Goal: Task Accomplishment & Management: Manage account settings

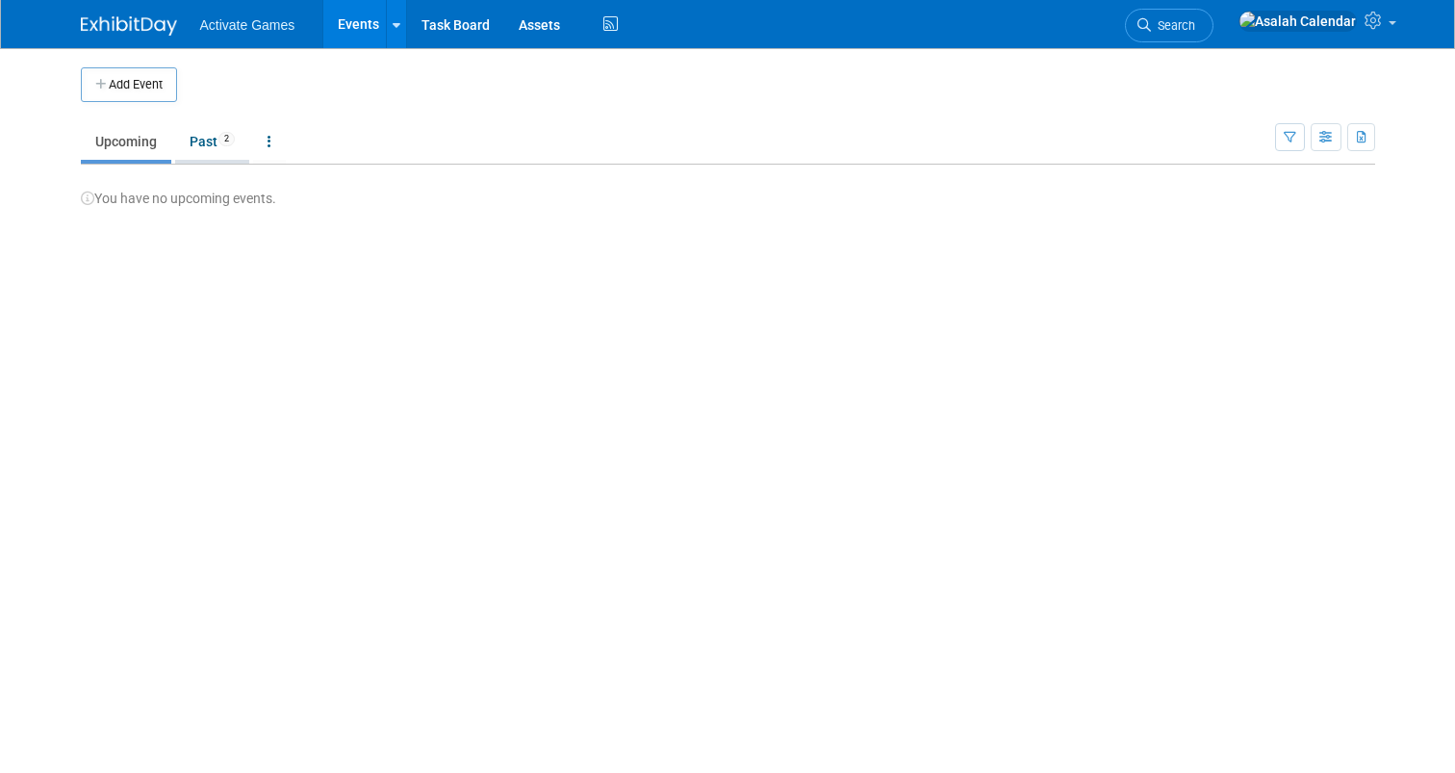
click at [209, 151] on link "Past 2" at bounding box center [212, 141] width 74 height 37
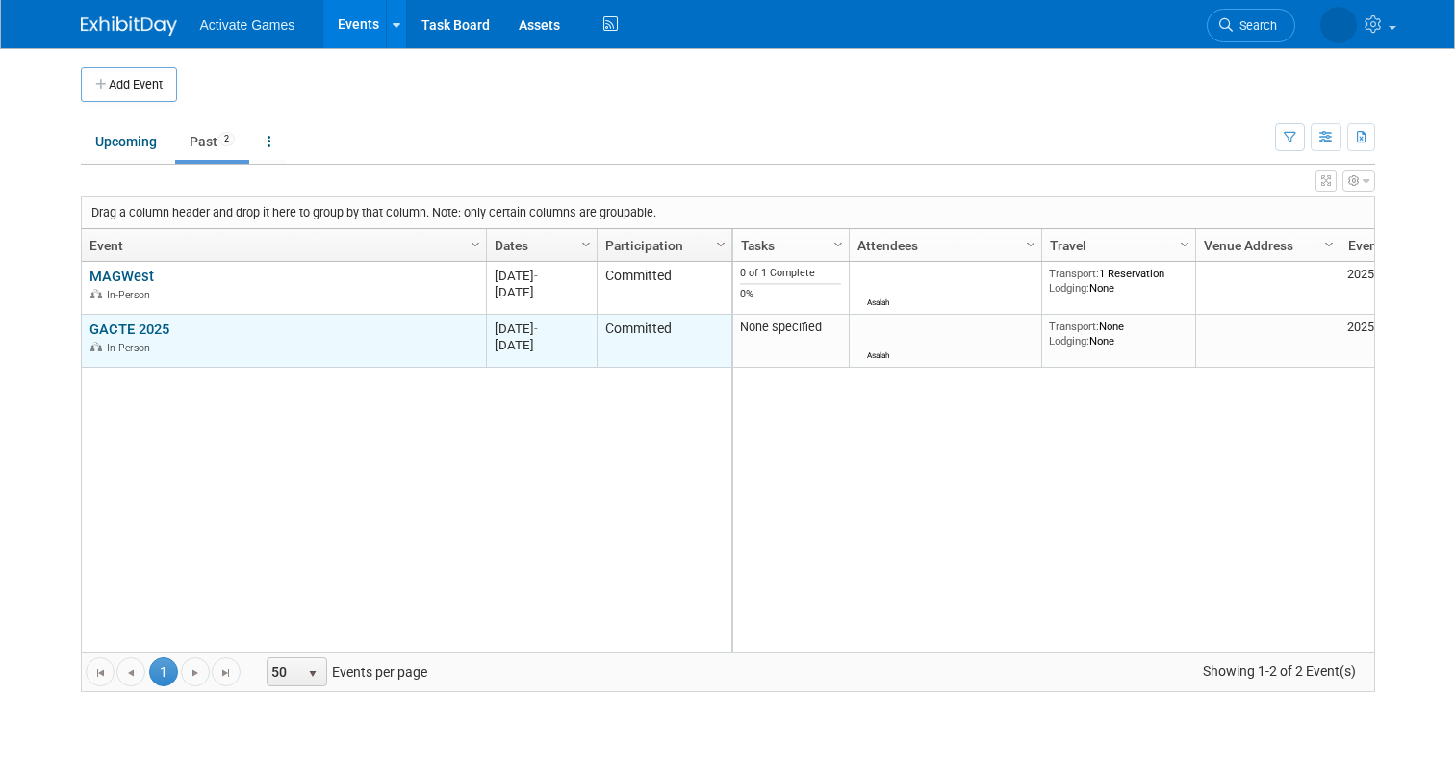
click at [136, 328] on link "GACTE 2025" at bounding box center [130, 329] width 80 height 17
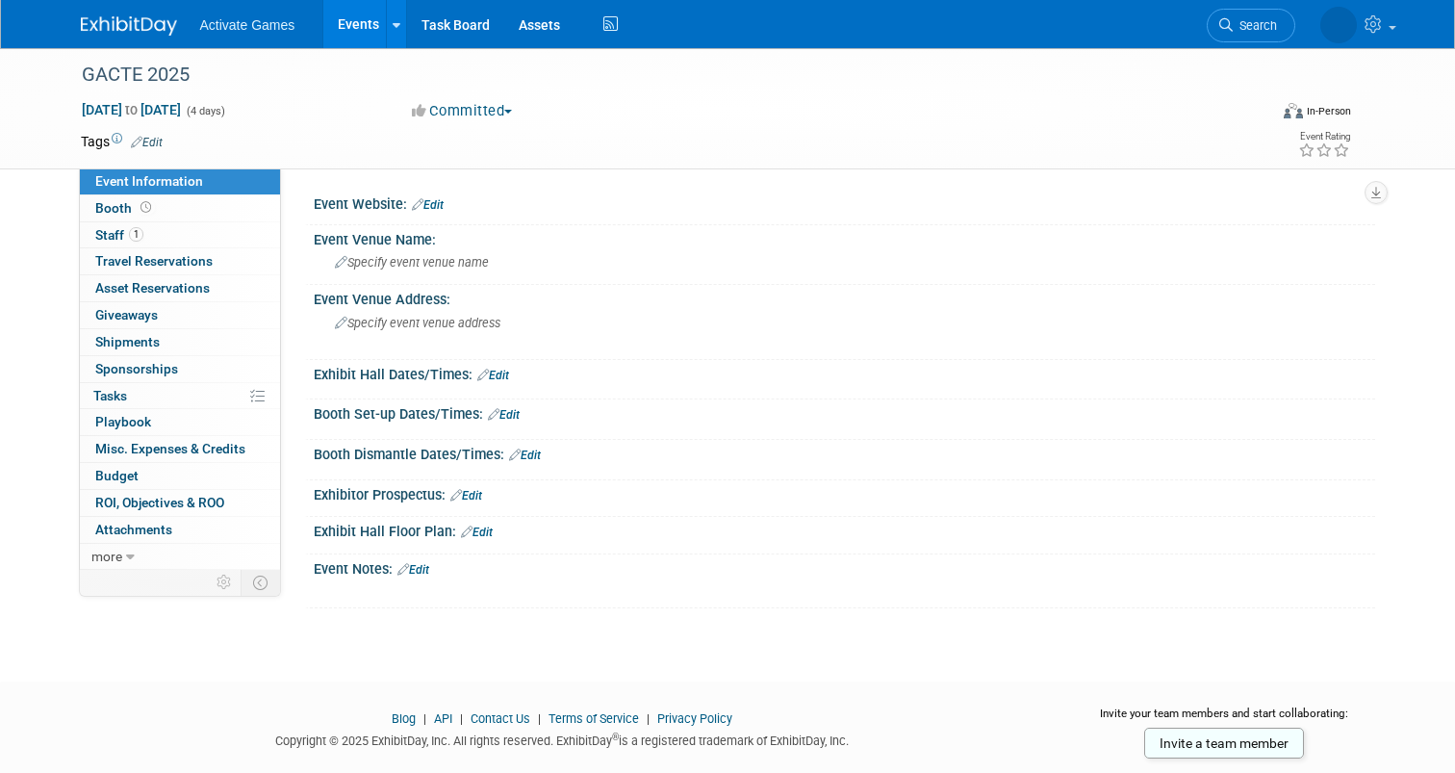
click at [733, 133] on td at bounding box center [649, 141] width 972 height 19
click at [760, 121] on div "Sep 2, 2025 to Sep 5, 2025 (4 days) Sep 2, 2025 to Sep 5, 2025 Committed Commit…" at bounding box center [715, 114] width 1299 height 29
click at [215, 209] on link "Booth" at bounding box center [180, 208] width 200 height 26
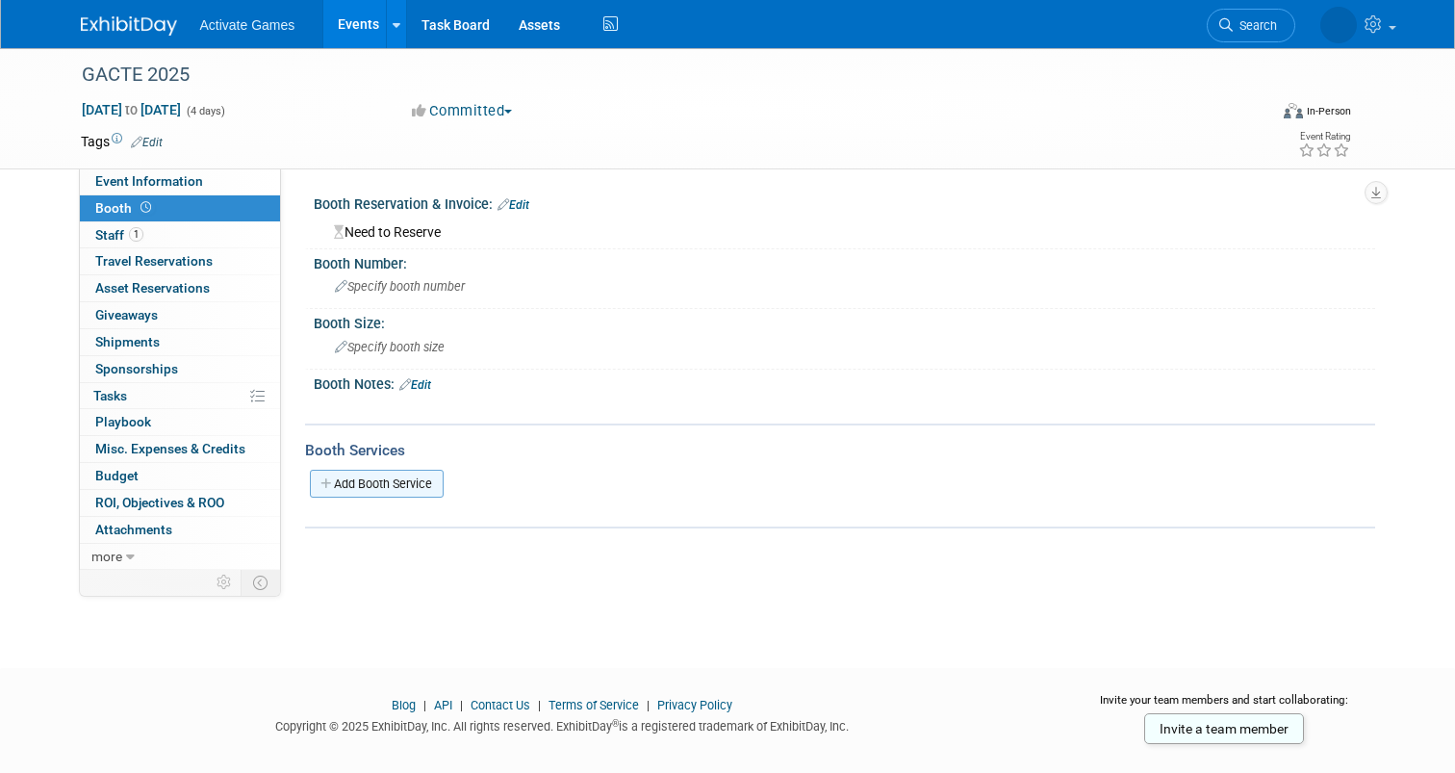
click at [419, 478] on link "Add Booth Service" at bounding box center [377, 484] width 134 height 28
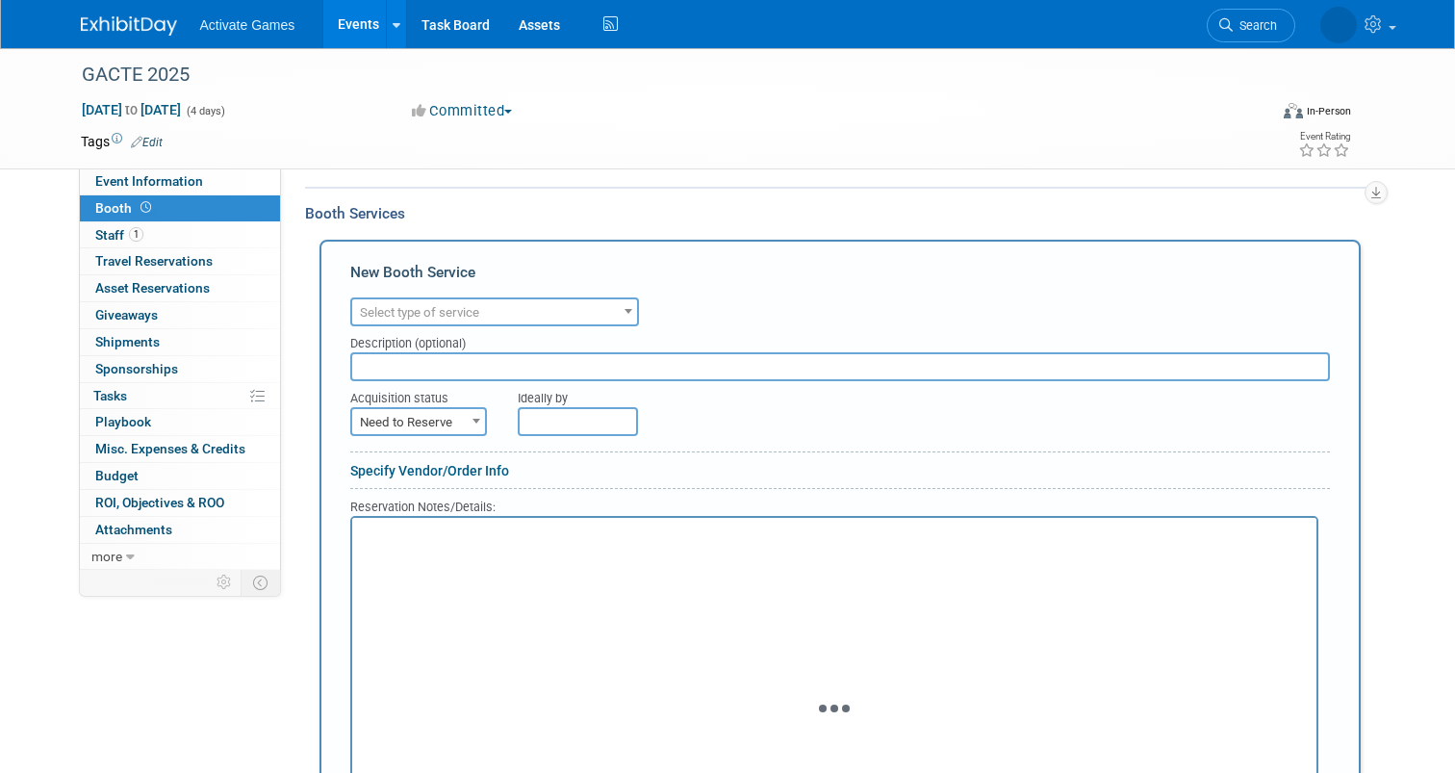
scroll to position [227, 0]
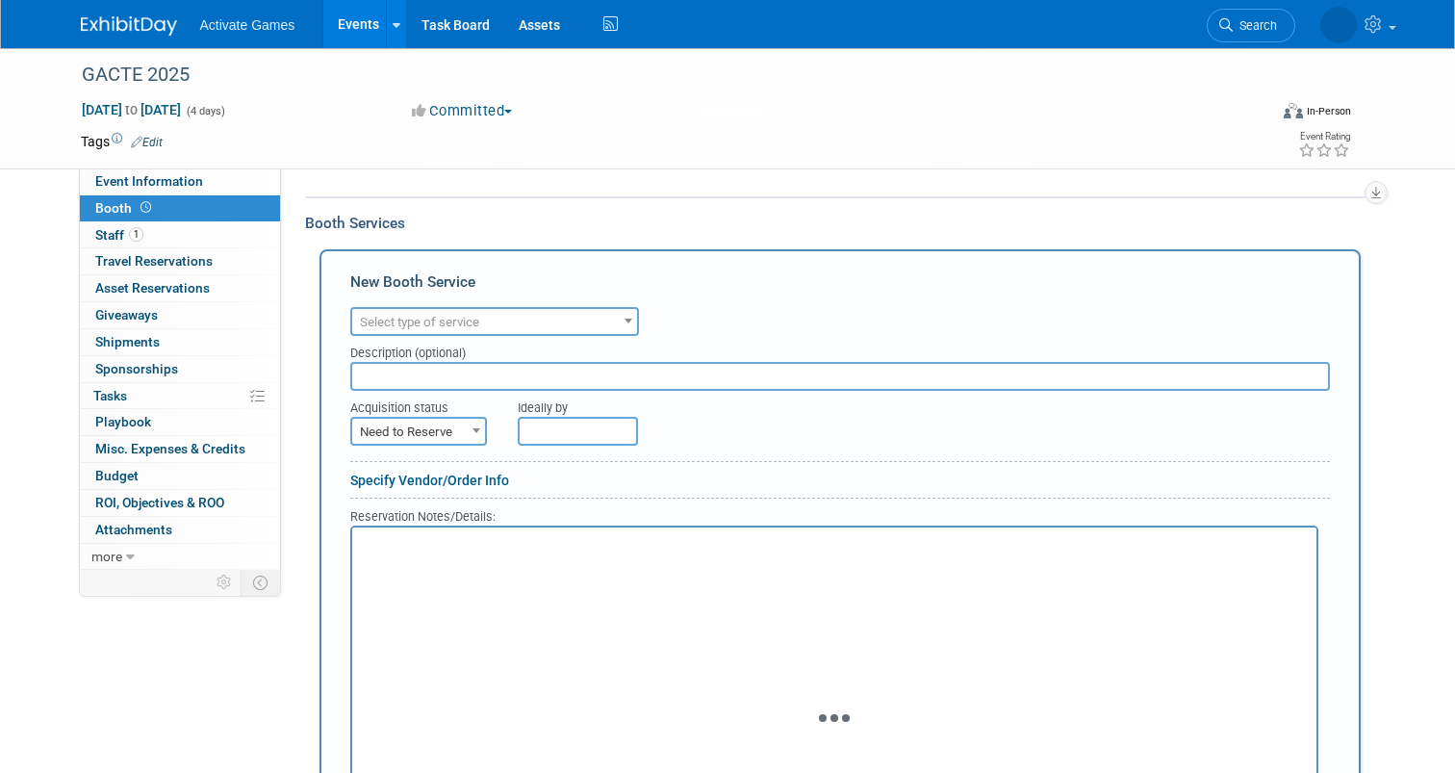
click at [549, 309] on span "Select type of service" at bounding box center [494, 322] width 285 height 27
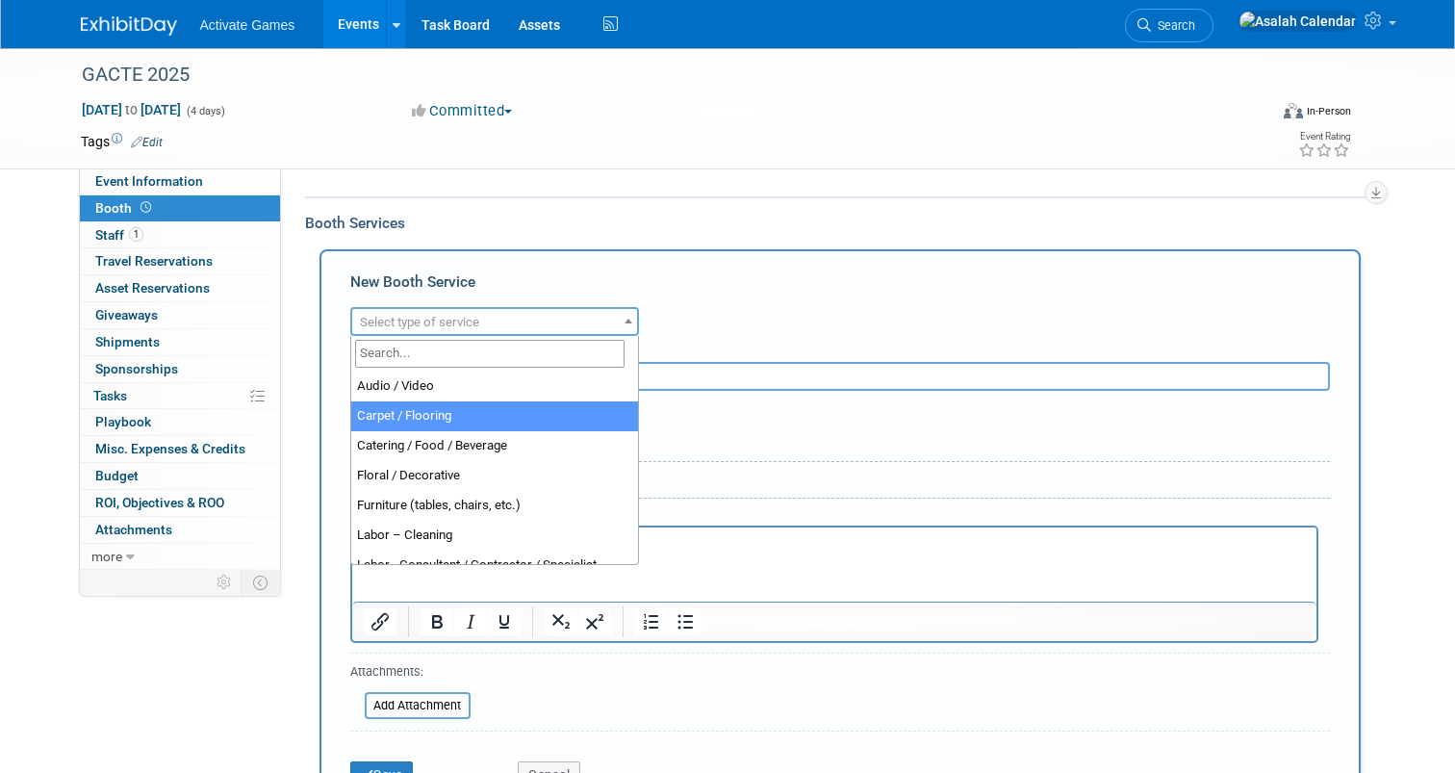
select select "4"
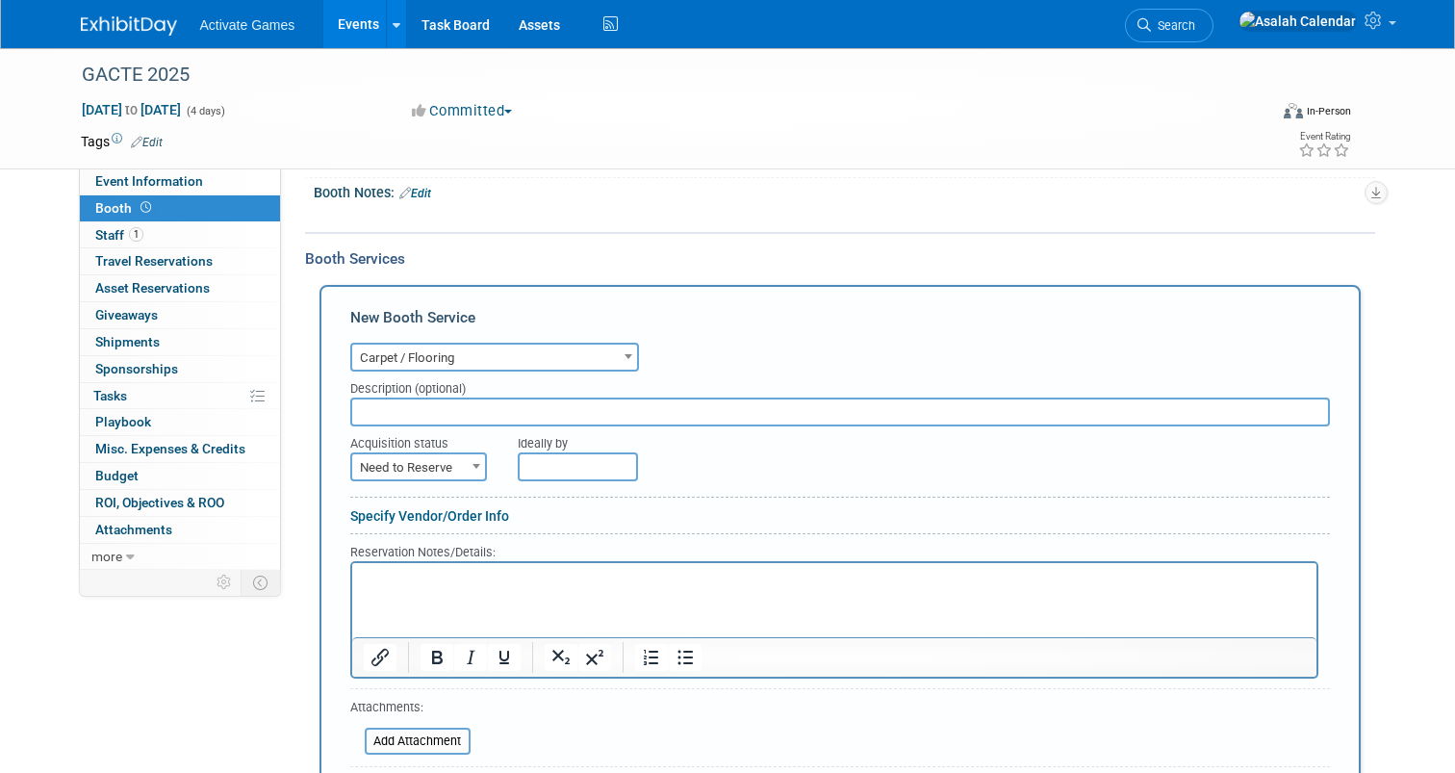
scroll to position [191, 0]
click at [552, 349] on span "Carpet / Flooring" at bounding box center [494, 359] width 285 height 27
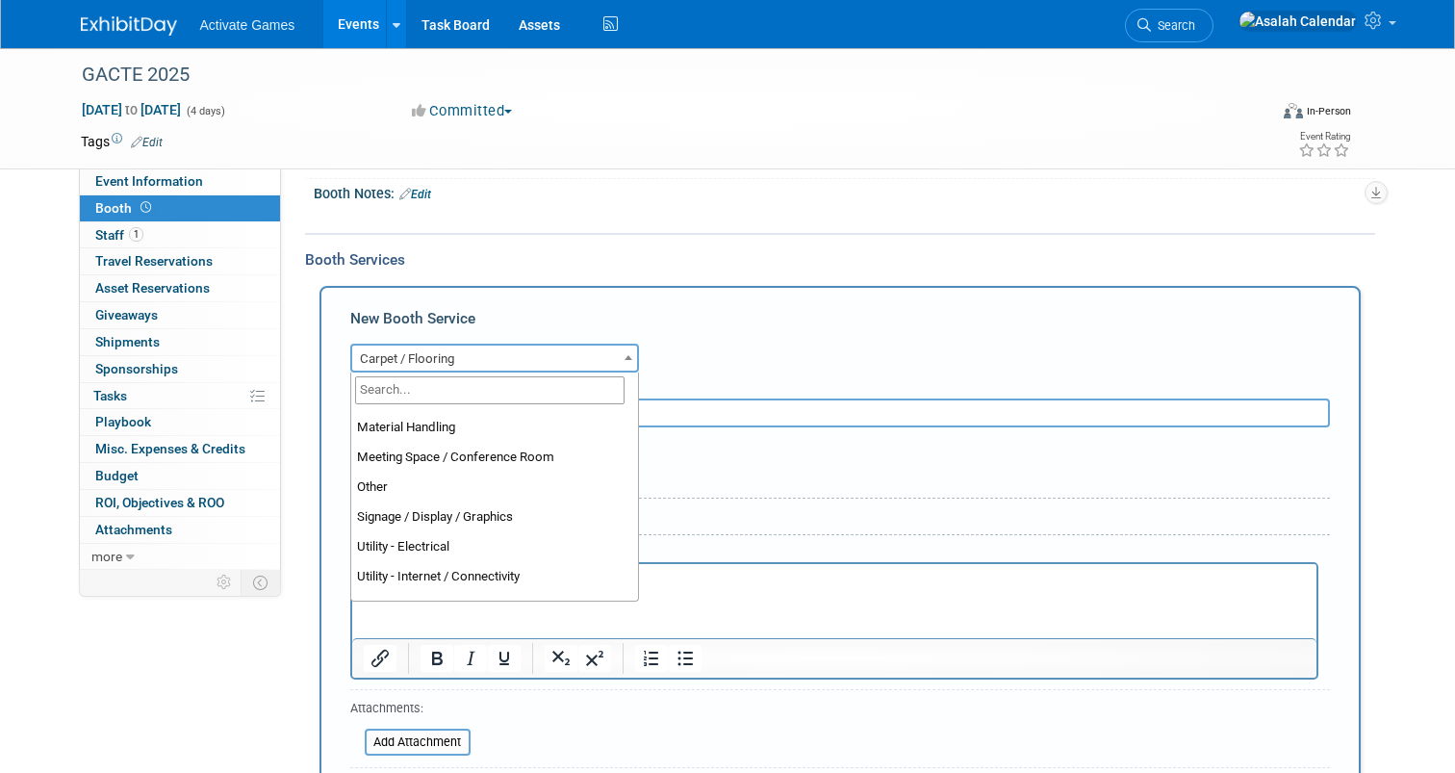
scroll to position [494, 0]
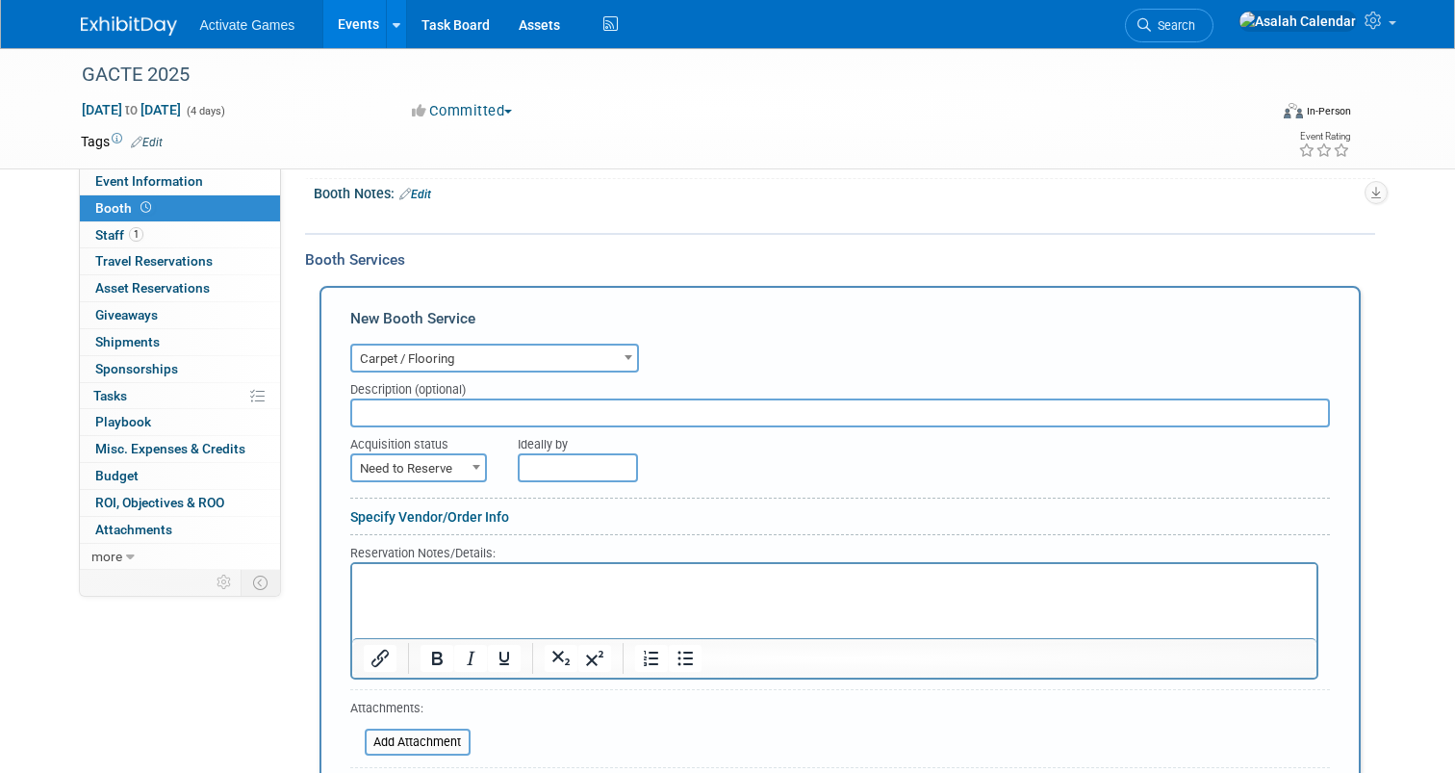
click at [557, 356] on span "Carpet / Flooring" at bounding box center [494, 359] width 285 height 27
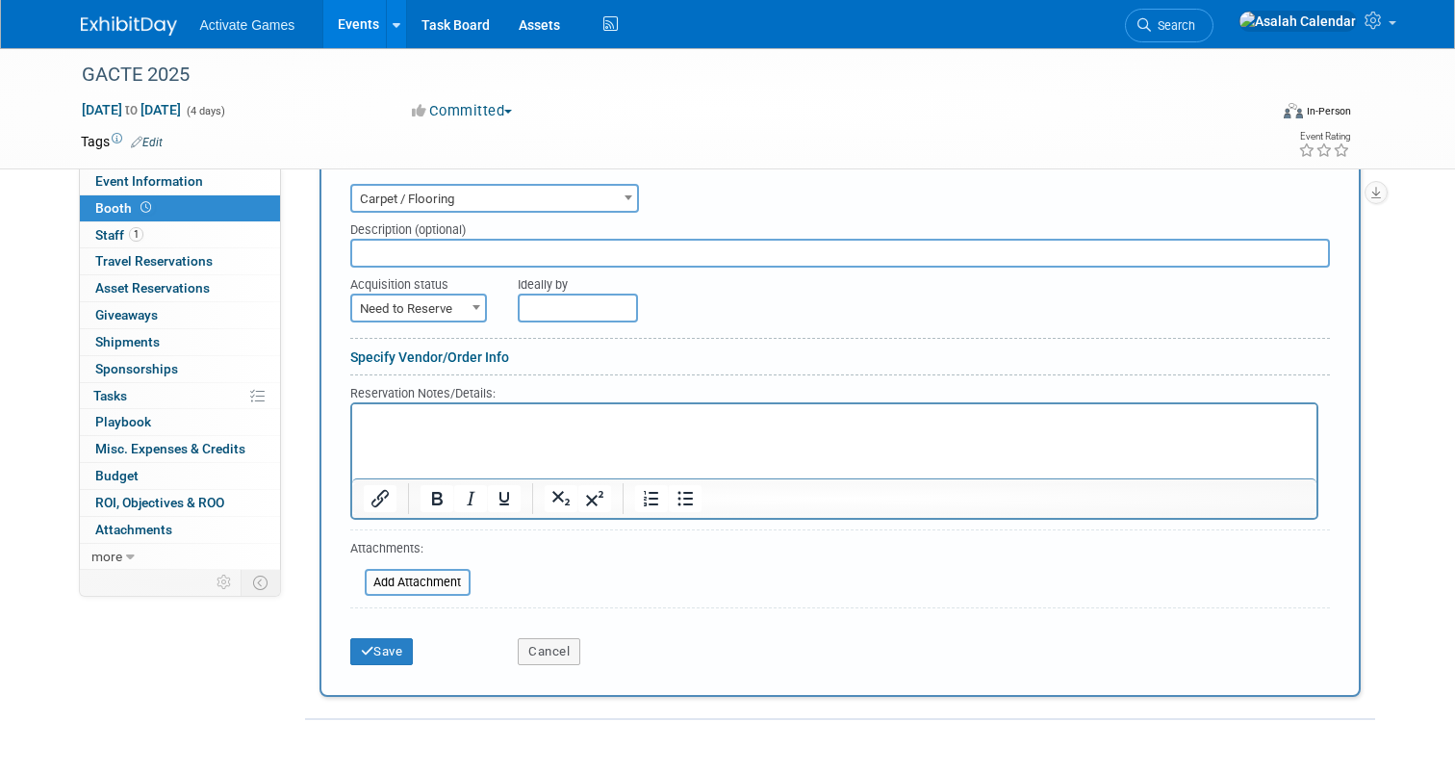
scroll to position [346, 0]
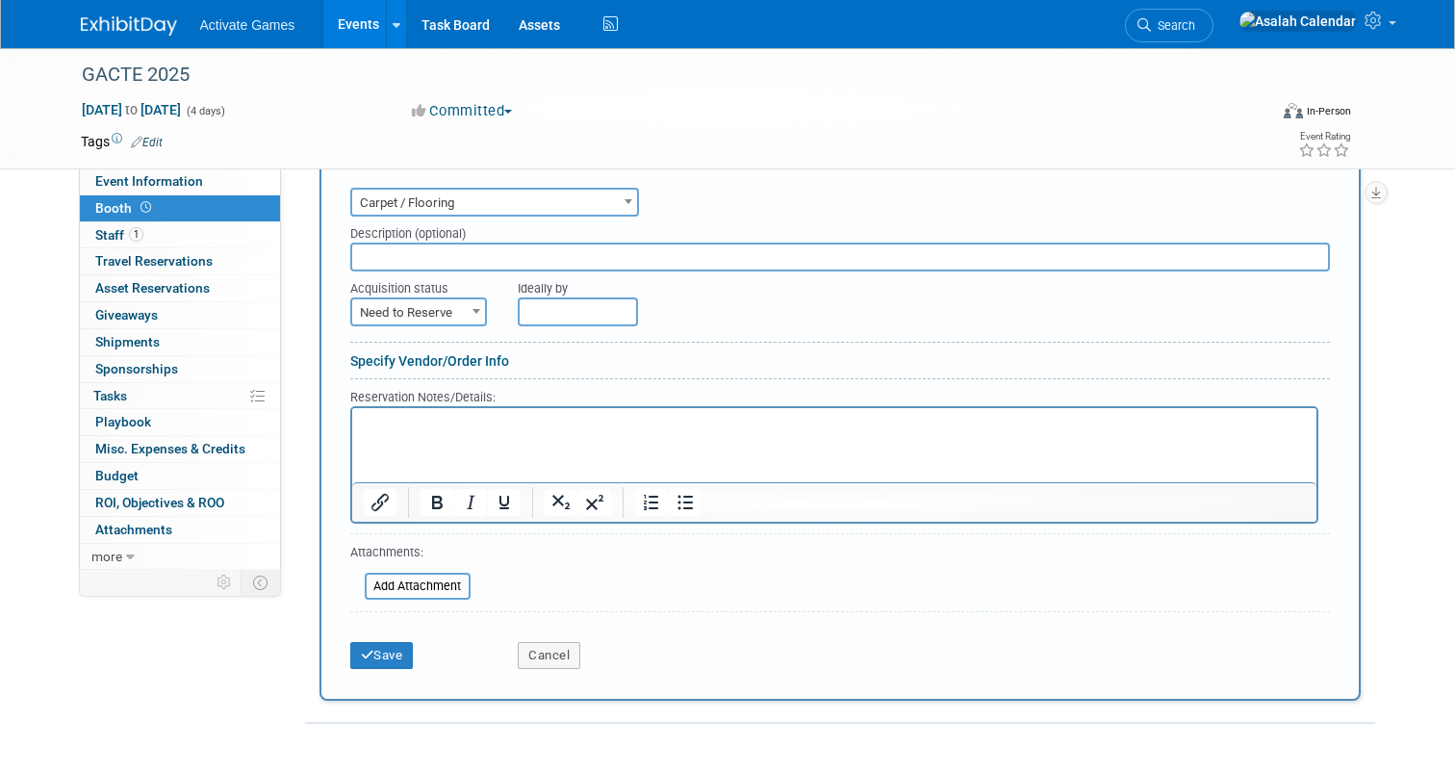
click at [459, 311] on span "Need to Reserve" at bounding box center [418, 312] width 133 height 27
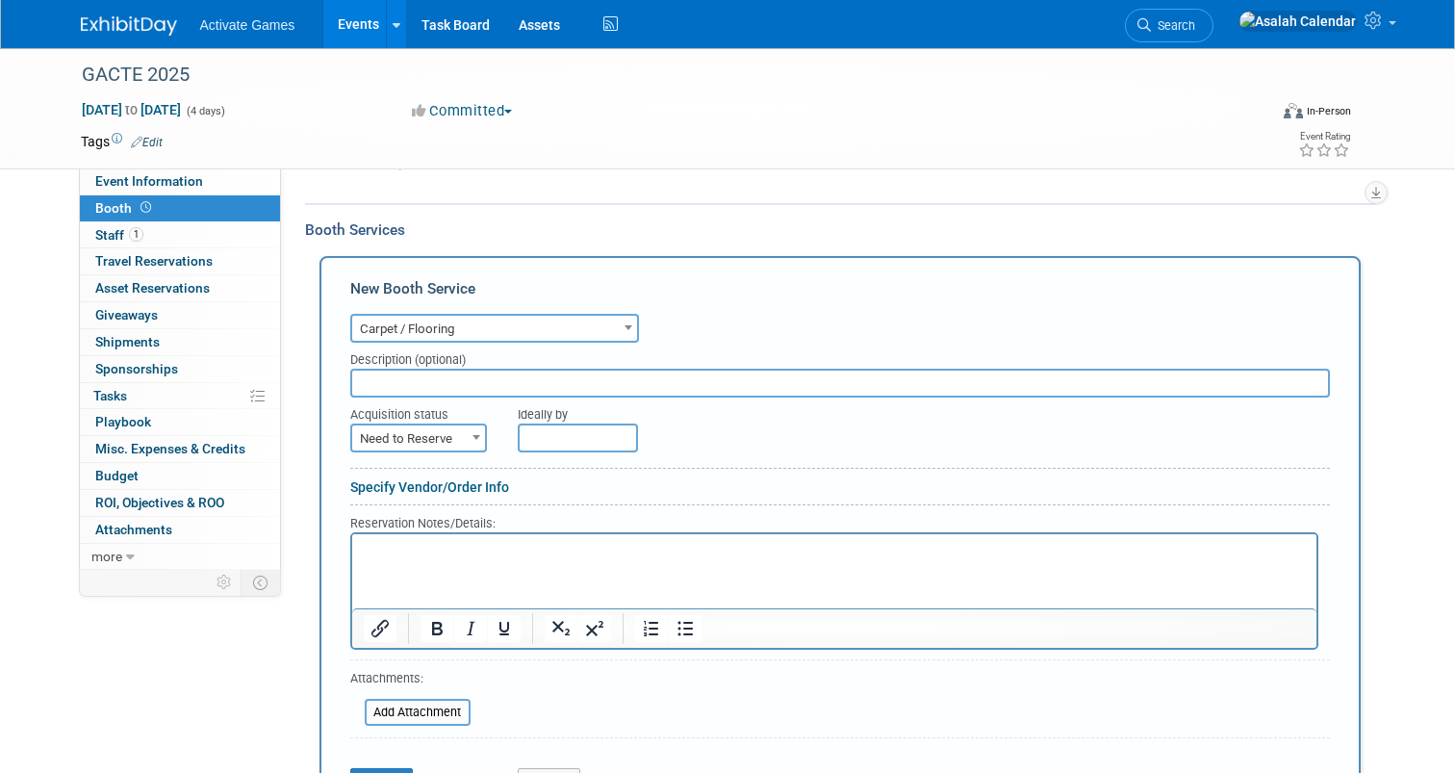
scroll to position [218, 0]
click at [542, 328] on span "Carpet / Flooring" at bounding box center [494, 331] width 285 height 27
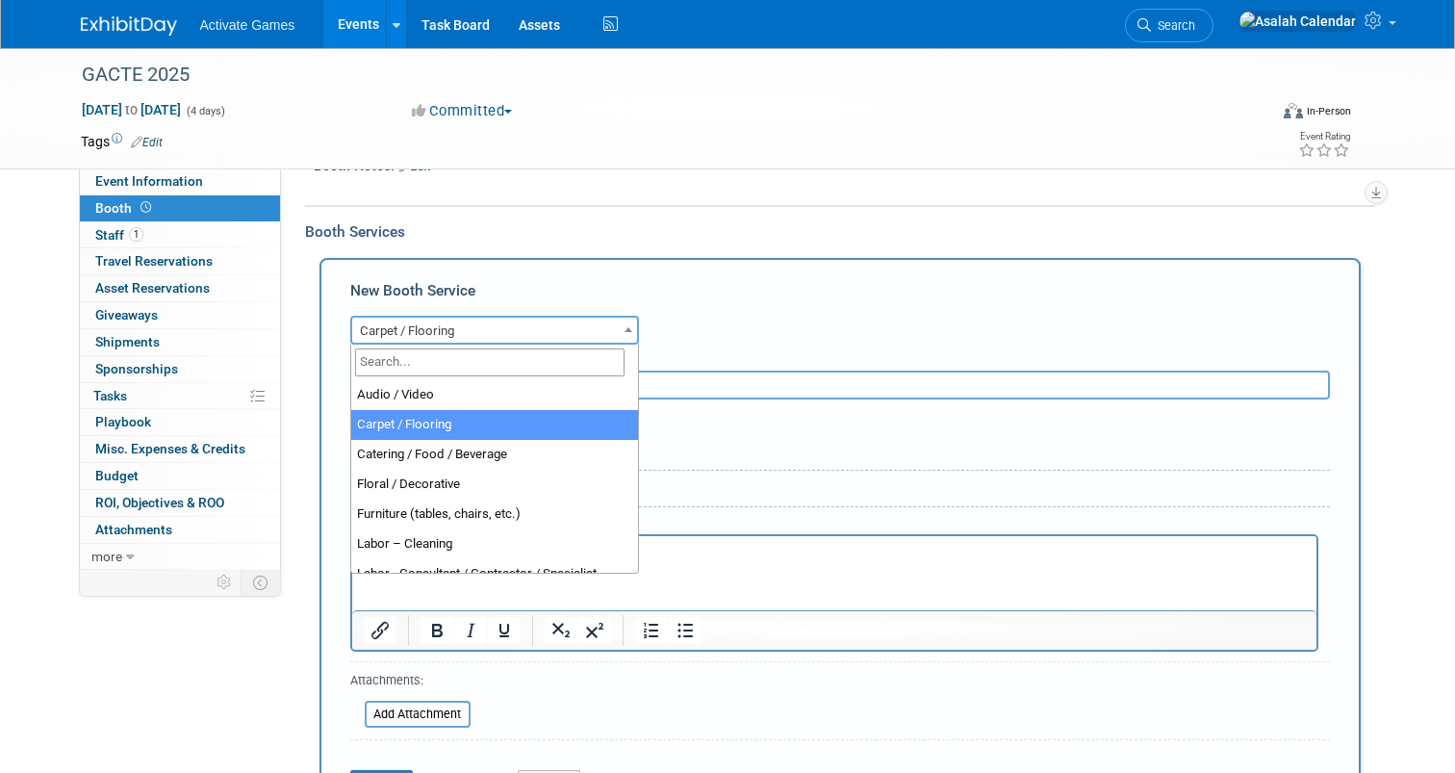
click at [702, 323] on div "Audio / Video Carpet / Flooring Catering / Food / Beverage Floral / Decorative …" at bounding box center [840, 328] width 980 height 34
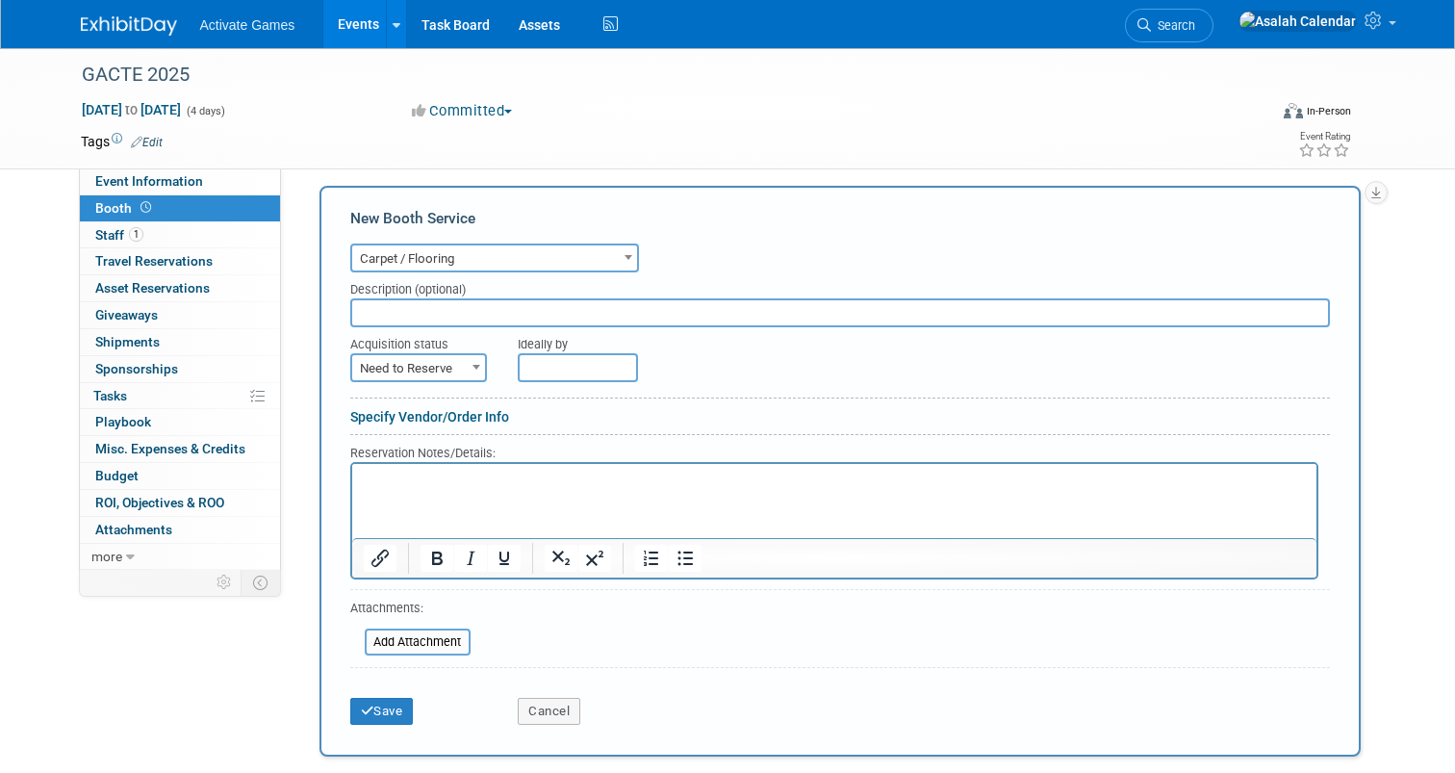
click at [658, 310] on input "text" at bounding box center [840, 312] width 980 height 29
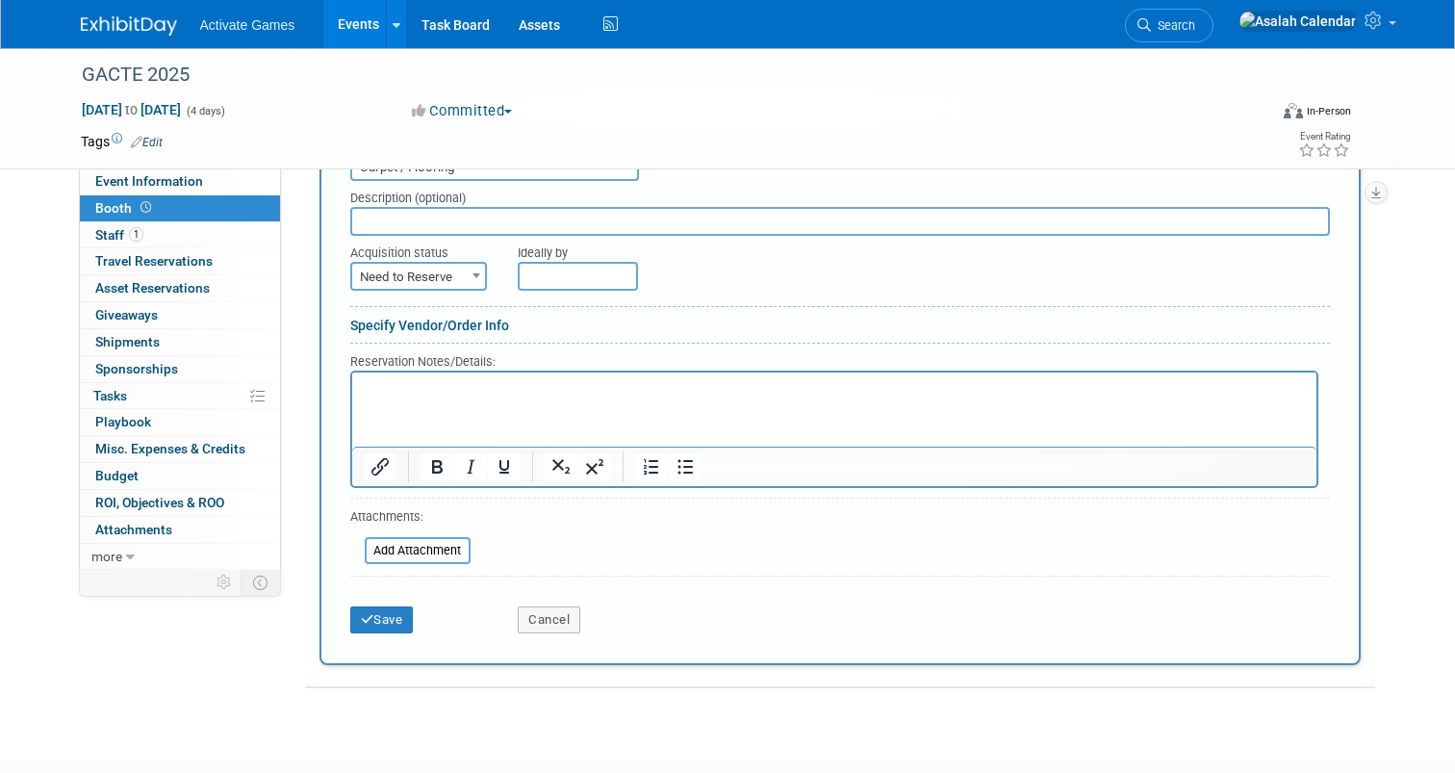
scroll to position [394, 0]
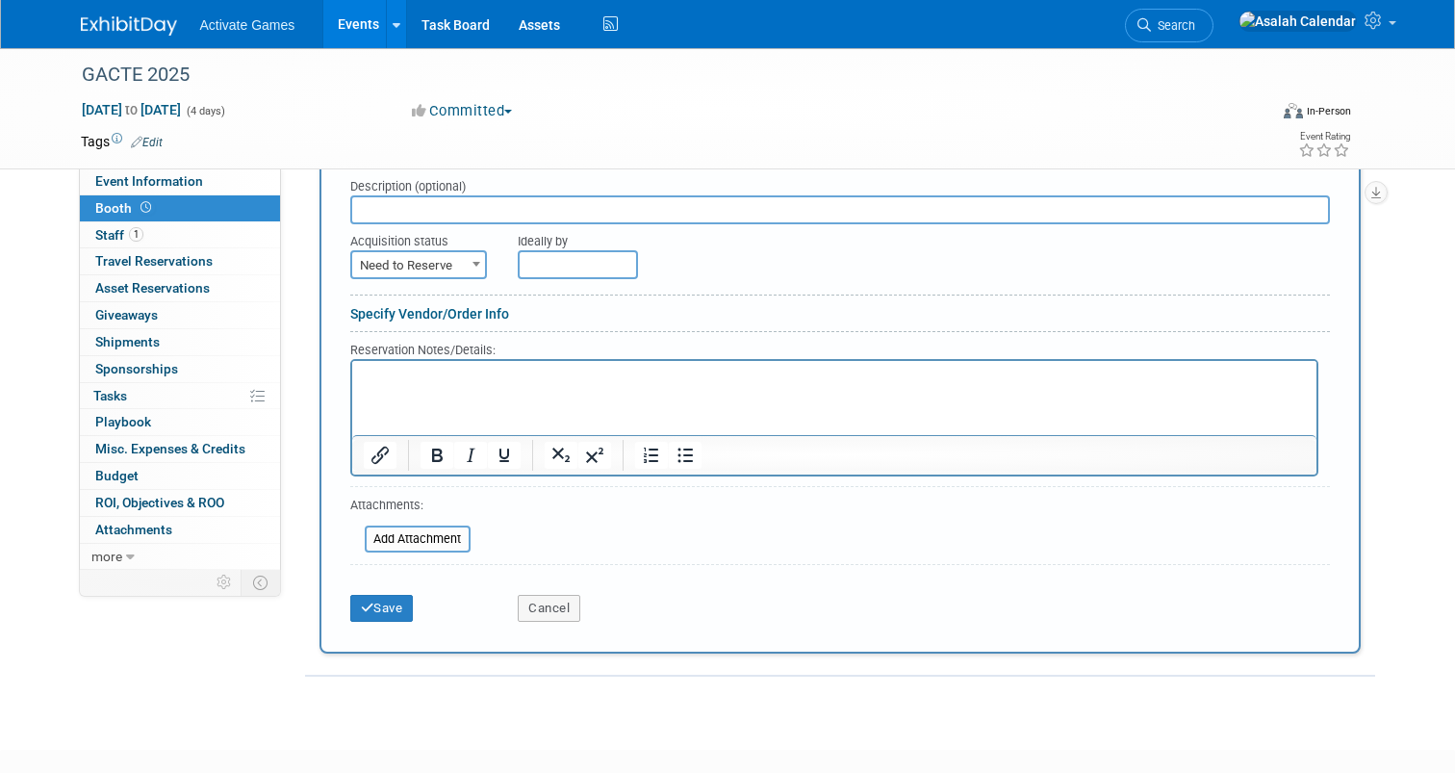
click at [445, 258] on span "Need to Reserve" at bounding box center [418, 265] width 133 height 27
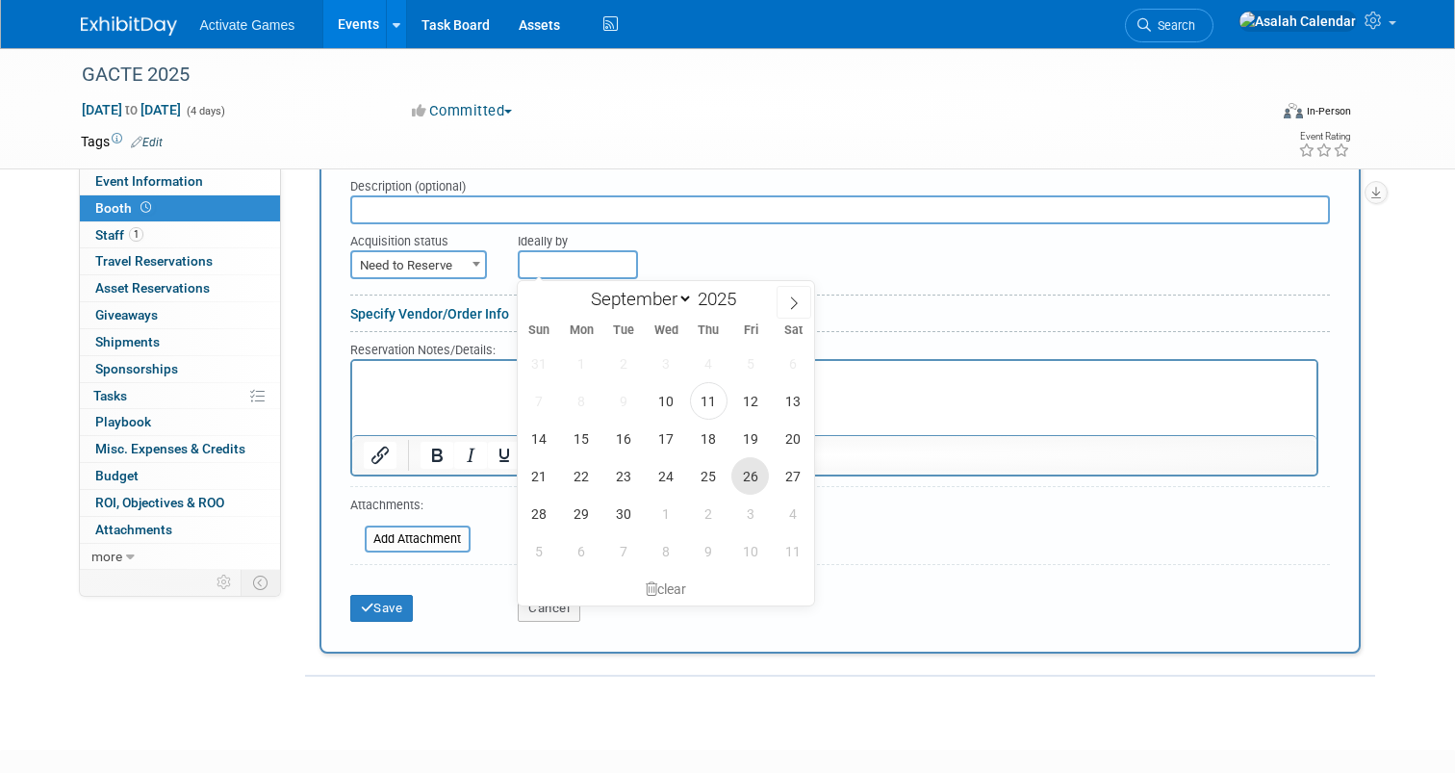
click at [741, 480] on span "26" at bounding box center [750, 476] width 38 height 38
type input "Sep 26, 2025"
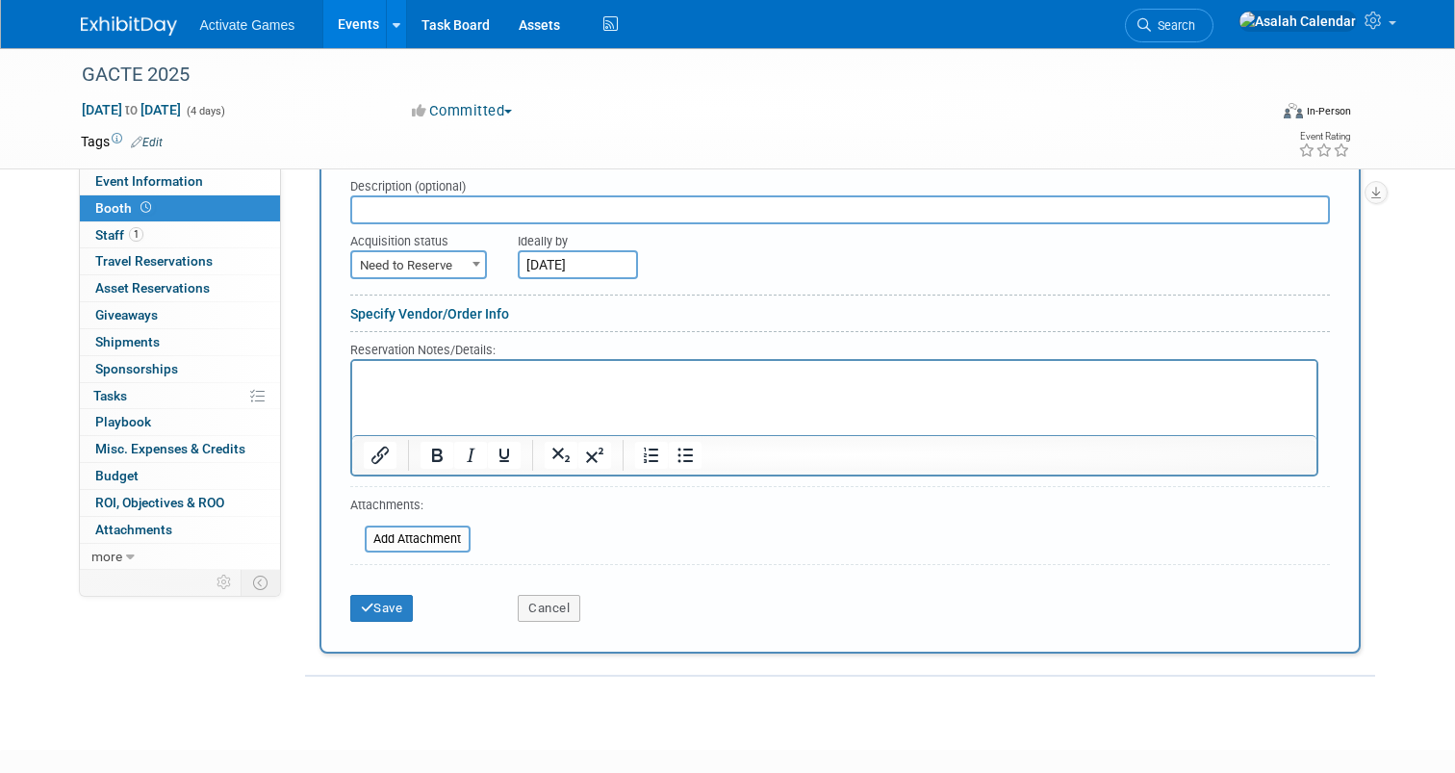
click at [474, 307] on link "Specify Vendor/Order Info" at bounding box center [429, 313] width 159 height 15
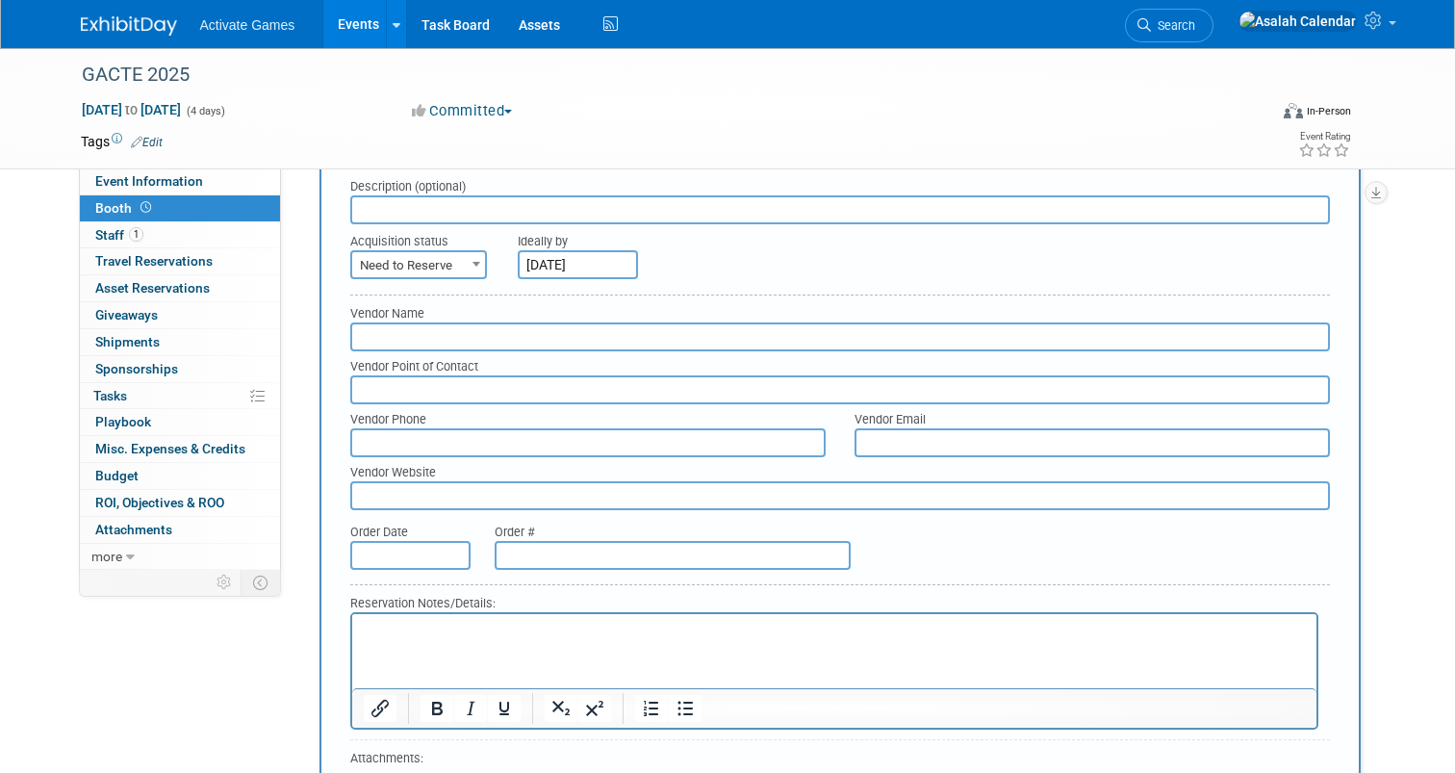
click at [488, 346] on input "text" at bounding box center [840, 336] width 980 height 29
type input "Freeman"
click at [480, 394] on input "text" at bounding box center [840, 389] width 980 height 29
type input "M"
type input "Tj"
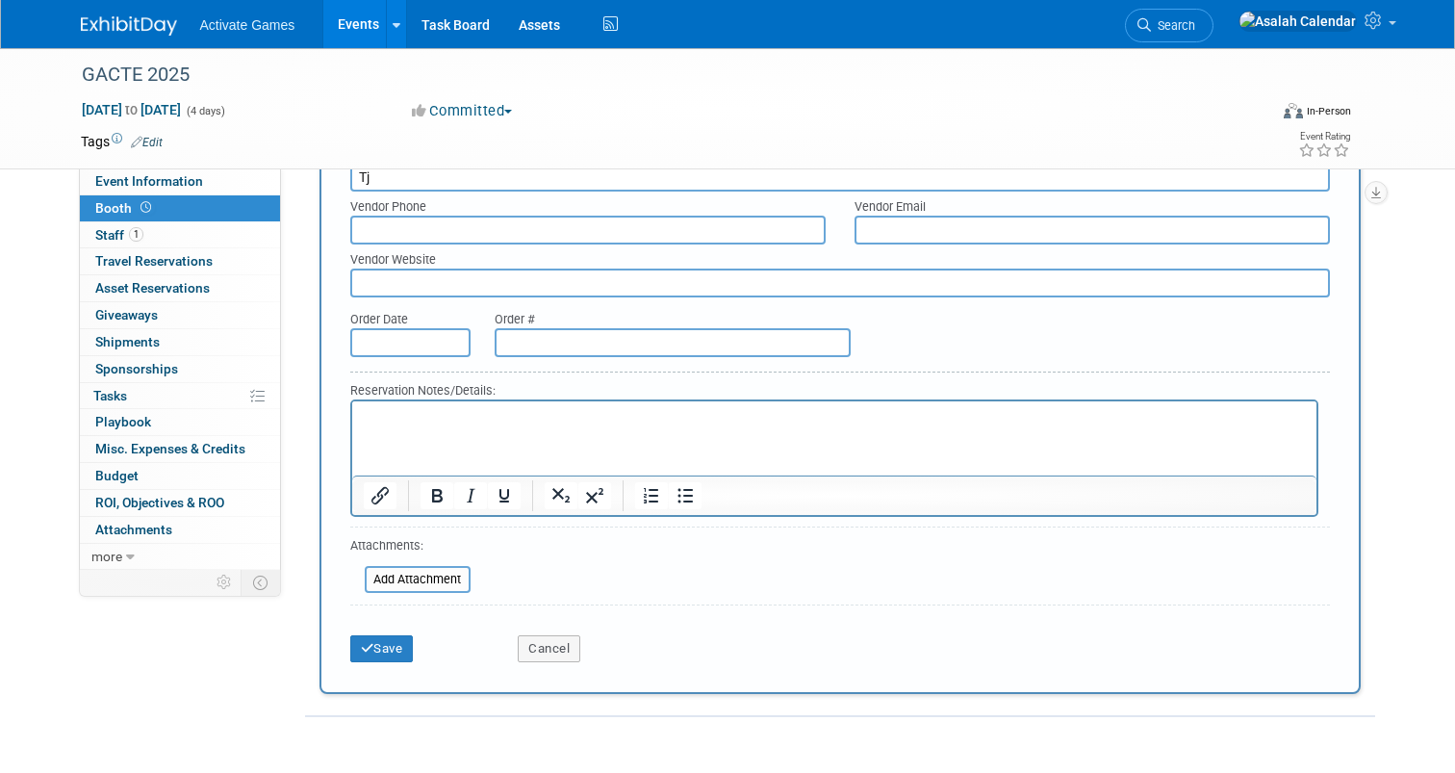
scroll to position [613, 0]
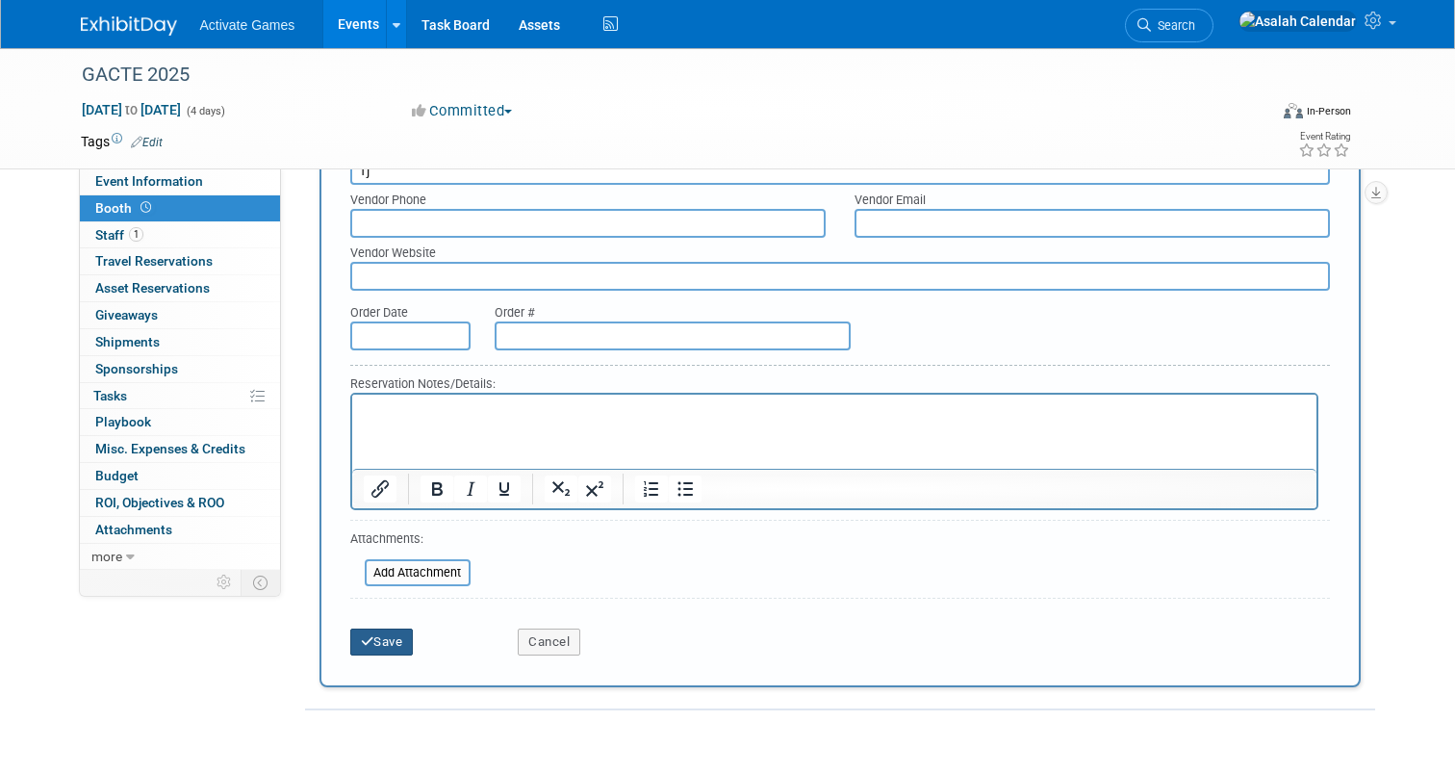
click at [406, 640] on button "Save" at bounding box center [382, 642] width 64 height 27
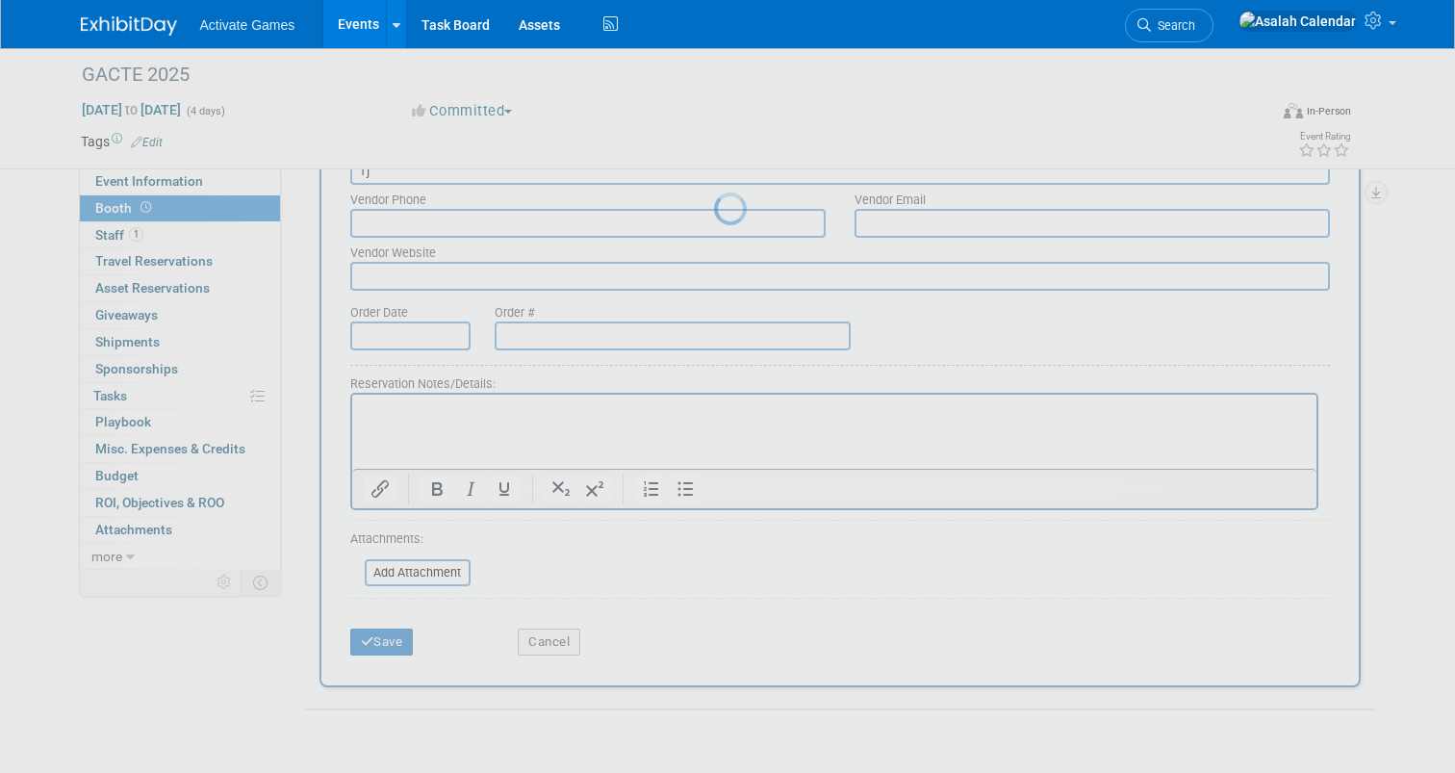
scroll to position [147, 0]
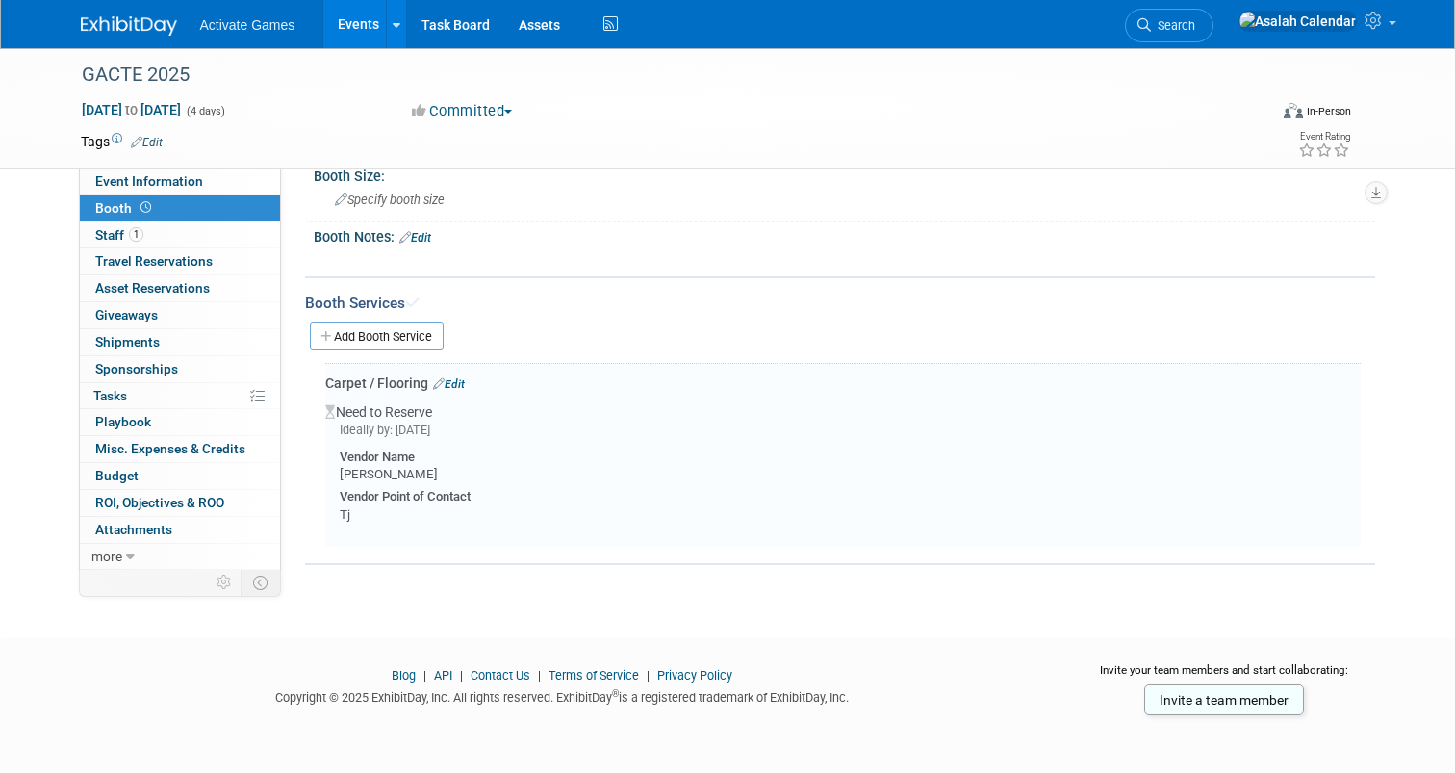
click at [542, 603] on div "GACTE 2025 Sep 2, 2025 to Sep 5, 2025 (4 days) Sep 2, 2025 to Sep 5, 2025 Commi…" at bounding box center [727, 252] width 1455 height 703
click at [516, 602] on div "GACTE 2025 Sep 2, 2025 to Sep 5, 2025 (4 days) Sep 2, 2025 to Sep 5, 2025 Commi…" at bounding box center [727, 252] width 1455 height 703
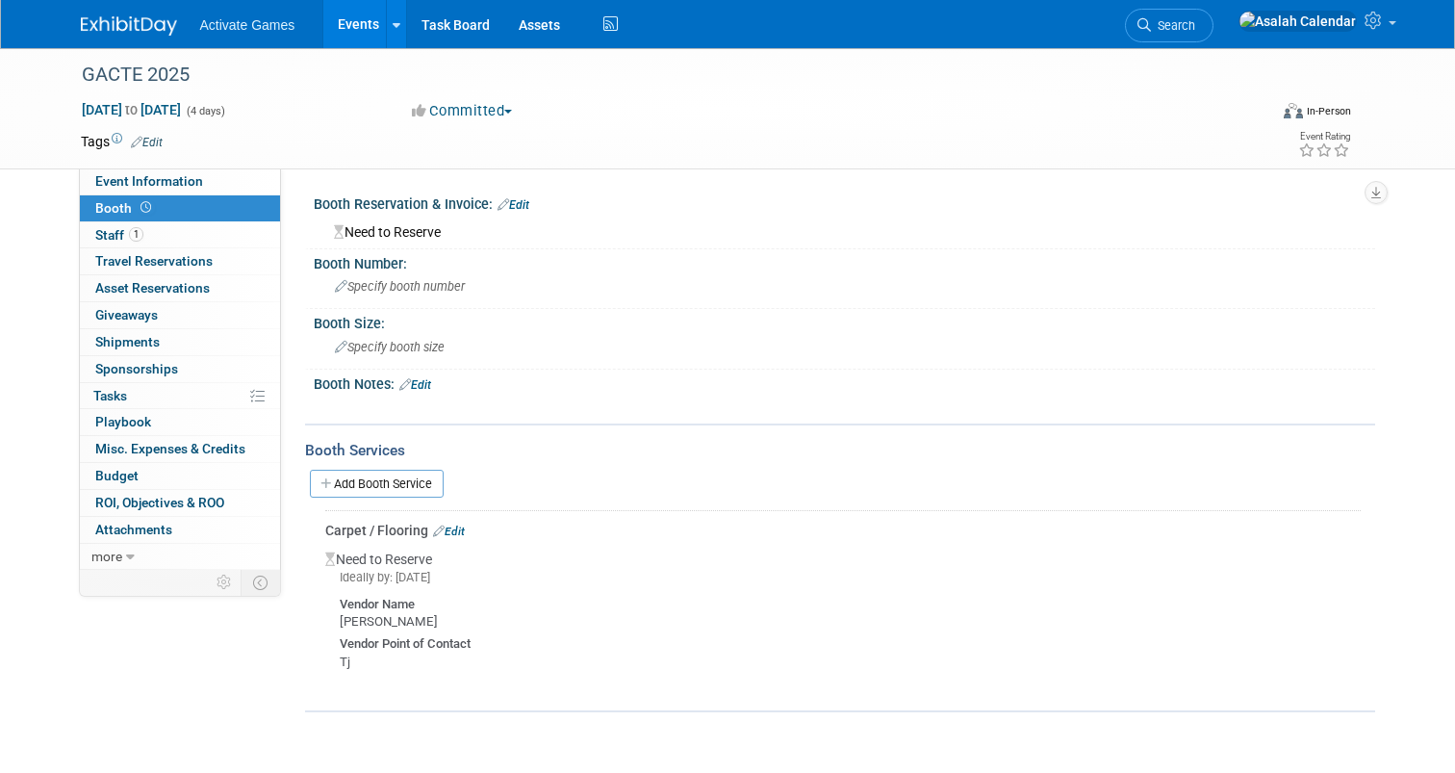
click at [838, 180] on div "Event Website: Edit Event Venue Name: Specify event venue name Event Venue Addr…" at bounding box center [828, 368] width 1094 height 401
click at [182, 232] on link "1 Staff 1" at bounding box center [180, 235] width 200 height 26
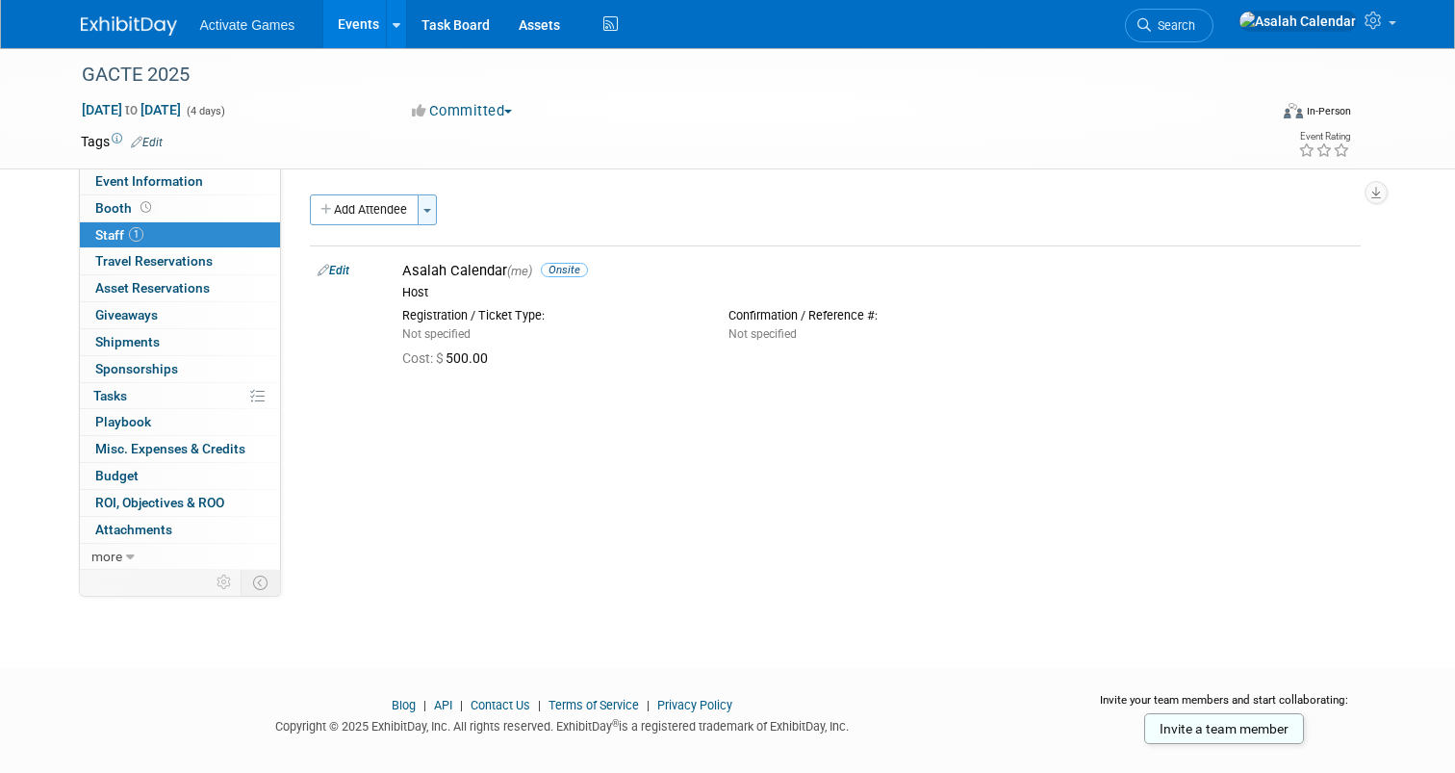
click at [427, 204] on button "Toggle Dropdown" at bounding box center [427, 209] width 19 height 31
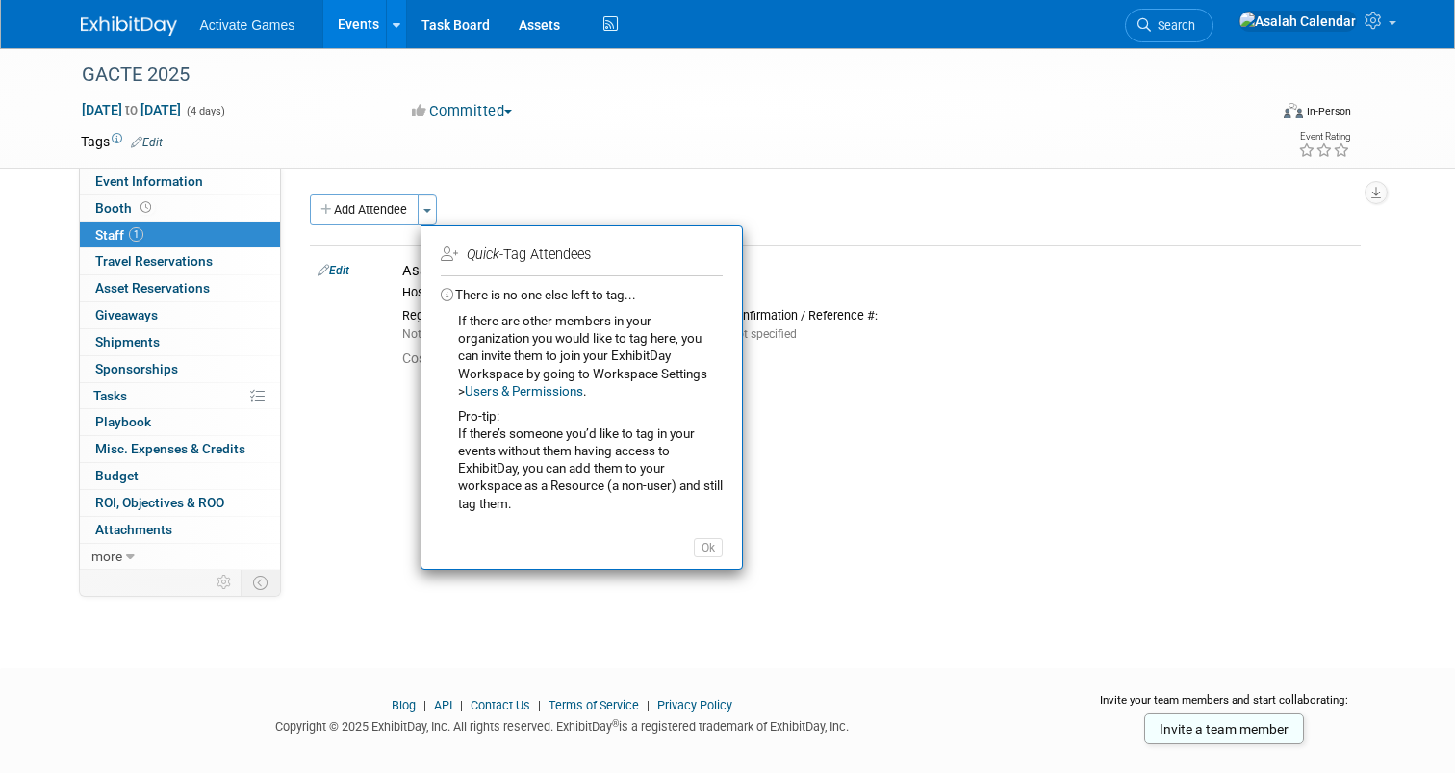
click at [536, 349] on span "If there are other members in your organization you would like to tag here, you…" at bounding box center [590, 420] width 265 height 215
click at [384, 209] on button "Add Attendee" at bounding box center [364, 209] width 109 height 31
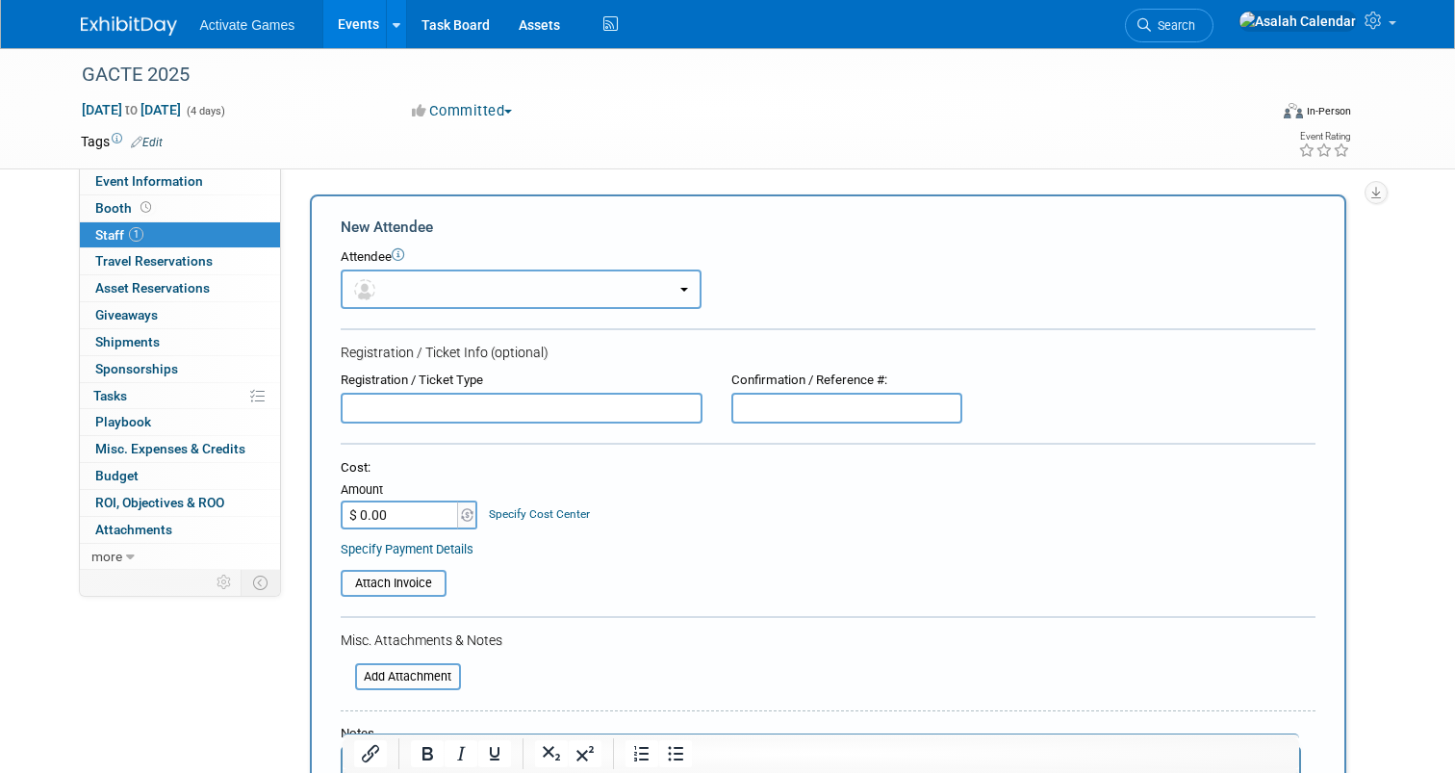
click at [547, 286] on button "button" at bounding box center [521, 288] width 361 height 39
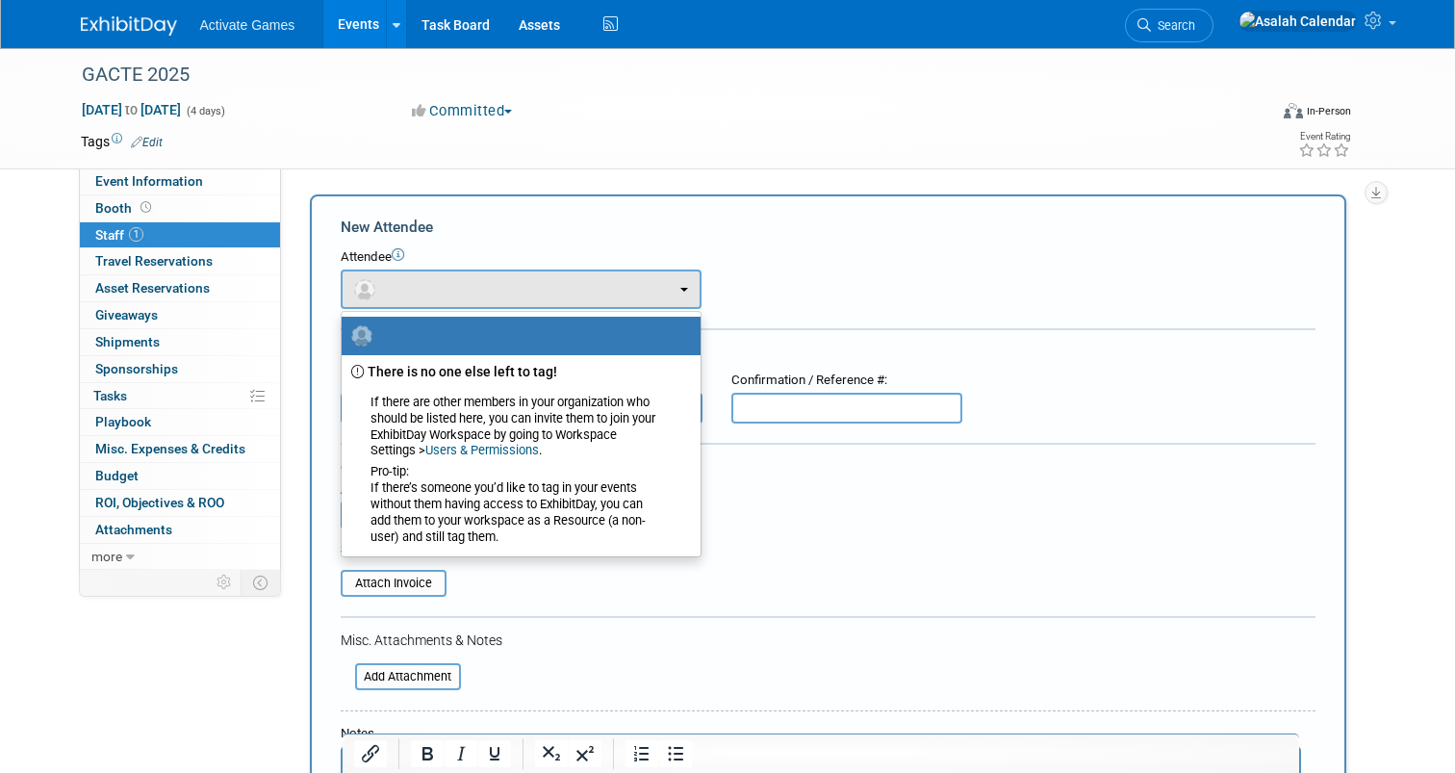
click at [777, 215] on div "New Attendee Attendee <img src="https://www.exhibitday.com/Images/Unassigned-Us…" at bounding box center [828, 569] width 1037 height 751
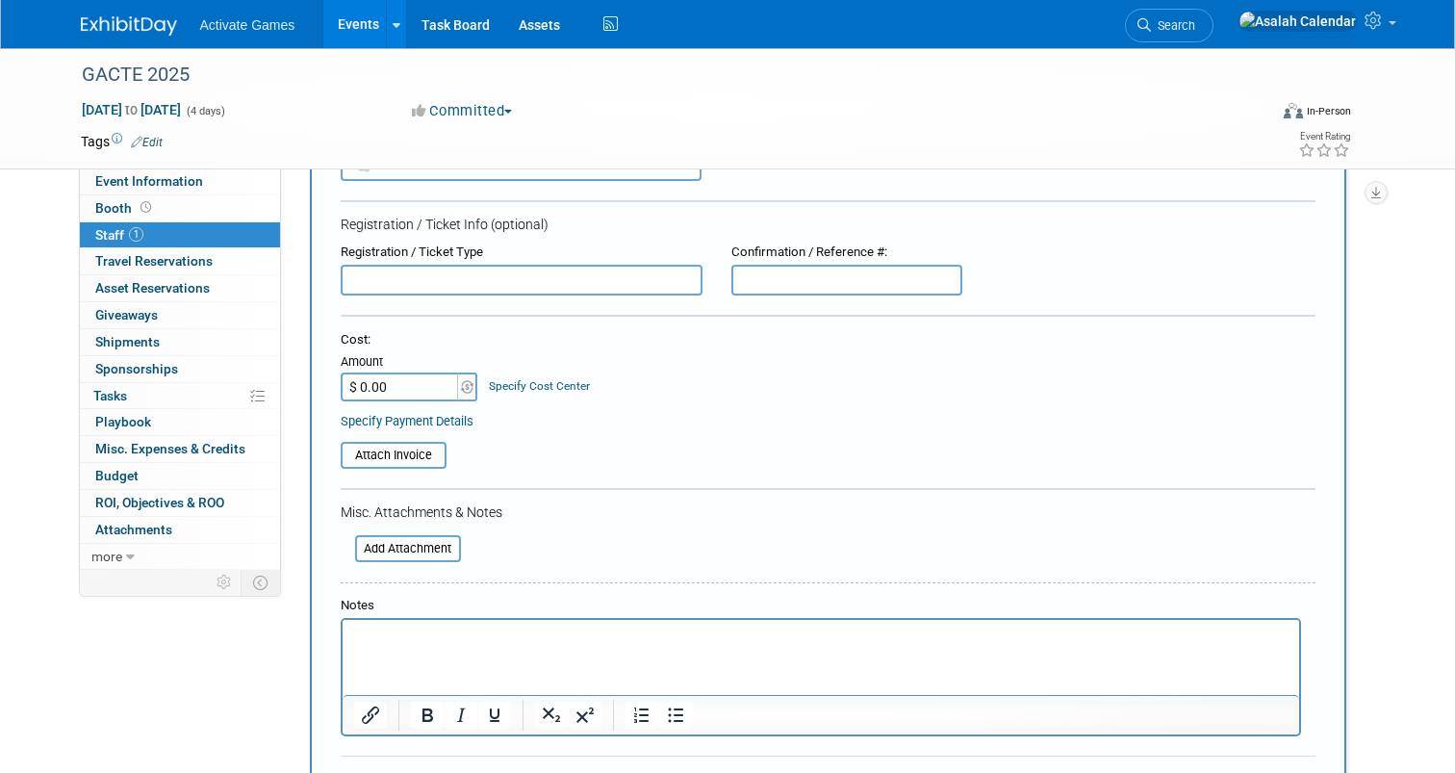
scroll to position [133, 0]
click at [733, 348] on div "Cost: Amount $ 0.00 Specify Cost Center Cost Center -- Not Specified --" at bounding box center [828, 361] width 975 height 70
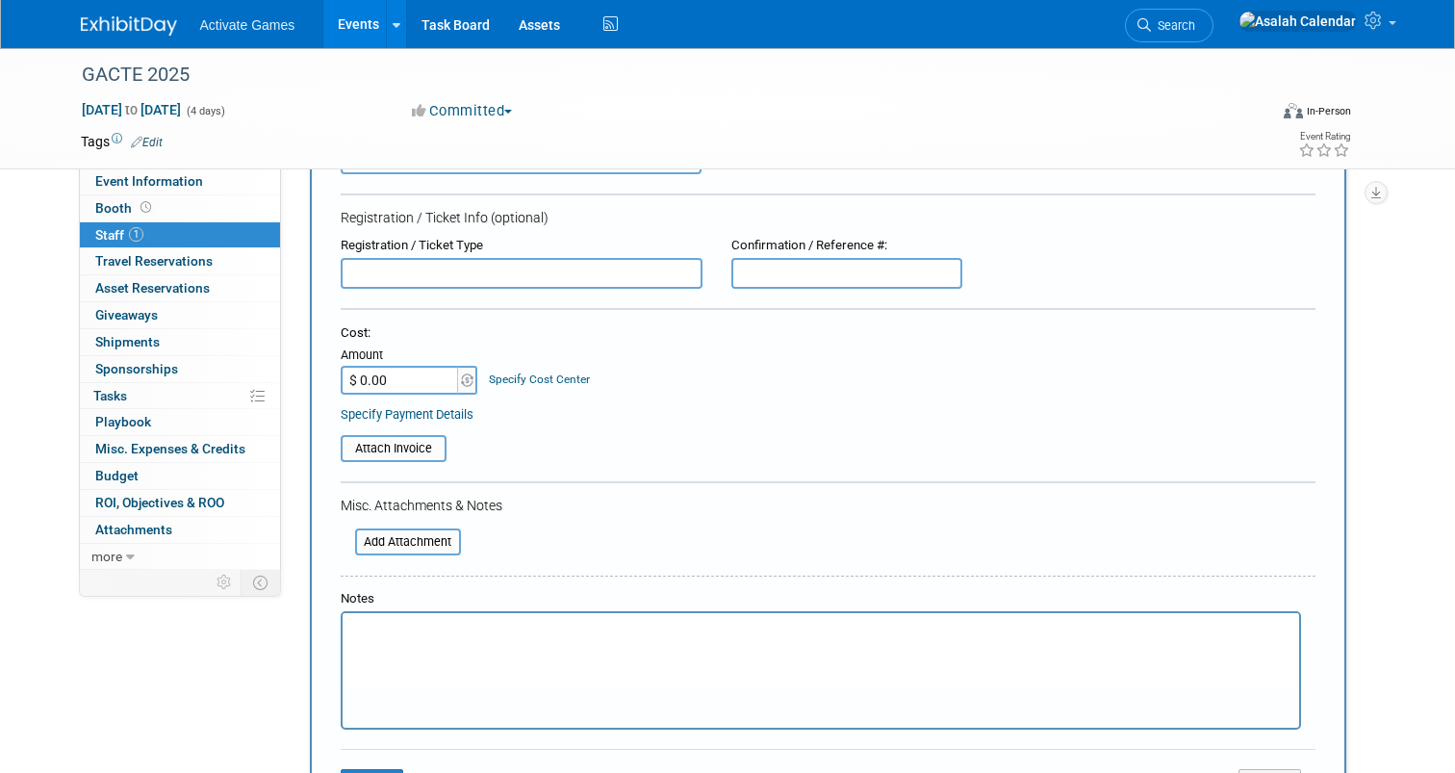
scroll to position [0, 0]
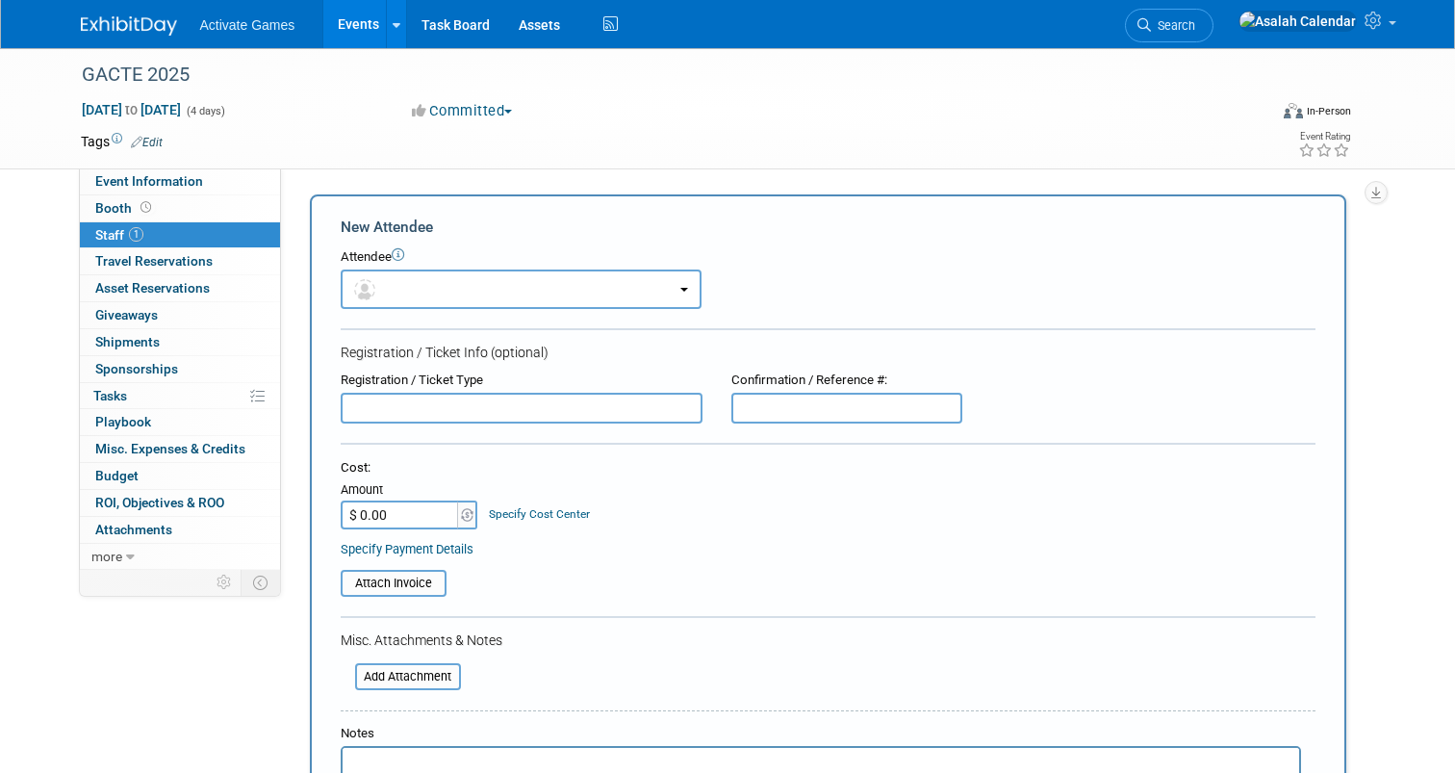
click at [745, 225] on div "New Attendee" at bounding box center [828, 227] width 975 height 21
click at [684, 286] on button "button" at bounding box center [521, 288] width 361 height 39
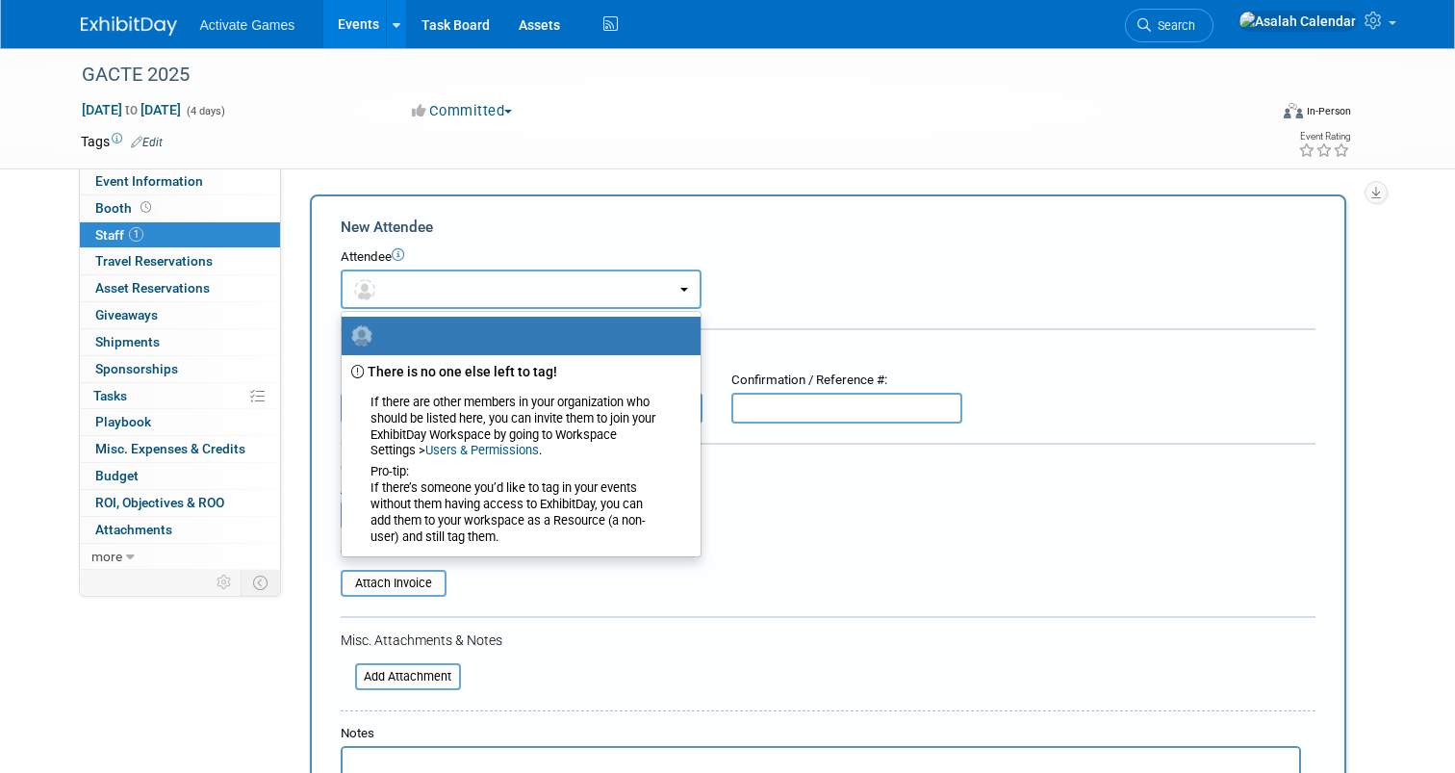
click at [684, 286] on button "button" at bounding box center [521, 288] width 361 height 39
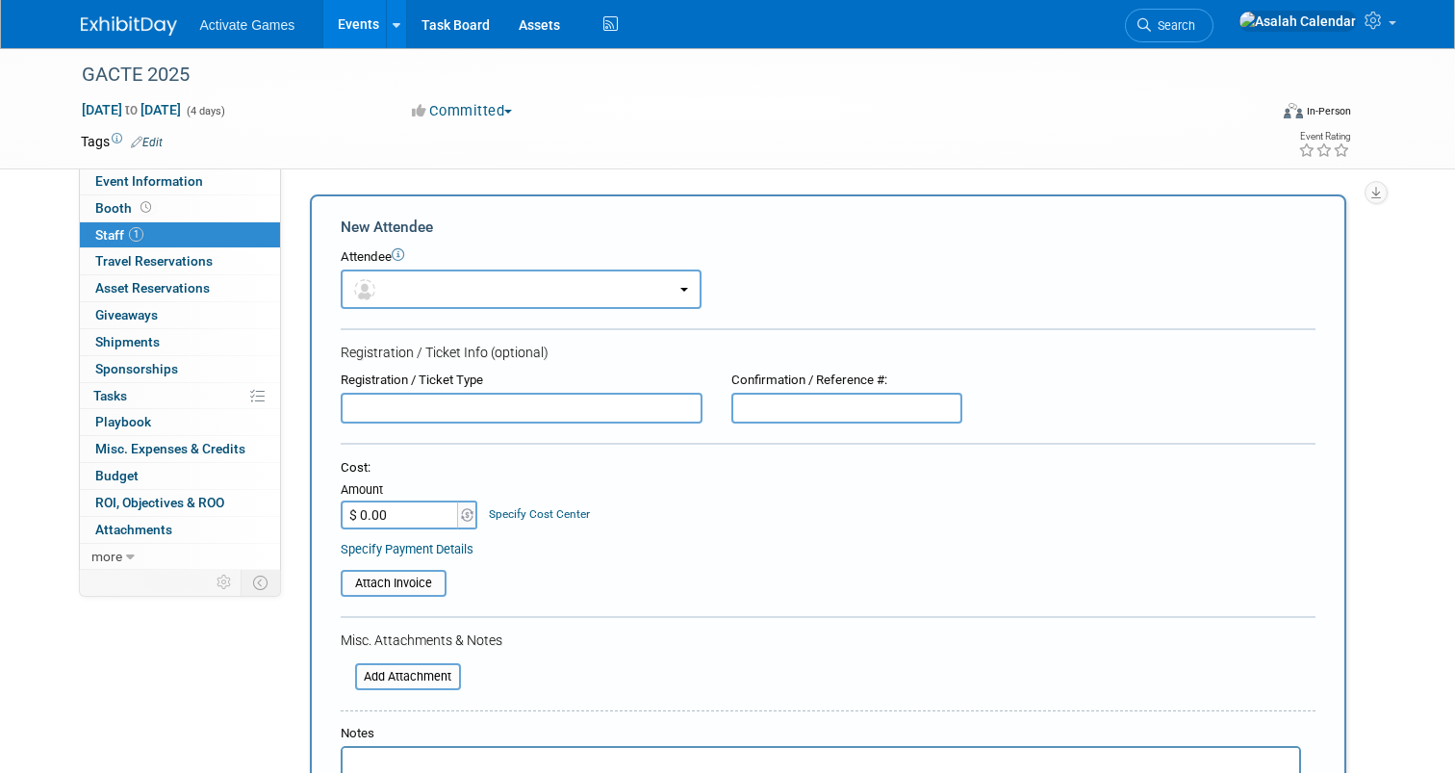
click at [606, 400] on input "text" at bounding box center [522, 408] width 362 height 31
click at [629, 350] on div "Registration / Ticket Info (optional)" at bounding box center [828, 352] width 975 height 19
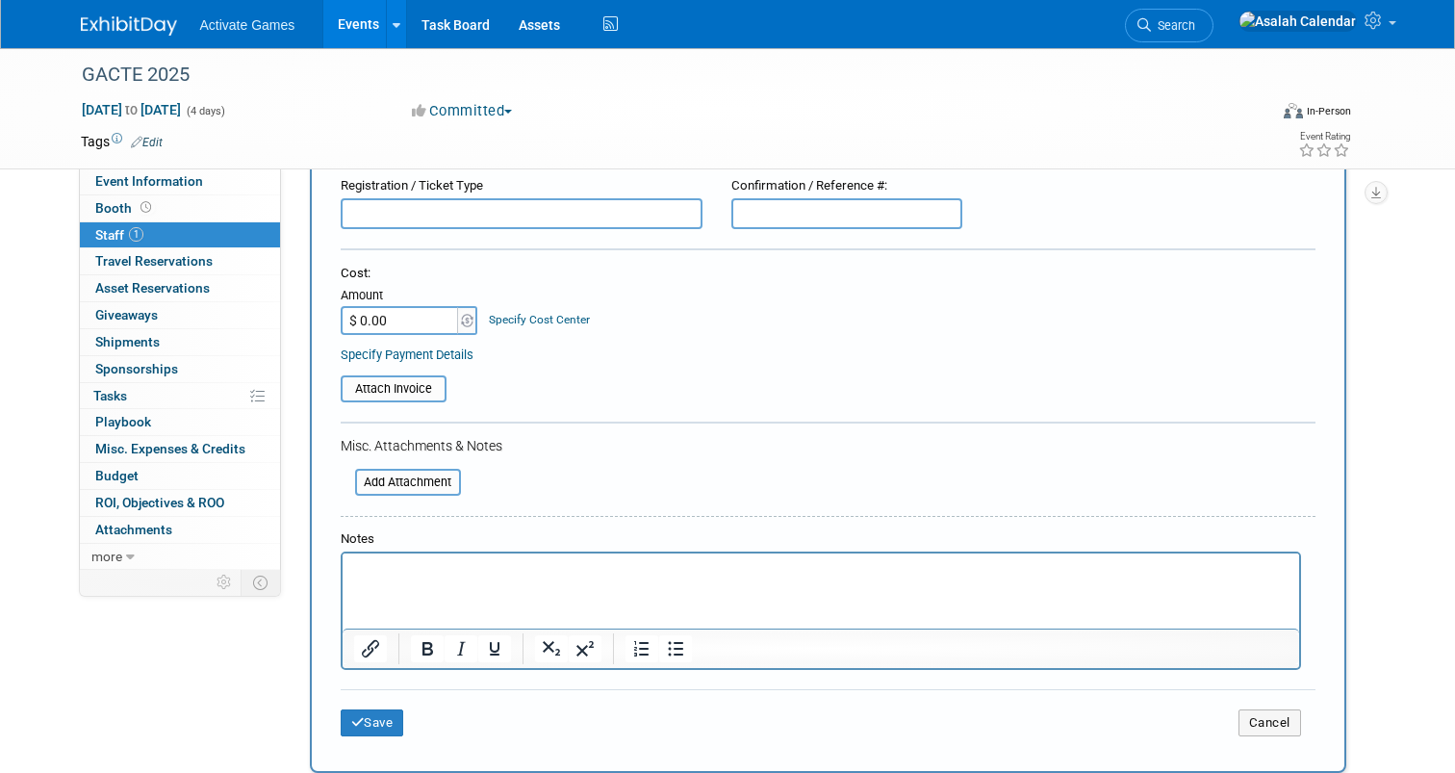
scroll to position [190, 0]
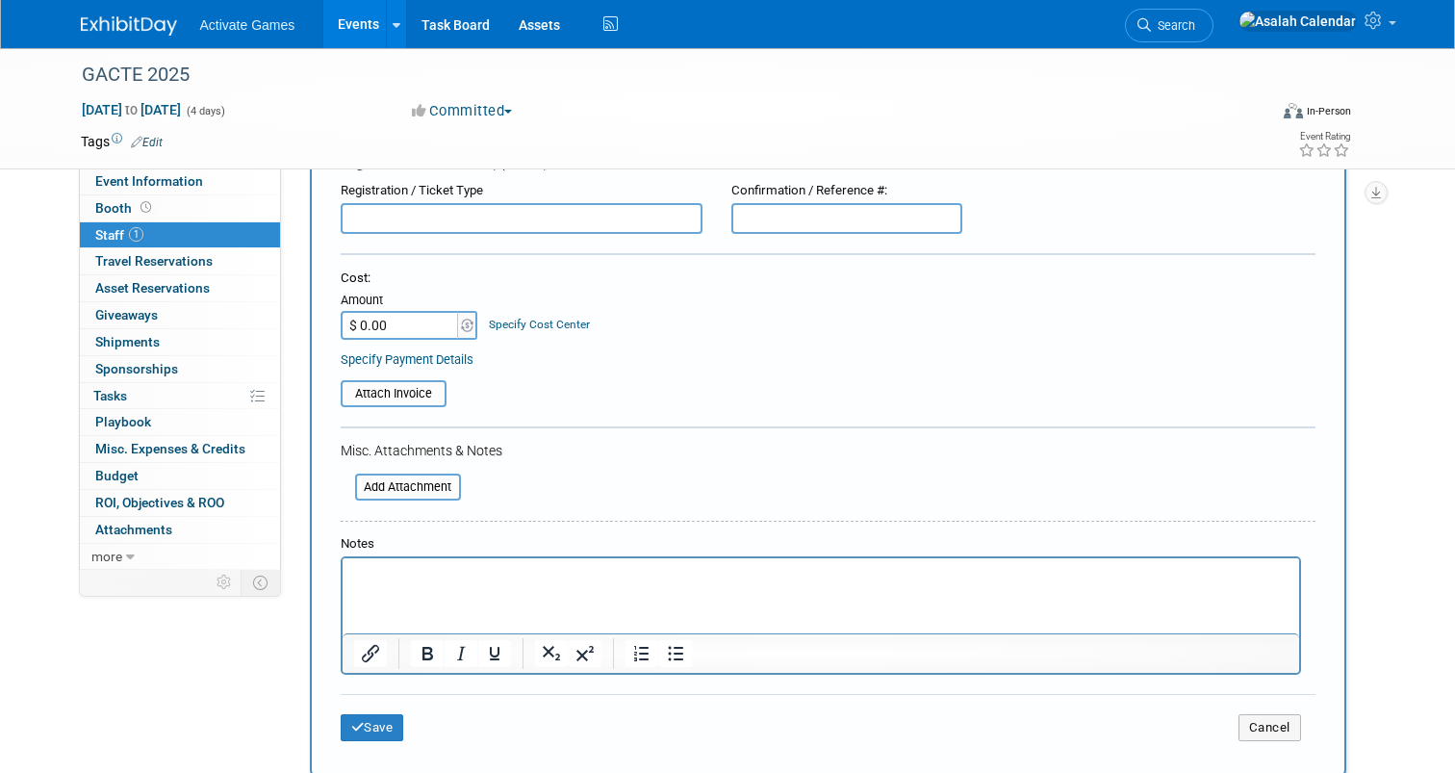
click at [605, 469] on form "New Attendee Attendee <img src="https://www.exhibitday.com/Images/Unassigned-Us…" at bounding box center [828, 391] width 975 height 729
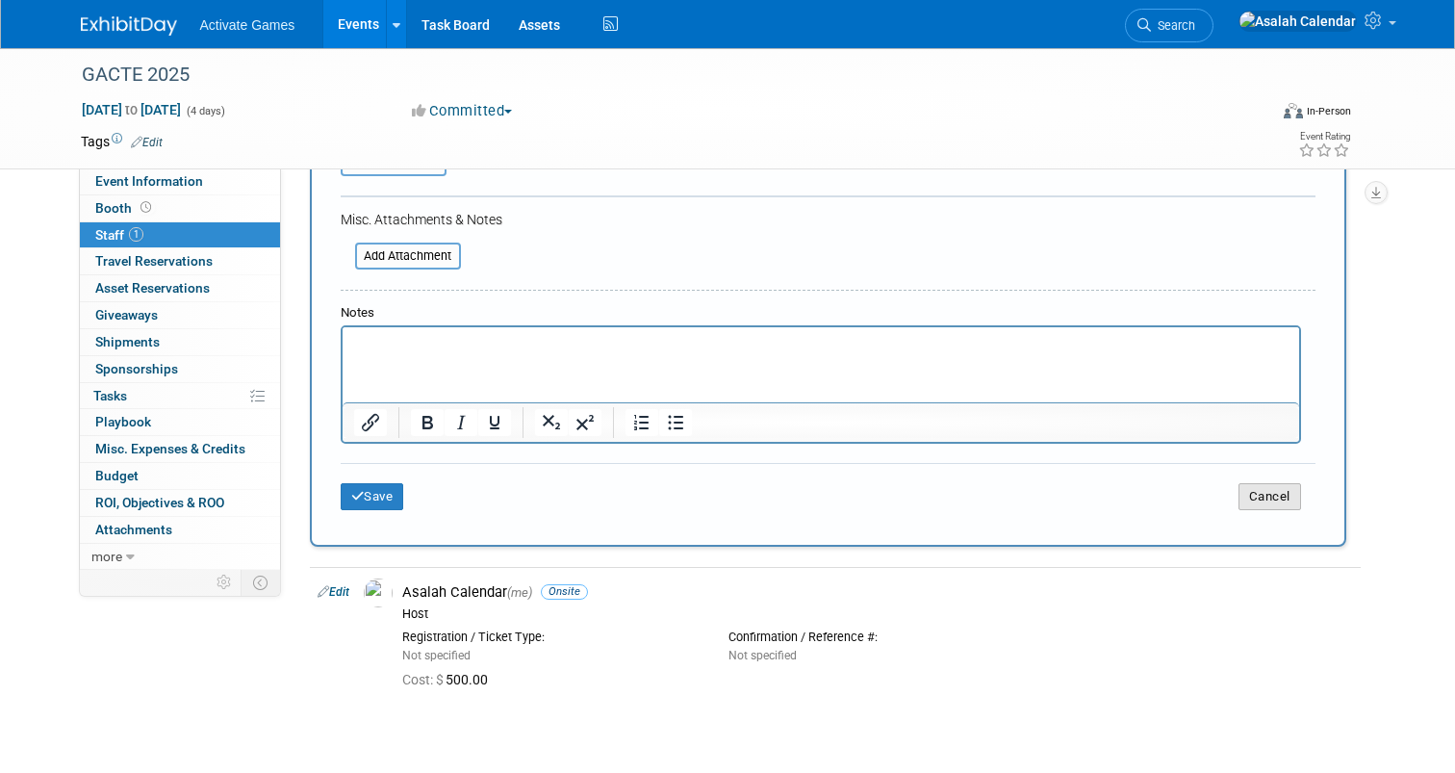
click at [1260, 504] on button "Cancel" at bounding box center [1270, 496] width 63 height 27
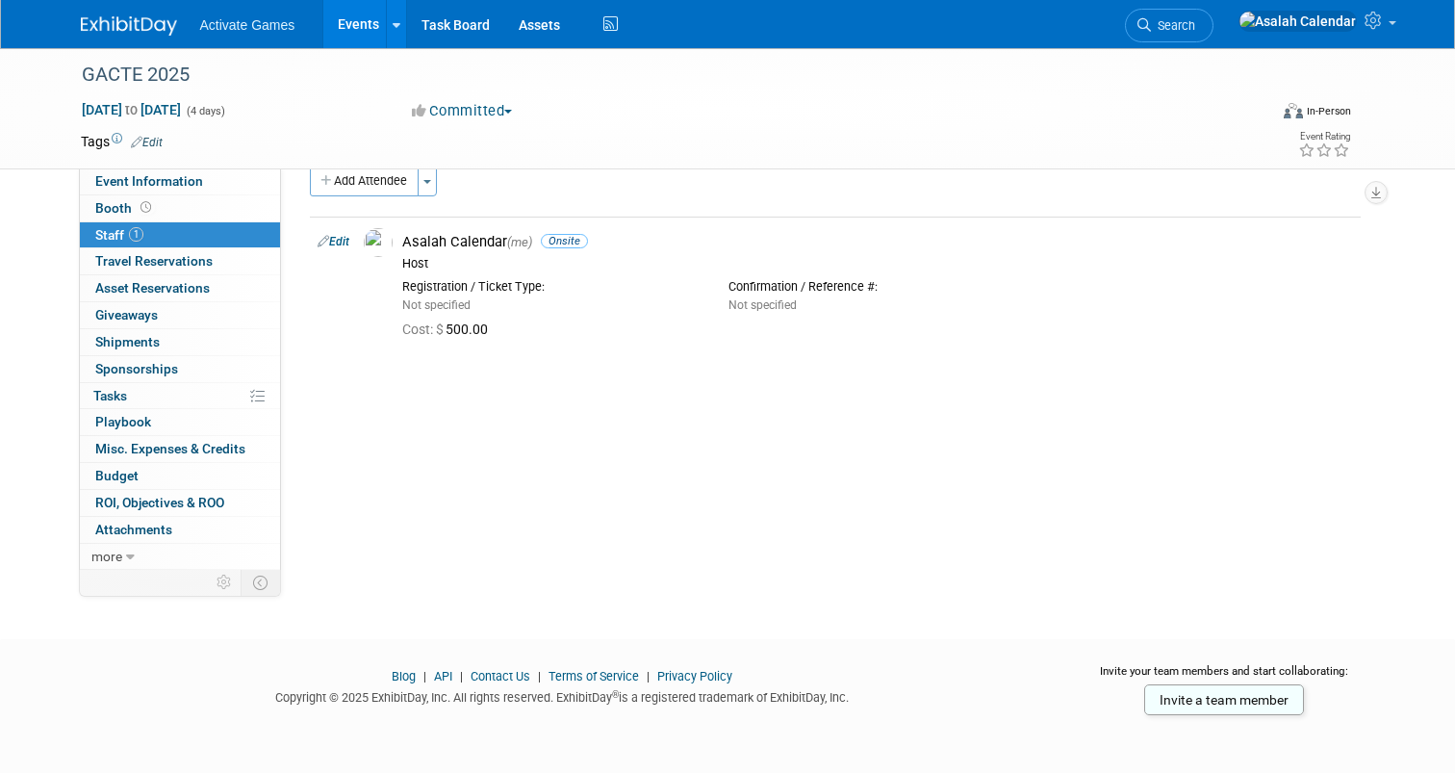
scroll to position [0, 0]
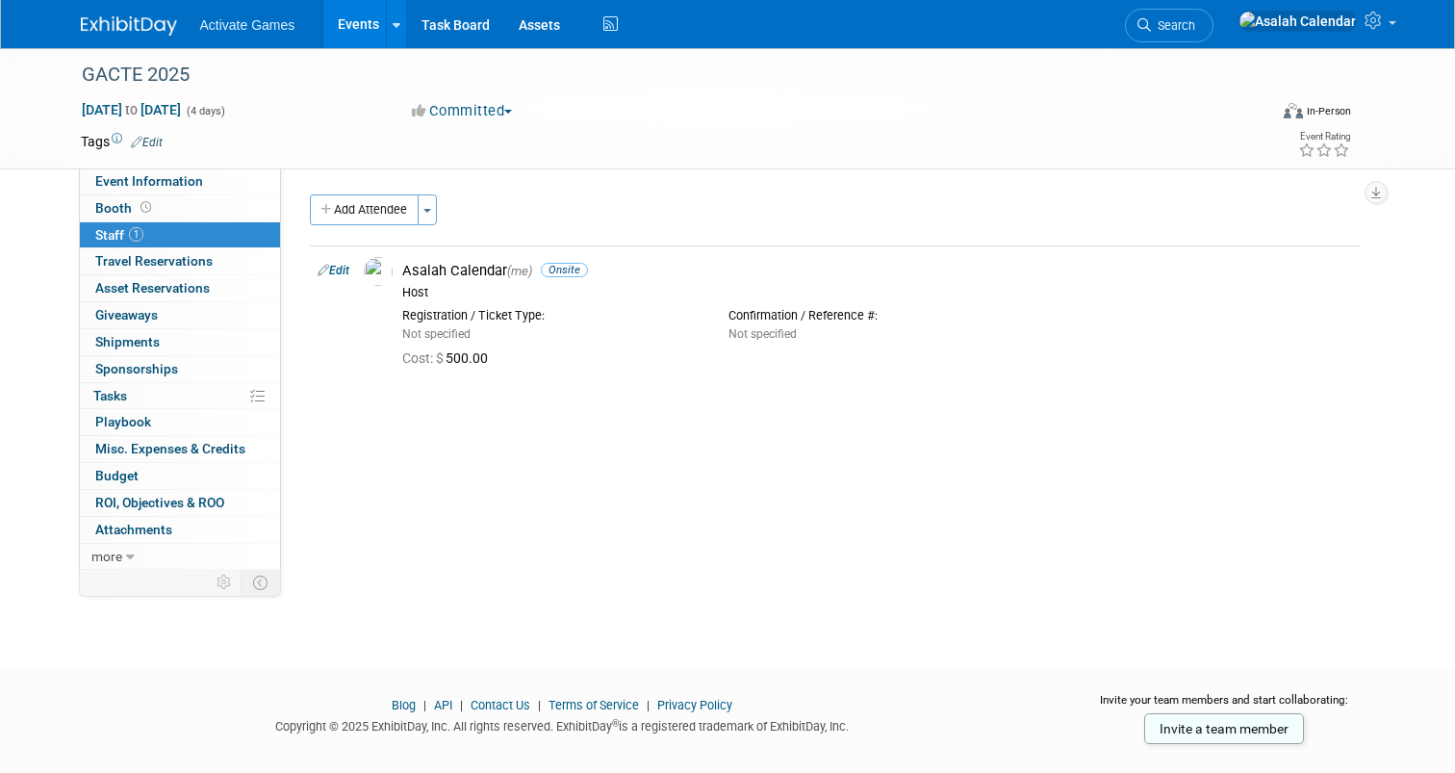
click at [627, 492] on div "Event Website: Edit Event Venue Name: Specify event venue name Event Venue Addr…" at bounding box center [828, 368] width 1094 height 401
click at [602, 476] on div "Event Website: Edit Event Venue Name: Specify event venue name Event Venue Addr…" at bounding box center [828, 368] width 1094 height 401
click at [460, 479] on div "Event Website: Edit Event Venue Name: Specify event venue name Event Venue Addr…" at bounding box center [828, 368] width 1094 height 401
click at [199, 260] on span "Travel Reservations 0" at bounding box center [153, 260] width 117 height 15
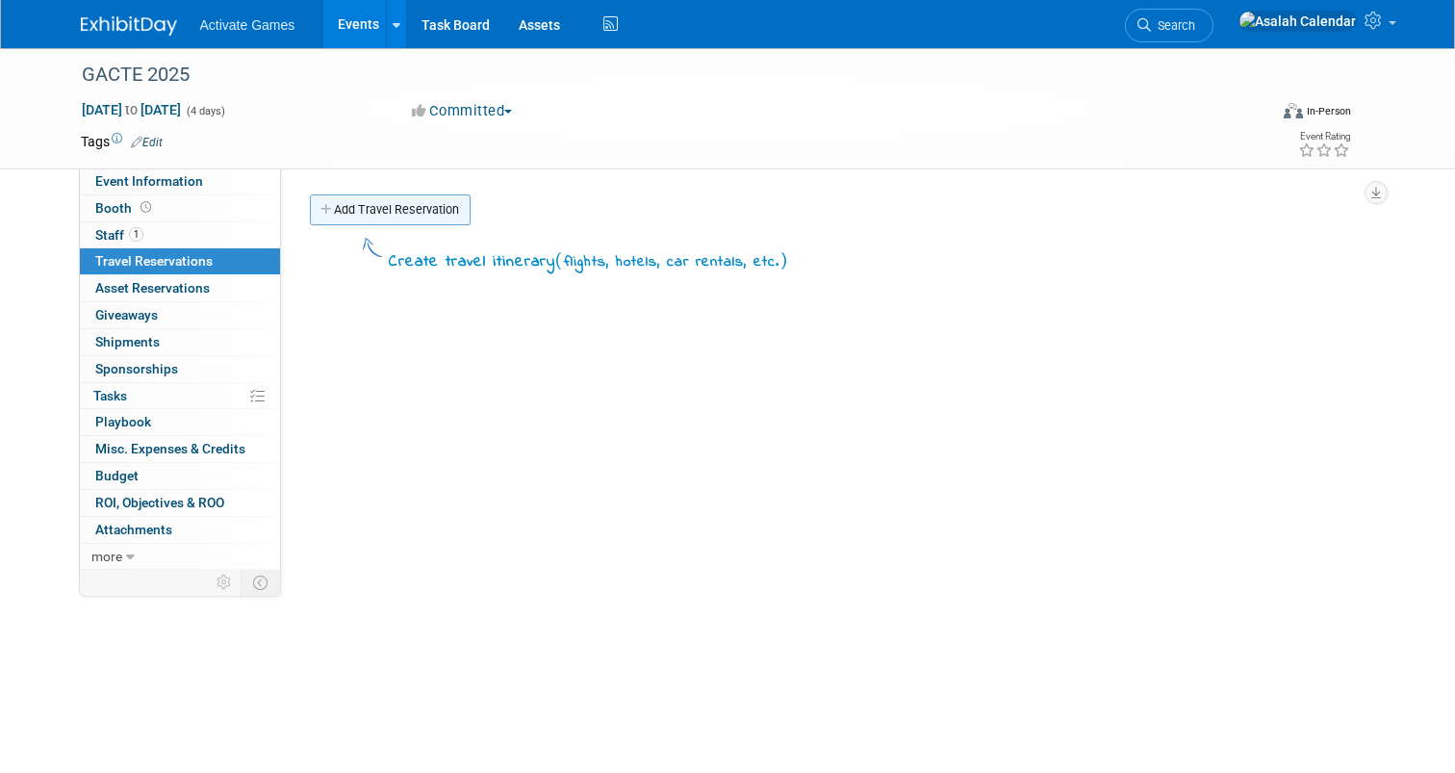
click at [380, 207] on link "Add Travel Reservation" at bounding box center [390, 209] width 161 height 31
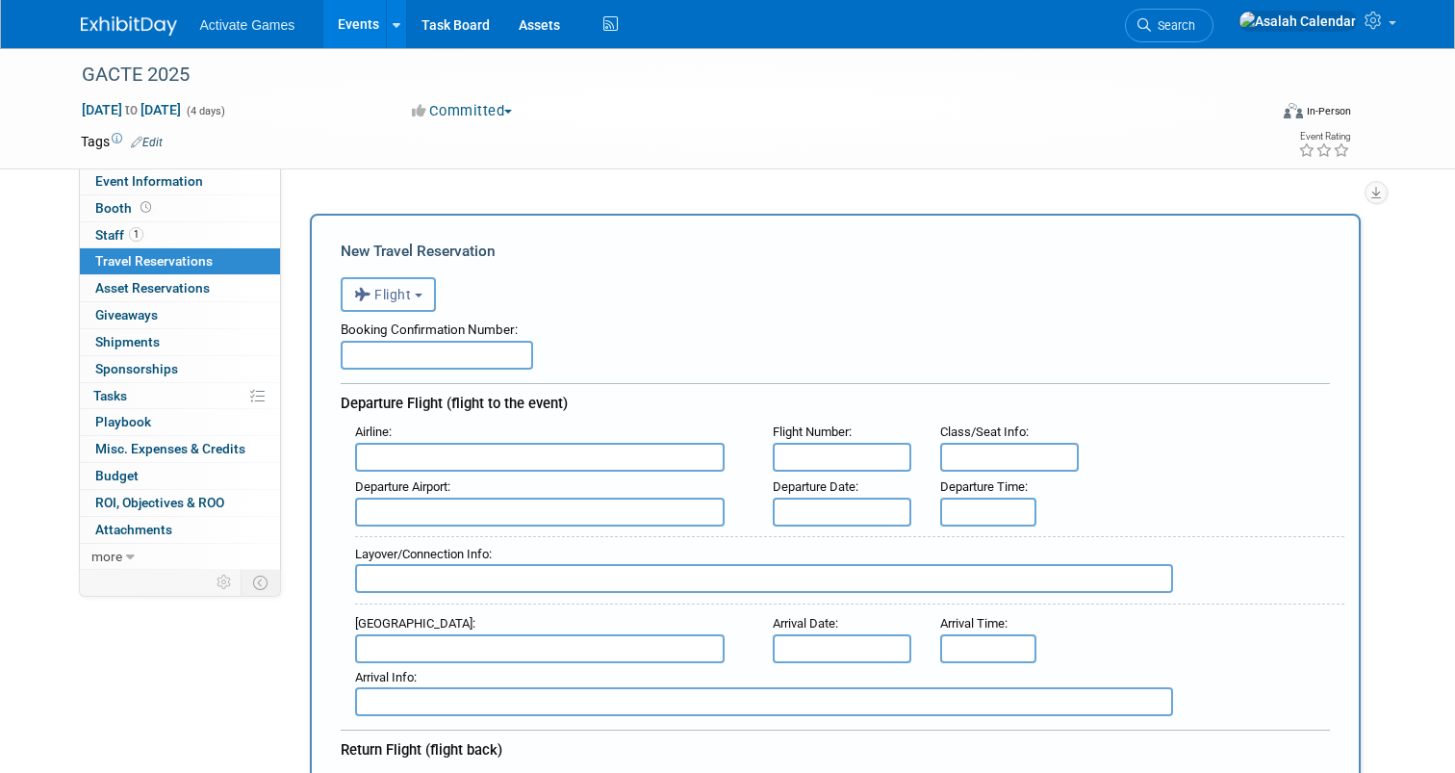
click at [423, 295] on b "button" at bounding box center [419, 296] width 8 height 4
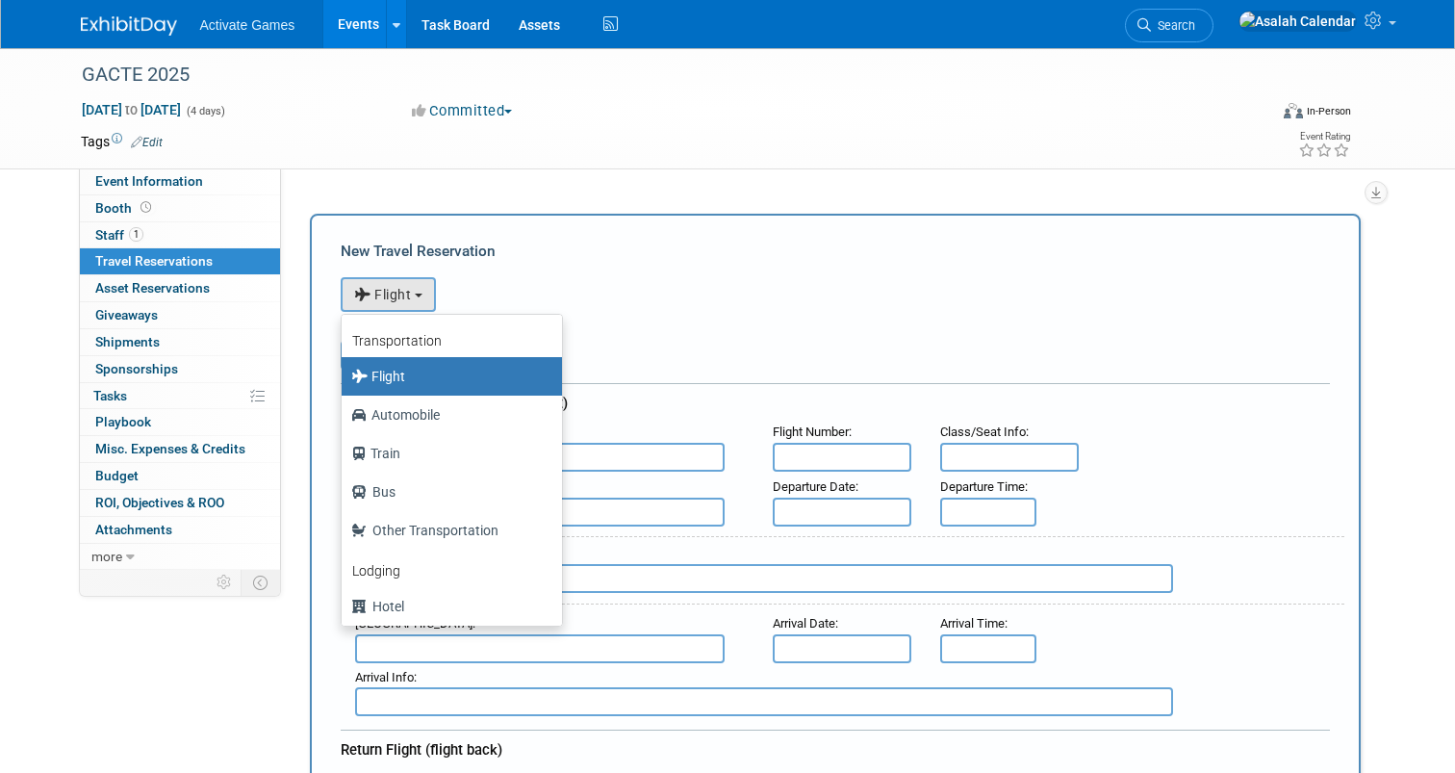
drag, startPoint x: 573, startPoint y: 263, endPoint x: 573, endPoint y: 246, distance: 16.4
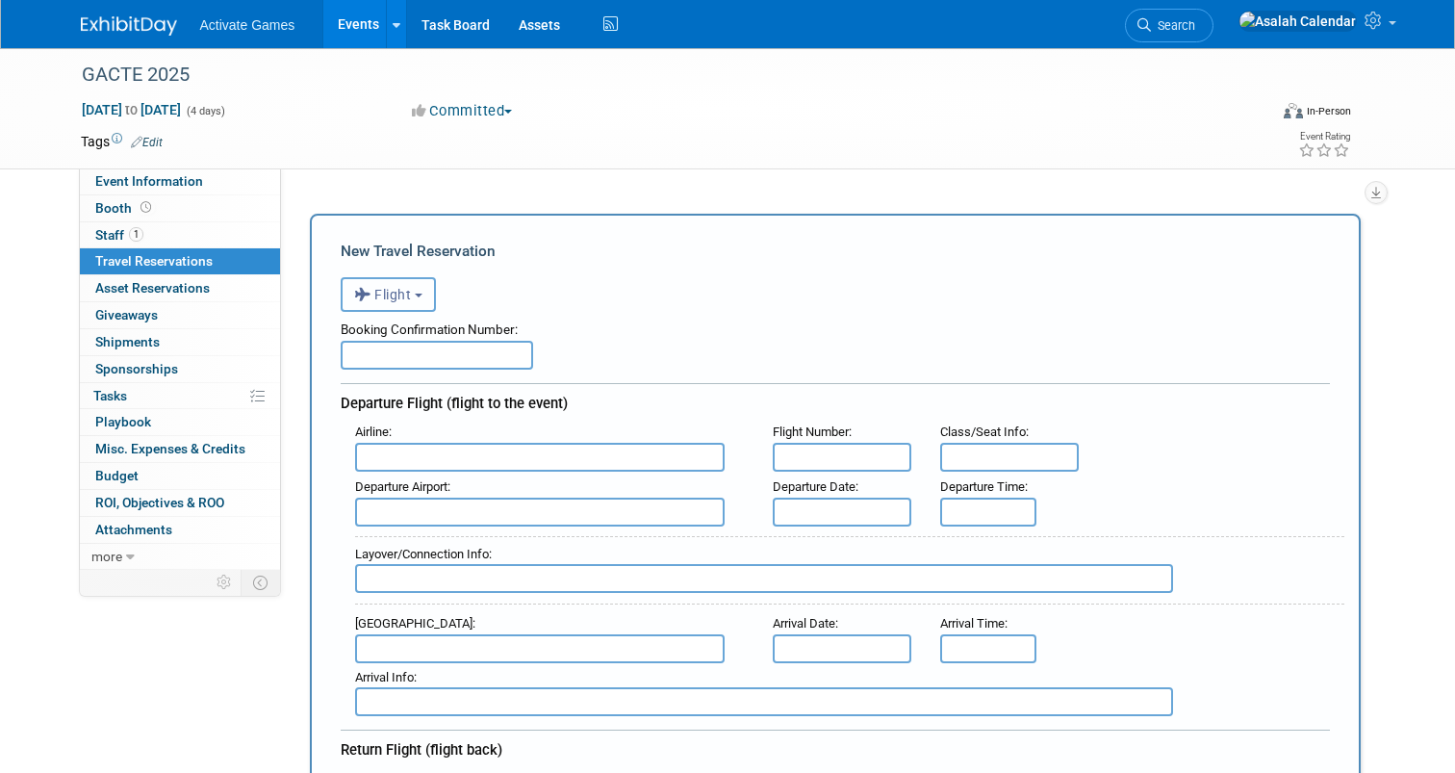
click at [423, 285] on button "Flight" at bounding box center [388, 294] width 95 height 35
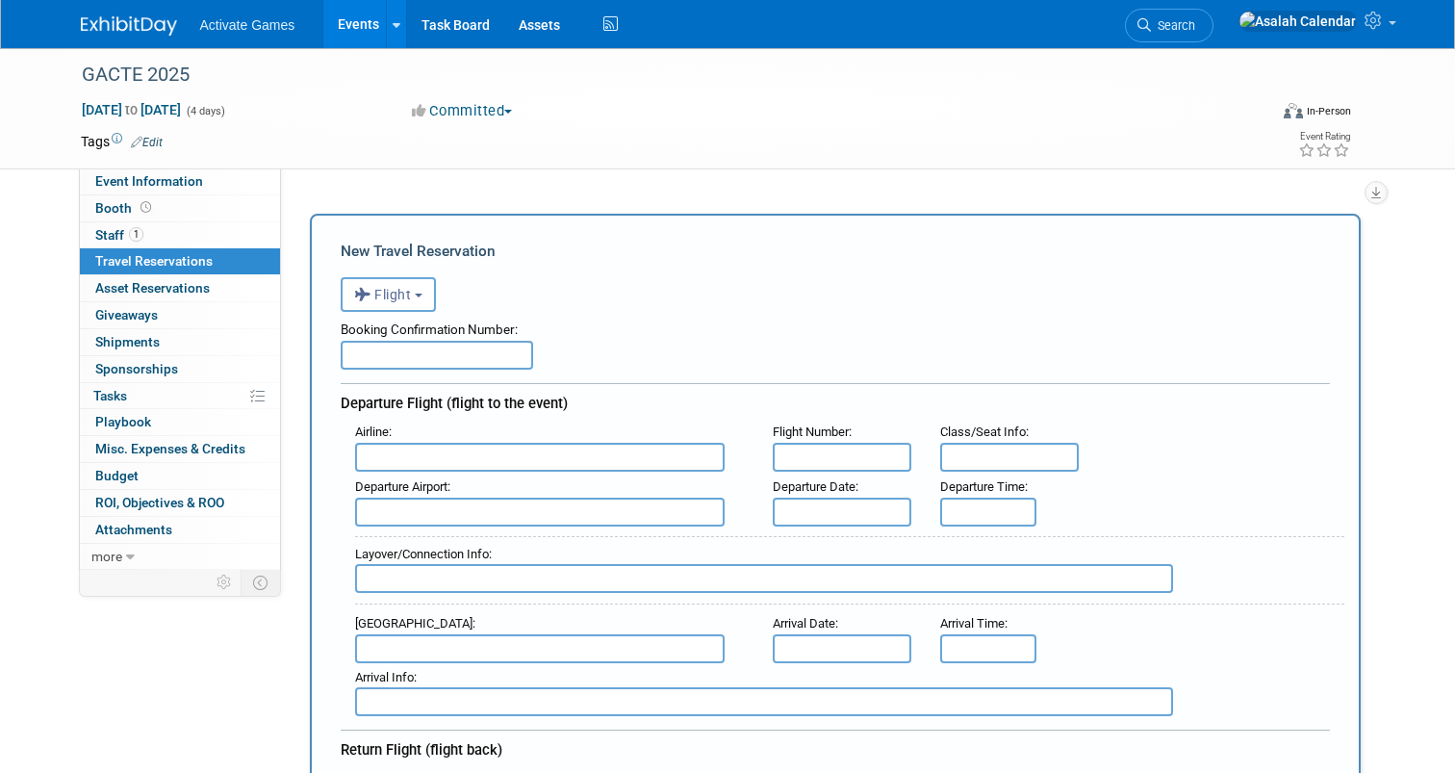
click at [182, 287] on span "Asset Reservations 0" at bounding box center [152, 287] width 115 height 15
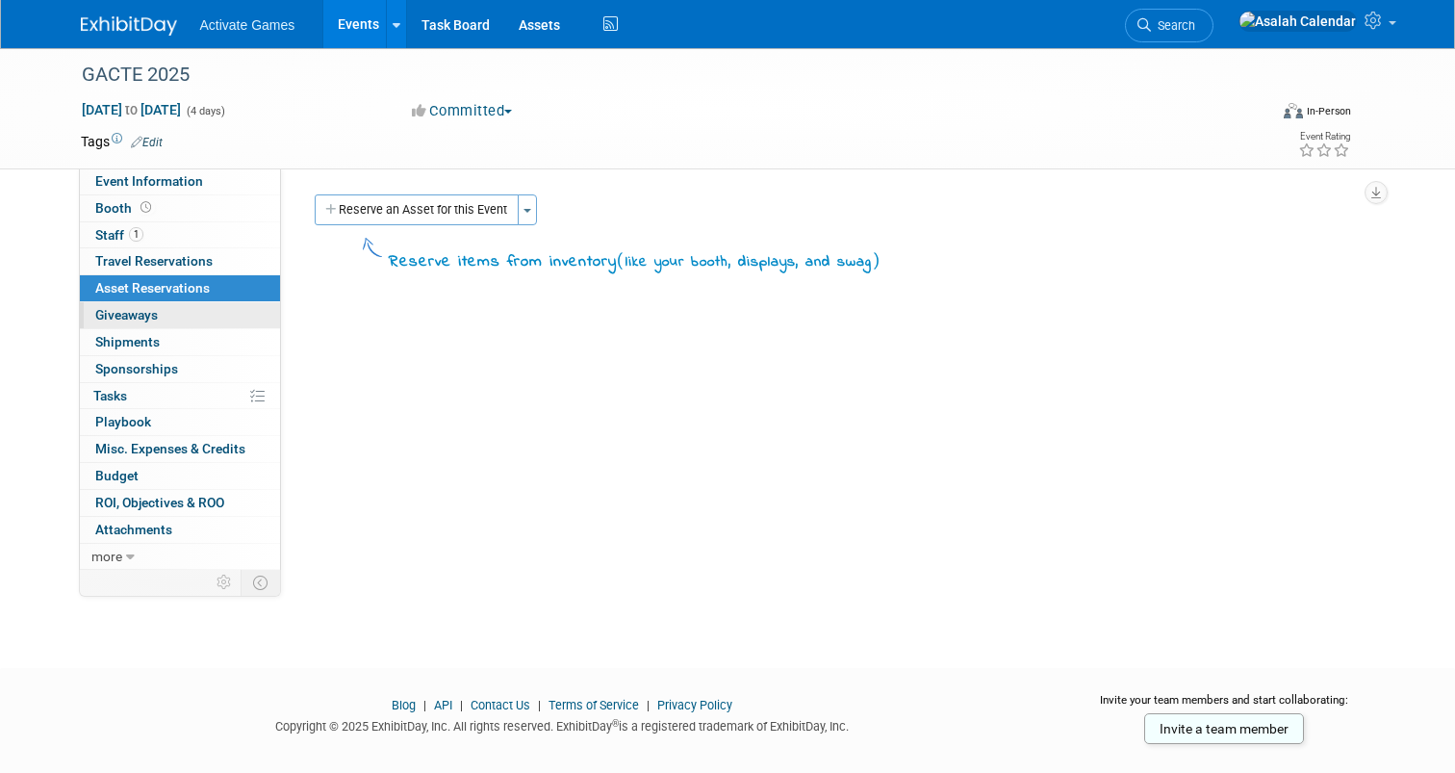
click at [160, 315] on link "0 Giveaways 0" at bounding box center [180, 315] width 200 height 26
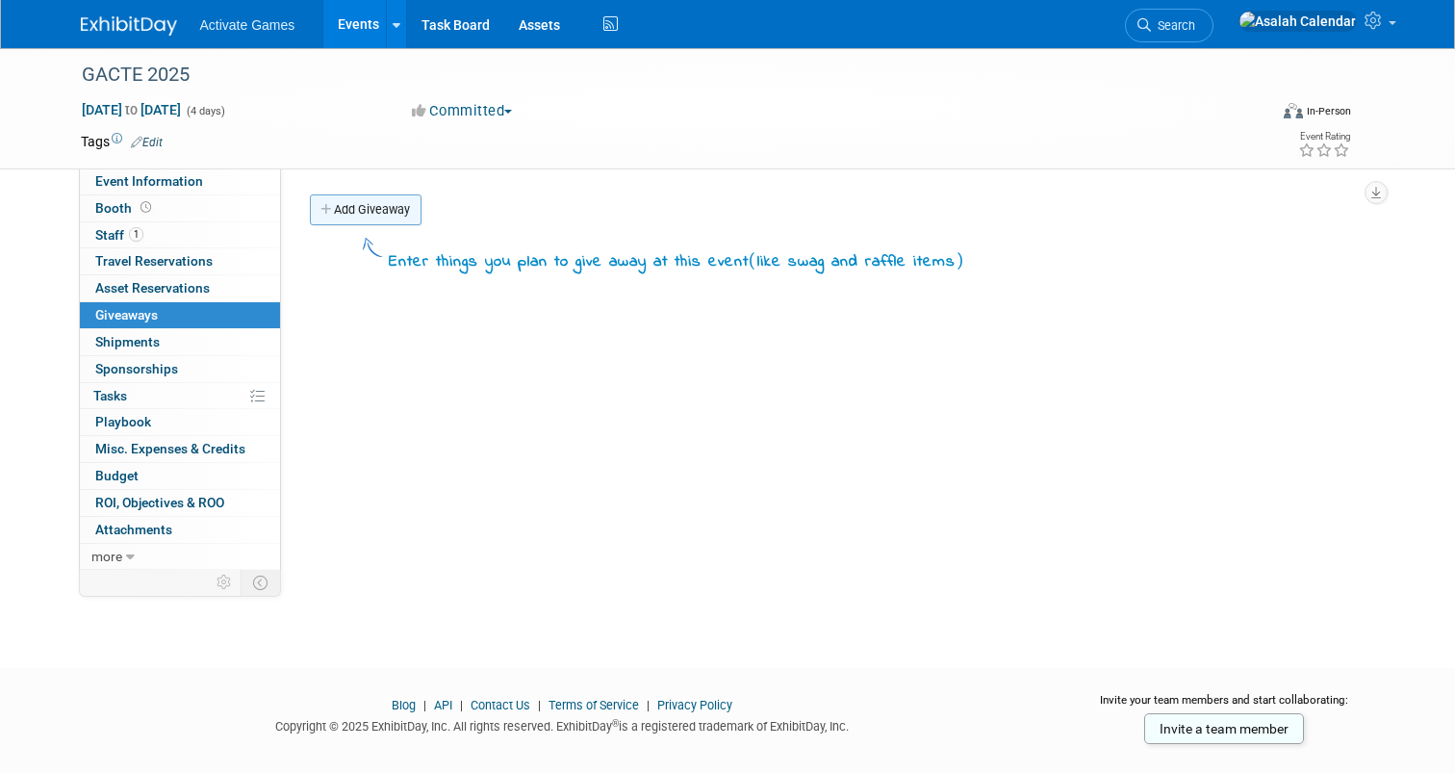
click at [378, 218] on link "Add Giveaway" at bounding box center [366, 209] width 112 height 31
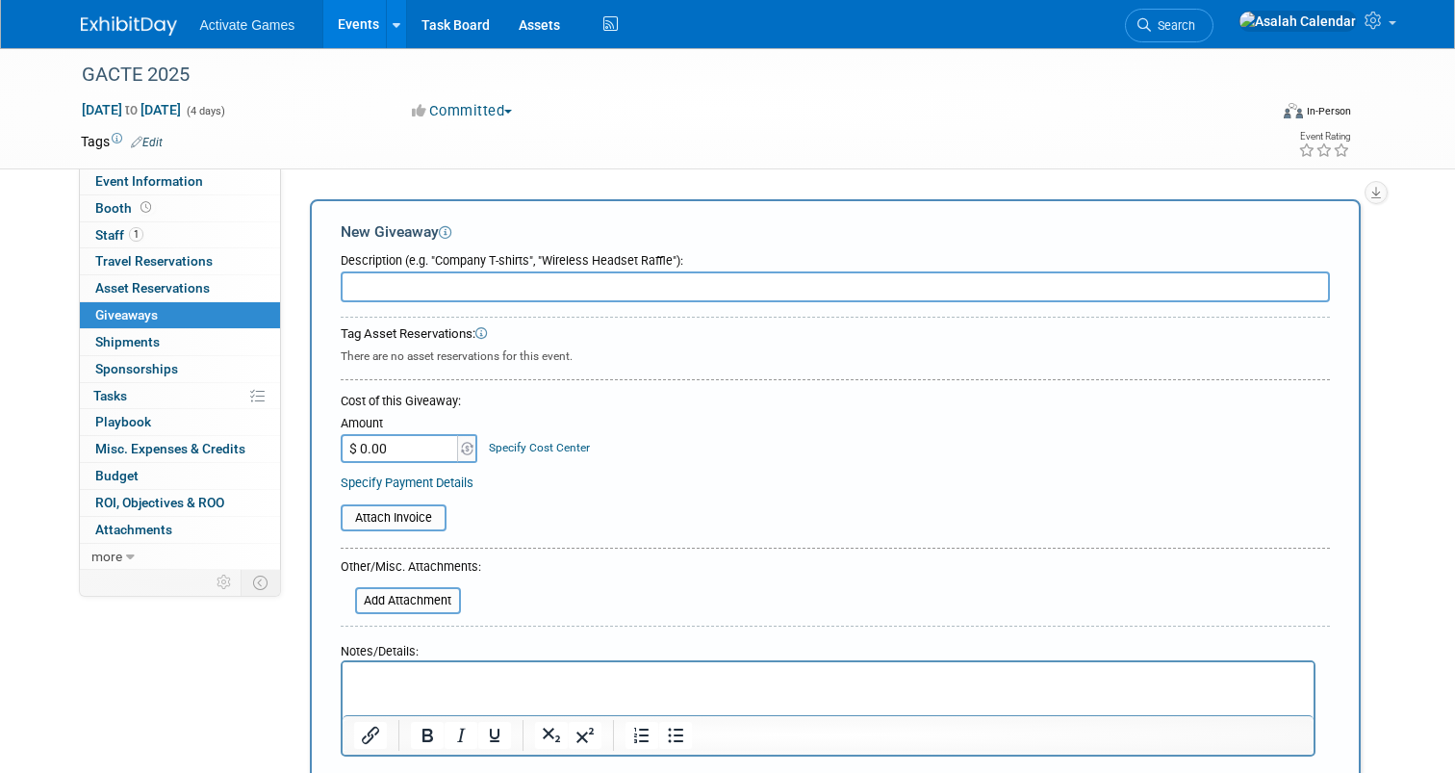
click at [519, 222] on div "New Giveaway" at bounding box center [835, 231] width 989 height 21
click at [449, 229] on icon at bounding box center [445, 232] width 13 height 13
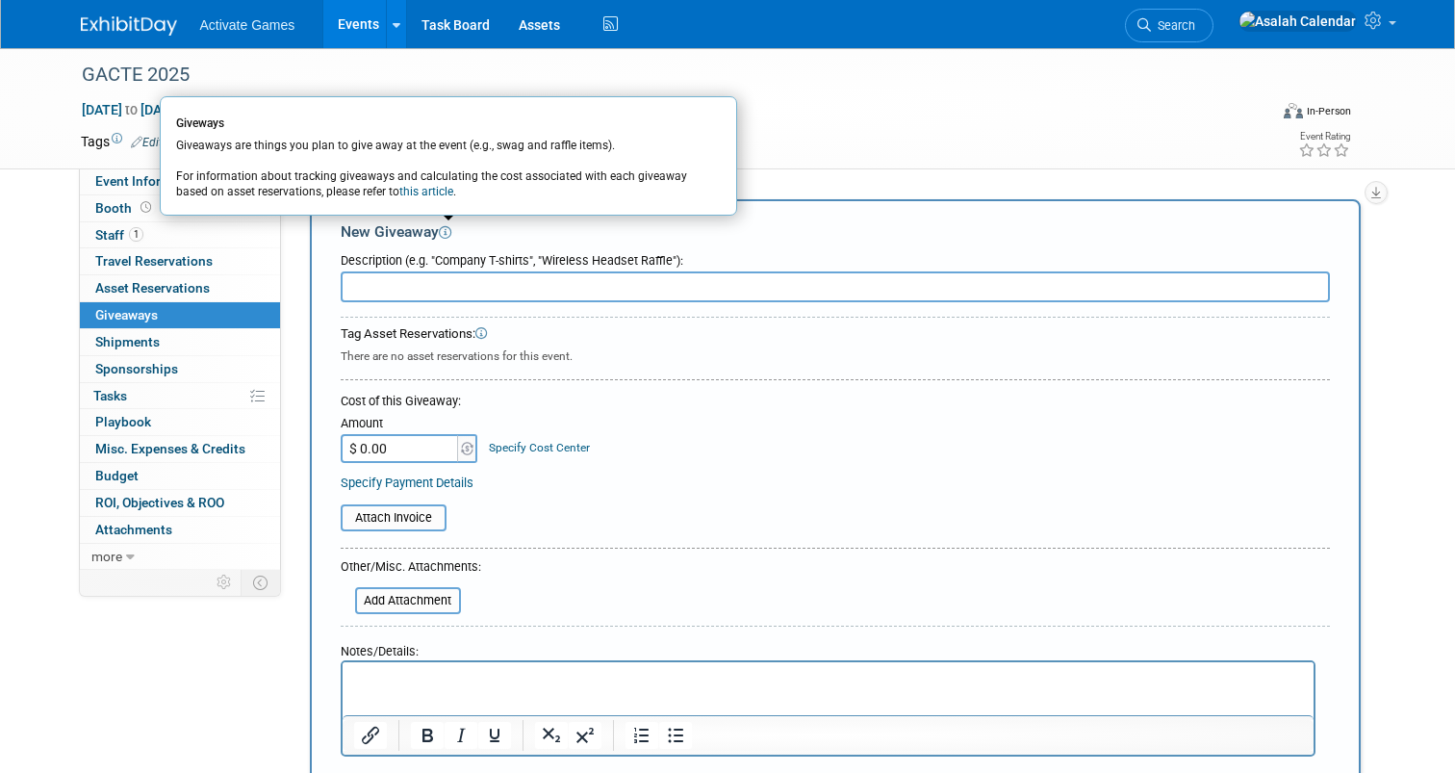
click at [399, 191] on link "this article" at bounding box center [426, 191] width 54 height 13
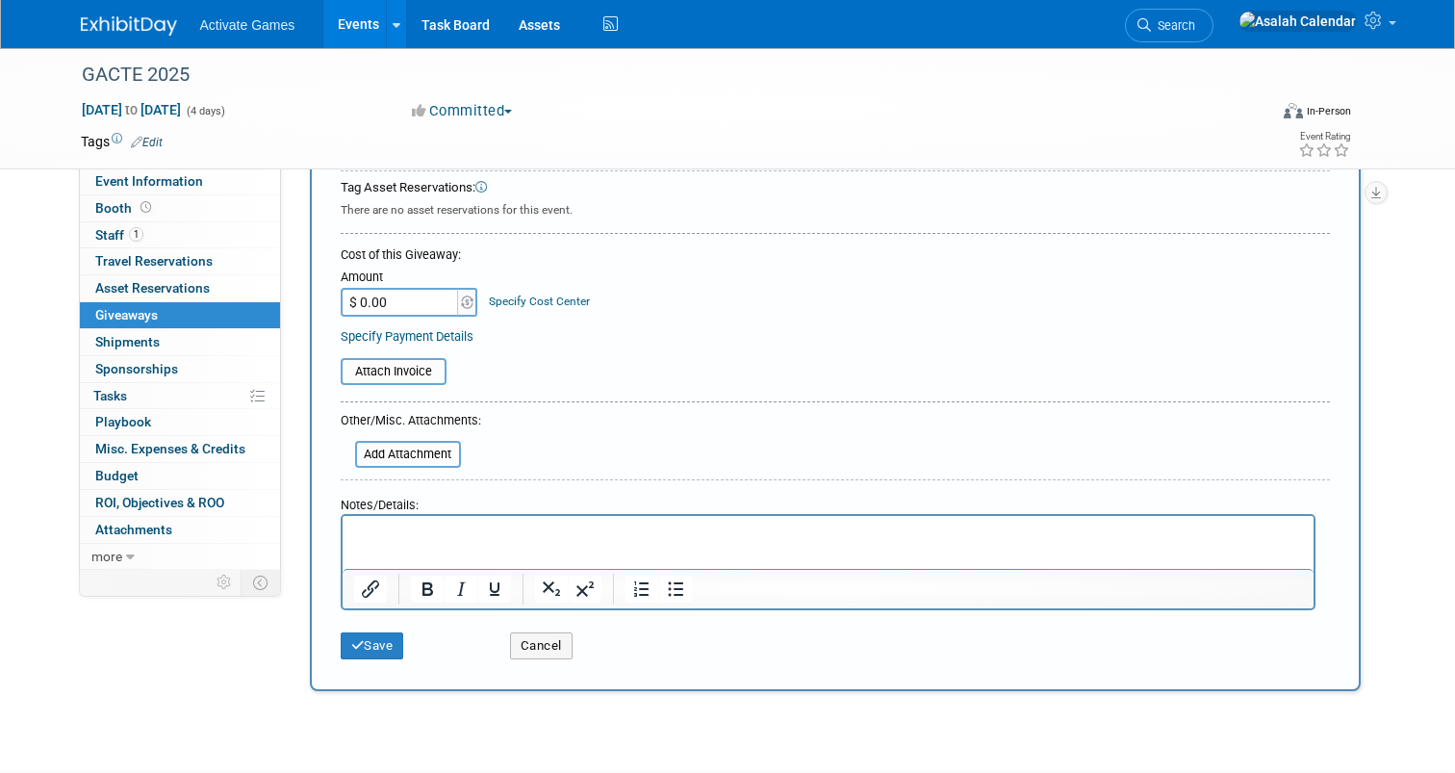
scroll to position [148, 0]
click at [447, 339] on link "Specify Payment Details" at bounding box center [407, 334] width 133 height 14
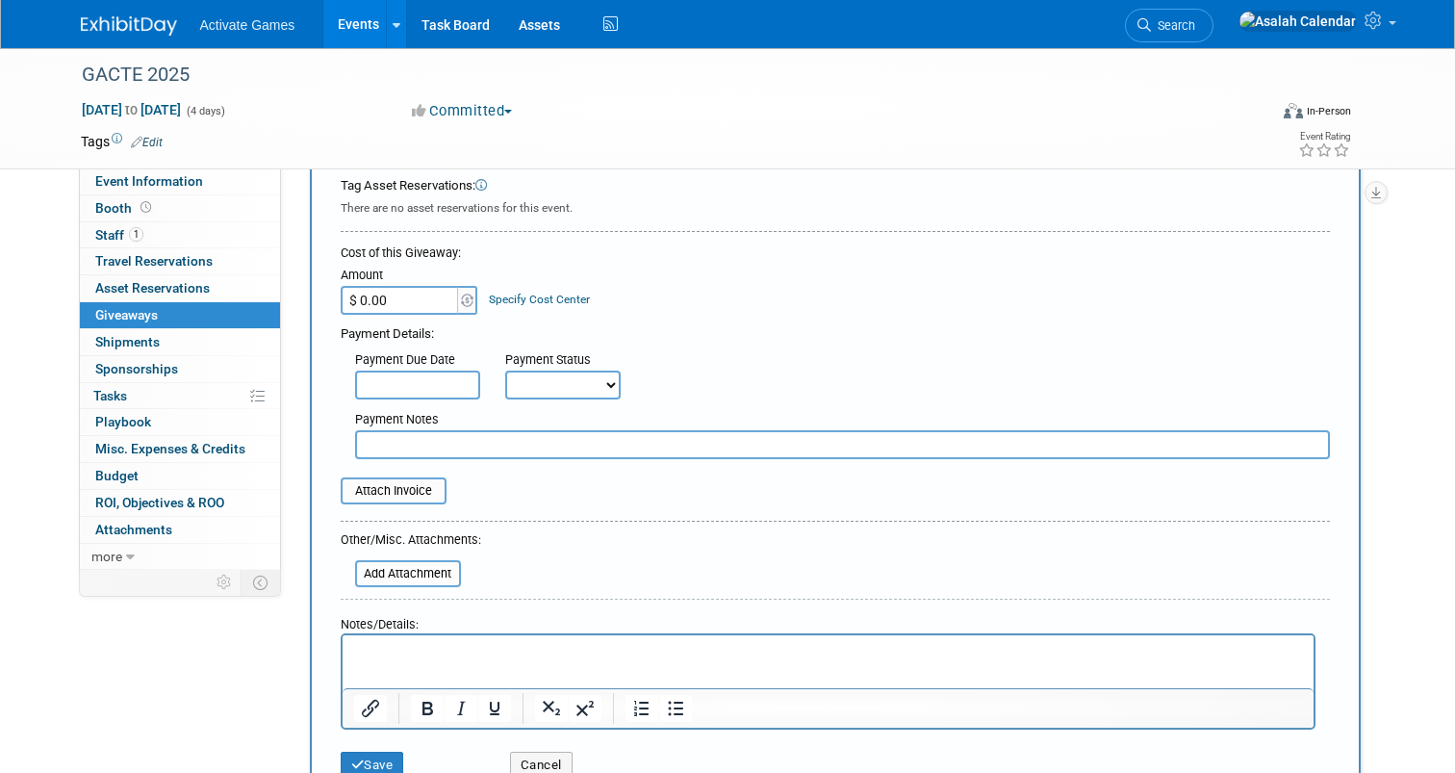
click at [561, 366] on div "Payment Status" at bounding box center [569, 360] width 129 height 19
click at [588, 372] on select "Not Paid Yet Partially Paid Paid in Full" at bounding box center [562, 385] width 115 height 29
click at [427, 383] on input "text" at bounding box center [417, 385] width 125 height 29
click at [700, 308] on div "Amount $ 0.00 Specify Cost Center Cost Center -- Not Specified --" at bounding box center [835, 289] width 989 height 52
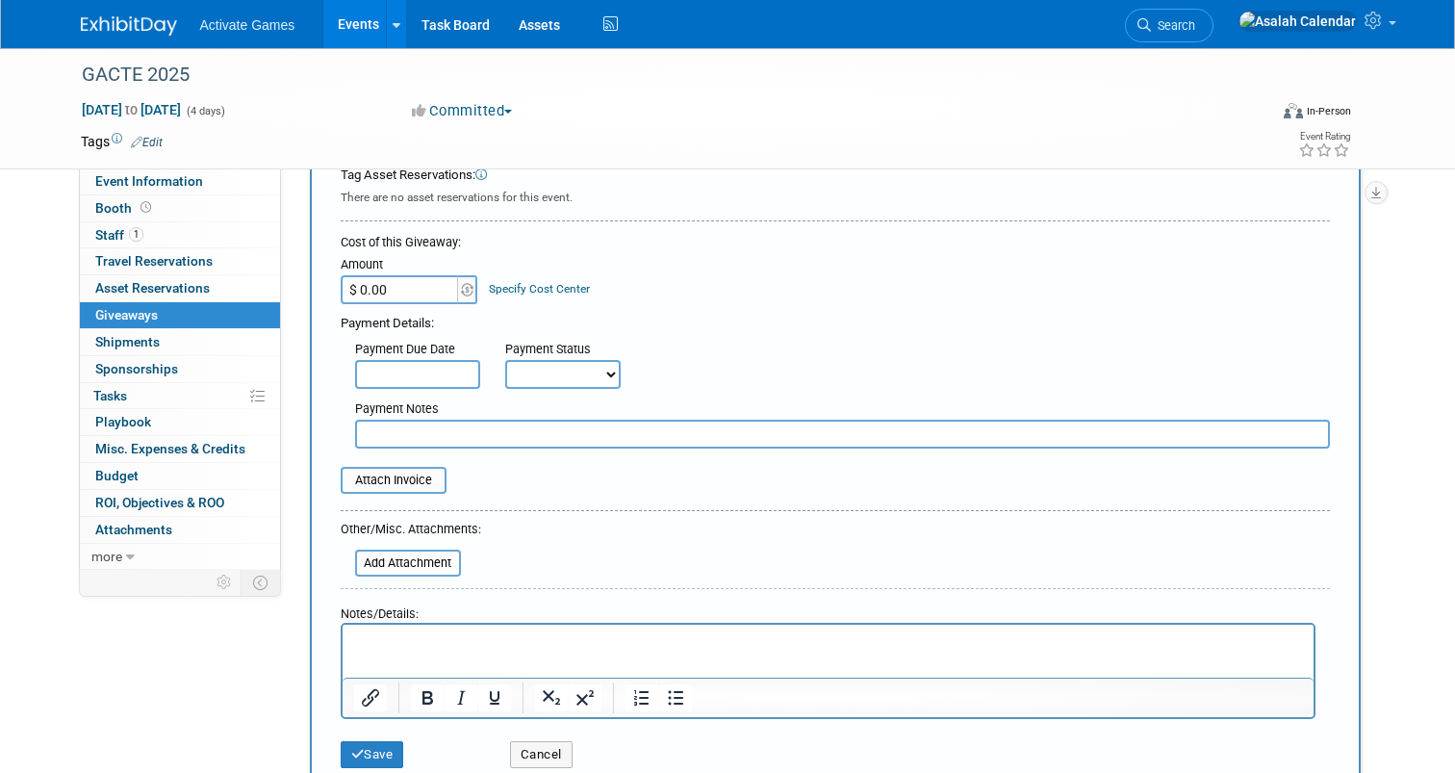
click at [467, 430] on input "text" at bounding box center [842, 434] width 975 height 29
click at [723, 280] on div "Amount $ 0.00 Specify Cost Center Cost Center -- Not Specified --" at bounding box center [835, 278] width 989 height 52
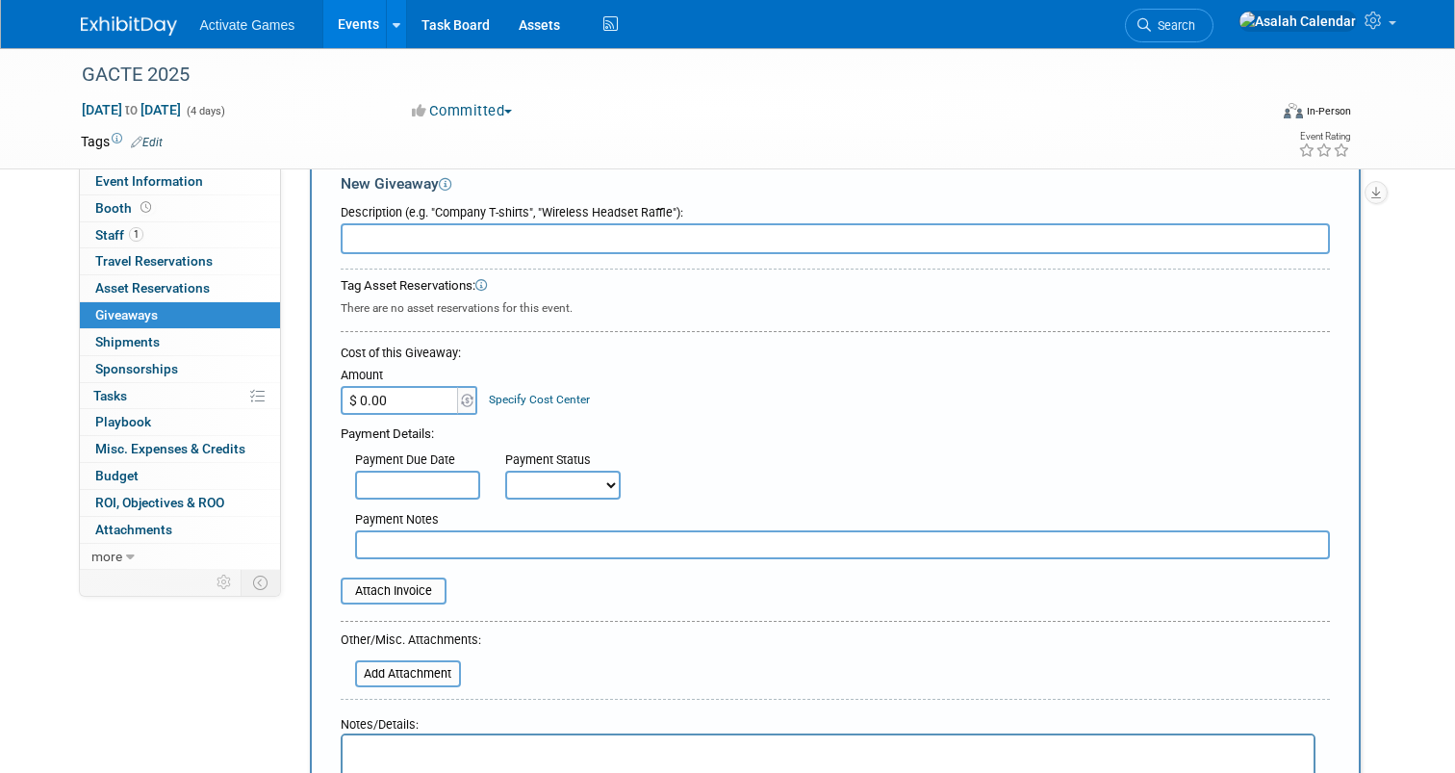
scroll to position [0, 0]
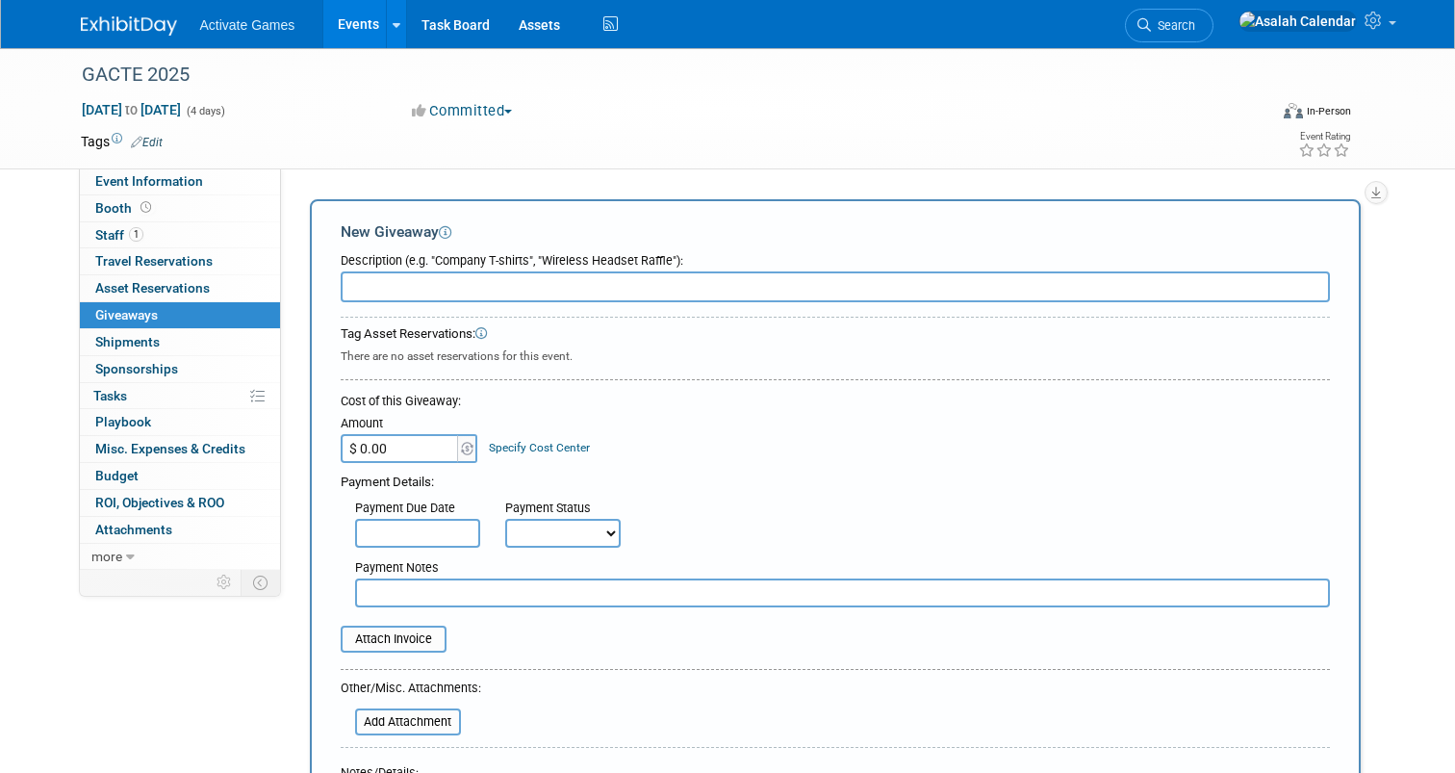
click at [498, 288] on input "text" at bounding box center [835, 286] width 989 height 31
click at [488, 336] on icon at bounding box center [481, 334] width 13 height 13
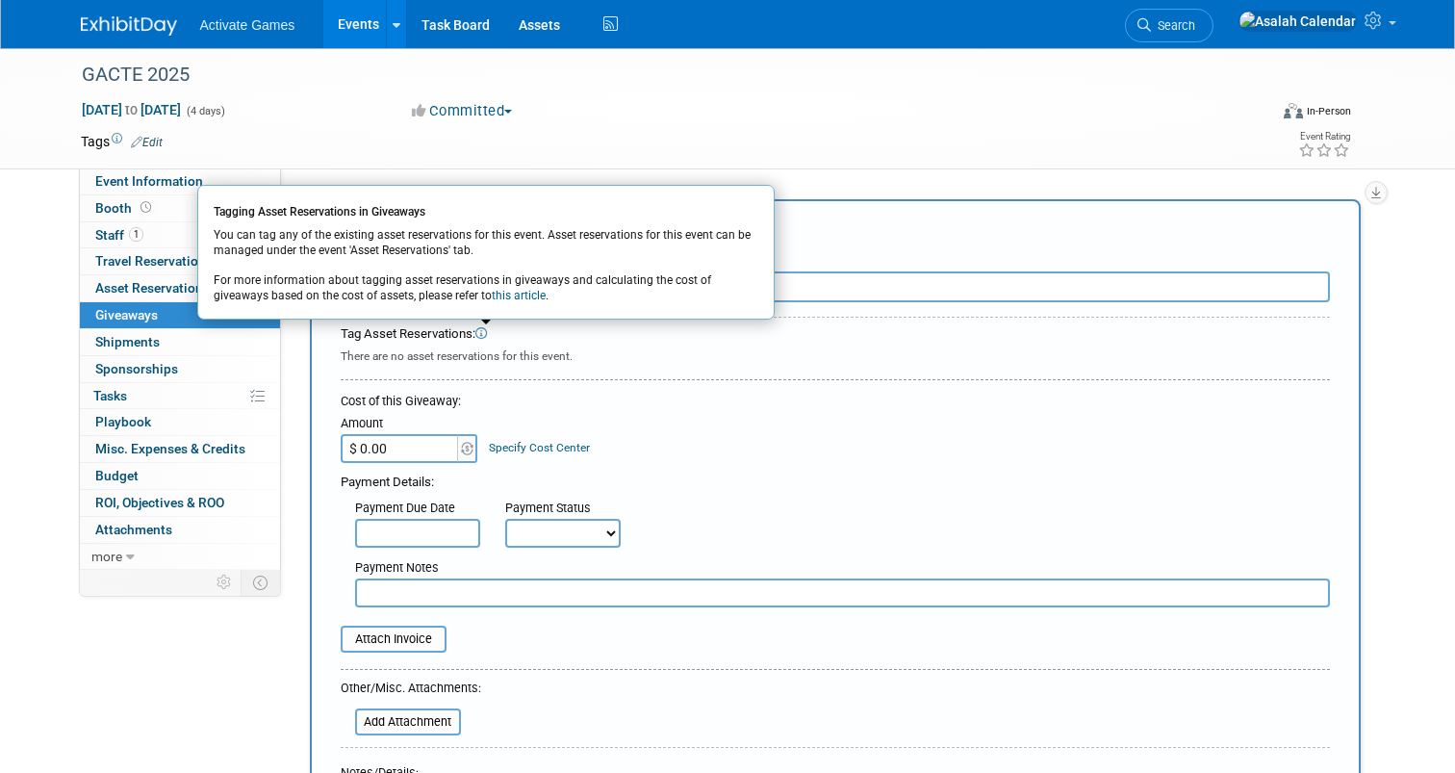
click at [488, 336] on icon at bounding box center [481, 334] width 13 height 13
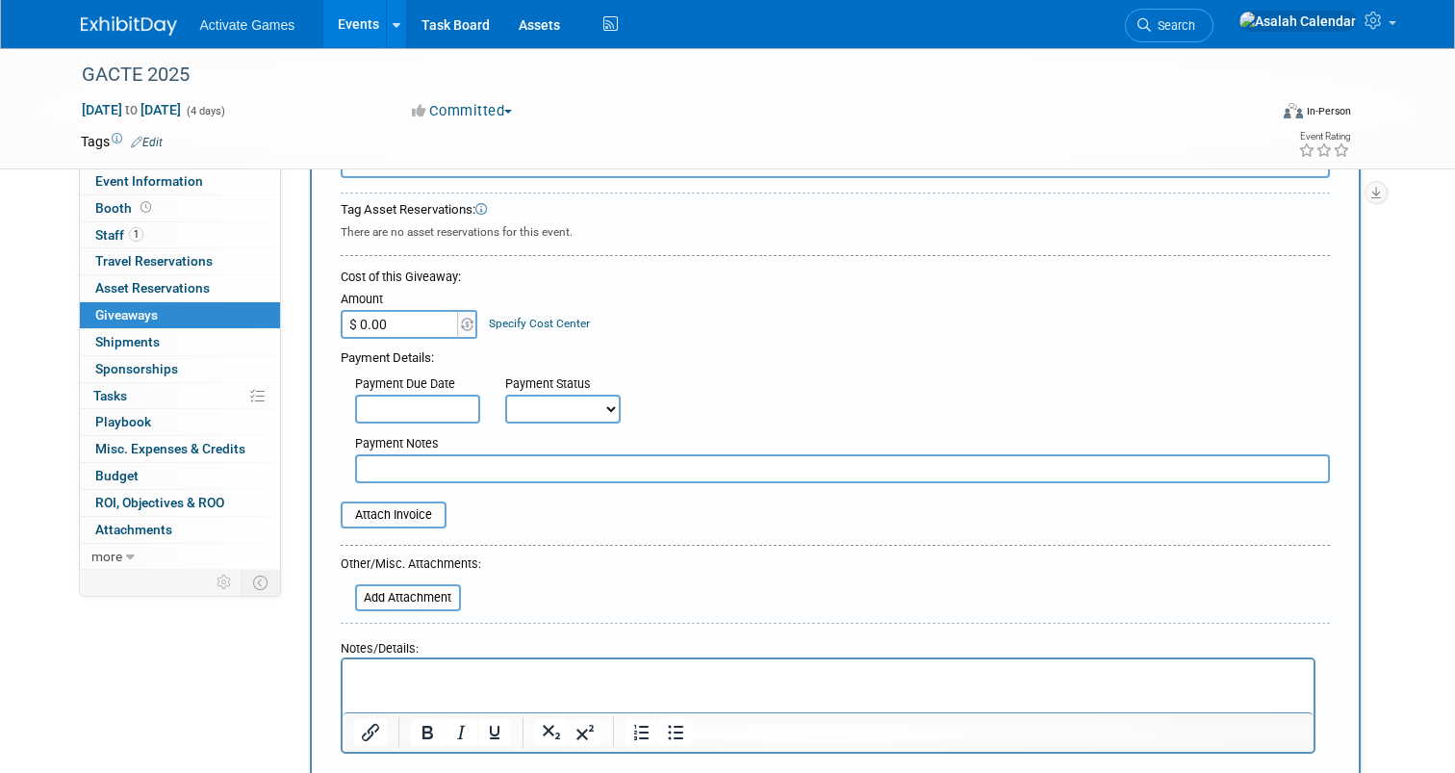
scroll to position [128, 0]
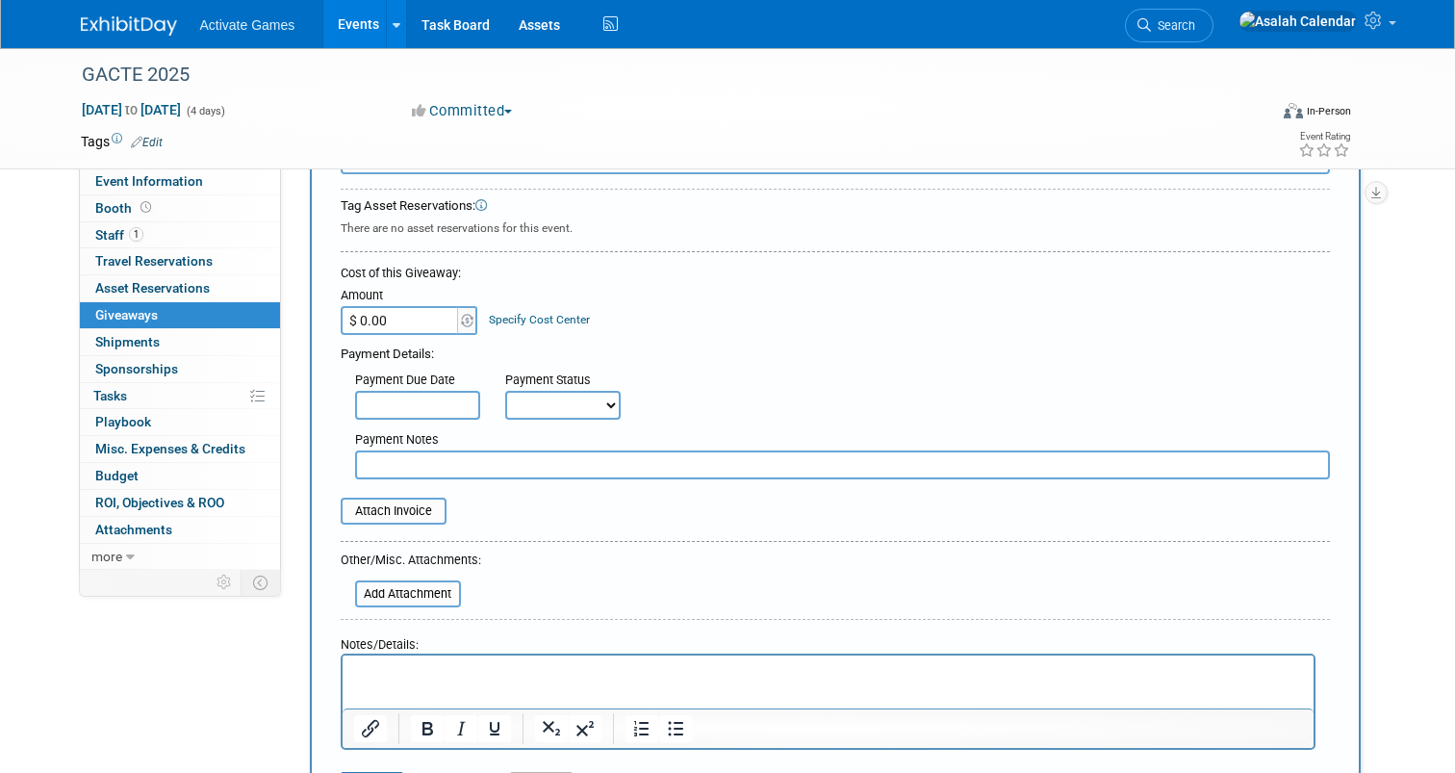
click at [554, 315] on link "Specify Cost Center" at bounding box center [539, 319] width 101 height 13
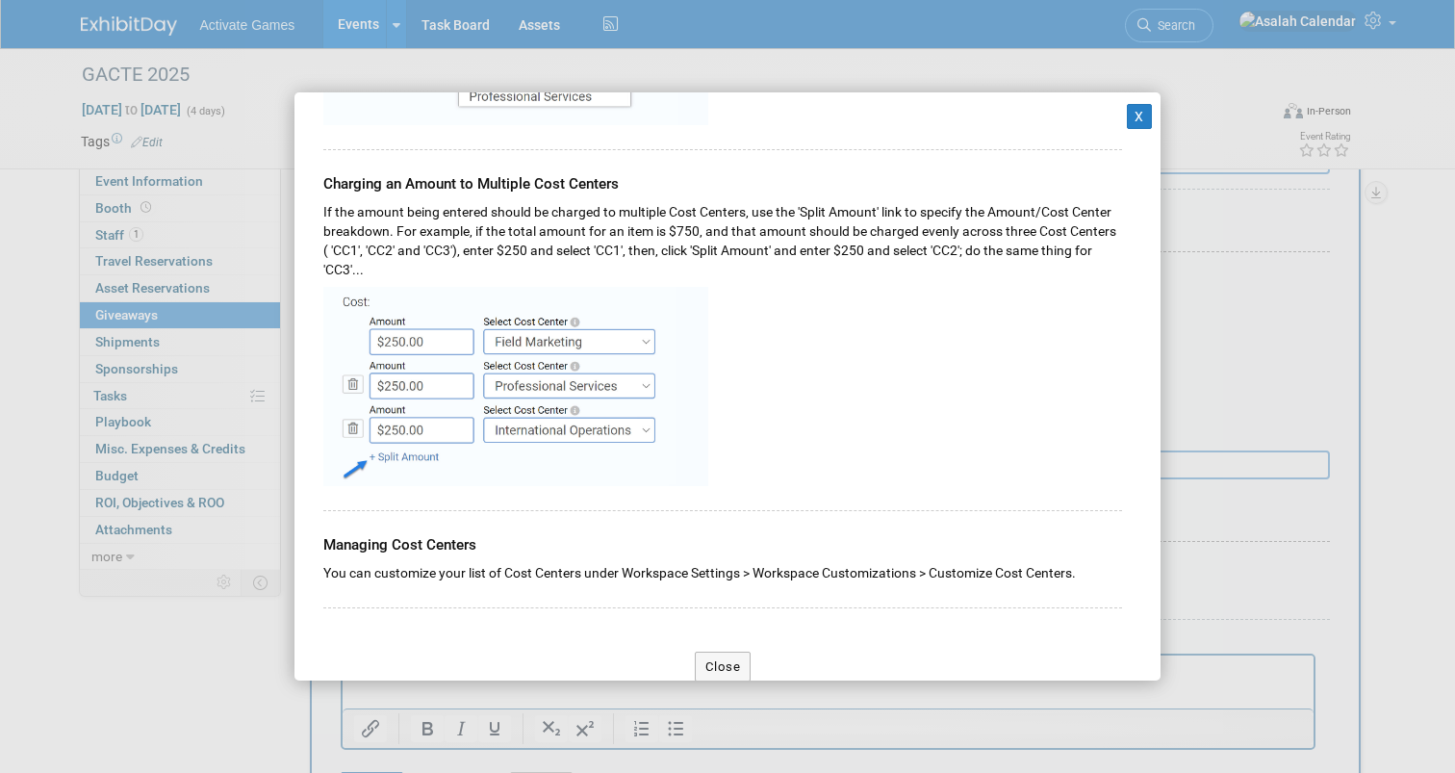
scroll to position [551, 0]
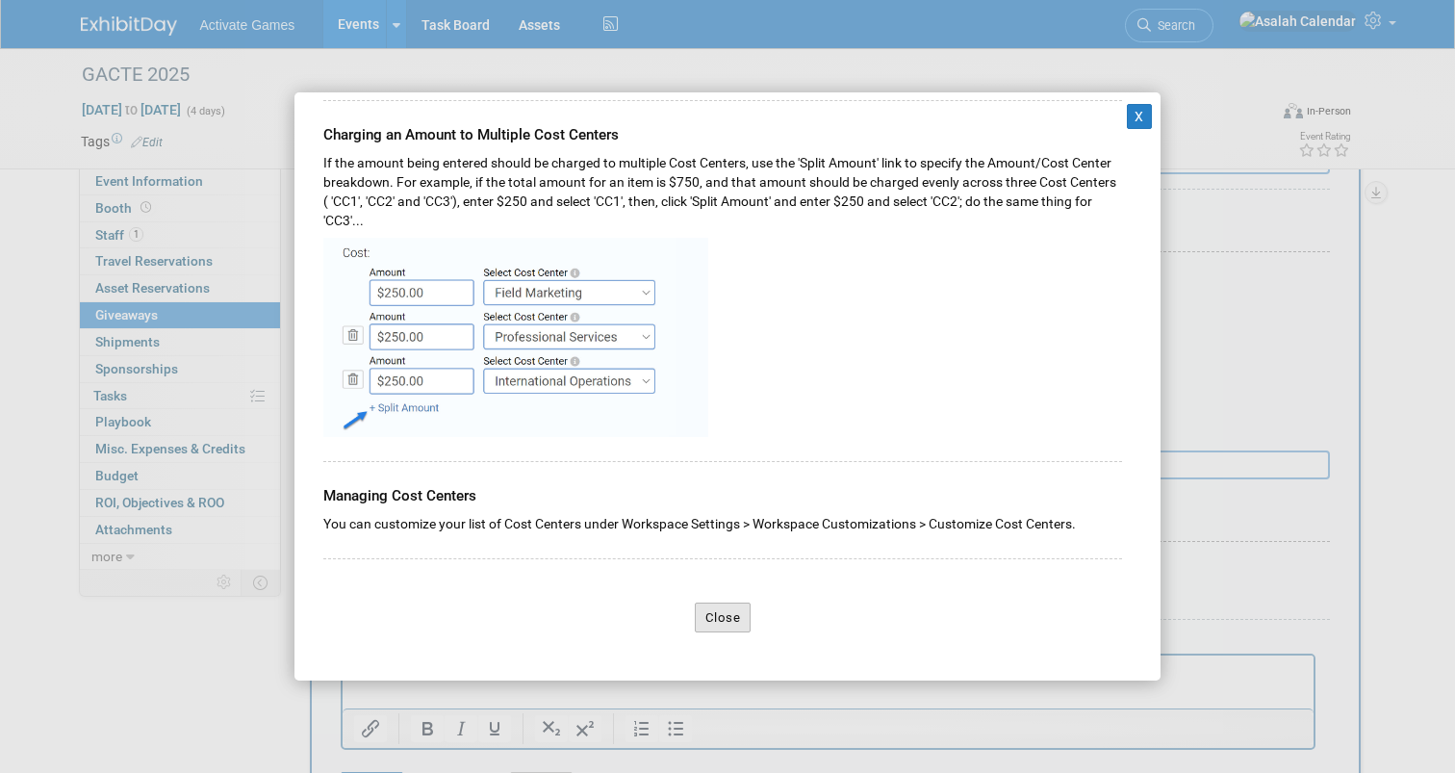
click at [742, 617] on button "Close" at bounding box center [723, 618] width 57 height 31
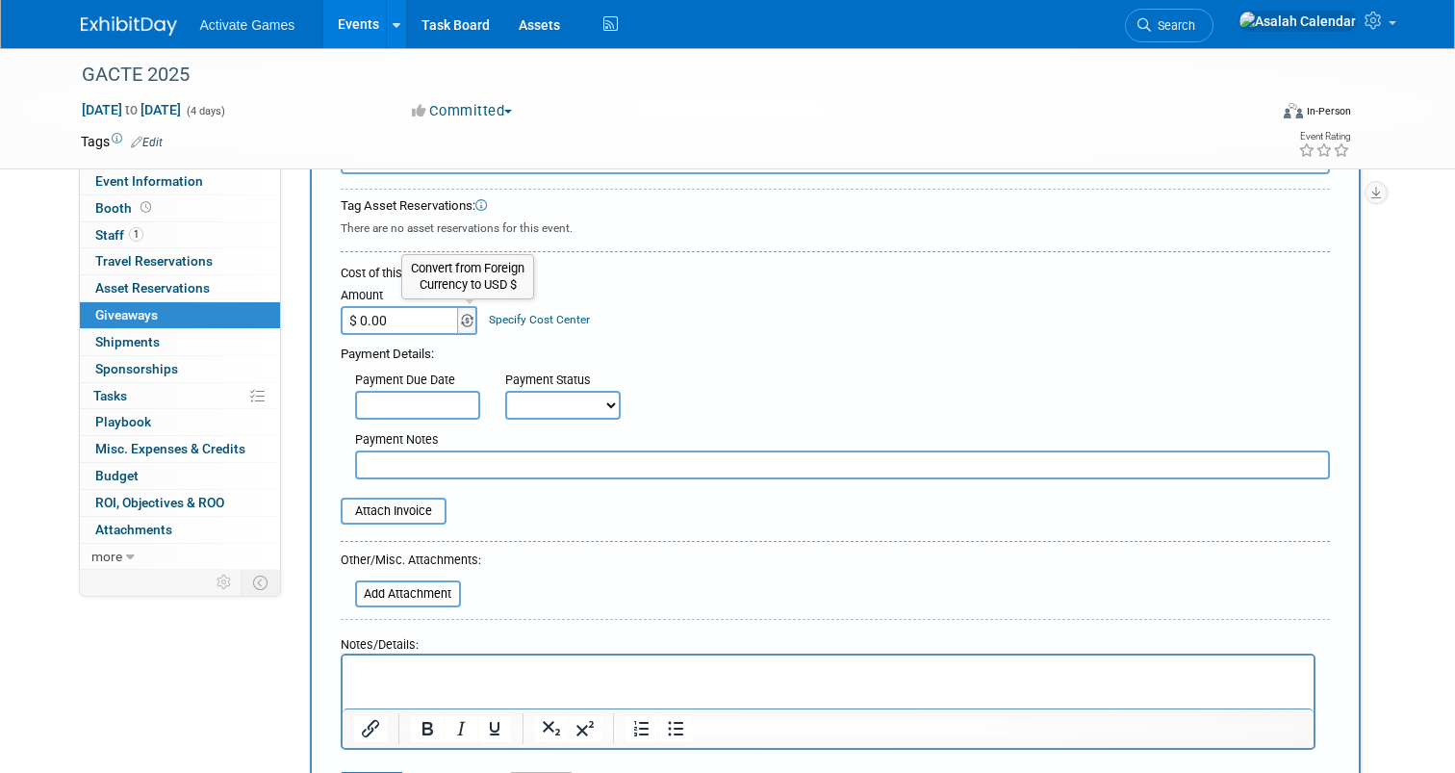
click at [467, 320] on img at bounding box center [467, 320] width 13 height 13
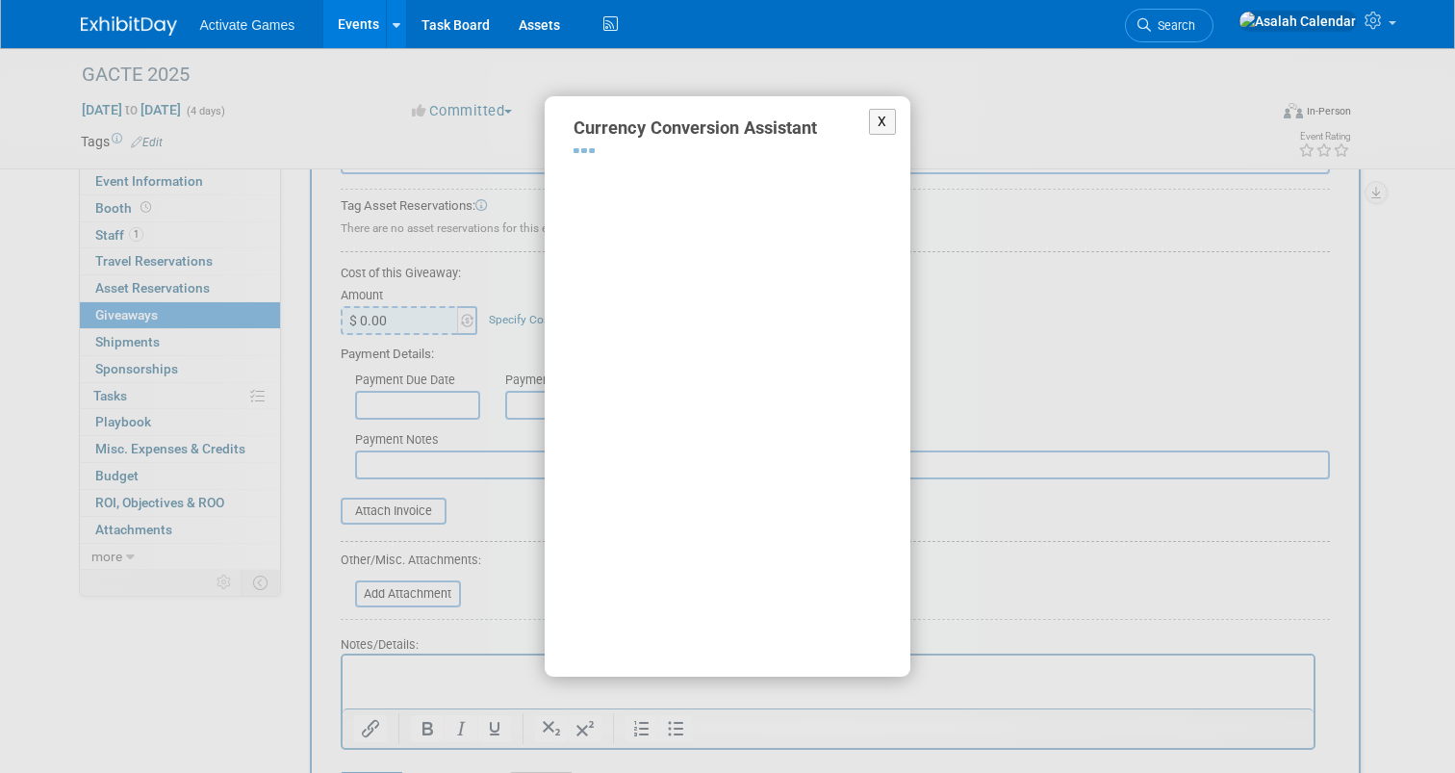
select select "2"
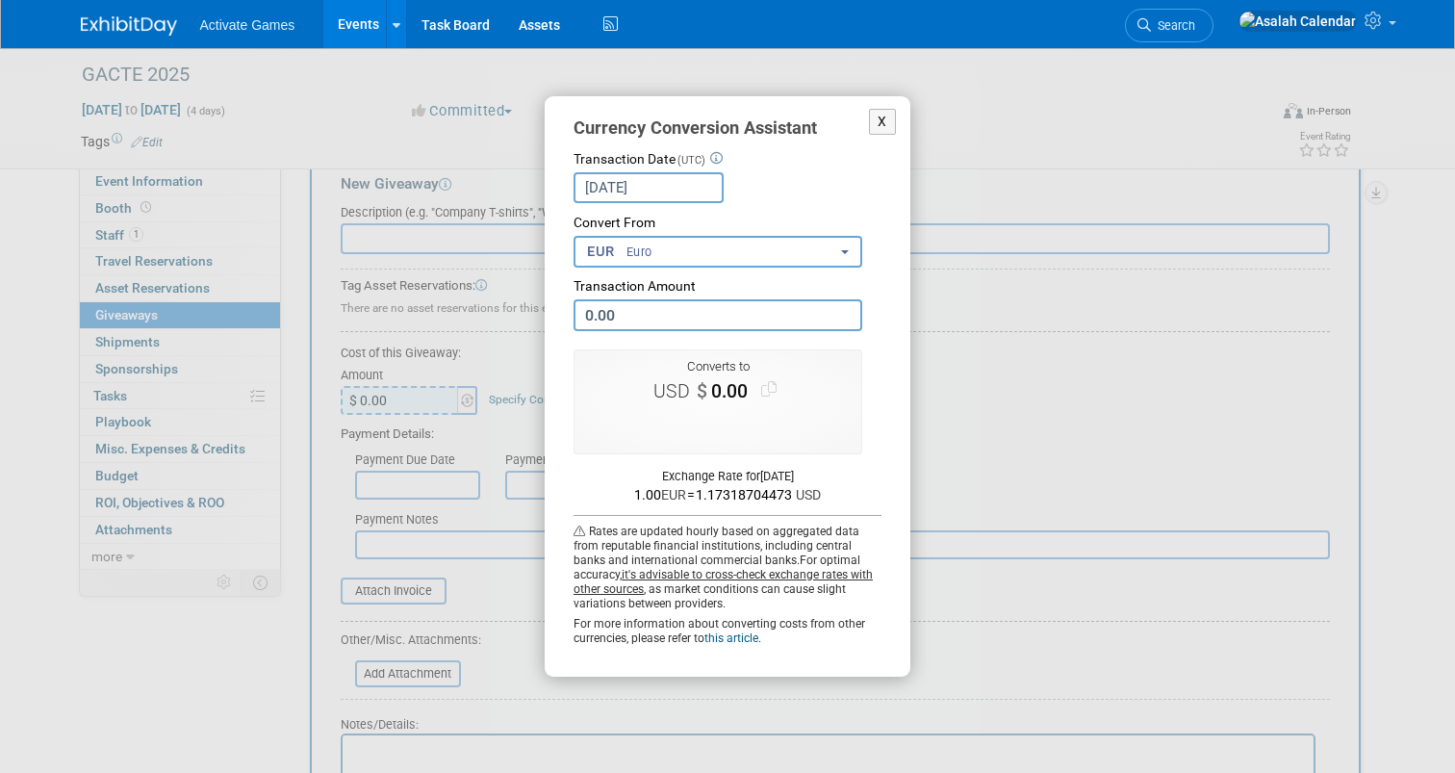
scroll to position [0, 0]
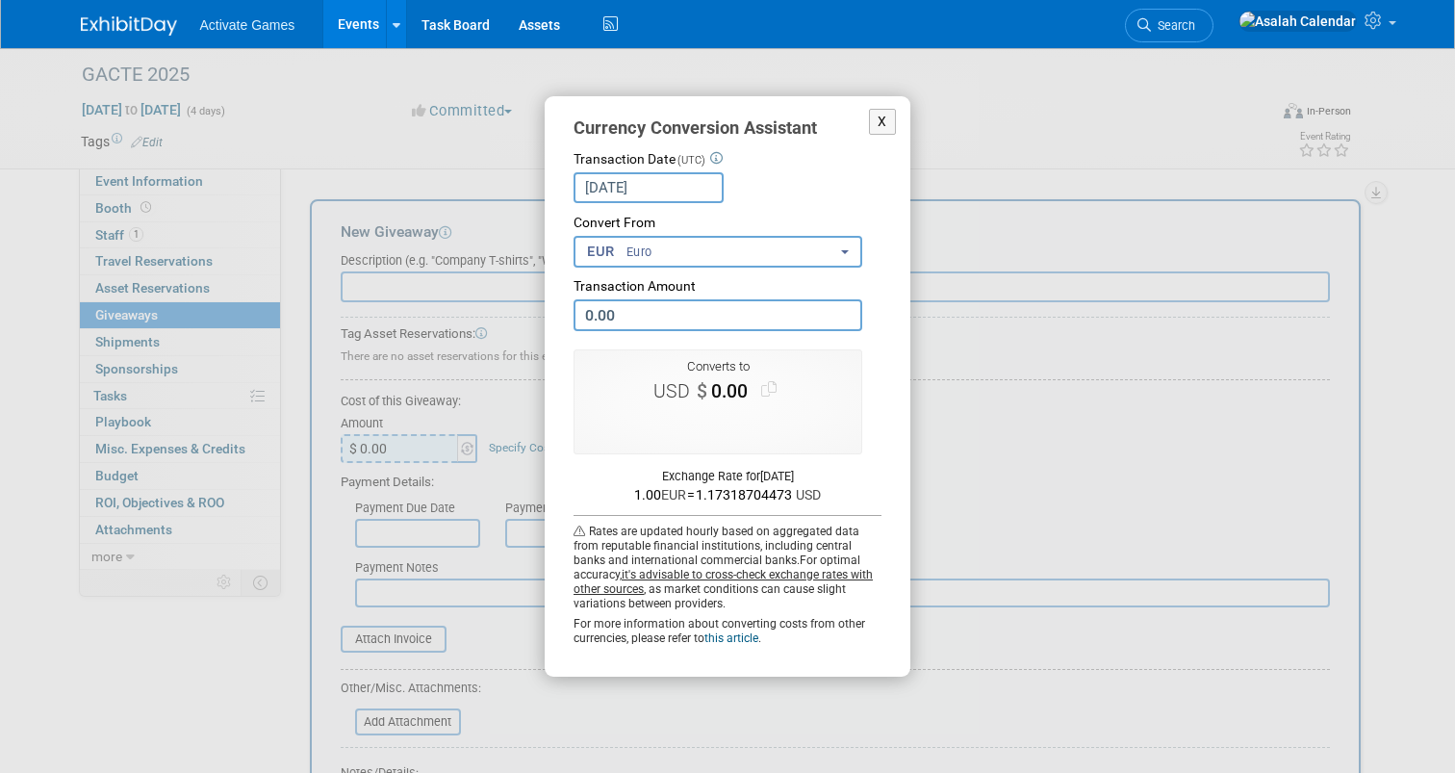
click at [784, 244] on button "EUR Euro" at bounding box center [718, 252] width 289 height 32
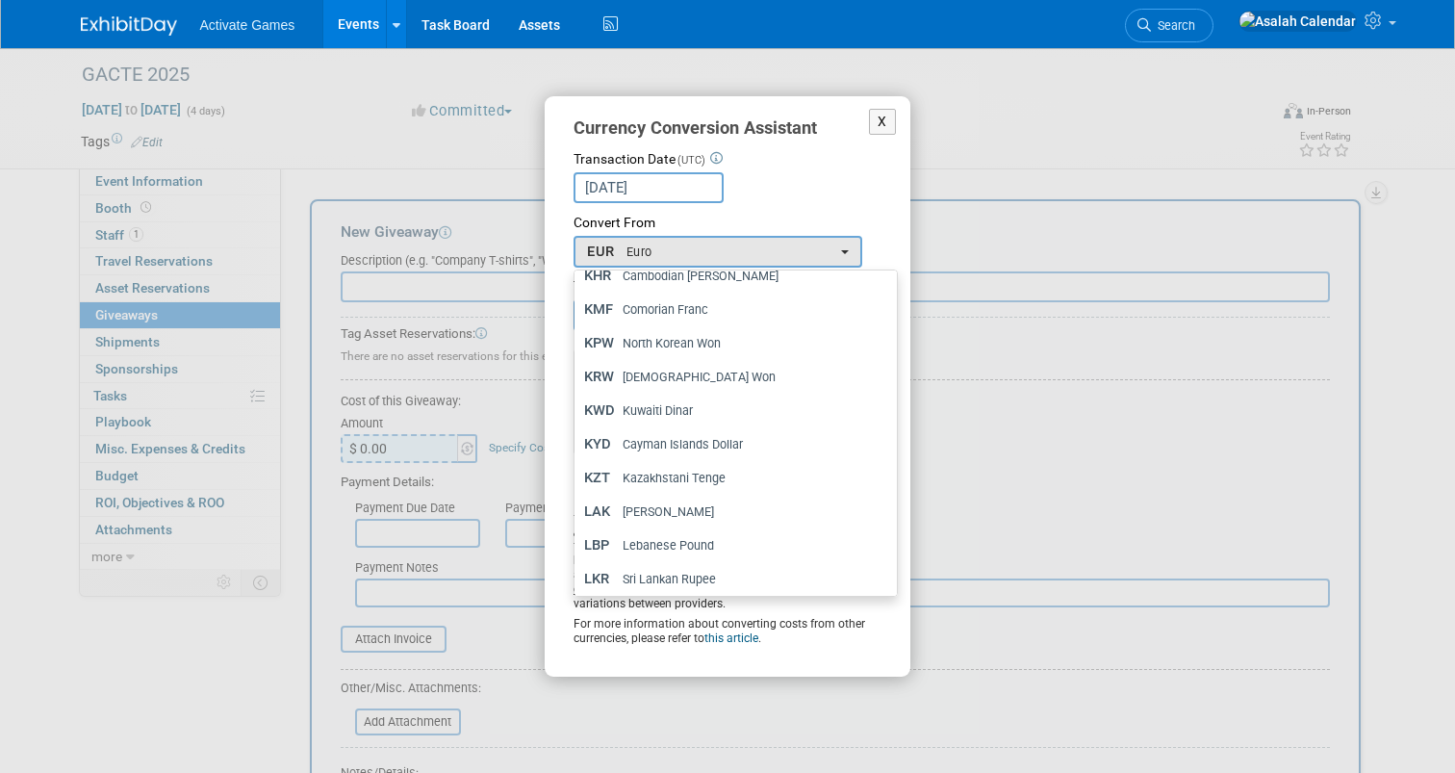
scroll to position [5386, 0]
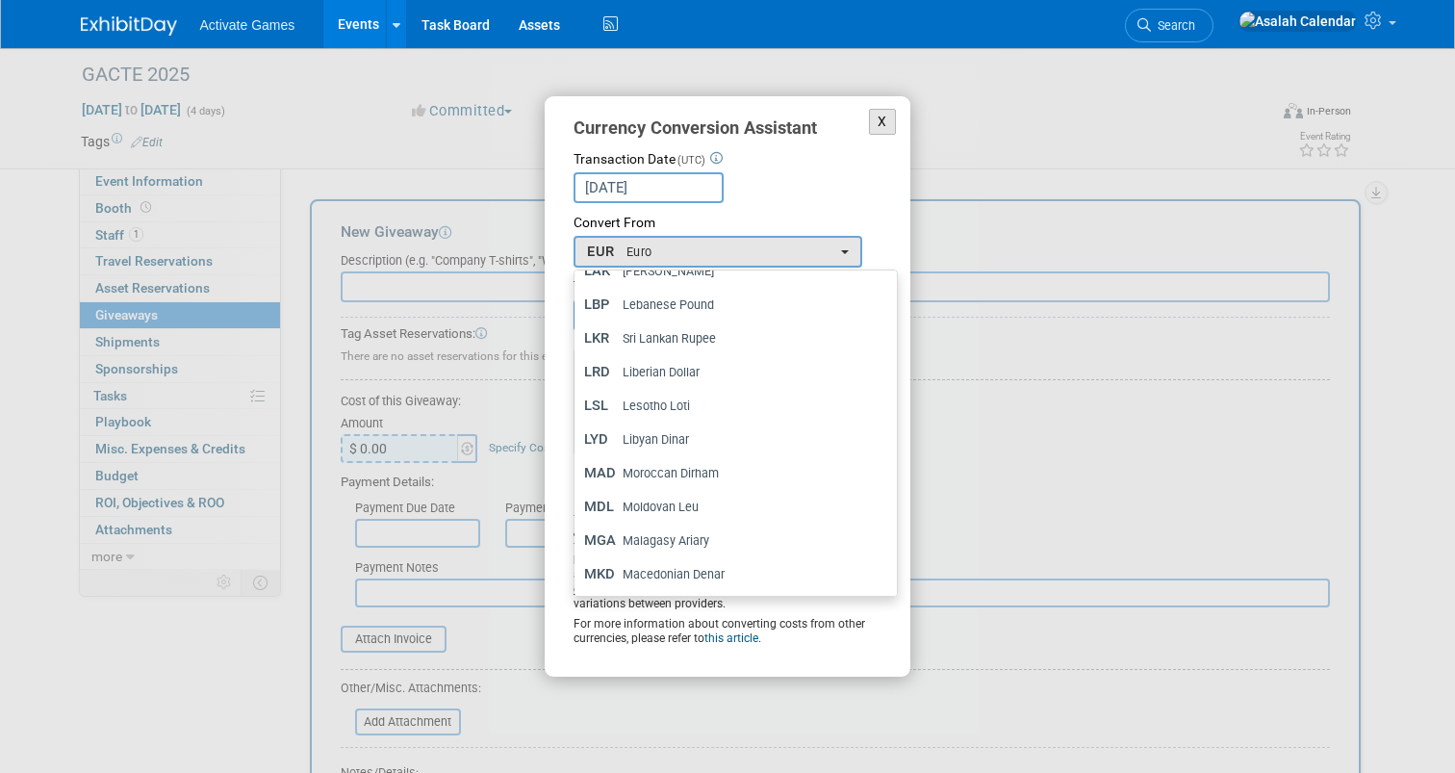
click at [879, 123] on button "X" at bounding box center [882, 122] width 27 height 26
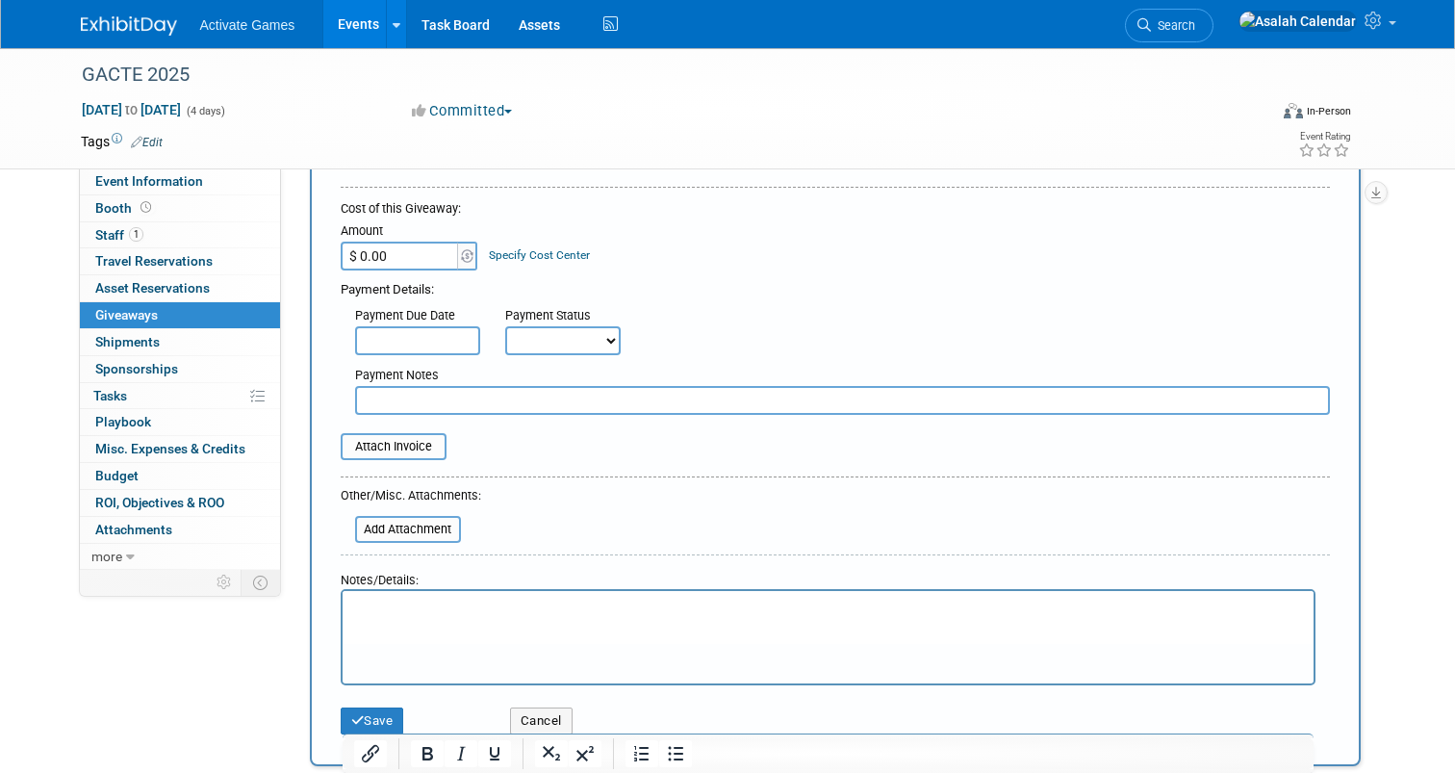
scroll to position [238, 0]
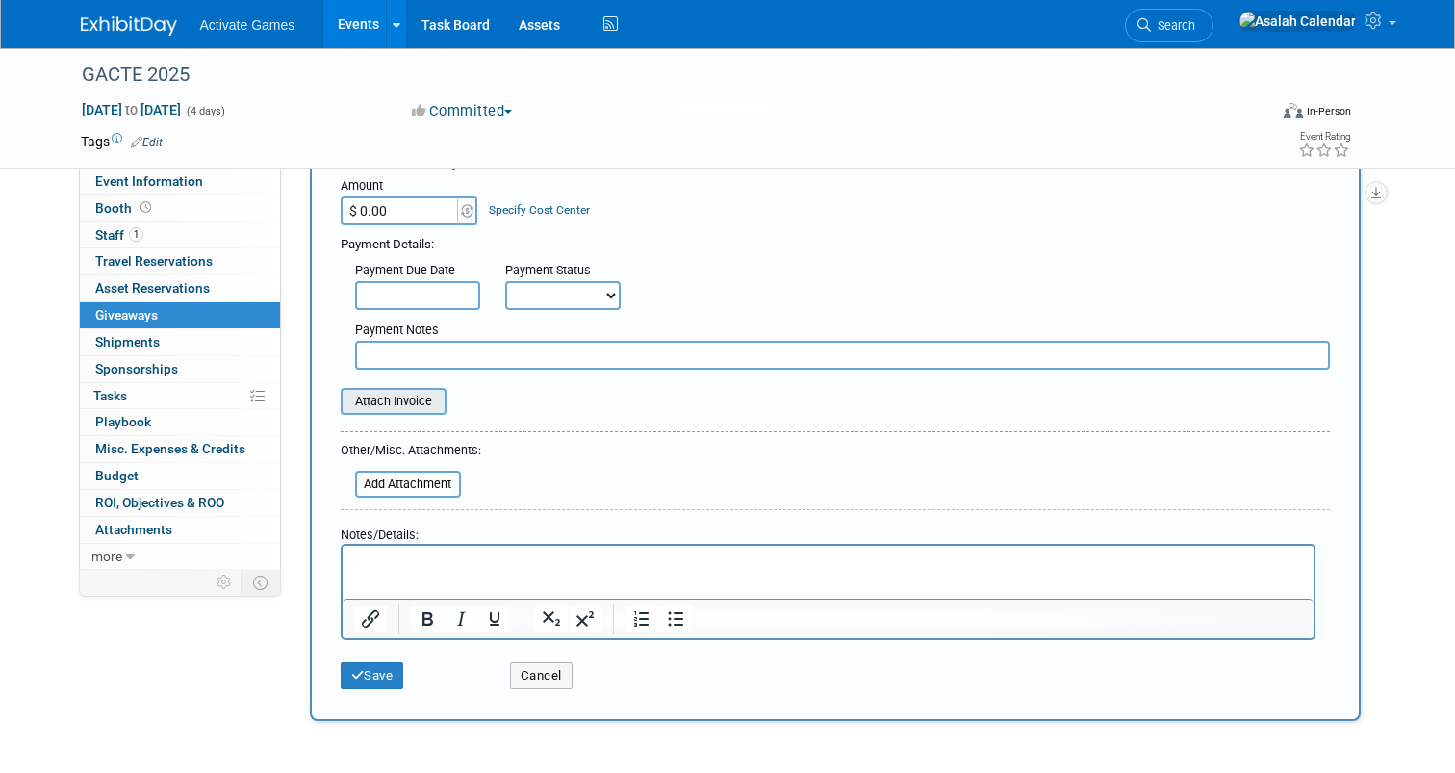
click at [422, 406] on input "file" at bounding box center [330, 401] width 229 height 23
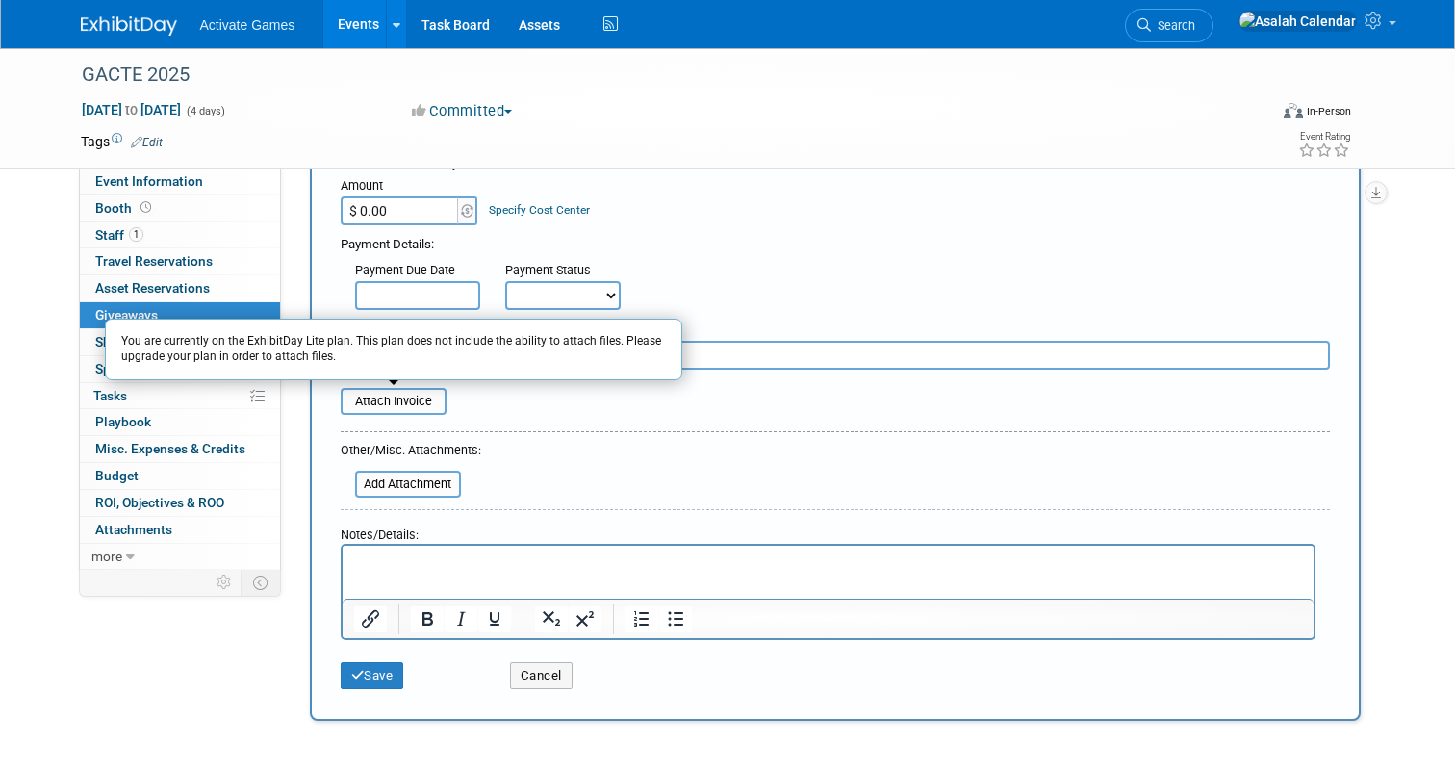
click at [583, 421] on table "Attach Invoice You are currently on the ExhibitDay Lite plan. This plan does no…" at bounding box center [835, 405] width 989 height 34
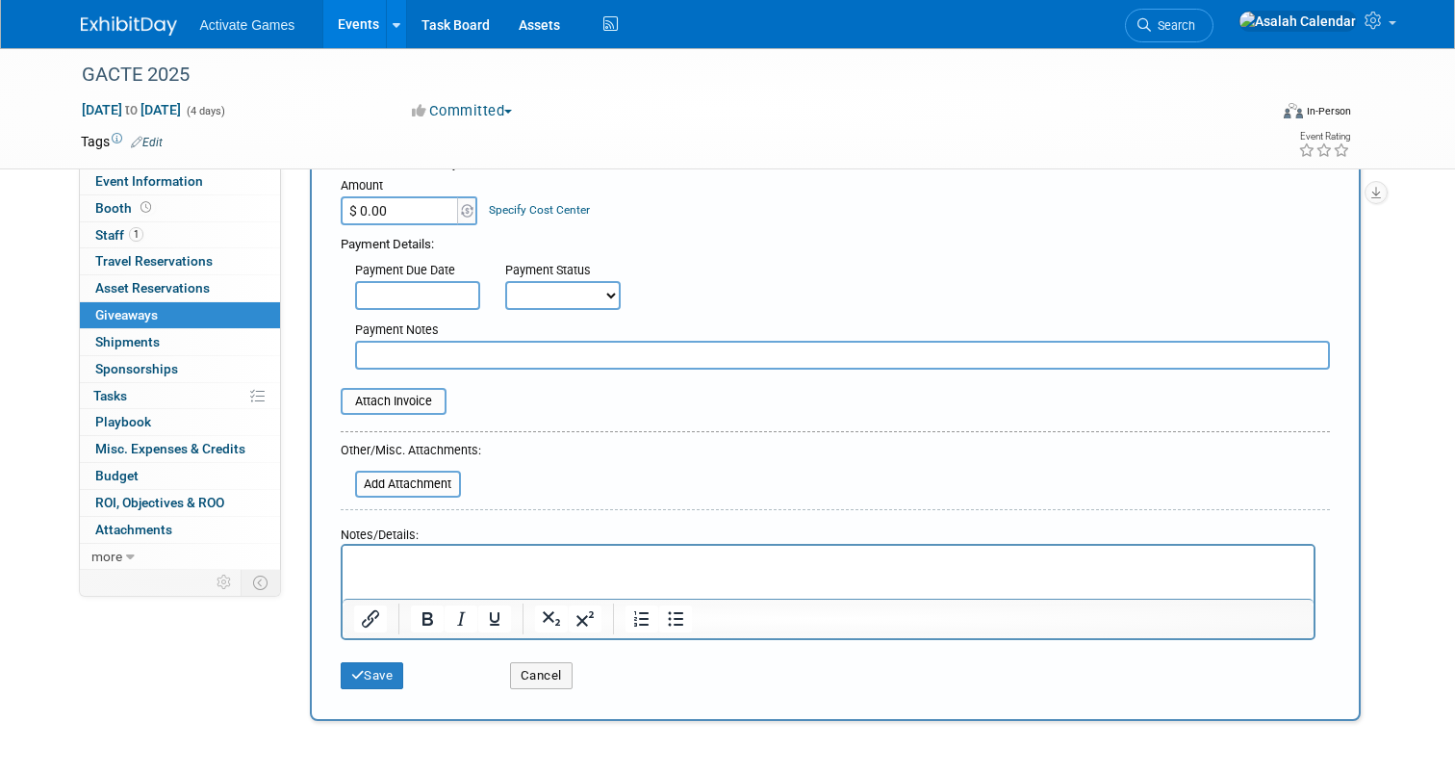
scroll to position [278, 0]
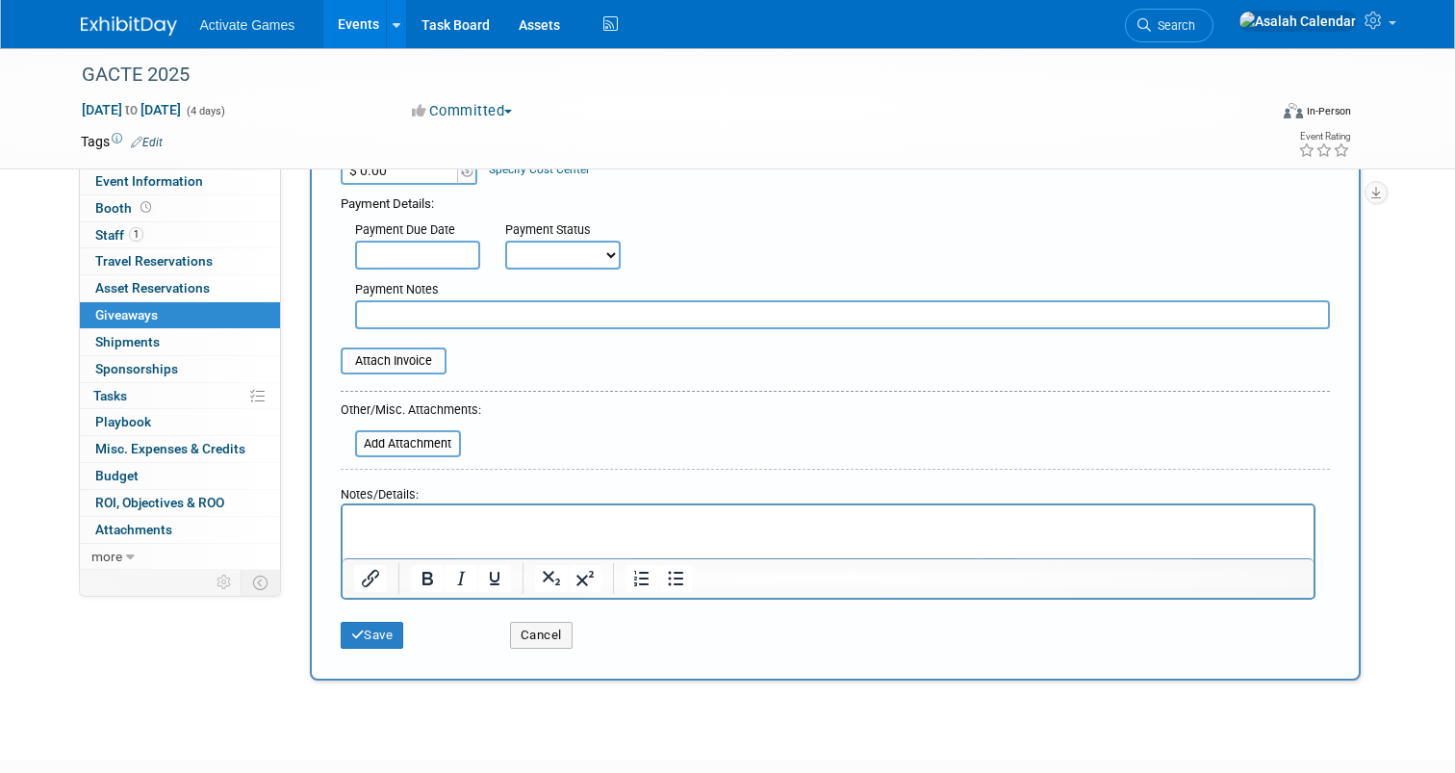
click at [583, 421] on form "Description (e.g. "Company T-shirts", "Wireless Headset Raffle"): Tag Asset Res…" at bounding box center [835, 311] width 989 height 692
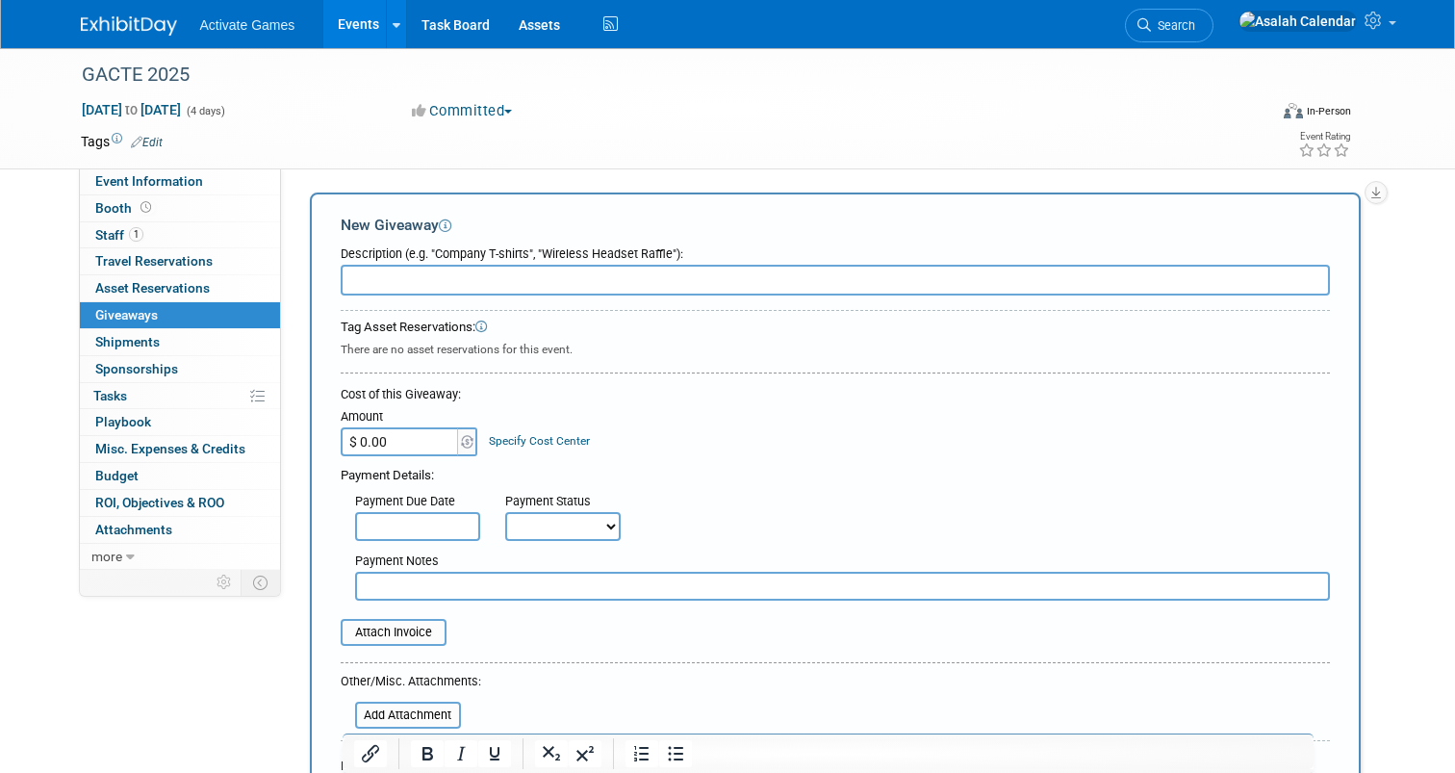
scroll to position [0, 0]
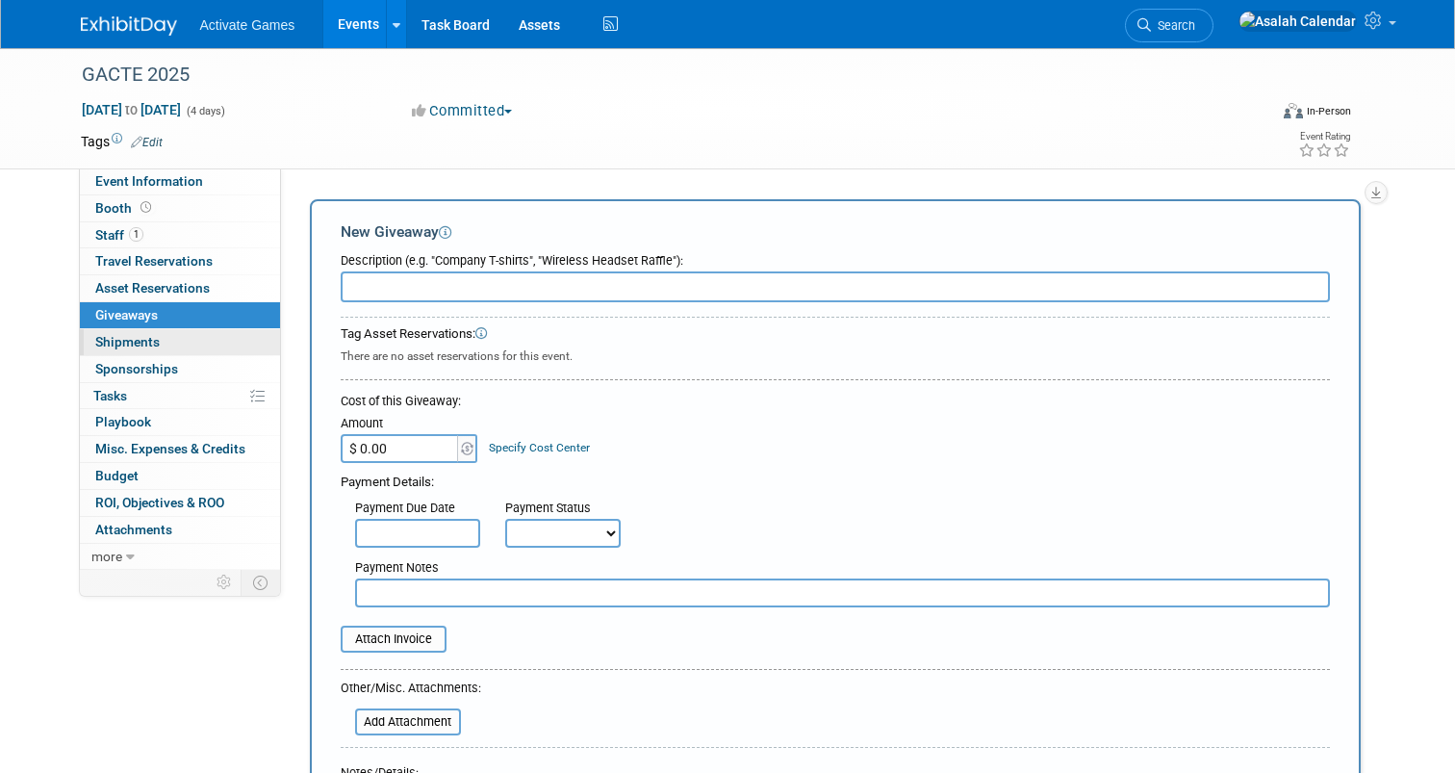
click at [135, 345] on span "Shipments 0" at bounding box center [127, 341] width 64 height 15
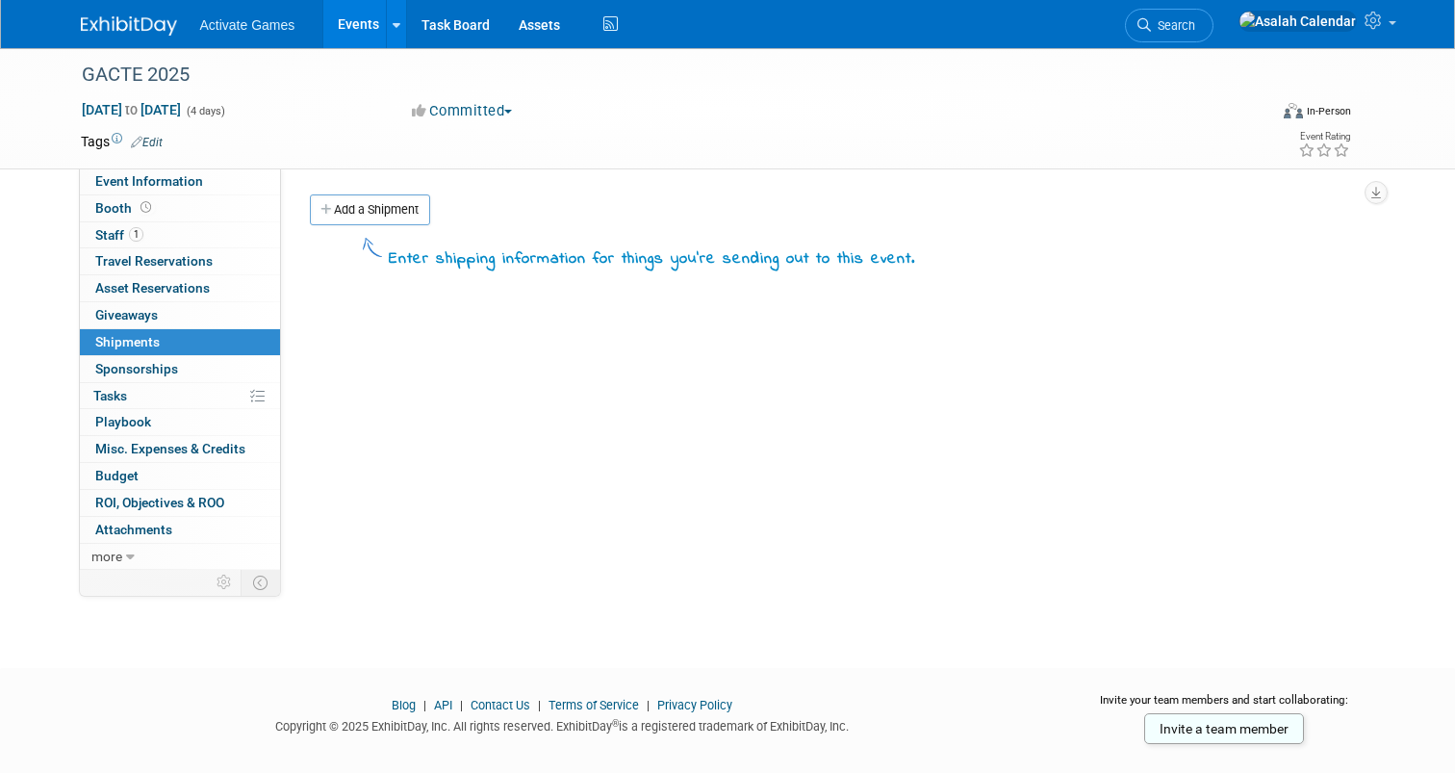
click at [597, 192] on div "Event Website: Edit Event Venue Name: Specify event venue name Event Venue Addr…" at bounding box center [828, 368] width 1094 height 401
click at [393, 197] on link "Add a Shipment" at bounding box center [370, 209] width 120 height 31
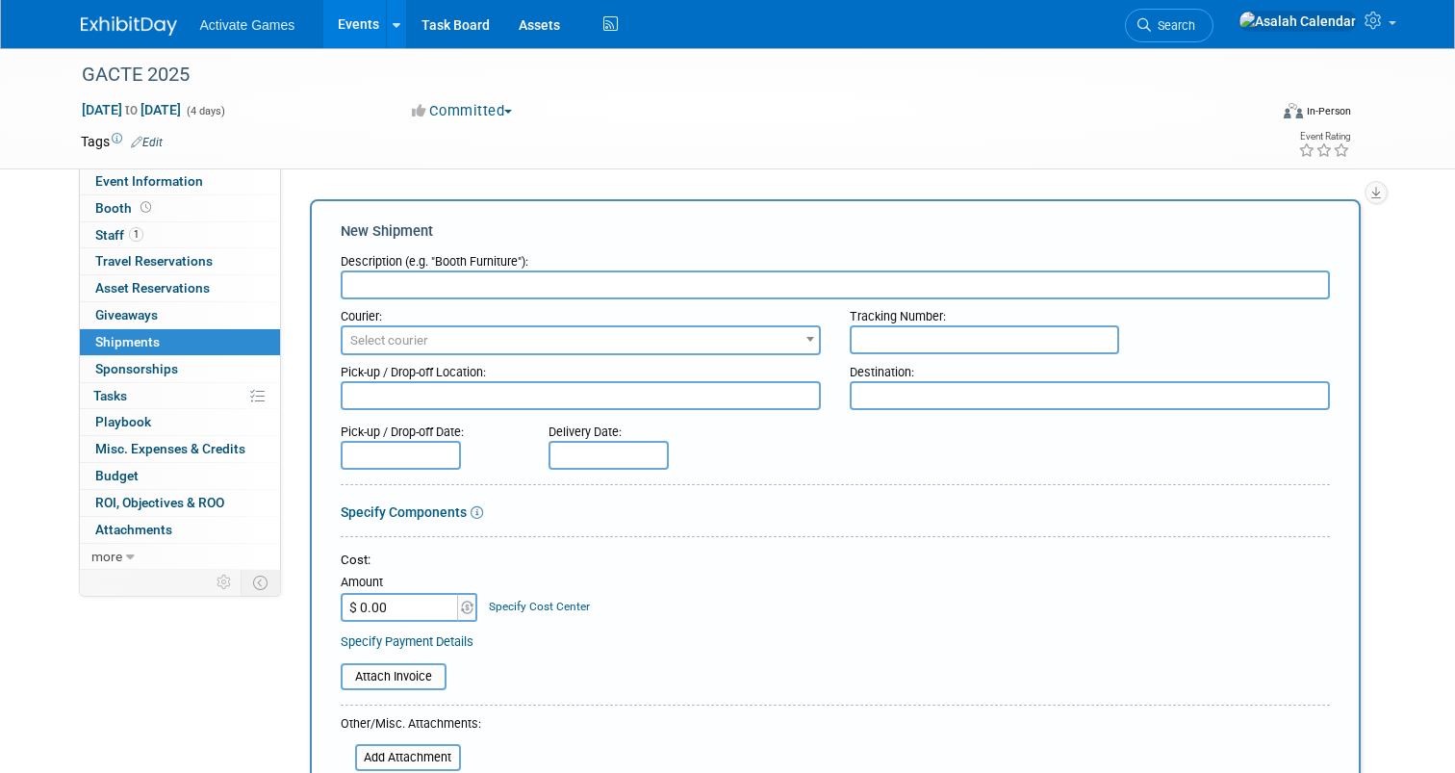
click at [585, 218] on div "New Shipment Description (e.g. "Booth Furniture"): Courier: 007EX 17 Post Servi…" at bounding box center [835, 637] width 1051 height 877
click at [784, 340] on span "Select courier" at bounding box center [581, 340] width 476 height 27
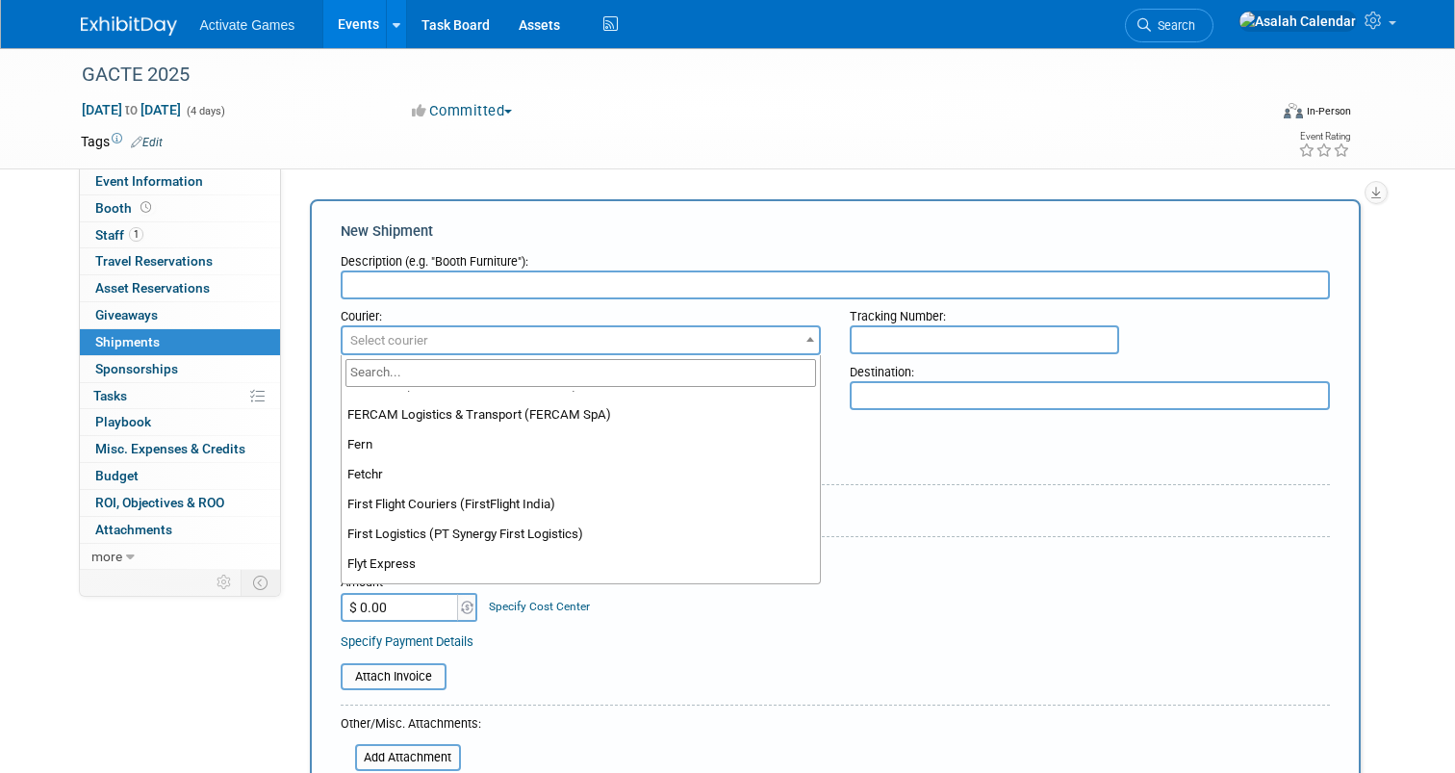
scroll to position [6676, 0]
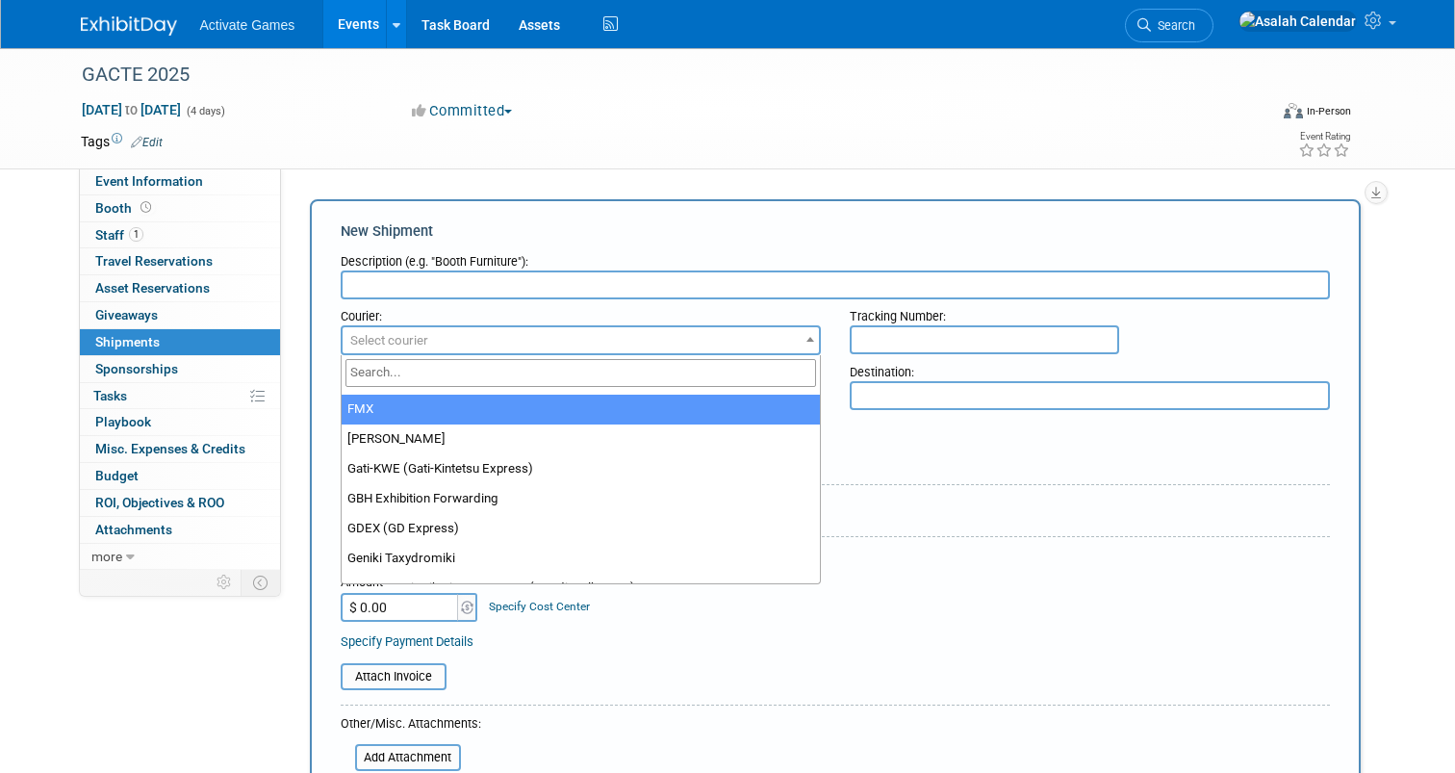
click at [691, 153] on div "Tags Edit" at bounding box center [608, 142] width 1054 height 26
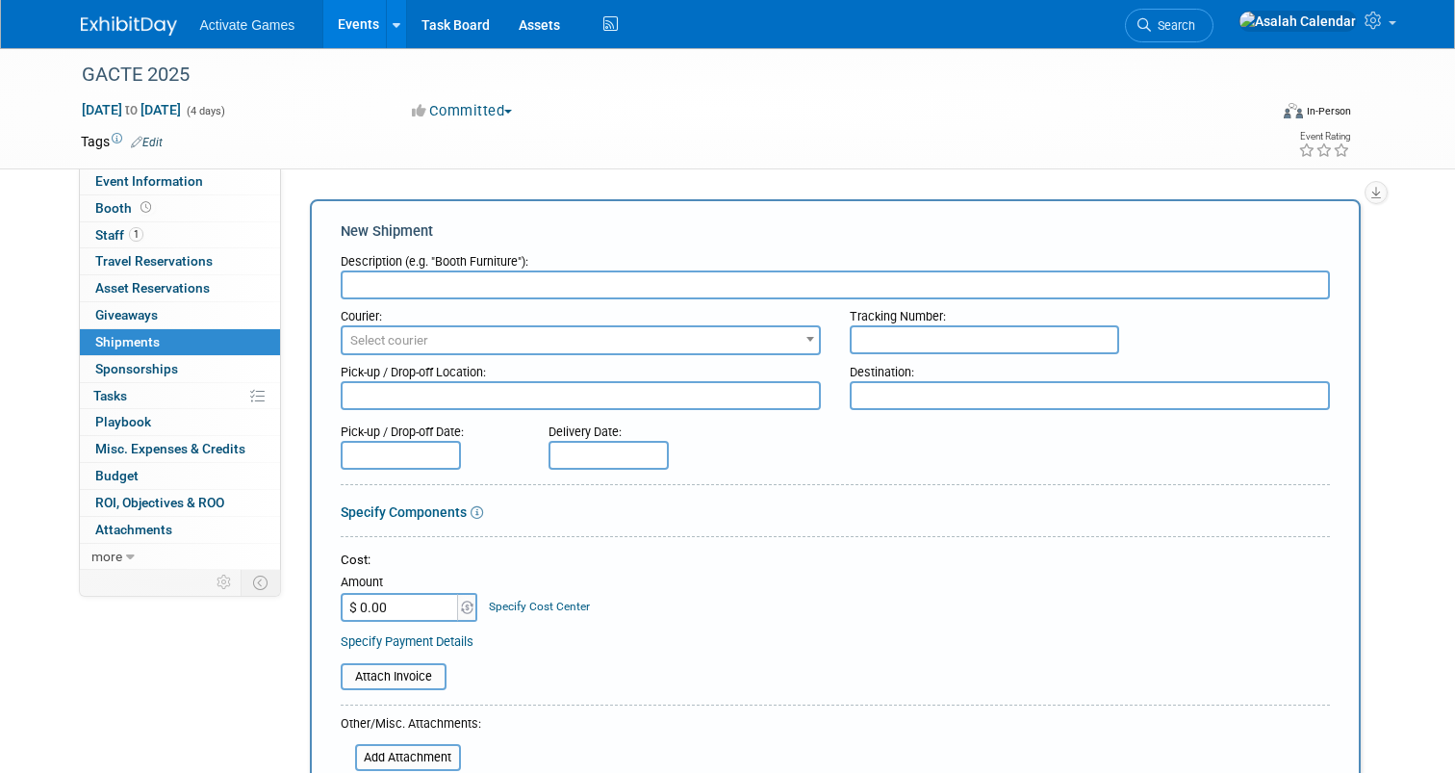
click at [719, 204] on div "New Shipment Description (e.g. "Booth Furniture"): Courier: 007EX 17 Post Servi…" at bounding box center [835, 637] width 1051 height 877
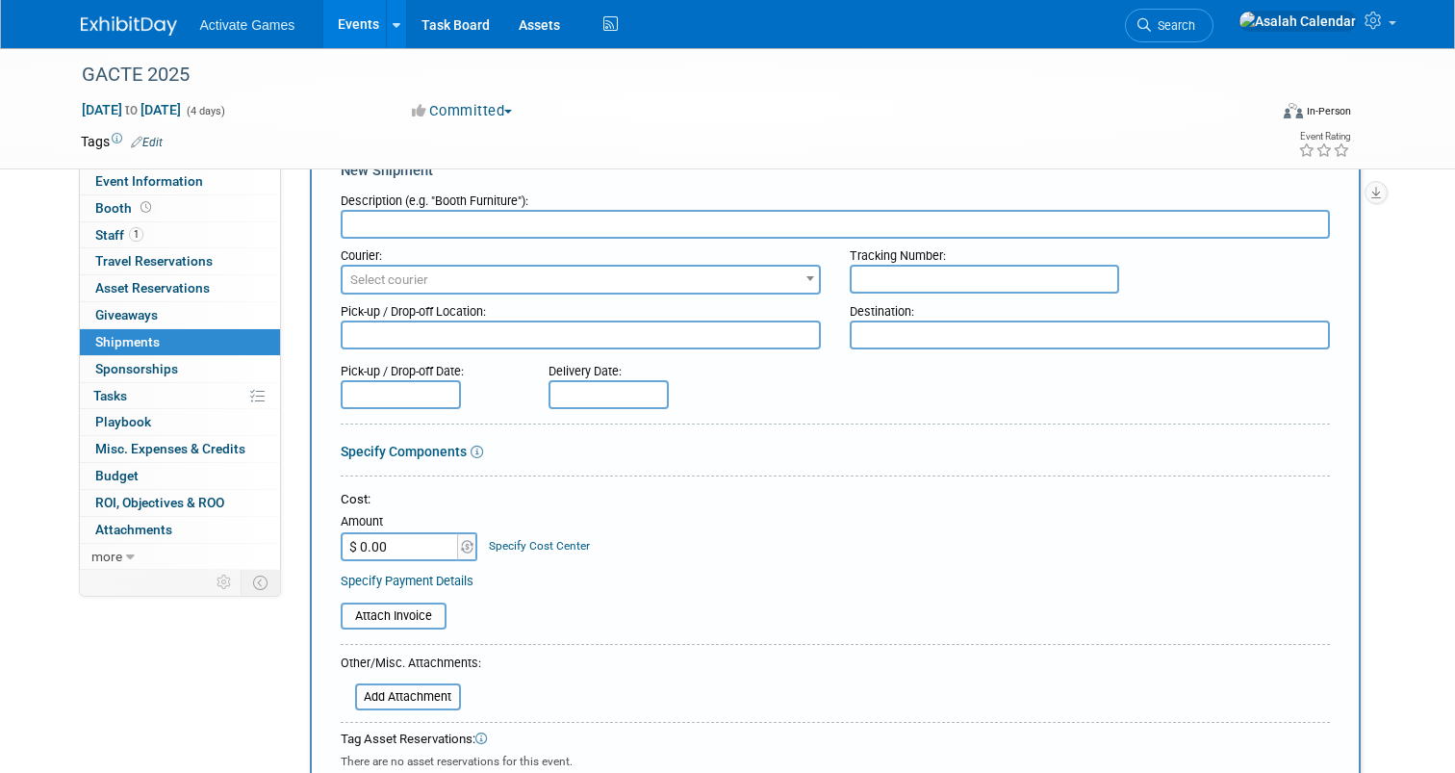
scroll to position [63, 0]
click at [735, 392] on div "Delivery Date:" at bounding box center [661, 379] width 255 height 55
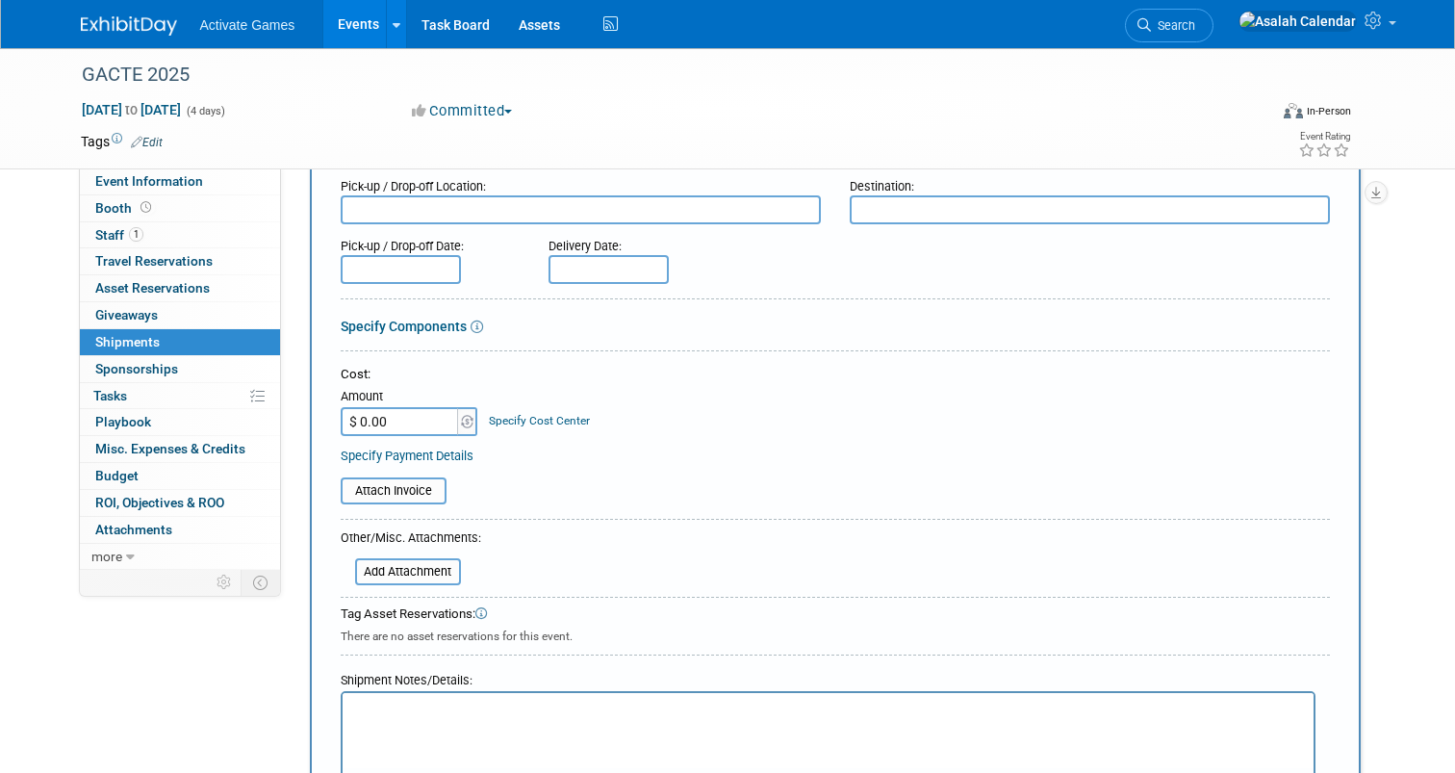
scroll to position [189, 0]
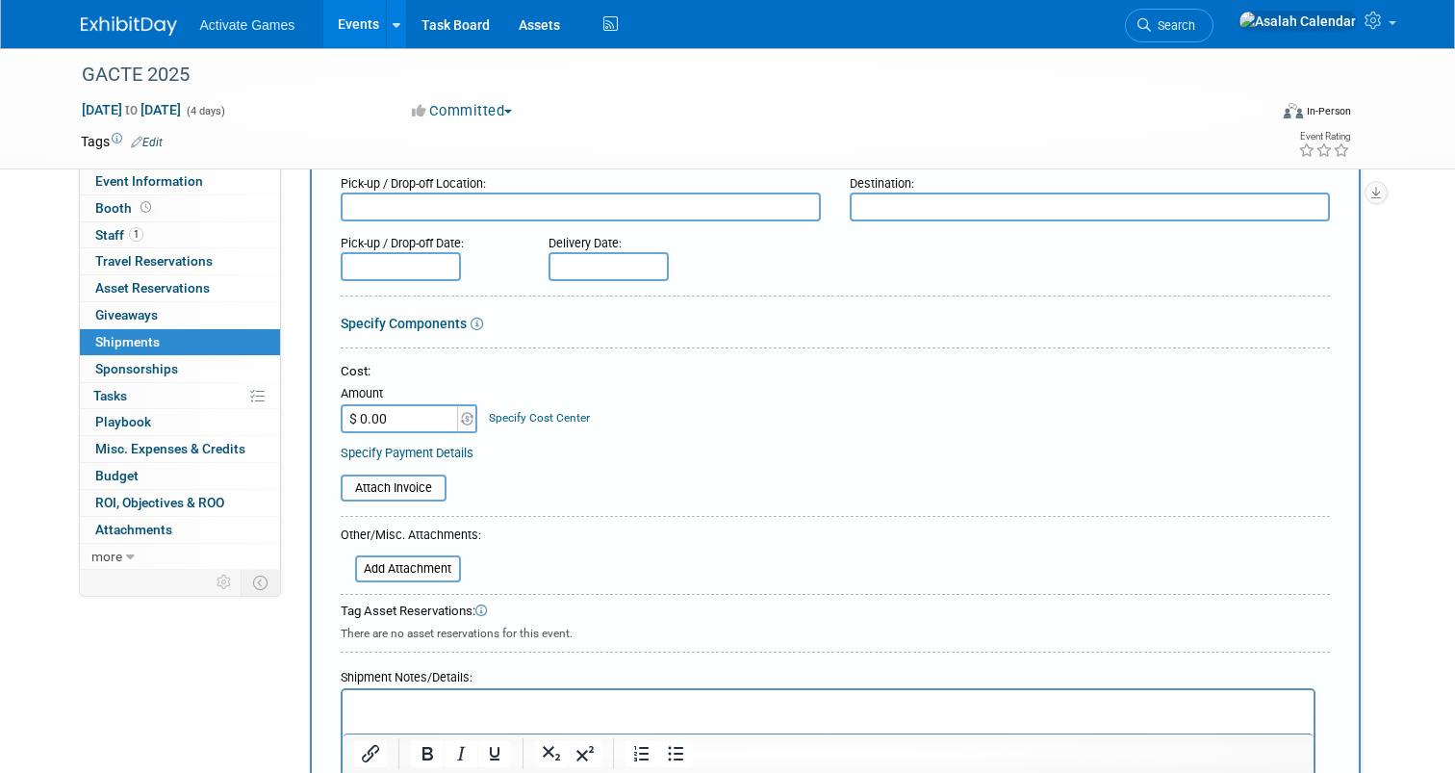
click at [464, 324] on link "Specify Components" at bounding box center [404, 323] width 126 height 15
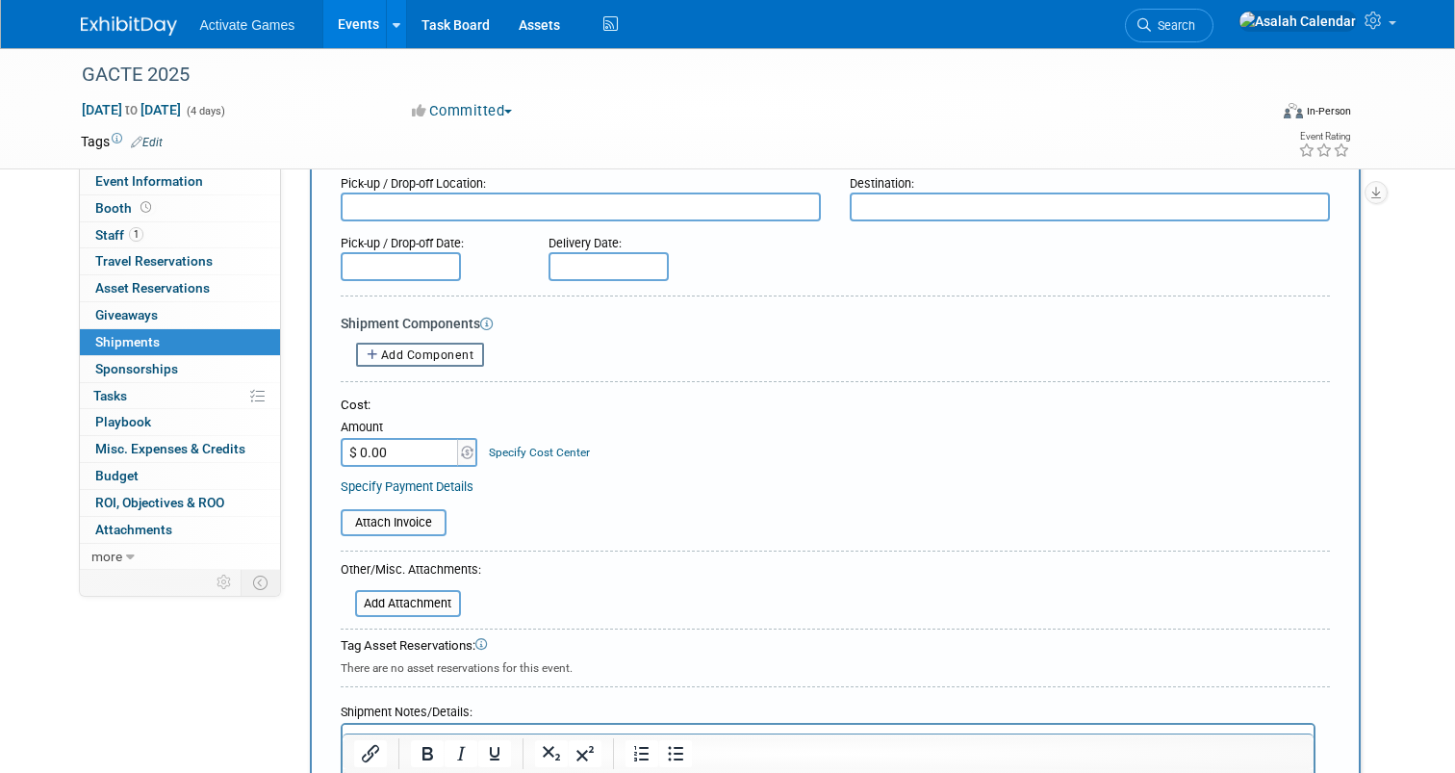
click at [459, 356] on span "Add Component" at bounding box center [427, 354] width 93 height 13
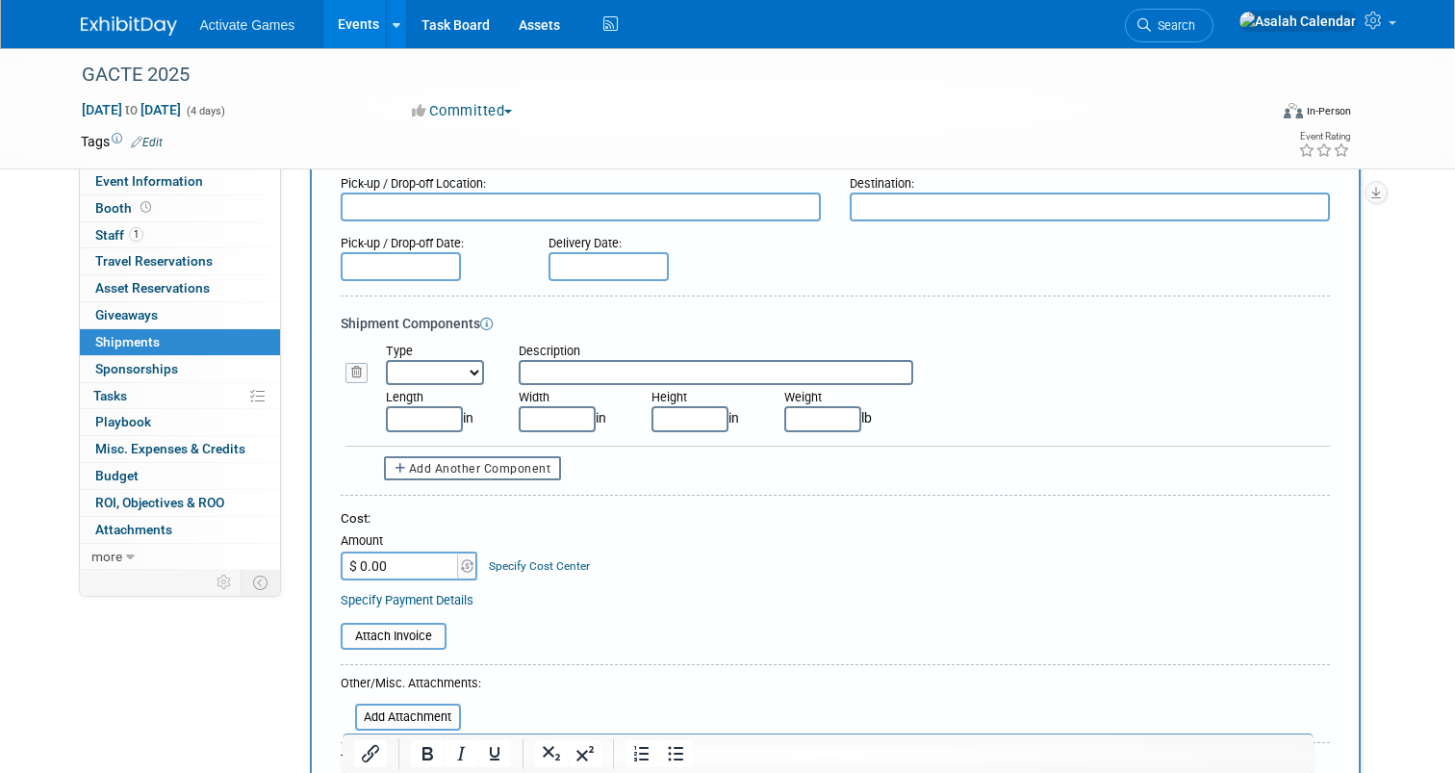
click at [466, 371] on select "Bag Bin Box Bundle Cage Case Container Cooler Crate Drum/Barrel Envelope Machin…" at bounding box center [435, 372] width 98 height 25
click at [475, 370] on select "Bag Bin Box Bundle Cage Case Container Cooler Crate Drum/Barrel Envelope Machin…" at bounding box center [435, 372] width 98 height 25
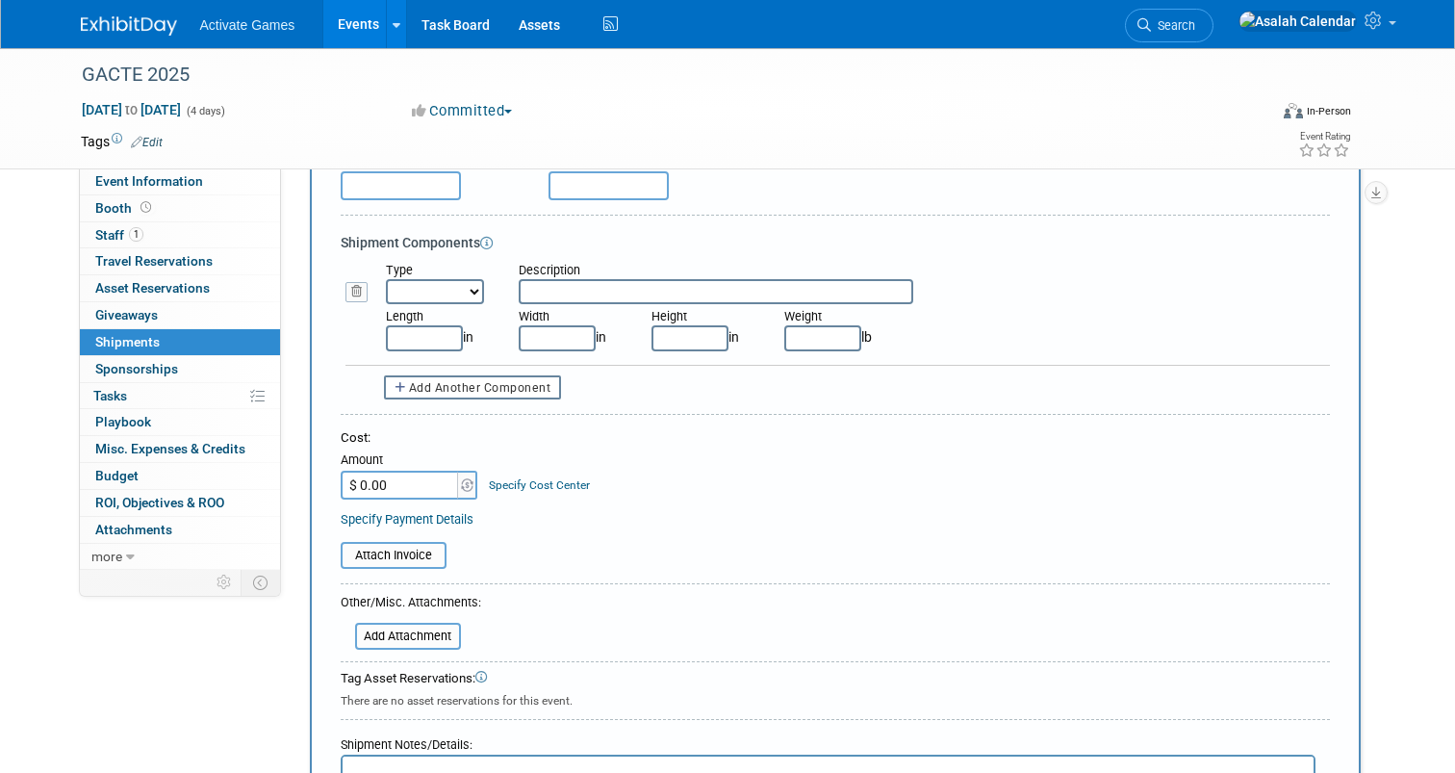
scroll to position [283, 0]
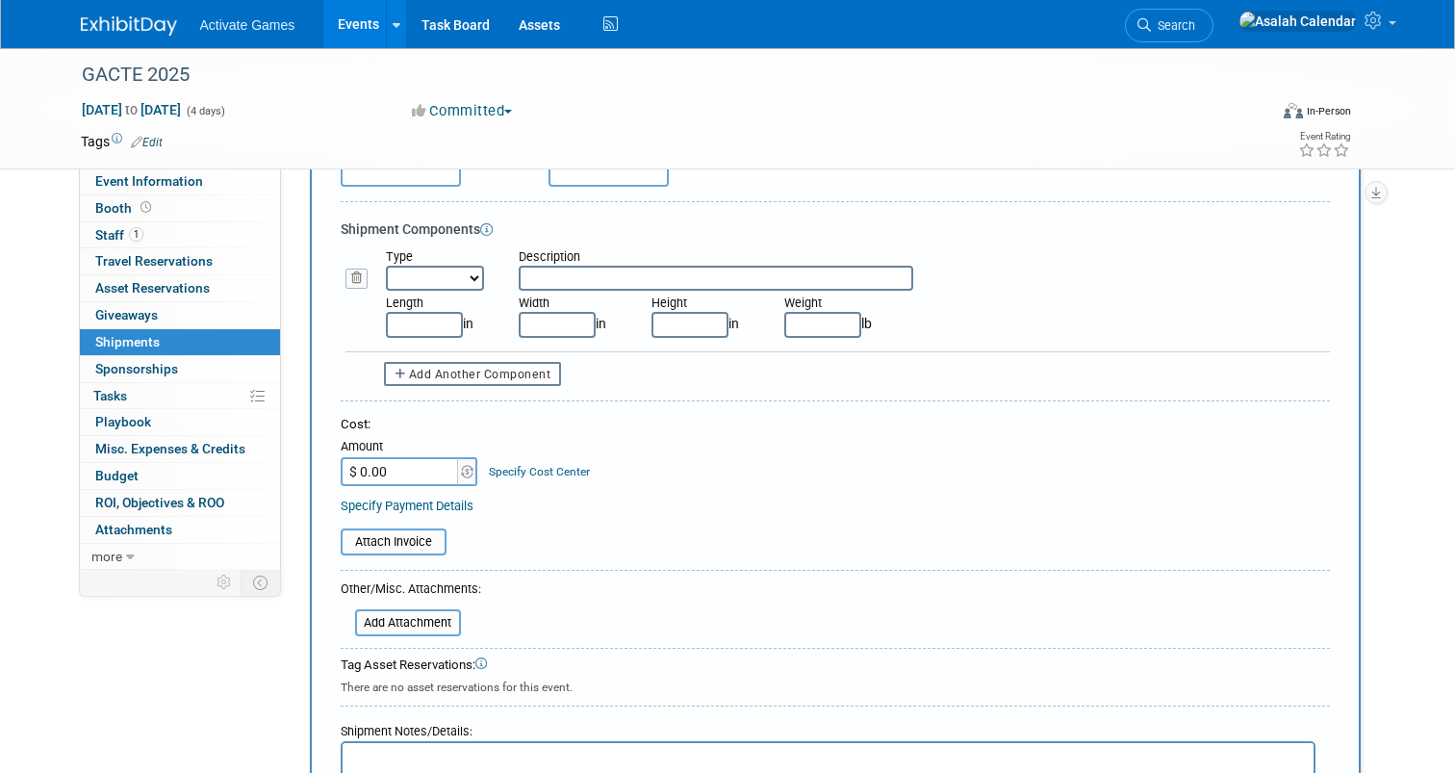
click at [580, 277] on input "text" at bounding box center [716, 278] width 395 height 25
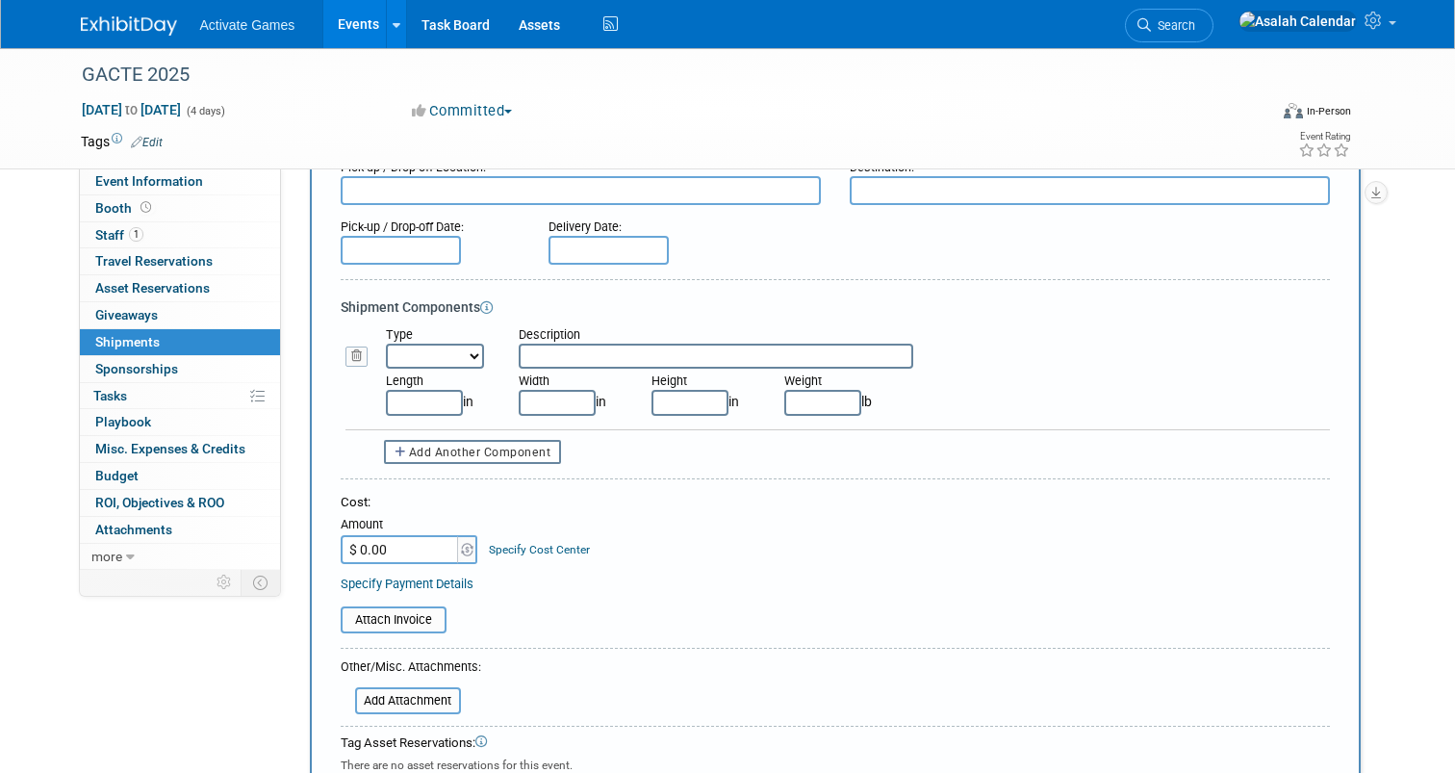
scroll to position [256, 0]
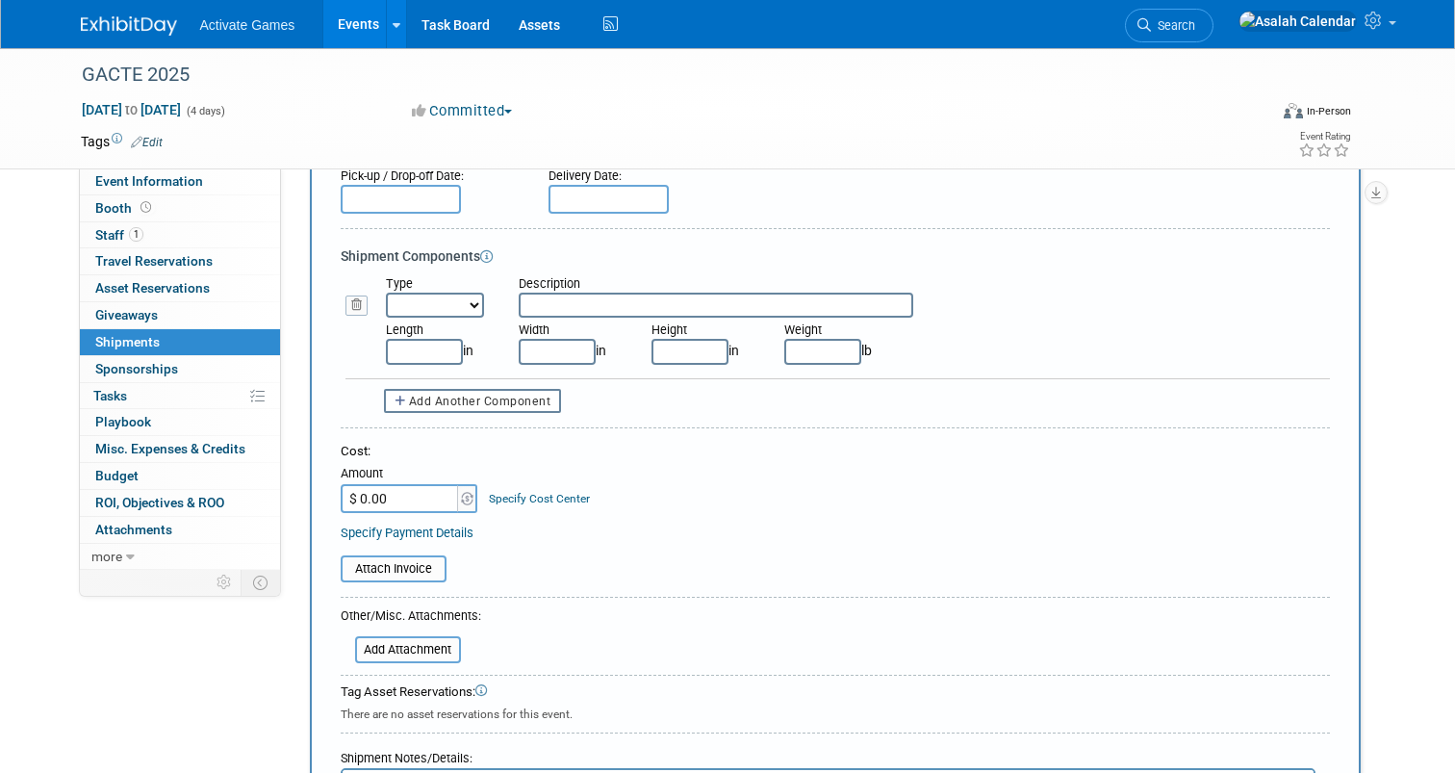
click at [664, 521] on div "Cost: Amount $ 0.00 Specify Cost Center Cost Center -- Not Specified --" at bounding box center [835, 492] width 989 height 98
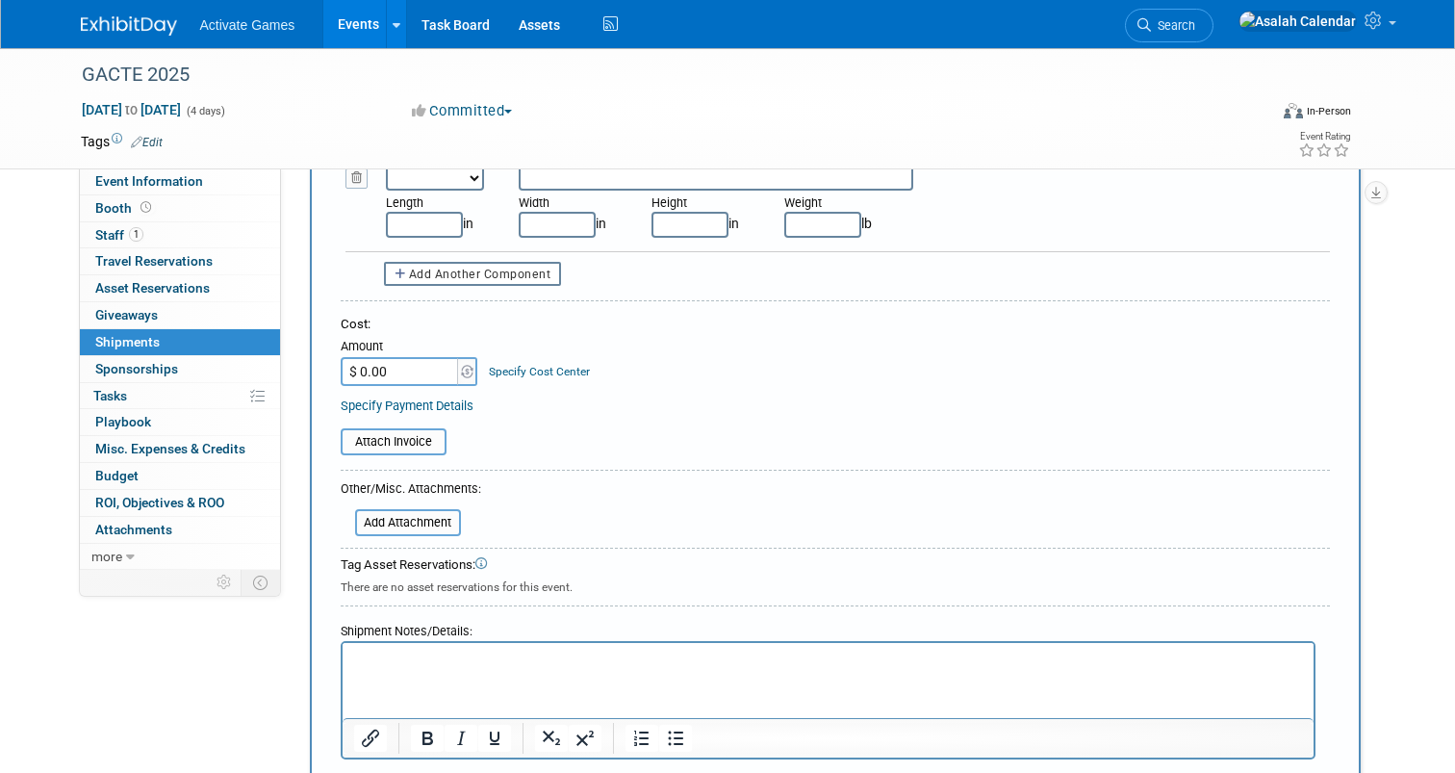
scroll to position [401, 0]
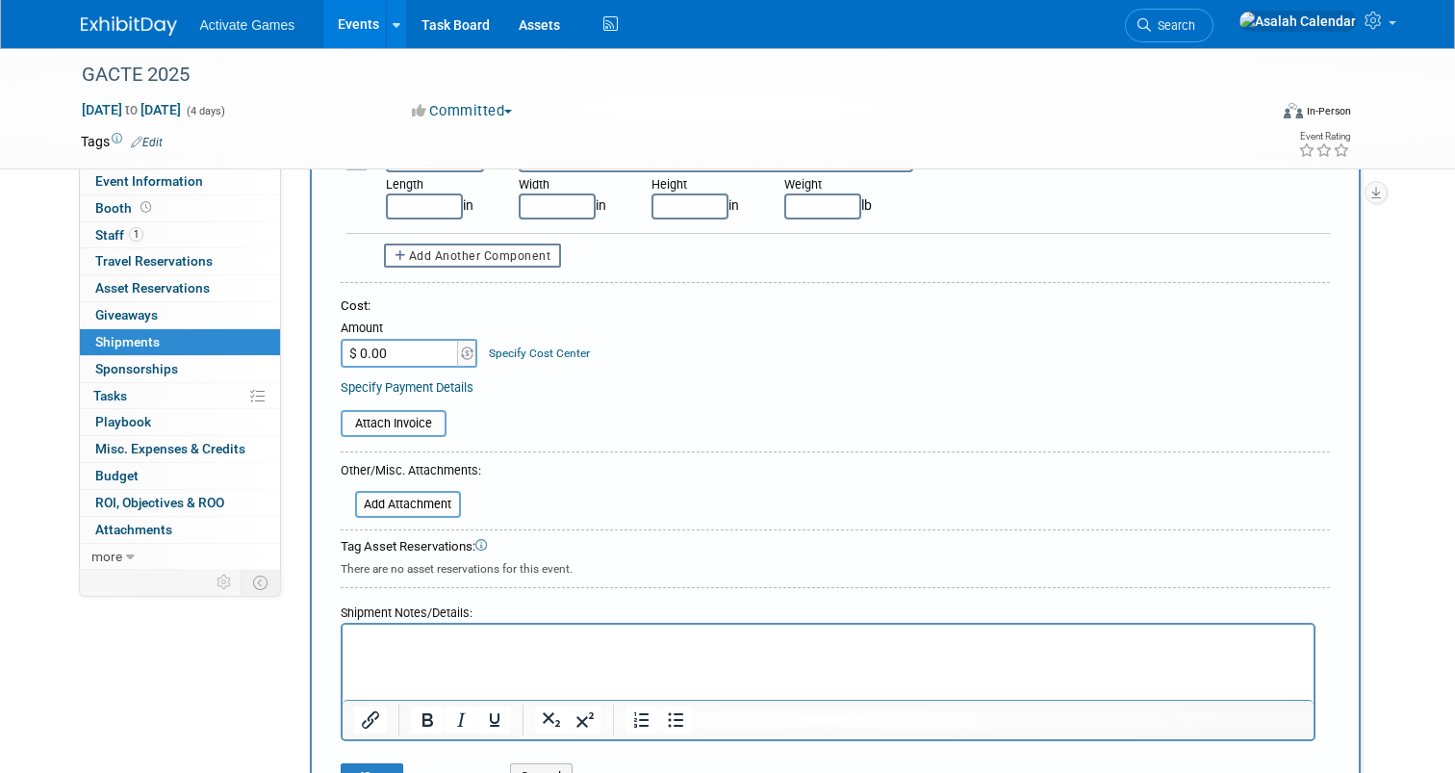
click at [563, 346] on link "Specify Cost Center" at bounding box center [539, 352] width 101 height 13
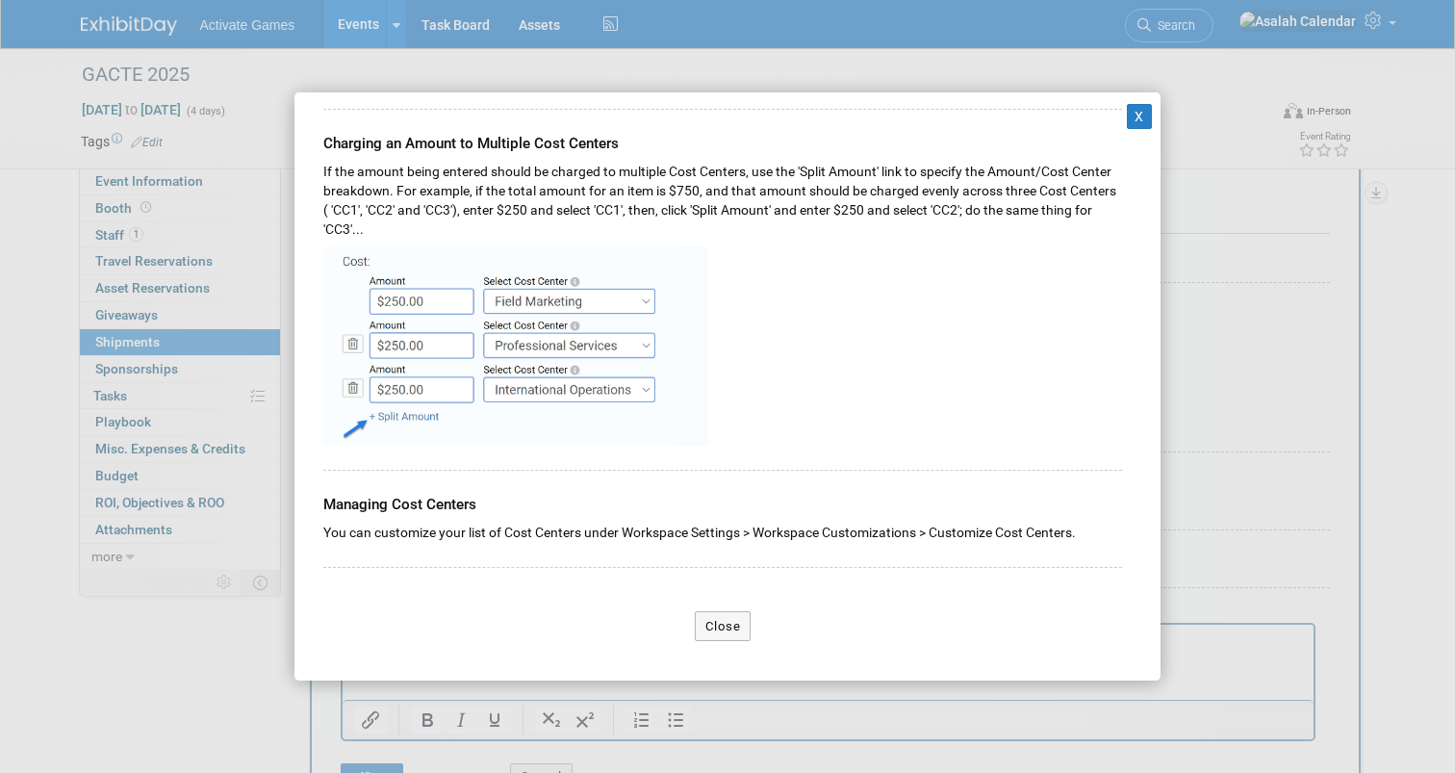
scroll to position [551, 0]
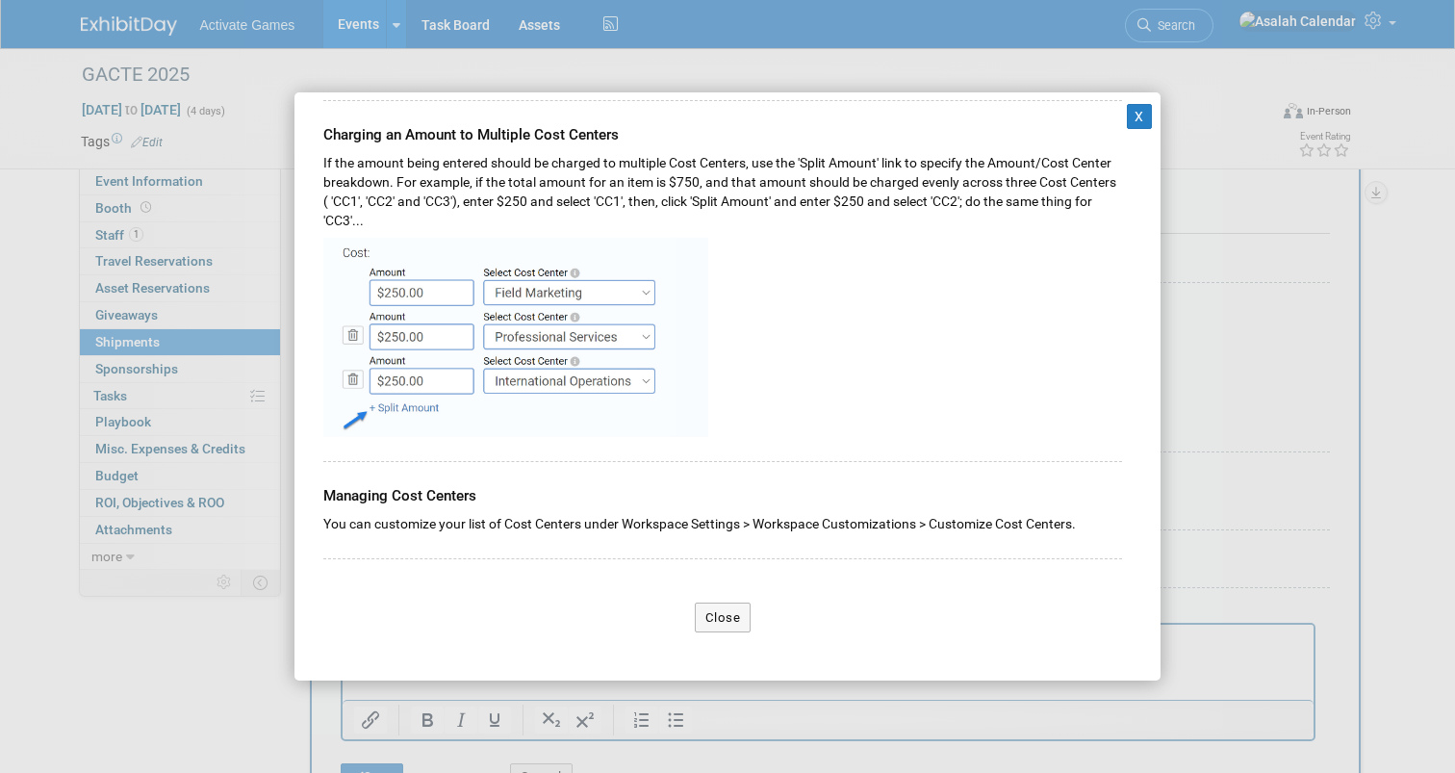
click at [1140, 103] on div "X Feature Unavailable in your Workspace The ability to charge costs to Cost Cen…" at bounding box center [728, 385] width 866 height 587
click at [1140, 117] on button "X" at bounding box center [1139, 116] width 25 height 25
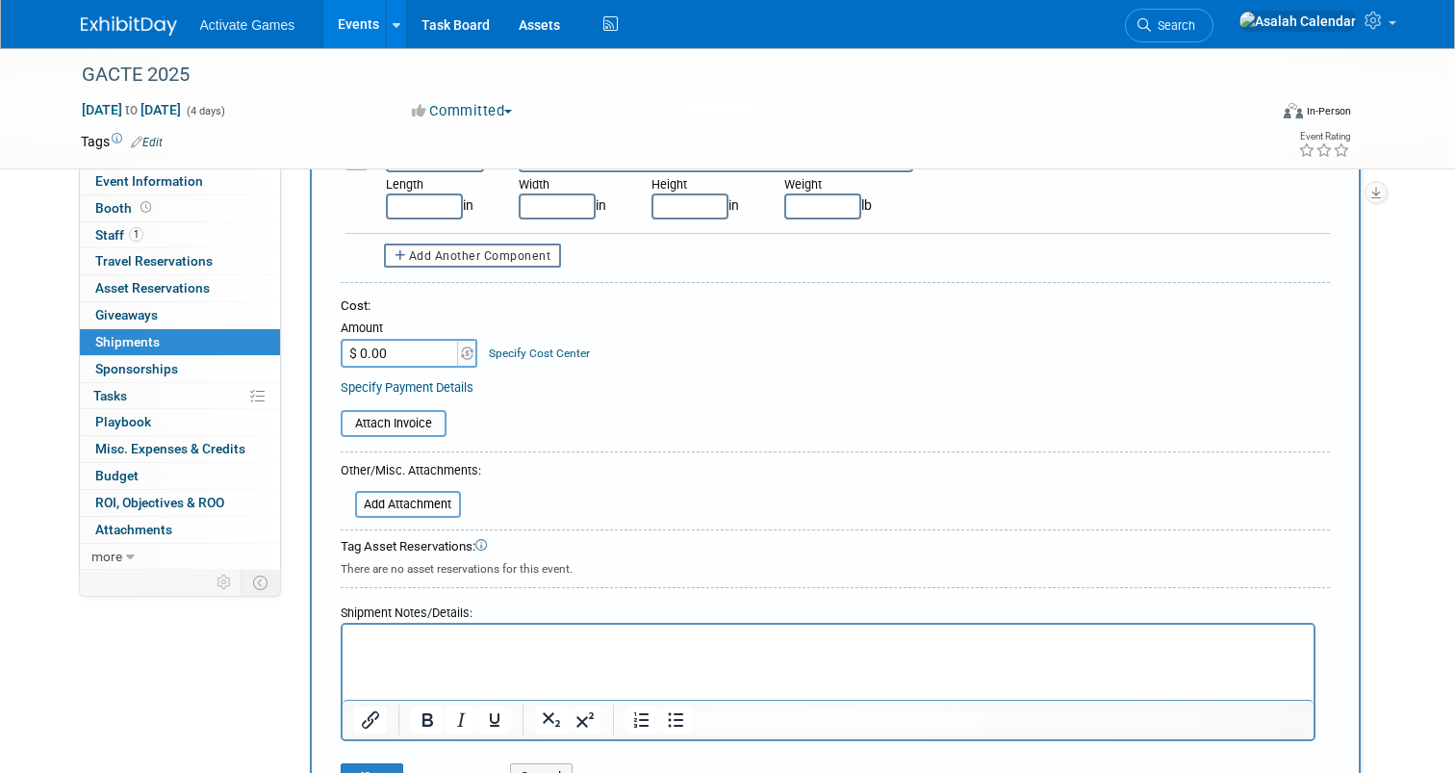
click at [725, 398] on div "Attach Invoice" at bounding box center [835, 417] width 989 height 40
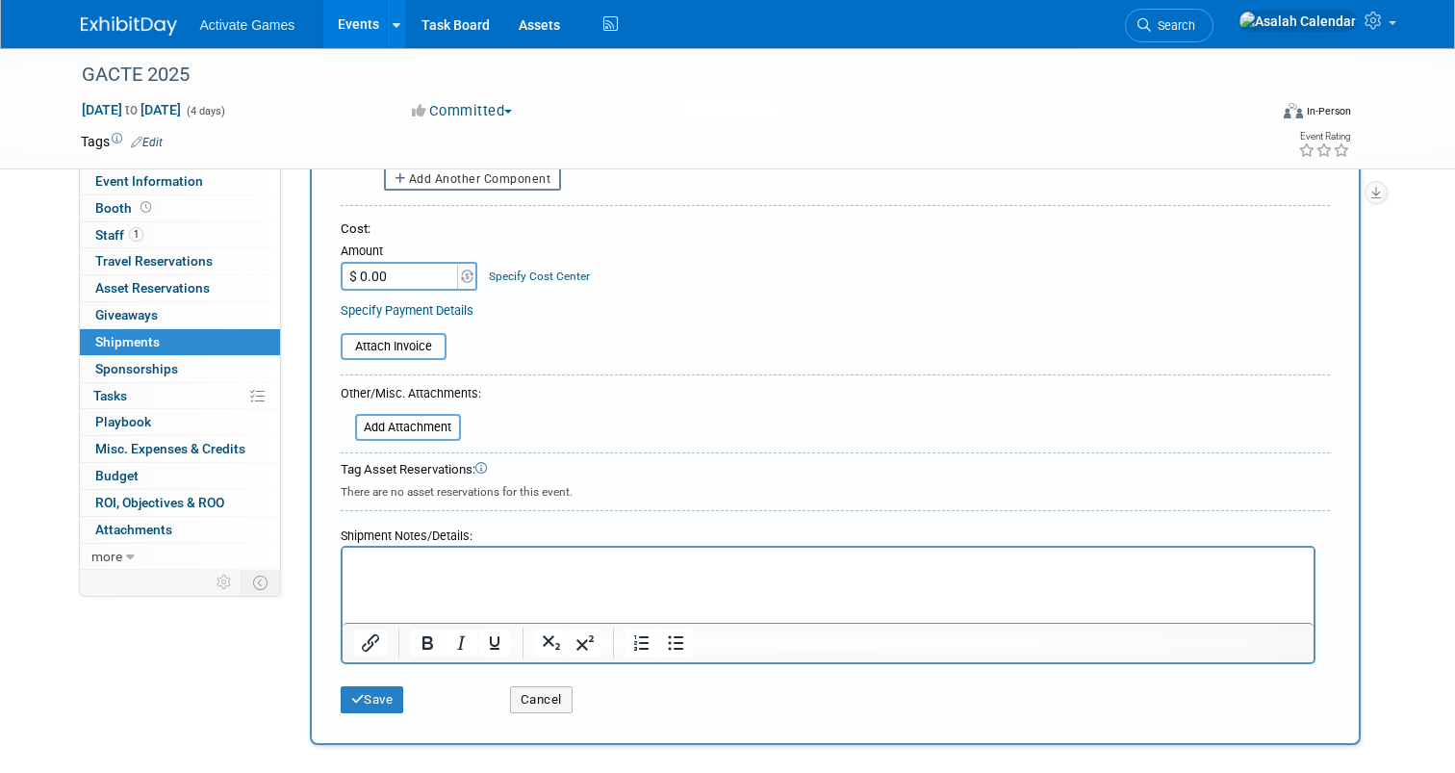
scroll to position [487, 0]
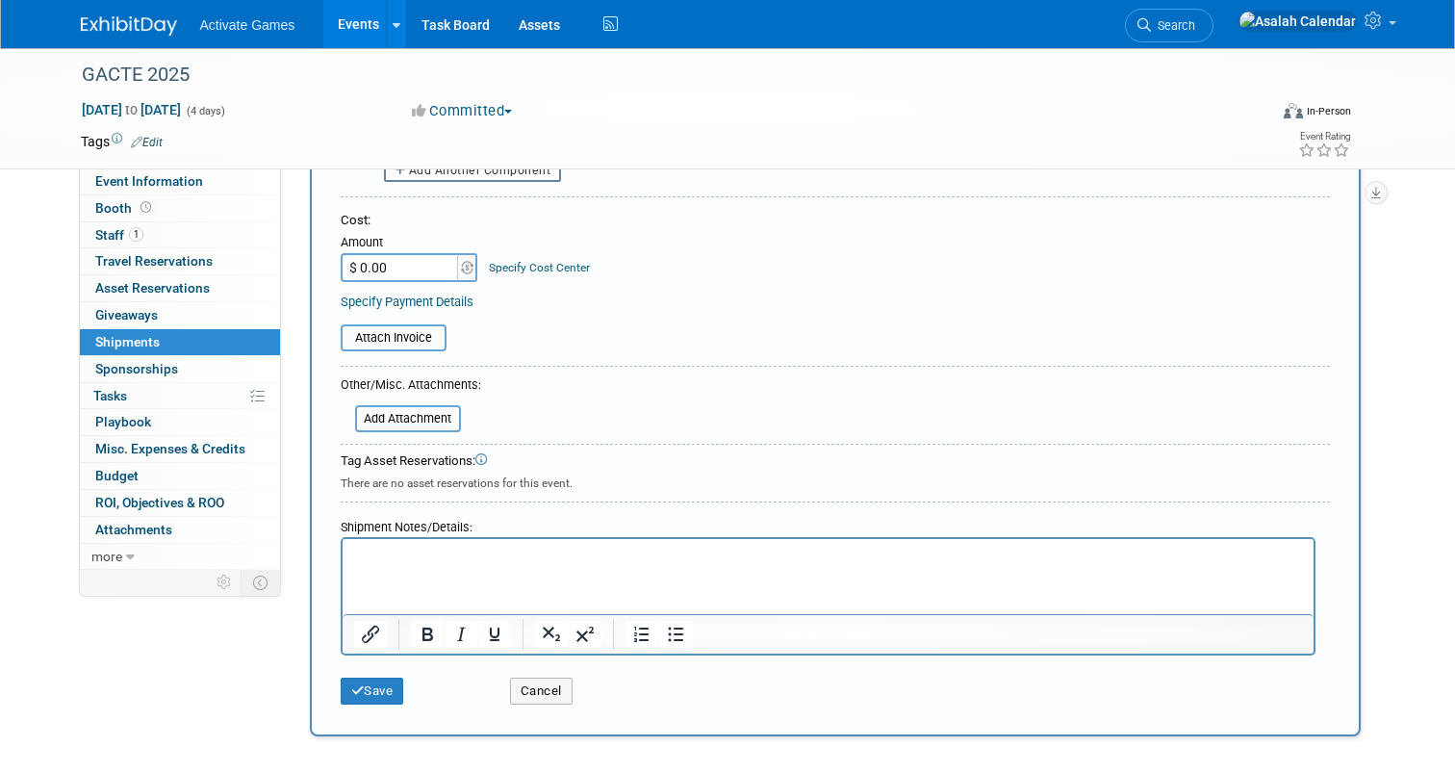
click at [700, 484] on div "There are no asset reservations for this event." at bounding box center [835, 481] width 989 height 21
click at [488, 457] on icon at bounding box center [481, 460] width 13 height 13
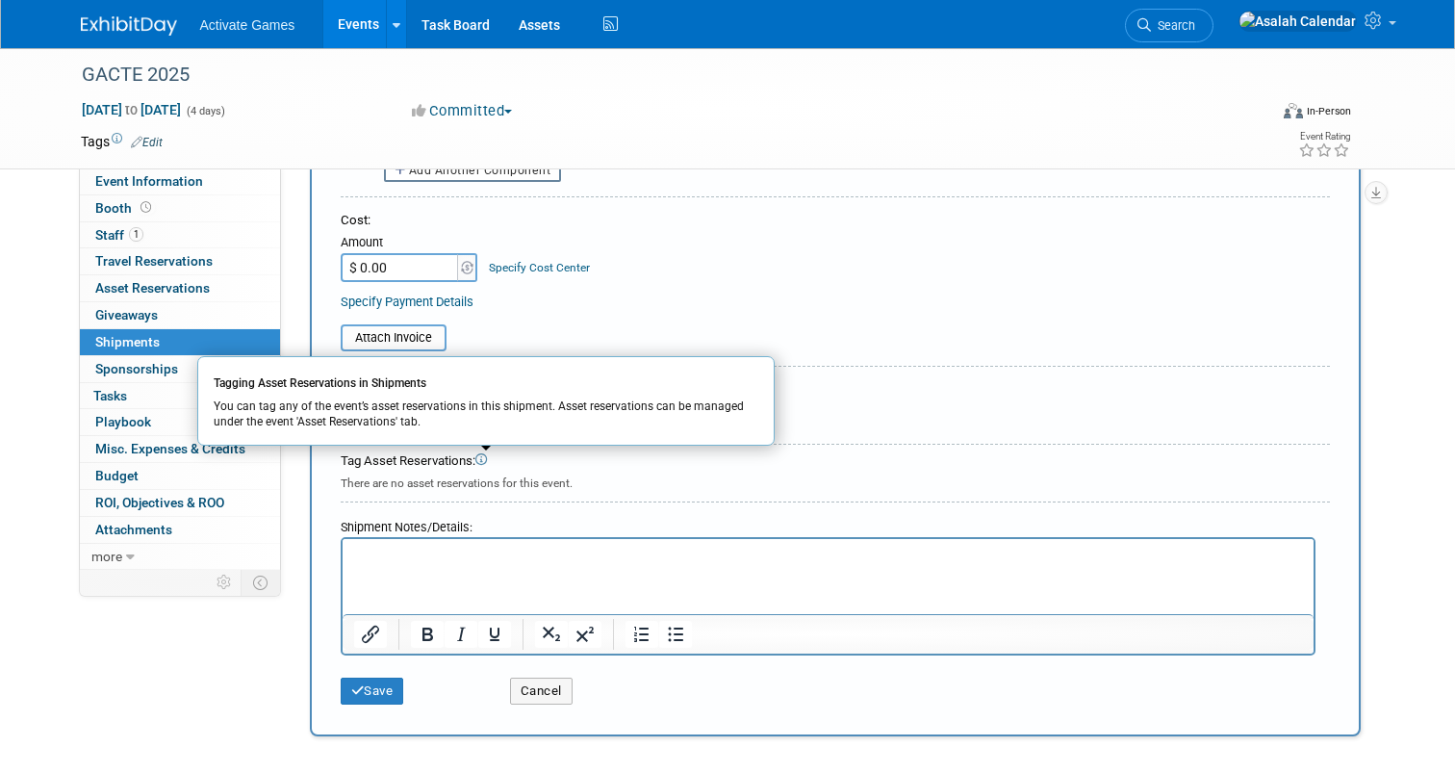
click at [662, 484] on div "There are no asset reservations for this event." at bounding box center [835, 481] width 989 height 21
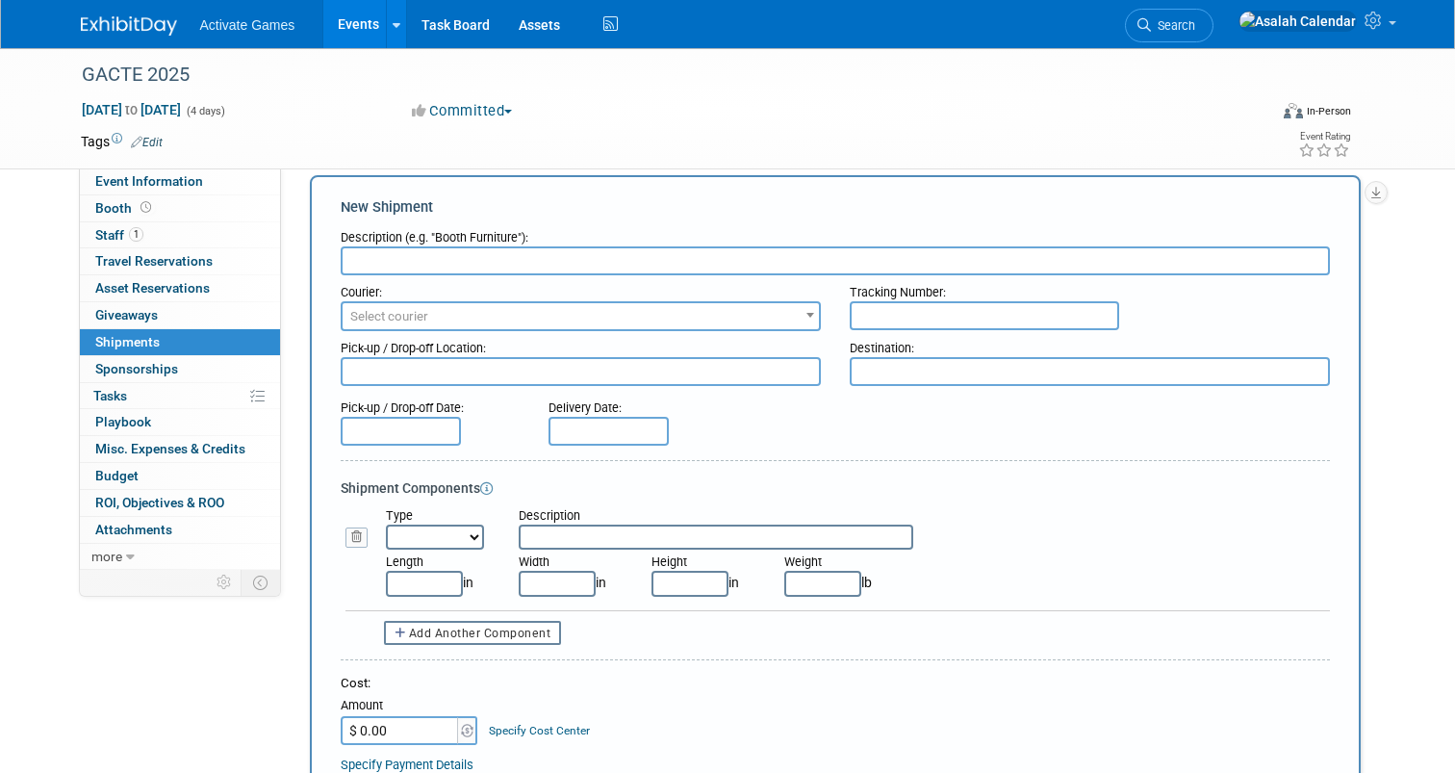
scroll to position [0, 0]
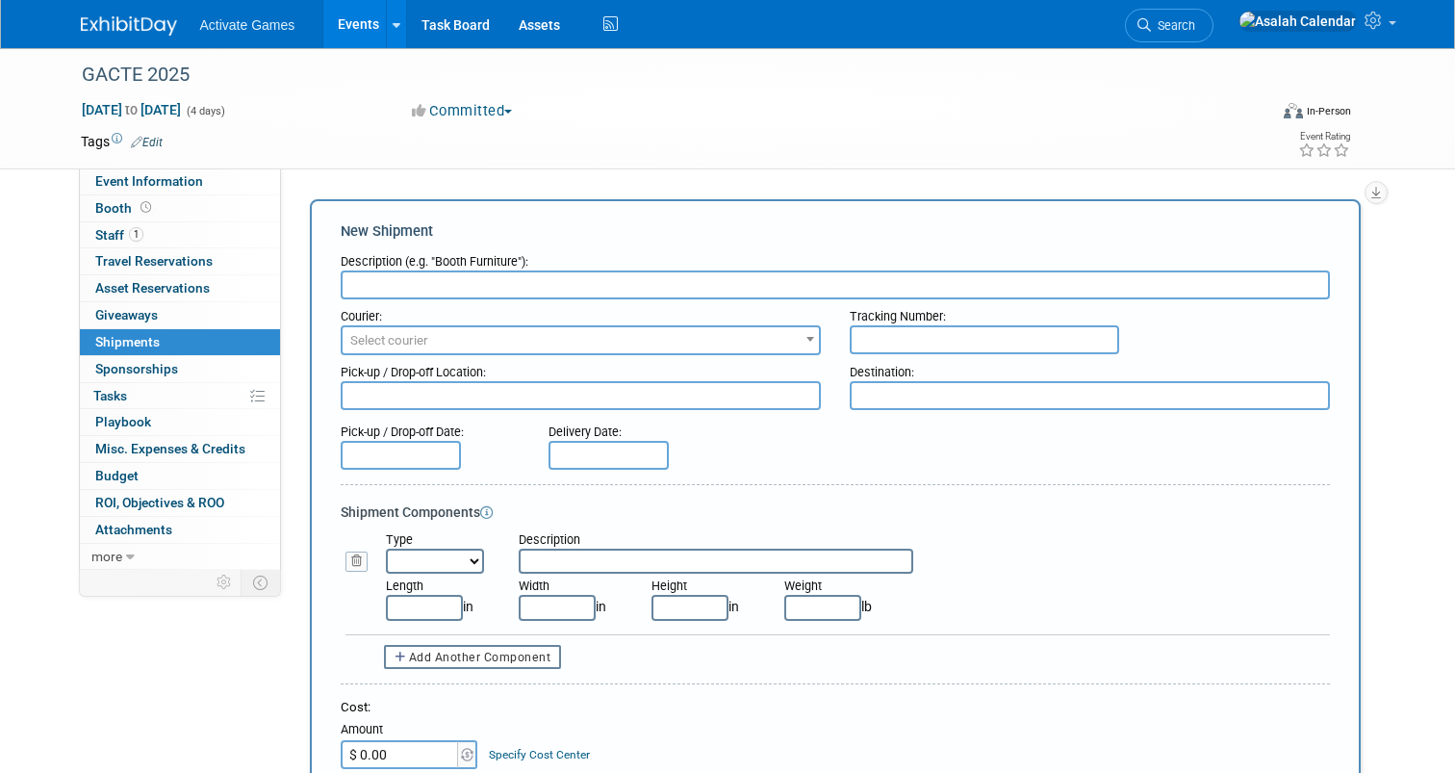
click at [865, 476] on form "Description (e.g. "Booth Furniture"): Courier: 007EX 17 Post Service (17PostSer…" at bounding box center [835, 722] width 989 height 957
click at [492, 516] on icon at bounding box center [486, 512] width 13 height 13
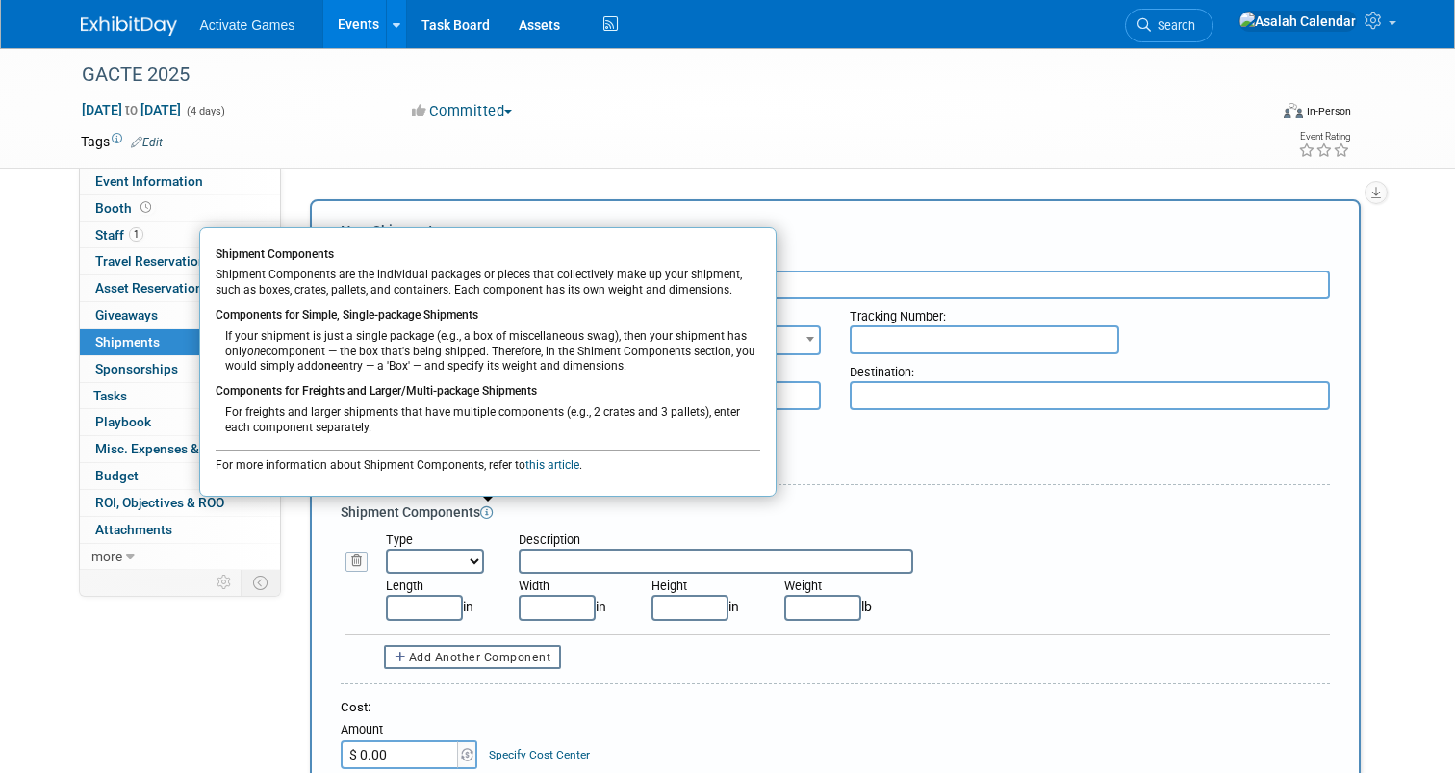
click at [759, 130] on div "Tags Edit" at bounding box center [608, 142] width 1054 height 26
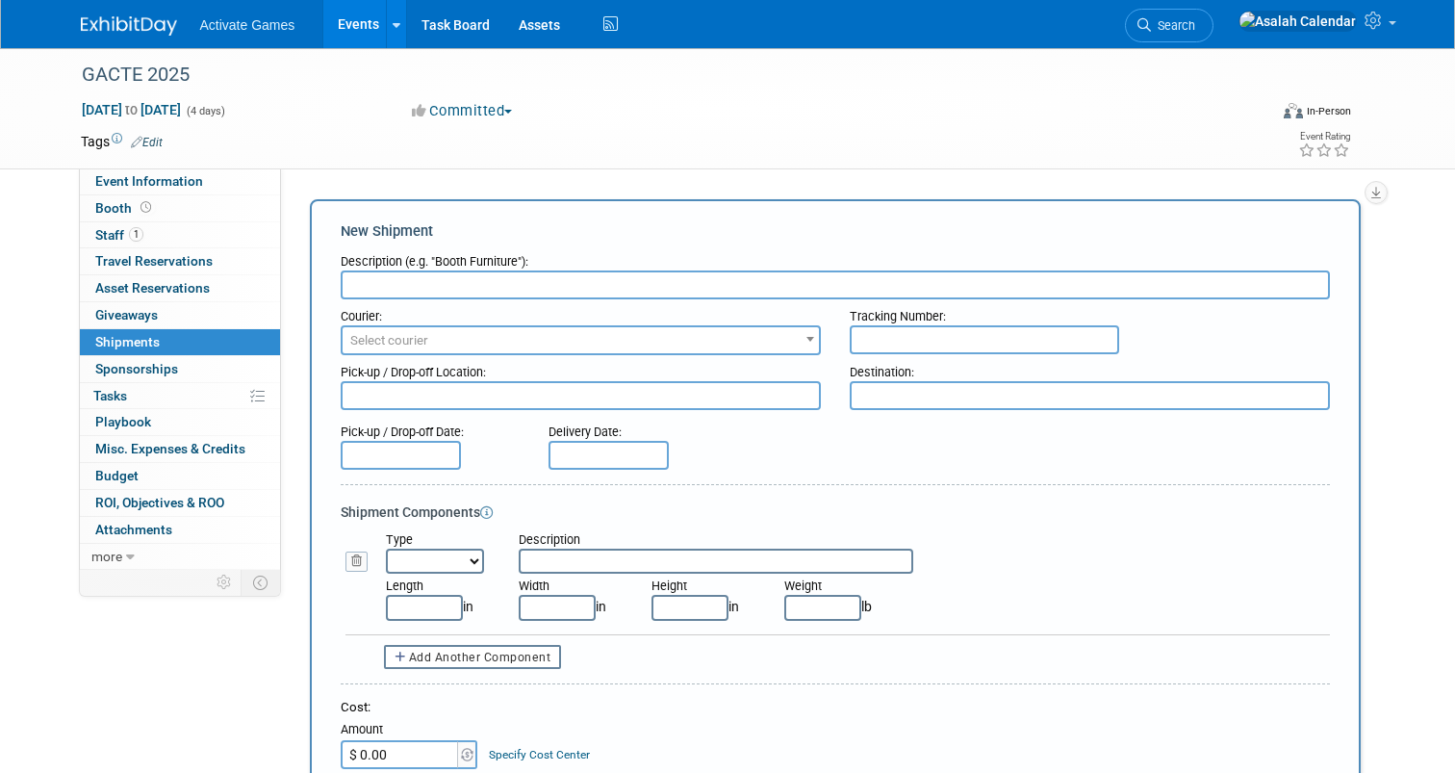
click at [737, 144] on td at bounding box center [649, 141] width 972 height 19
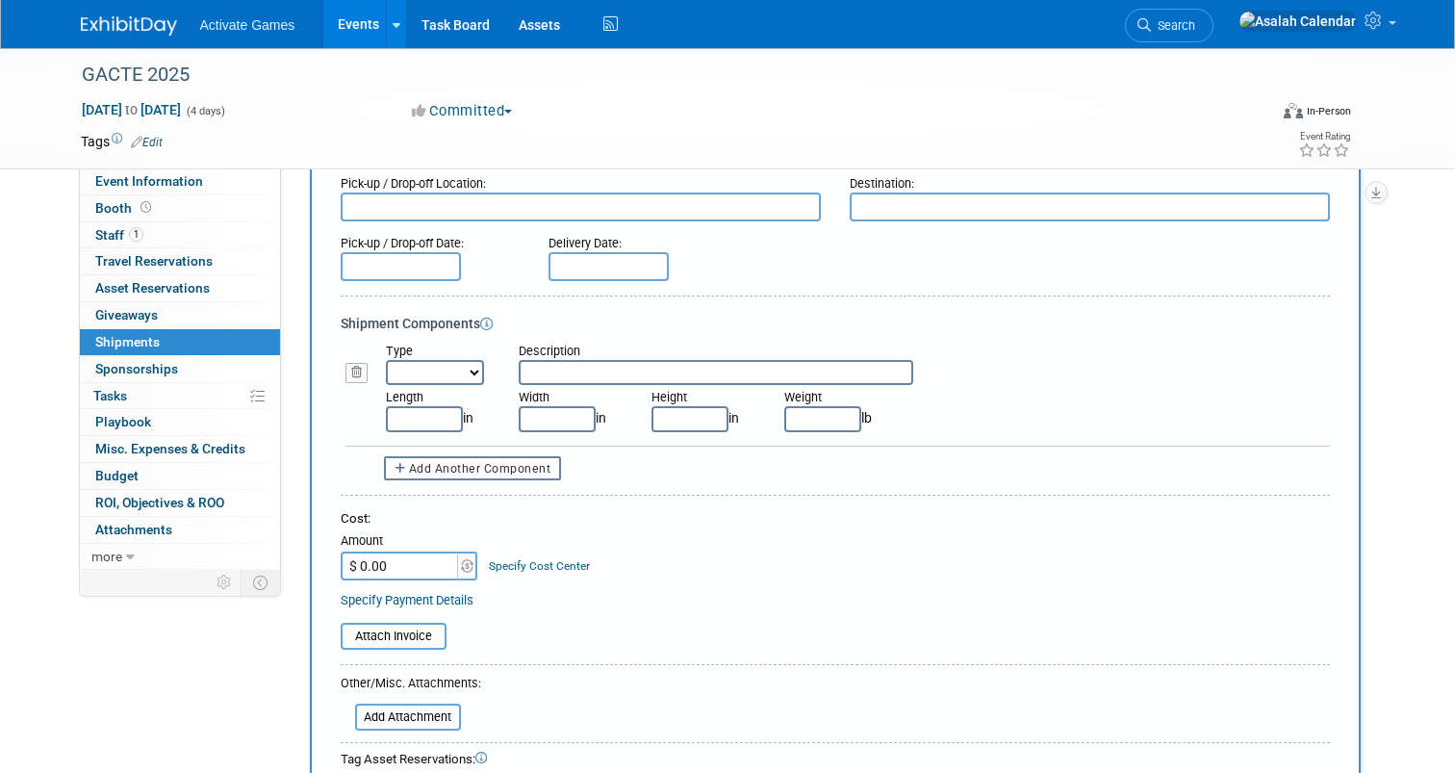
scroll to position [192, 0]
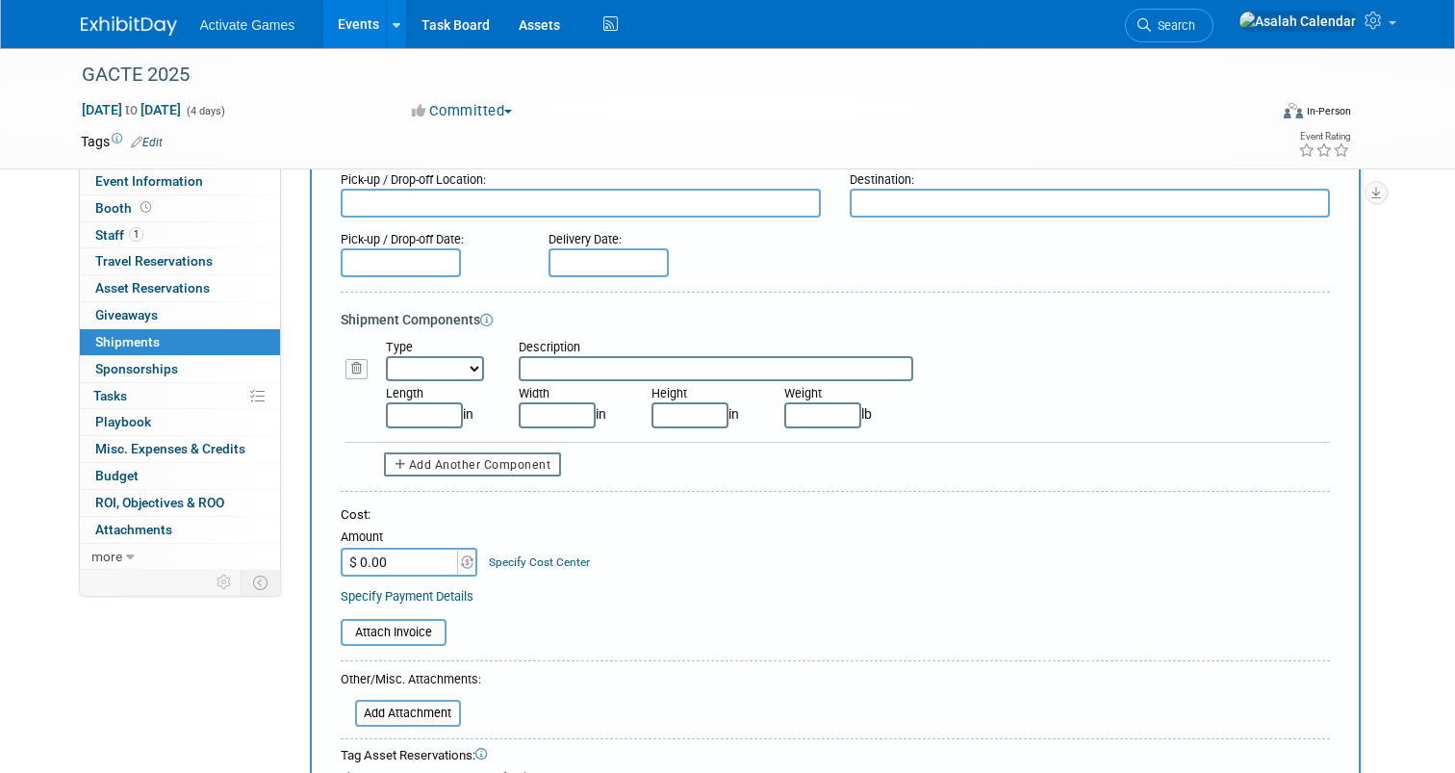
click at [773, 475] on div "Add Another Component" at bounding box center [835, 464] width 989 height 24
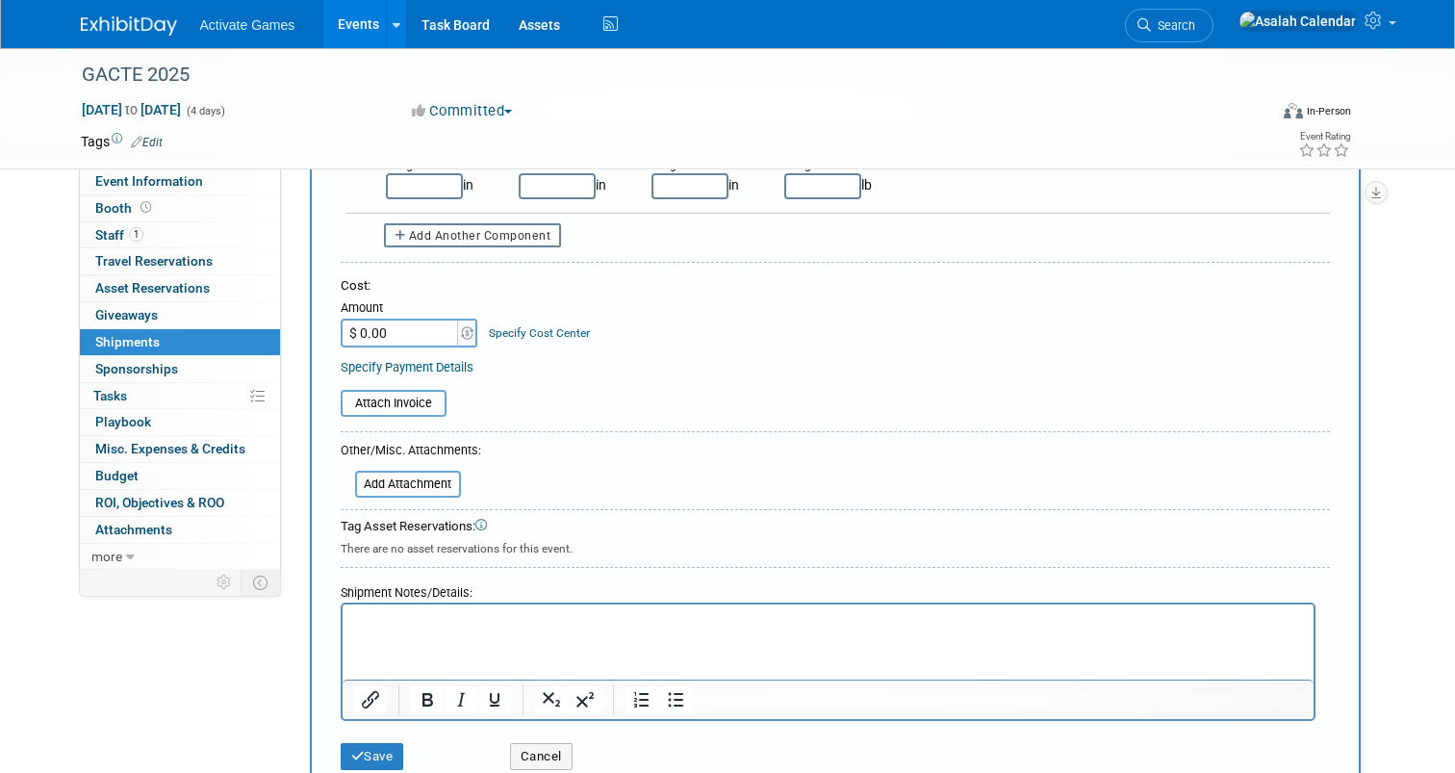
scroll to position [424, 0]
click at [773, 475] on form "Description (e.g. "Booth Furniture"): Courier: 007EX 17 Post Service (17PostSer…" at bounding box center [835, 298] width 989 height 957
click at [773, 455] on form "Description (e.g. "Booth Furniture"): Courier: 007EX 17 Post Service (17PostSer…" at bounding box center [835, 298] width 989 height 957
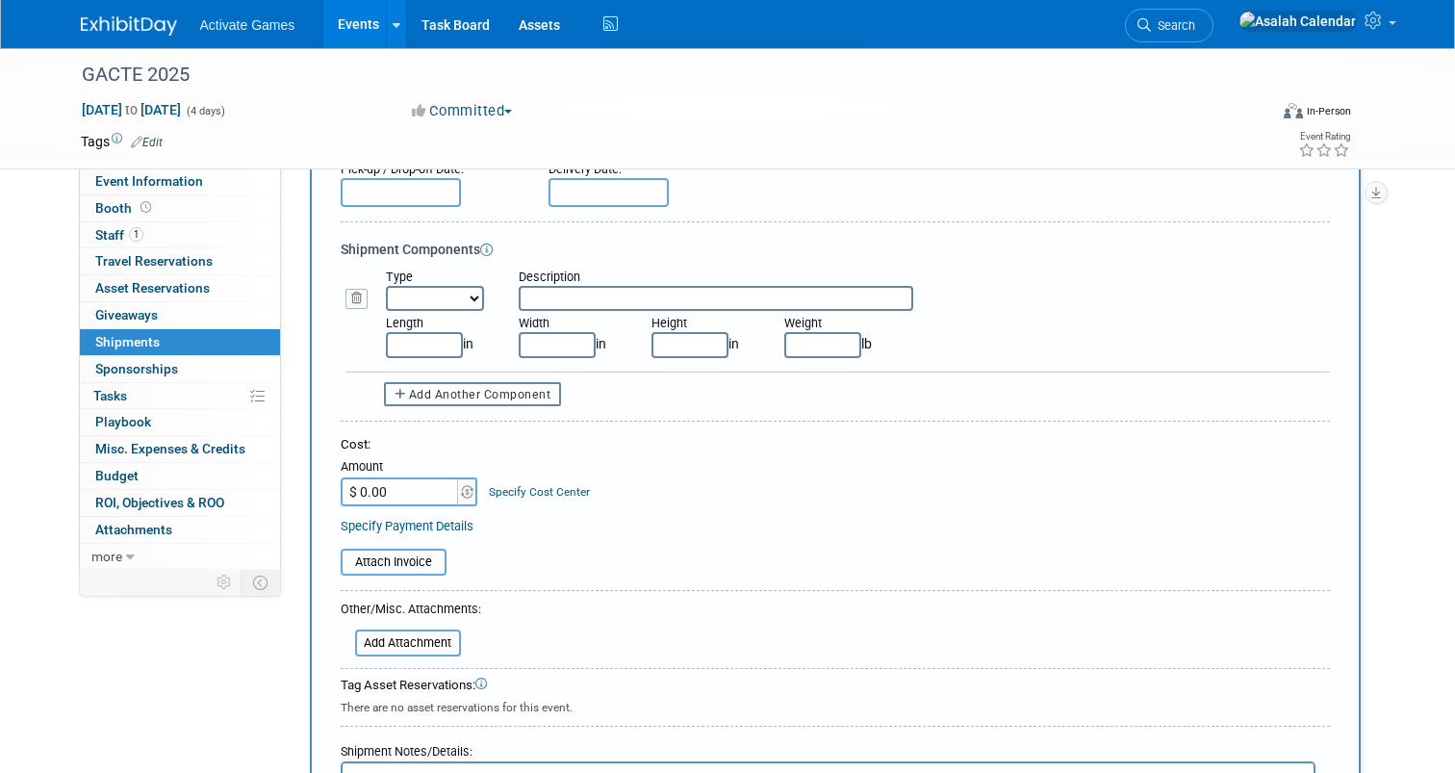
scroll to position [260, 0]
click at [218, 371] on link "0 Sponsorships 0" at bounding box center [180, 369] width 200 height 26
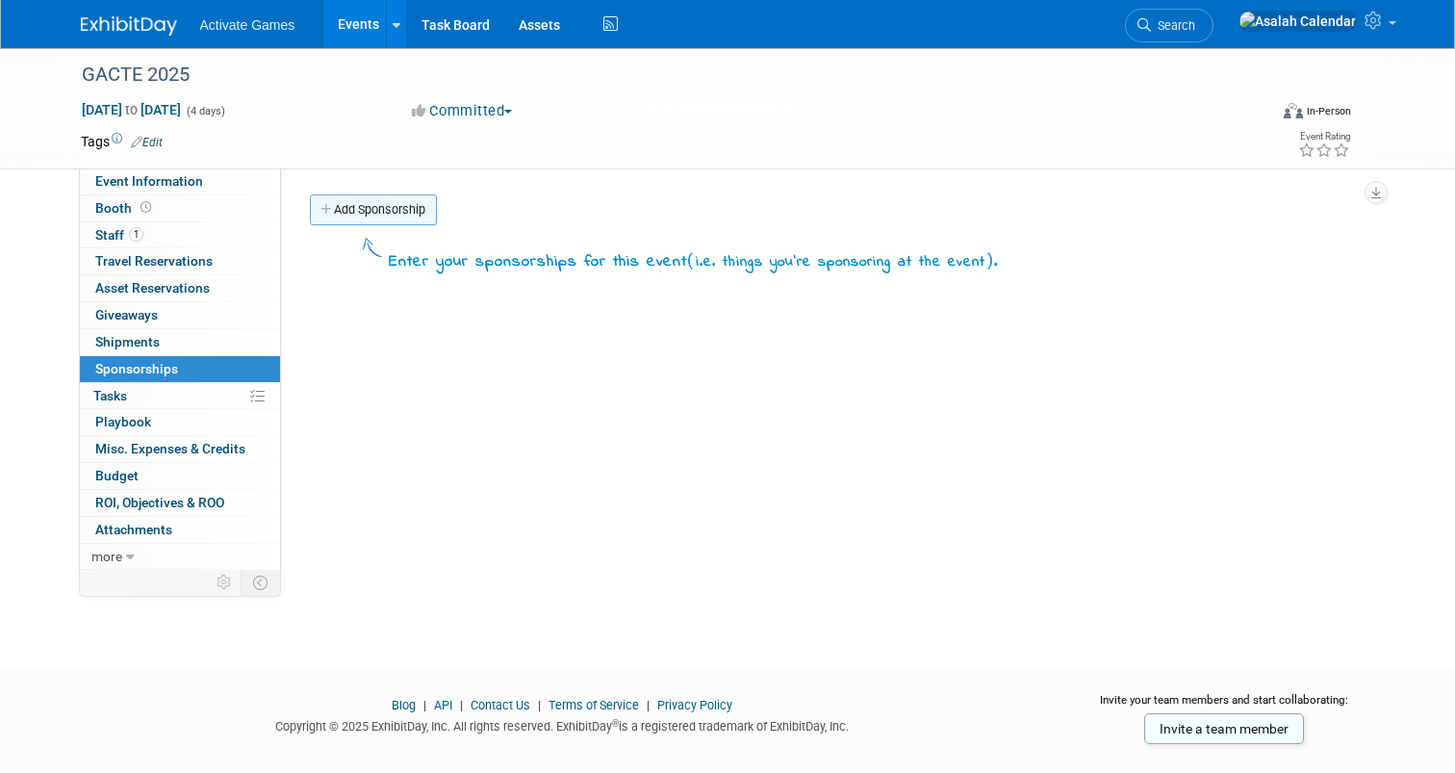
click at [405, 215] on link "Add Sponsorship" at bounding box center [373, 209] width 127 height 31
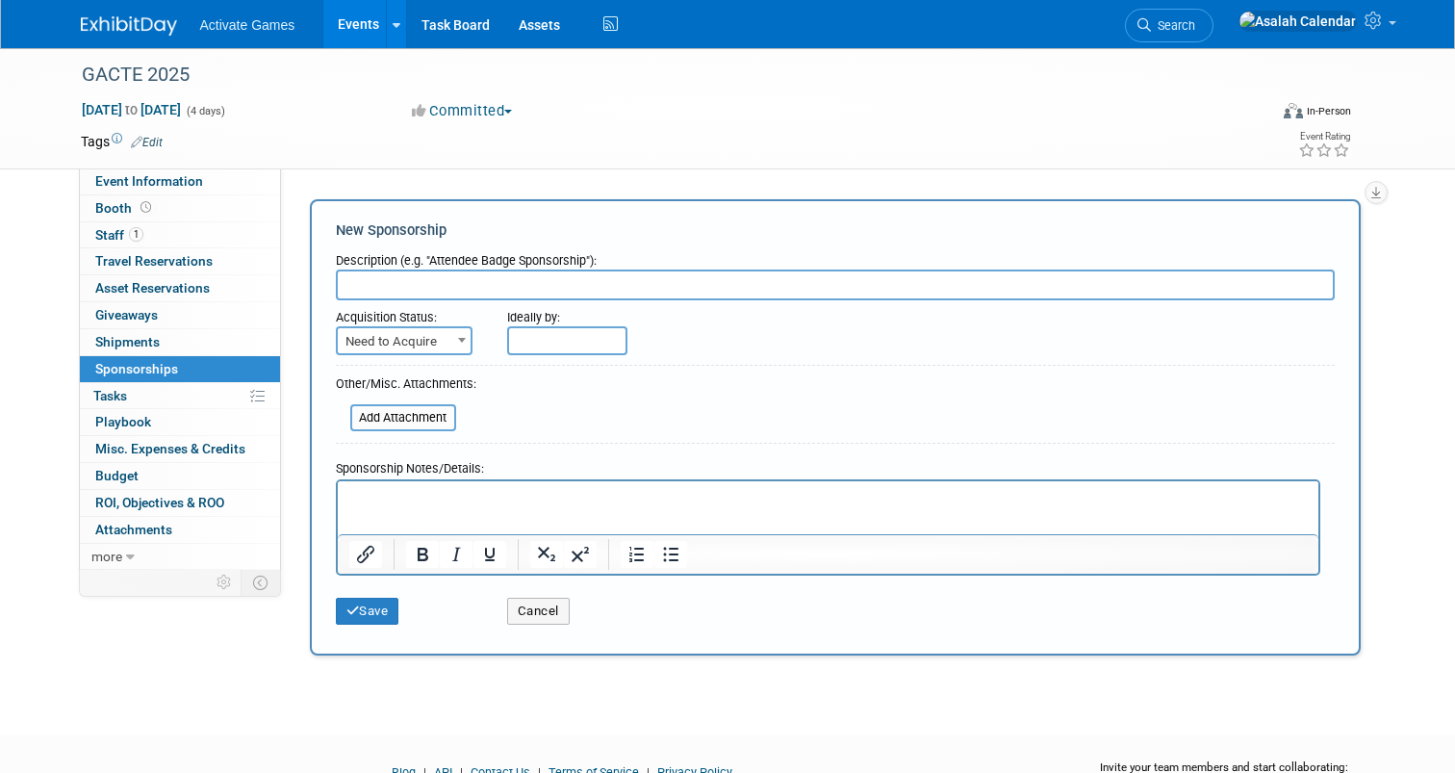
click at [558, 398] on form "Description (e.g. "Attendee Badge Sponsorship"): Acquisition Status: Need to Ac…" at bounding box center [835, 439] width 999 height 391
click at [593, 416] on form "Description (e.g. "Attendee Badge Sponsorship"): Acquisition Status: Need to Ac…" at bounding box center [835, 439] width 999 height 391
click at [449, 358] on form "Description (e.g. "Attendee Badge Sponsorship"): Acquisition Status: Need to Ac…" at bounding box center [835, 439] width 999 height 391
click at [455, 347] on span at bounding box center [461, 339] width 19 height 25
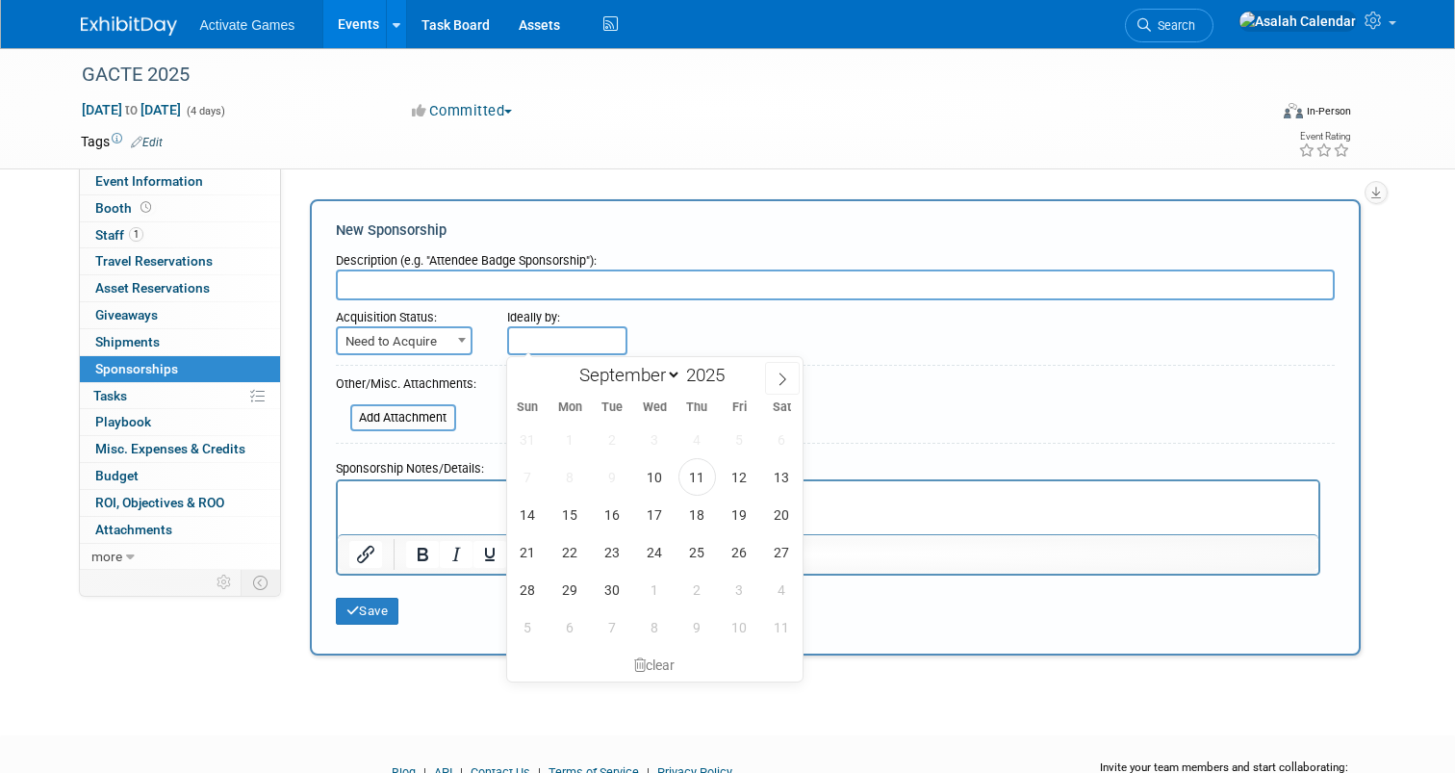
click at [535, 334] on input "text" at bounding box center [567, 340] width 120 height 29
click at [700, 505] on span "18" at bounding box center [698, 515] width 38 height 38
type input "Sep 18, 2025"
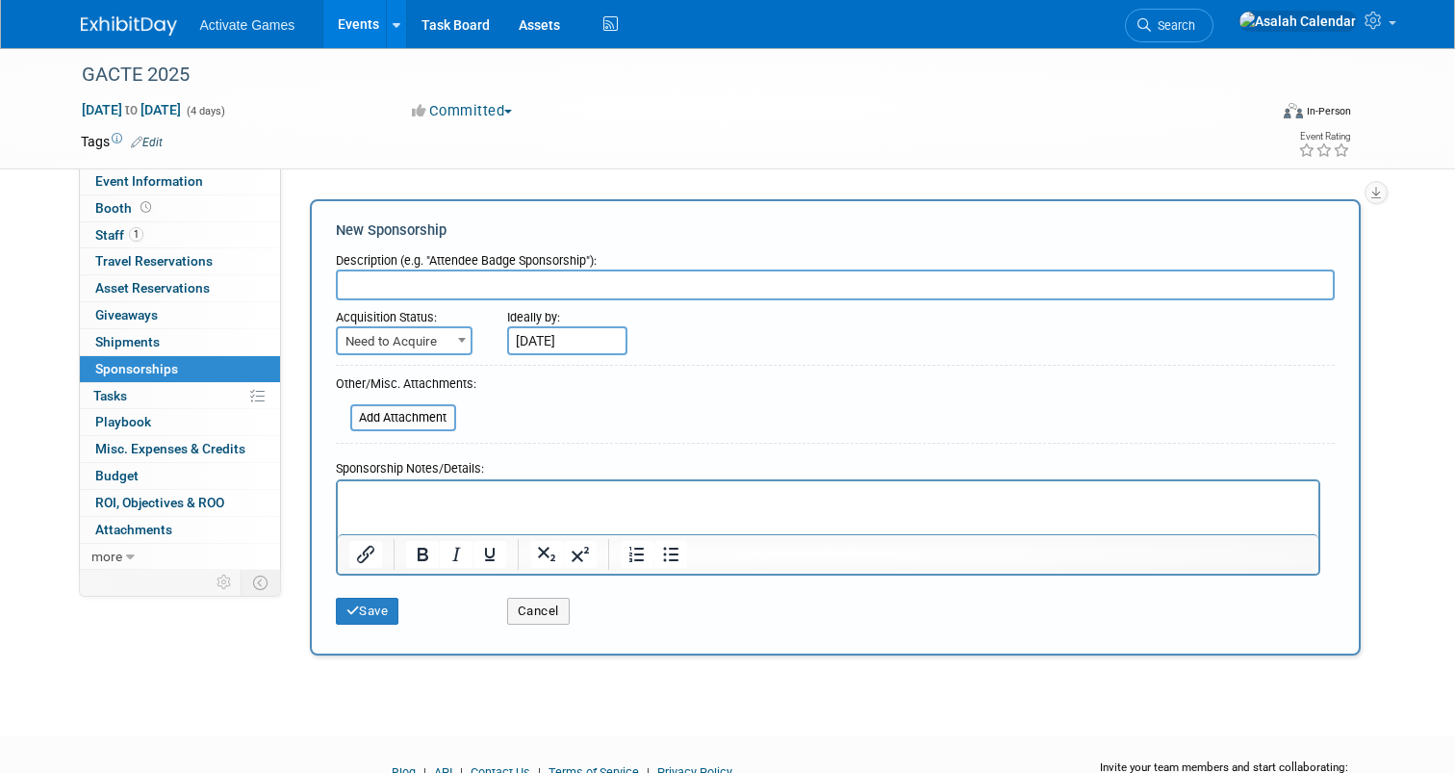
click at [542, 394] on form "Description (e.g. "Attendee Badge Sponsorship"): Acquisition Status: Need to Ac…" at bounding box center [835, 439] width 999 height 391
click at [458, 343] on span at bounding box center [461, 339] width 19 height 25
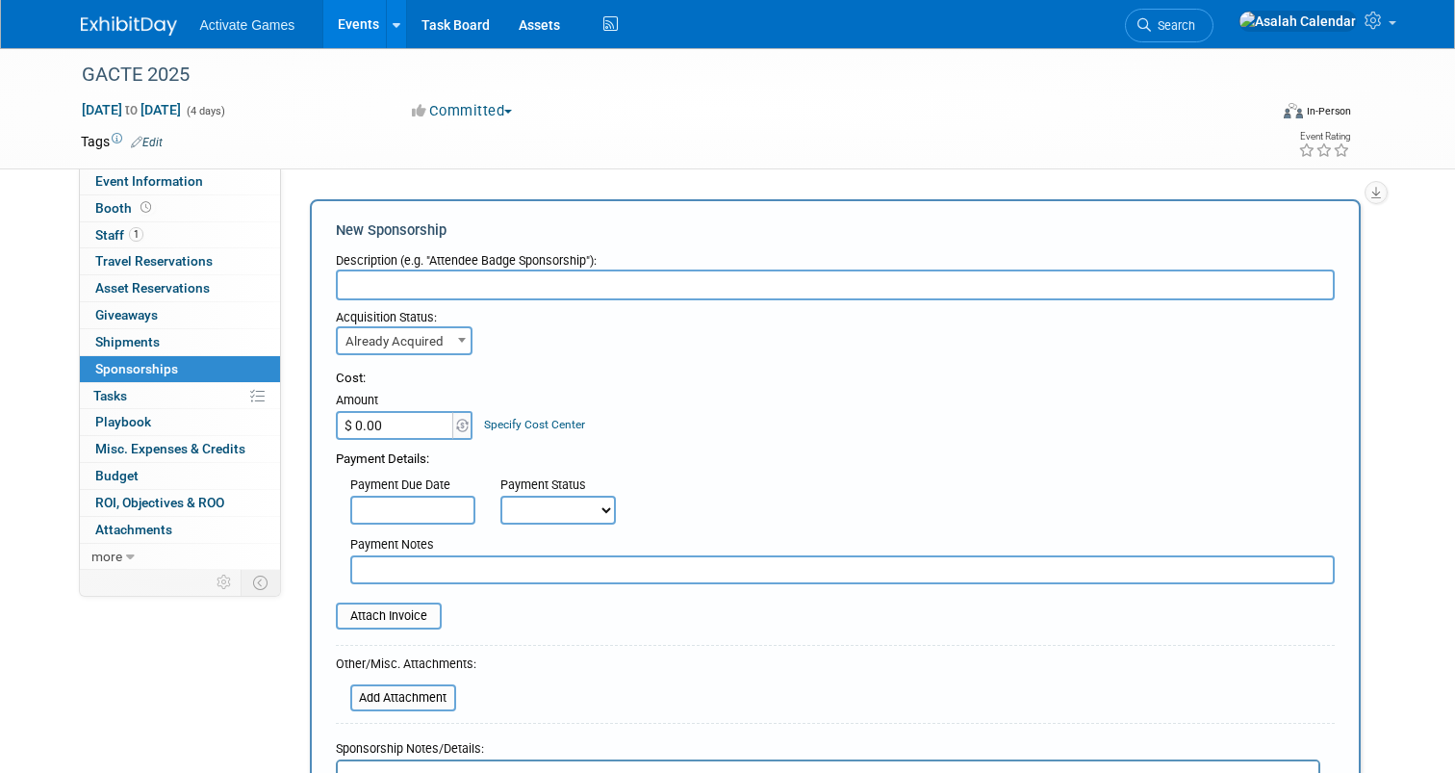
click at [438, 508] on input "text" at bounding box center [412, 510] width 125 height 29
click at [753, 484] on div "Payment Due Date Payment Status Not Paid Yet Partially Paid Paid in Full Next P…" at bounding box center [835, 497] width 1028 height 56
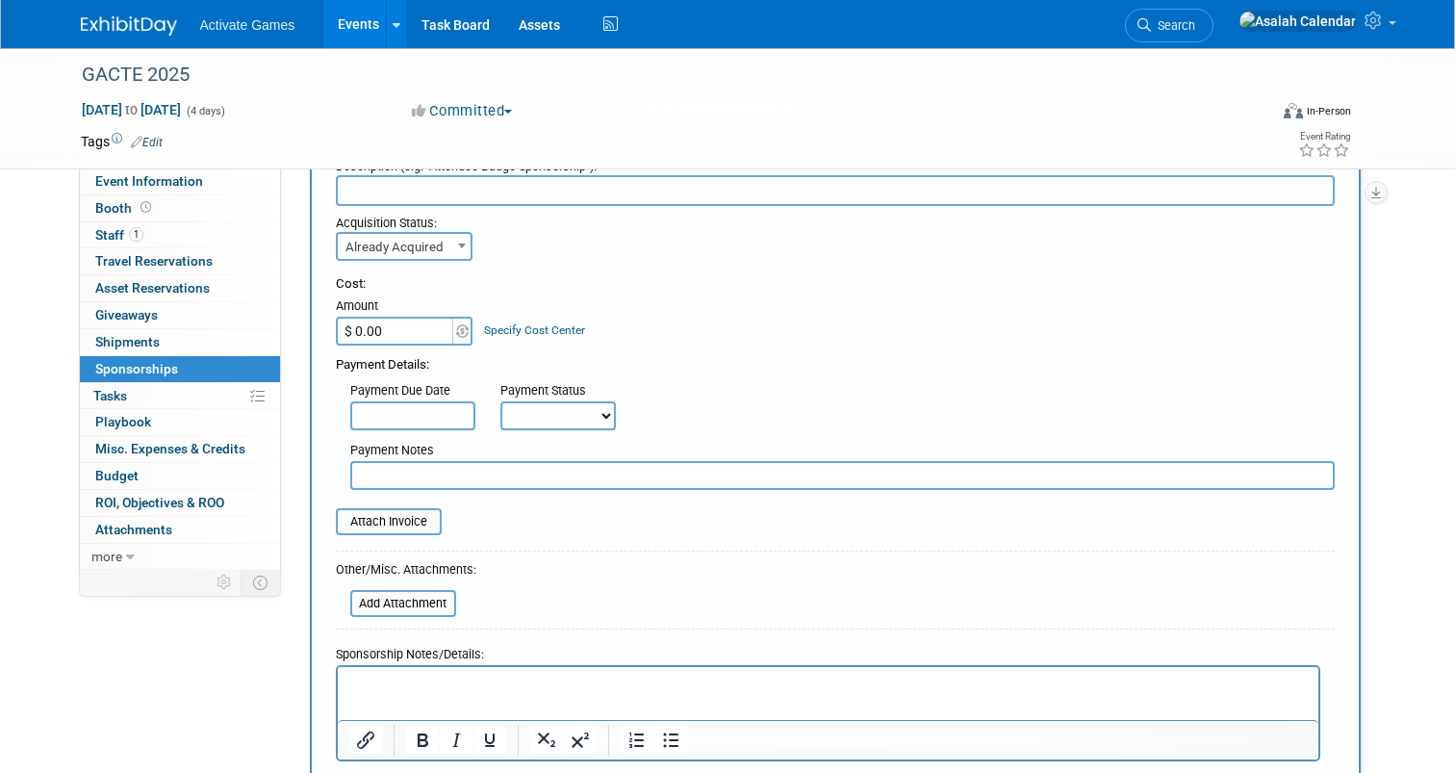
scroll to position [95, 0]
click at [605, 418] on select "Not Paid Yet Partially Paid Paid in Full" at bounding box center [557, 414] width 115 height 29
click at [688, 381] on div "Payment Due Date Payment Status Not Paid Yet Partially Paid Paid in Full Next P…" at bounding box center [835, 401] width 1028 height 56
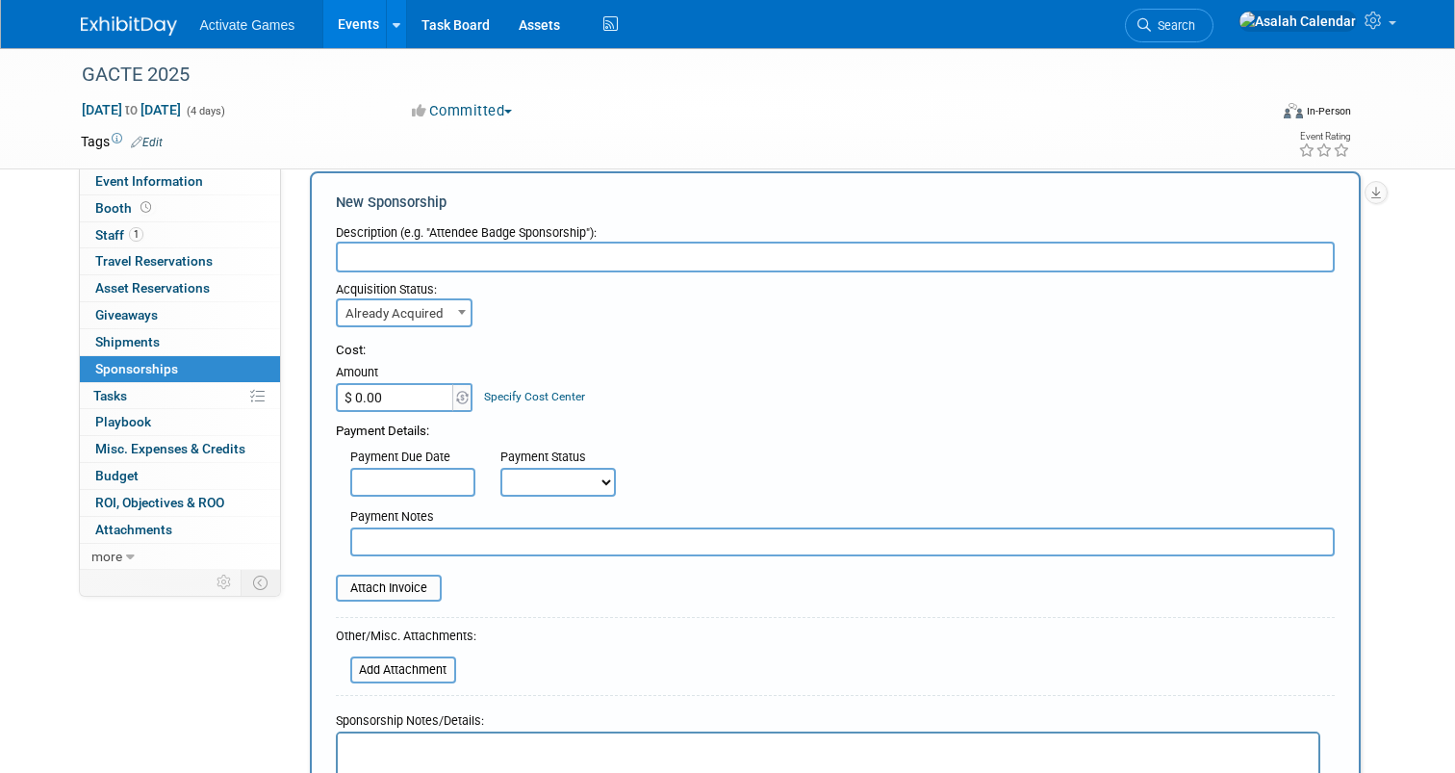
scroll to position [9, 0]
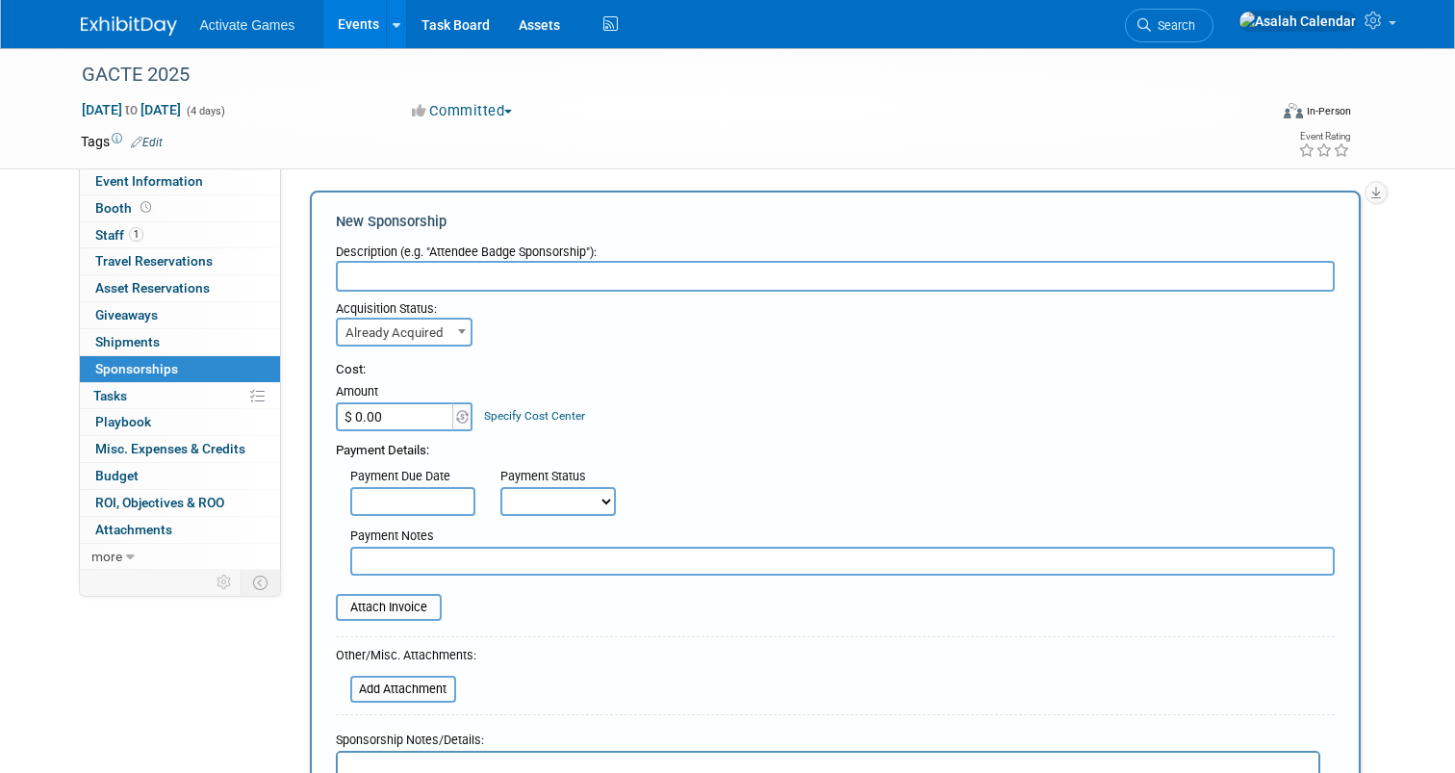
click at [442, 334] on span "Already Acquired" at bounding box center [404, 333] width 133 height 27
select select "1"
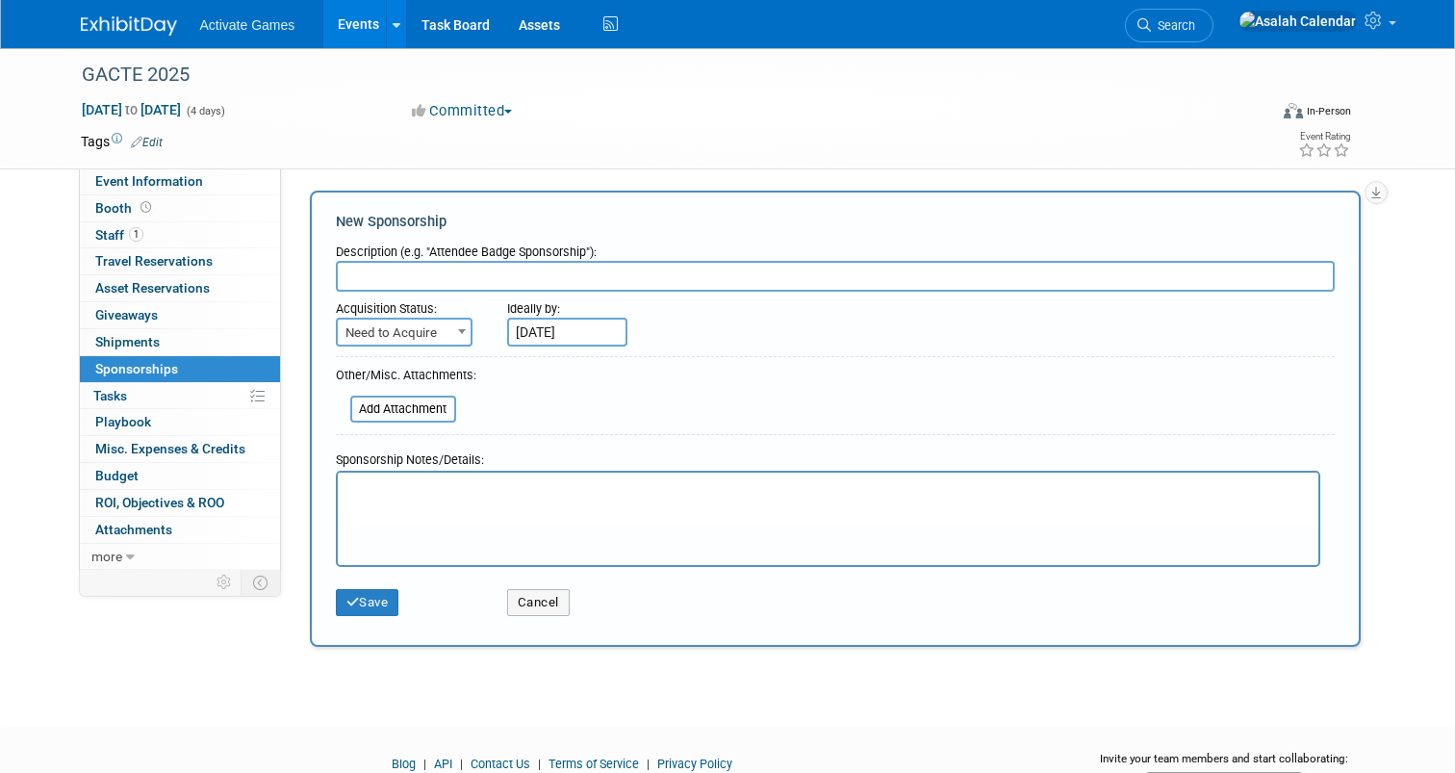
click at [656, 402] on form "Description (e.g. "Attendee Badge Sponsorship"): Acquisition Status: Need to Ac…" at bounding box center [835, 430] width 999 height 391
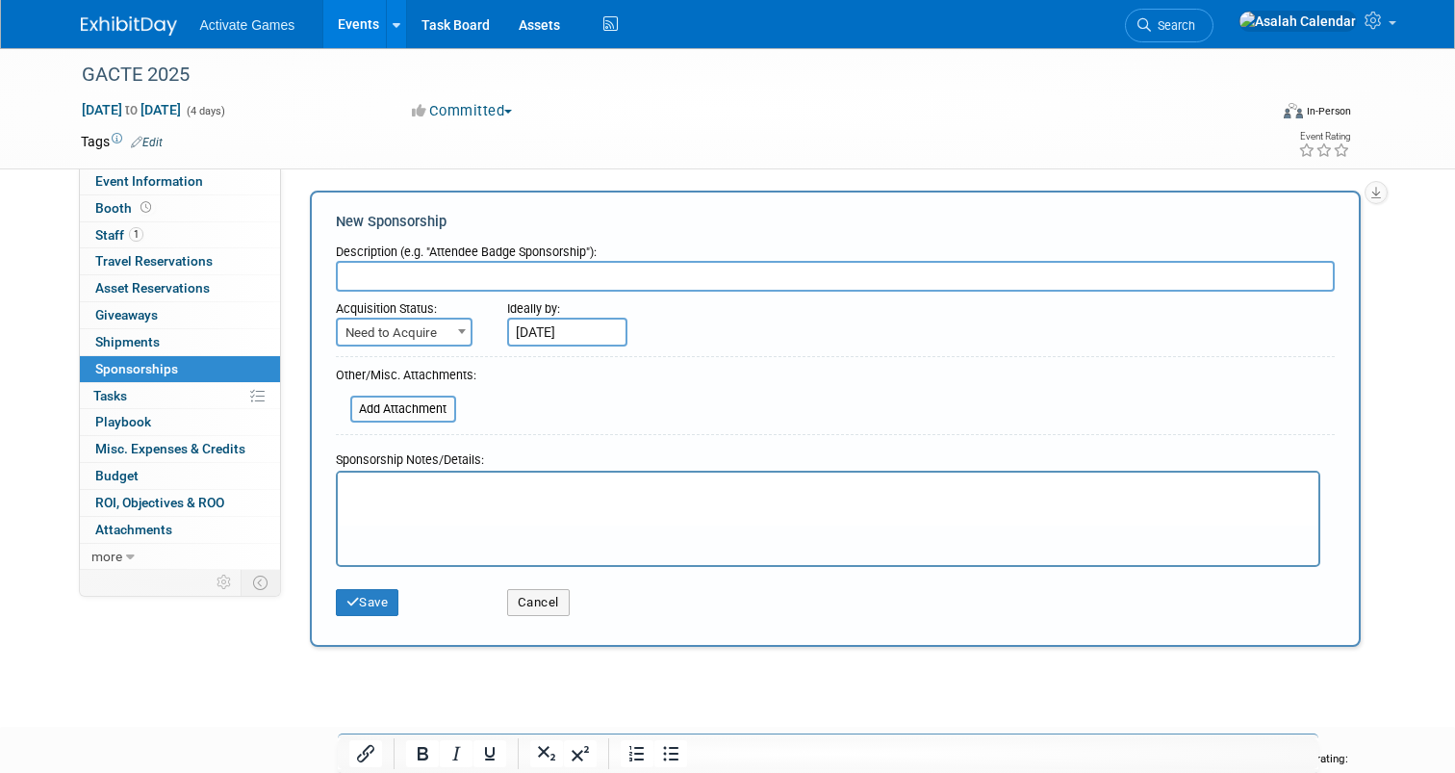
scroll to position [0, 0]
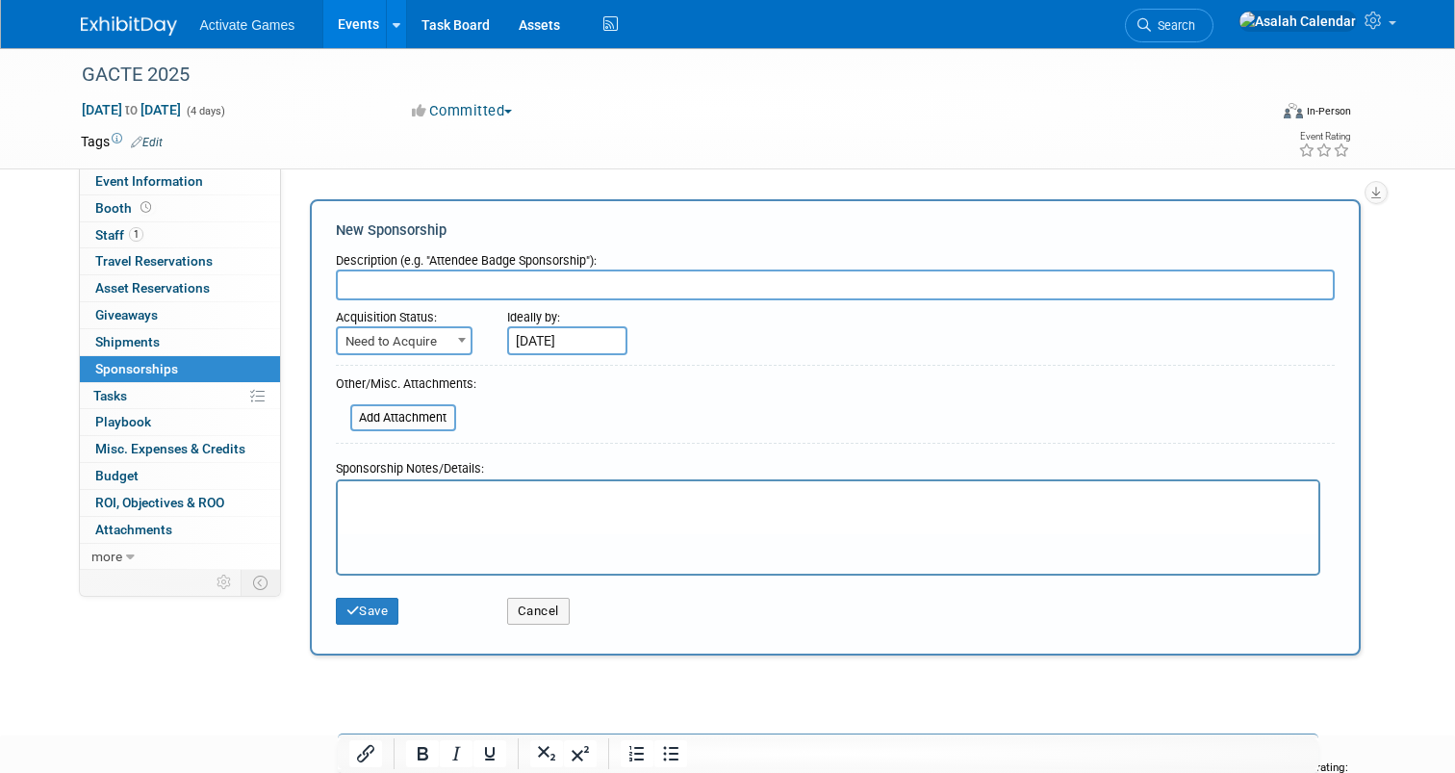
click at [571, 343] on input "Sep 18, 2025" at bounding box center [567, 340] width 120 height 29
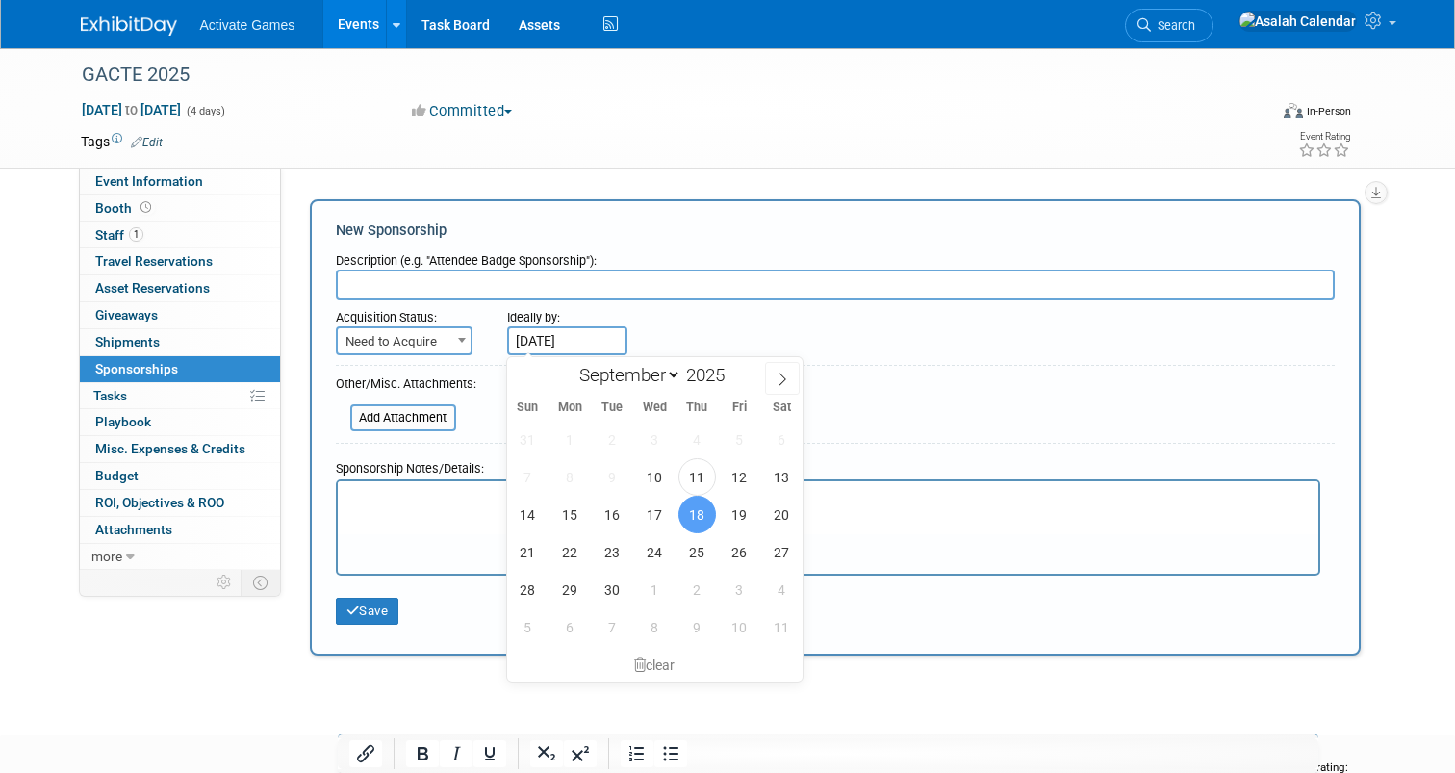
click at [442, 507] on html at bounding box center [827, 493] width 981 height 27
click at [374, 611] on button "Save" at bounding box center [368, 611] width 64 height 27
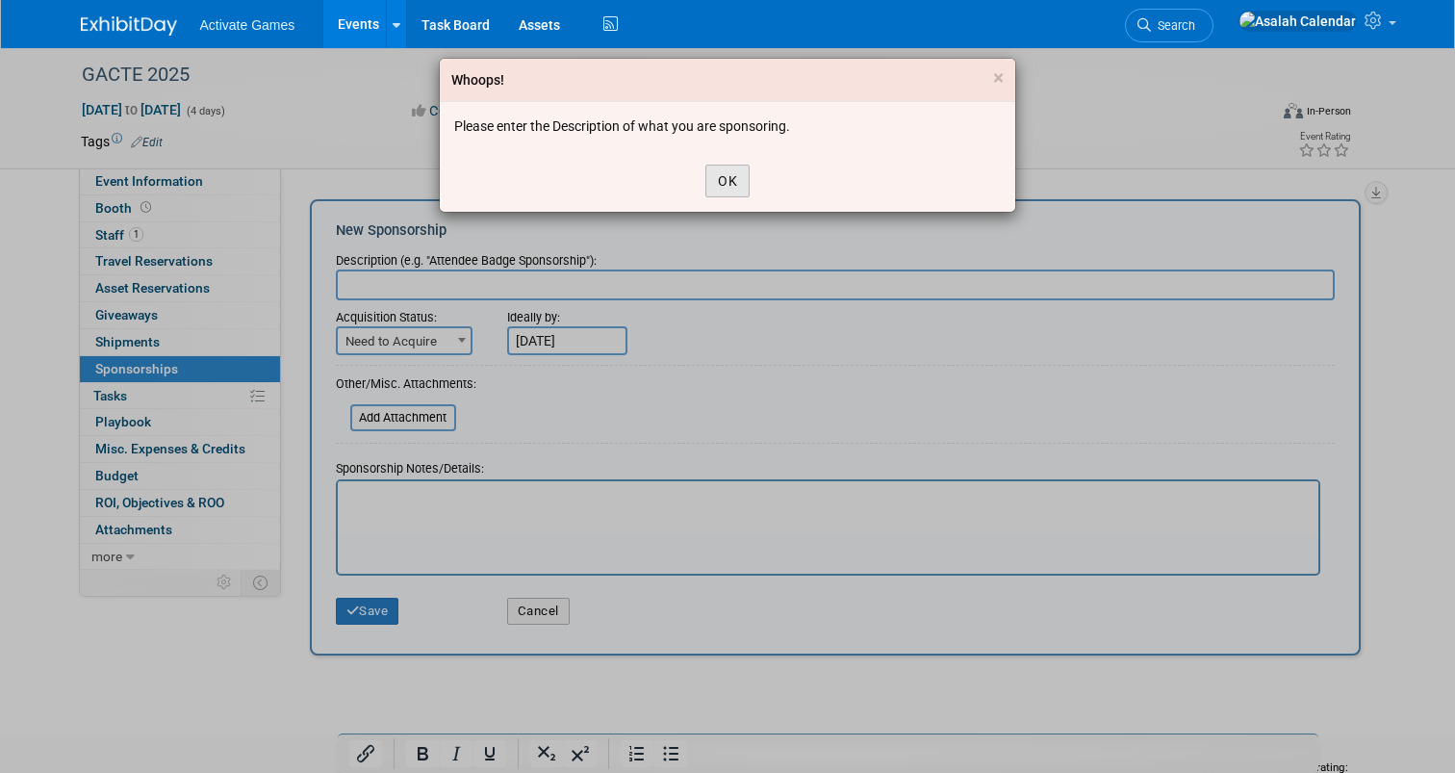
click at [719, 185] on button "OK" at bounding box center [728, 181] width 44 height 33
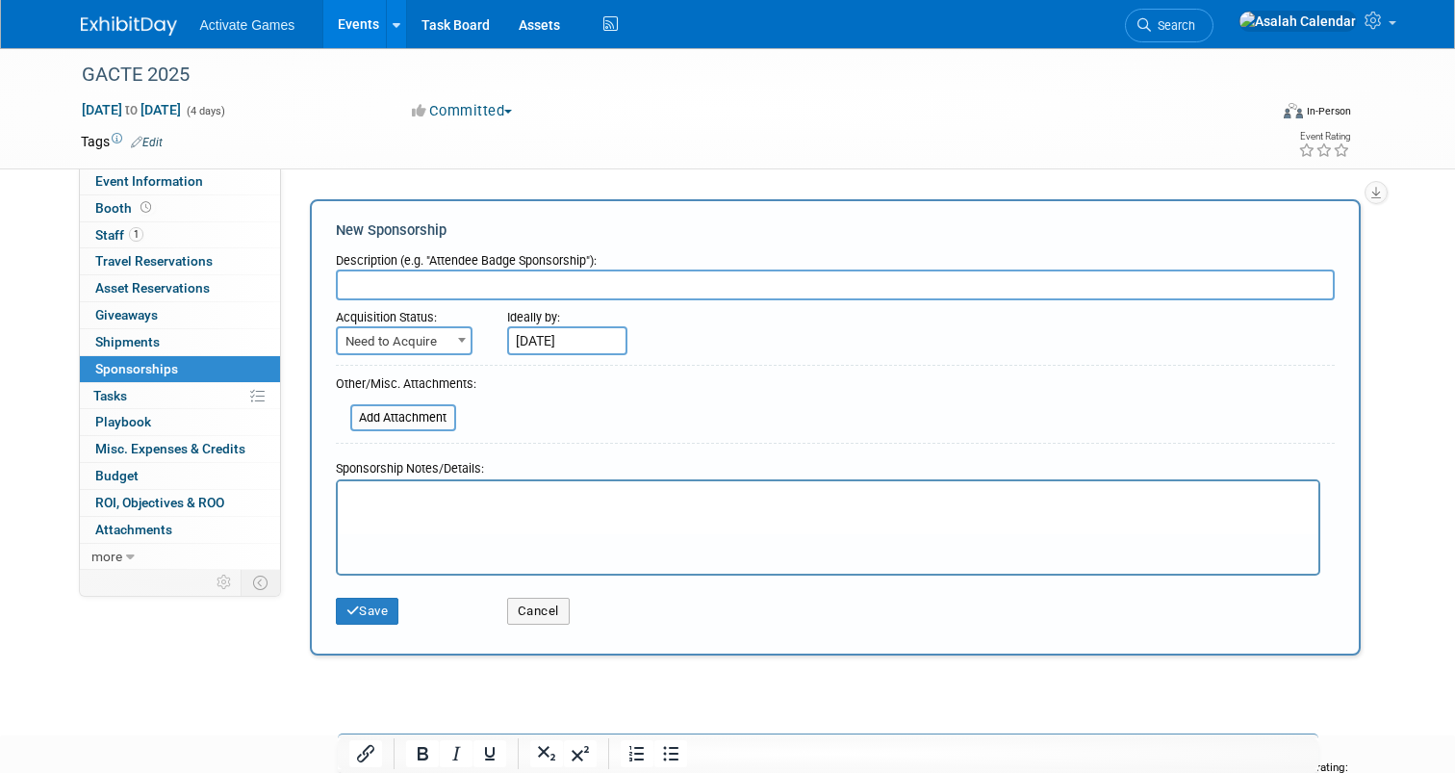
click at [641, 278] on input "text" at bounding box center [835, 284] width 999 height 31
type input "Badges"
click at [386, 605] on button "Save" at bounding box center [368, 611] width 64 height 27
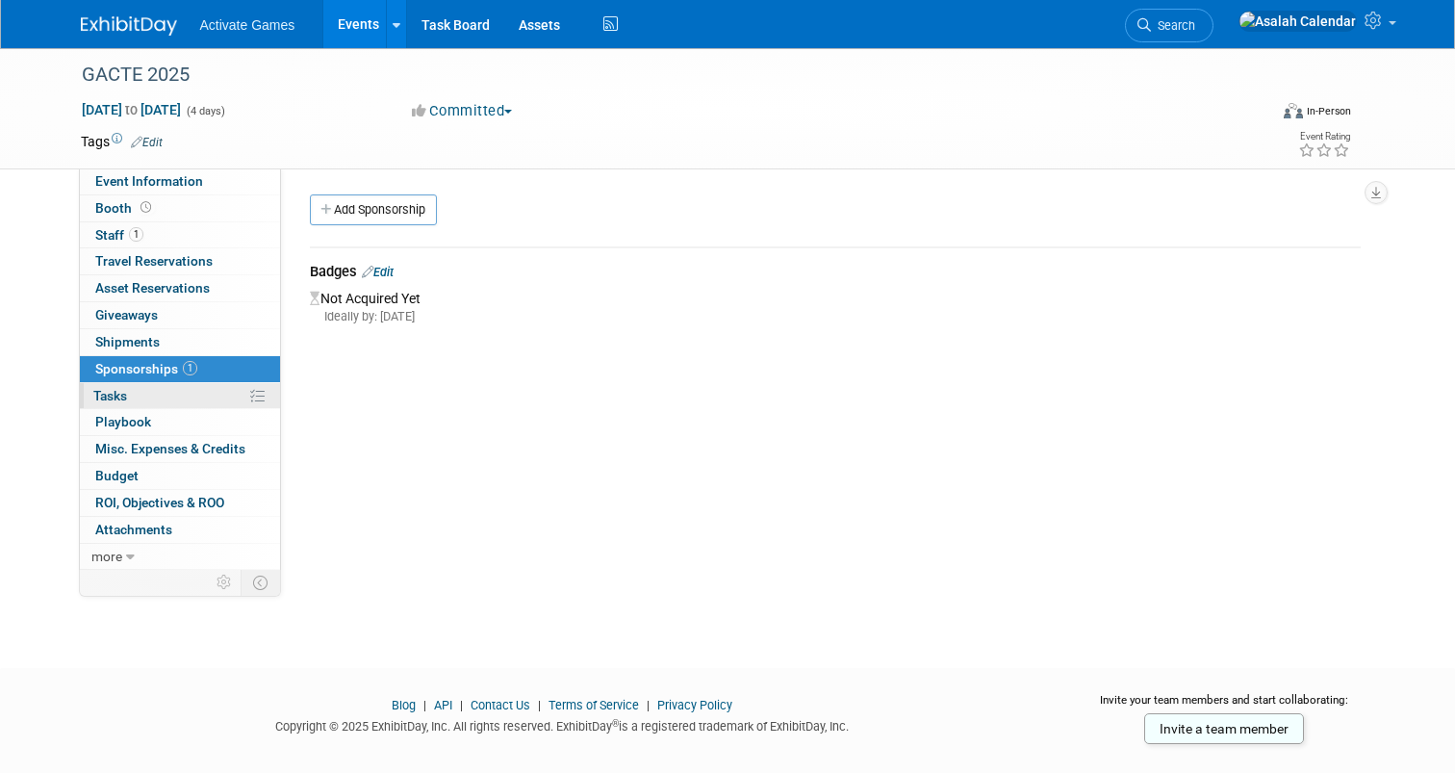
click at [209, 399] on link "0% Tasks 0%" at bounding box center [180, 396] width 200 height 26
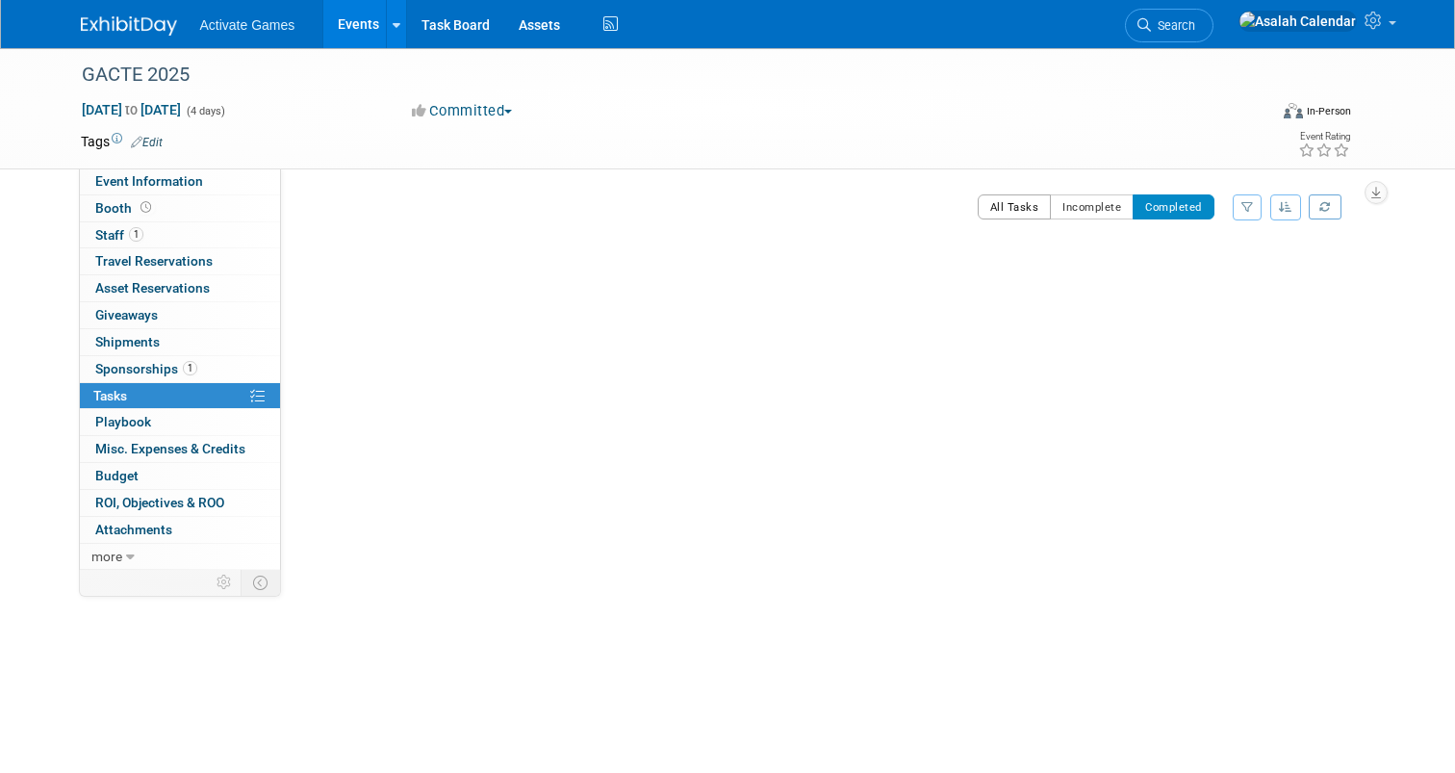
click at [986, 204] on button "All Tasks" at bounding box center [1015, 206] width 74 height 25
click at [704, 164] on div "GACTE 2025 Sep 2, 2025 to Sep 5, 2025 (4 days) Sep 2, 2025 to Sep 5, 2025 Commi…" at bounding box center [727, 108] width 1323 height 120
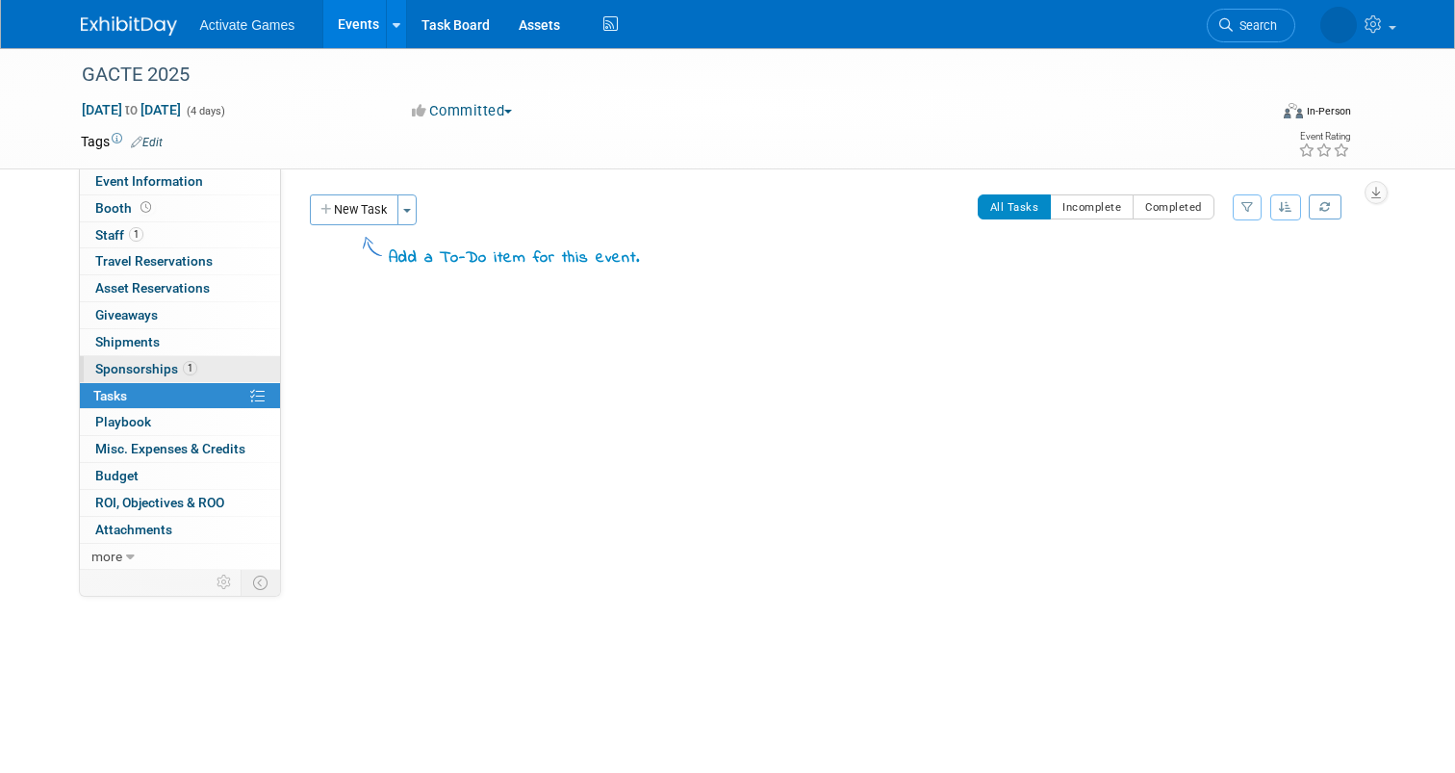
click at [161, 363] on span "Sponsorships 1" at bounding box center [146, 368] width 102 height 15
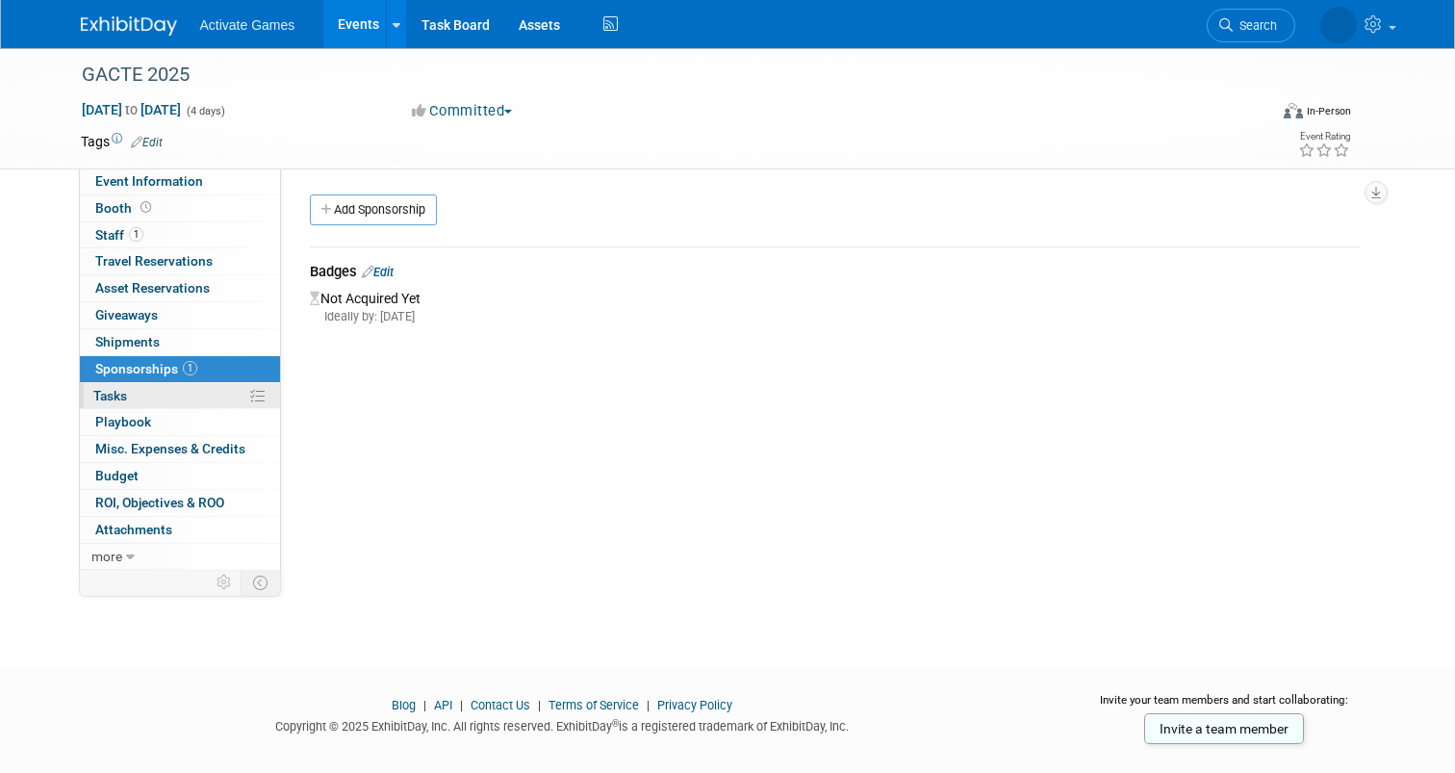
click at [188, 387] on link "0% Tasks 0%" at bounding box center [180, 396] width 200 height 26
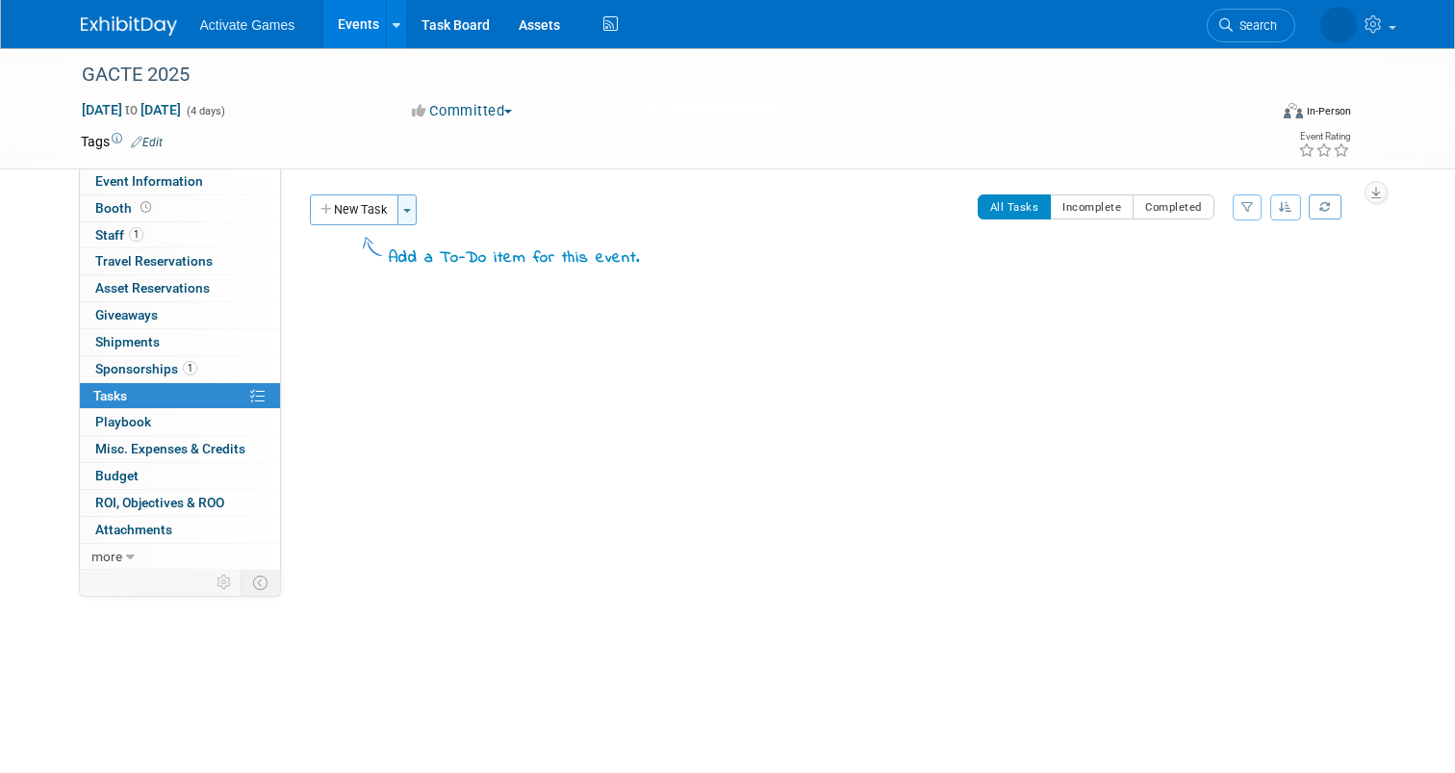
click at [406, 210] on span "button" at bounding box center [407, 211] width 8 height 4
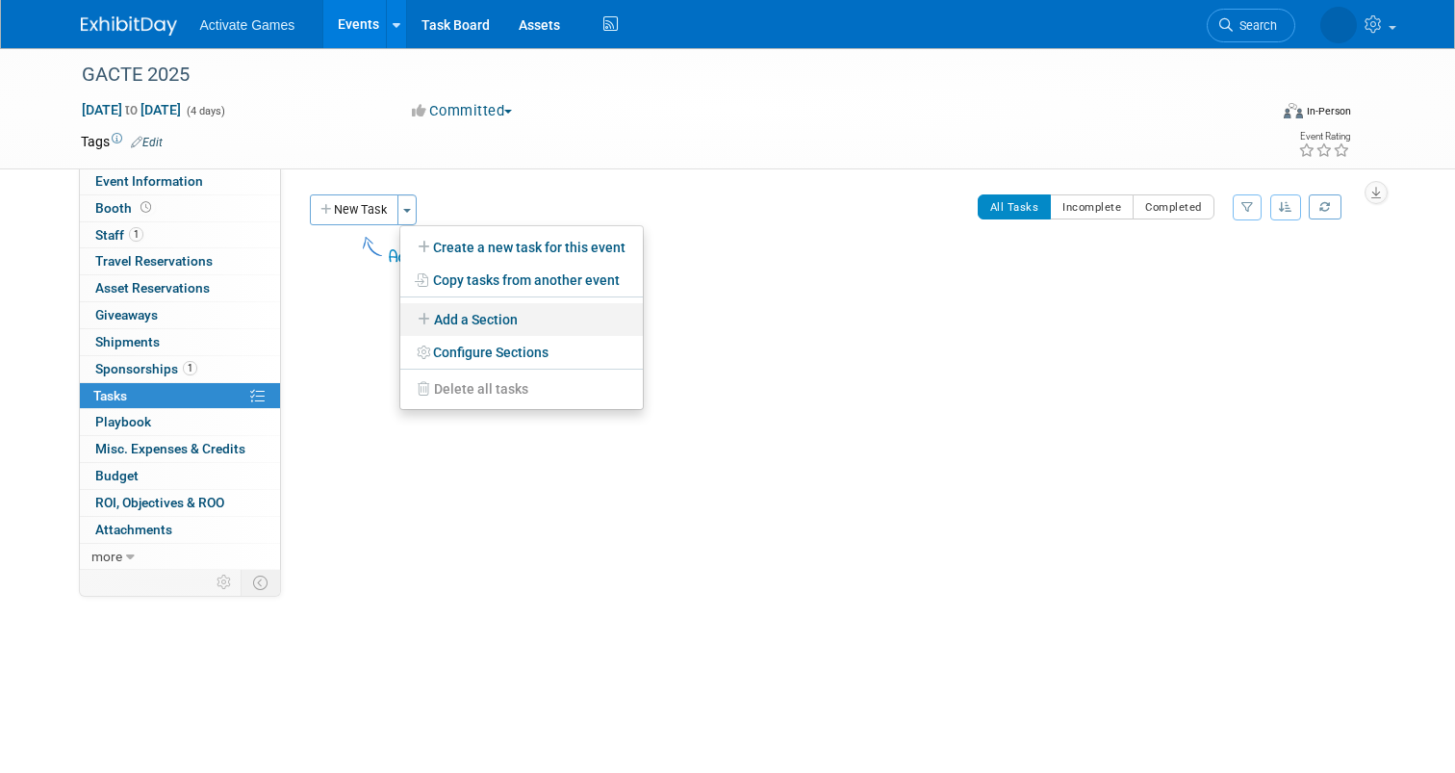
click at [460, 305] on link "Add a Section" at bounding box center [521, 319] width 243 height 33
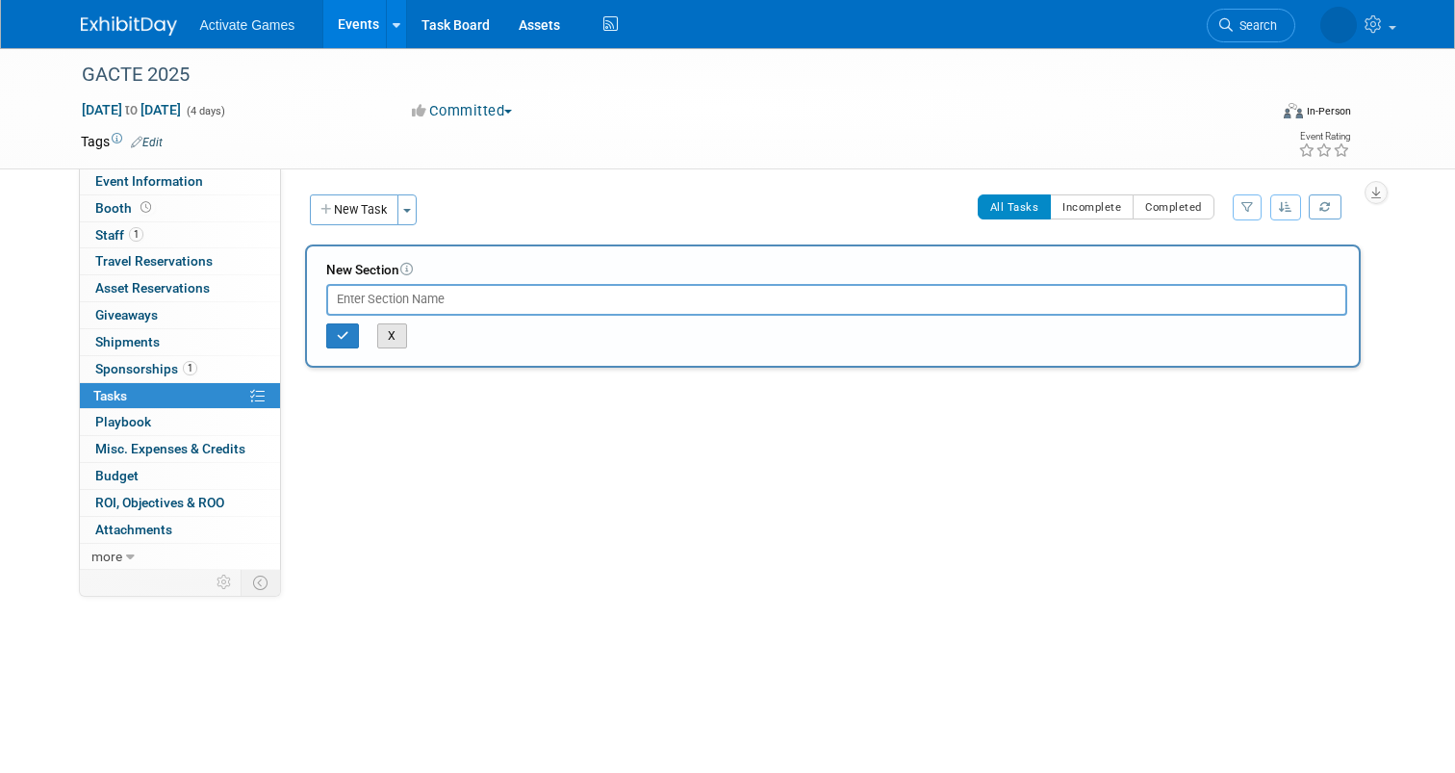
click at [398, 336] on button "X" at bounding box center [392, 335] width 30 height 25
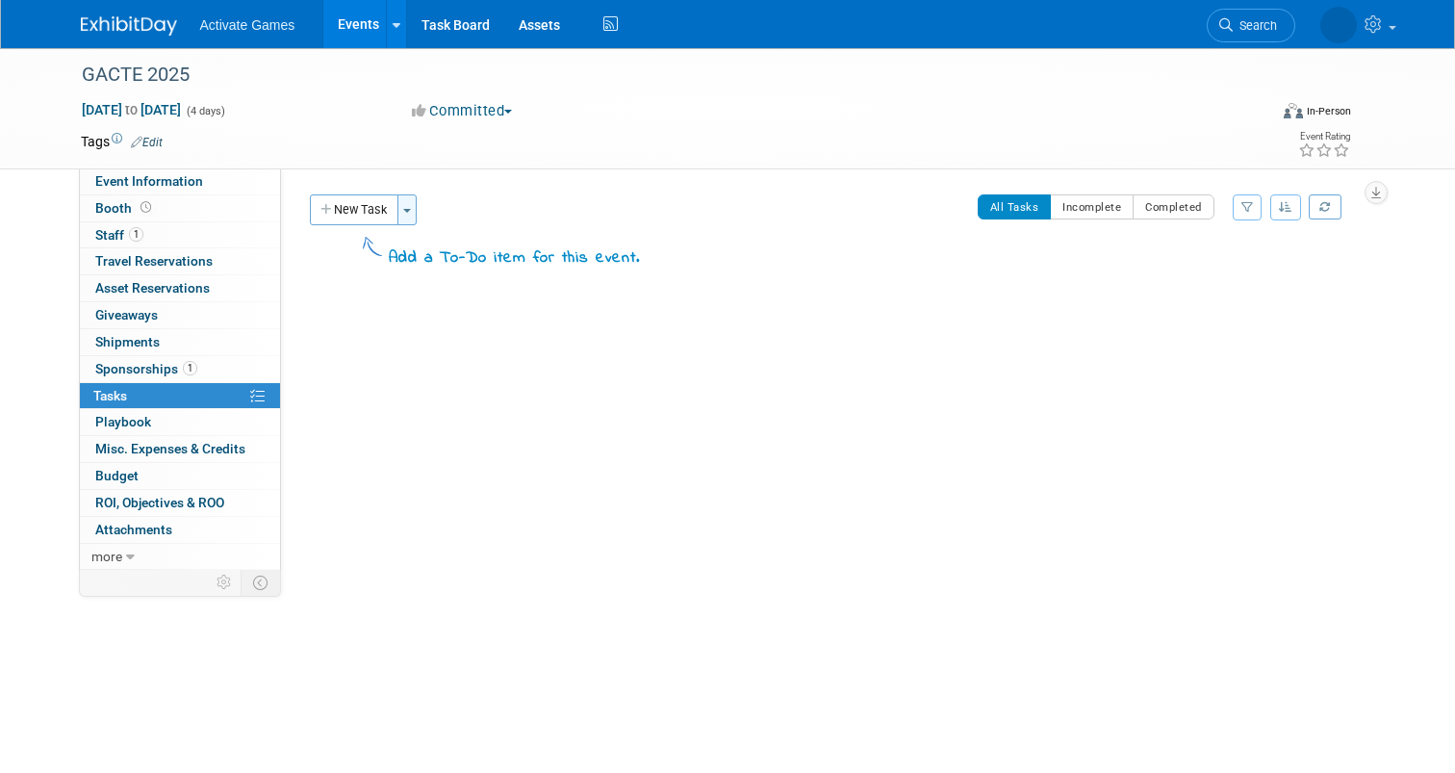
click at [411, 218] on button "Toggle Dropdown" at bounding box center [407, 209] width 19 height 31
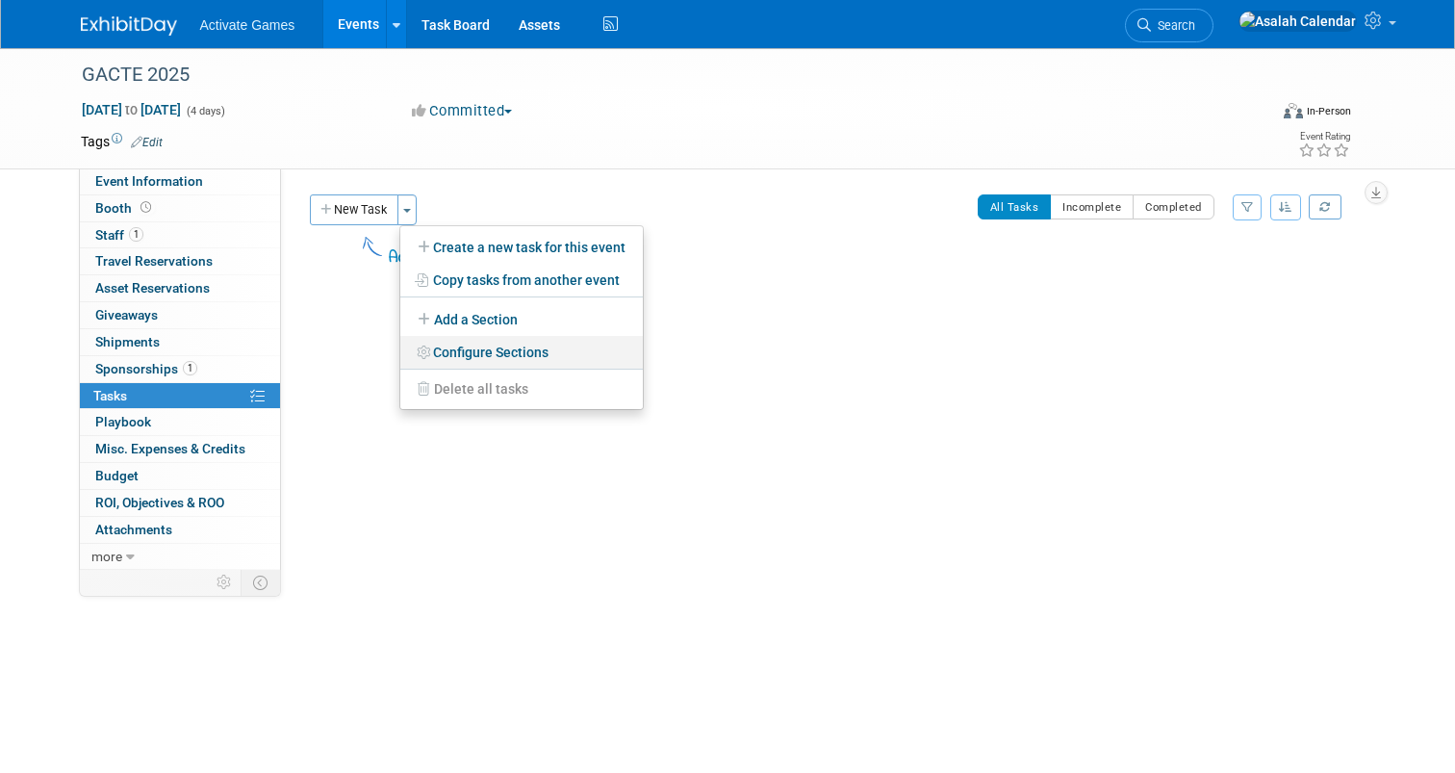
click at [468, 345] on link "Configure Sections" at bounding box center [521, 352] width 243 height 33
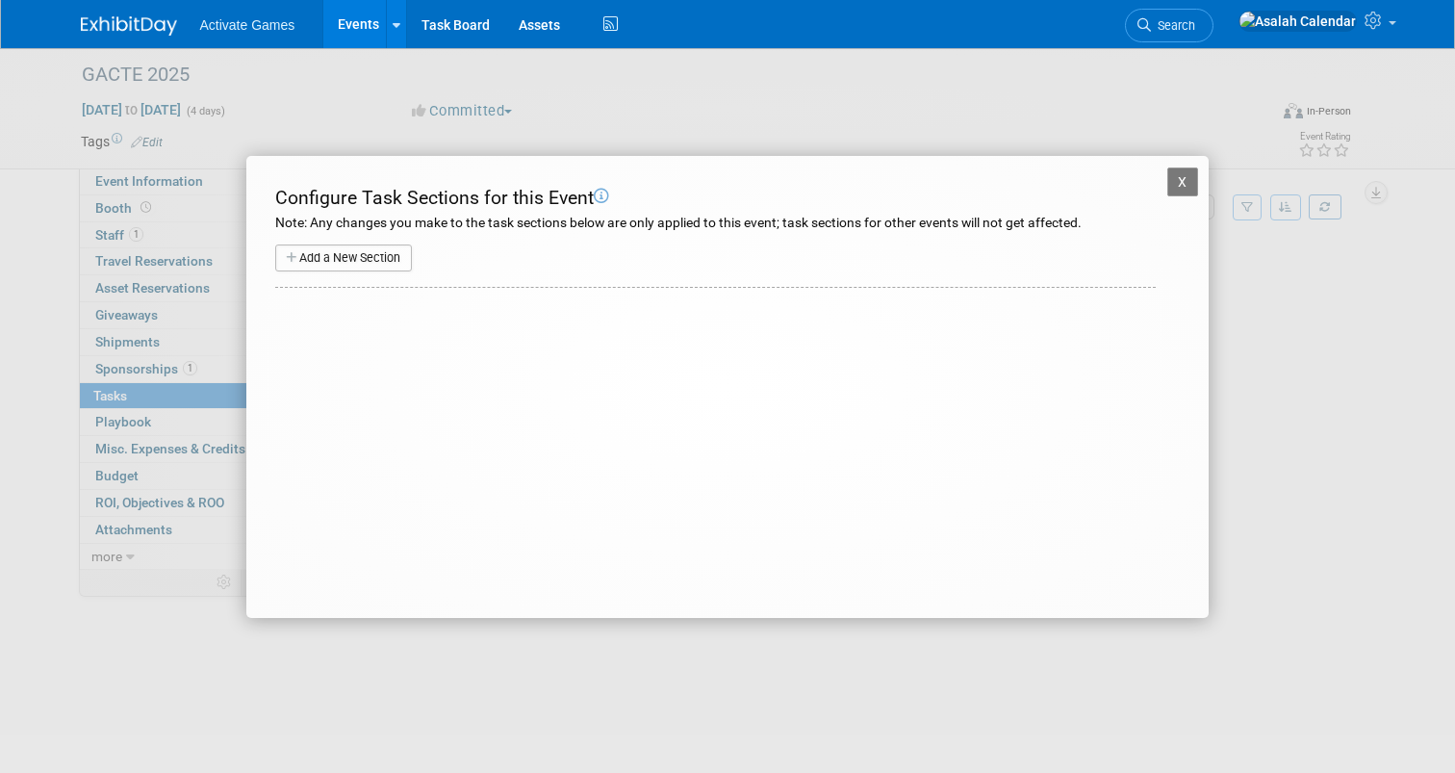
click at [392, 259] on button "Add a New Section" at bounding box center [343, 257] width 137 height 27
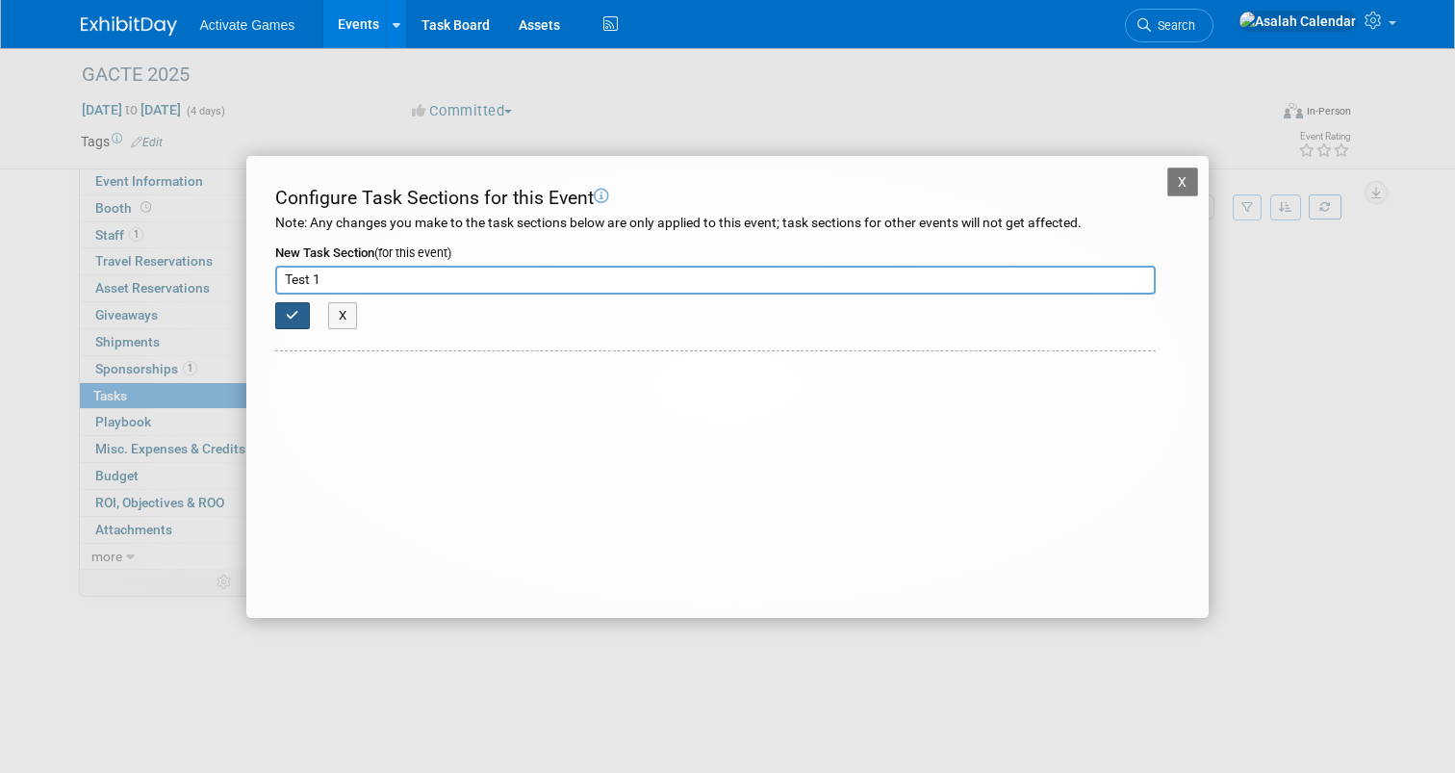
type input "Test 1"
click at [292, 319] on icon "button" at bounding box center [292, 315] width 13 height 13
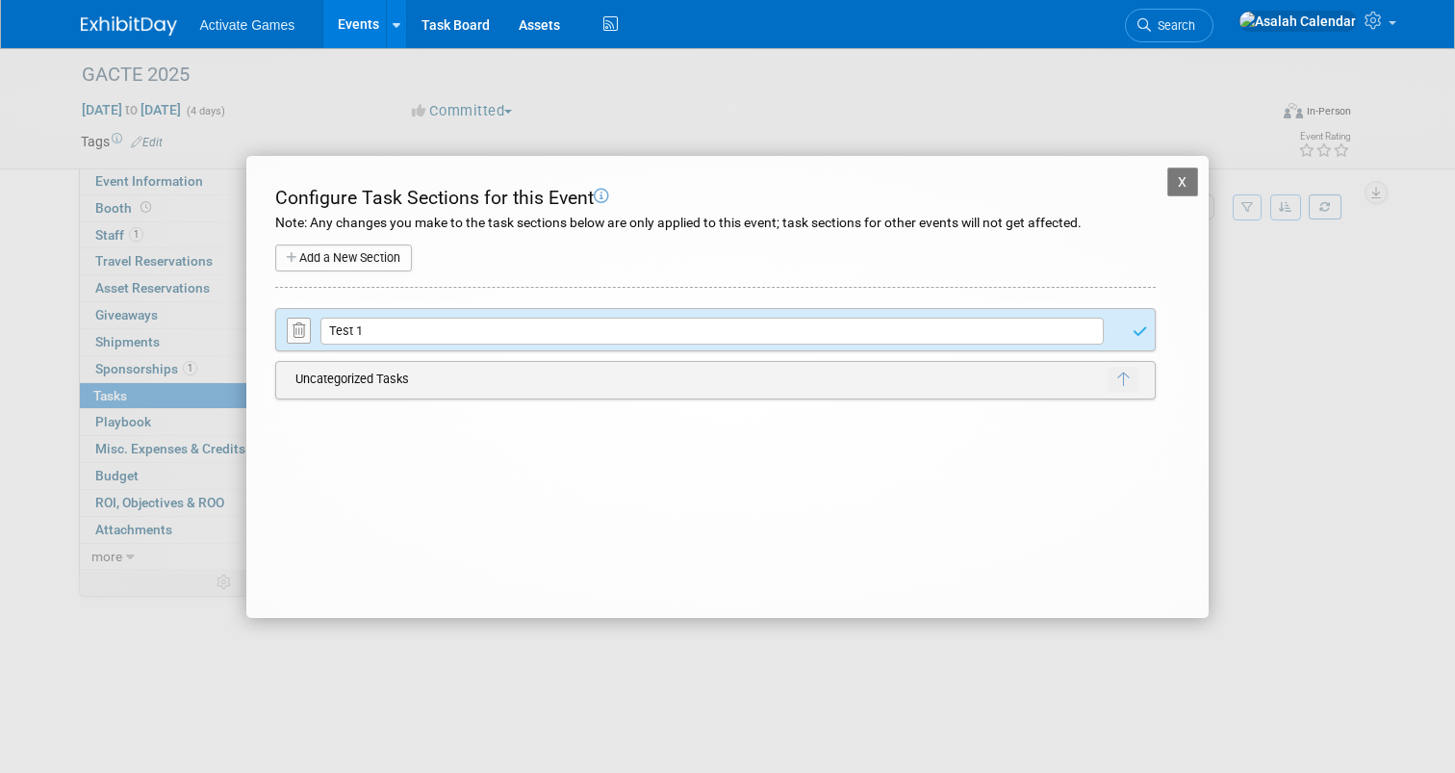
click at [365, 259] on button "Add a New Section" at bounding box center [343, 257] width 137 height 27
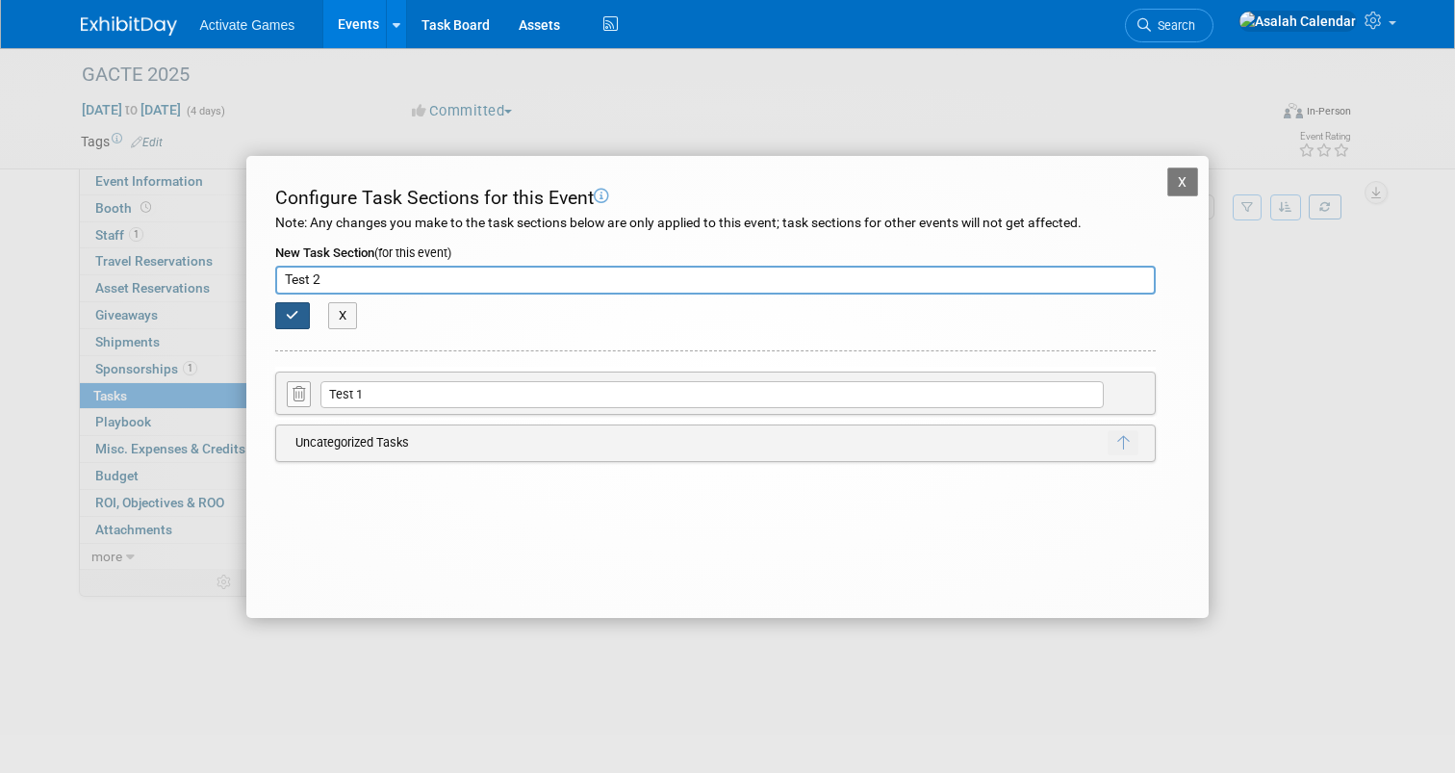
type input "Test 2"
click at [292, 311] on icon "button" at bounding box center [292, 315] width 13 height 13
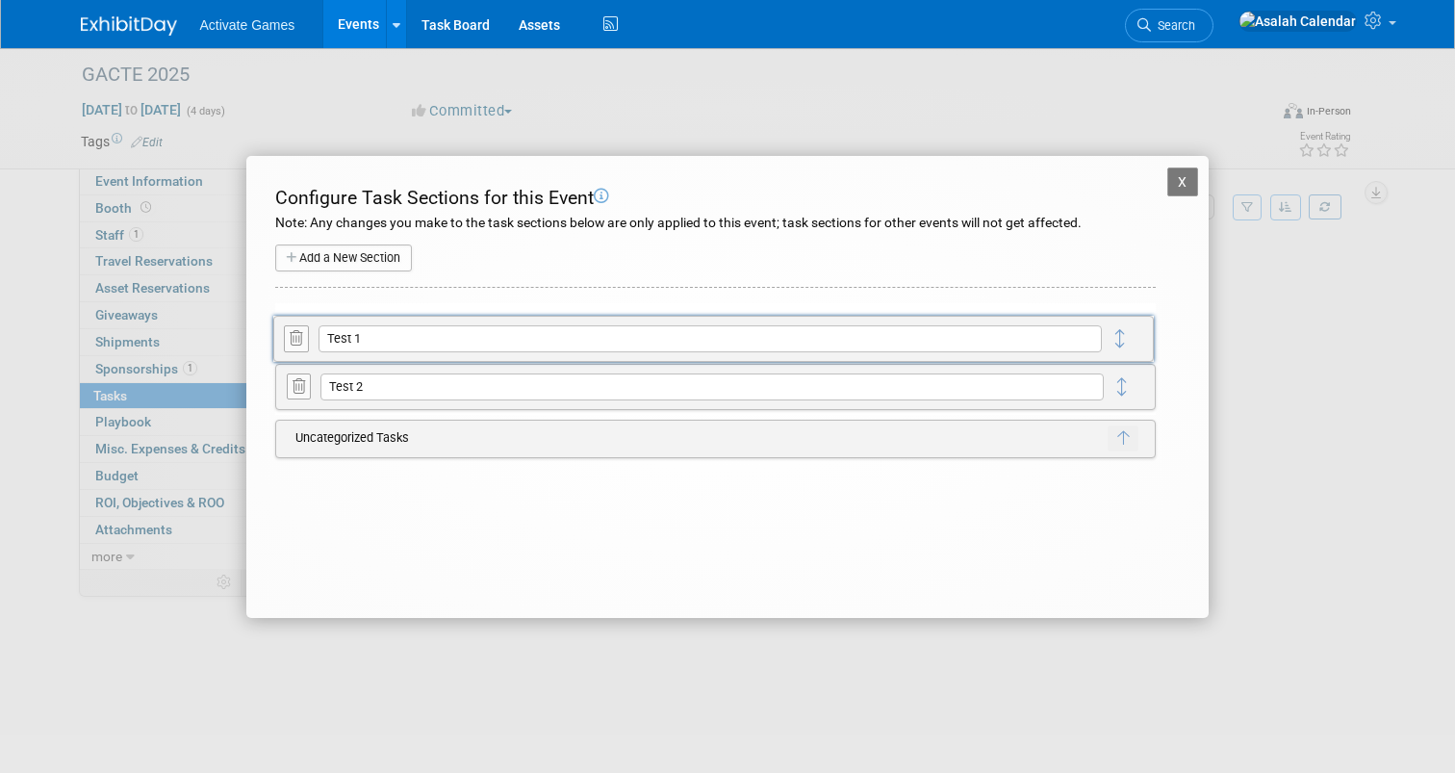
drag, startPoint x: 1128, startPoint y: 382, endPoint x: 1127, endPoint y: 328, distance: 53.9
click at [1194, 178] on button "X" at bounding box center [1183, 181] width 31 height 29
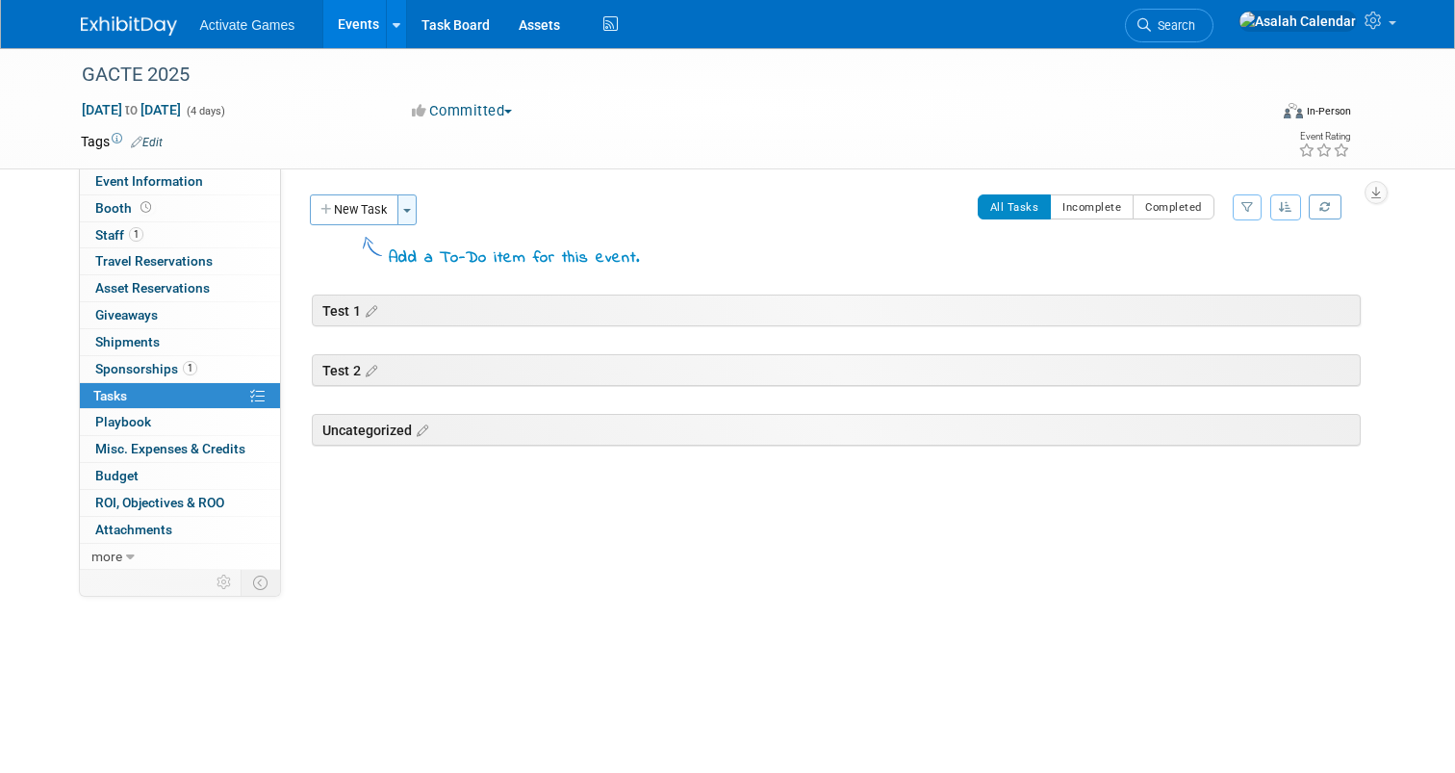
click at [401, 205] on button "Toggle Dropdown" at bounding box center [407, 209] width 19 height 31
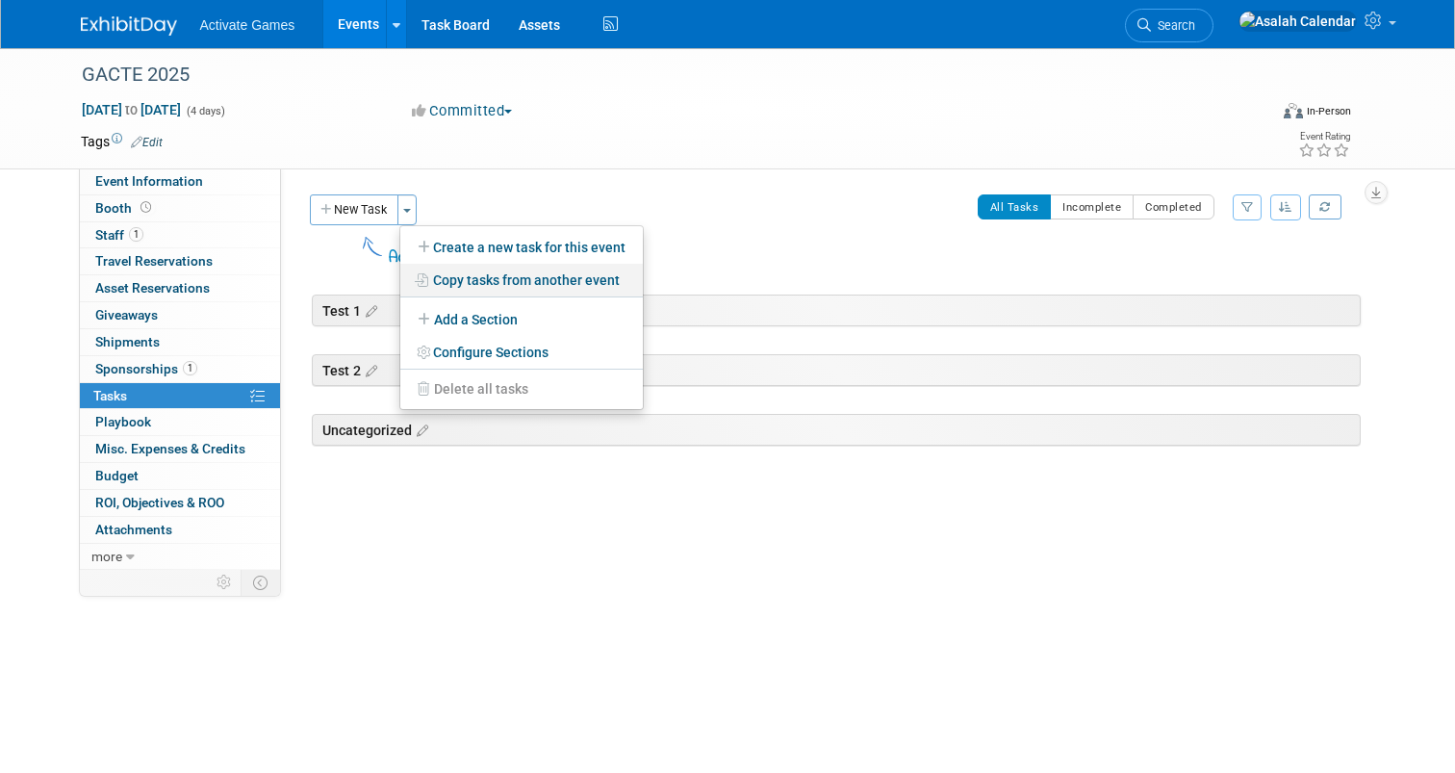
click at [516, 279] on link "Copy tasks from another event" at bounding box center [521, 280] width 243 height 33
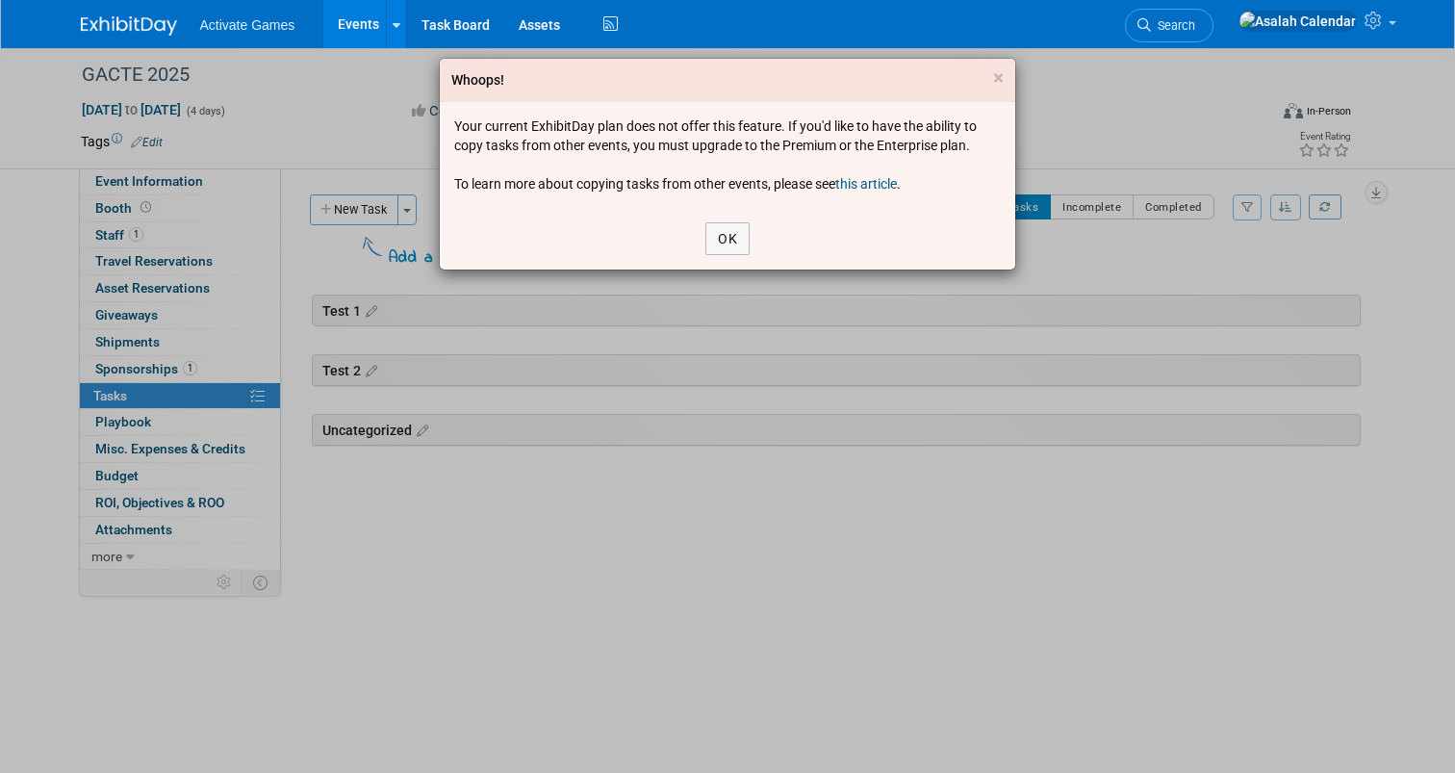
click at [868, 183] on link "this article" at bounding box center [866, 183] width 62 height 15
click at [731, 234] on button "OK" at bounding box center [728, 238] width 44 height 33
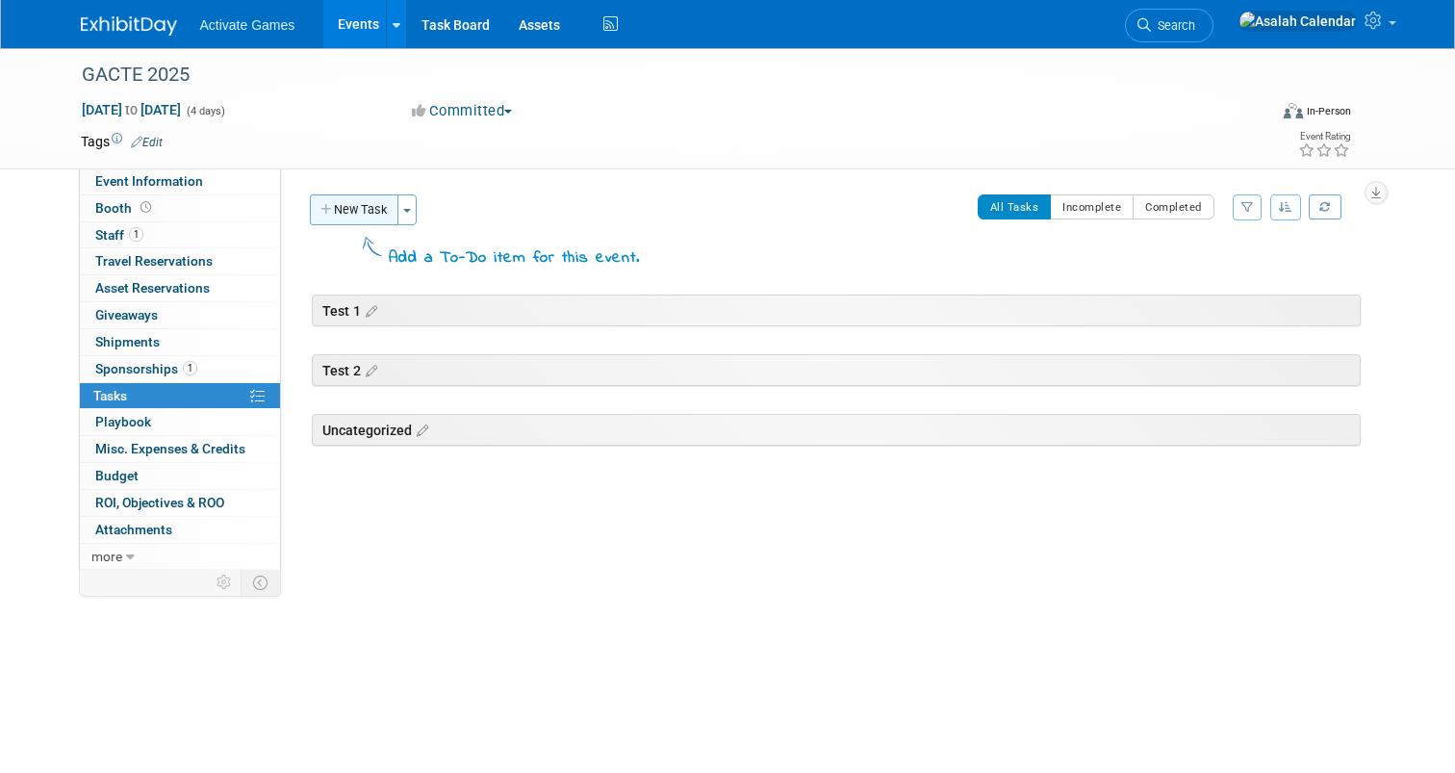
click at [352, 206] on button "New Task" at bounding box center [354, 209] width 89 height 31
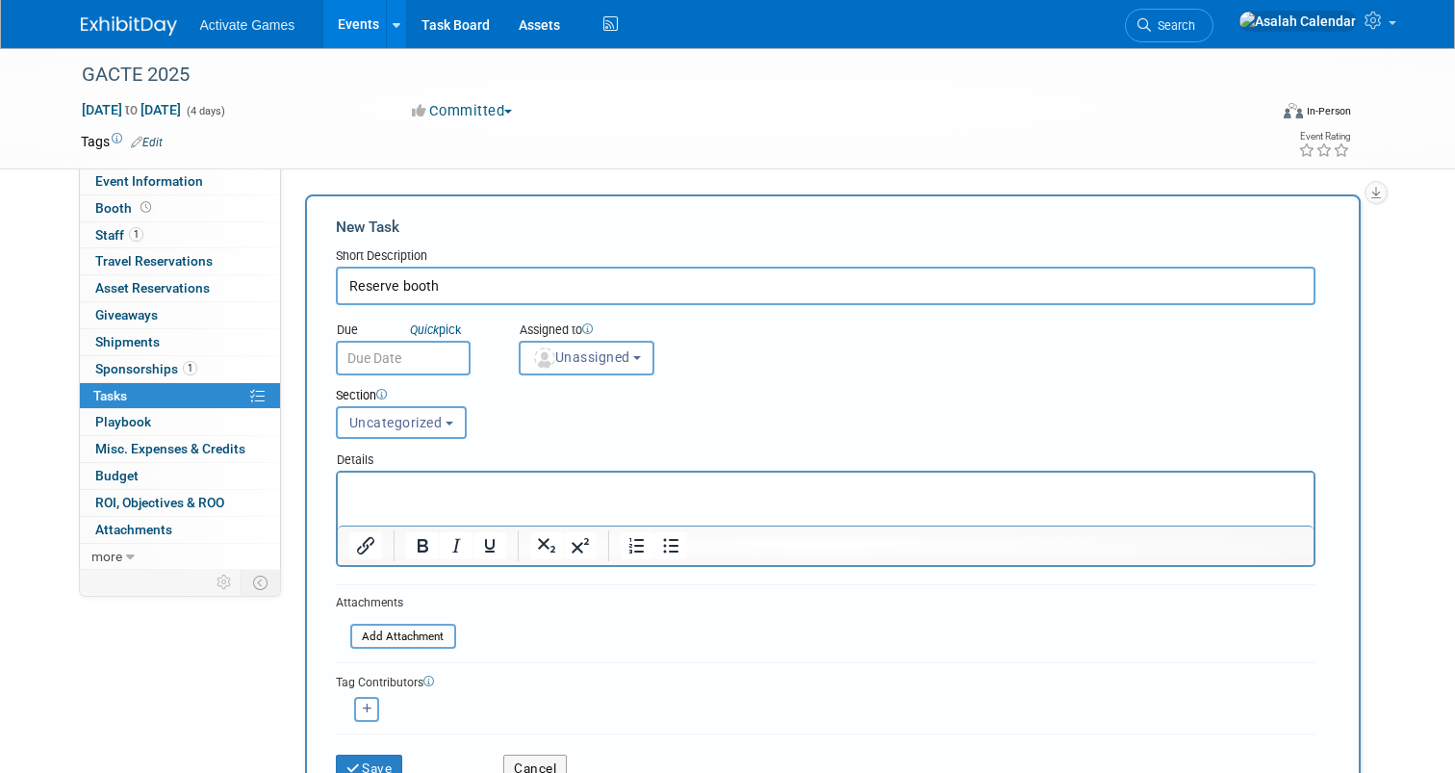
scroll to position [13, 0]
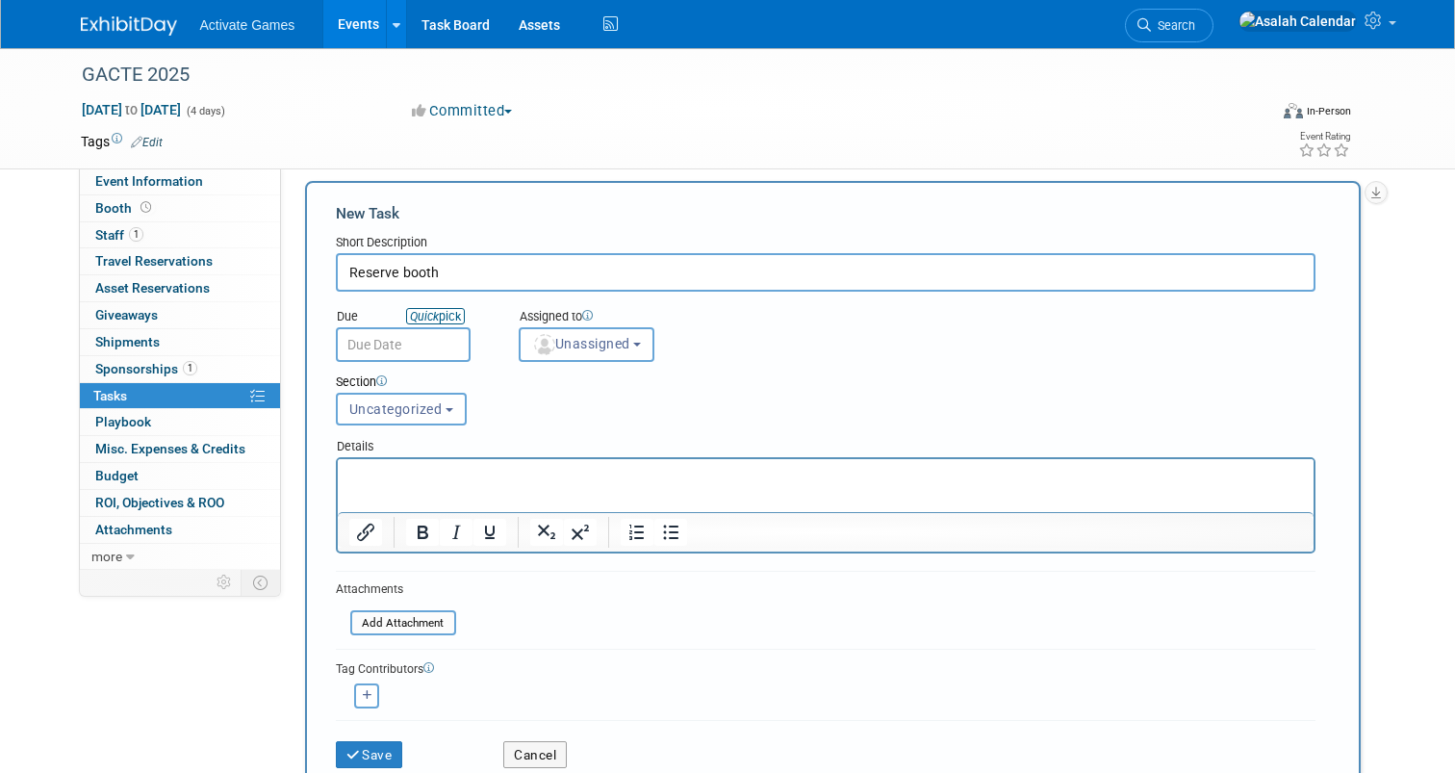
type input "Reserve booth"
click at [449, 311] on link "Quick pick" at bounding box center [435, 316] width 59 height 16
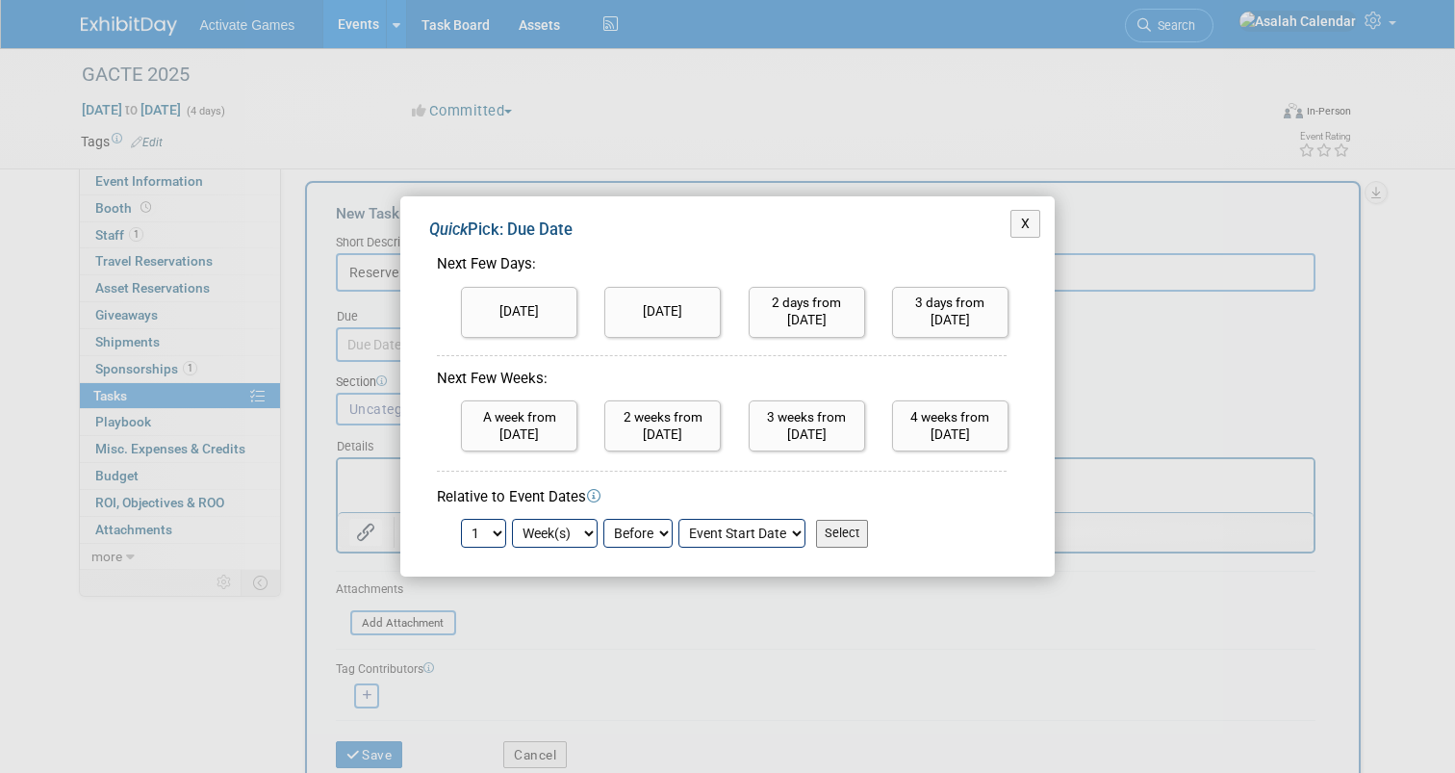
scroll to position [0, 0]
click at [677, 418] on input "2 weeks from today" at bounding box center [662, 425] width 116 height 51
type input "Sep 25, 2025"
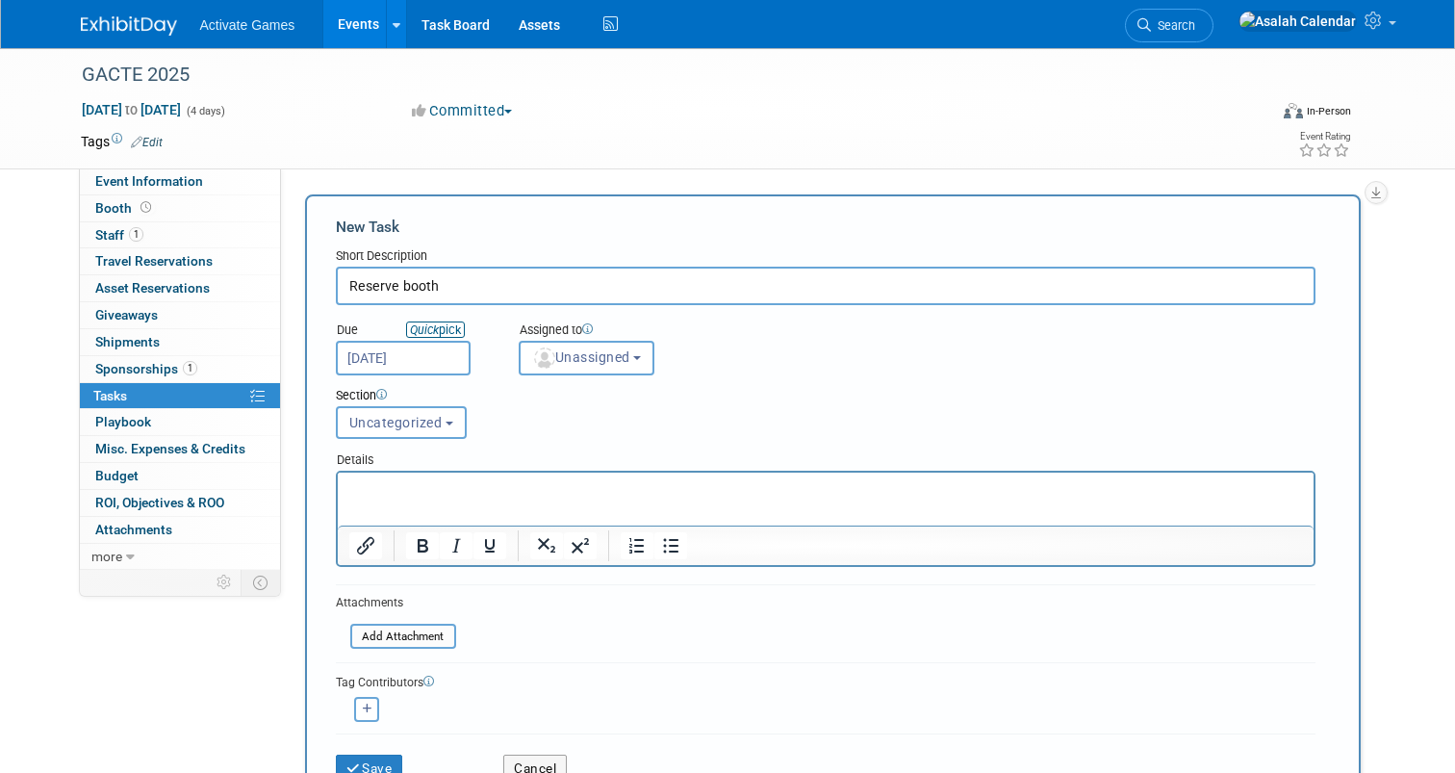
click at [456, 330] on link "Quick pick" at bounding box center [435, 329] width 59 height 16
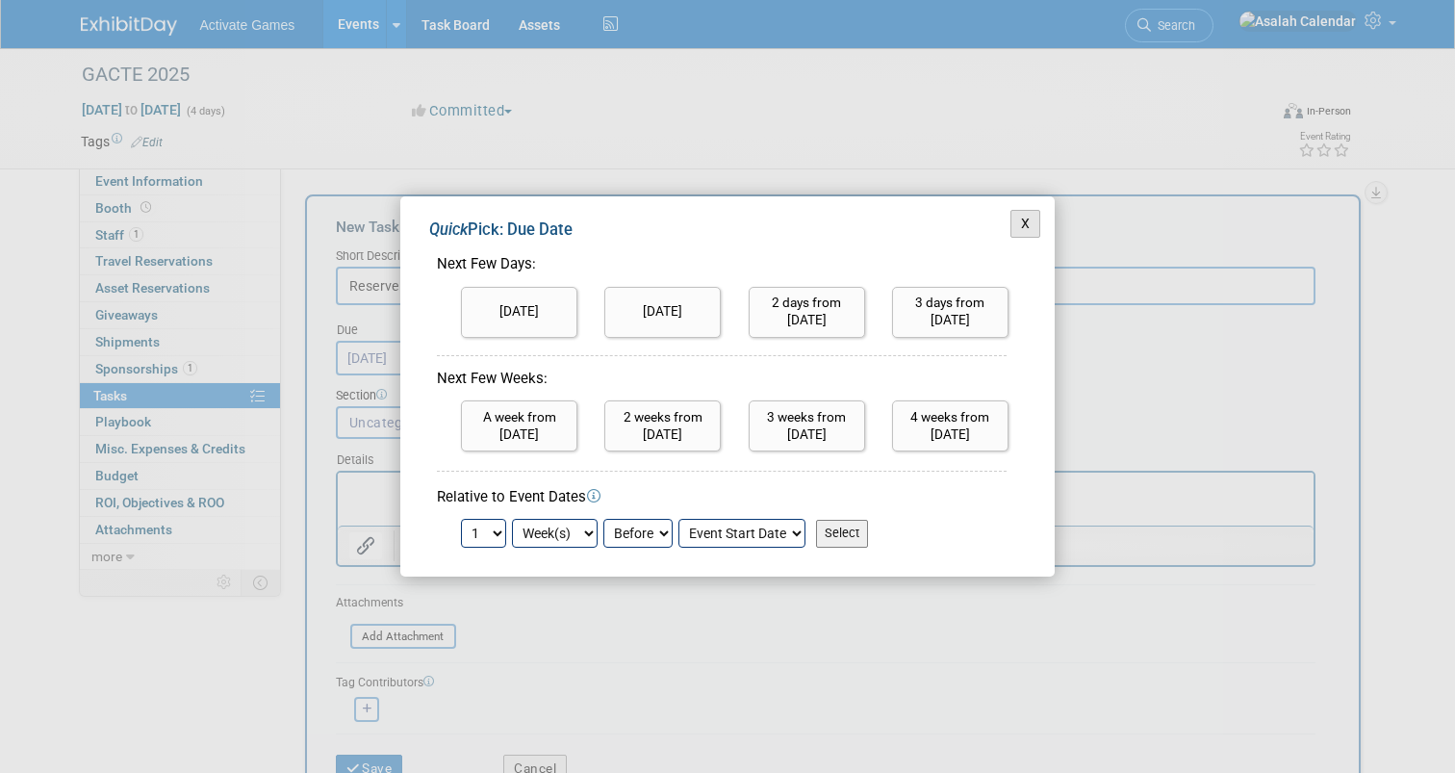
click at [1017, 224] on button "X" at bounding box center [1026, 224] width 31 height 28
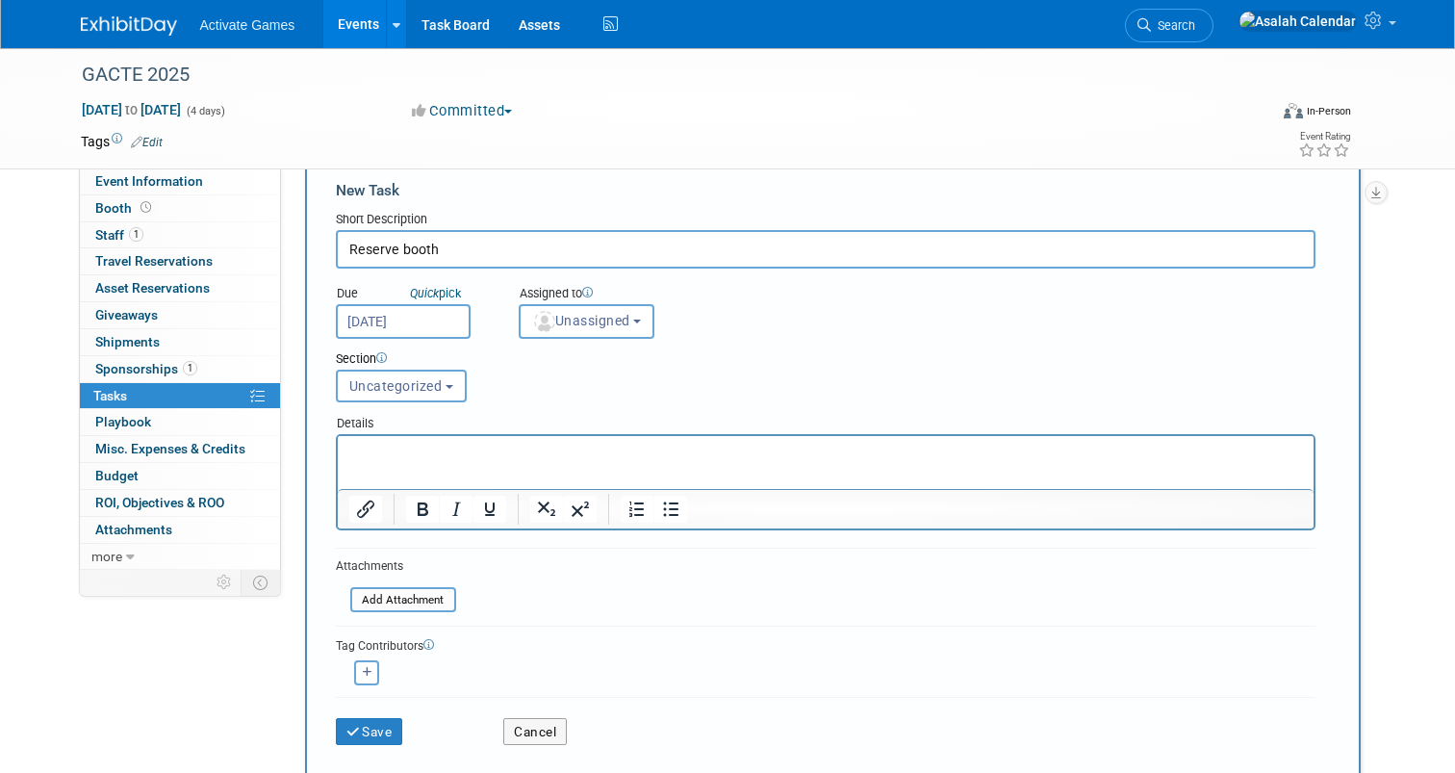
scroll to position [39, 0]
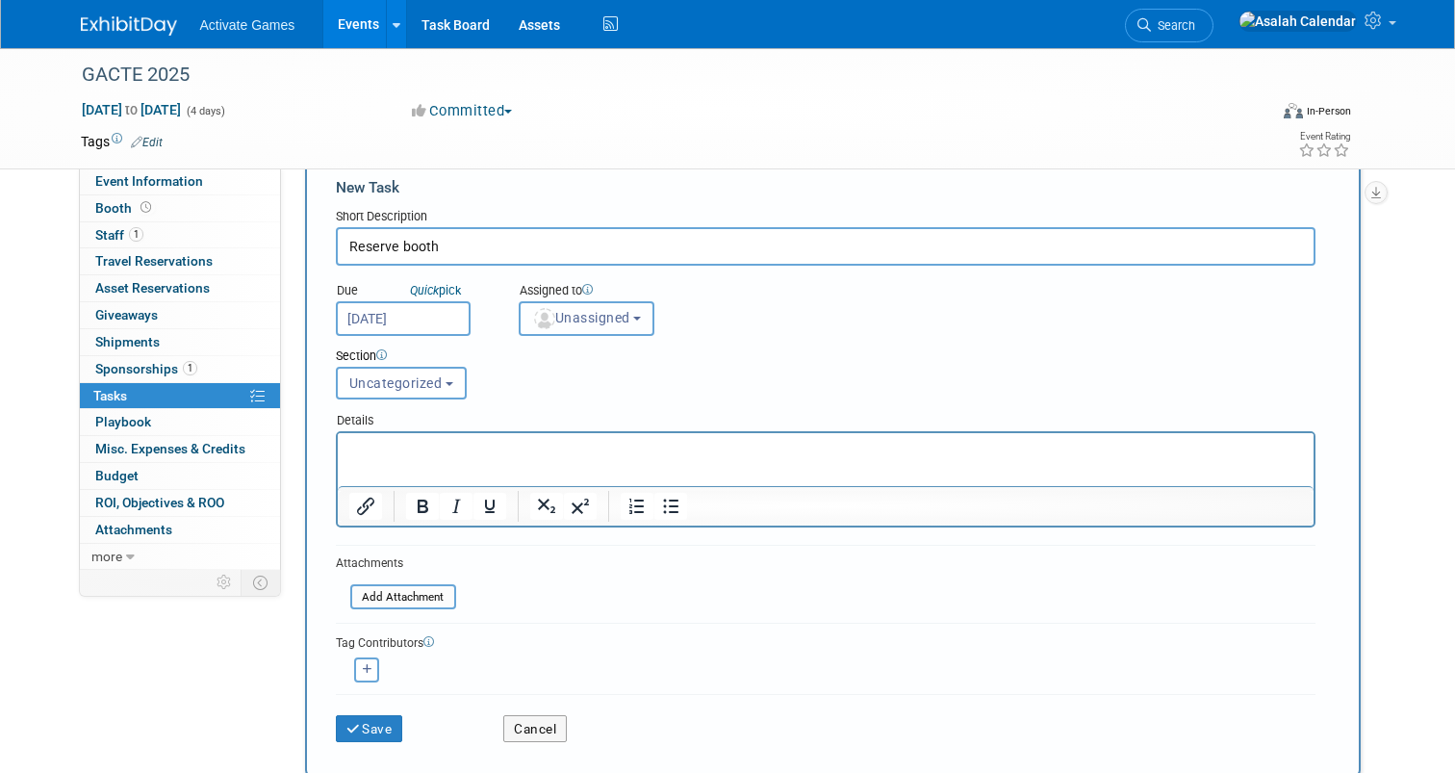
click at [652, 323] on button "Unassigned" at bounding box center [587, 318] width 137 height 35
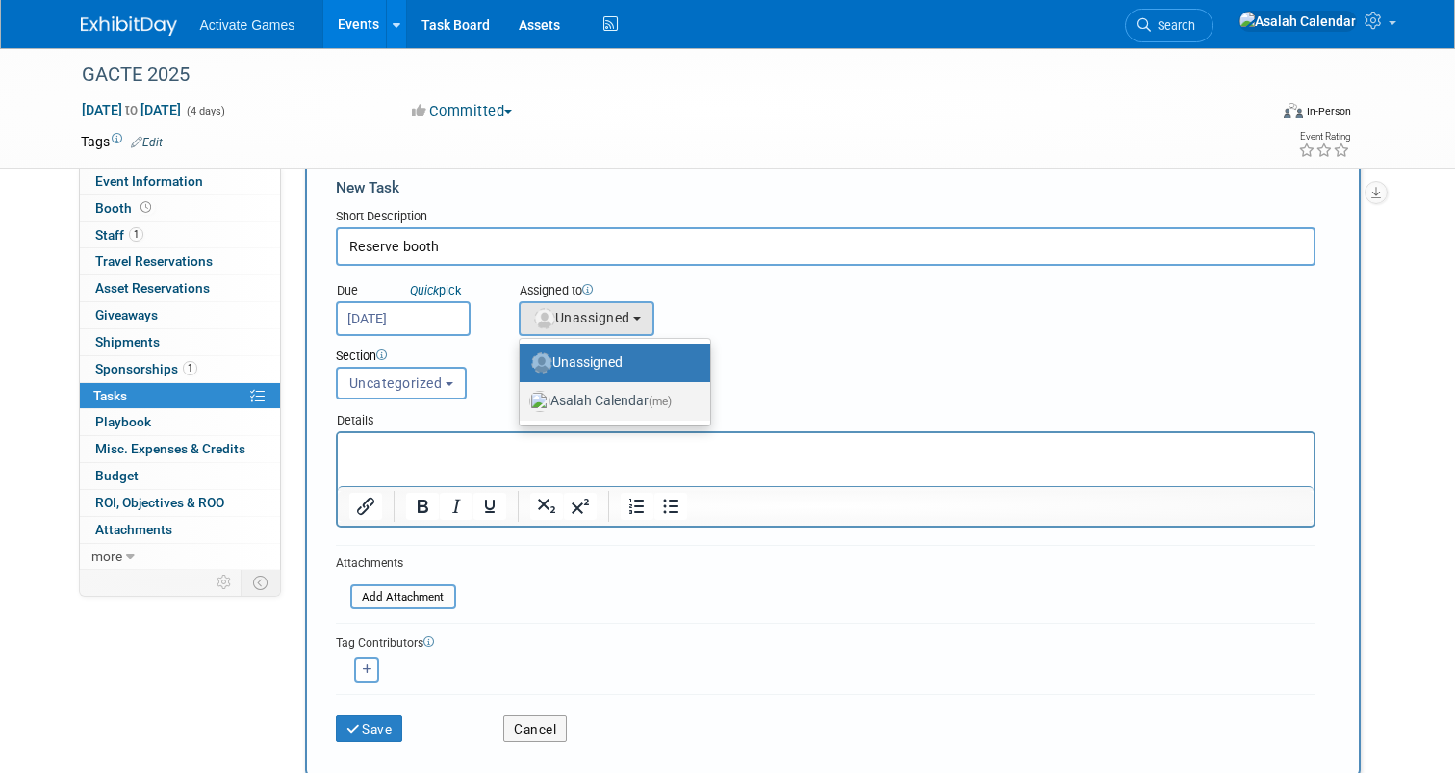
click at [654, 396] on label "Asalah Calendar (me)" at bounding box center [610, 401] width 162 height 31
click at [523, 396] on input "Asalah Calendar (me)" at bounding box center [516, 399] width 13 height 13
select select "e231c001-2178-42d7-9465-a5c6648ff727"
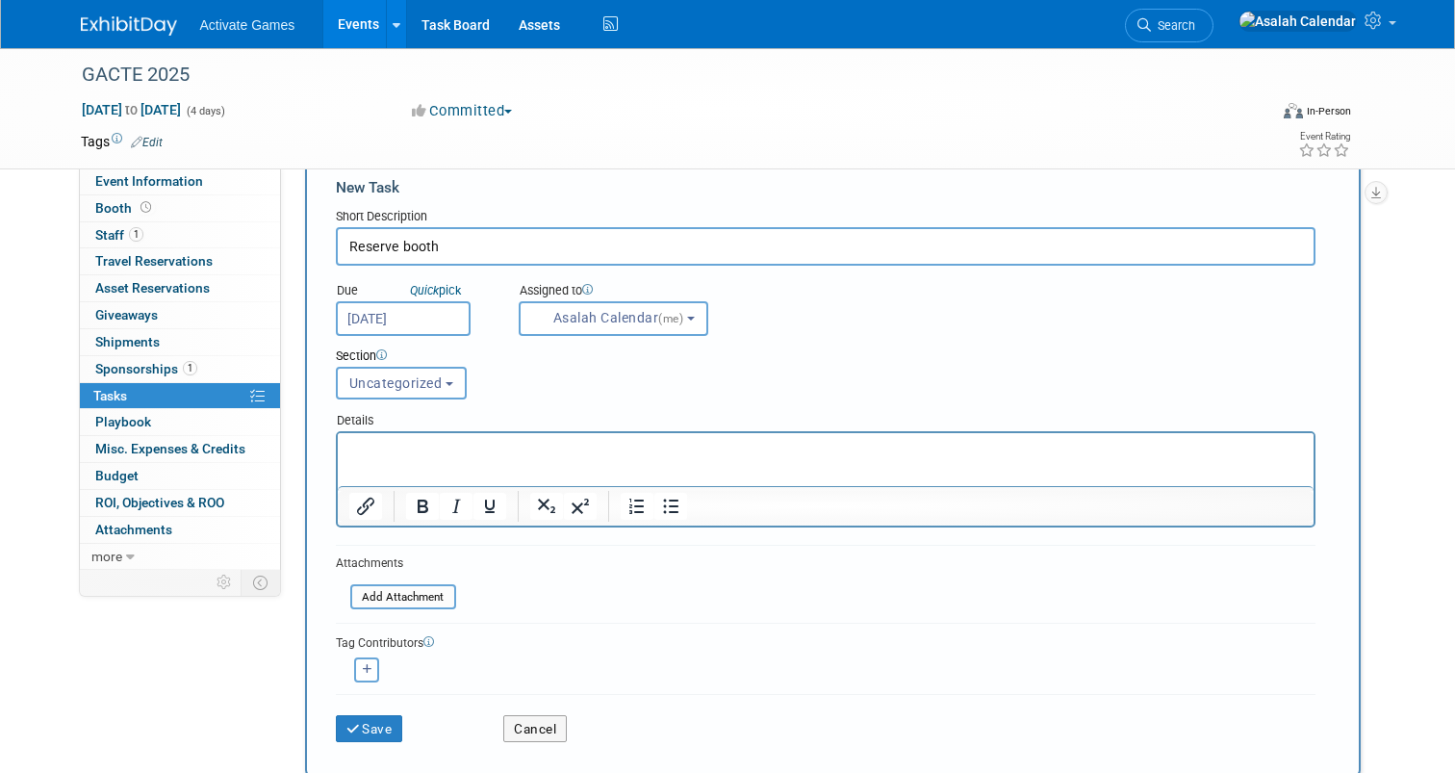
click at [607, 374] on div "Section Uncategorized Test 1 Test 2 Uncategorized Uncategorized Test 1 Test 2" at bounding box center [783, 369] width 925 height 67
click at [462, 388] on button "Uncategorized" at bounding box center [401, 383] width 131 height 33
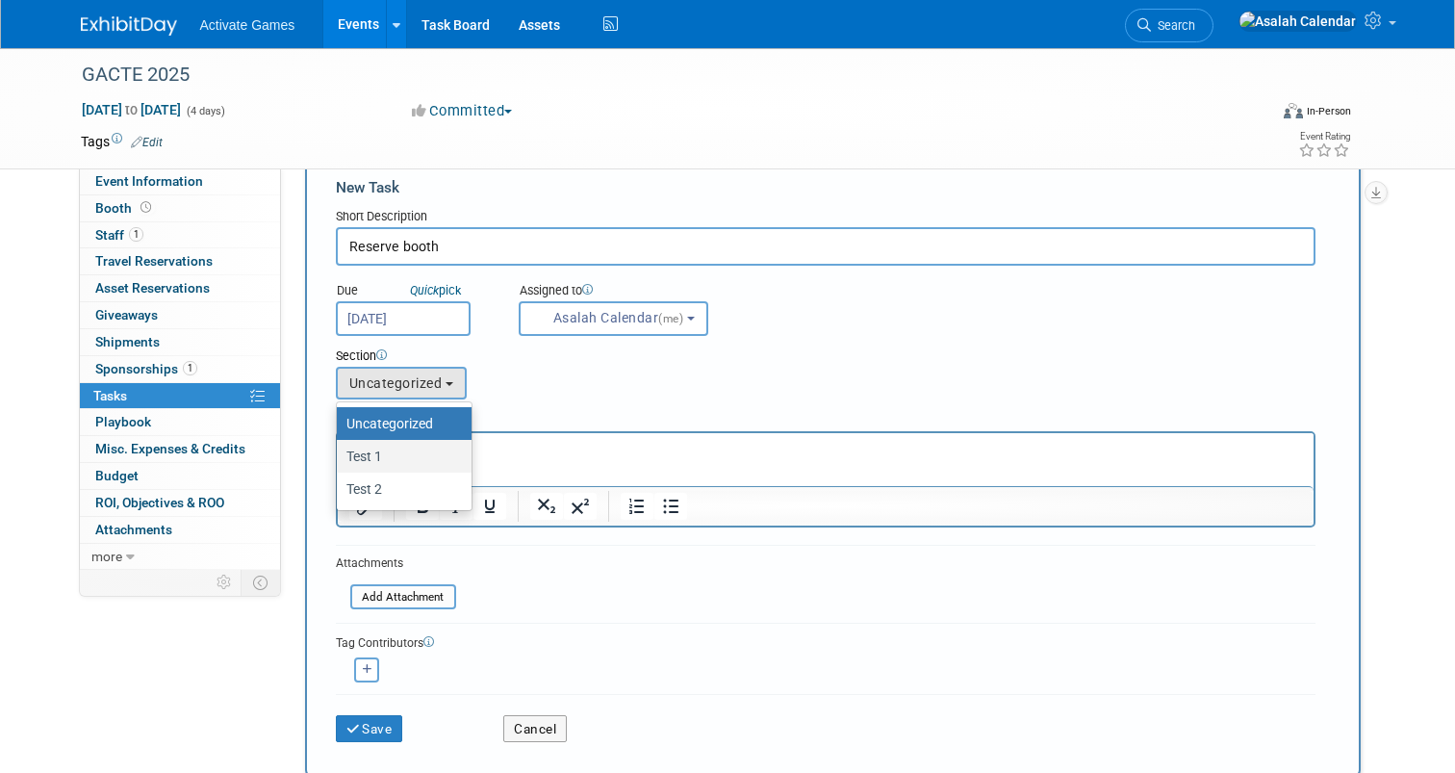
click at [433, 455] on label "Test 1" at bounding box center [399, 456] width 106 height 25
click at [340, 455] on input "Test 1" at bounding box center [333, 456] width 13 height 13
select select "11274658"
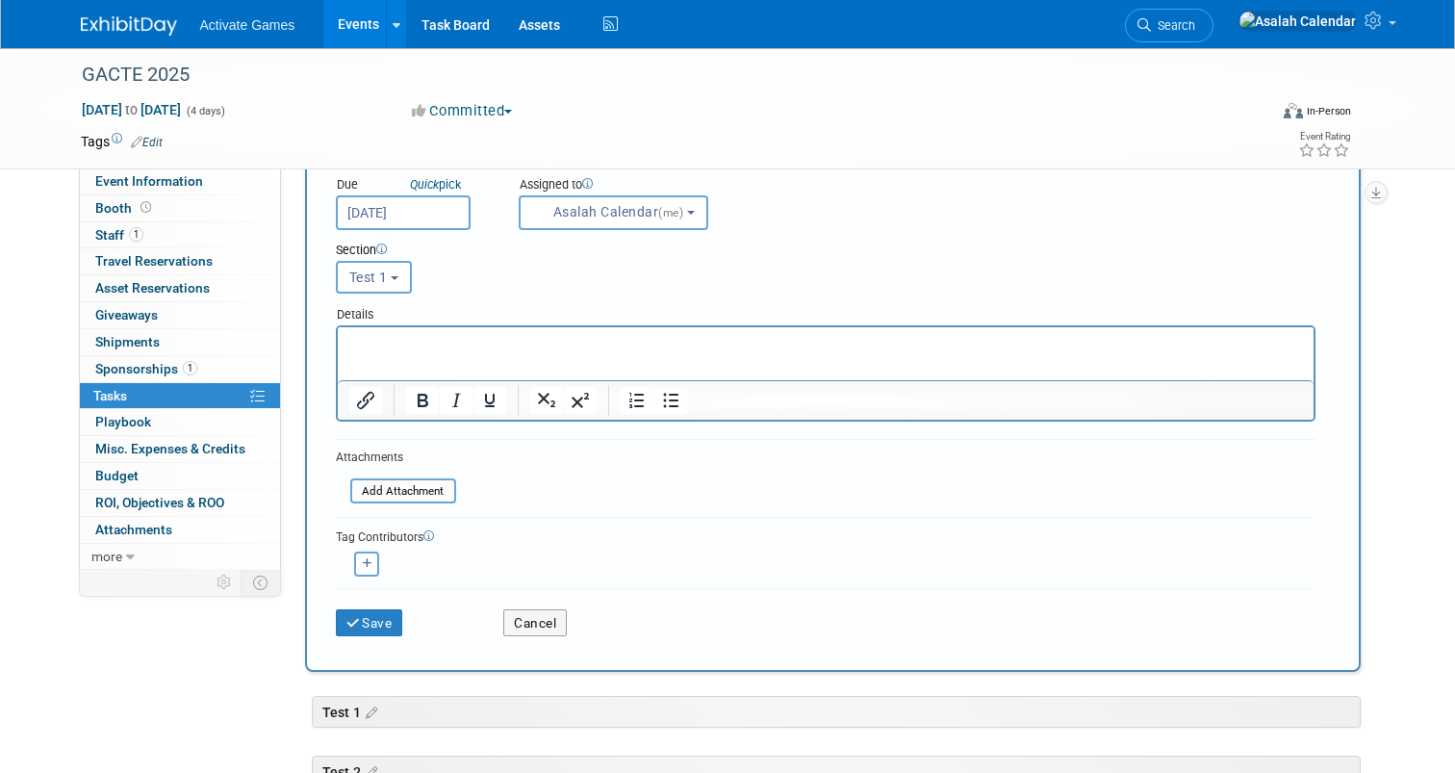
scroll to position [146, 0]
click at [542, 353] on html at bounding box center [825, 339] width 976 height 27
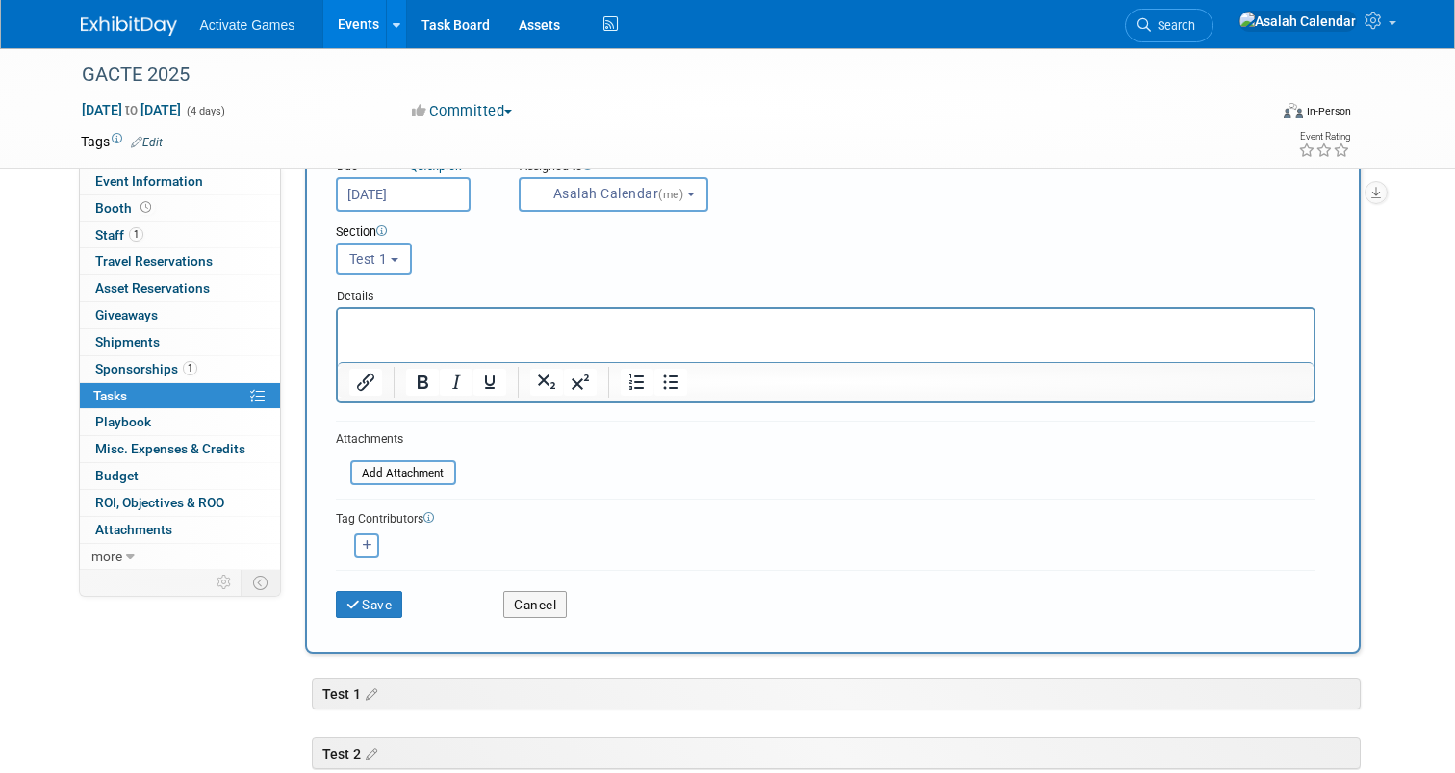
scroll to position [167, 0]
click at [361, 546] on button "button" at bounding box center [366, 541] width 25 height 25
select select
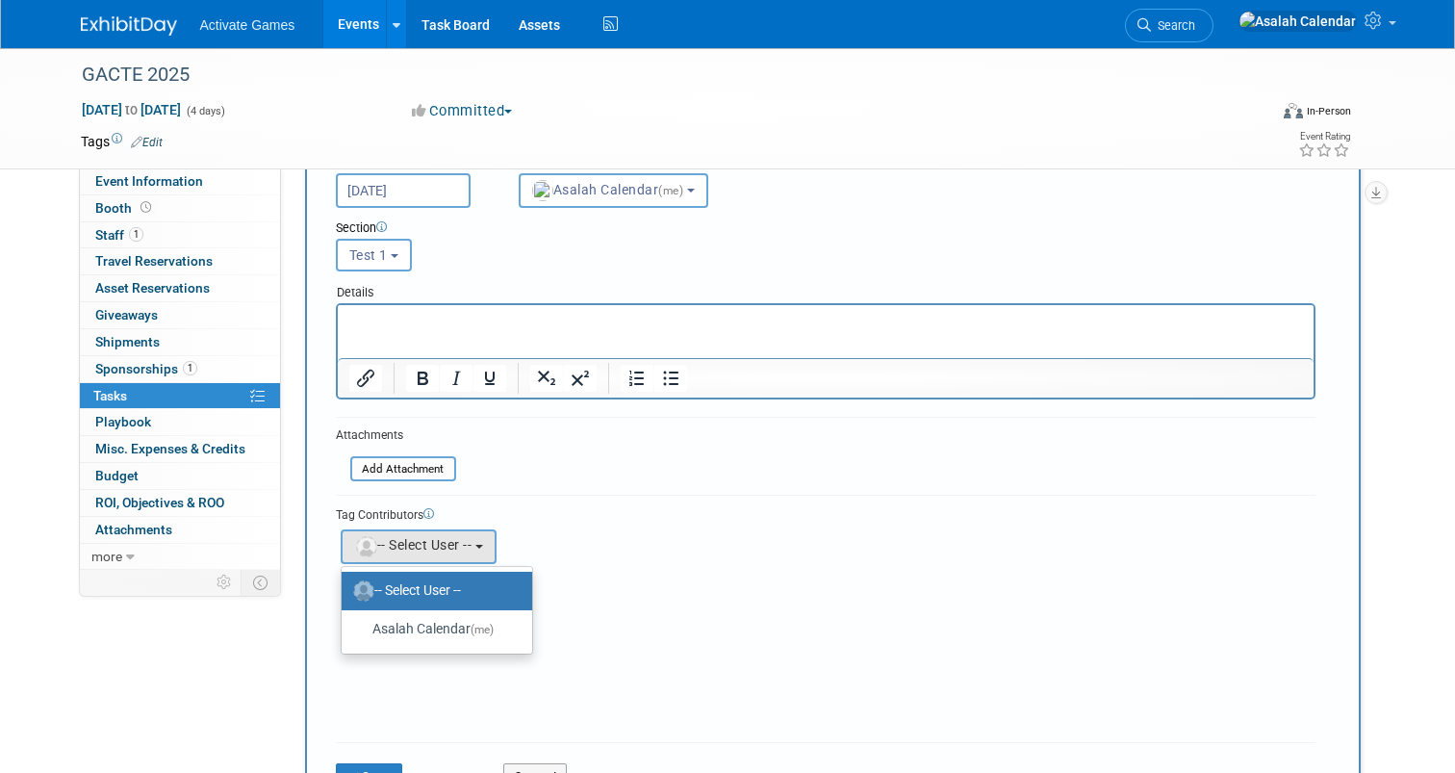
click at [595, 515] on div "Tag Contributors" at bounding box center [826, 513] width 980 height 20
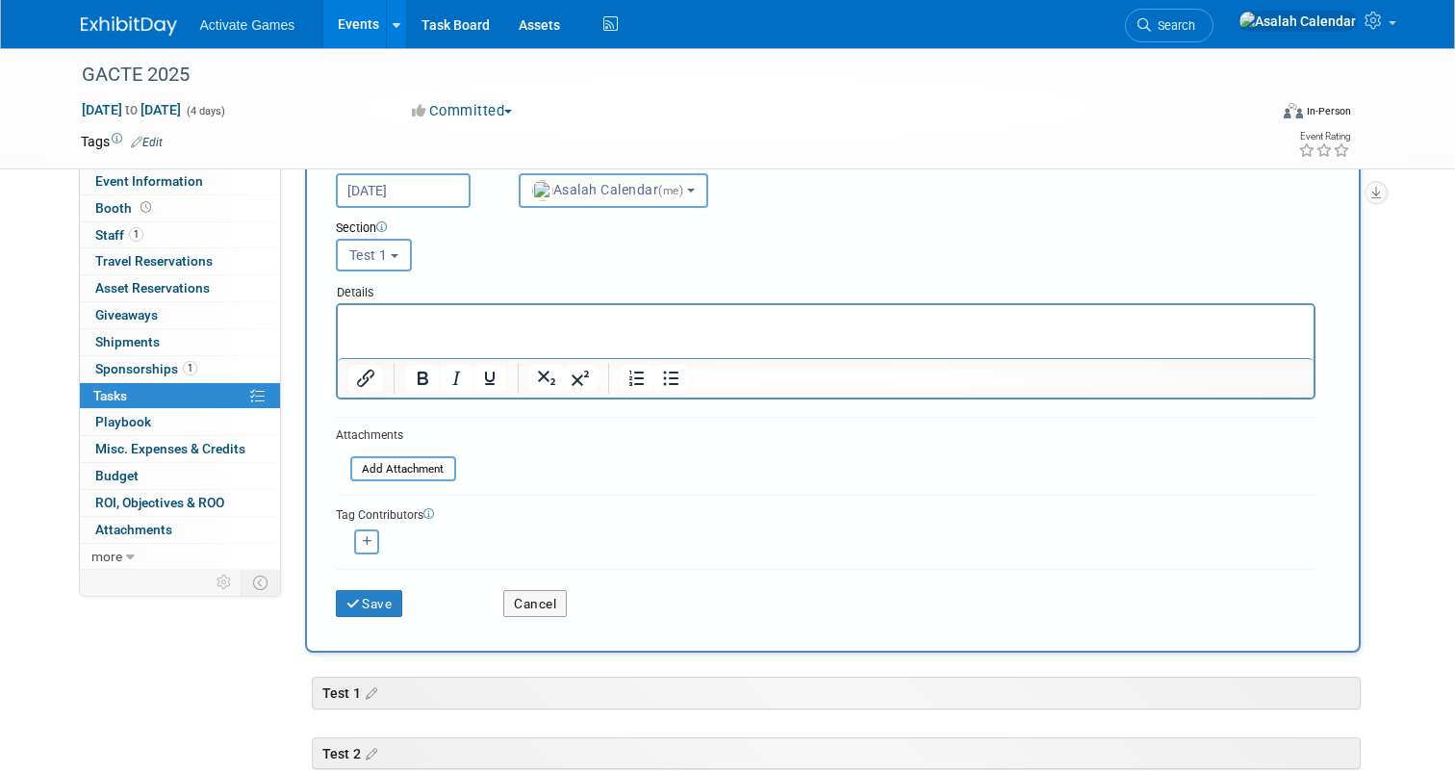
scroll to position [173, 0]
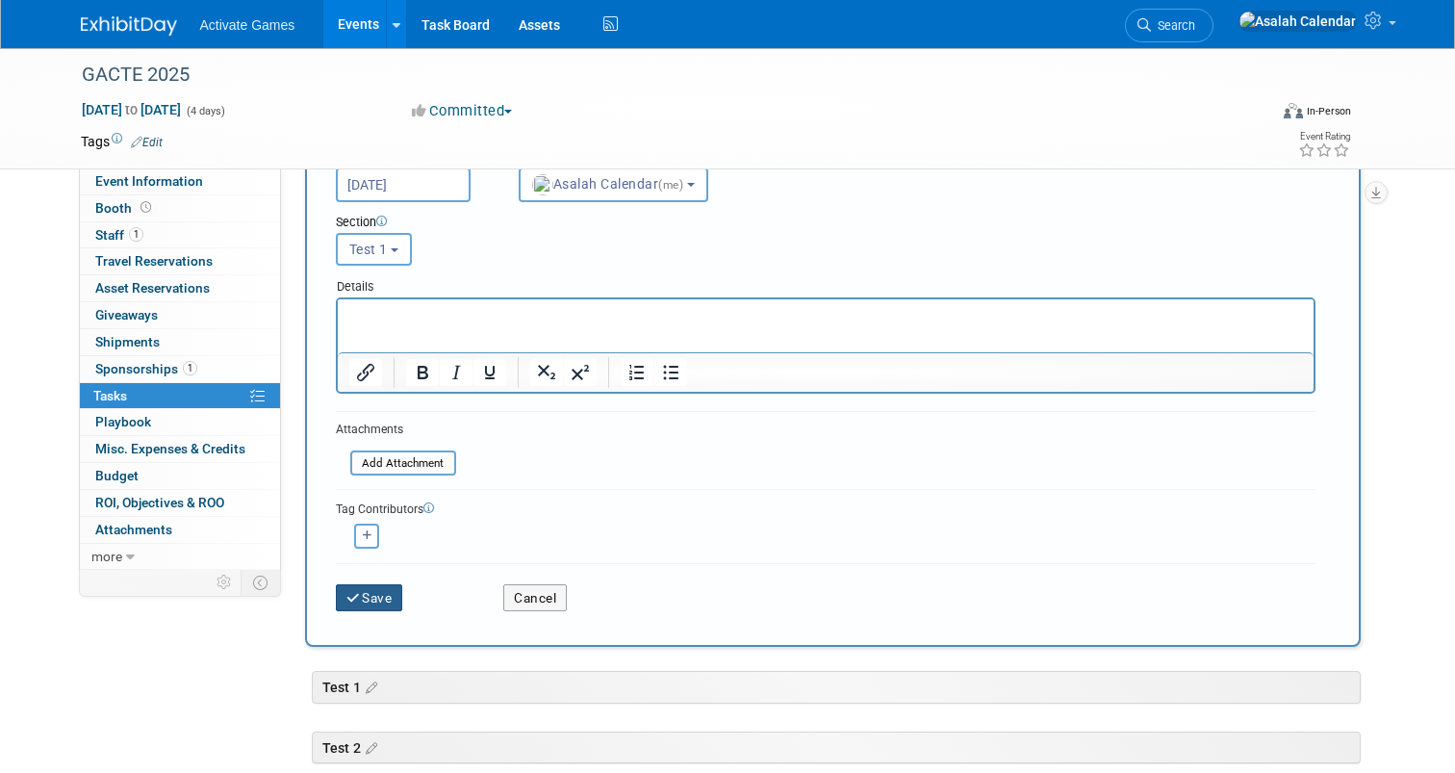
click at [380, 597] on button "Save" at bounding box center [369, 597] width 67 height 27
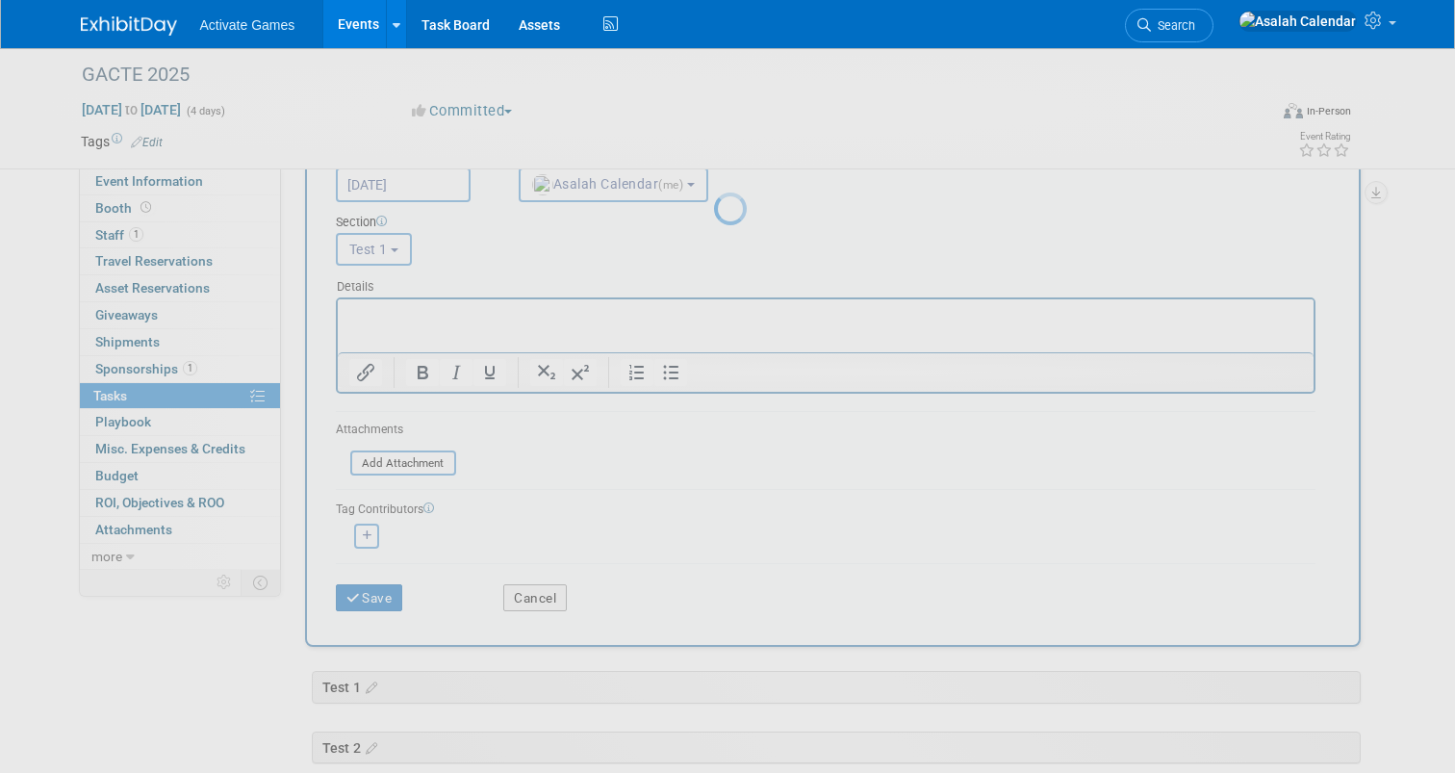
scroll to position [0, 0]
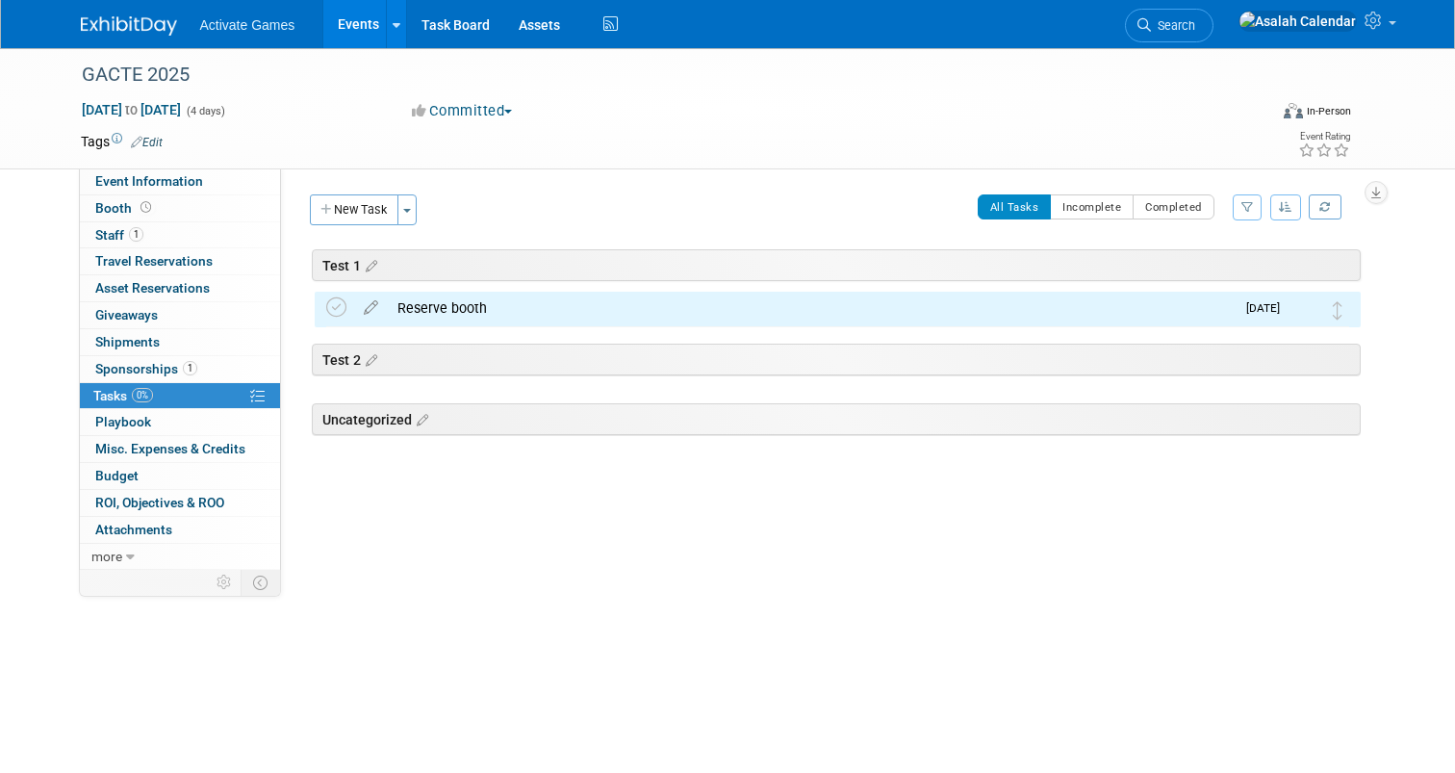
click at [528, 494] on div "Test 1 GACTE 2025 Sep 2, 2025 to Sep 5, 2025 (Going) Reserve booth Pro tip: Pre…" at bounding box center [833, 385] width 1056 height 273
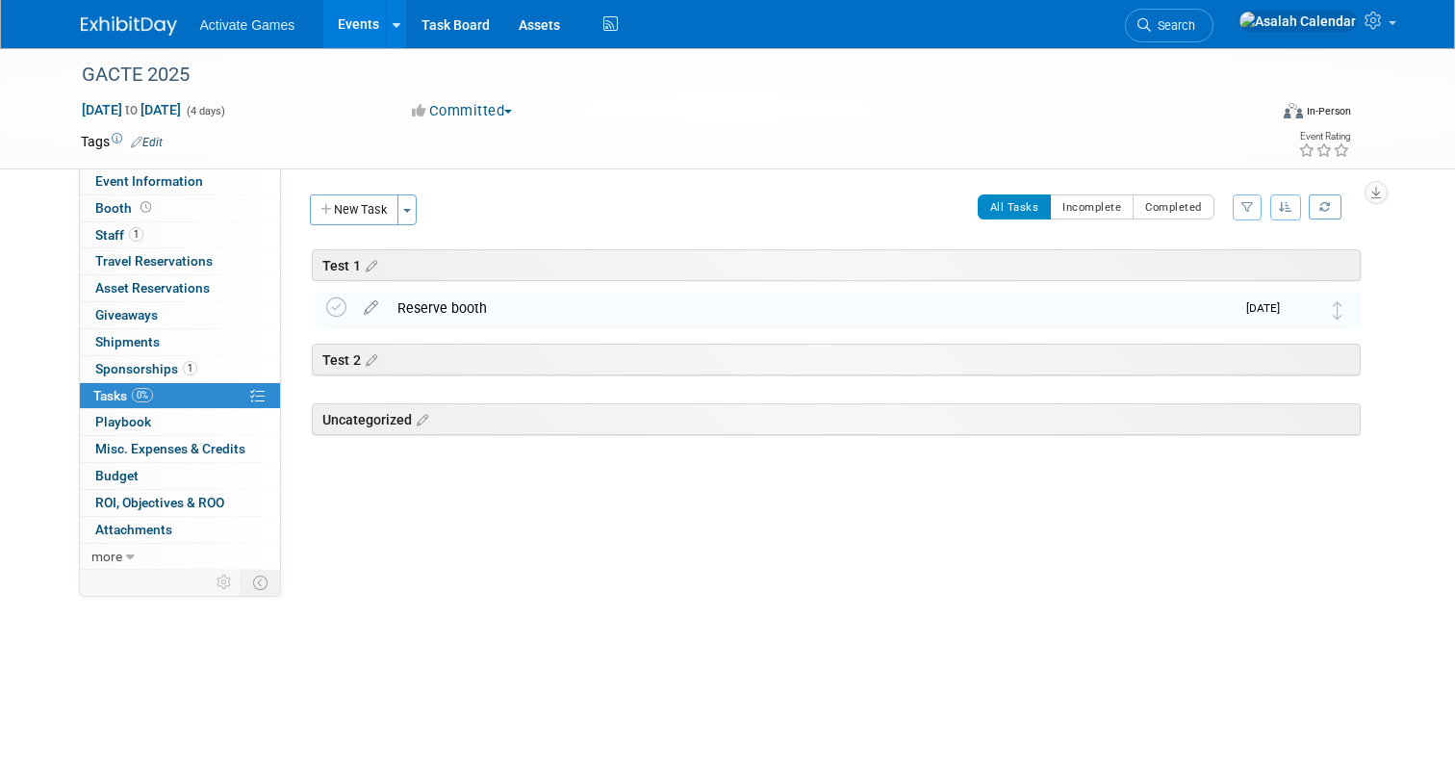
click at [528, 494] on div "Test 1 GACTE 2025 Sep 2, 2025 to Sep 5, 2025 (Going) Reserve booth Pro tip: Pre…" at bounding box center [833, 385] width 1056 height 273
click at [1089, 209] on button "Incomplete" at bounding box center [1092, 206] width 84 height 25
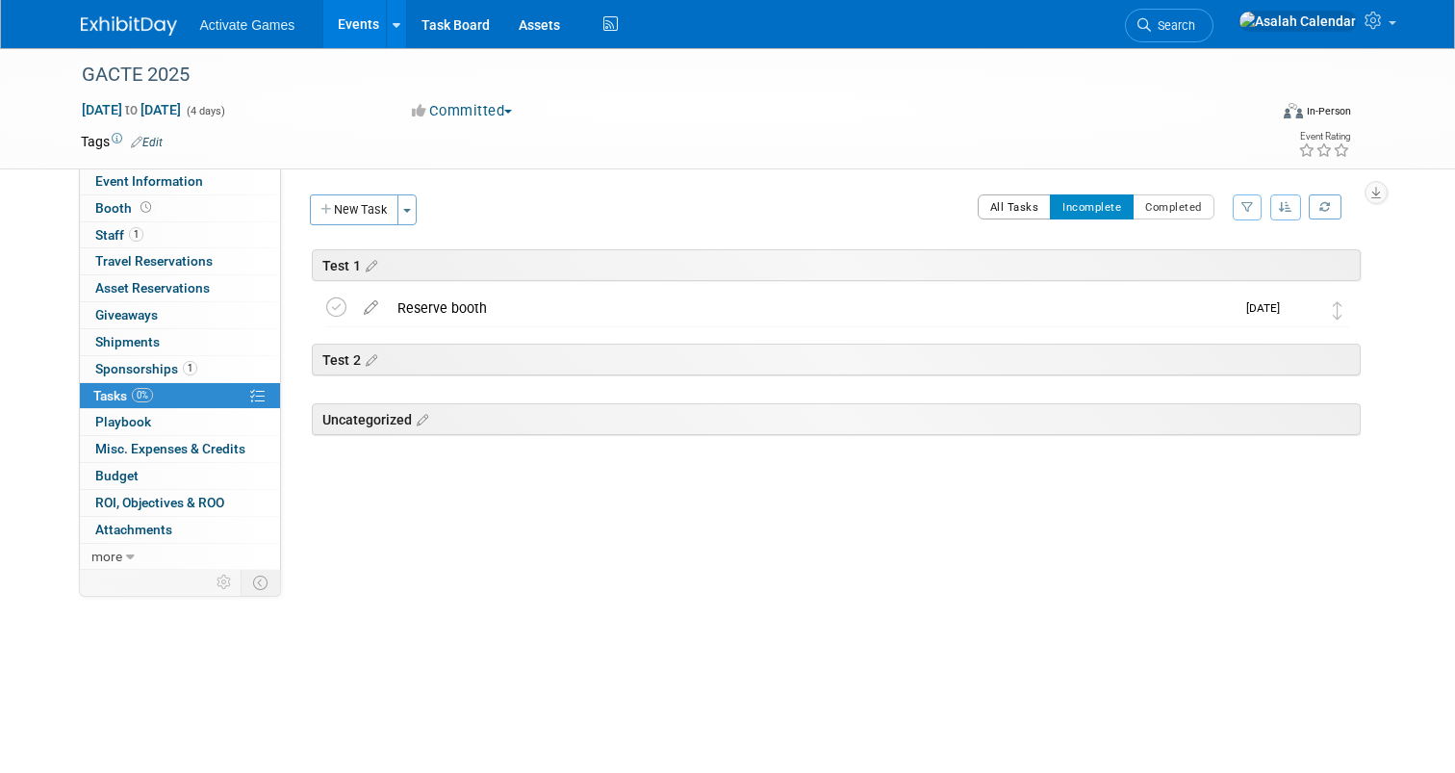
click at [994, 208] on button "All Tasks" at bounding box center [1015, 206] width 74 height 25
click at [475, 544] on div "Event Website: Edit Event Venue Name: Specify event venue name Event Venue Addr…" at bounding box center [828, 368] width 1094 height 401
click at [629, 510] on div "Test 1 GACTE 2025 Sep 2, 2025 to Sep 5, 2025 (Going) Reserve booth Pro tip: Pre…" at bounding box center [833, 385] width 1056 height 273
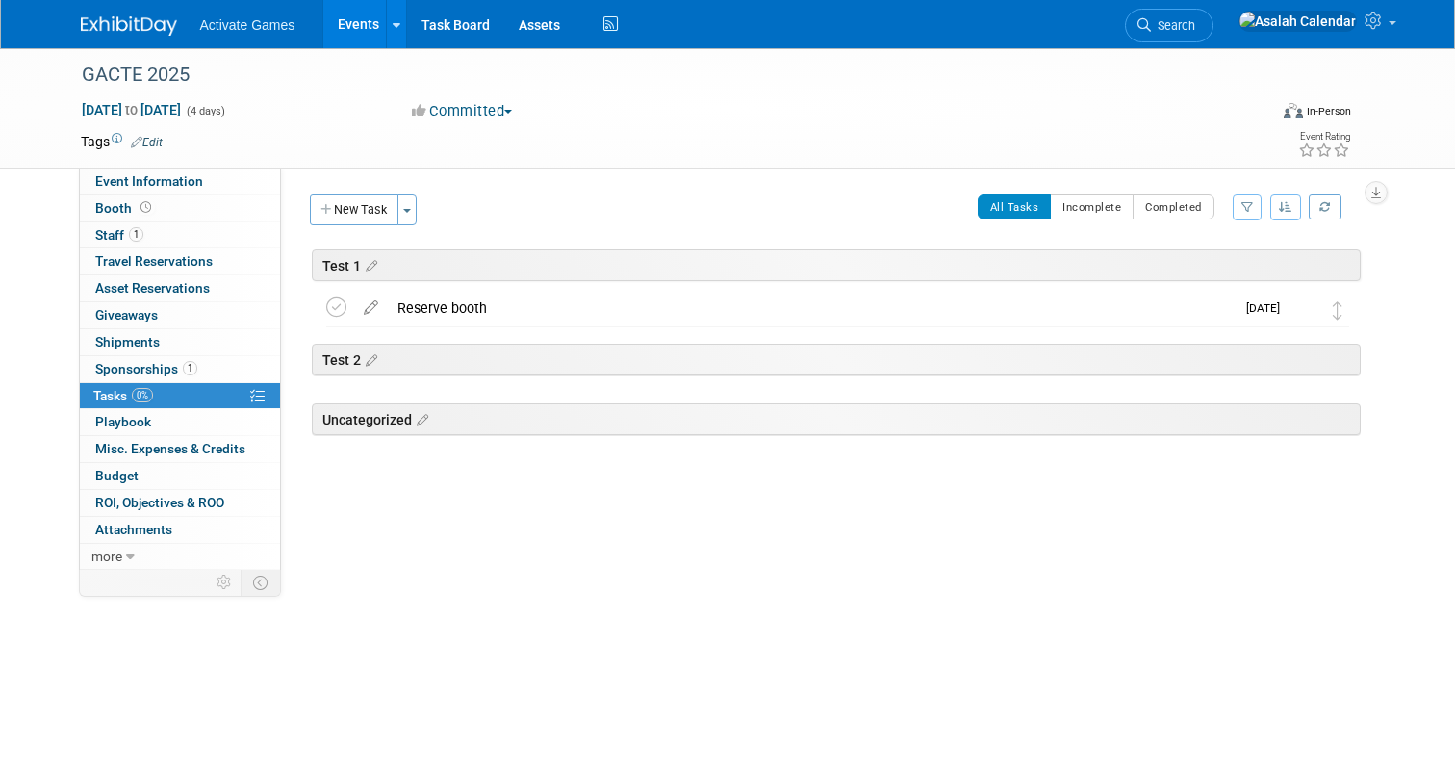
click at [629, 510] on div "Test 1 GACTE 2025 Sep 2, 2025 to Sep 5, 2025 (Going) Reserve booth Pro tip: Pre…" at bounding box center [833, 385] width 1056 height 273
click at [1247, 208] on icon "button" at bounding box center [1248, 207] width 13 height 12
click at [1219, 262] on select "-- Select Assignee -- All unassigned tasks Assigned to me" at bounding box center [1167, 268] width 159 height 27
click at [1233, 265] on select "-- Select Assignee -- All unassigned tasks Assigned to me" at bounding box center [1167, 268] width 159 height 27
click at [795, 513] on div "Test 1 GACTE 2025 Sep 2, 2025 to Sep 5, 2025 (Going) Reserve booth Pro tip: Pre…" at bounding box center [833, 385] width 1056 height 273
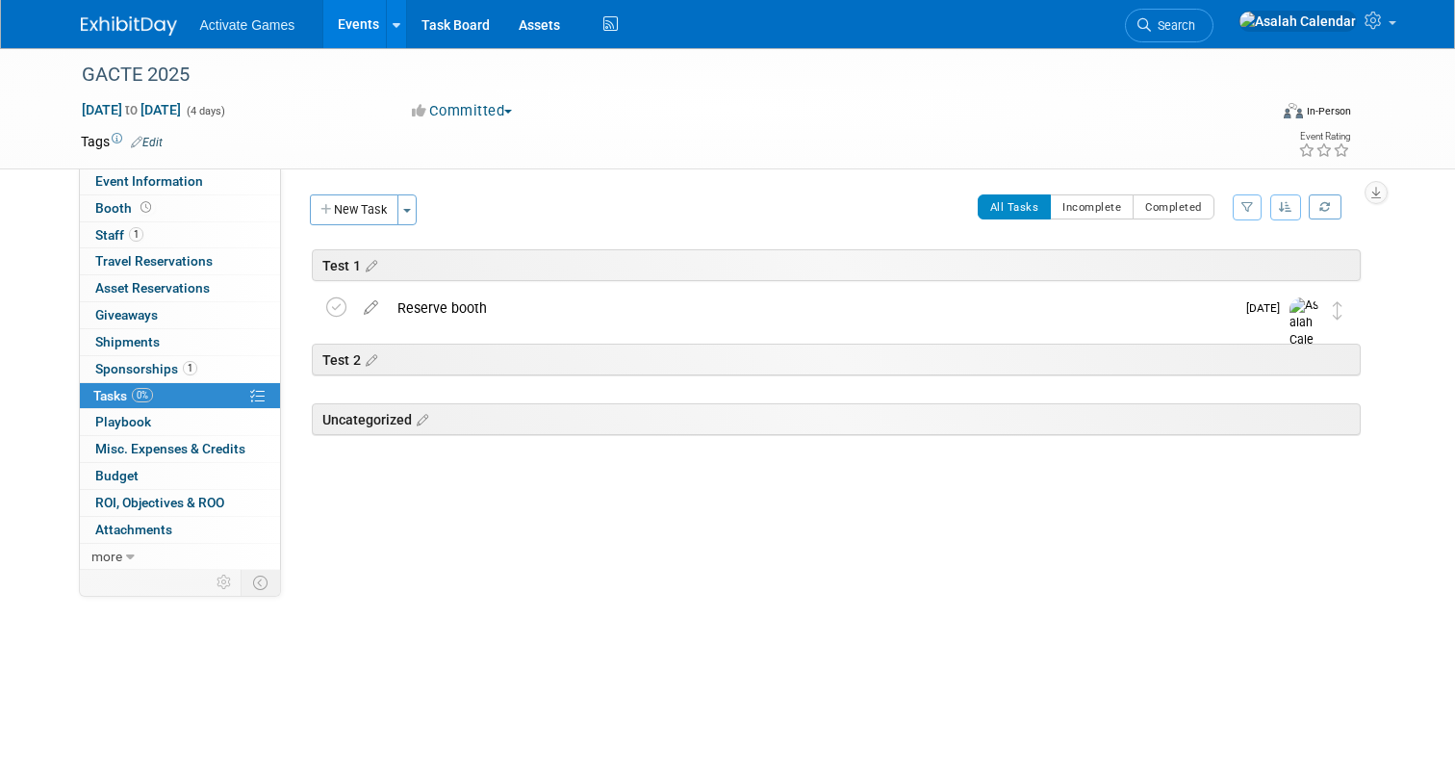
click at [475, 465] on div at bounding box center [833, 465] width 1056 height 38
click at [449, 485] on div "Test 1 GACTE 2025 Sep 2, 2025 to Sep 5, 2025 (Going) Reserve booth Pro tip: Pre…" at bounding box center [833, 385] width 1056 height 273
click at [164, 416] on link "0 Playbook 0" at bounding box center [180, 422] width 200 height 26
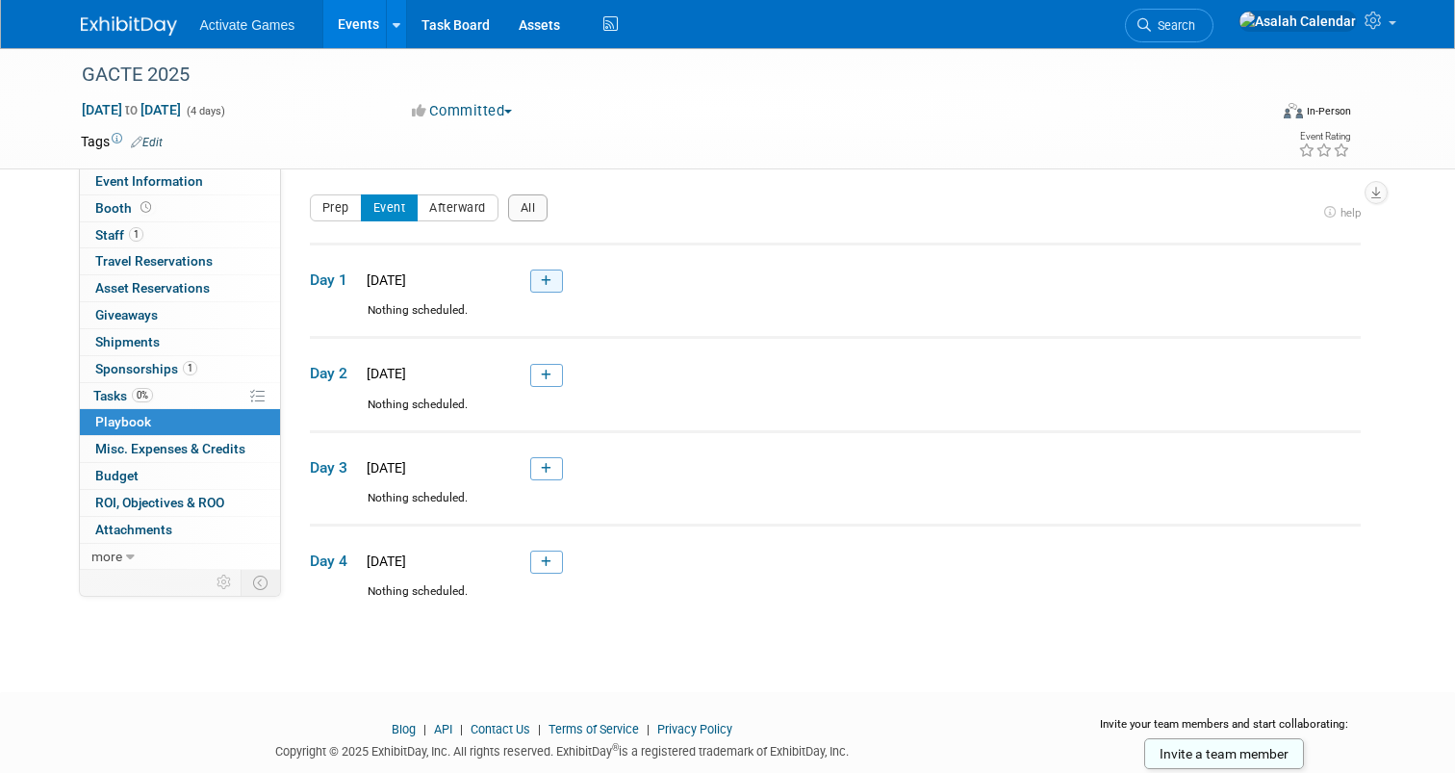
click at [559, 272] on link at bounding box center [546, 280] width 33 height 23
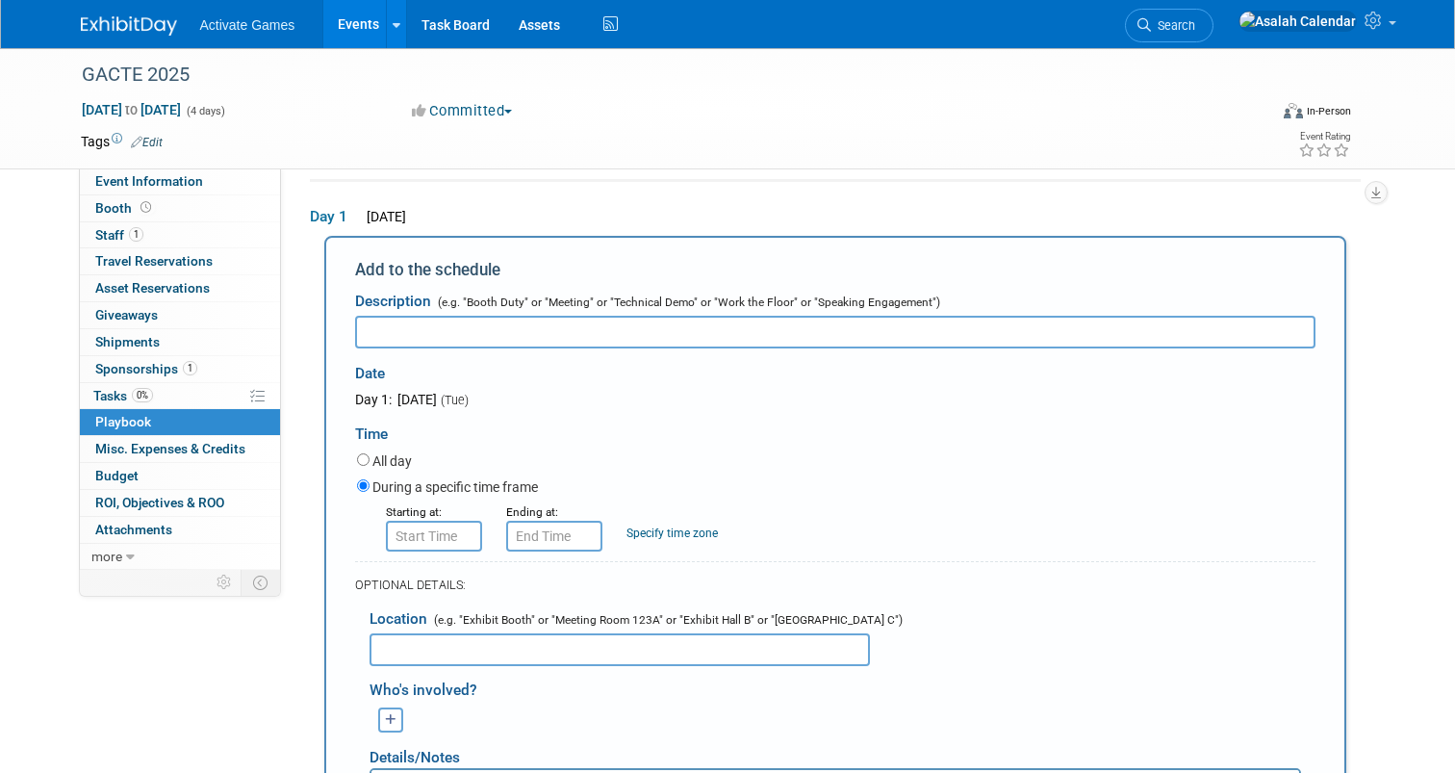
click at [750, 409] on div "Time" at bounding box center [835, 429] width 961 height 40
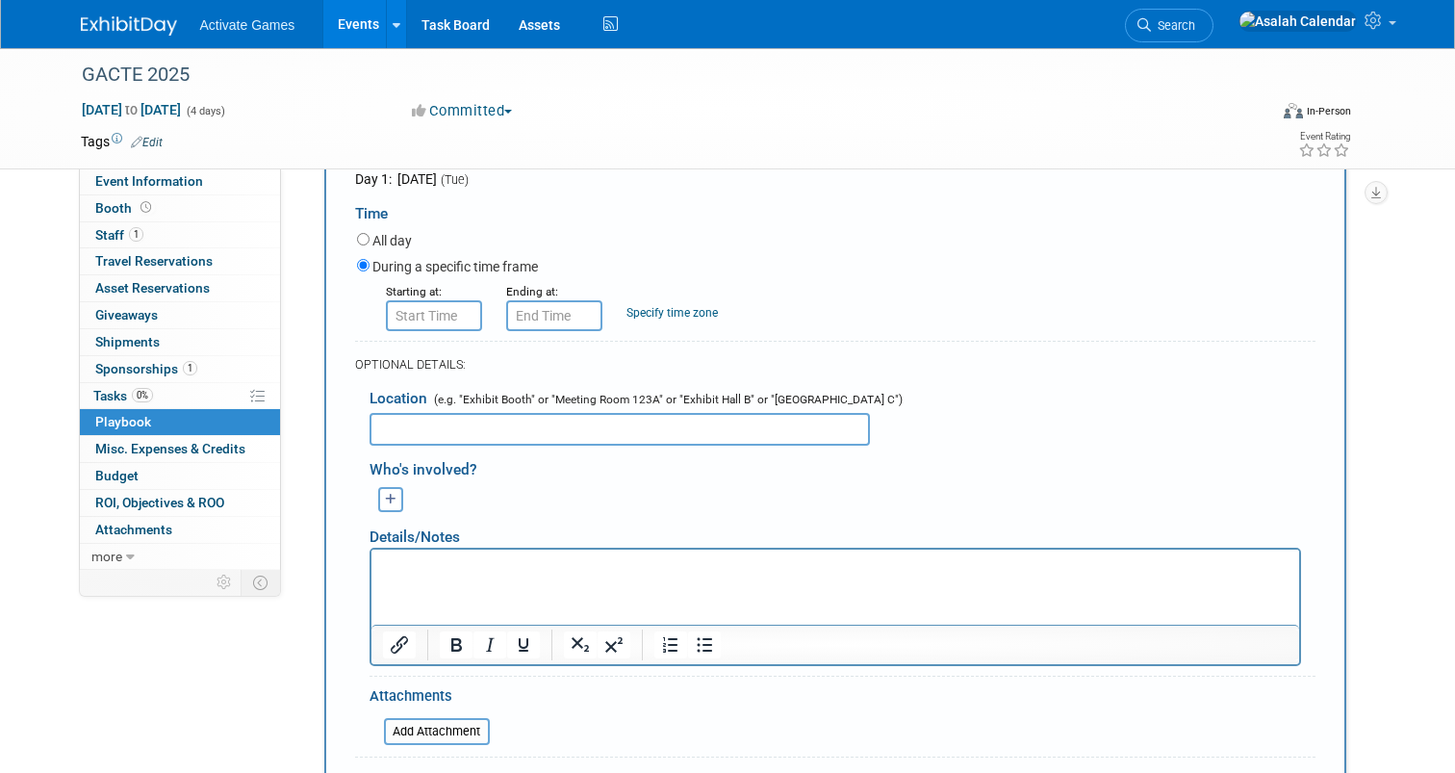
scroll to position [281, 0]
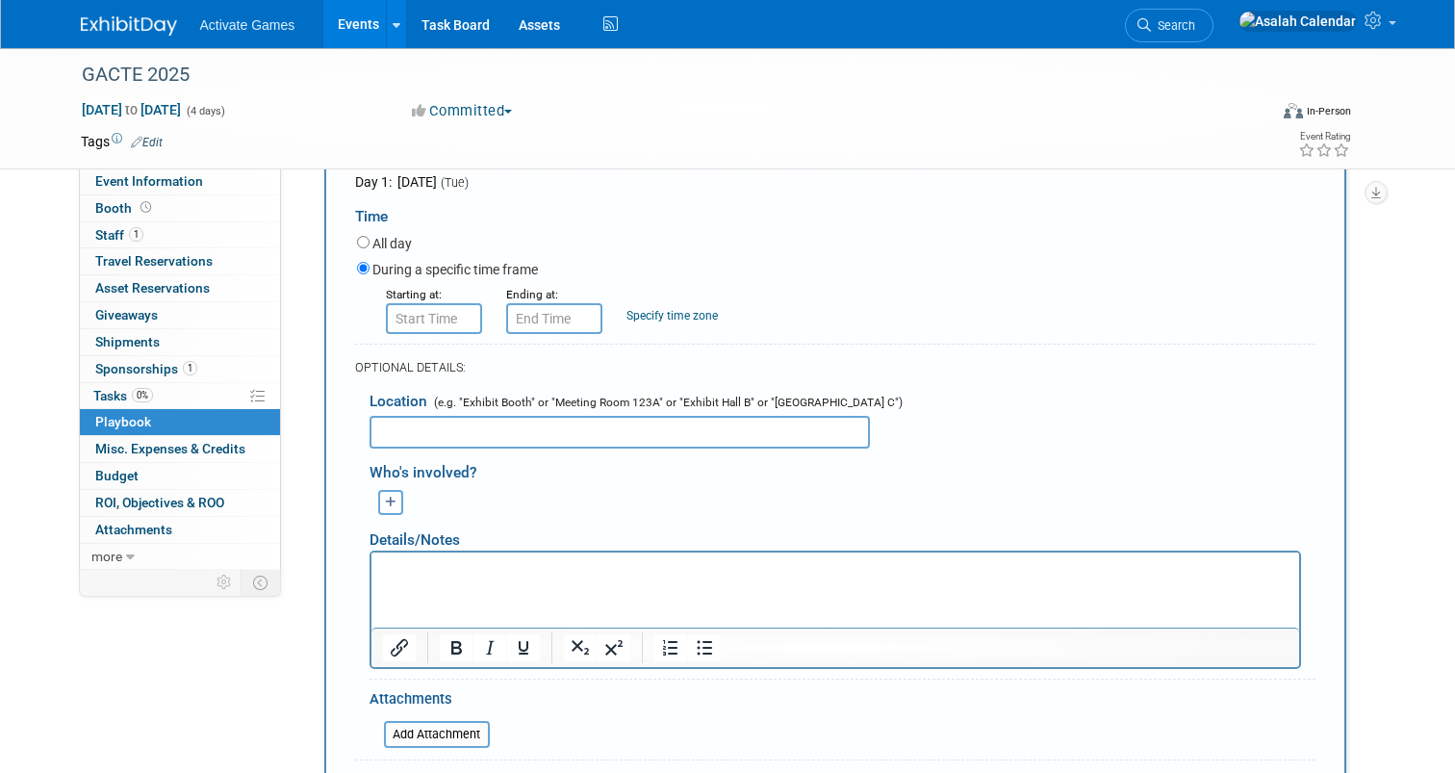
click at [806, 332] on div "Starting at: Ending at: Specify time zone Time zone:" at bounding box center [837, 309] width 988 height 50
click at [805, 329] on div "Starting at: Ending at: Specify time zone Time zone:" at bounding box center [837, 309] width 988 height 50
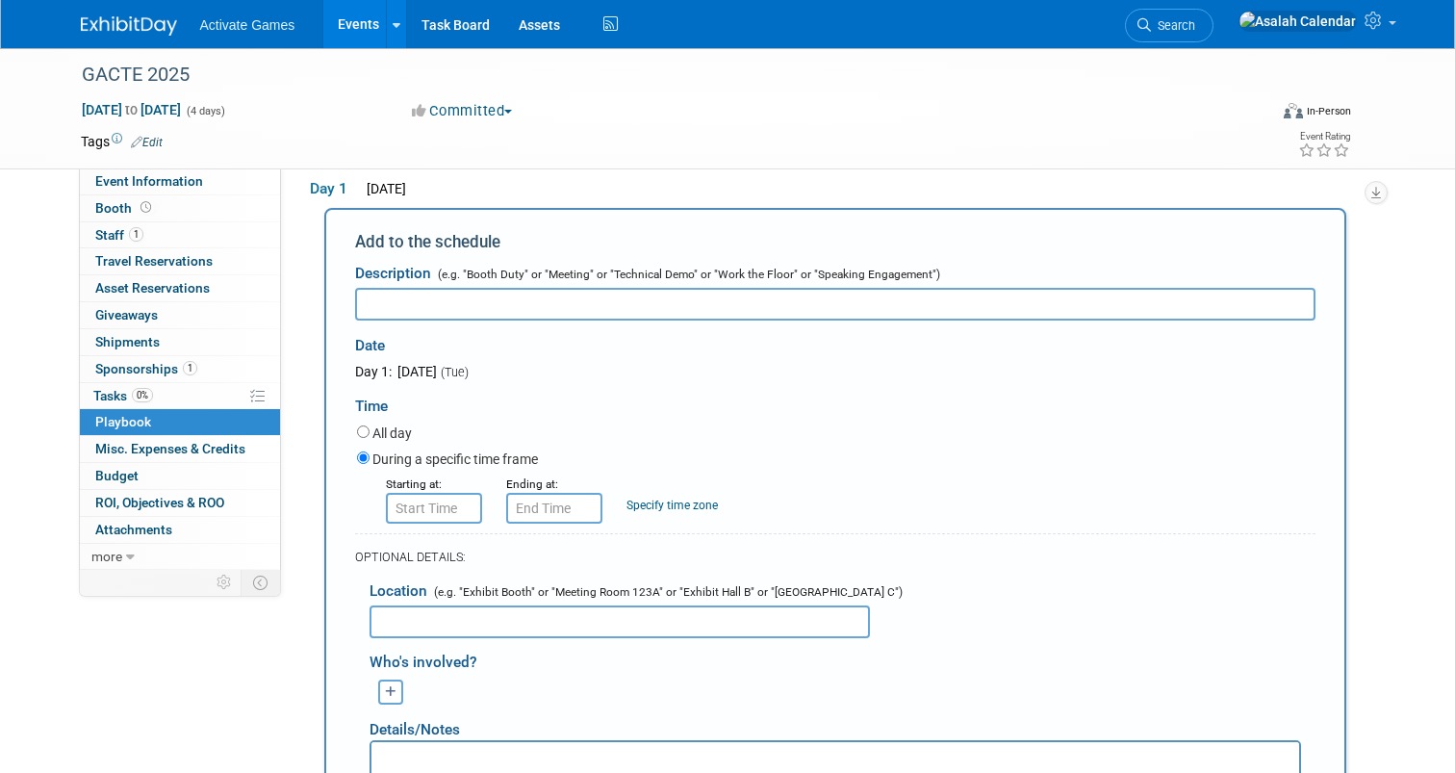
scroll to position [75, 0]
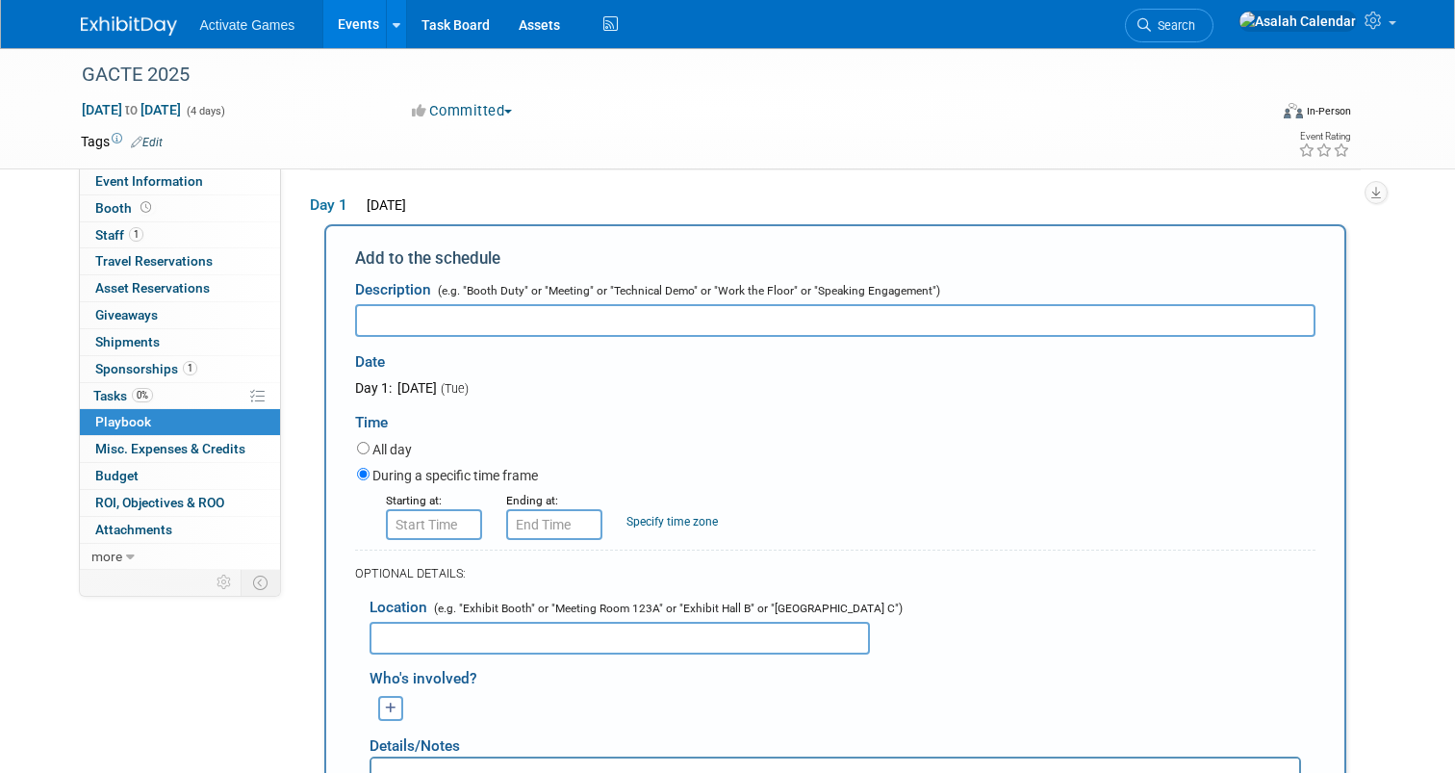
click at [716, 319] on input "text" at bounding box center [835, 320] width 961 height 33
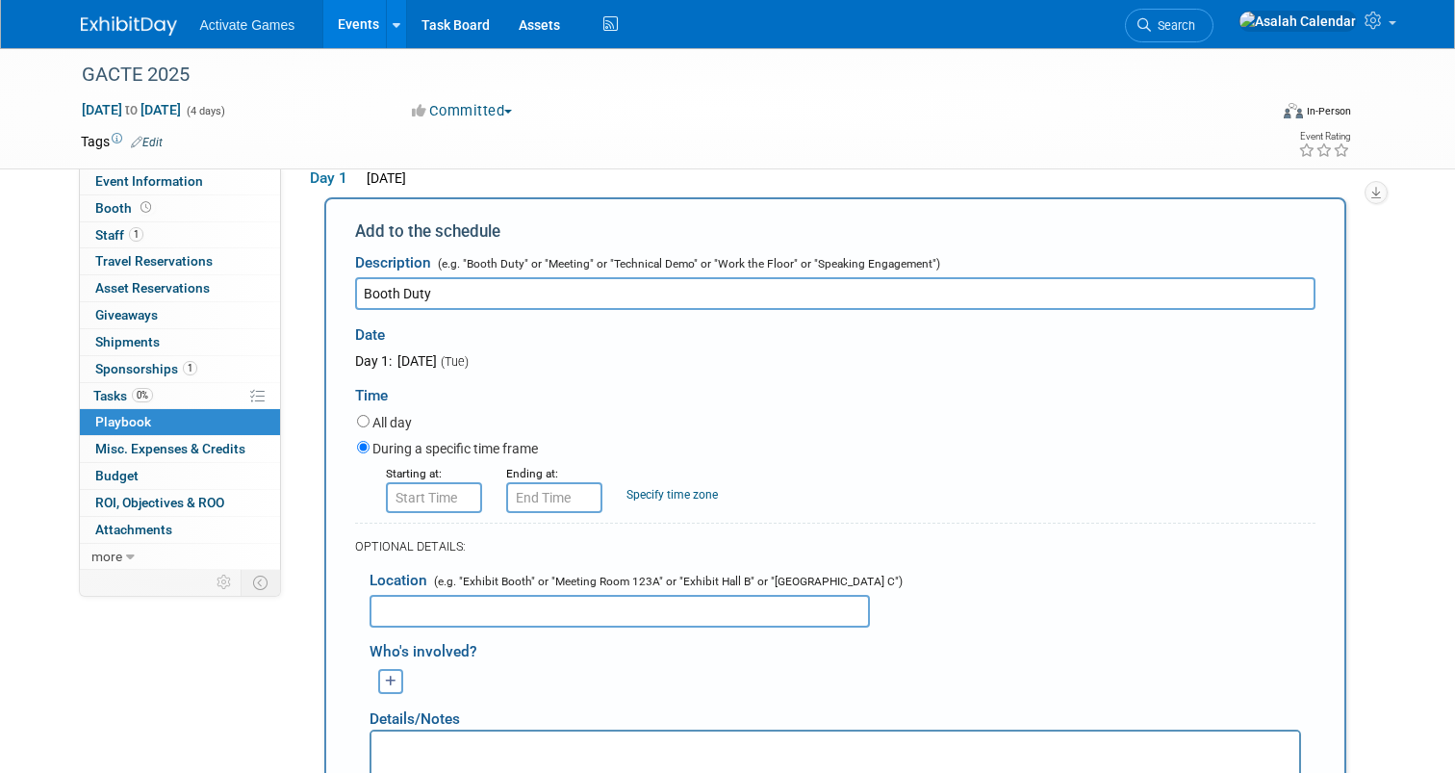
scroll to position [95, 0]
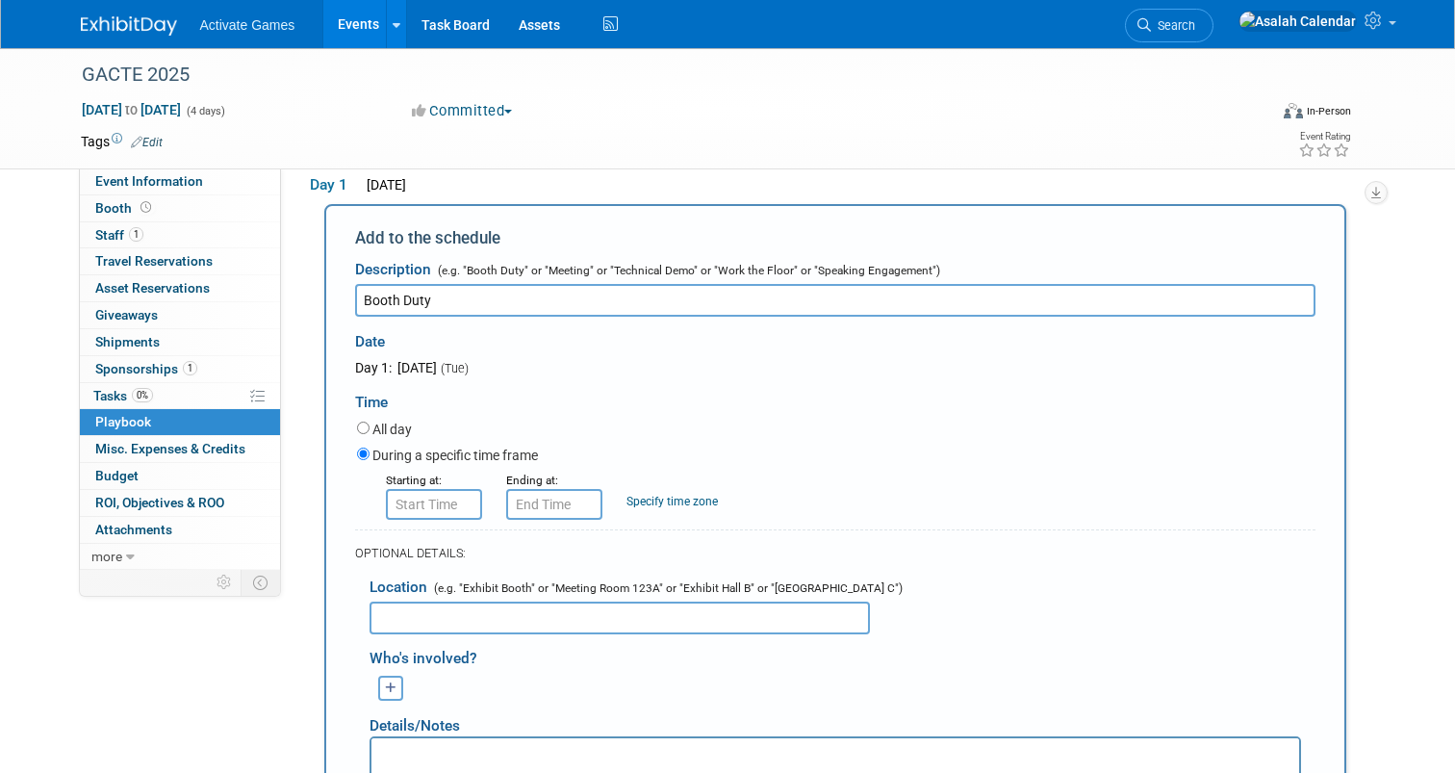
type input "Booth Duty"
click at [637, 390] on div "Time" at bounding box center [835, 397] width 961 height 40
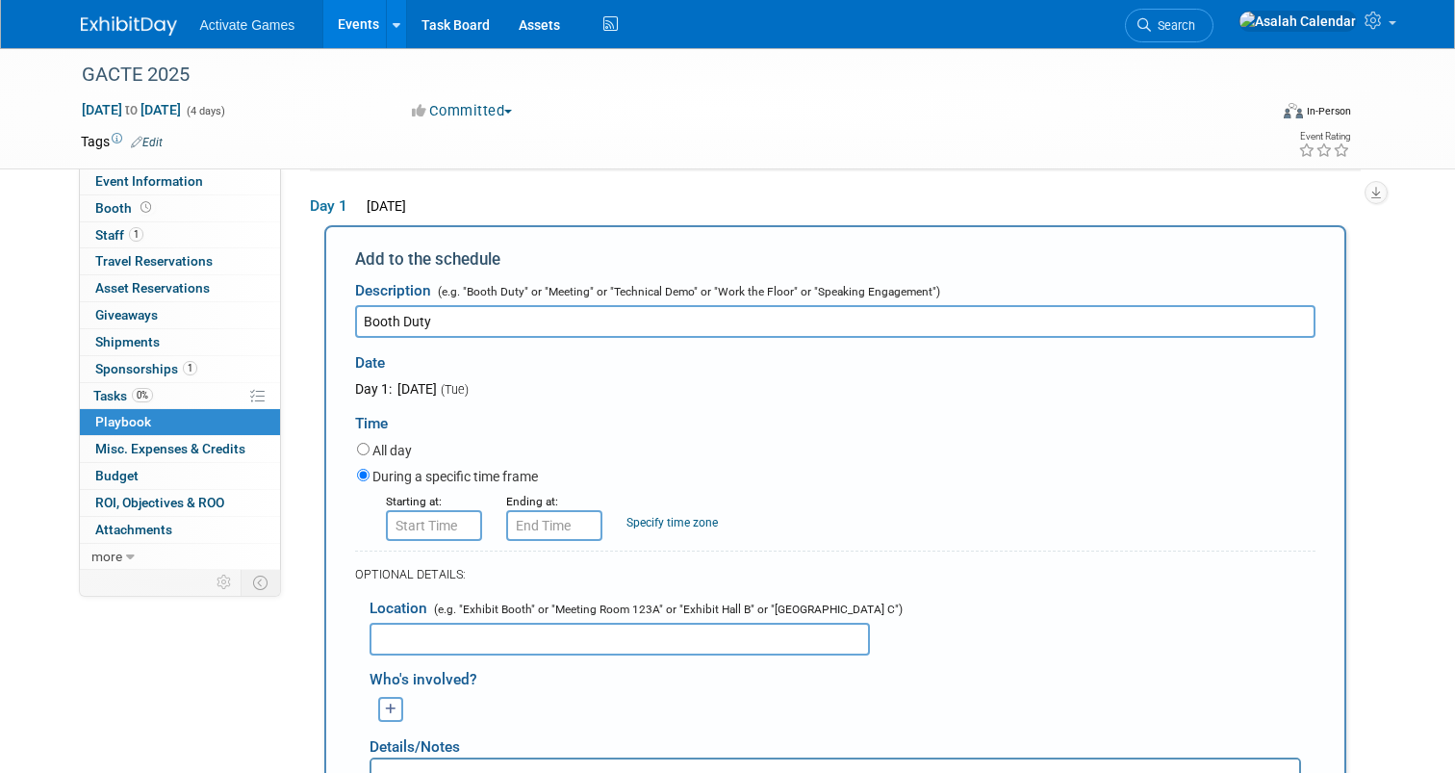
scroll to position [76, 0]
click at [774, 417] on div "Time" at bounding box center [835, 417] width 961 height 40
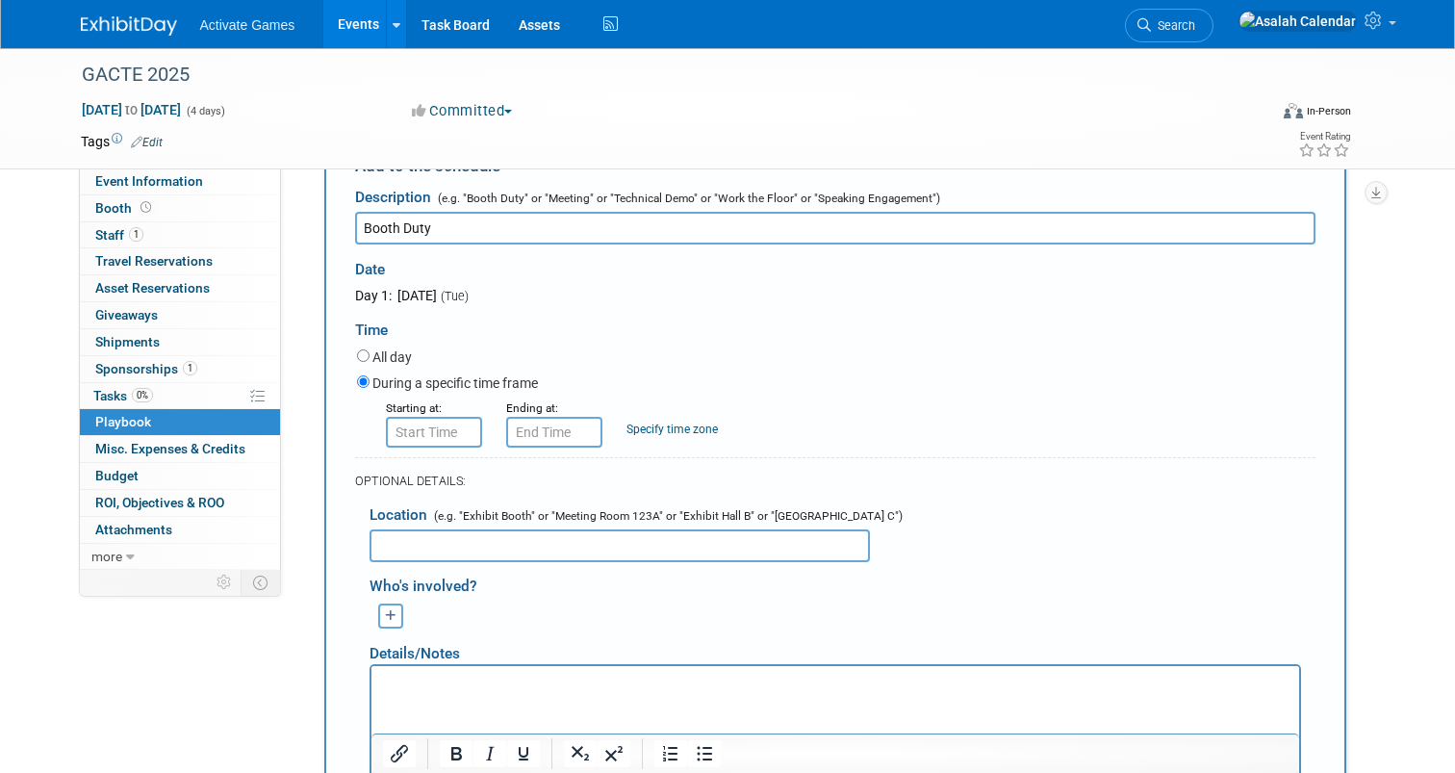
scroll to position [168, 0]
type input "8:00 AM"
click at [424, 429] on input "8:00 AM" at bounding box center [434, 431] width 96 height 31
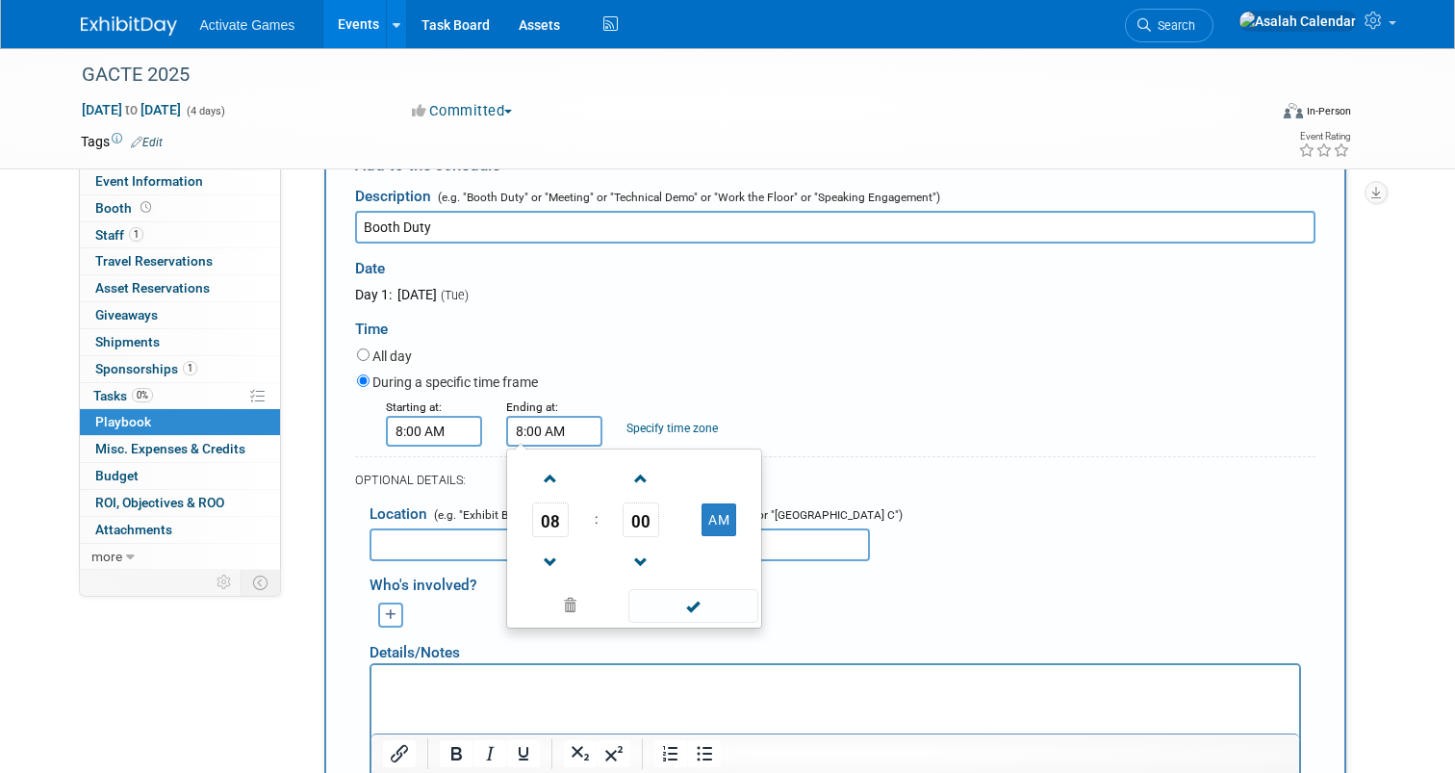
click at [532, 431] on input "8:00 AM" at bounding box center [554, 431] width 96 height 31
click at [712, 514] on button "AM" at bounding box center [719, 519] width 35 height 33
click at [548, 486] on span at bounding box center [551, 479] width 34 height 34
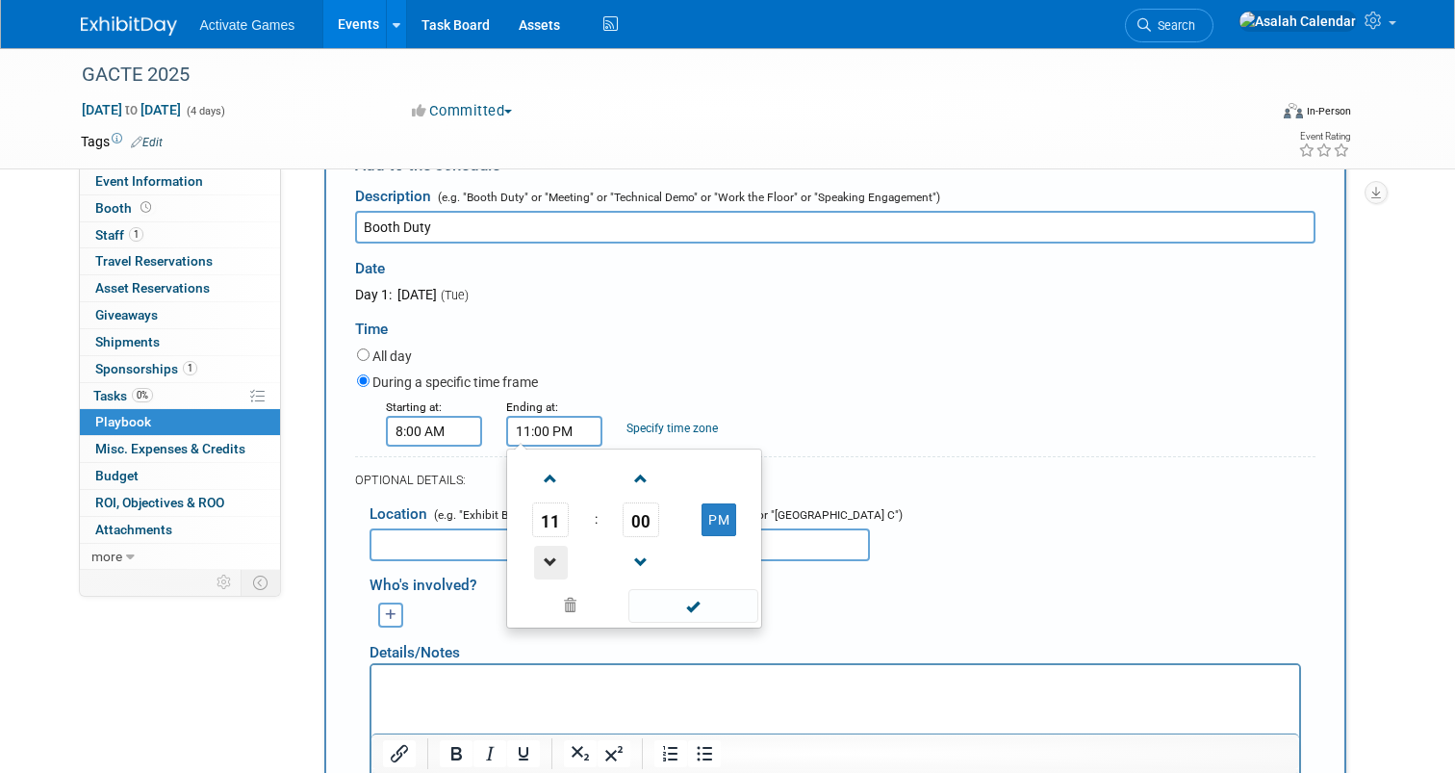
click at [551, 564] on span at bounding box center [551, 563] width 34 height 34
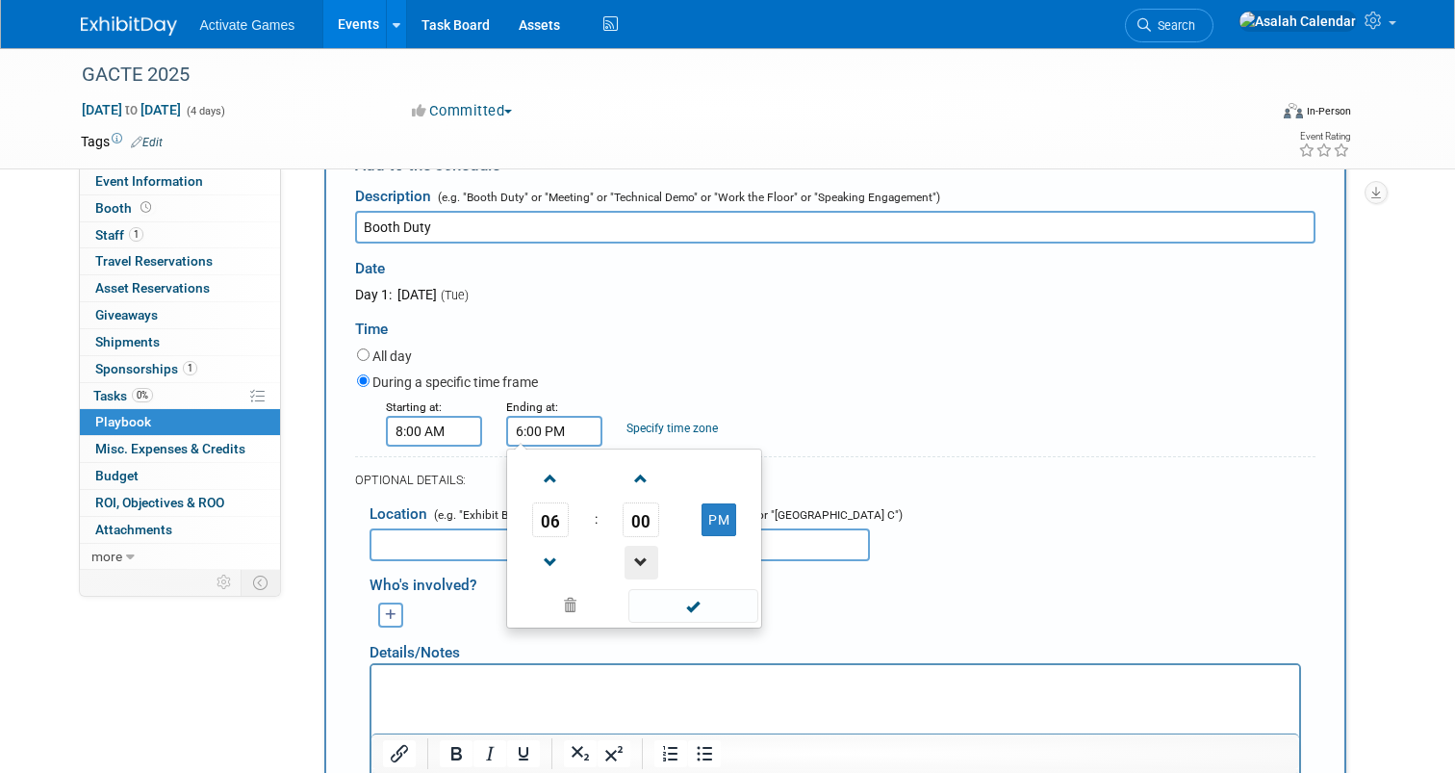
click at [650, 565] on span at bounding box center [642, 563] width 34 height 34
click at [650, 522] on span "59" at bounding box center [641, 519] width 37 height 35
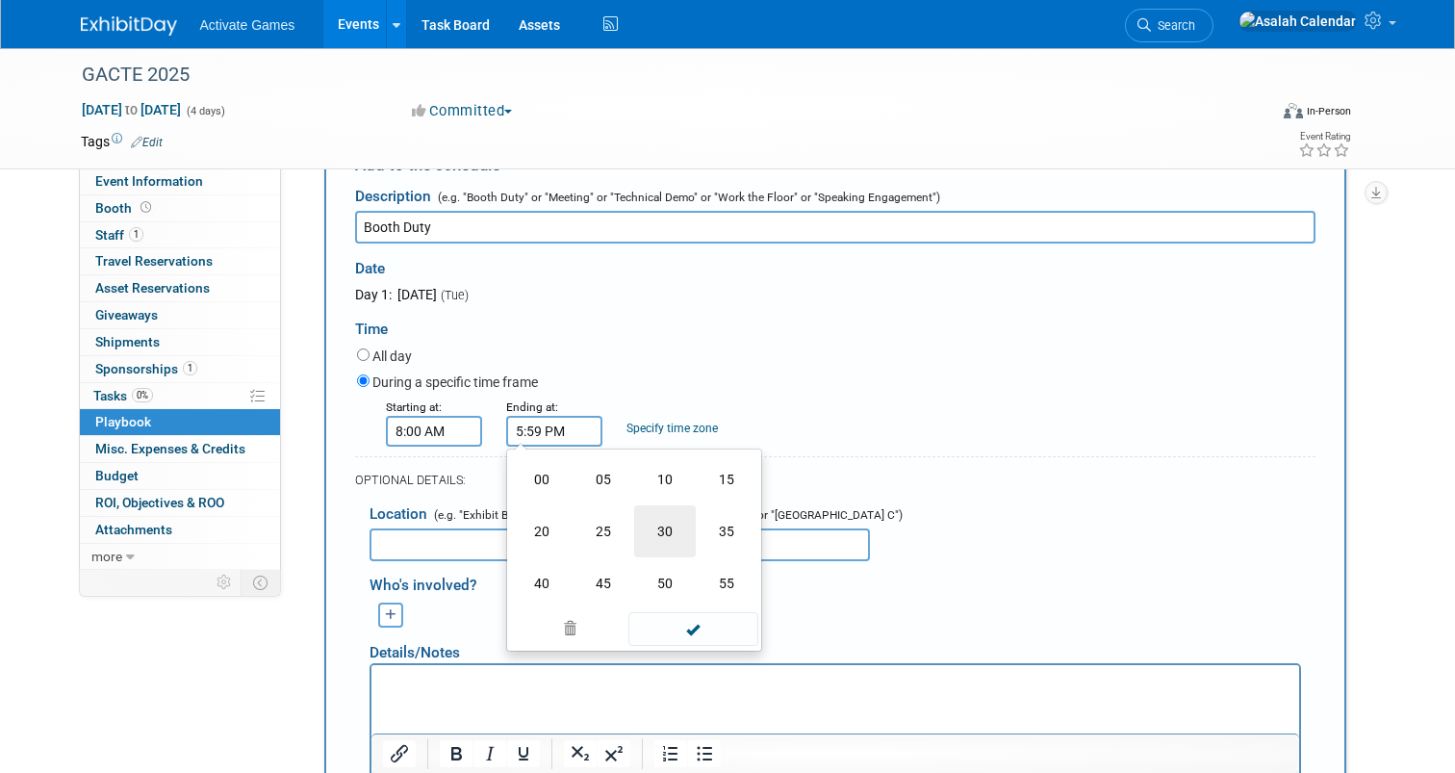
click at [655, 531] on td "30" at bounding box center [665, 531] width 62 height 52
type input "5:30 PM"
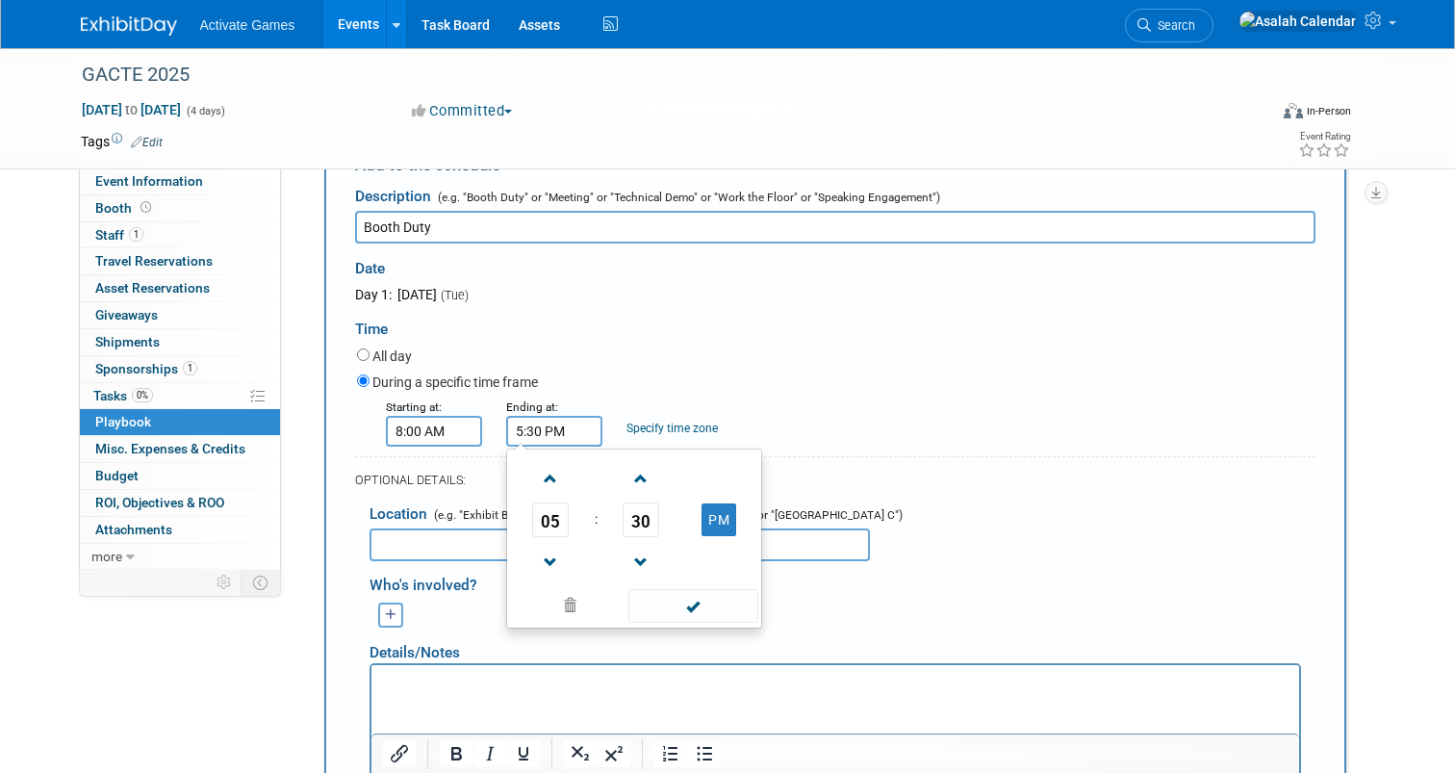
click at [791, 388] on div "During a specific time frame" at bounding box center [836, 384] width 959 height 26
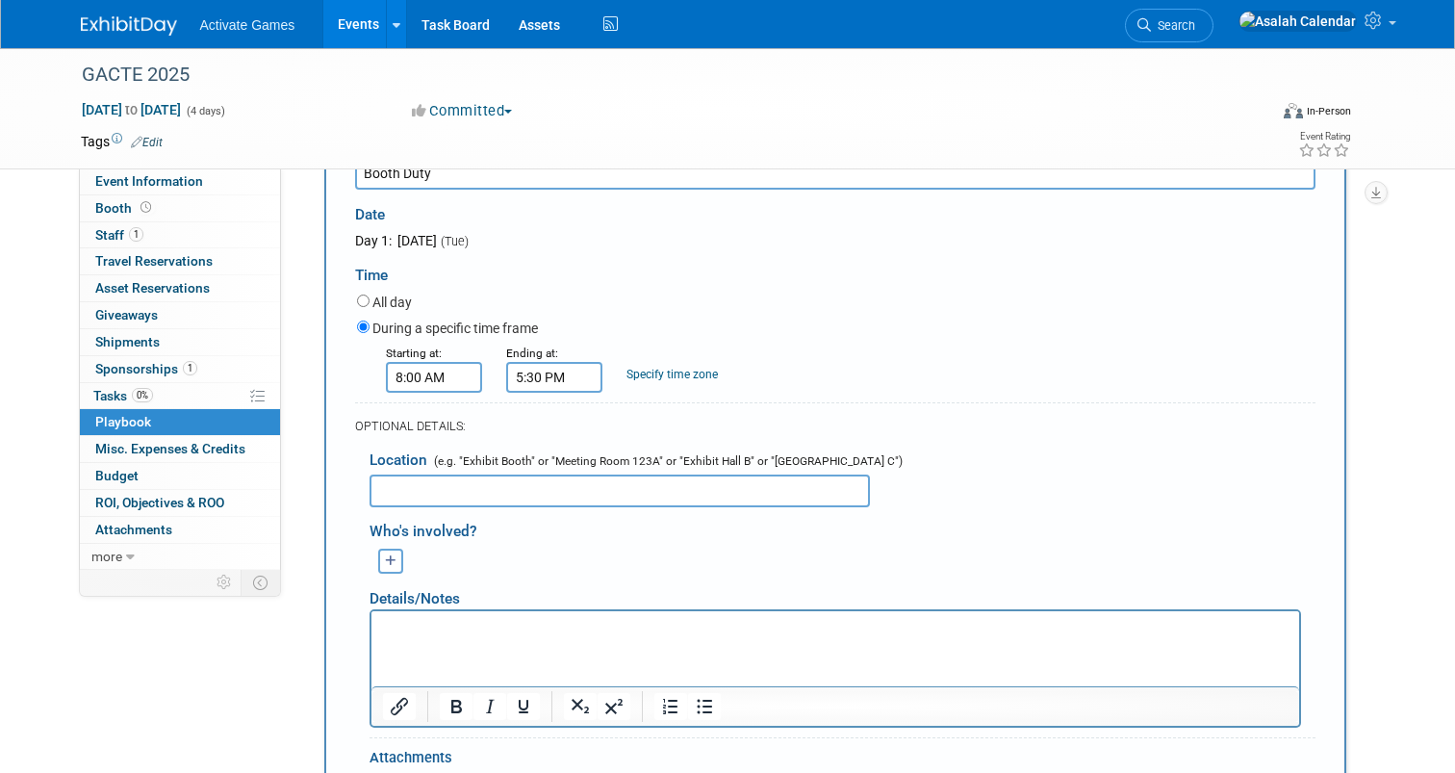
scroll to position [234, 0]
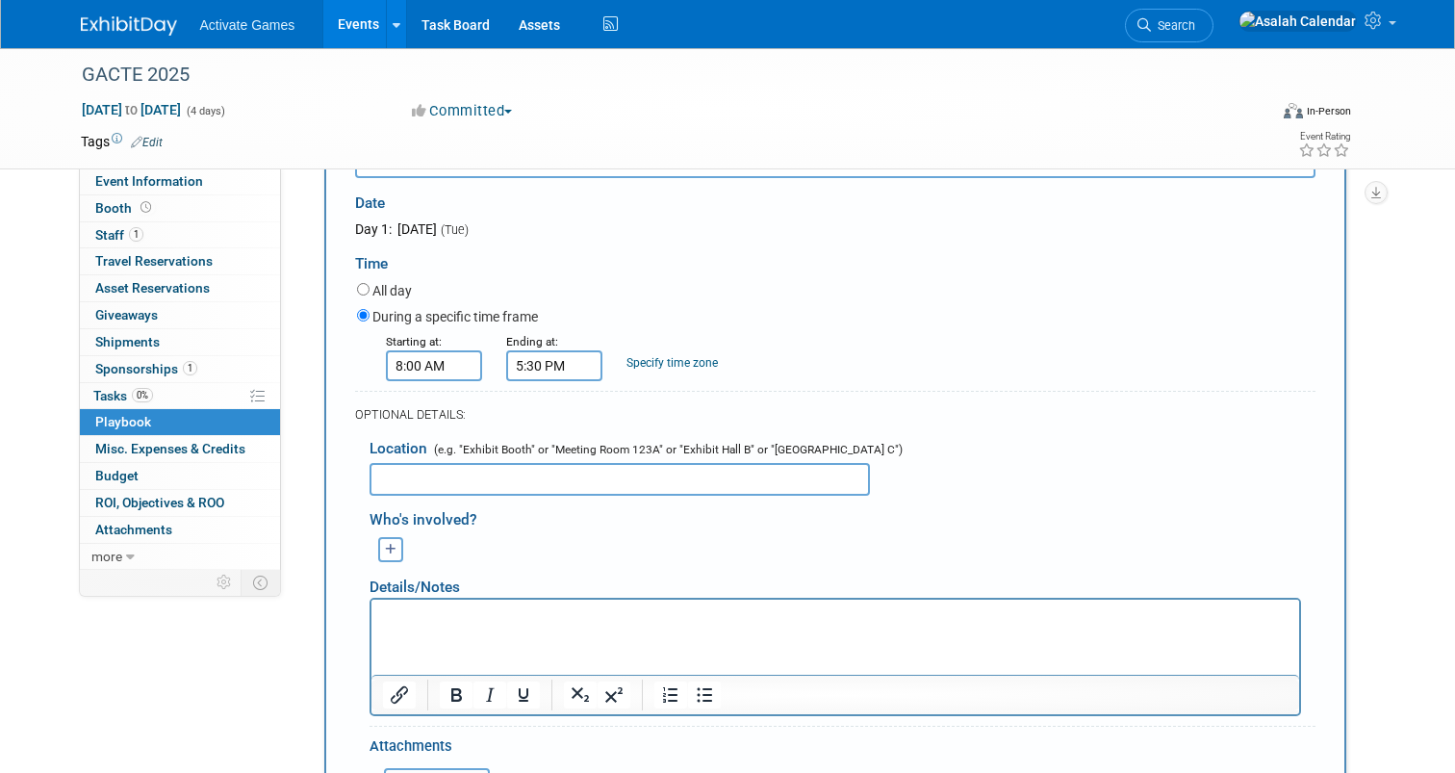
click at [552, 487] on input "text" at bounding box center [620, 479] width 500 height 33
type input "Exhibit Booth"
click at [603, 518] on div "Who's involved?" at bounding box center [843, 516] width 946 height 32
click at [389, 544] on icon "button" at bounding box center [391, 550] width 12 height 13
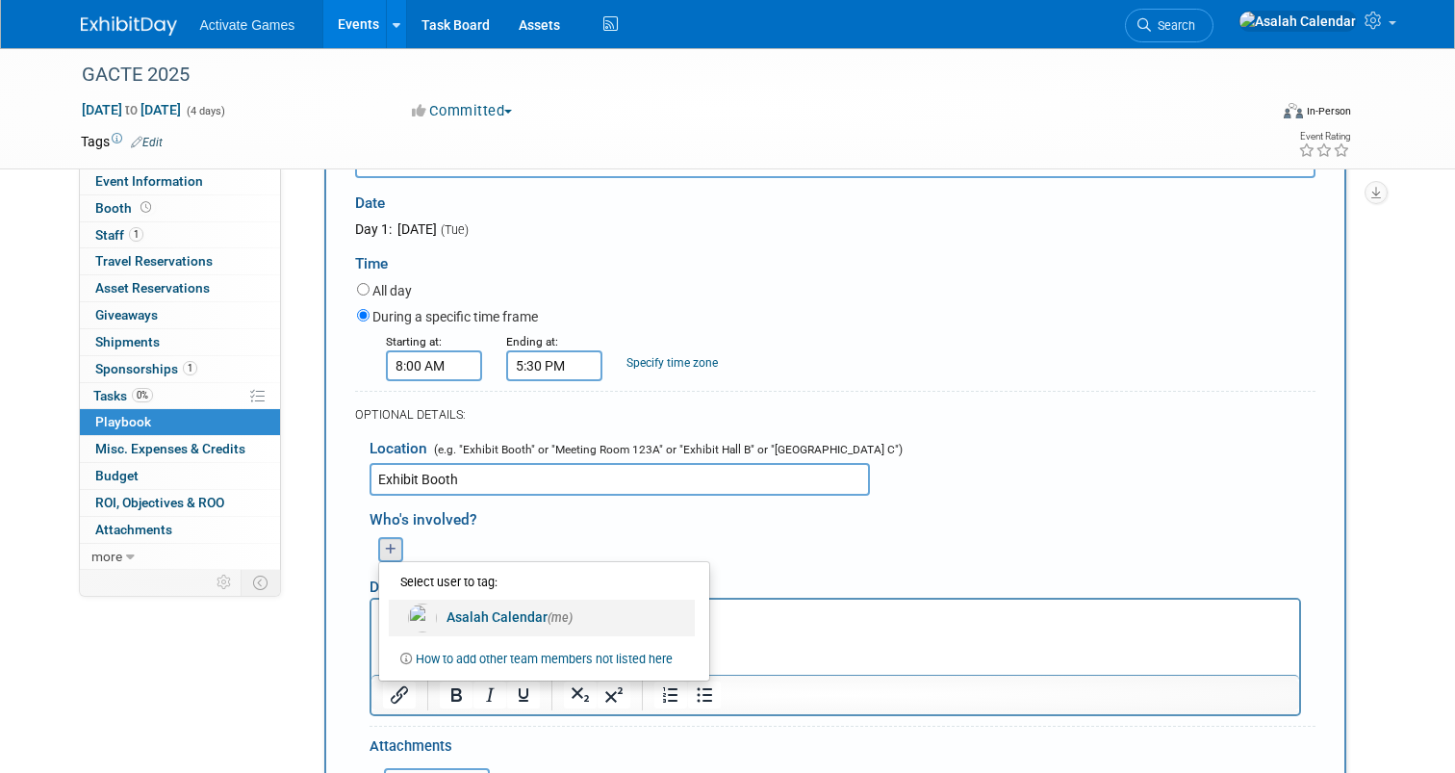
click at [451, 609] on link "Asalah Calendar (me)" at bounding box center [542, 618] width 306 height 37
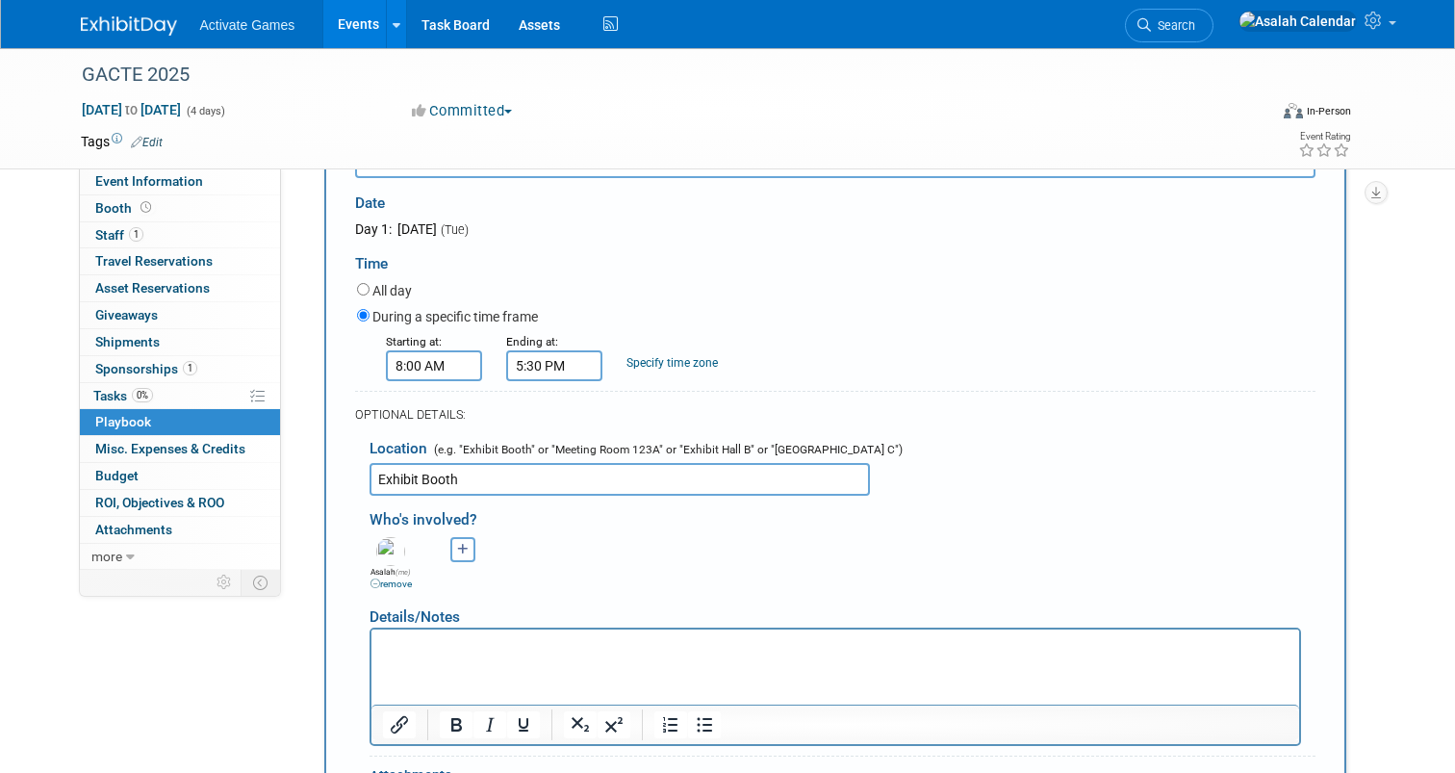
click at [575, 556] on div "Asalah (me) remove Select user to tag: (me)" at bounding box center [842, 562] width 975 height 60
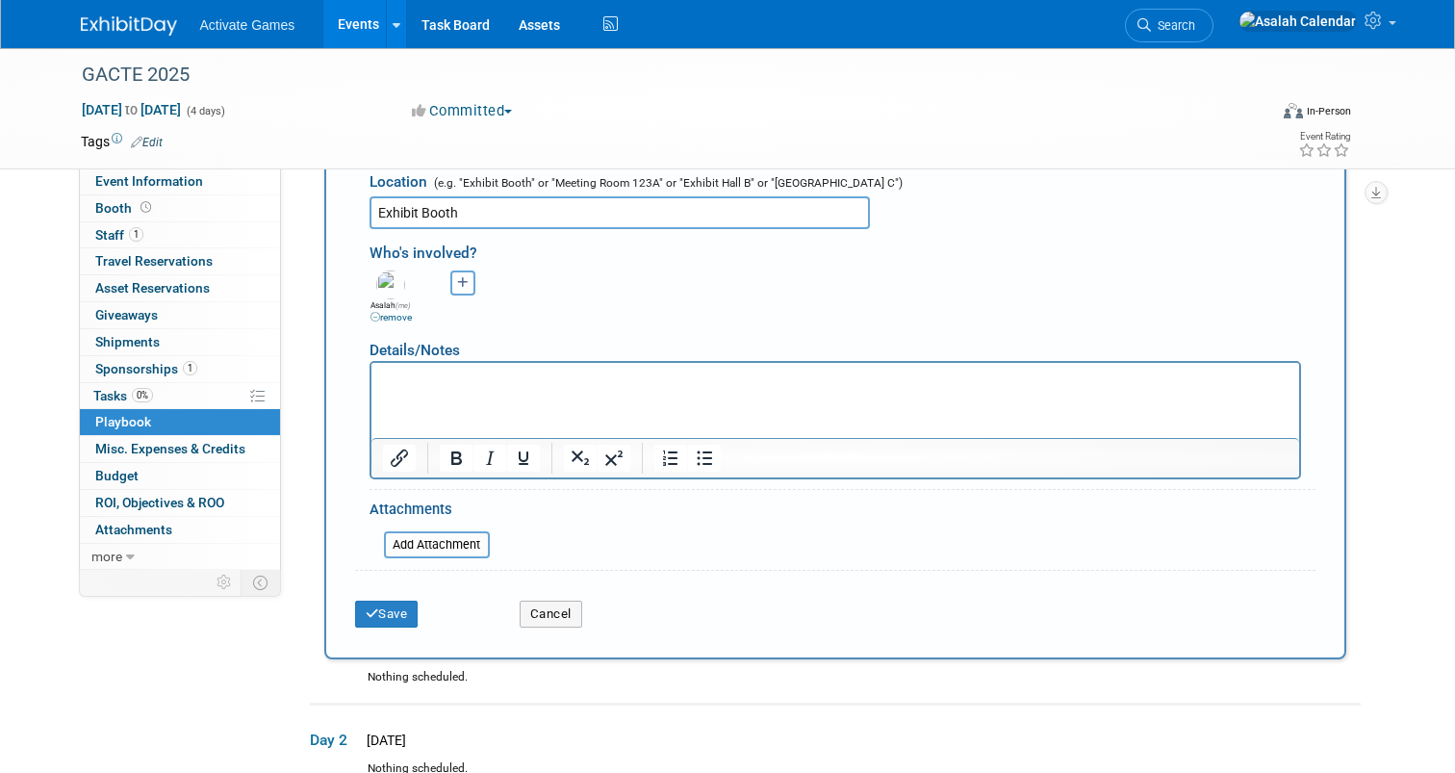
scroll to position [500, 0]
click at [403, 617] on button "Save" at bounding box center [387, 615] width 64 height 27
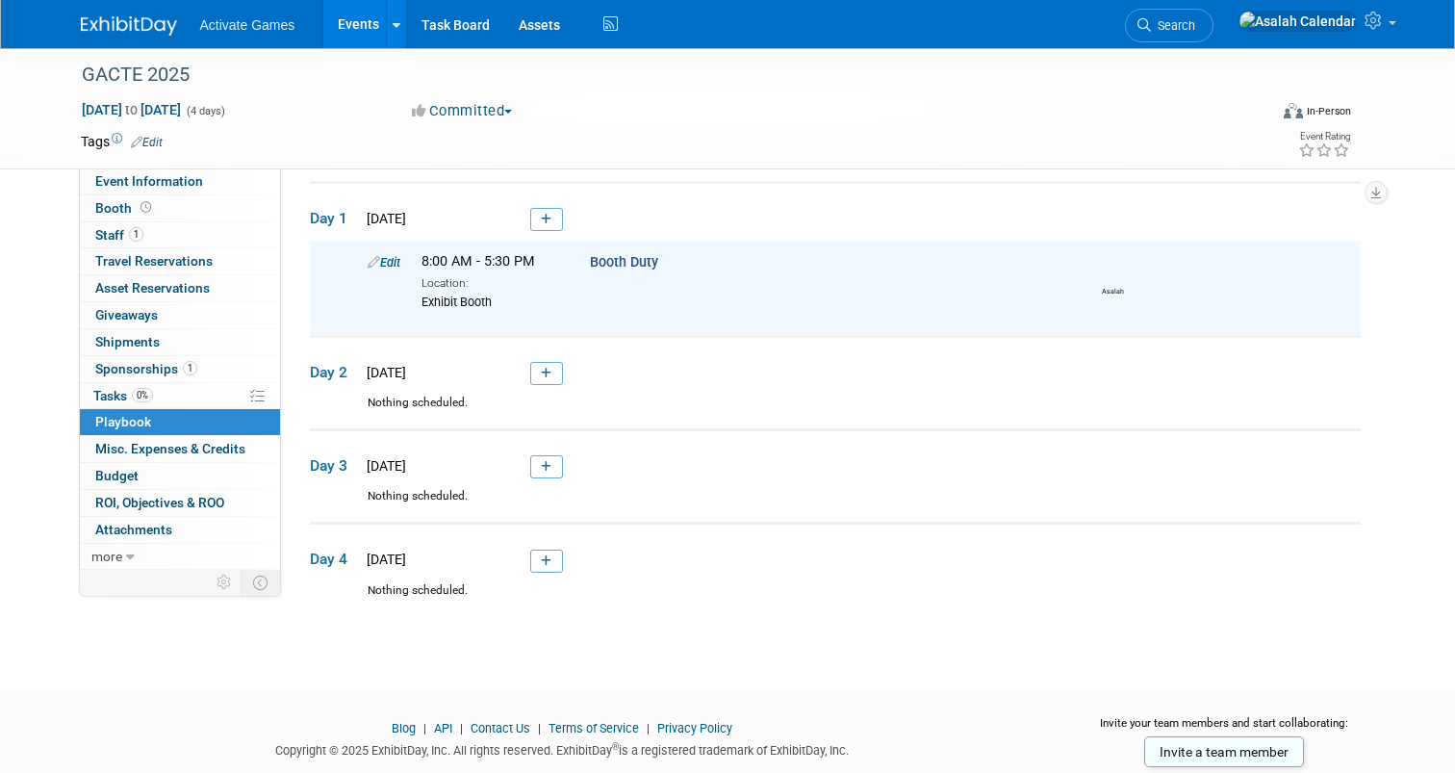
scroll to position [0, 0]
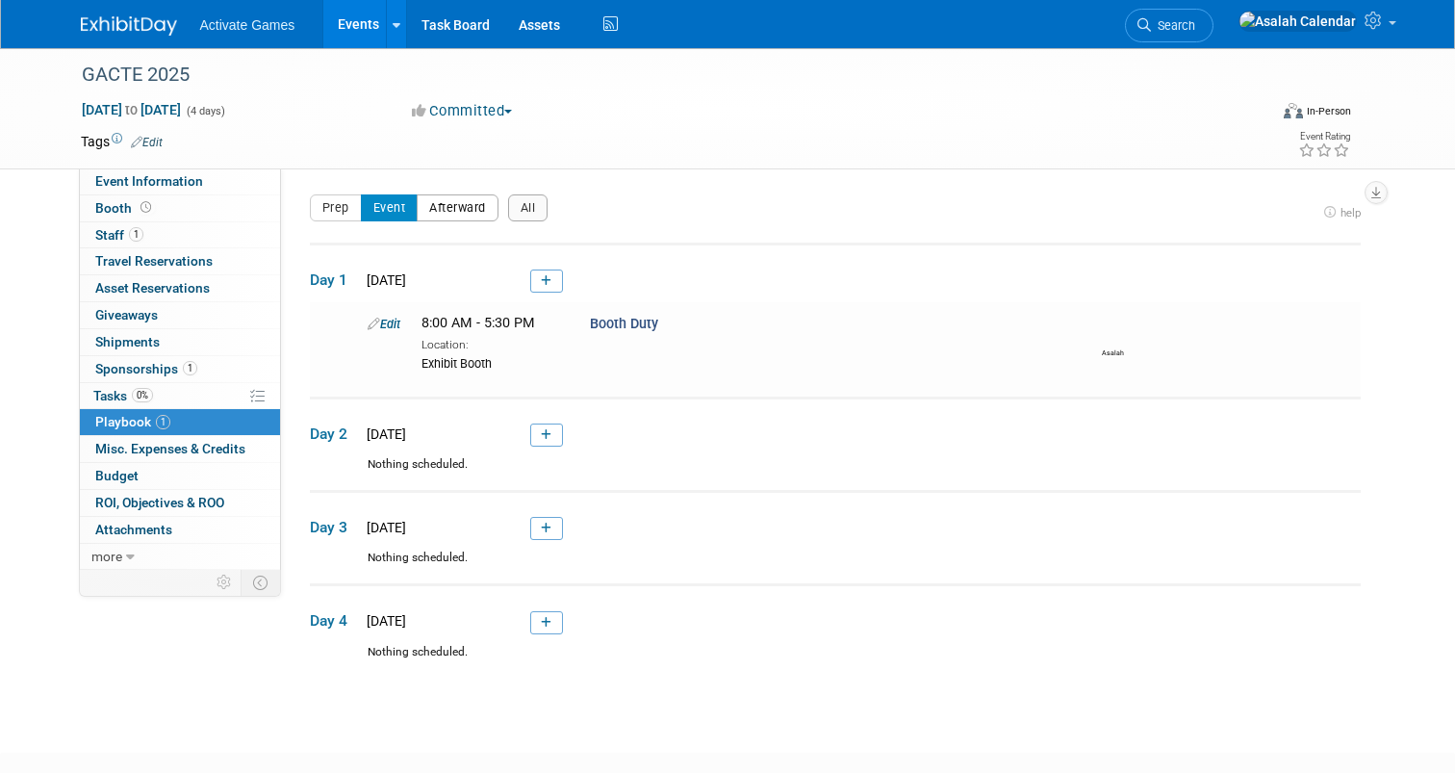
click at [468, 205] on button "Afterward" at bounding box center [458, 207] width 82 height 27
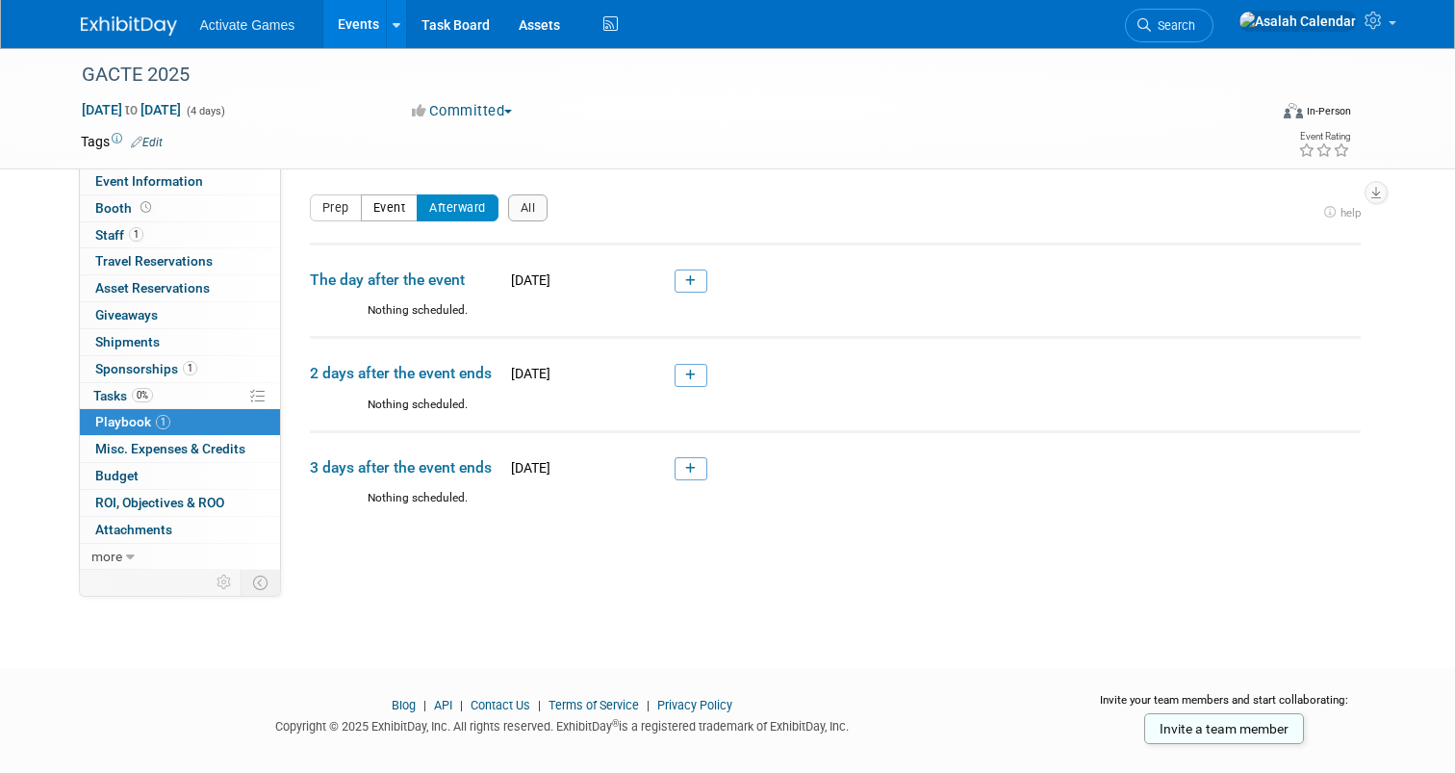
click at [398, 206] on button "Event" at bounding box center [390, 207] width 58 height 27
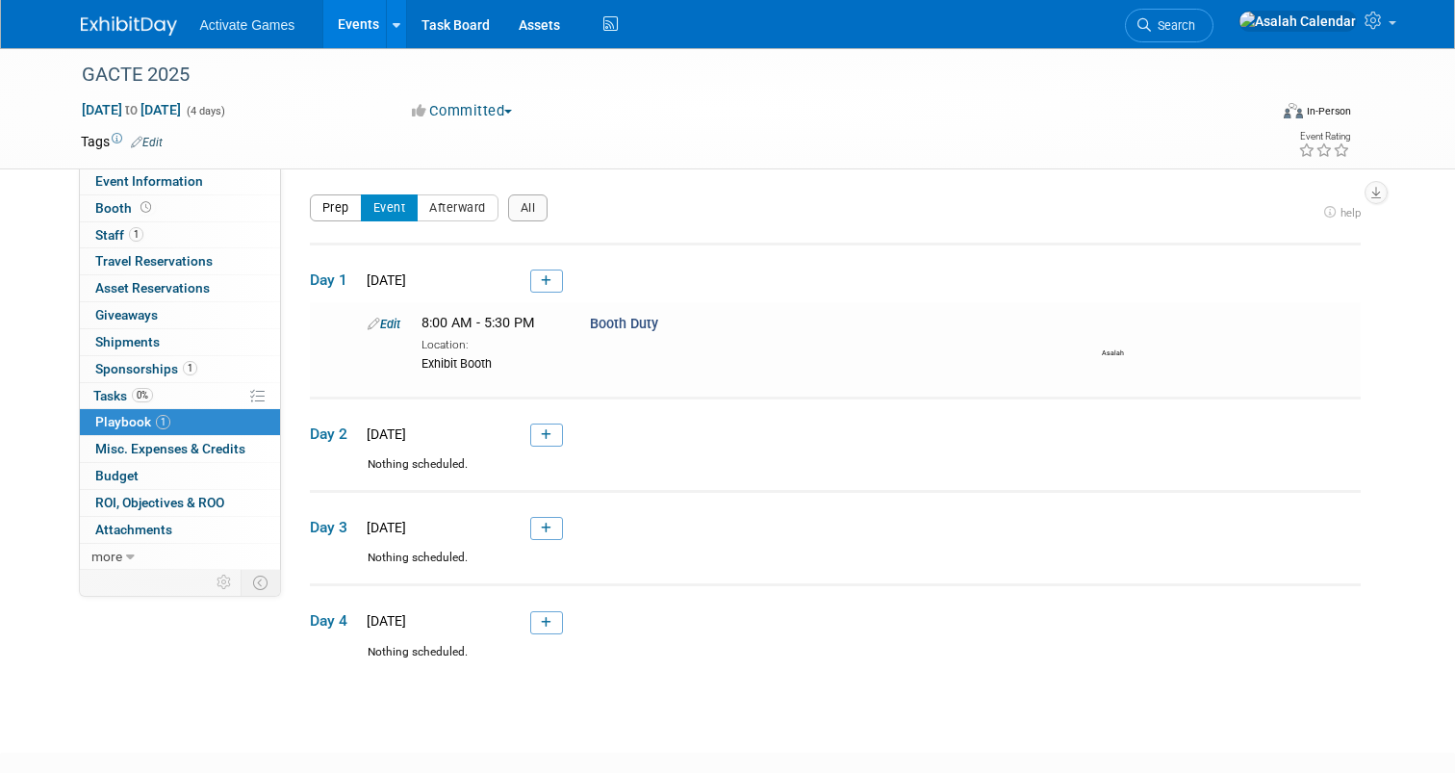
click at [339, 201] on button "Prep" at bounding box center [336, 207] width 52 height 27
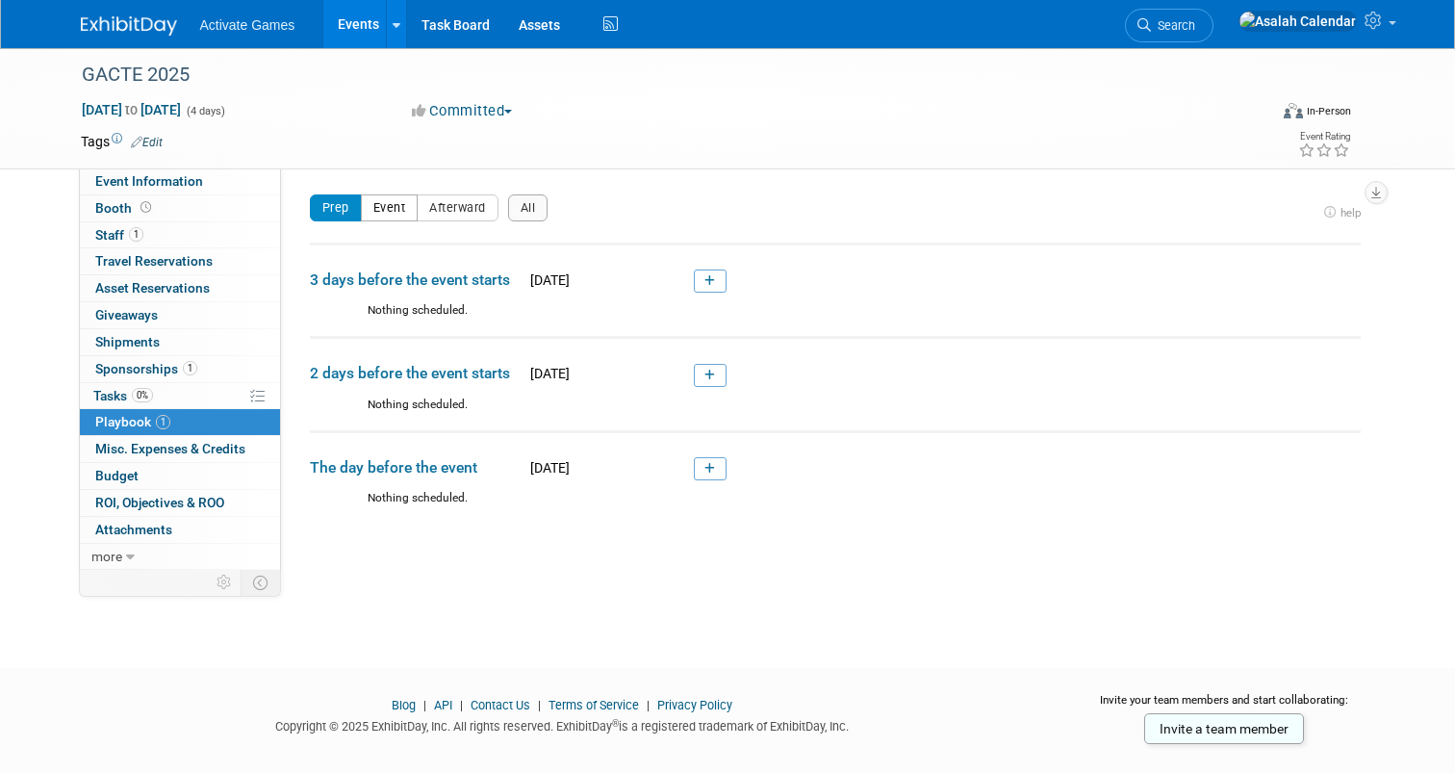
click at [387, 215] on button "Event" at bounding box center [390, 207] width 58 height 27
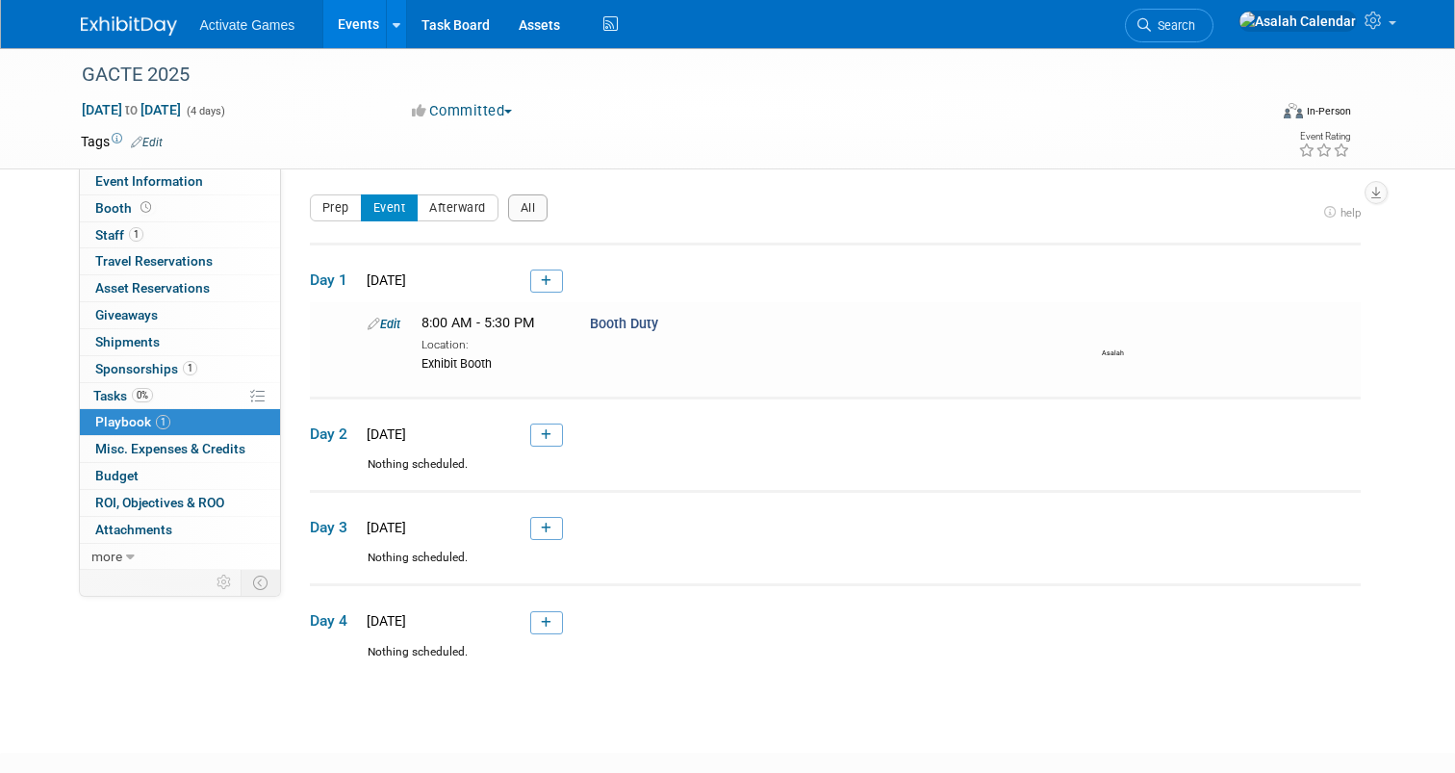
click at [682, 209] on div "Prep Event Afterward All" at bounding box center [814, 213] width 1008 height 38
click at [706, 196] on div "Prep Event Afterward All" at bounding box center [814, 213] width 1008 height 38
click at [706, 195] on div "Prep Event Afterward All" at bounding box center [814, 213] width 1008 height 38
click at [706, 196] on div "Prep Event Afterward All" at bounding box center [814, 213] width 1008 height 38
click at [175, 445] on span "Misc. Expenses & Credits 0" at bounding box center [170, 448] width 150 height 15
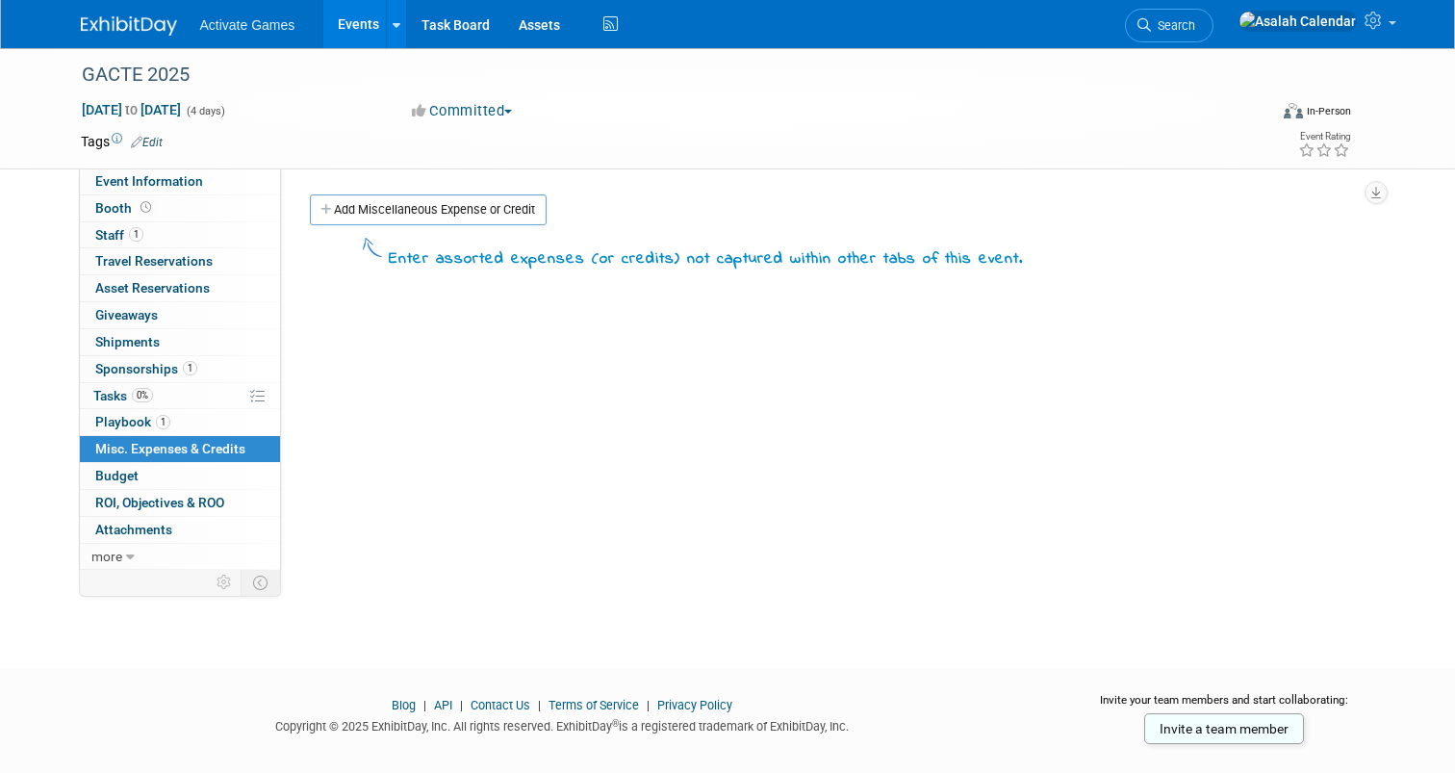
click at [524, 431] on div "Event Website: Edit Event Venue Name: Specify event venue name Event Venue Addr…" at bounding box center [828, 368] width 1094 height 401
click at [523, 396] on div "Event Website: Edit Event Venue Name: Specify event venue name Event Venue Addr…" at bounding box center [828, 368] width 1094 height 401
click at [478, 359] on div "Event Website: Edit Event Venue Name: Specify event venue name Event Venue Addr…" at bounding box center [828, 368] width 1094 height 401
click at [430, 207] on link "Add Miscellaneous Expense or Credit" at bounding box center [428, 209] width 237 height 31
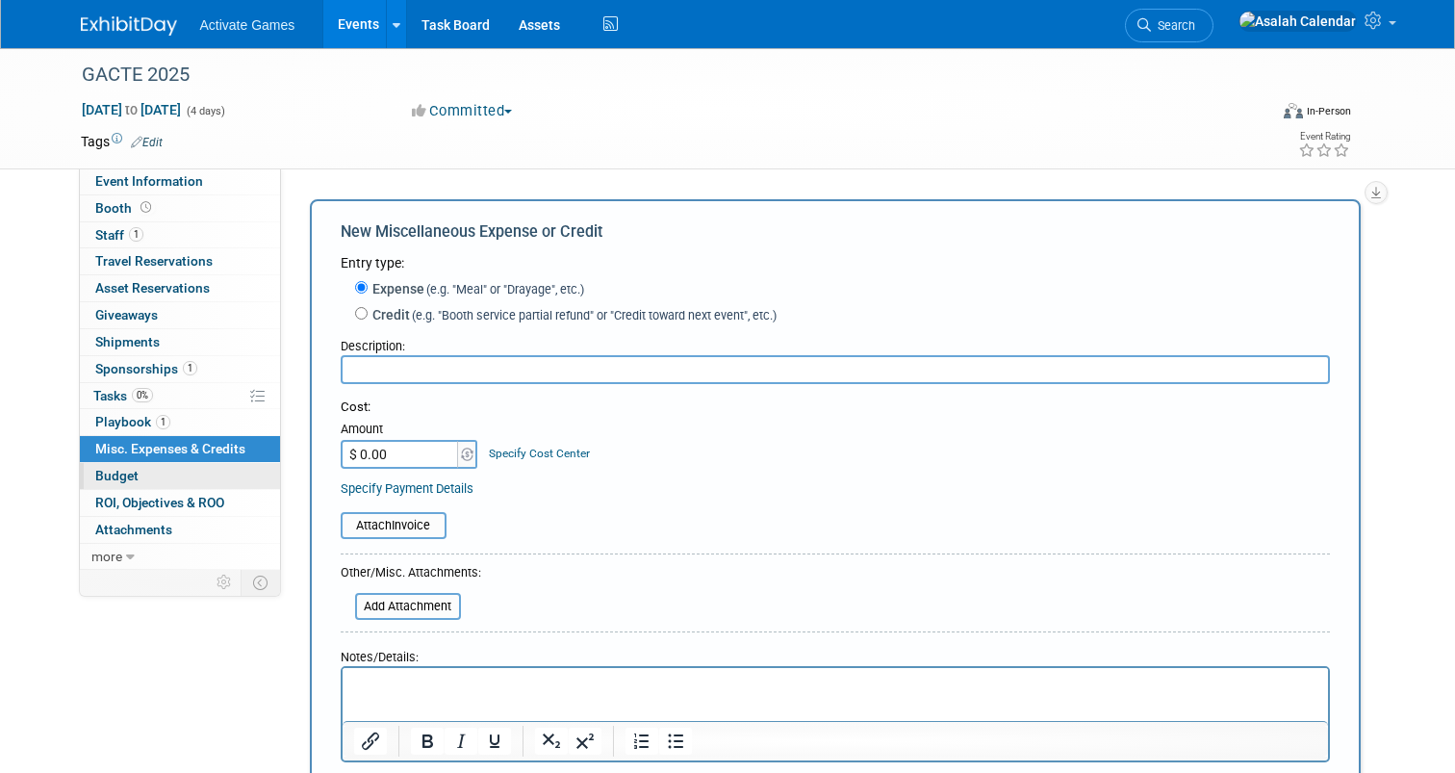
click at [183, 468] on link "Budget" at bounding box center [180, 476] width 200 height 26
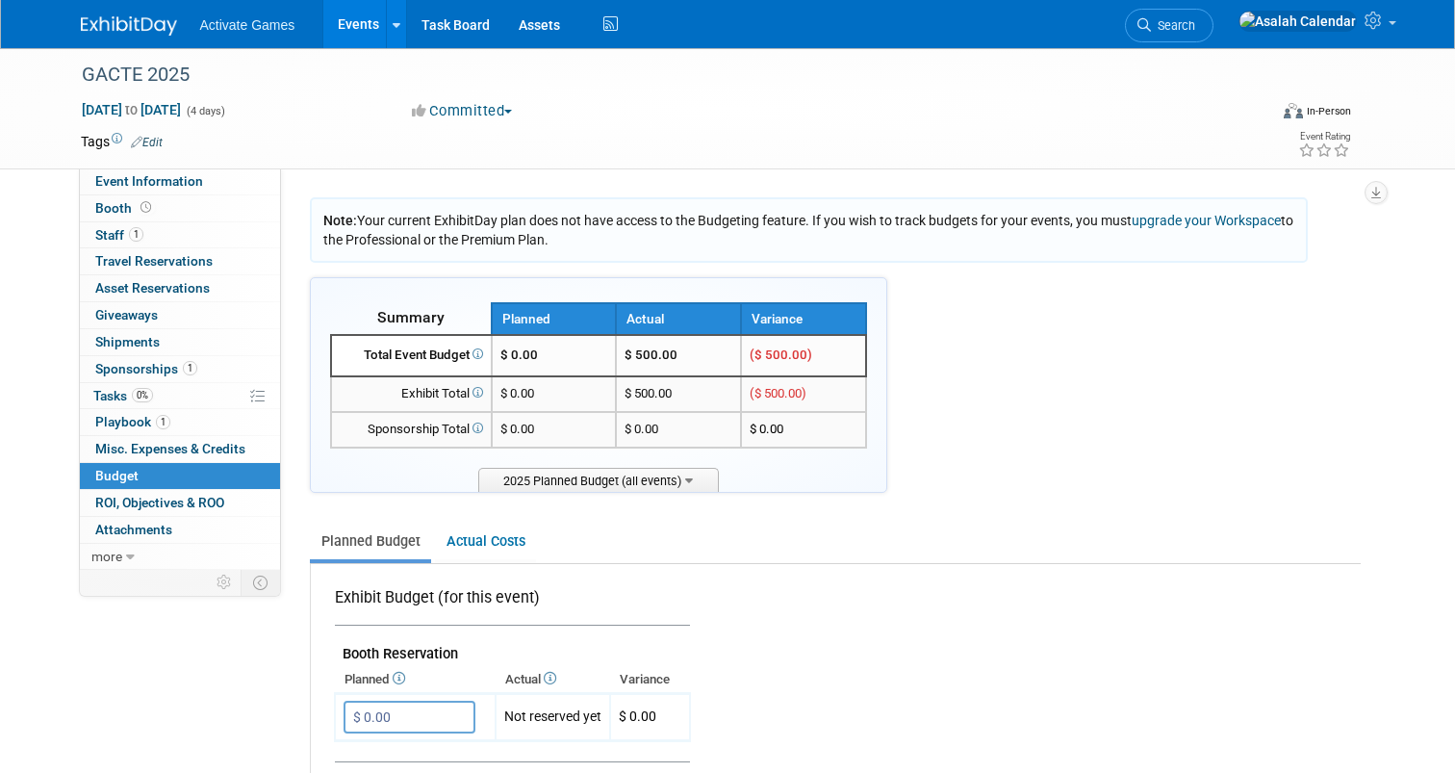
click at [704, 481] on span "2025 Planned Budget (all events)" at bounding box center [598, 480] width 241 height 24
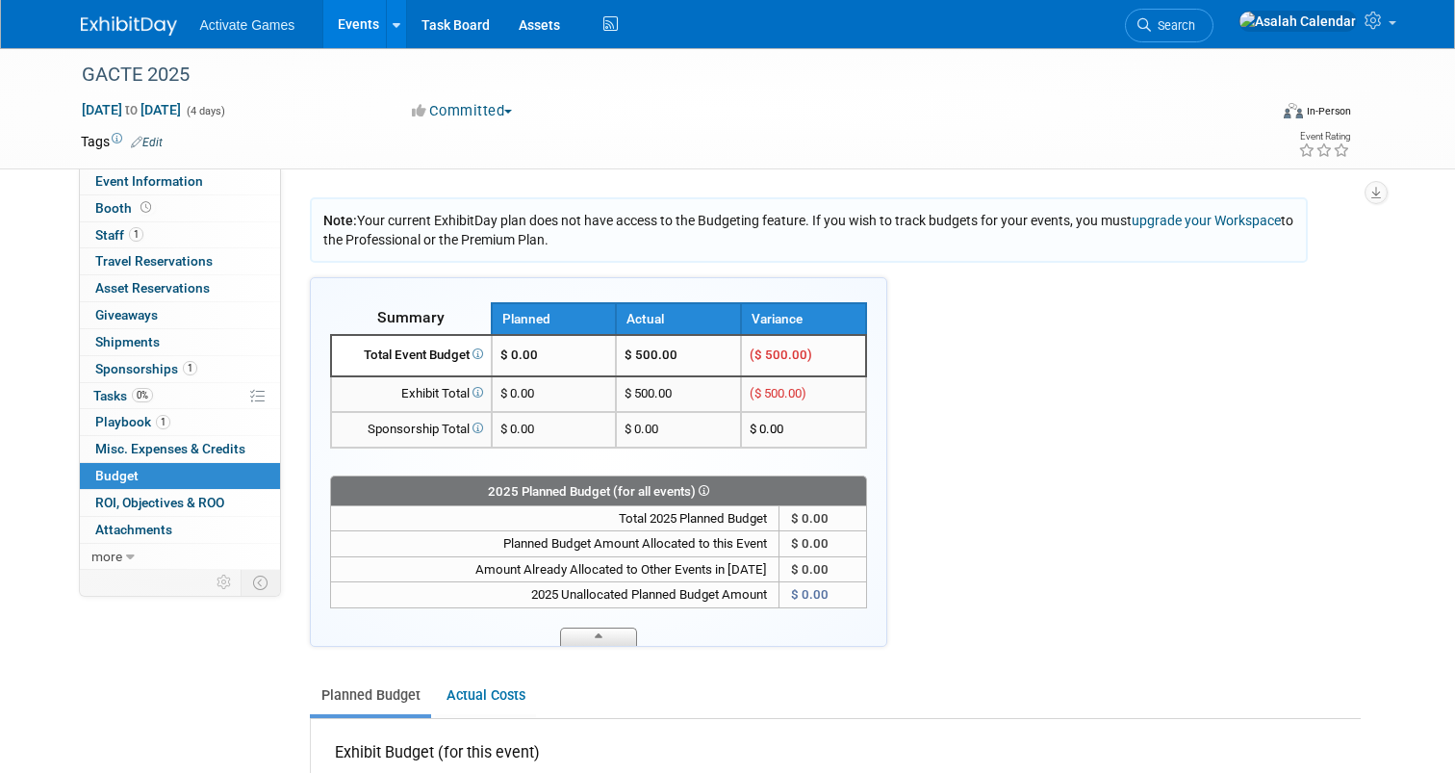
click at [611, 638] on span at bounding box center [598, 637] width 77 height 18
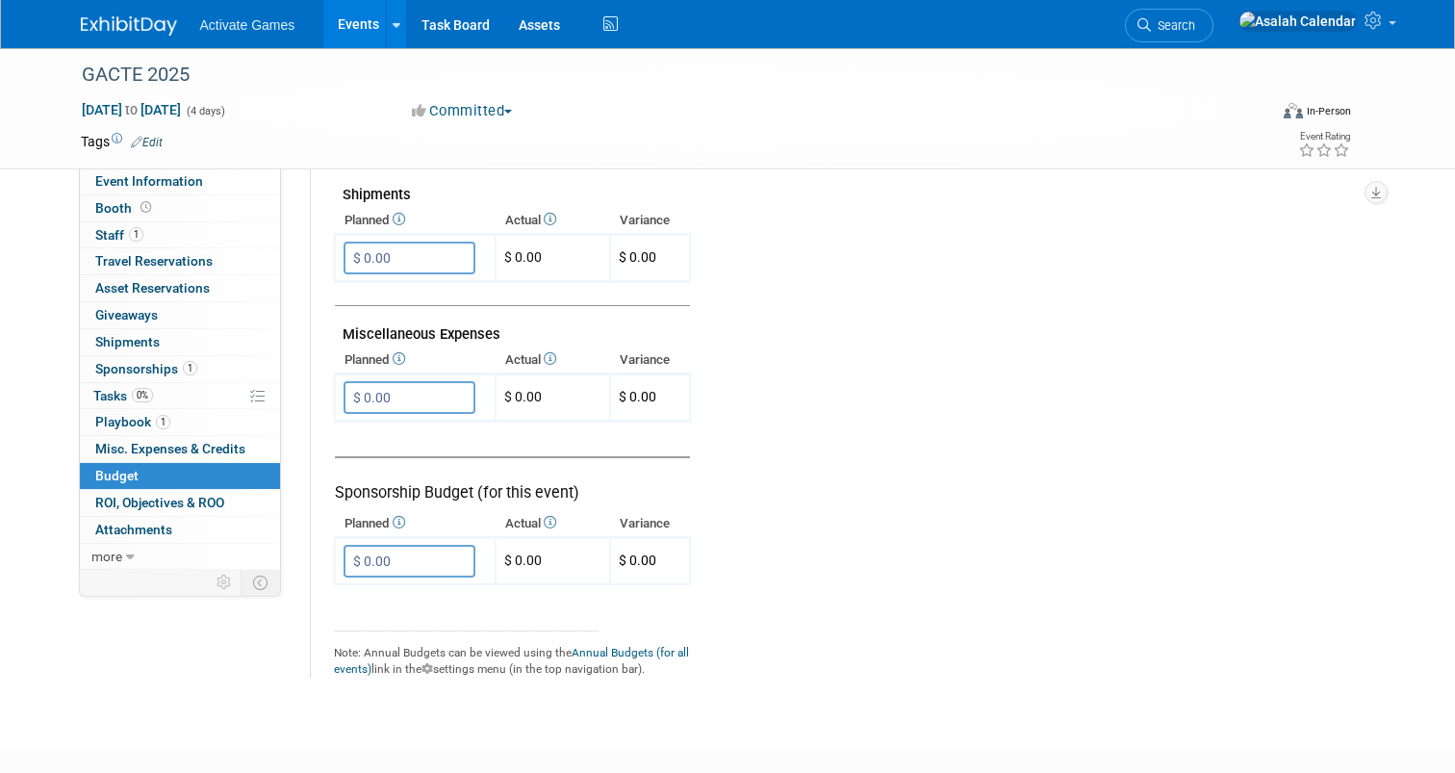
scroll to position [1142, 0]
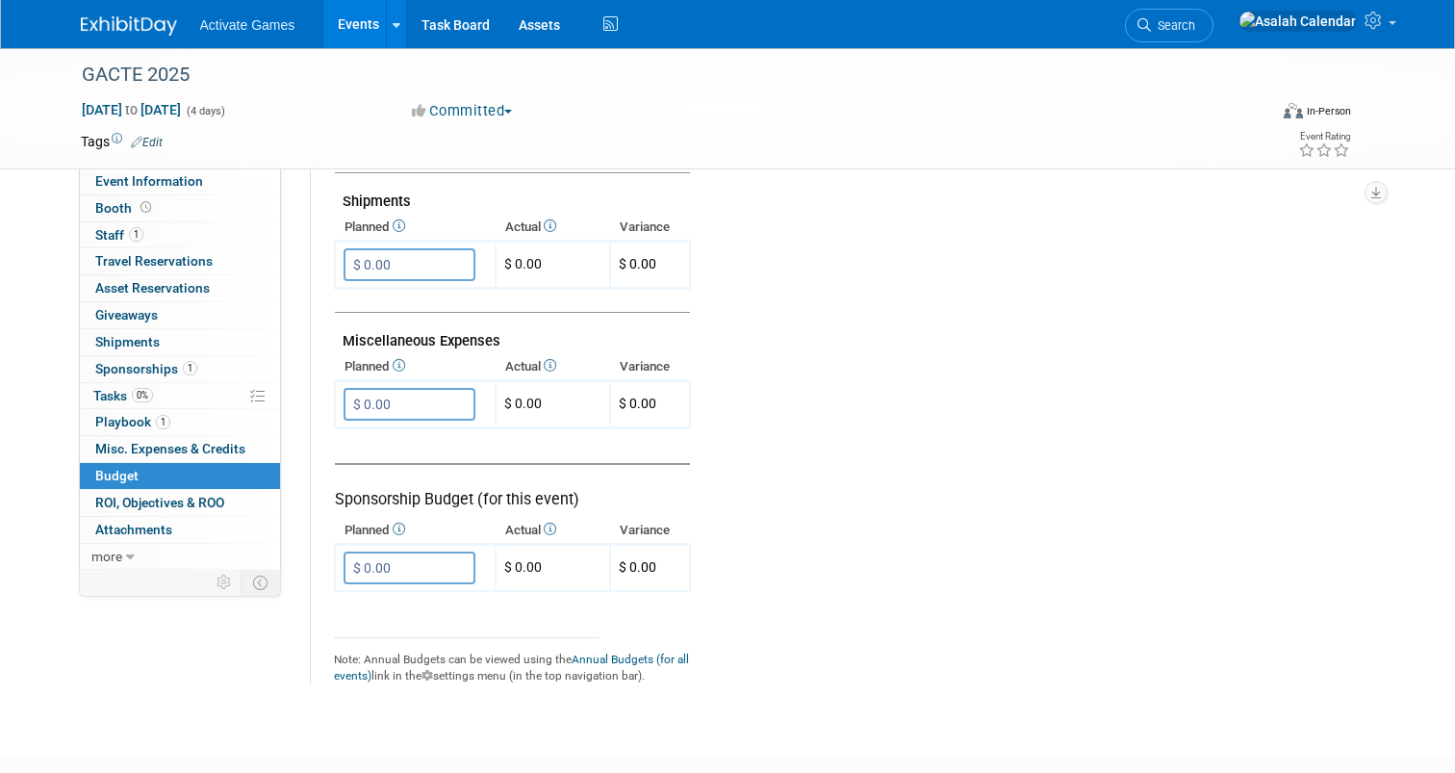
click at [772, 530] on tr "Exhibit Budget (for this event) Booth Reservation $ 0.00 X $ 0.00 X X" at bounding box center [842, 54] width 1017 height 1262
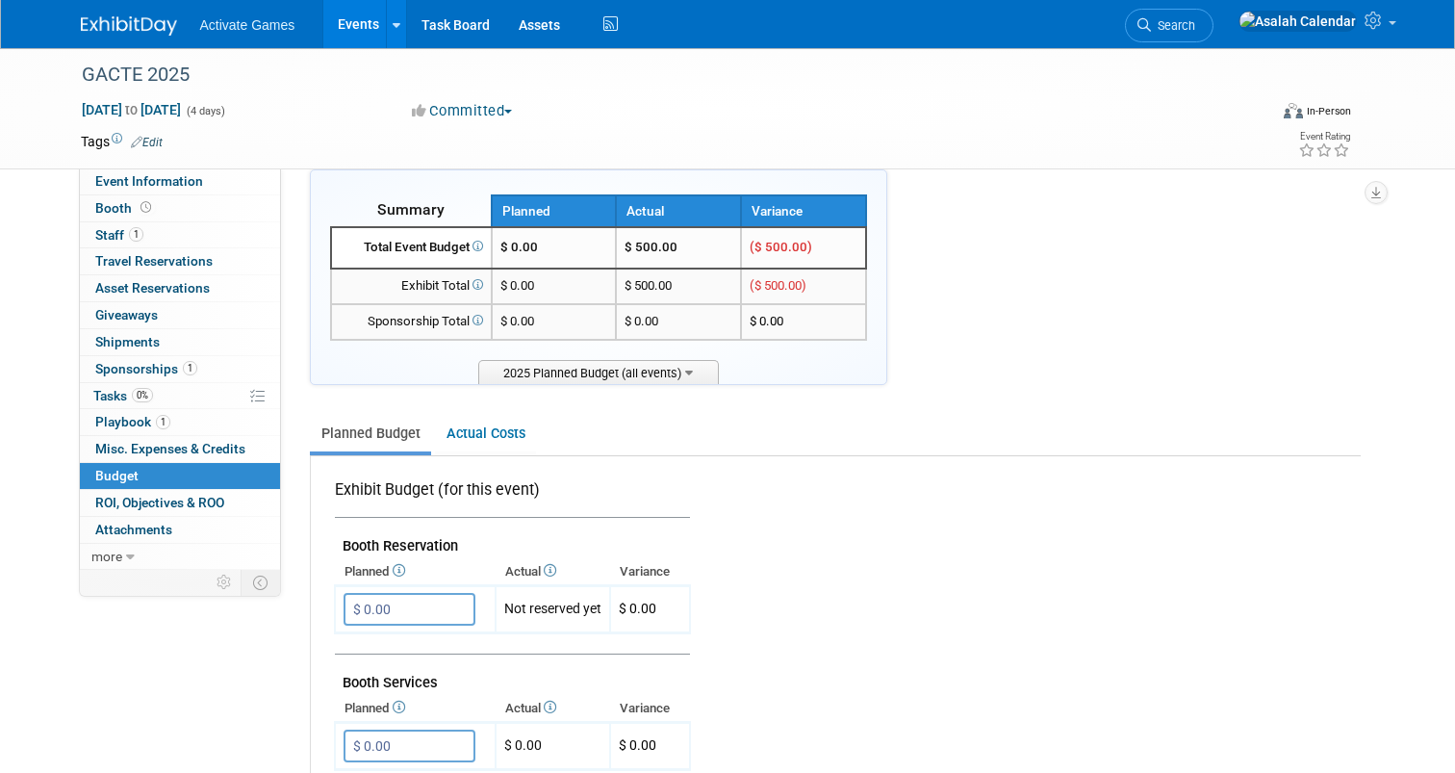
scroll to position [175, 0]
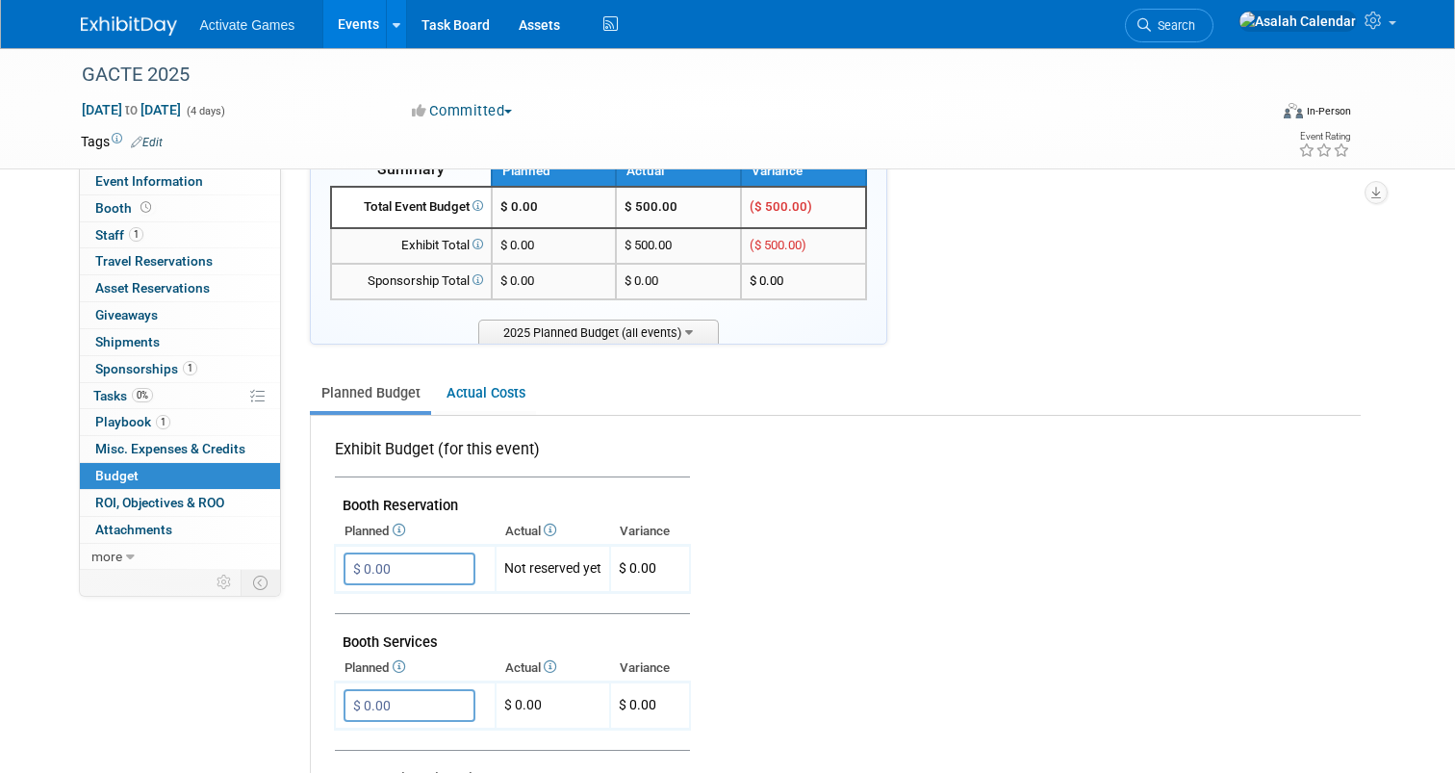
scroll to position [0, 0]
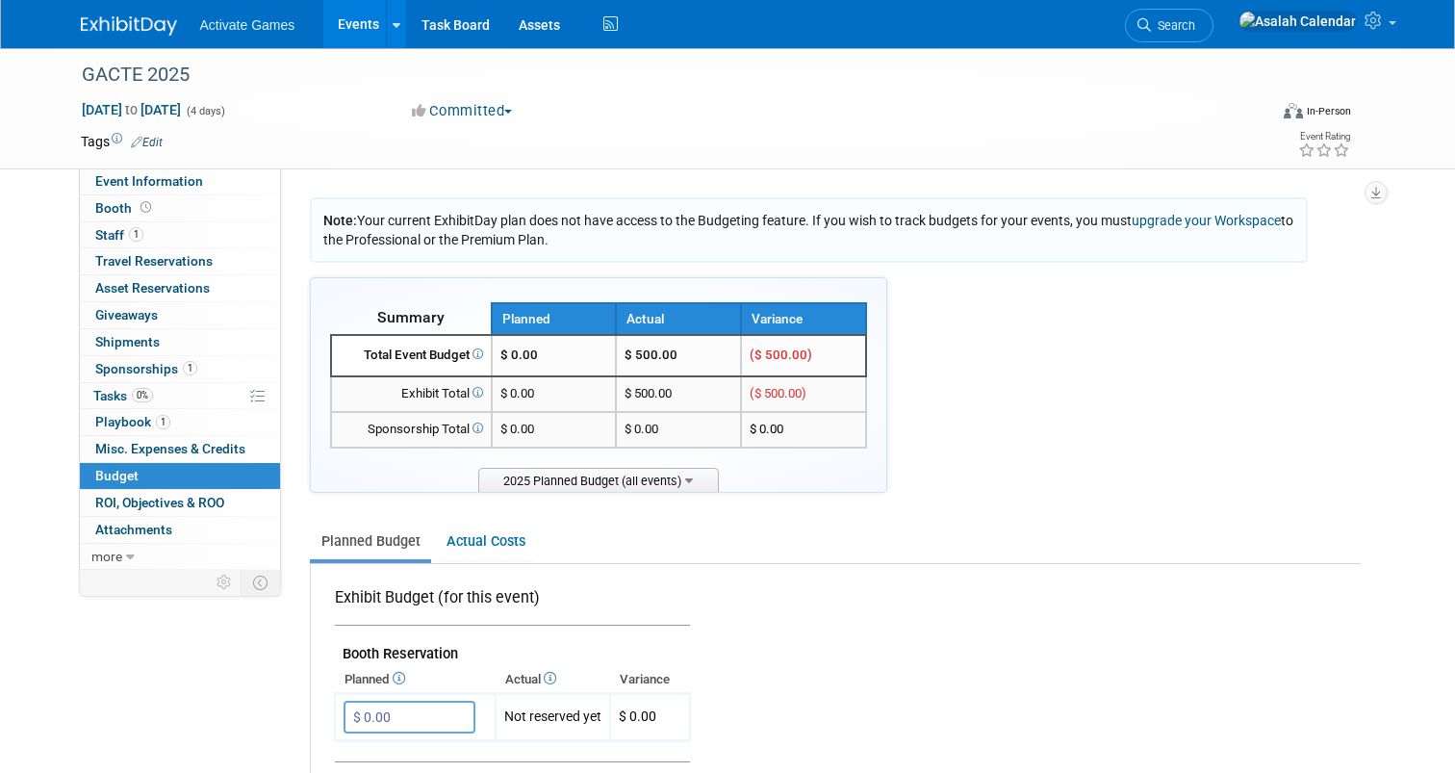
click at [914, 512] on div "Planned Budget Actual Costs" at bounding box center [835, 533] width 1051 height 62
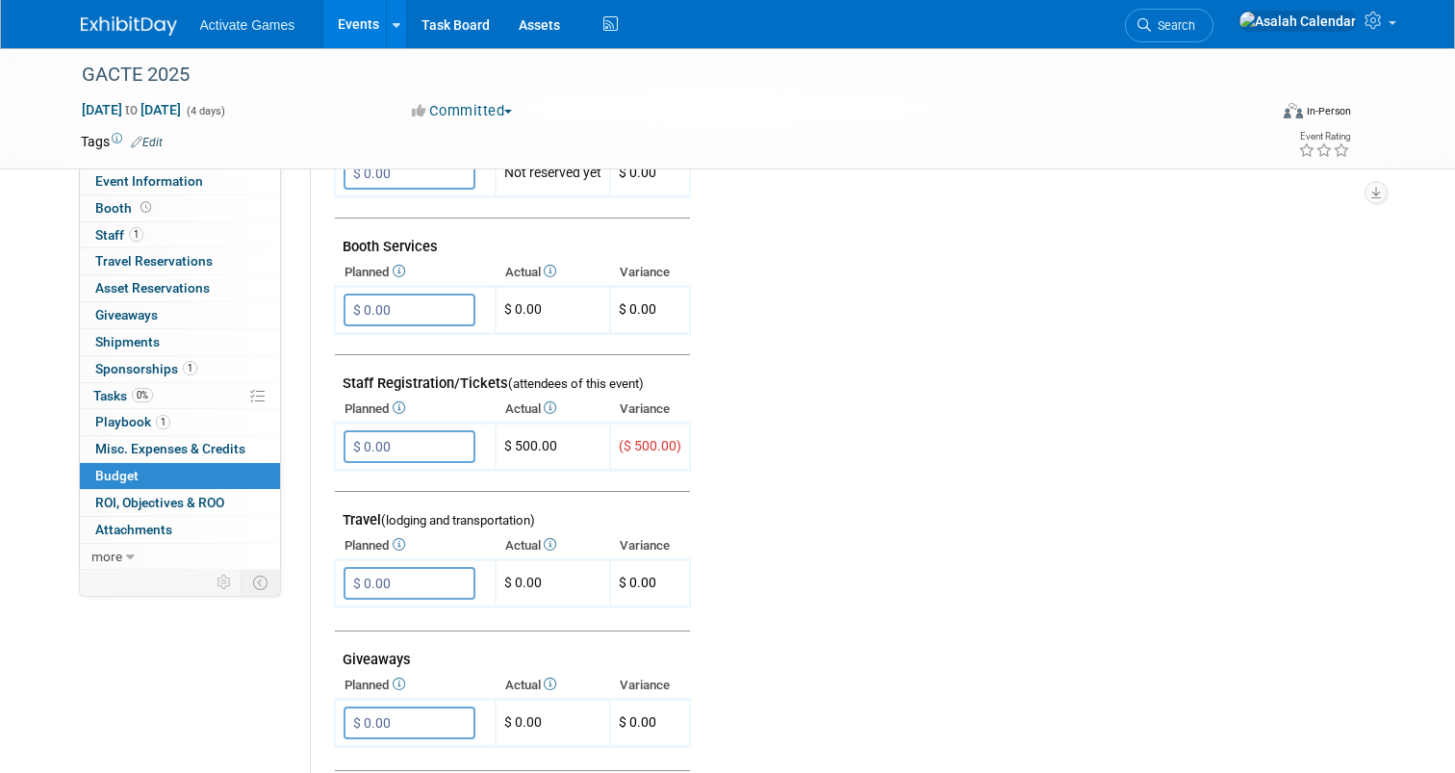
scroll to position [528, 0]
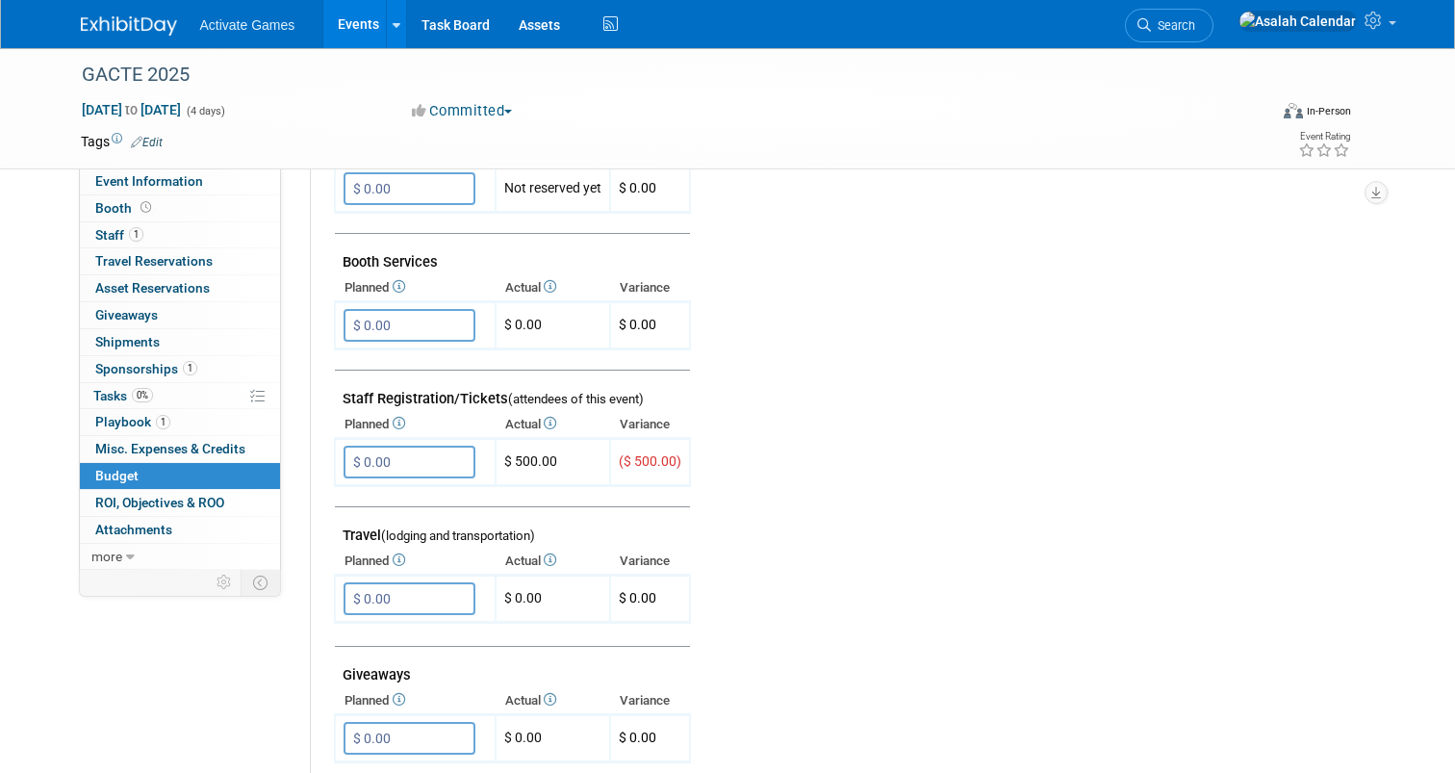
click at [942, 585] on td at bounding box center [1018, 565] width 654 height 1059
click at [403, 419] on icon at bounding box center [397, 423] width 15 height 13
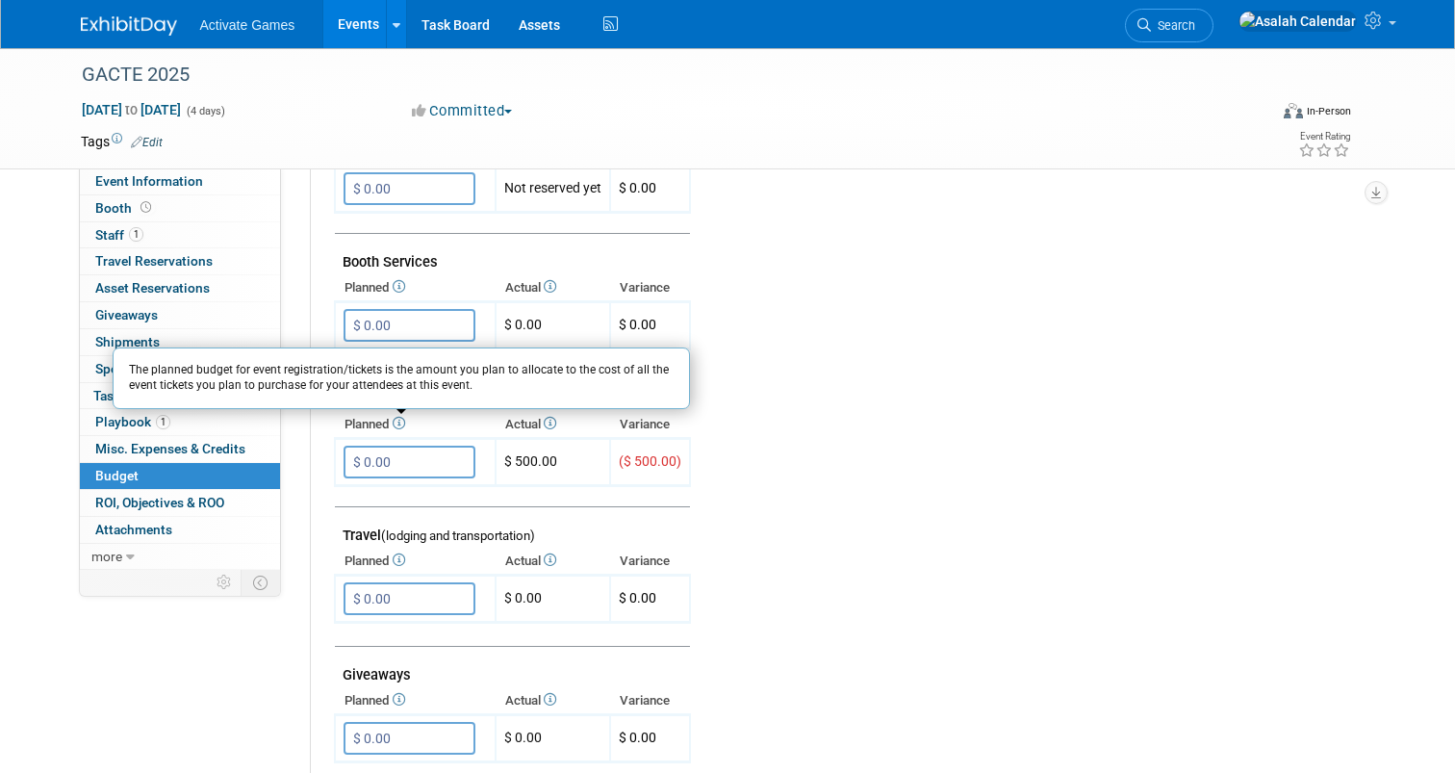
click at [888, 381] on td at bounding box center [1018, 565] width 654 height 1059
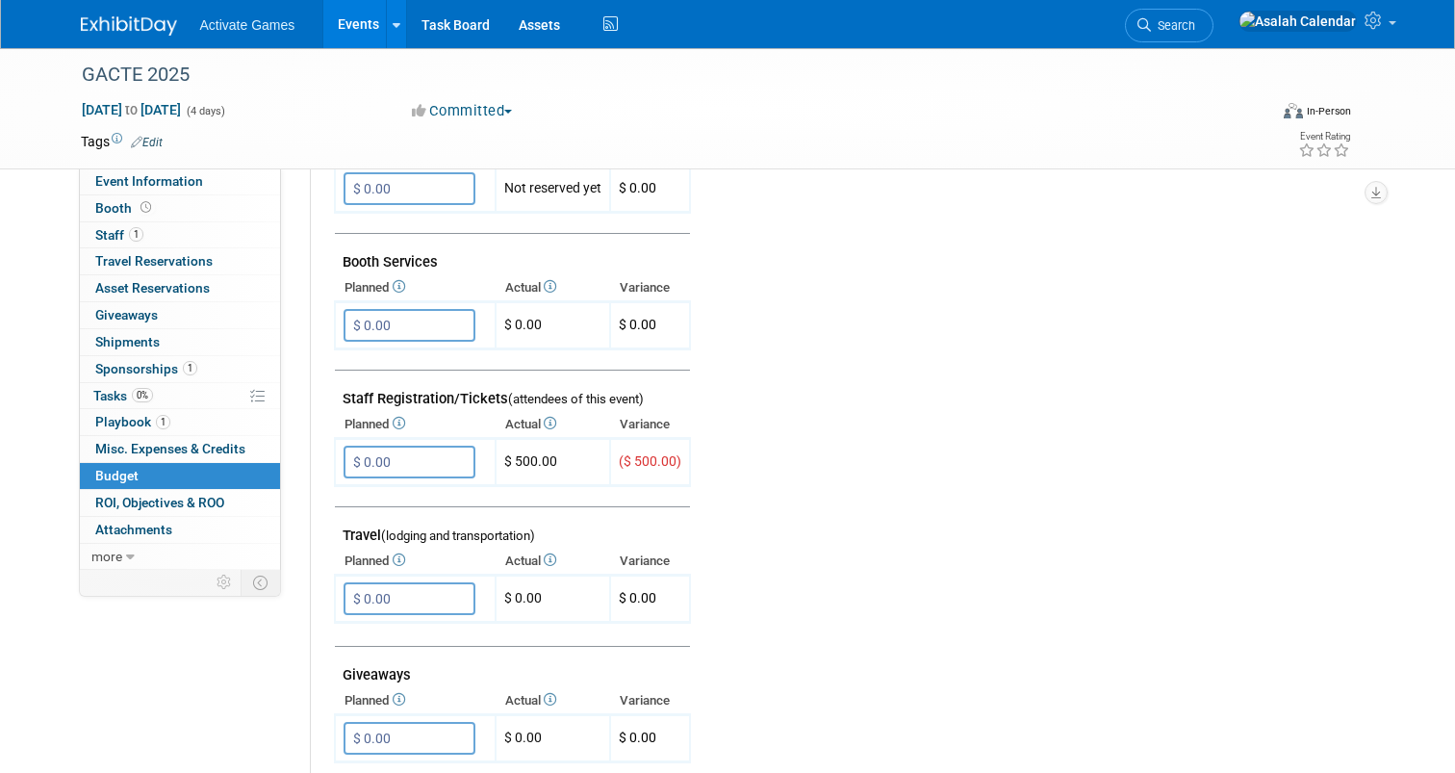
click at [888, 381] on td at bounding box center [1018, 565] width 654 height 1059
click at [844, 407] on td at bounding box center [1018, 565] width 654 height 1059
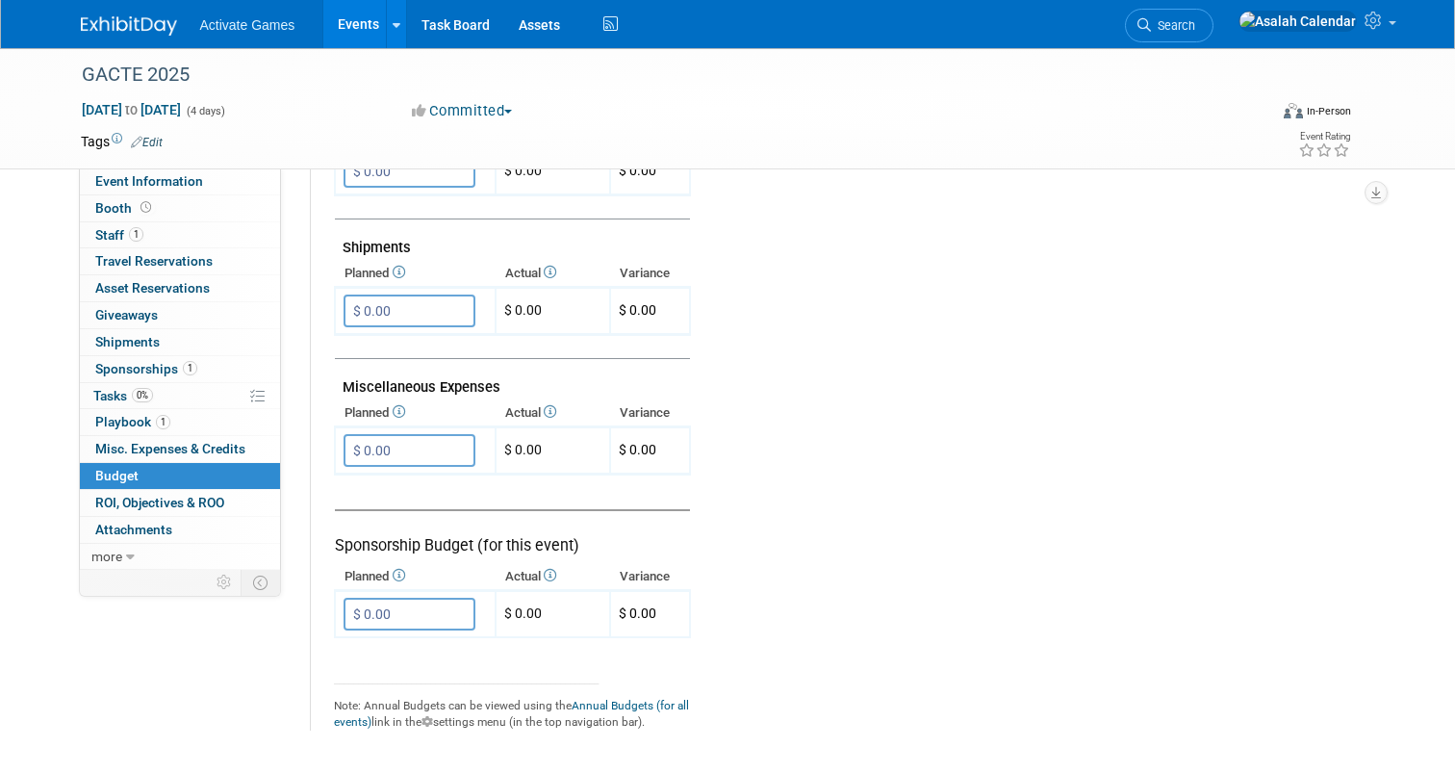
scroll to position [1105, 0]
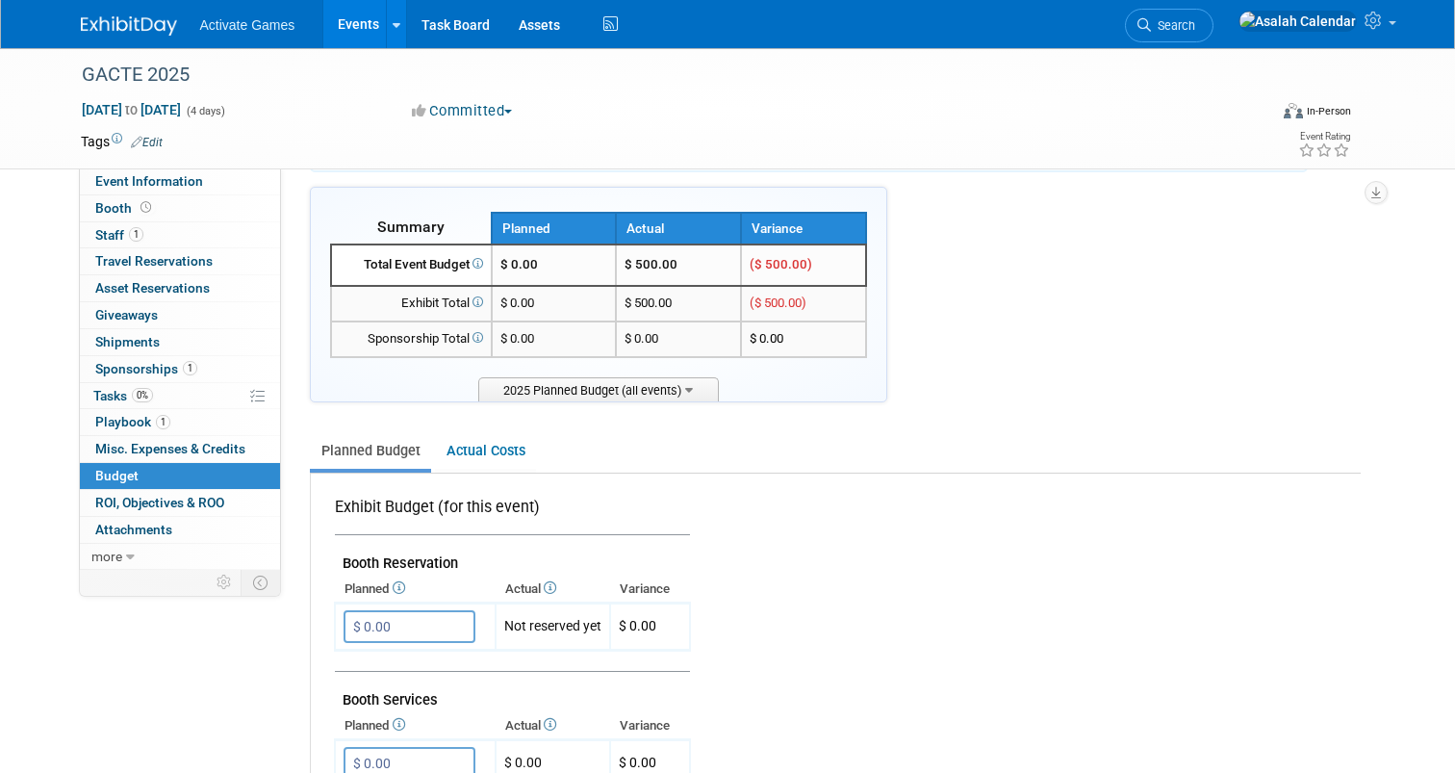
scroll to position [90, 0]
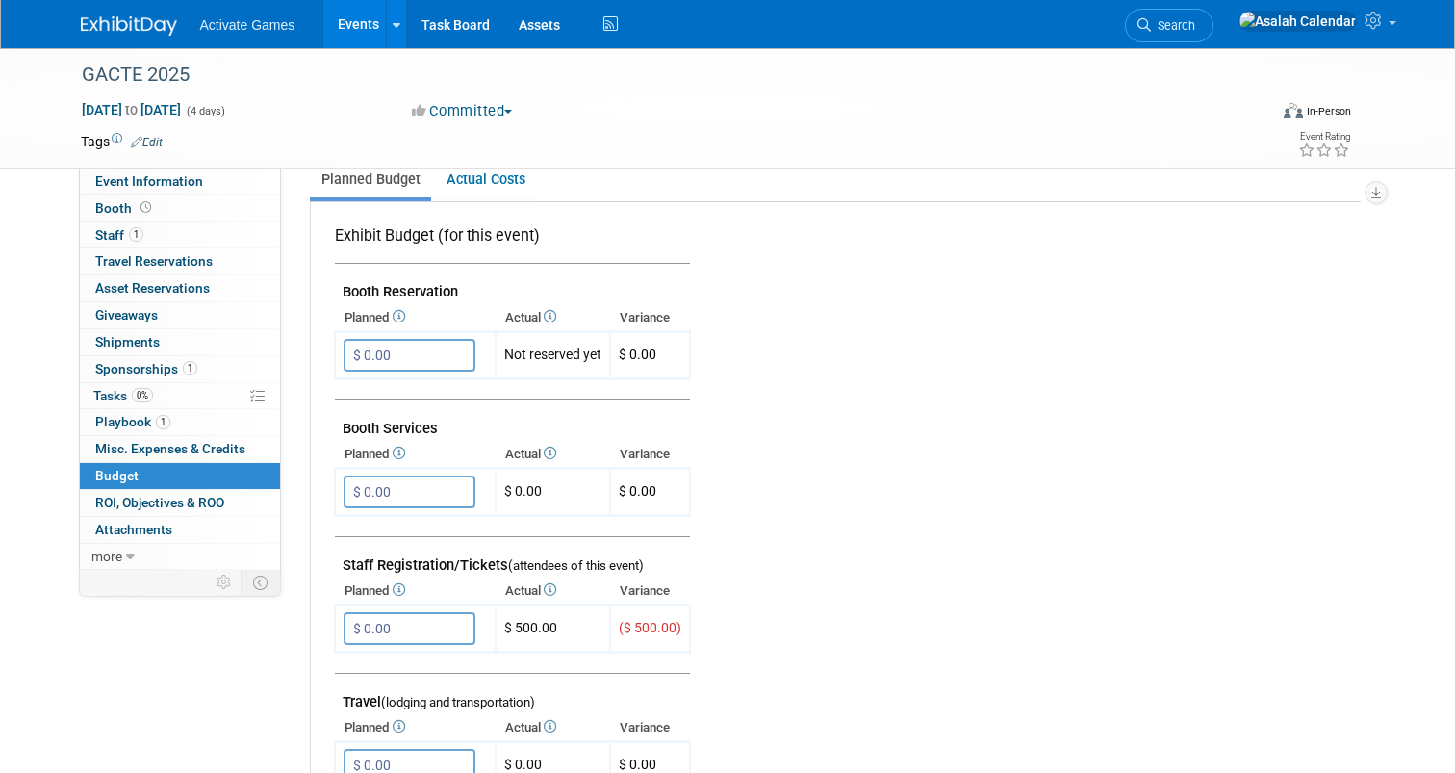
scroll to position [364, 0]
click at [861, 543] on td at bounding box center [1018, 729] width 654 height 1059
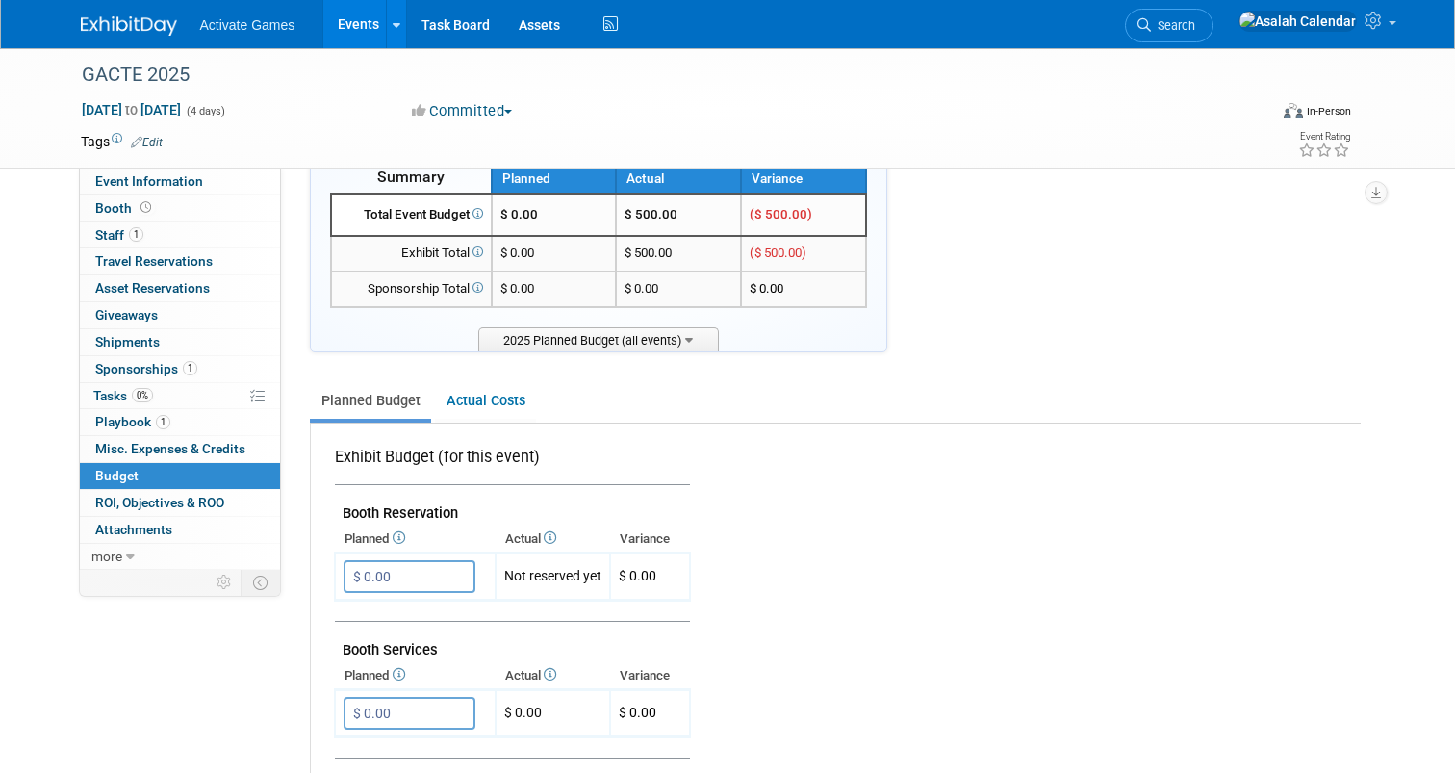
scroll to position [138, 0]
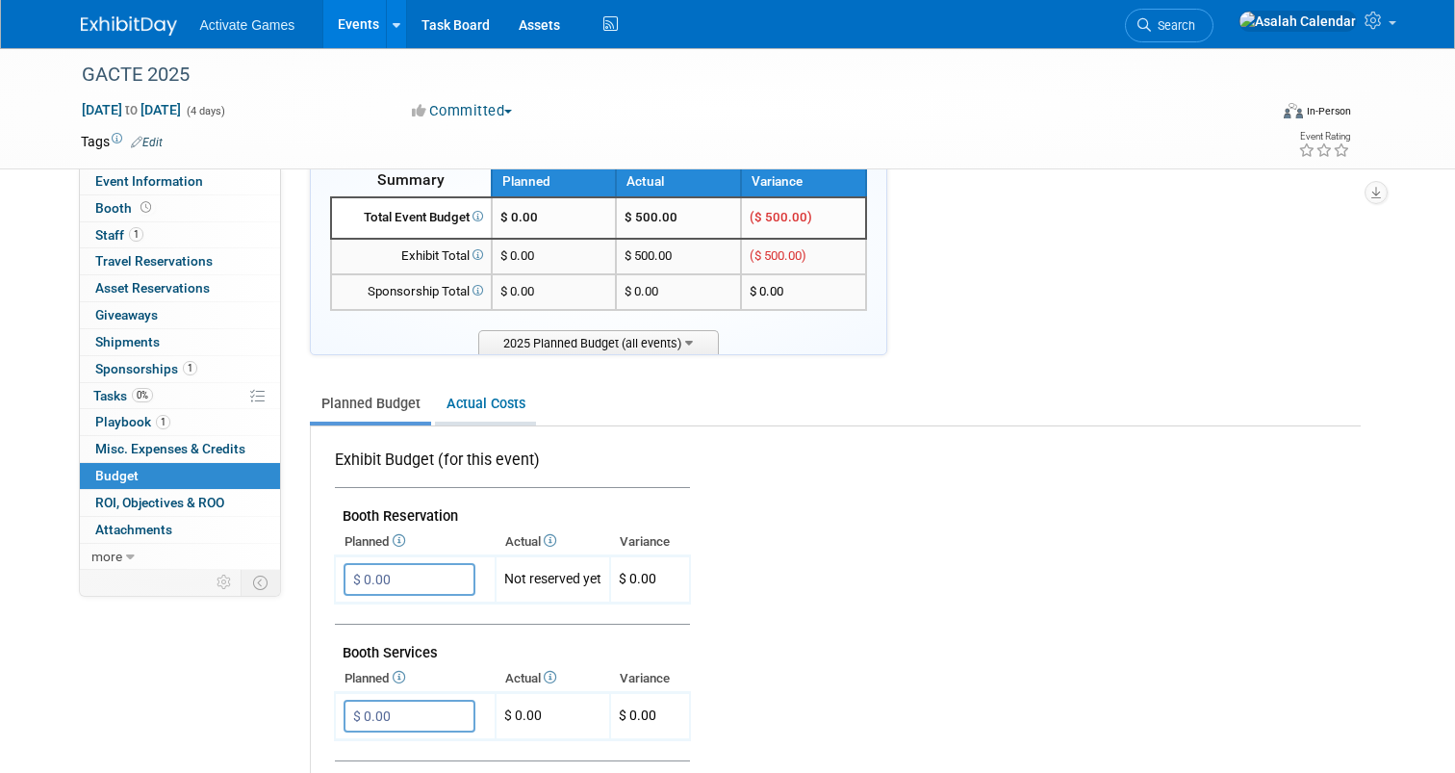
click at [482, 421] on li "Actual Costs" at bounding box center [485, 405] width 101 height 39
click at [492, 414] on link "Actual Costs" at bounding box center [485, 404] width 101 height 36
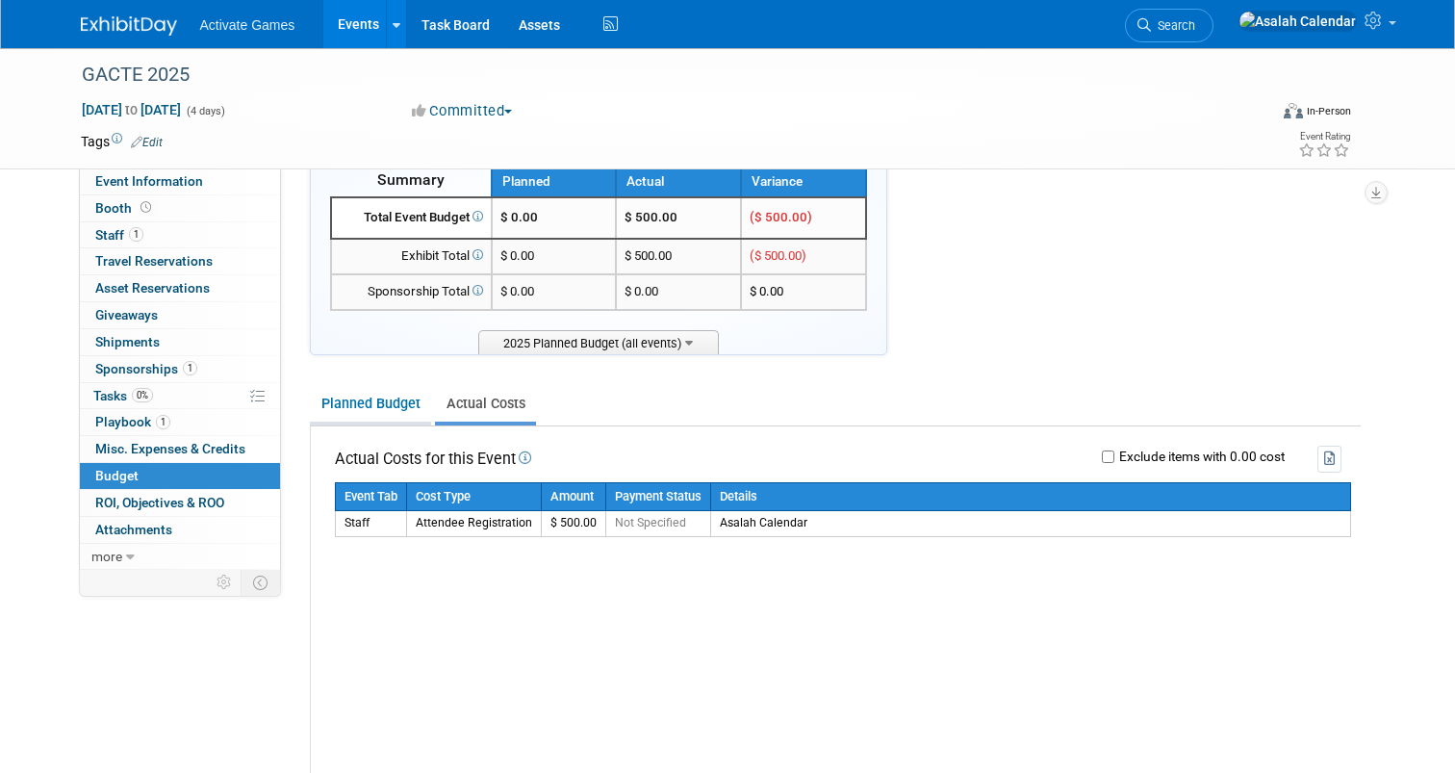
click at [381, 408] on link "Planned Budget" at bounding box center [370, 404] width 121 height 36
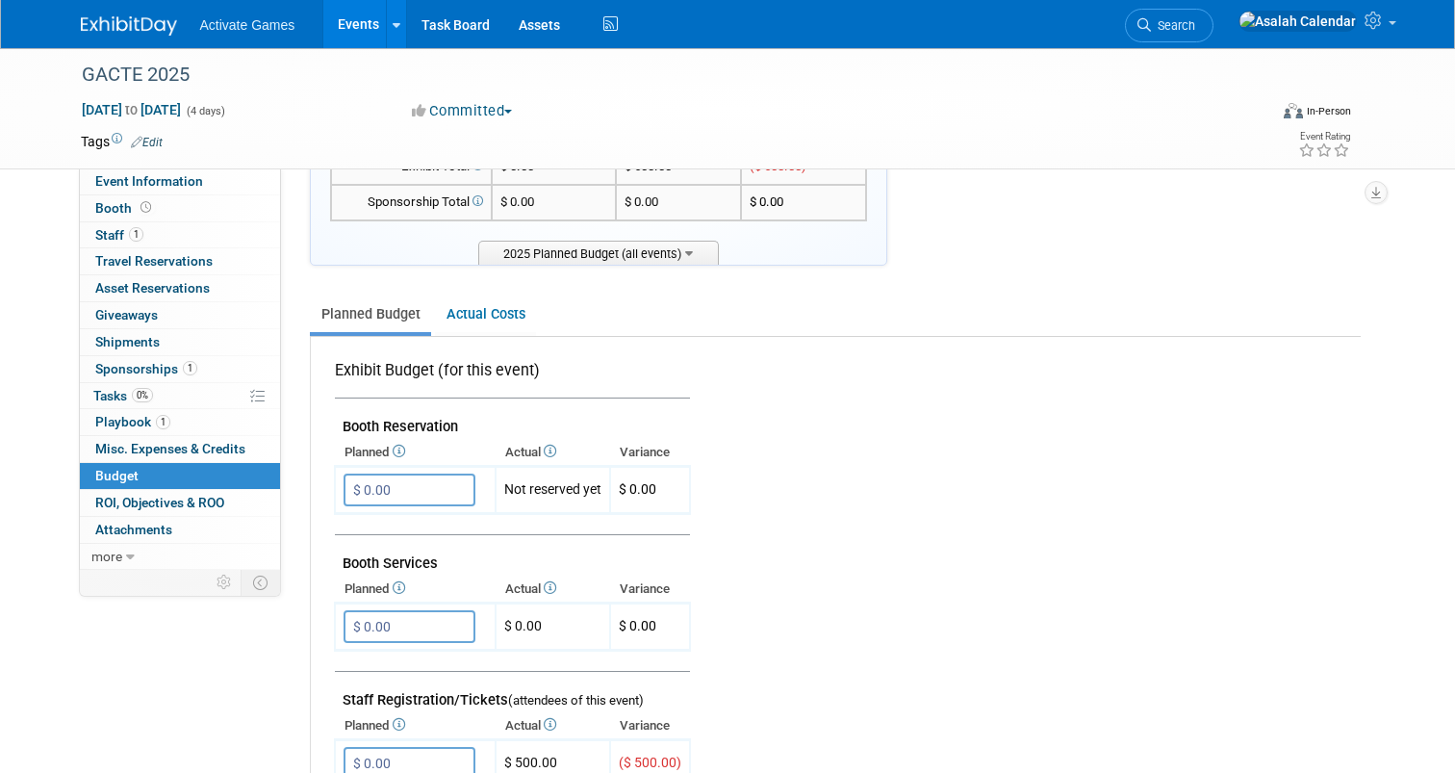
scroll to position [244, 0]
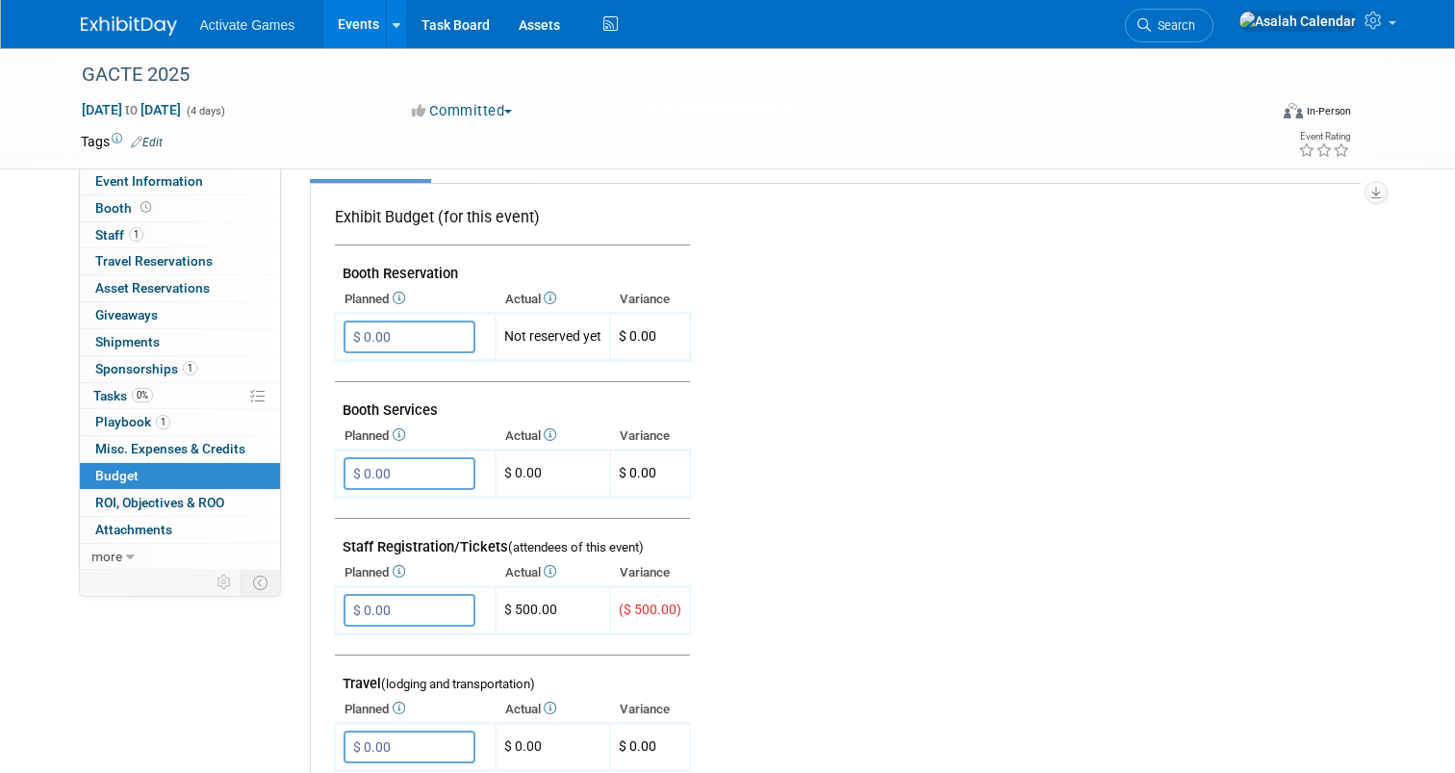
scroll to position [383, 0]
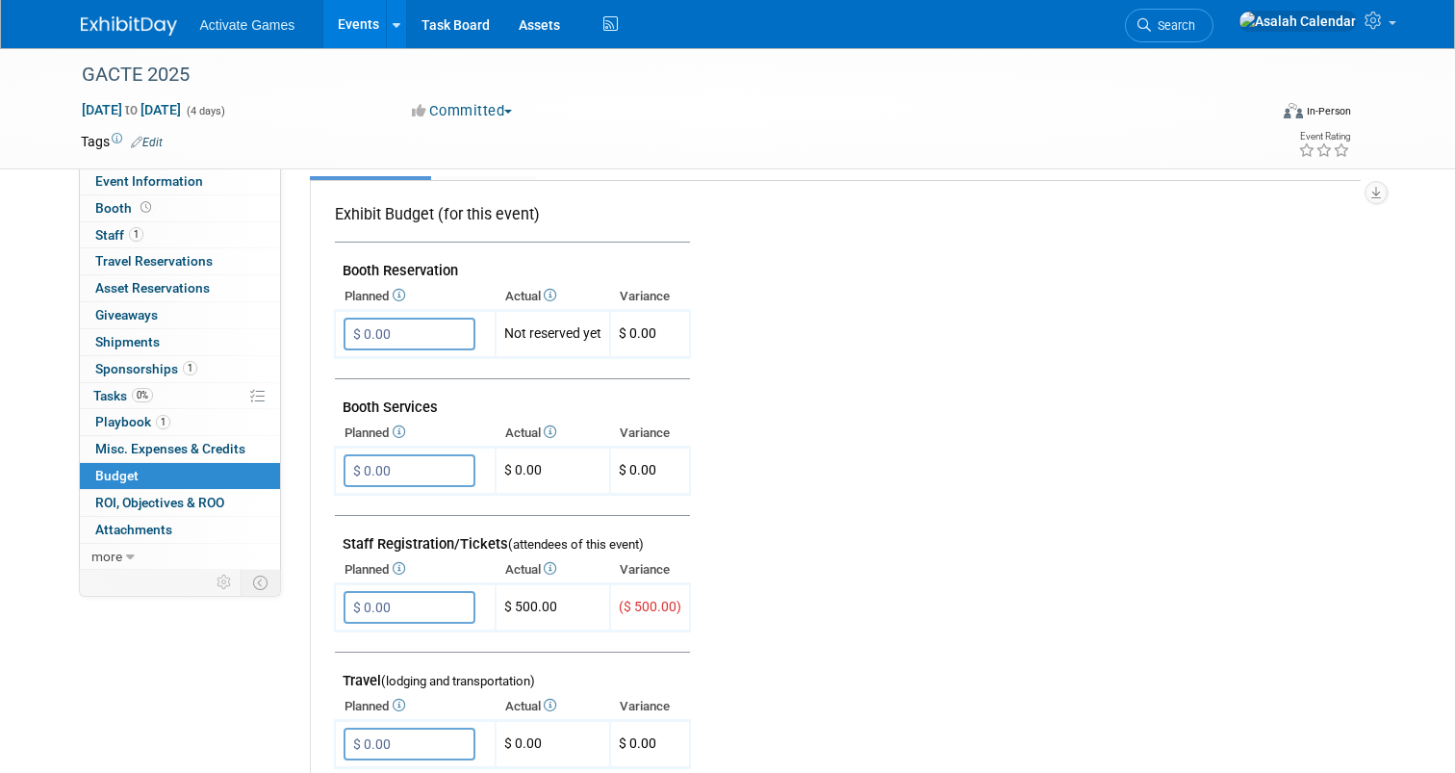
click at [780, 510] on td at bounding box center [1018, 710] width 654 height 1059
click at [780, 511] on td at bounding box center [1018, 710] width 654 height 1059
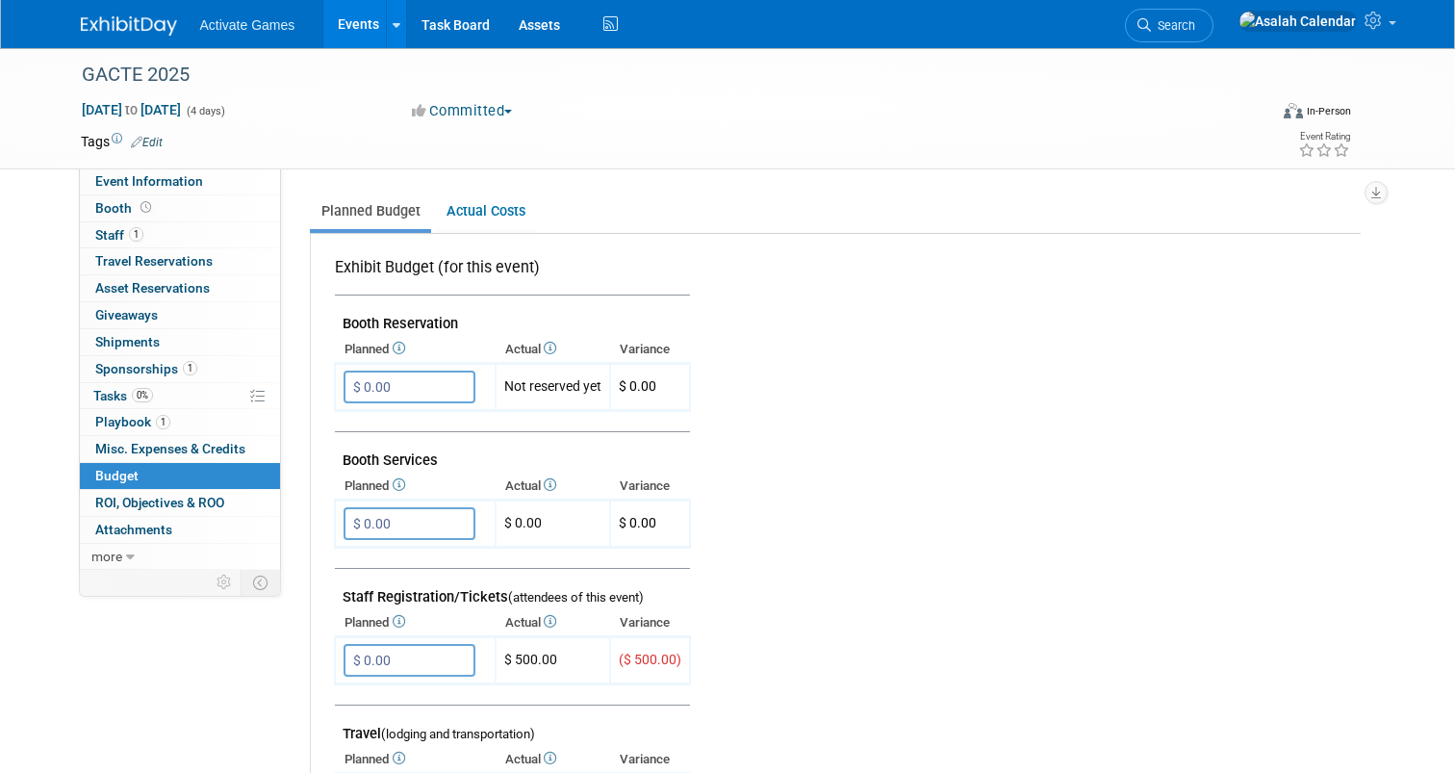
scroll to position [246, 0]
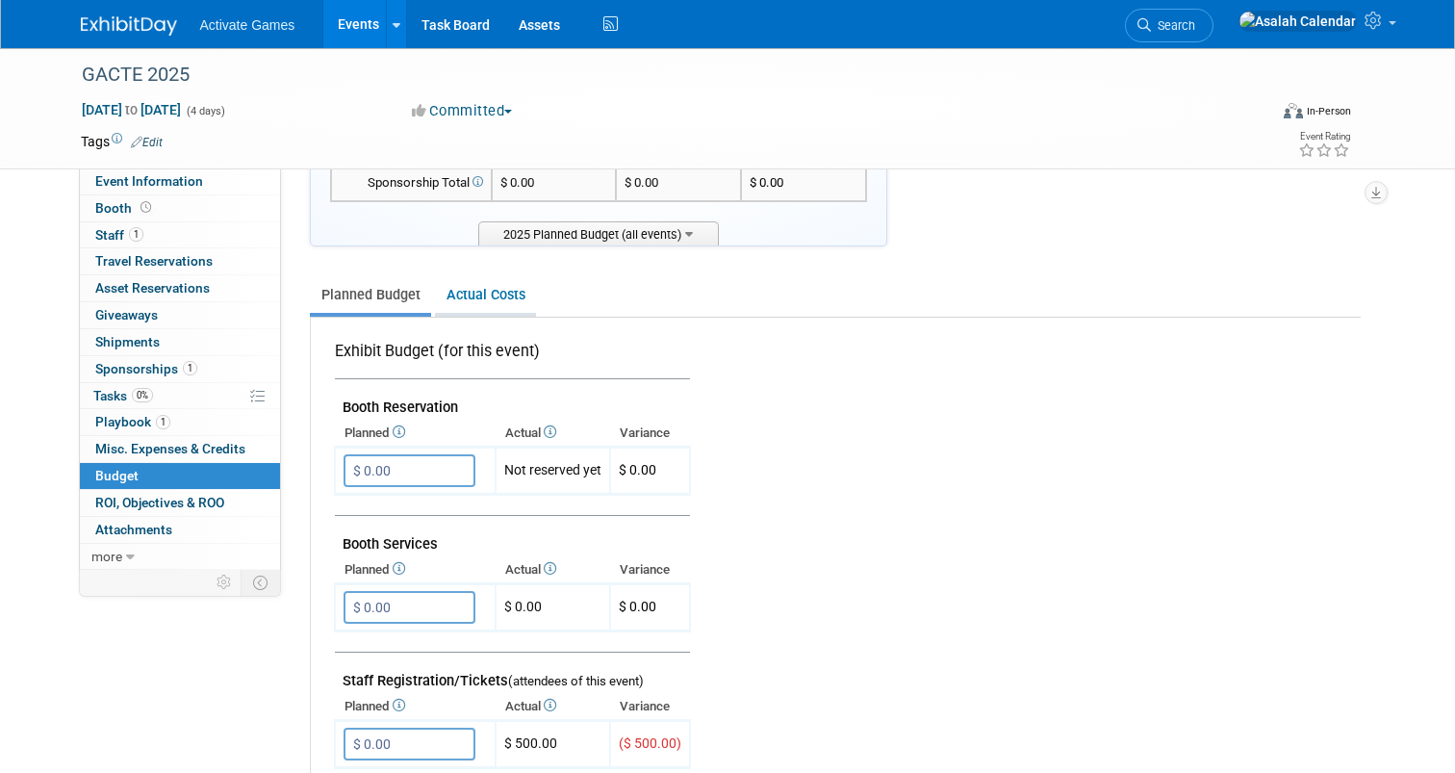
click at [504, 303] on link "Actual Costs" at bounding box center [485, 295] width 101 height 36
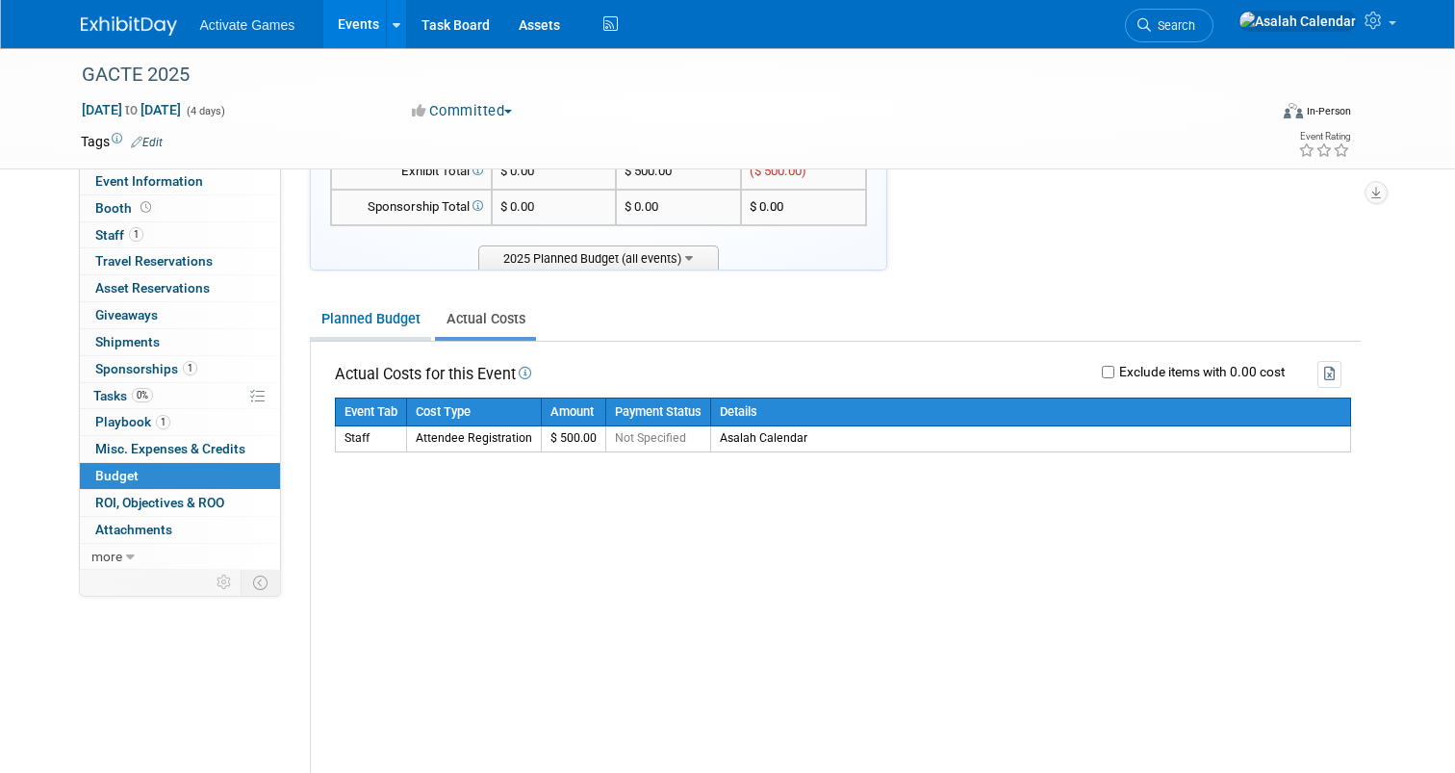
scroll to position [221, 0]
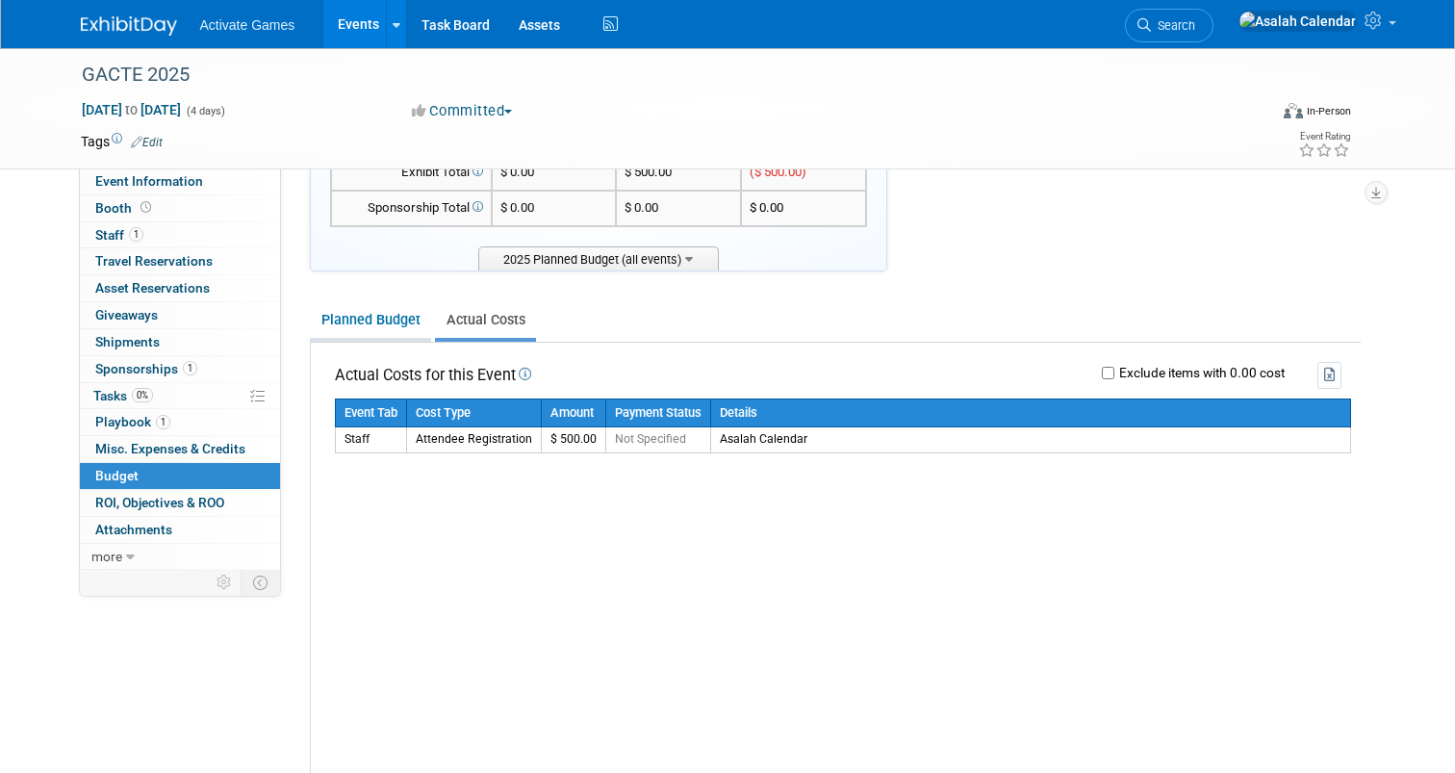
click at [386, 320] on link "Planned Budget" at bounding box center [370, 320] width 121 height 36
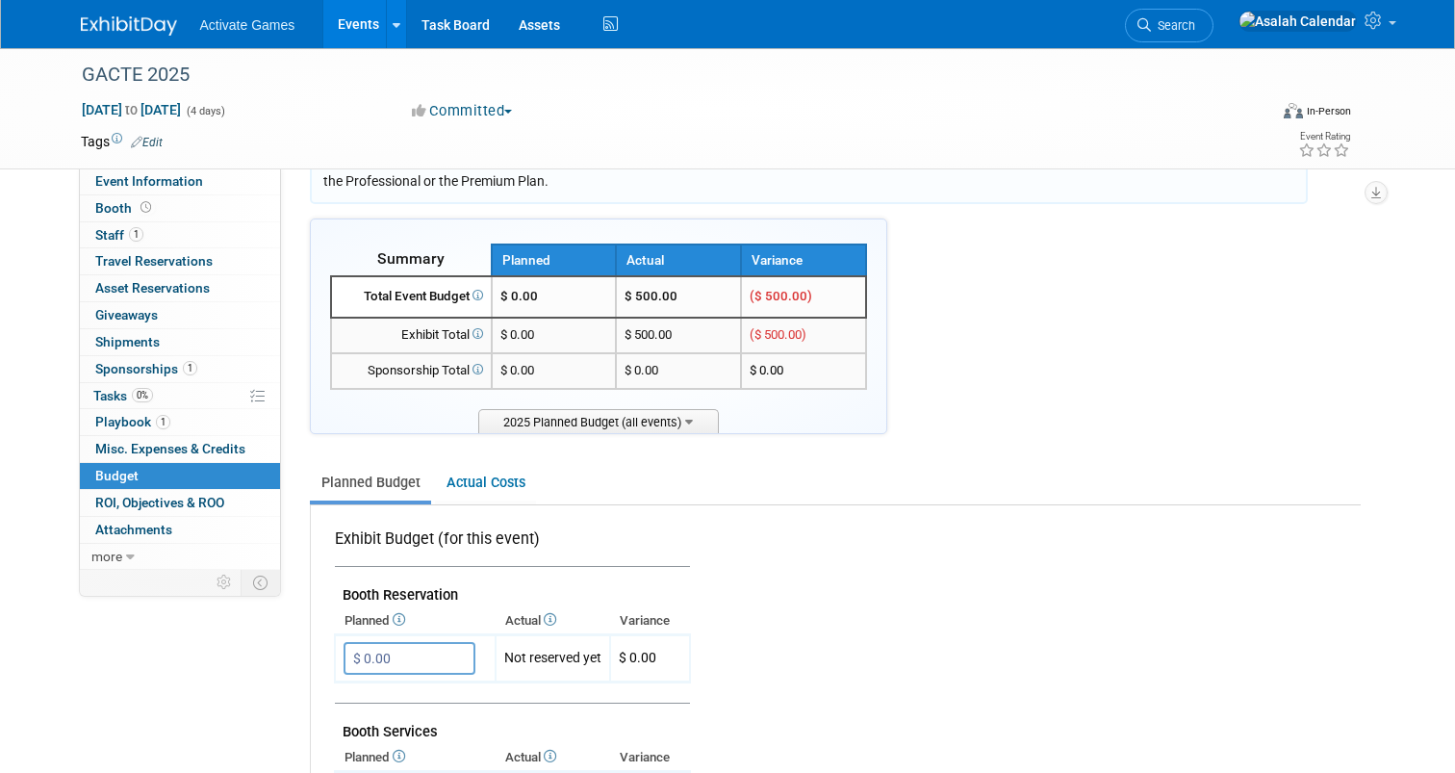
scroll to position [0, 0]
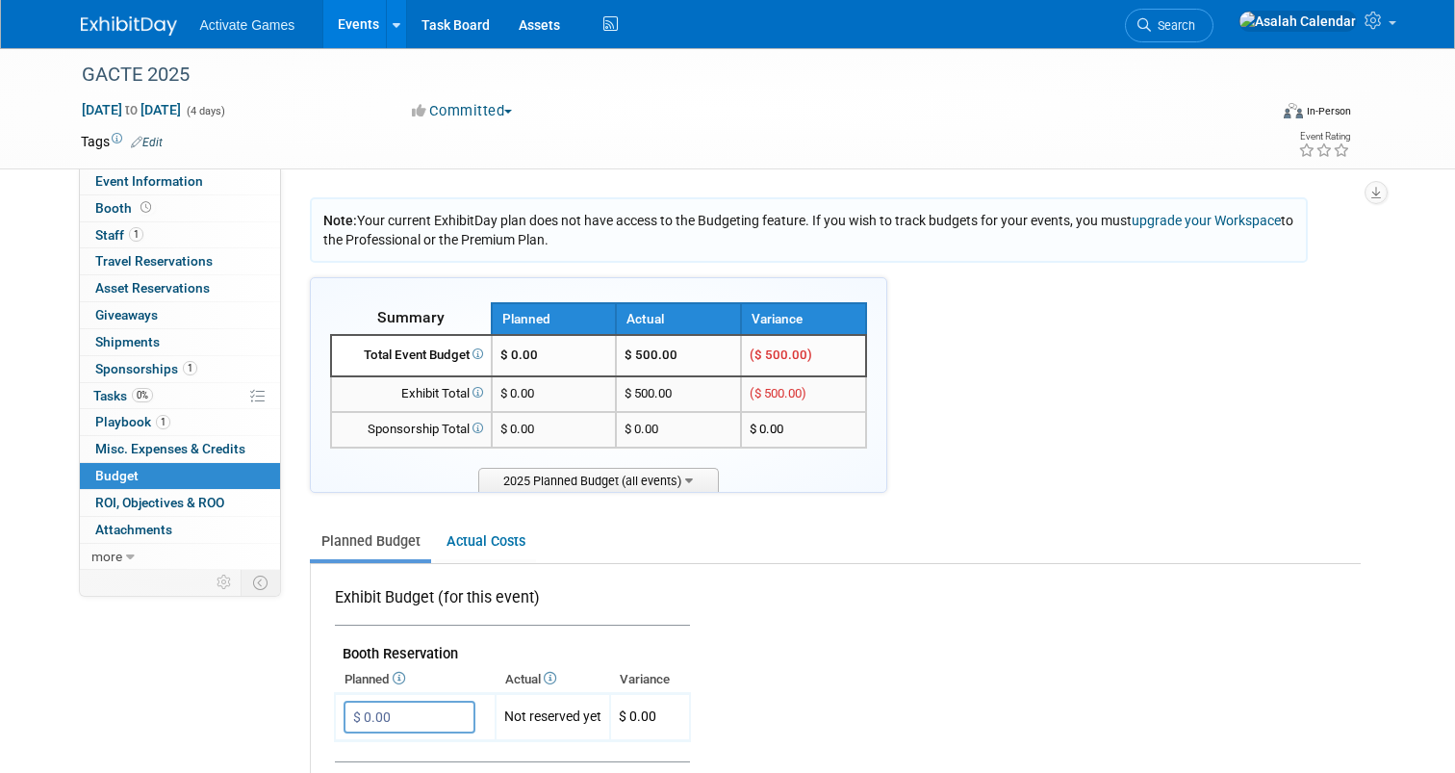
click at [827, 547] on ul "Planned Budget Actual Costs" at bounding box center [835, 543] width 1051 height 42
click at [201, 444] on span "Misc. Expenses & Credits 0" at bounding box center [170, 448] width 150 height 15
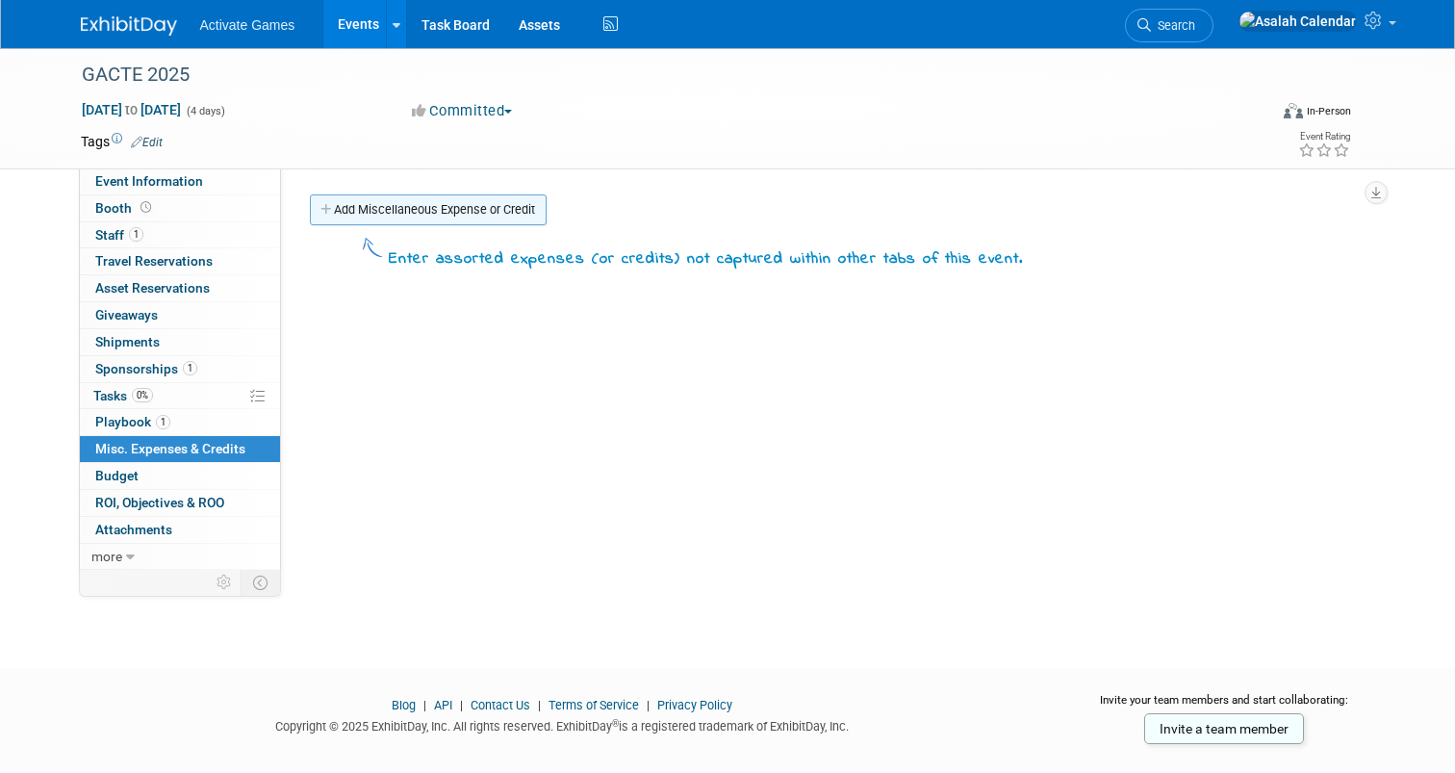
click at [416, 213] on link "Add Miscellaneous Expense or Credit" at bounding box center [428, 209] width 237 height 31
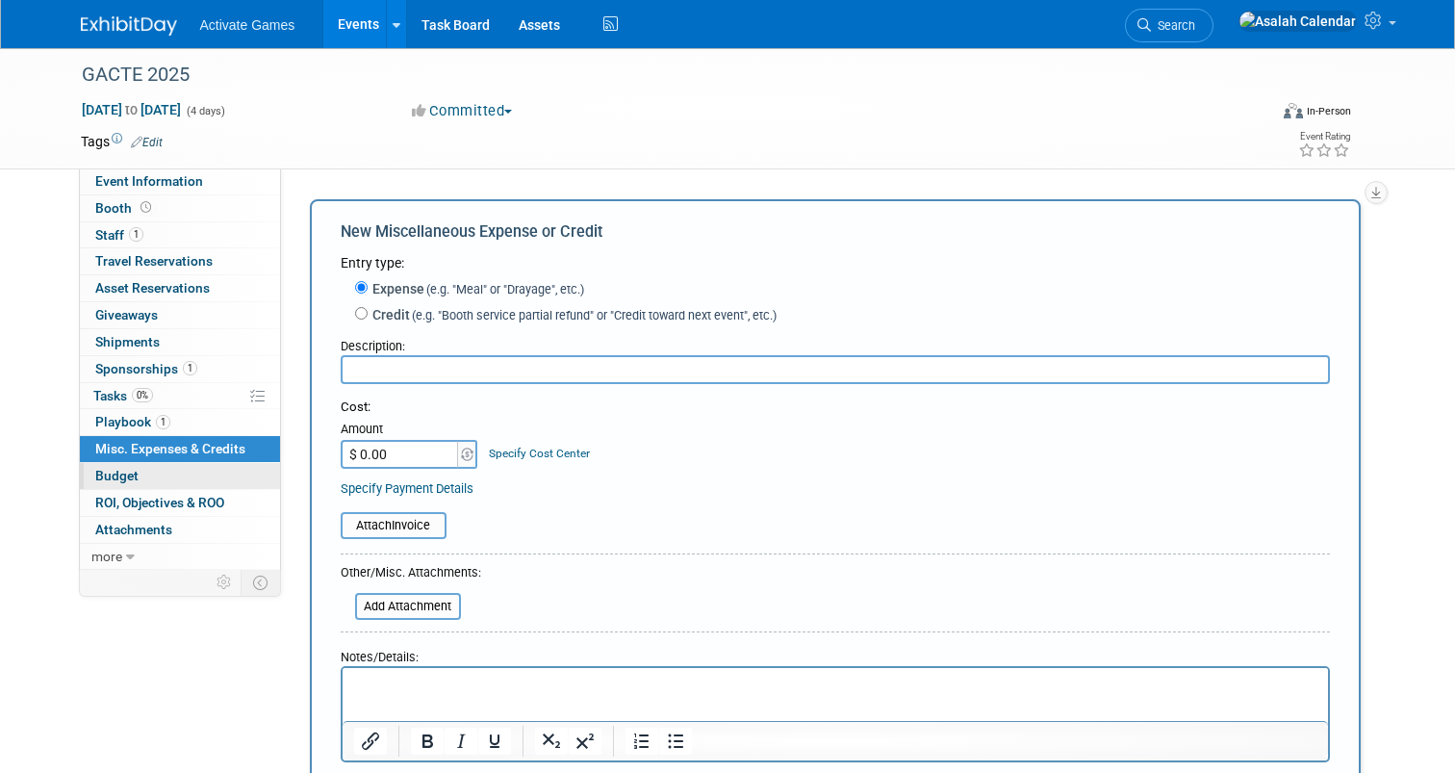
click at [145, 477] on link "Budget" at bounding box center [180, 476] width 200 height 26
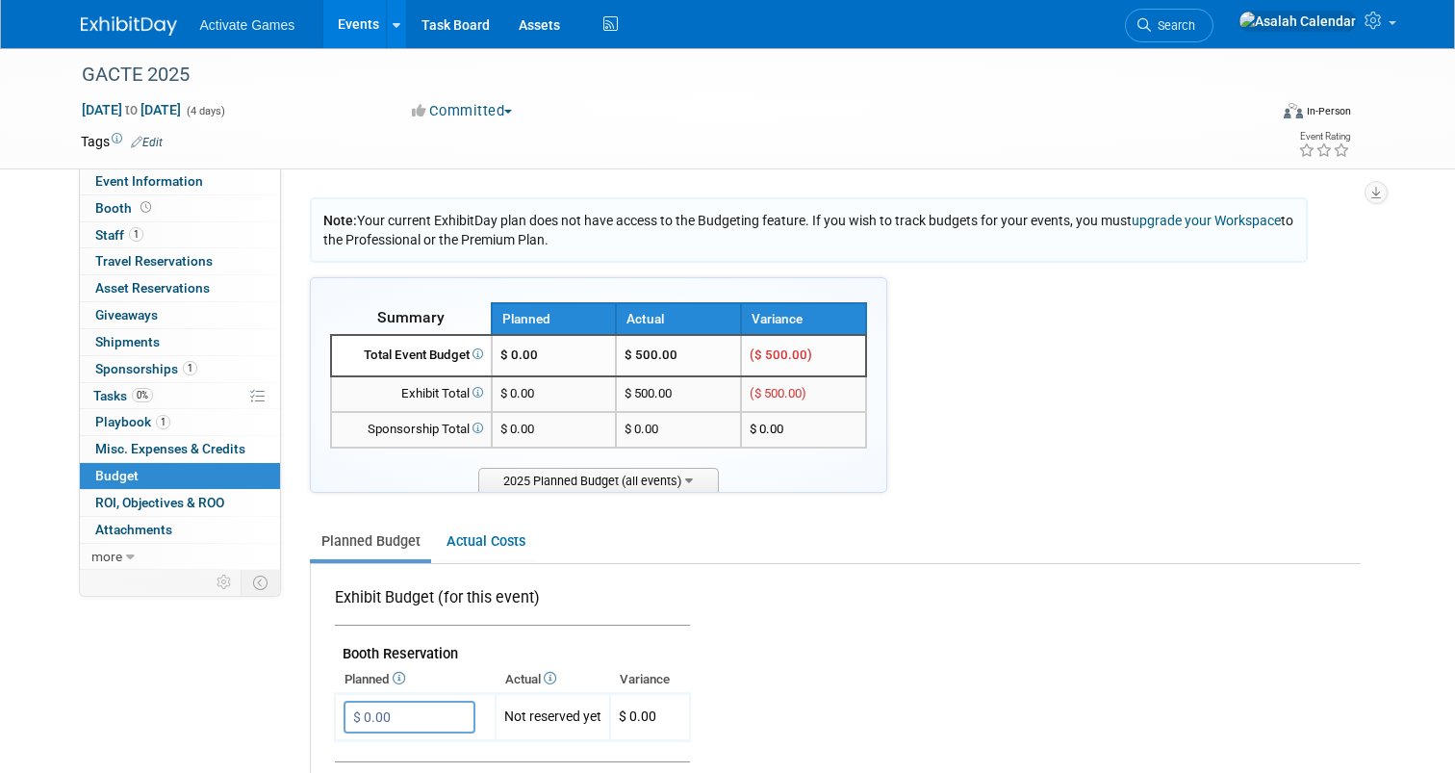
click at [839, 546] on ul "Planned Budget Actual Costs" at bounding box center [835, 543] width 1051 height 42
click at [156, 493] on link "0 ROI, Objectives & ROO 0" at bounding box center [180, 503] width 200 height 26
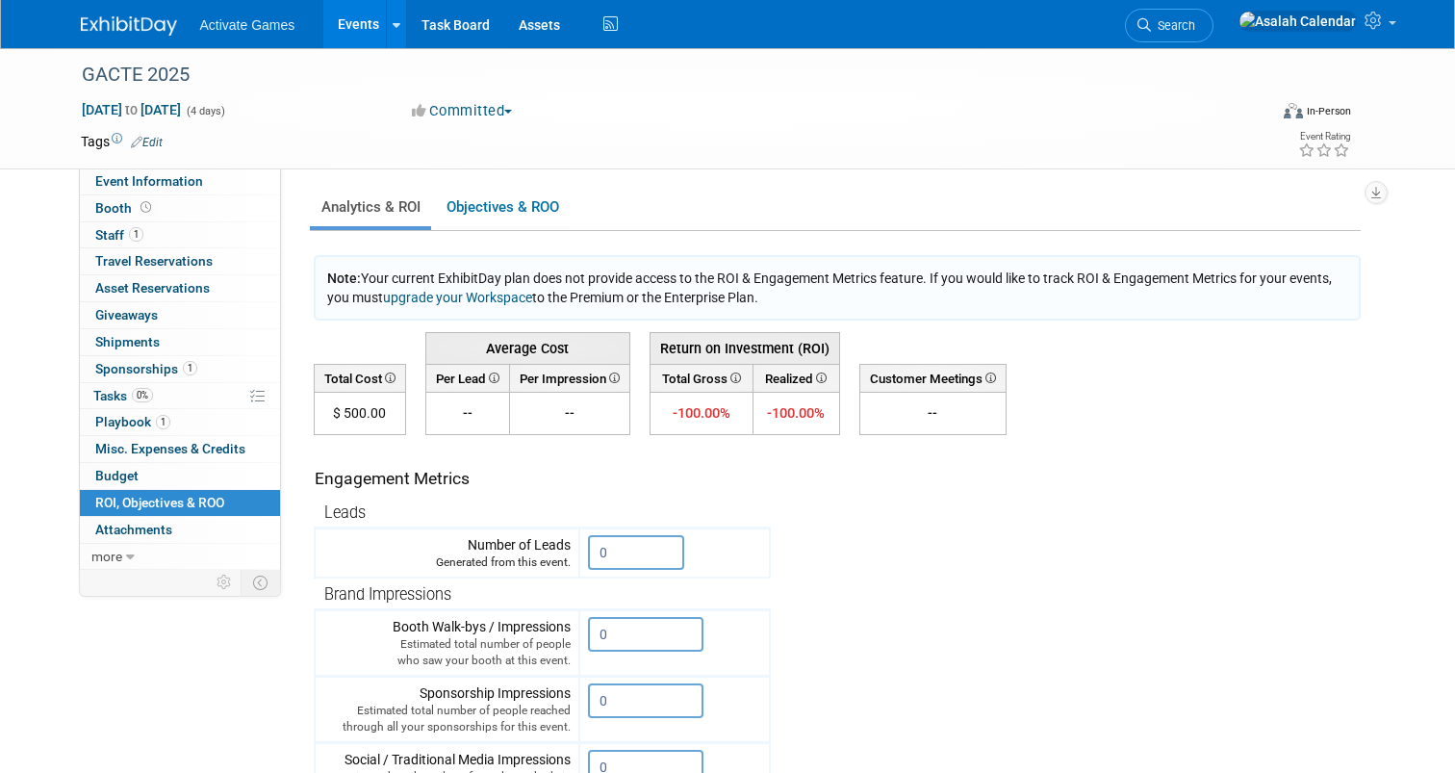
click at [652, 181] on div "Event Website: Edit Event Venue Name: Specify event venue name Event Venue Addr…" at bounding box center [828, 368] width 1094 height 401
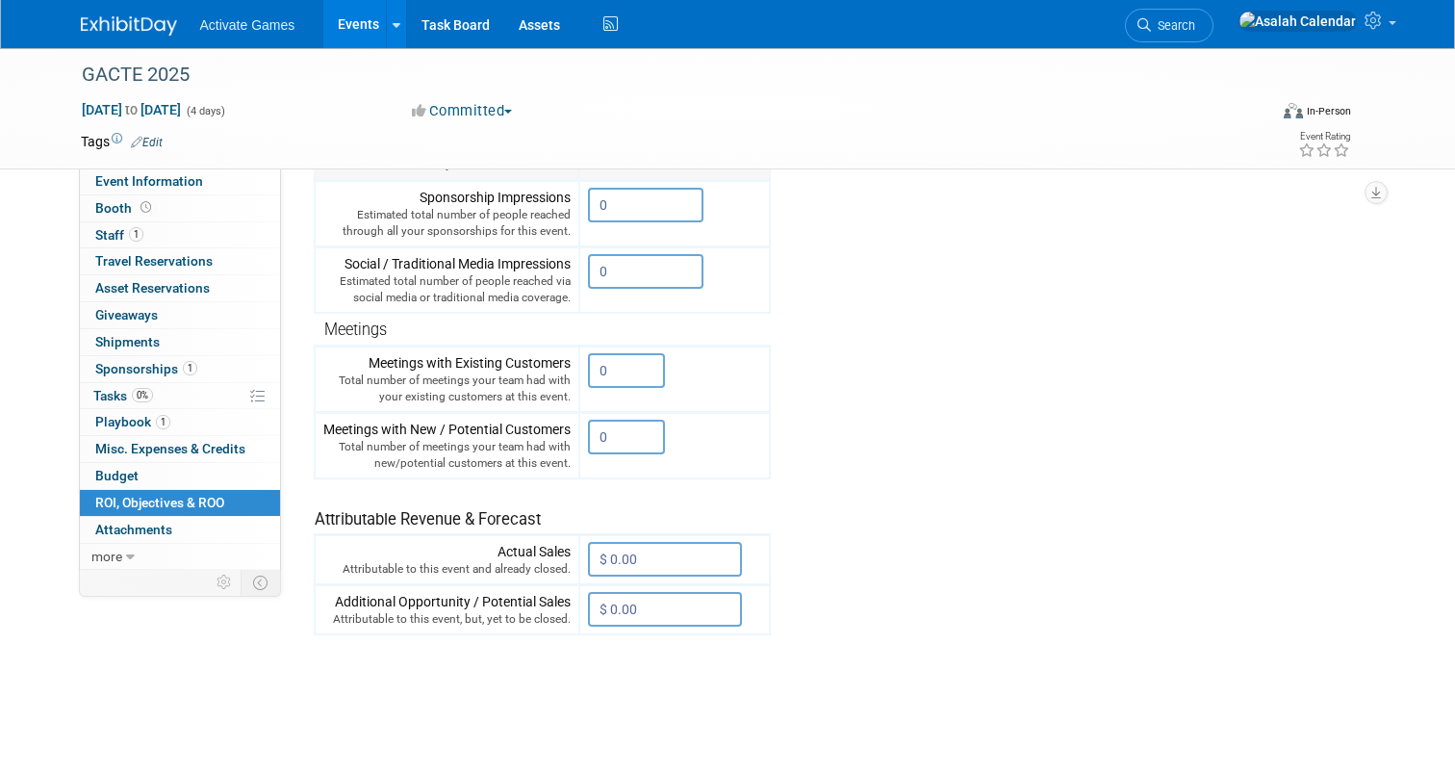
scroll to position [467, 0]
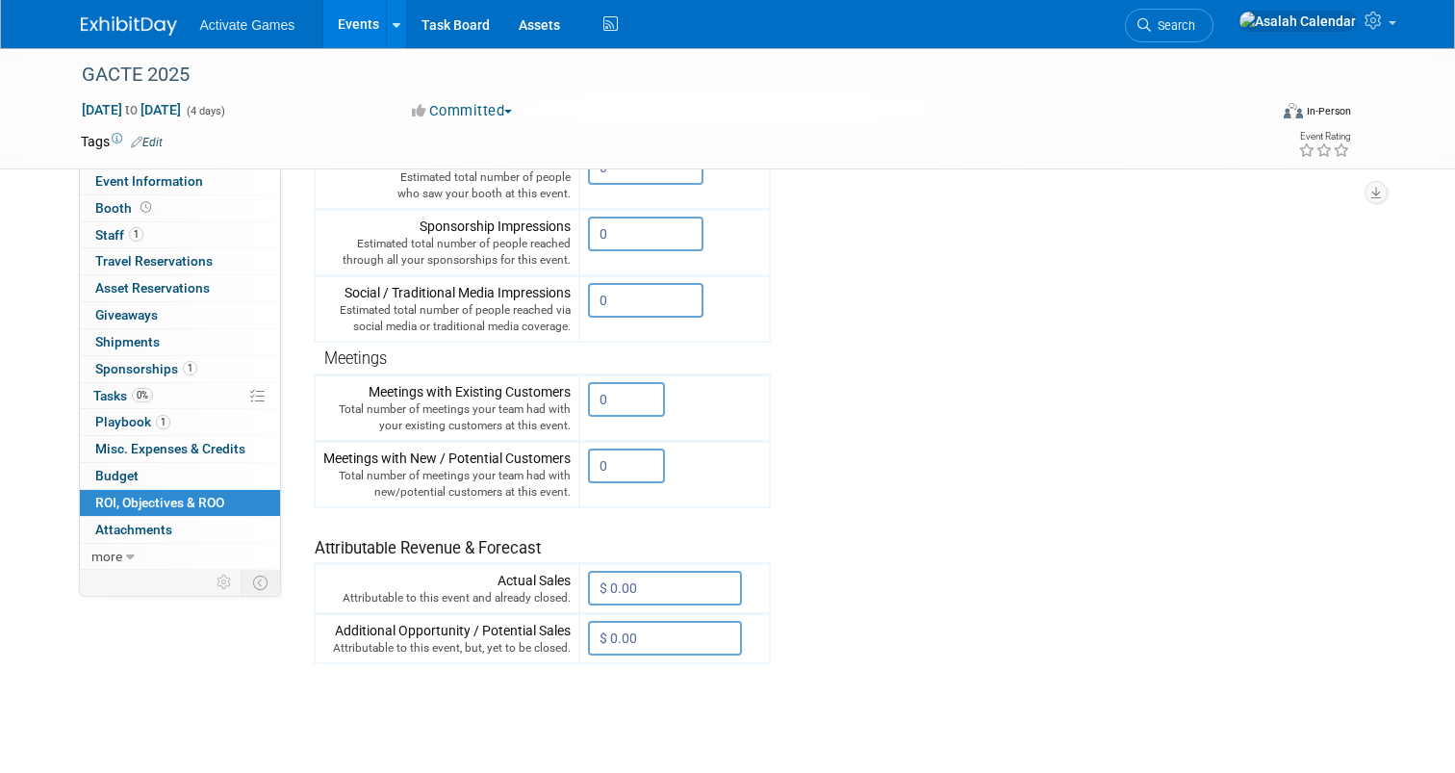
click at [896, 414] on tr "Engagement Metrics Leads Generated from this event. 0 X Brand Impressions 0" at bounding box center [837, 316] width 1047 height 696
click at [896, 409] on tr "Engagement Metrics Leads Generated from this event. 0 X Brand Impressions 0" at bounding box center [837, 316] width 1047 height 696
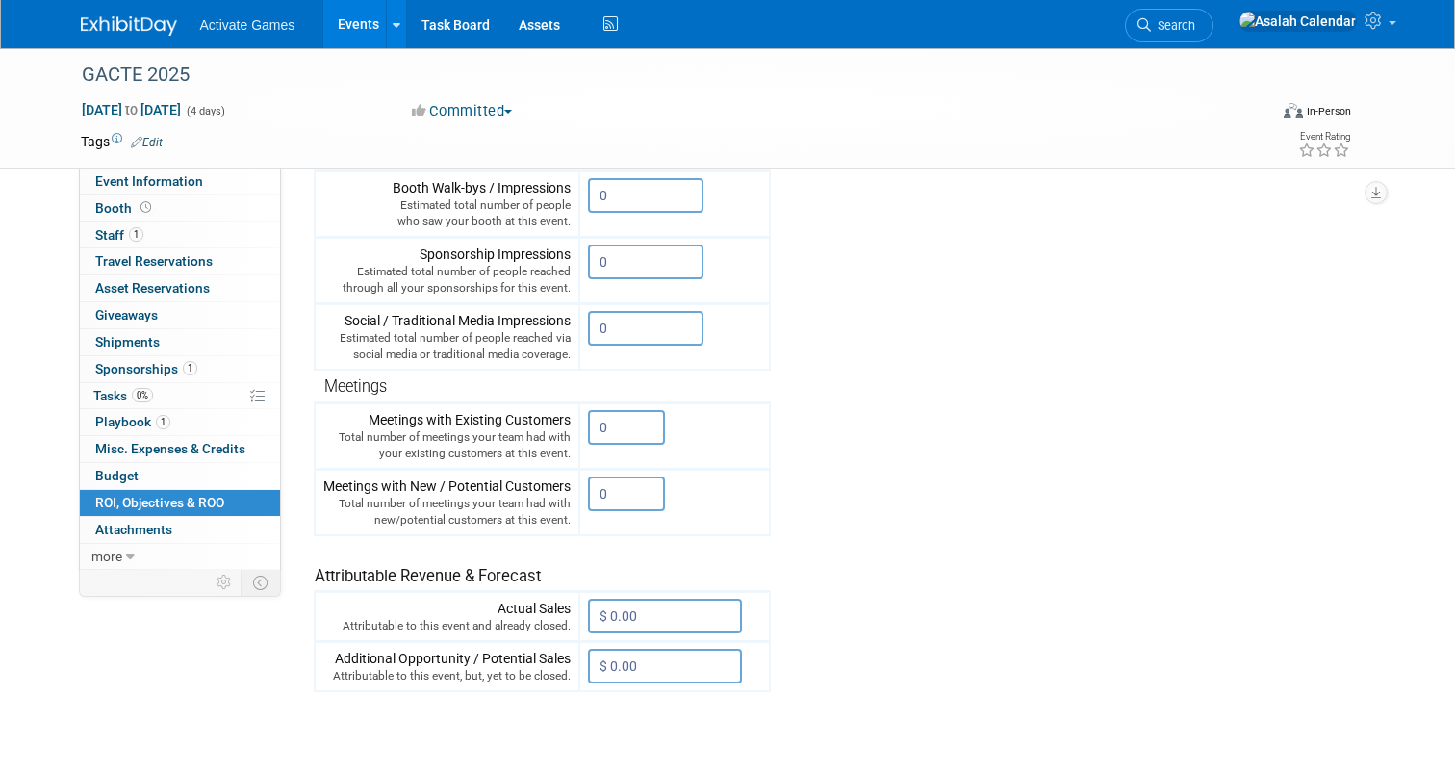
scroll to position [436, 0]
click at [896, 412] on tr "Engagement Metrics Leads Generated from this event. 0 X Brand Impressions 0" at bounding box center [837, 347] width 1047 height 696
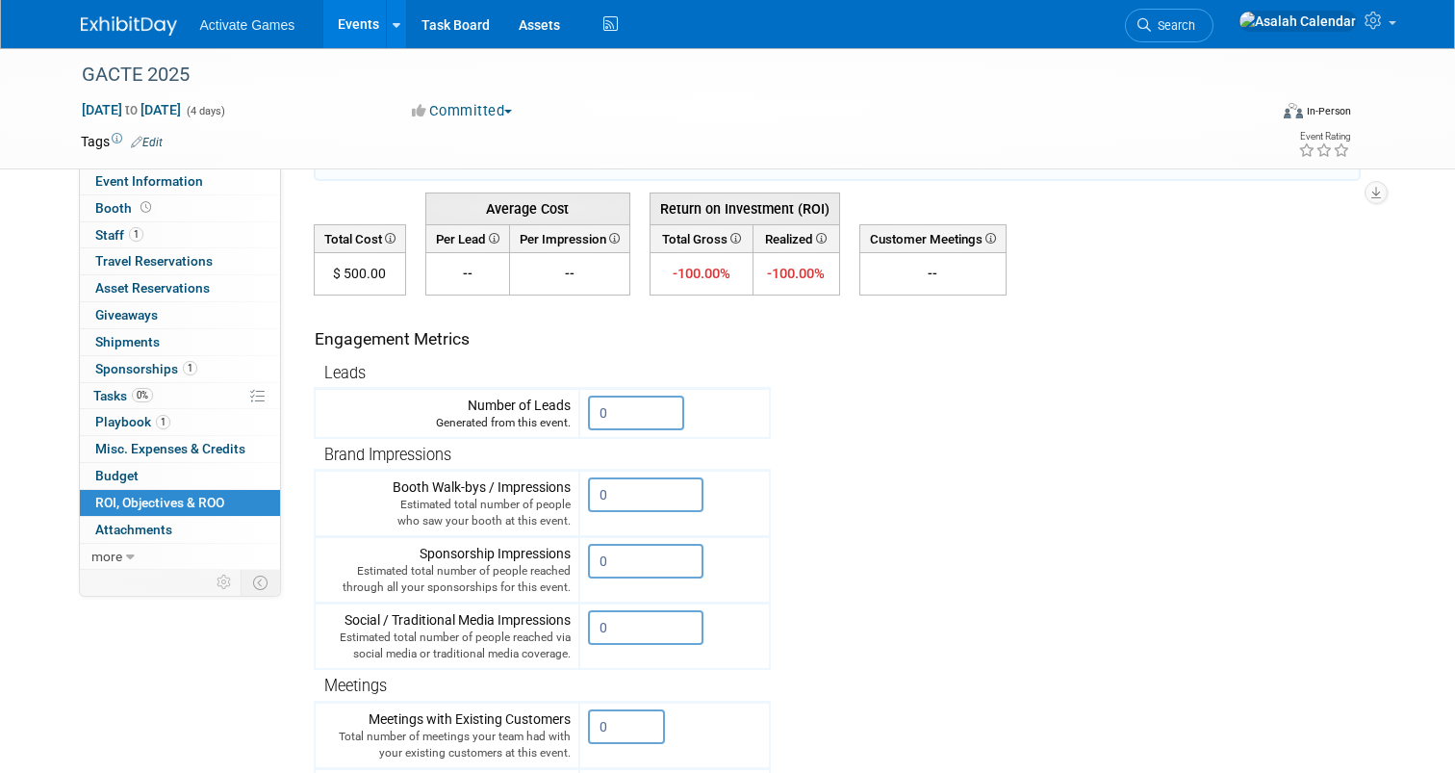
scroll to position [135, 0]
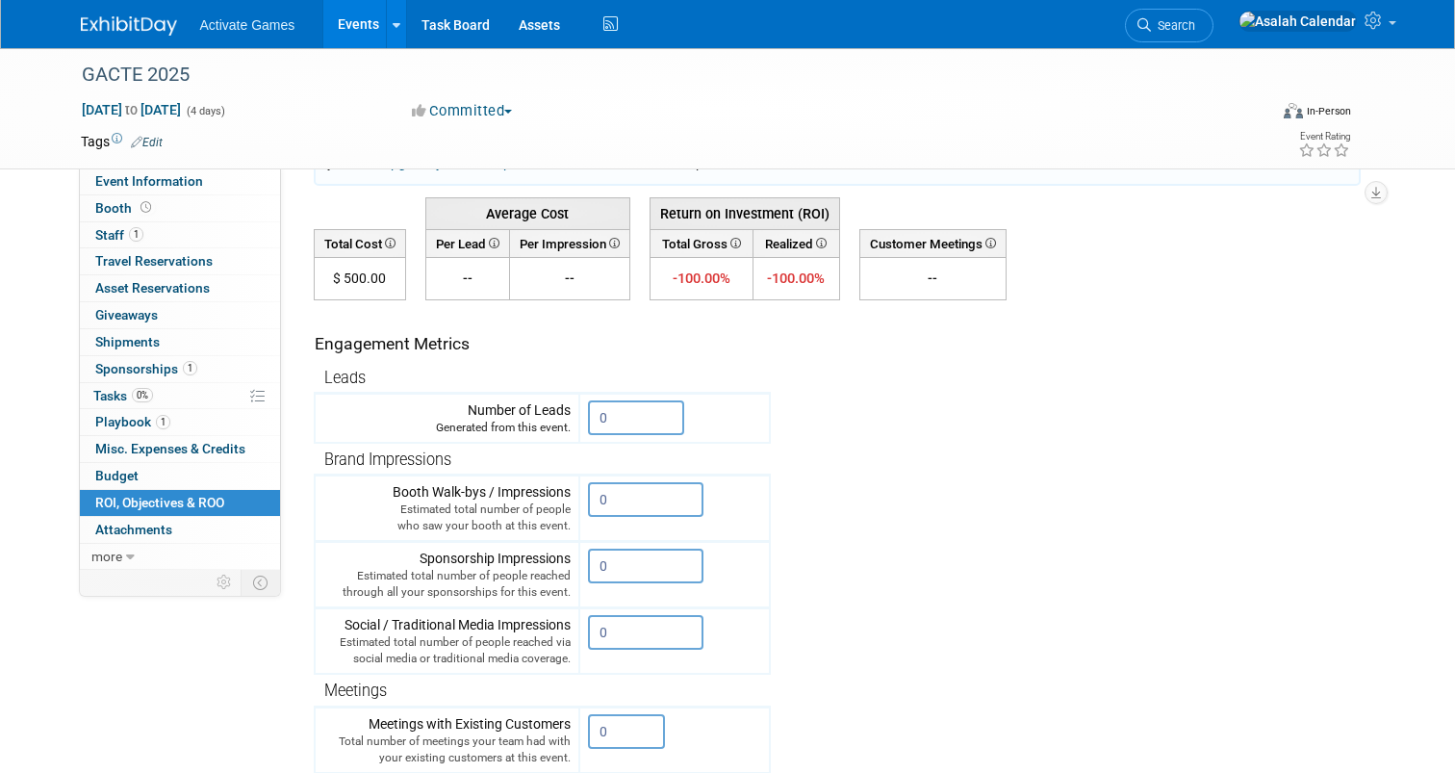
click at [900, 418] on tr "Engagement Metrics Leads Generated from this event. 0 X Brand Impressions 0" at bounding box center [837, 648] width 1047 height 696
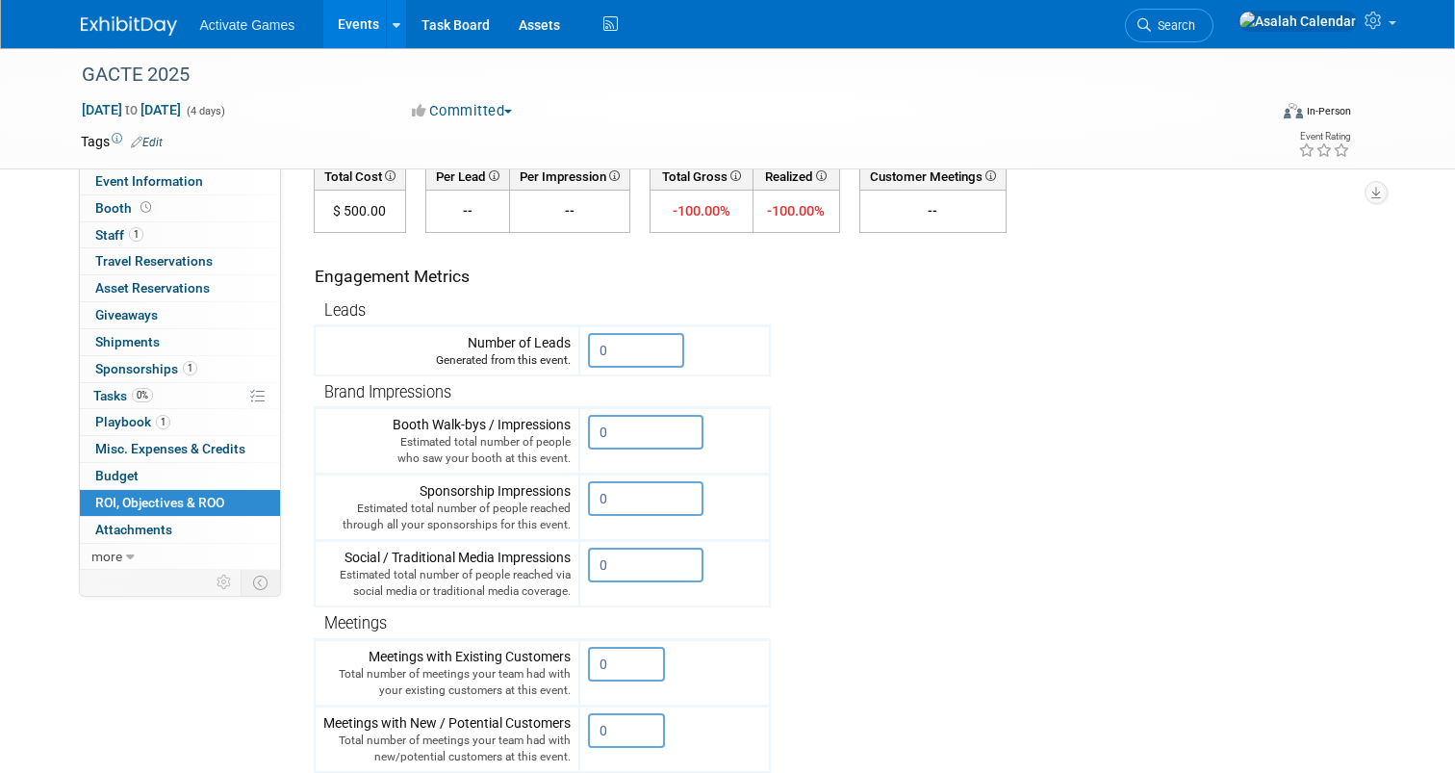
scroll to position [201, 0]
click at [900, 418] on tr "Engagement Metrics Leads Generated from this event. 0 X Brand Impressions 0" at bounding box center [837, 582] width 1047 height 696
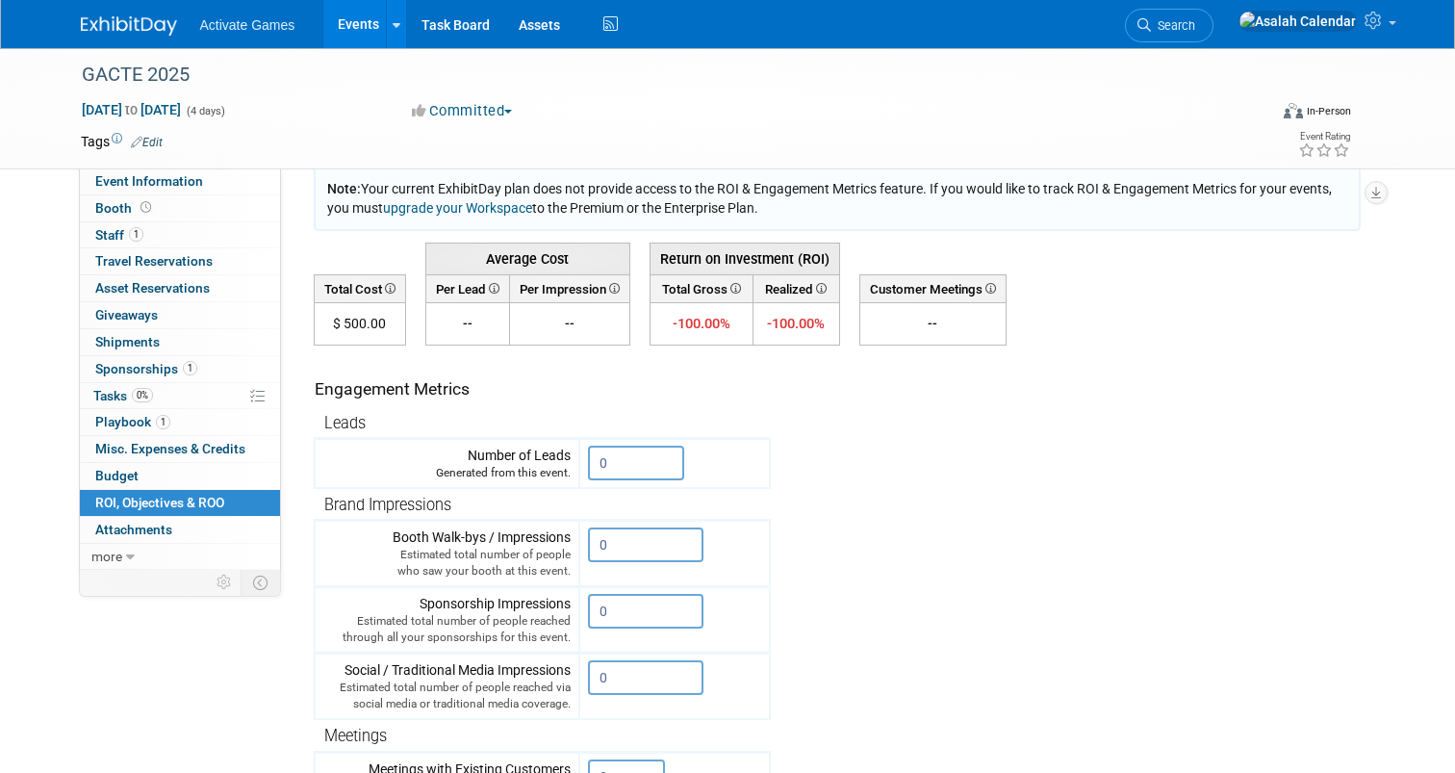
scroll to position [75, 0]
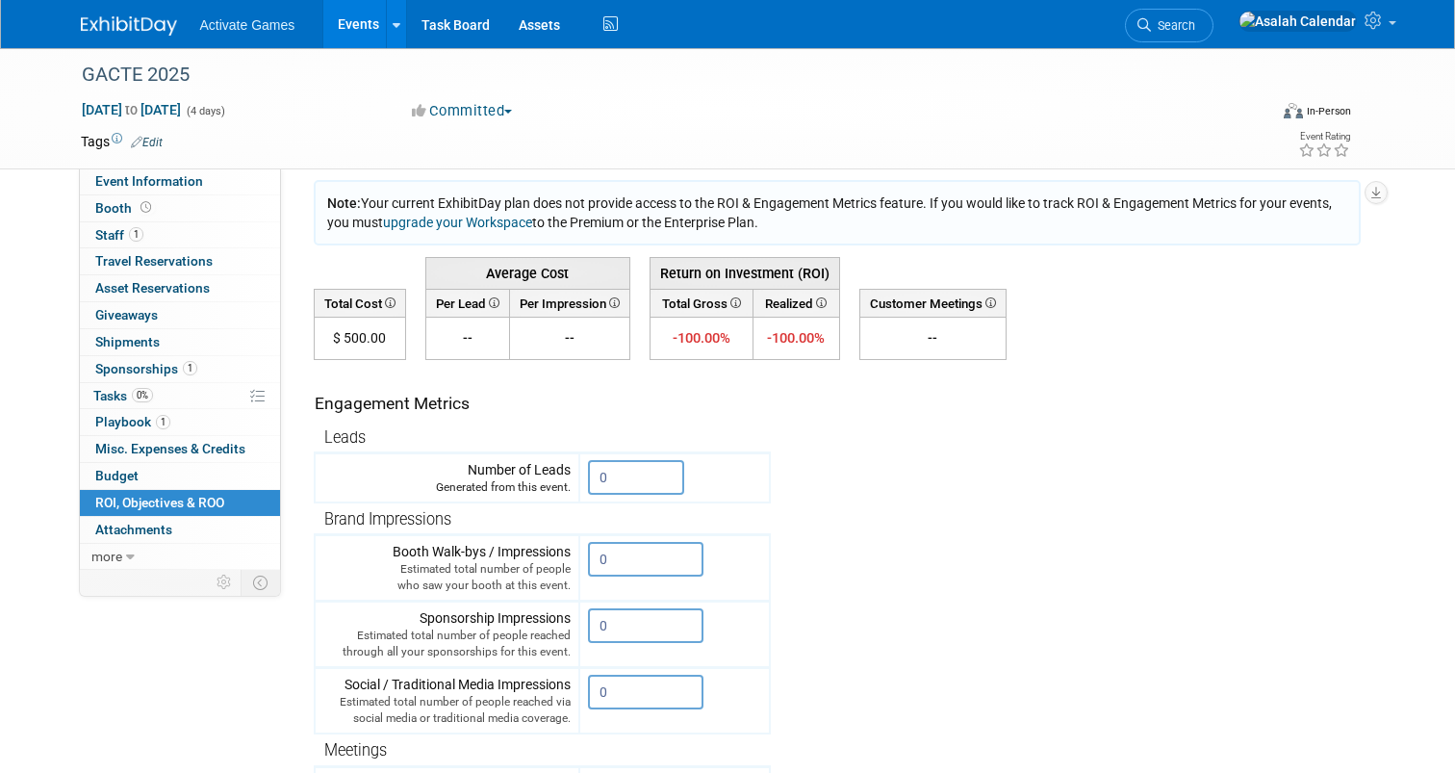
click at [900, 418] on td at bounding box center [1063, 403] width 584 height 87
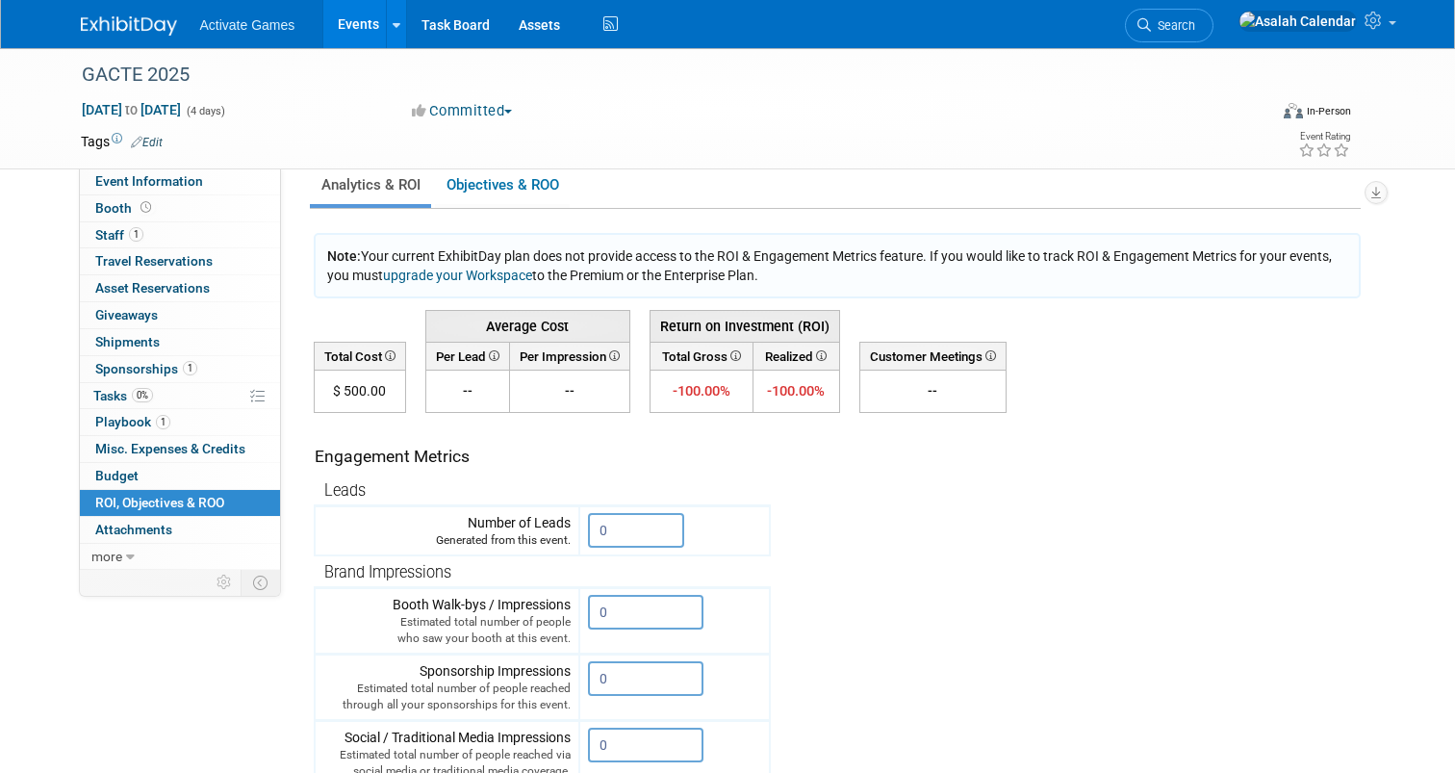
scroll to position [0, 0]
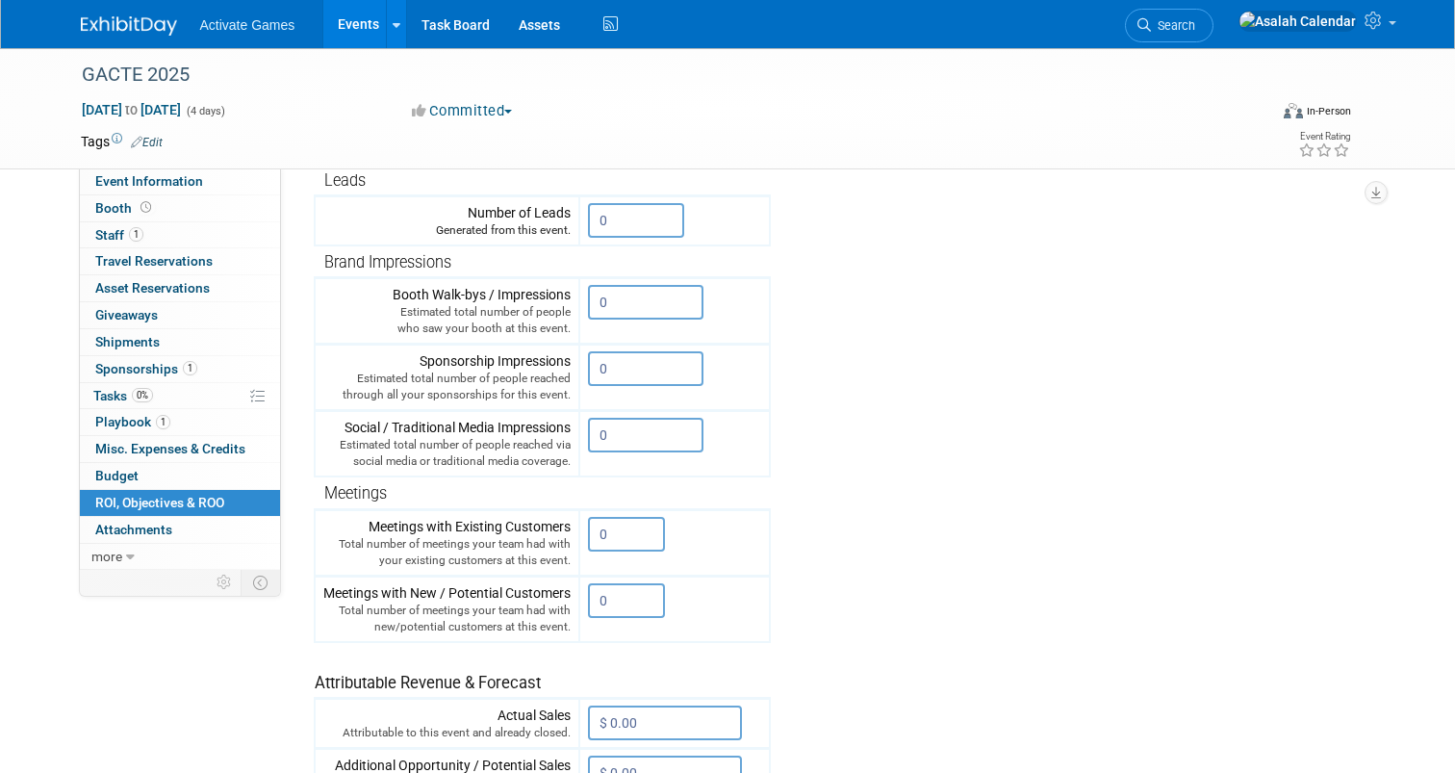
click at [900, 418] on tr "Engagement Metrics Leads Generated from this event. 0 X Brand Impressions 0" at bounding box center [837, 451] width 1047 height 696
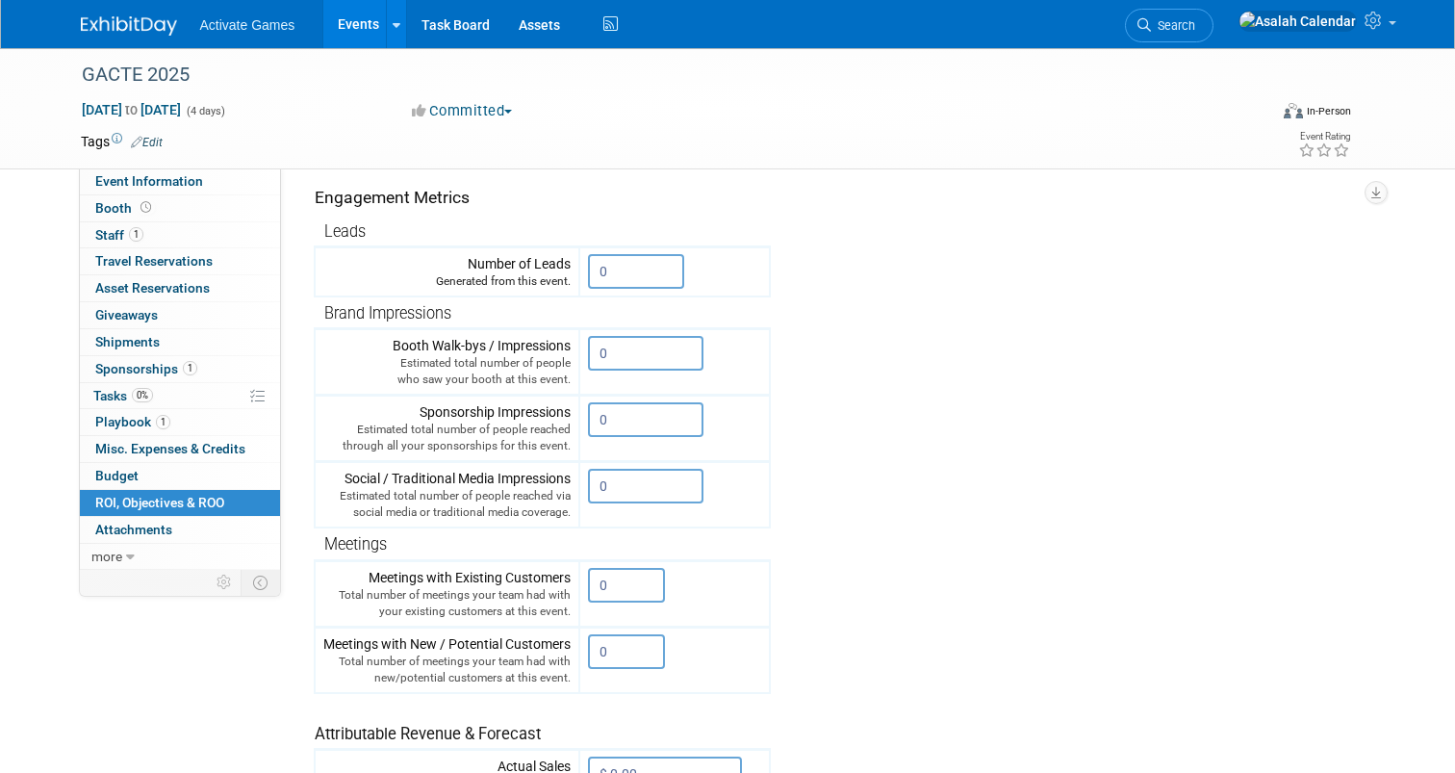
scroll to position [240, 0]
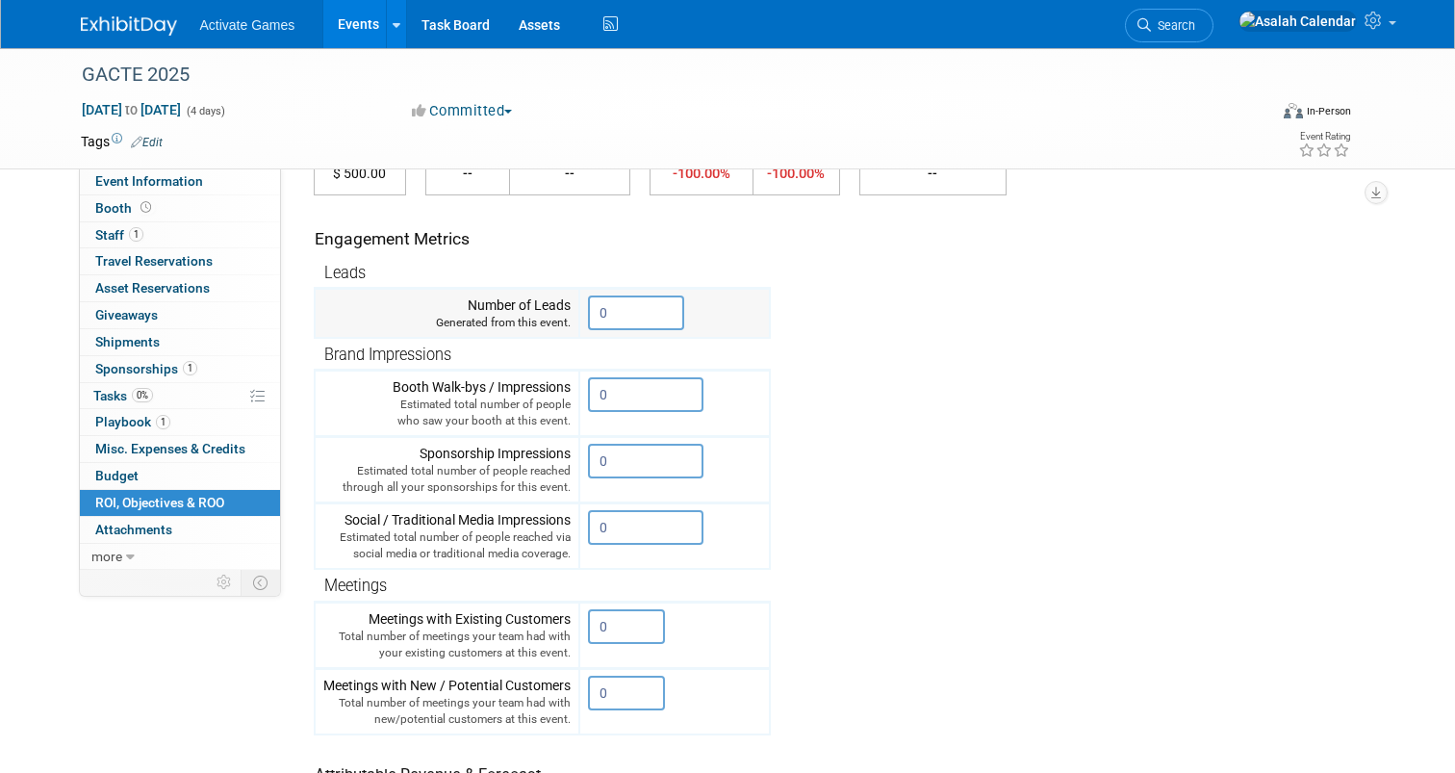
click at [615, 321] on input "0" at bounding box center [636, 312] width 96 height 35
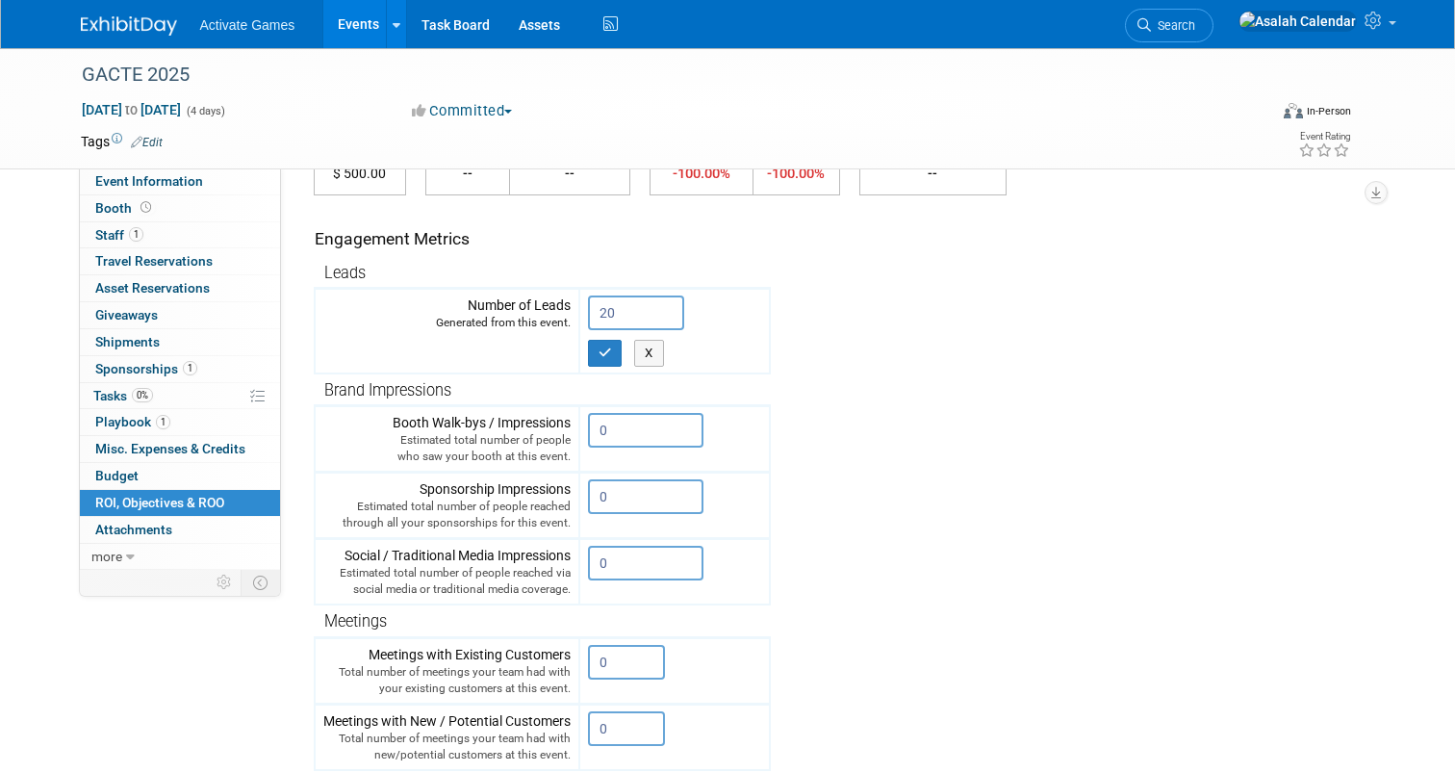
click at [909, 340] on tr "Engagement Metrics Leads Generated from this event. 20 X Brand Impressions 0" at bounding box center [837, 560] width 1047 height 731
click at [615, 349] on button "button" at bounding box center [605, 353] width 35 height 27
type input "0"
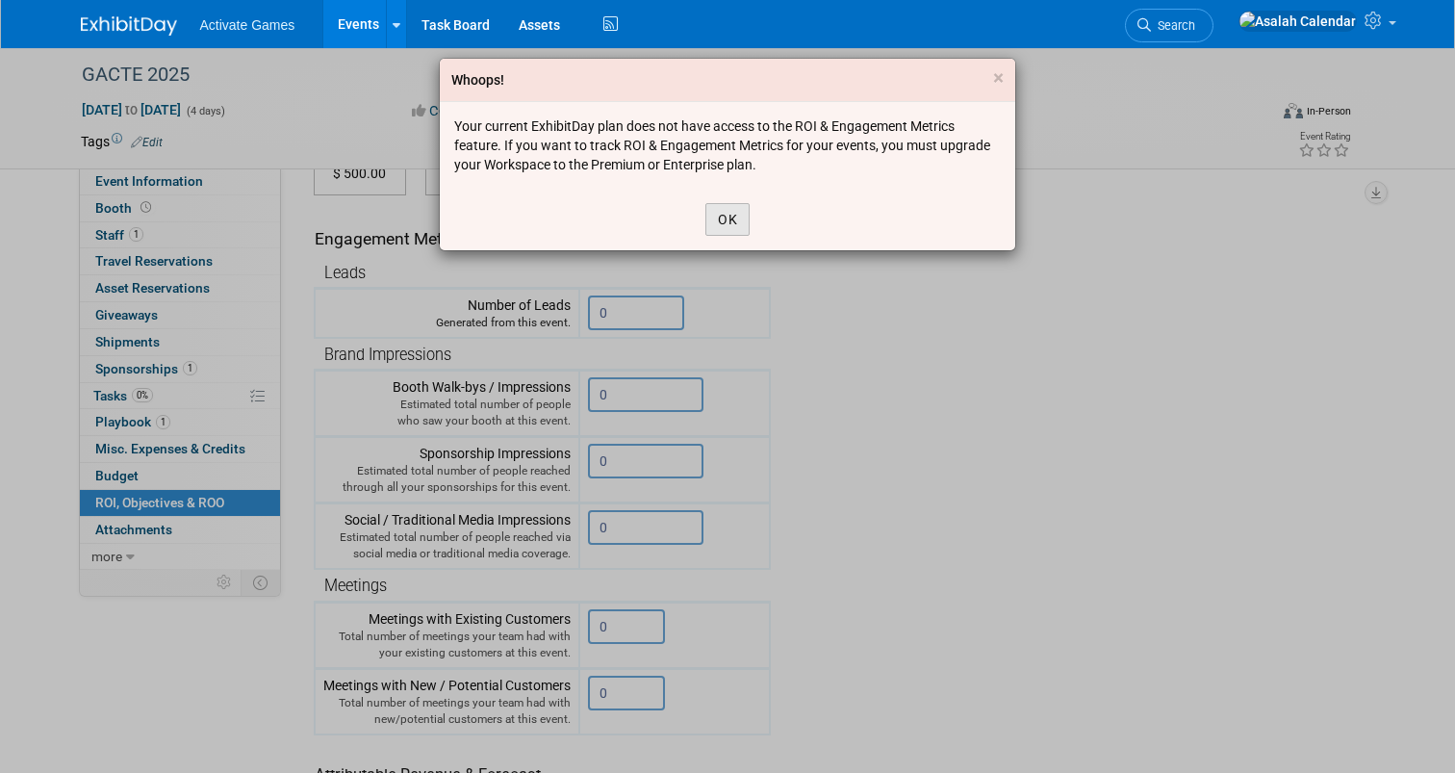
click at [727, 224] on button "OK" at bounding box center [728, 219] width 44 height 33
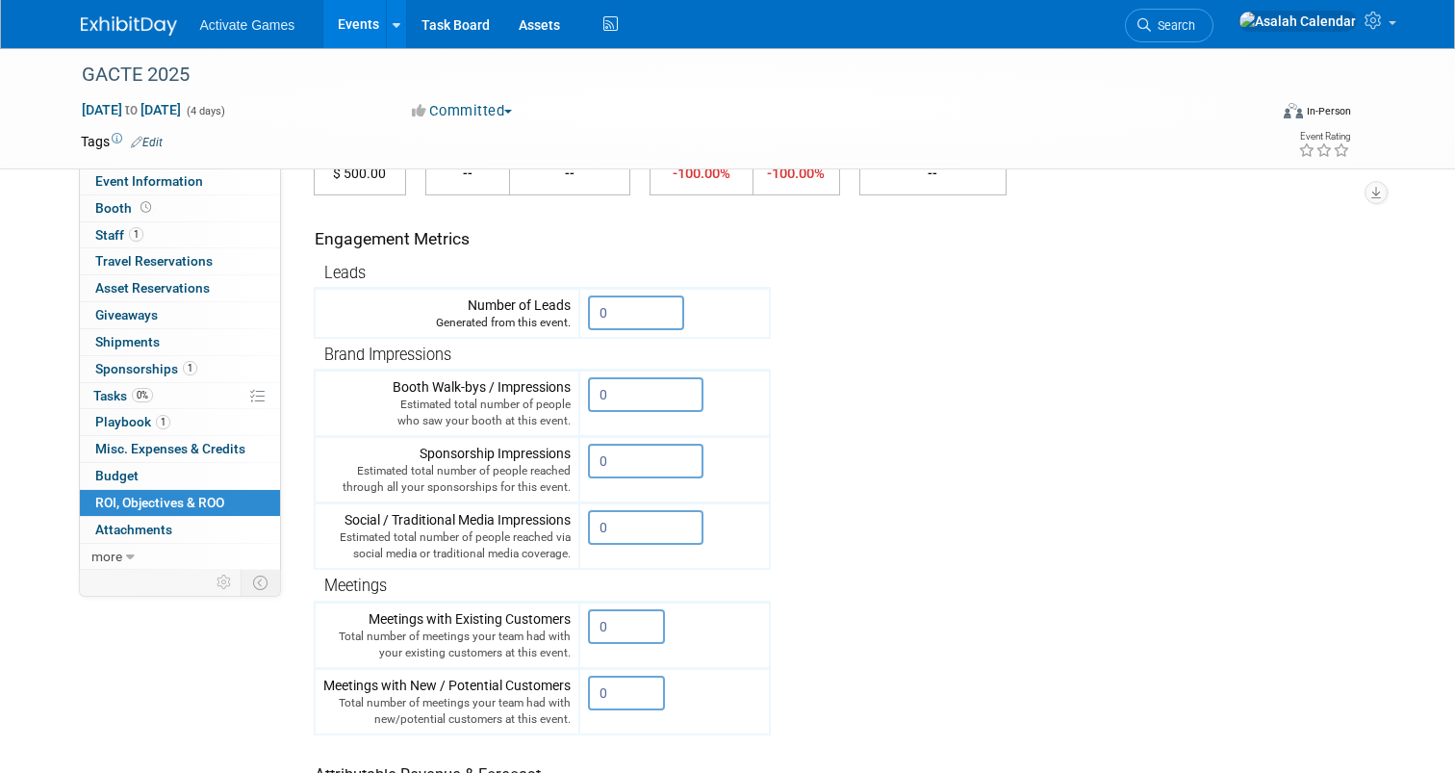
click at [834, 355] on tr "Engagement Metrics Leads Generated from this event. 0 X Brand Impressions 0" at bounding box center [837, 543] width 1047 height 696
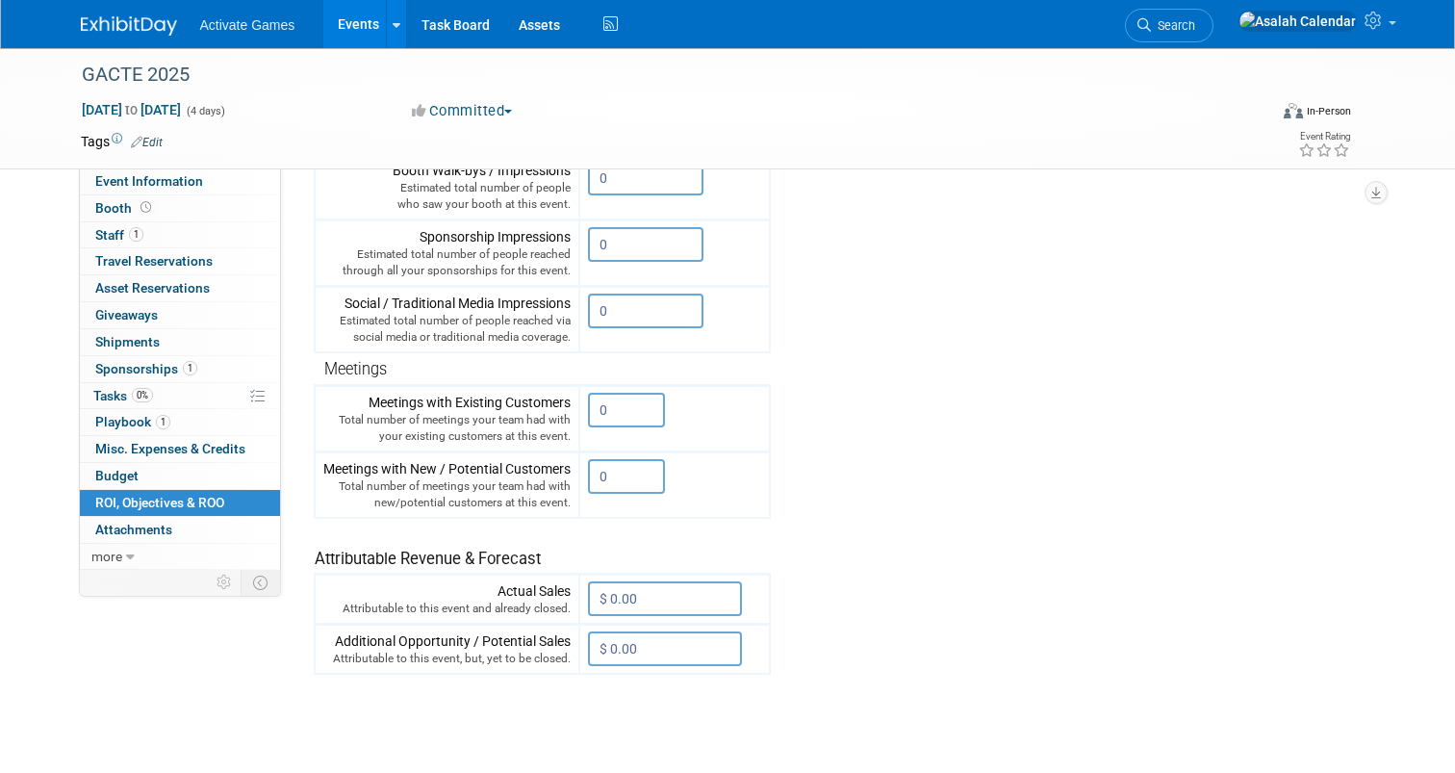
scroll to position [457, 0]
click at [834, 358] on tr "Engagement Metrics Leads Generated from this event. 0 X Brand Impressions 0" at bounding box center [837, 326] width 1047 height 696
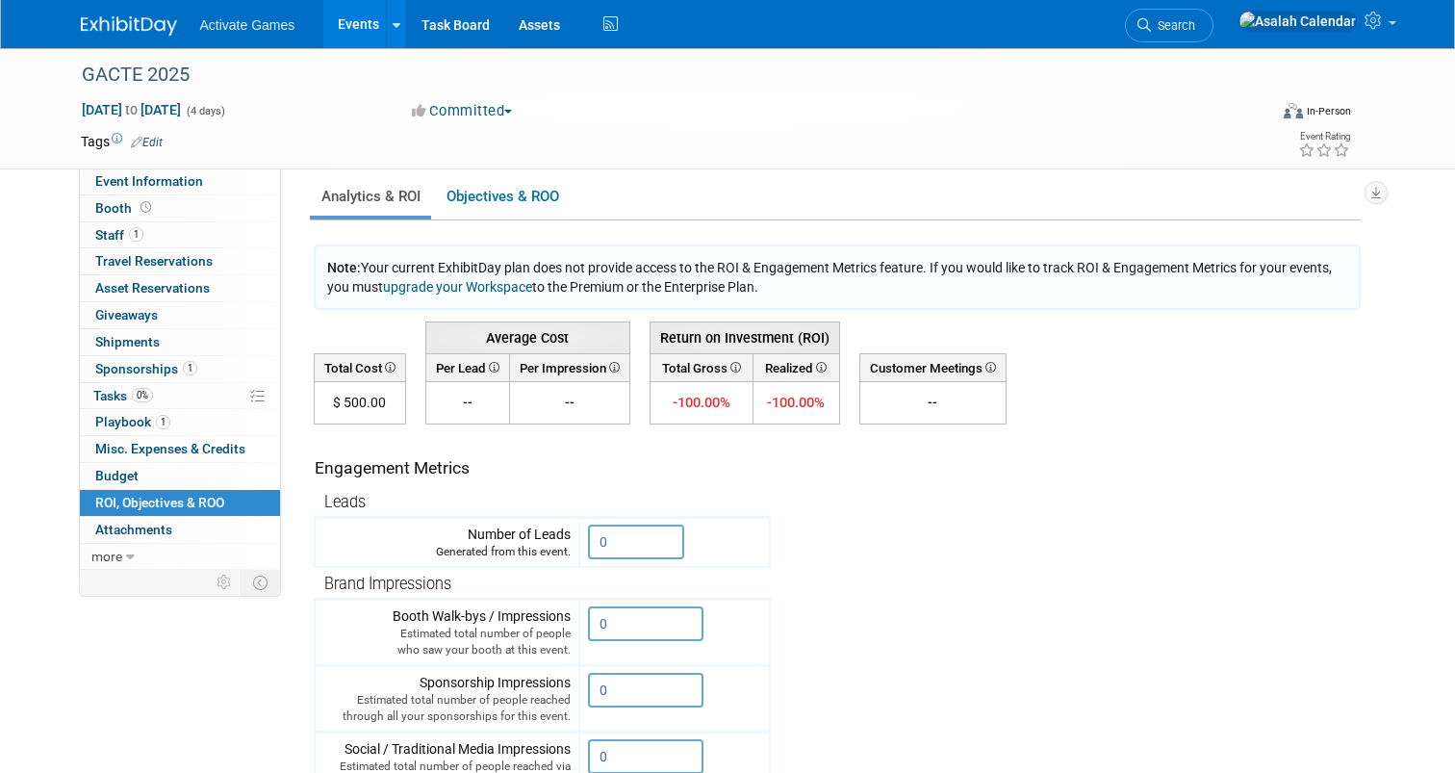
scroll to position [0, 0]
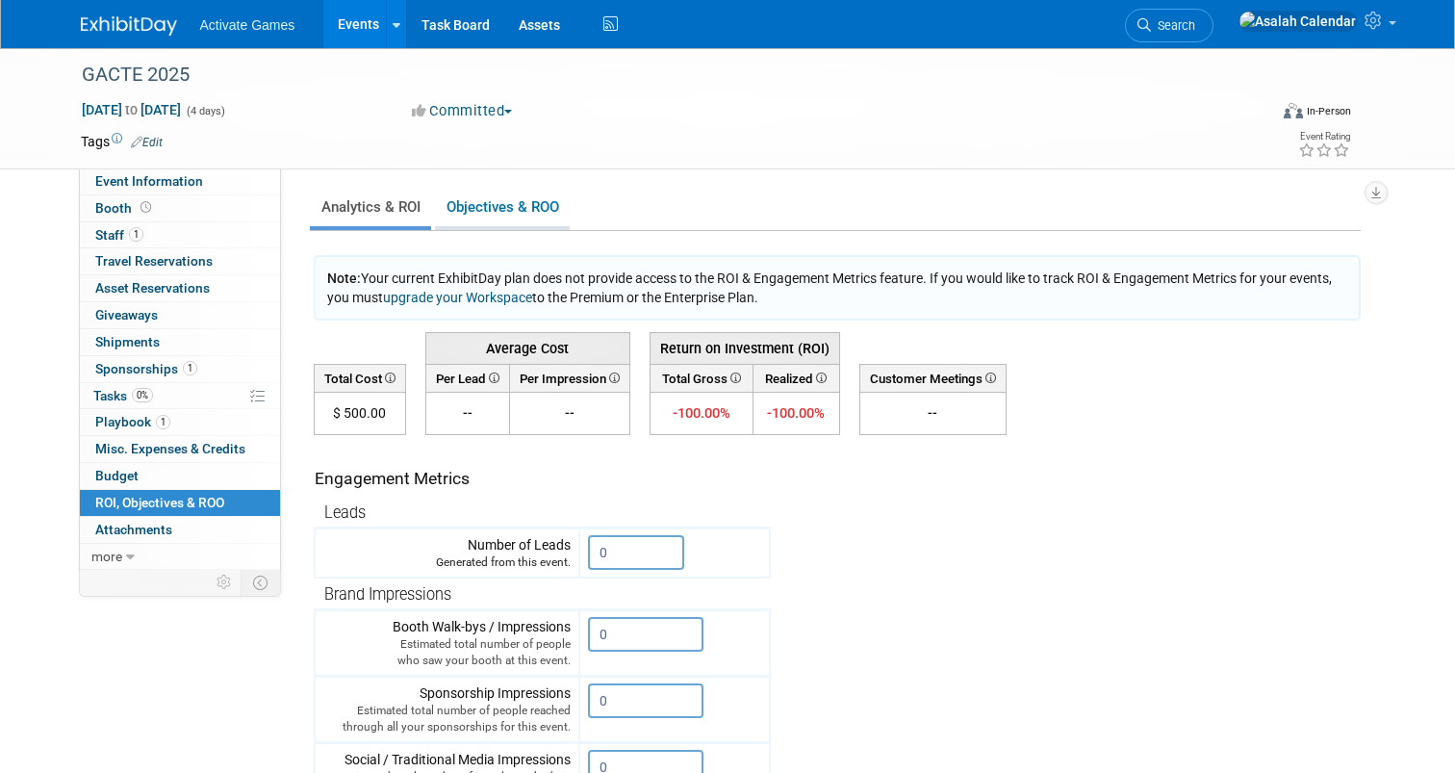
click at [511, 205] on link "Objectives & ROO 0" at bounding box center [502, 208] width 135 height 38
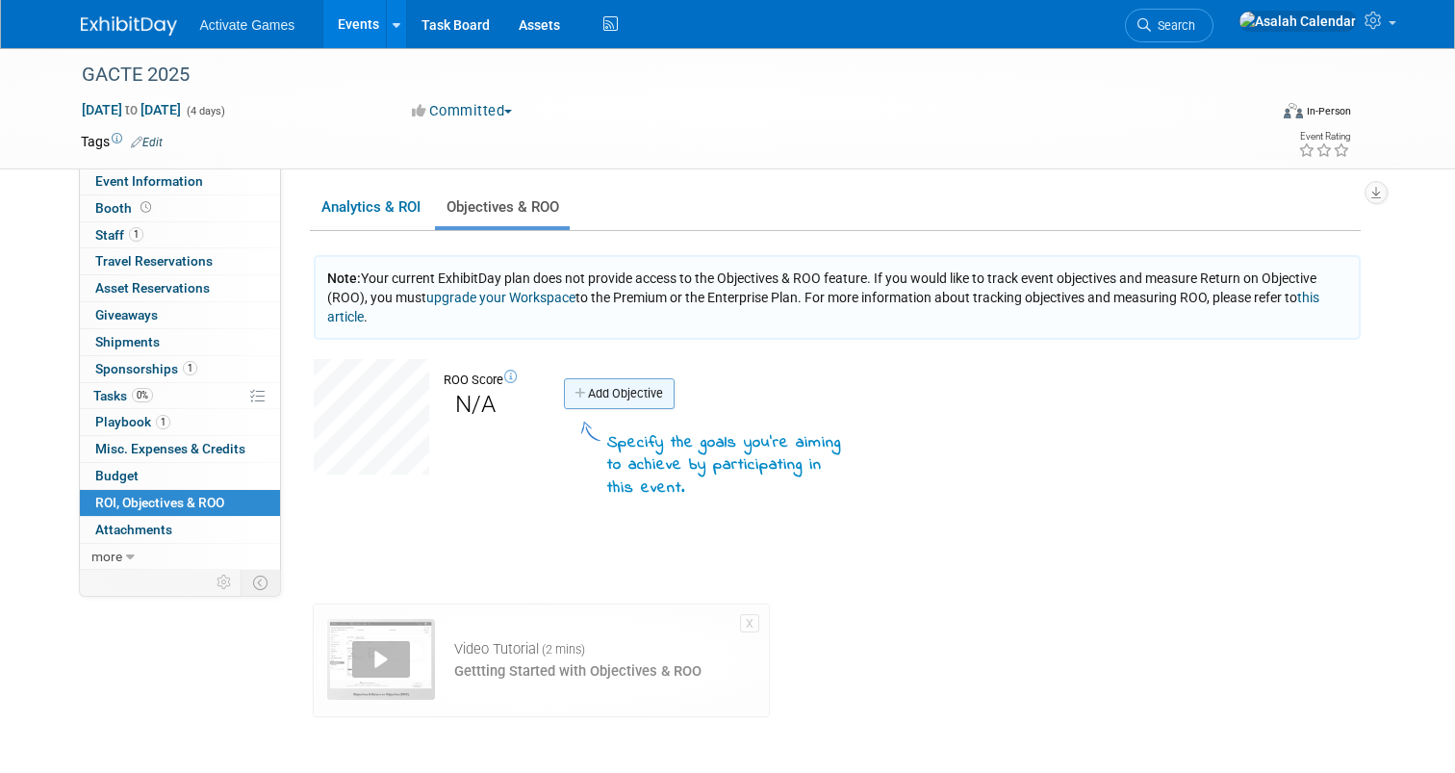
click at [632, 397] on link "Add Objective" at bounding box center [619, 393] width 111 height 31
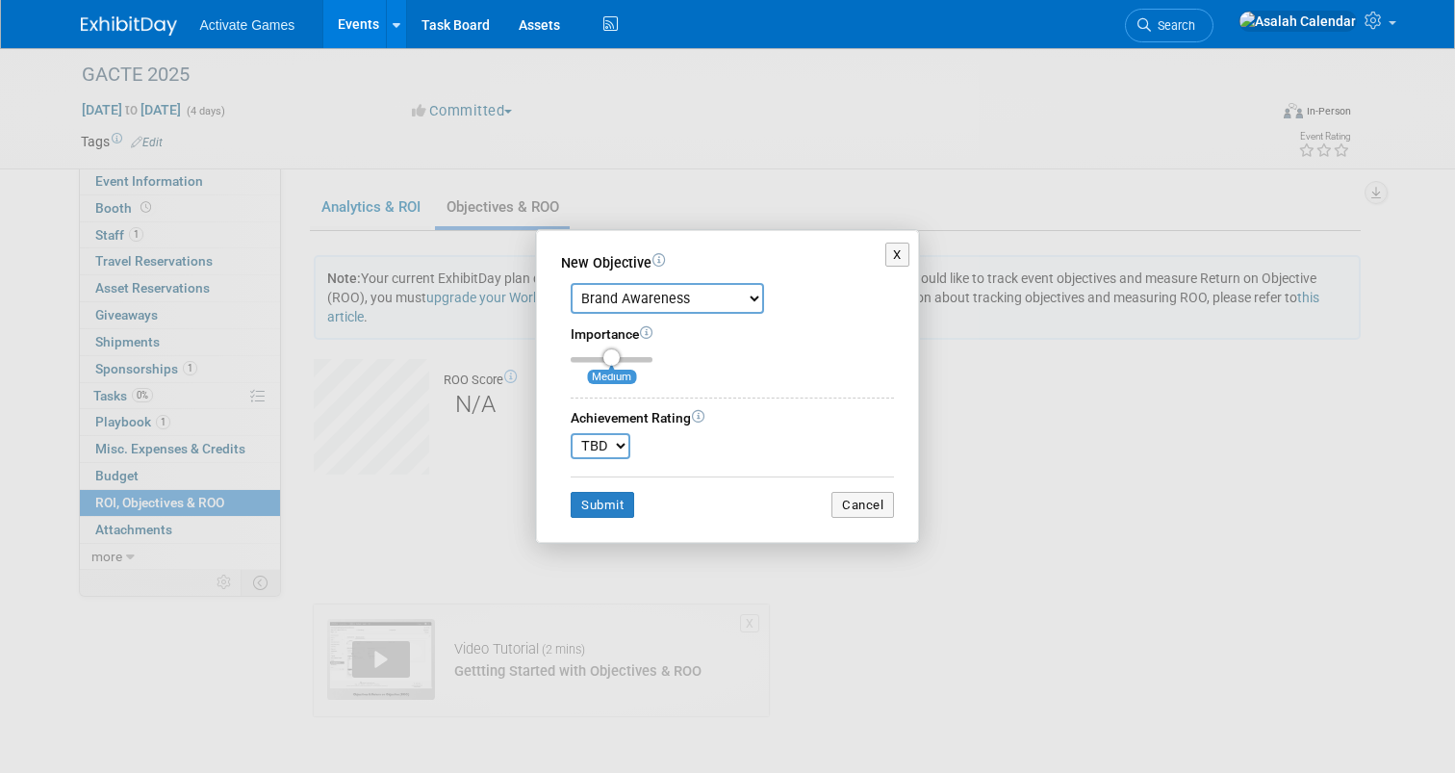
click at [657, 311] on select "Brand Awareness Competition Research Customer Retention Feedback Collection Lea…" at bounding box center [667, 298] width 193 height 31
click at [622, 448] on select "TBD 0 1 2 3 4 5 6 7 8 9 10" at bounding box center [601, 446] width 60 height 26
drag, startPoint x: 606, startPoint y: 354, endPoint x: 645, endPoint y: 359, distance: 38.8
type input "3"
click at [645, 359] on input "range" at bounding box center [612, 360] width 82 height 6
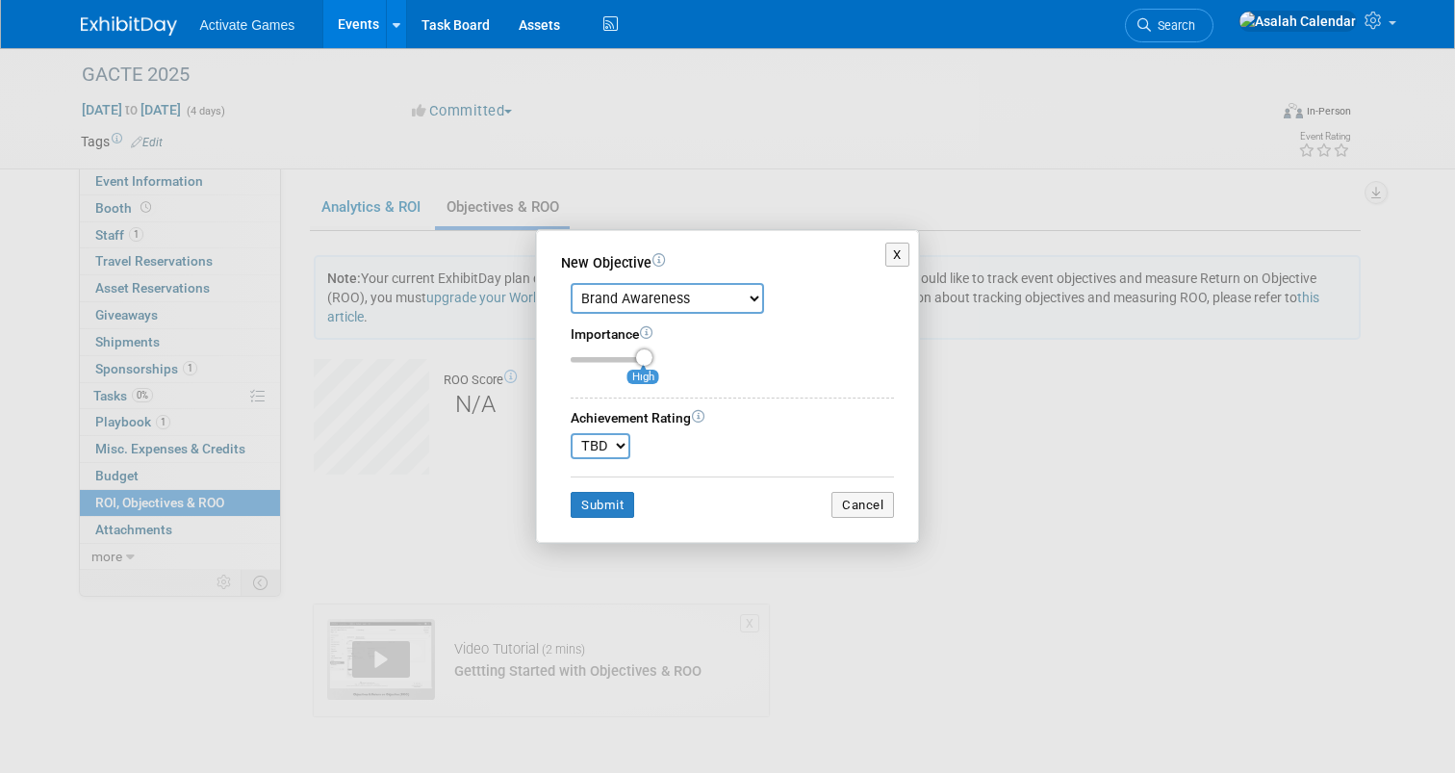
click at [602, 444] on select "TBD 0 1 2 3 4 5 6 7 8 9 10" at bounding box center [601, 446] width 60 height 26
select select "9"
click at [571, 433] on select "TBD 0 1 2 3 4 5 6 7 8 9 10" at bounding box center [601, 446] width 60 height 26
click at [621, 505] on button "Submit" at bounding box center [603, 505] width 64 height 27
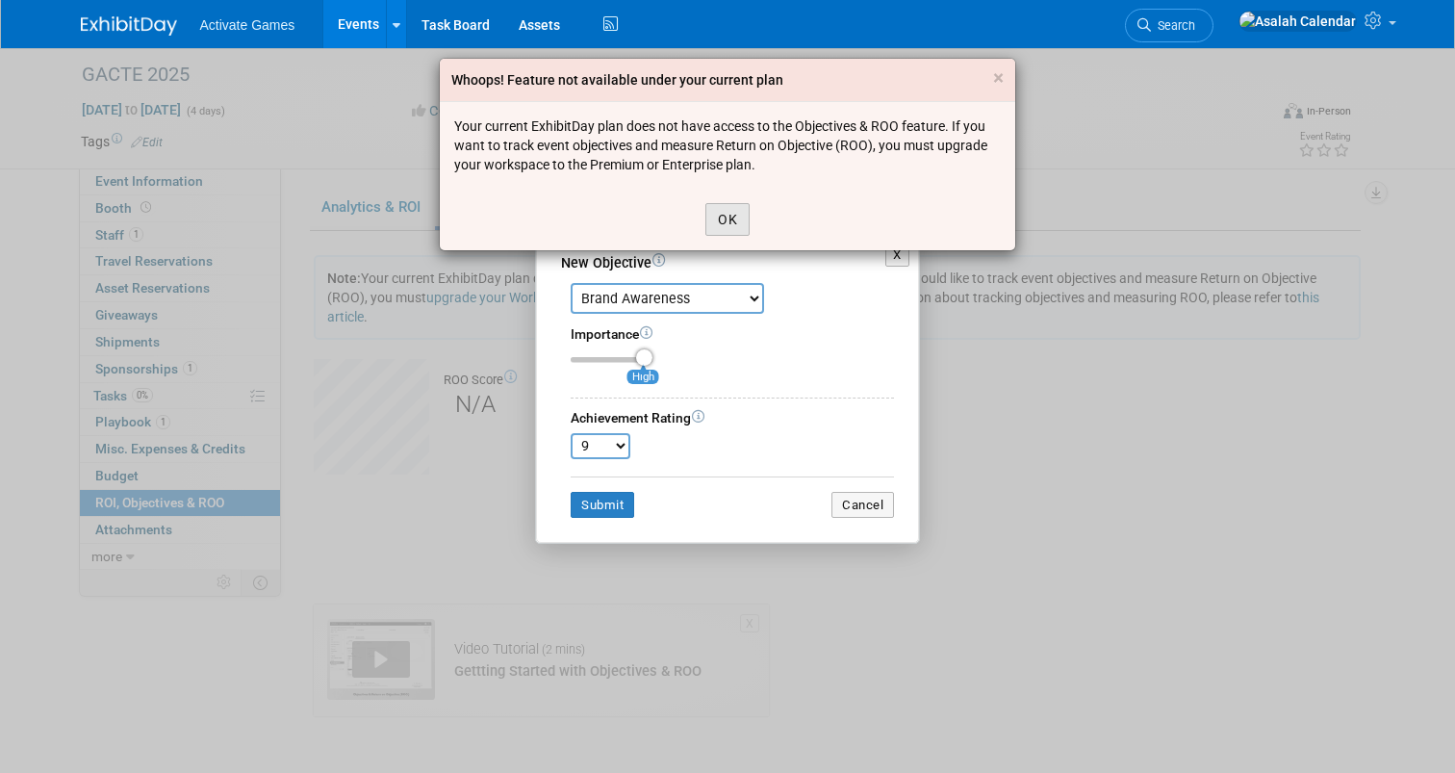
click at [738, 235] on button "OK" at bounding box center [728, 219] width 44 height 33
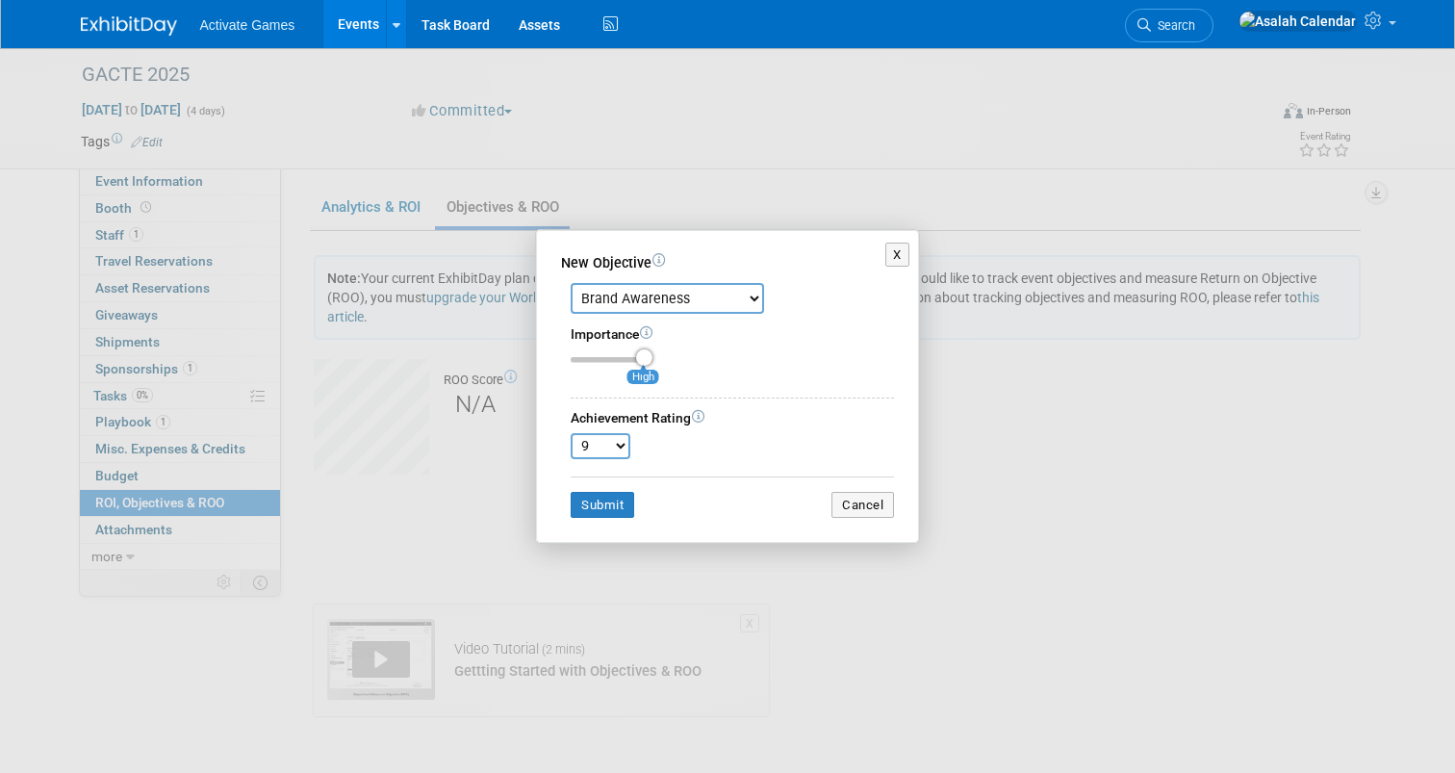
click at [812, 275] on div "Brand Awareness Competition Research Customer Retention Feedback Collection Lea…" at bounding box center [732, 293] width 323 height 40
click at [881, 258] on div "New Objective" at bounding box center [727, 262] width 333 height 19
click at [897, 256] on button "X" at bounding box center [897, 255] width 24 height 25
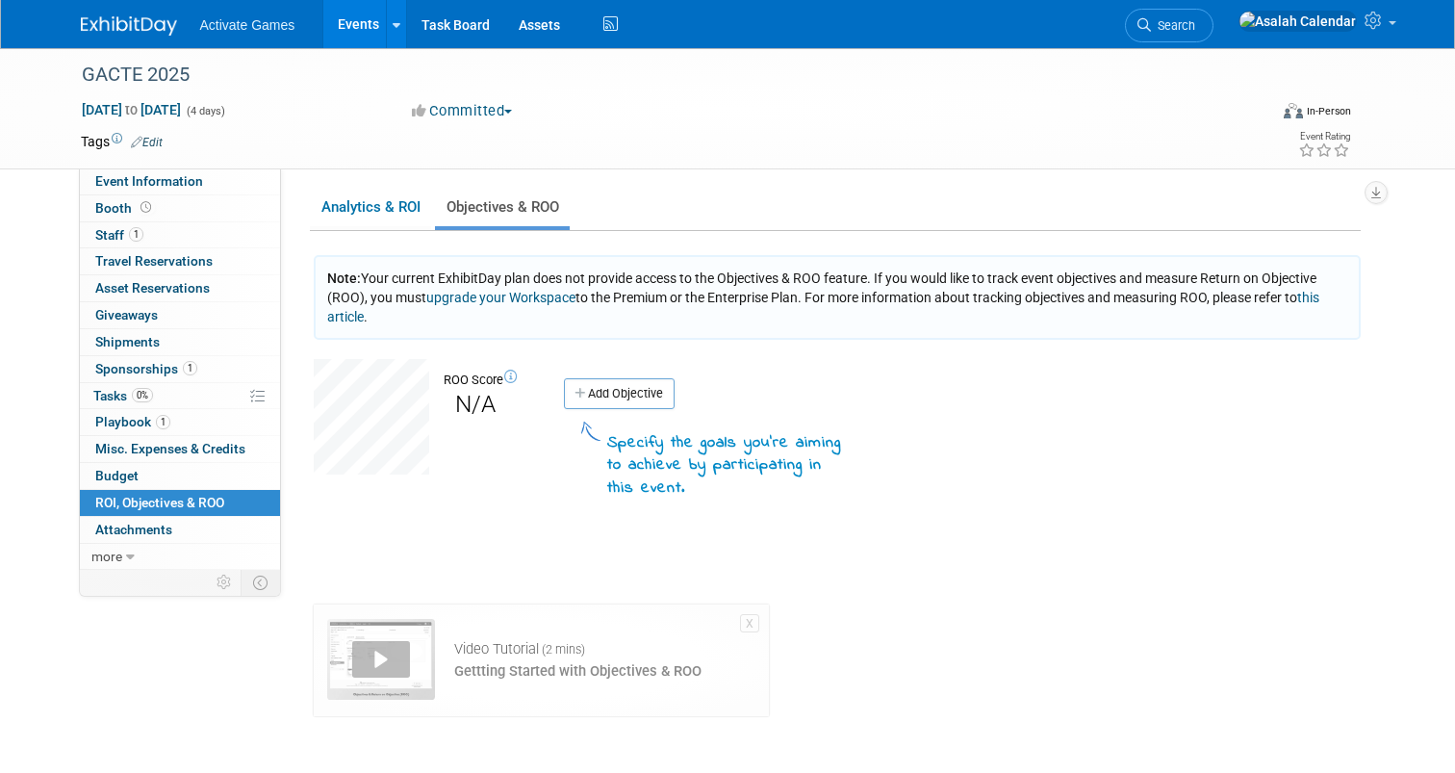
click at [1298, 299] on span "Note: Your current ExhibitDay plan does not provide access to the Objectives & …" at bounding box center [823, 297] width 992 height 54
click at [1318, 297] on link "this article" at bounding box center [823, 307] width 992 height 35
click at [393, 210] on link "Analytics & ROI" at bounding box center [370, 208] width 121 height 38
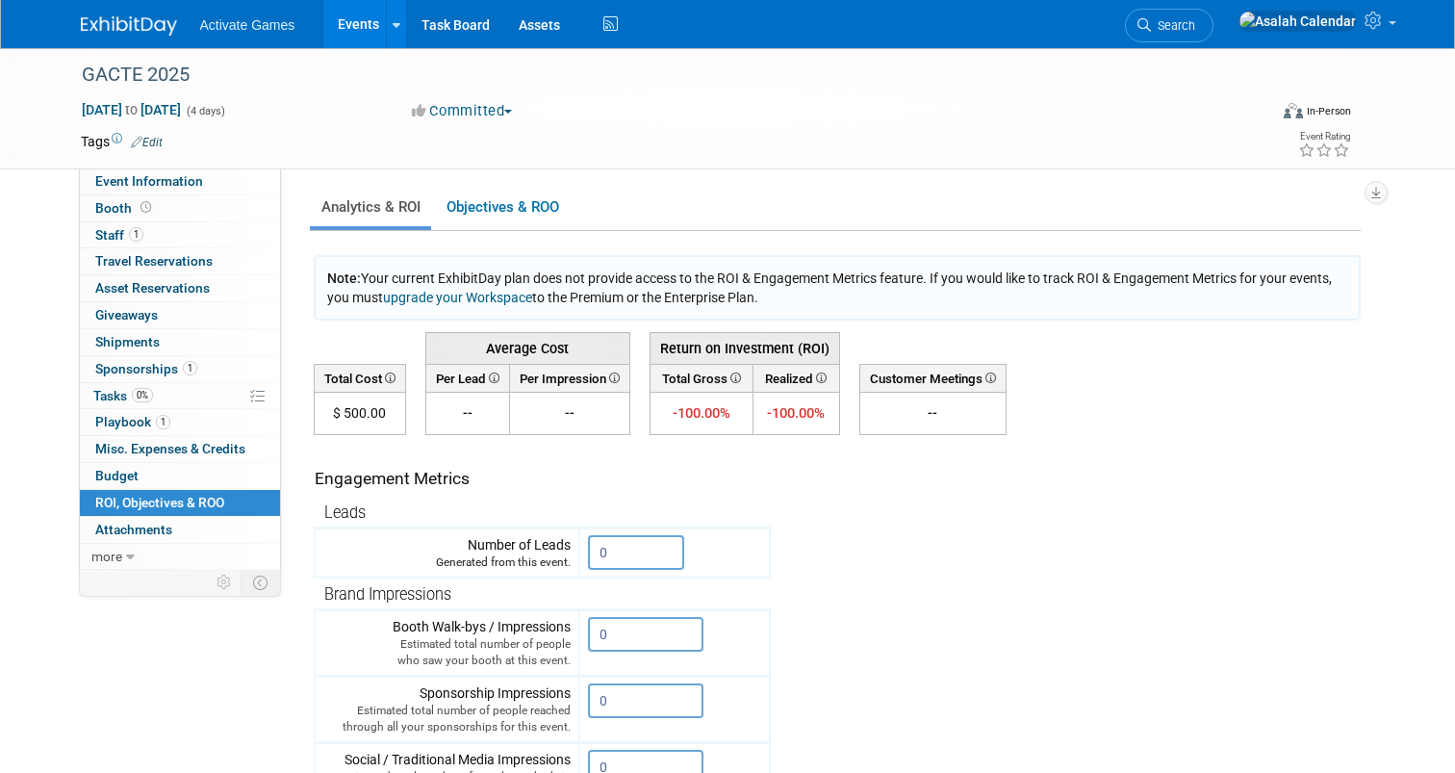
click at [664, 210] on ul "Analytics & ROI Objectives & ROO 0" at bounding box center [835, 209] width 1051 height 44
click at [458, 207] on link "Objectives & ROO 0" at bounding box center [502, 208] width 135 height 38
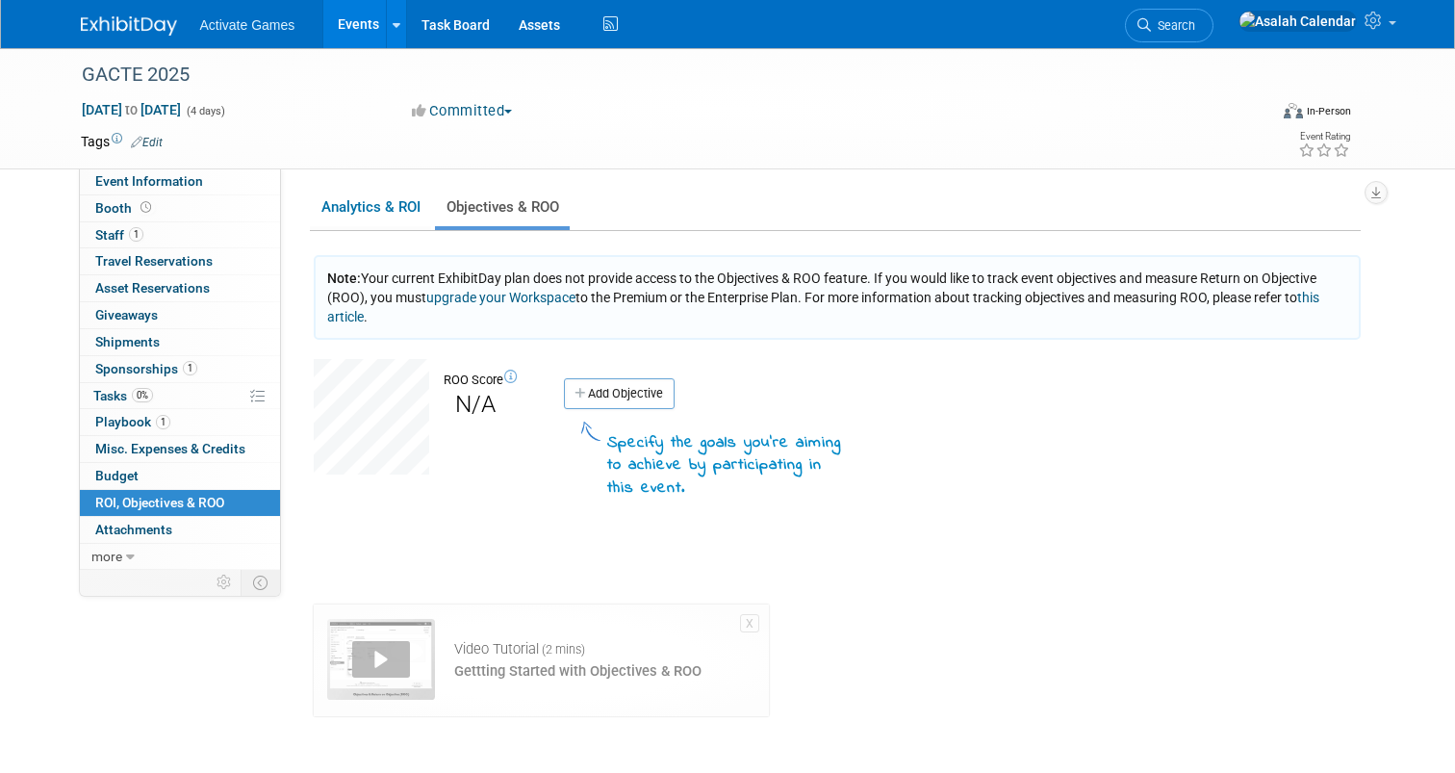
click at [618, 251] on div "Analytics & ROI Objectives & ROO 0 Note: Your current ExhibitDay plan does not …" at bounding box center [835, 451] width 1051 height 529
click at [629, 387] on link "Add Objective" at bounding box center [619, 393] width 111 height 31
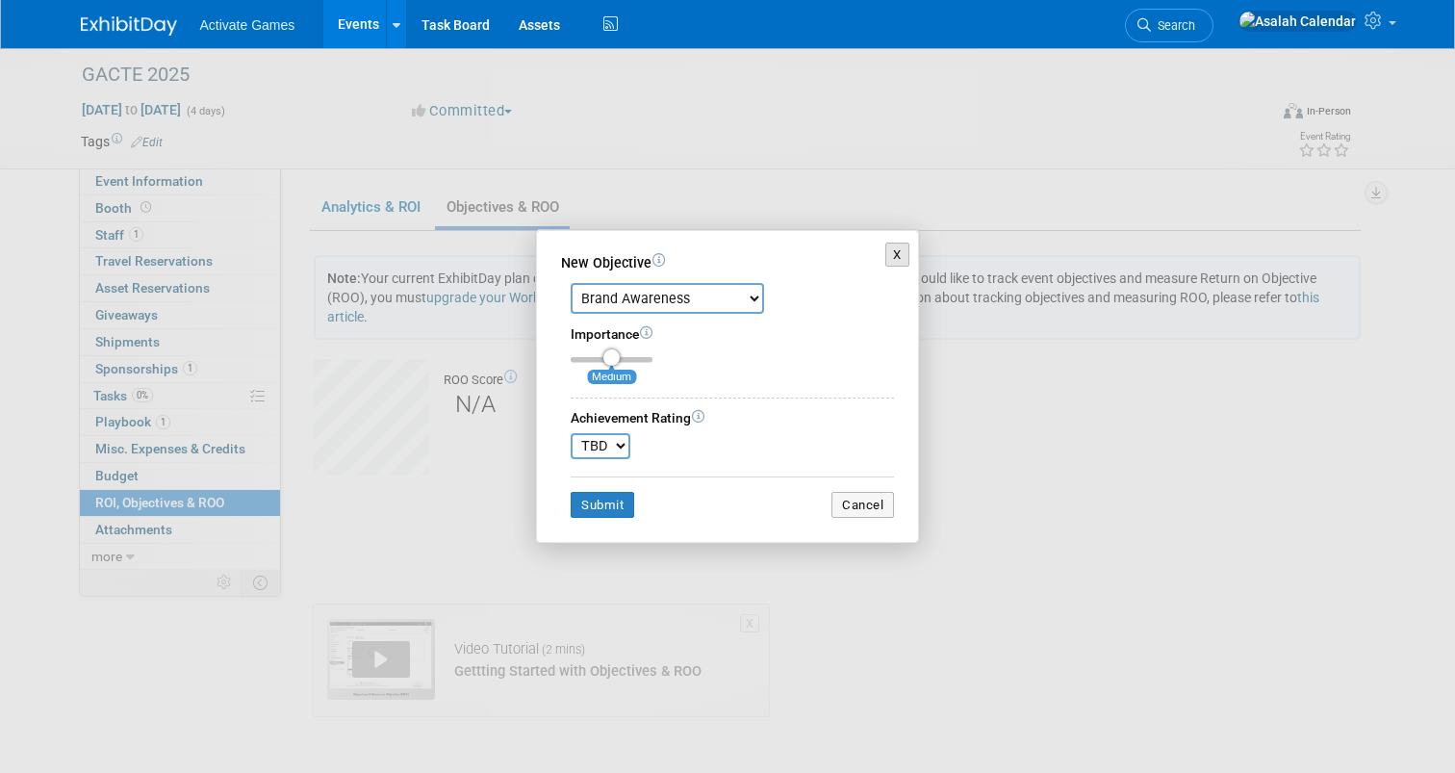
click at [894, 246] on button "X" at bounding box center [897, 255] width 24 height 25
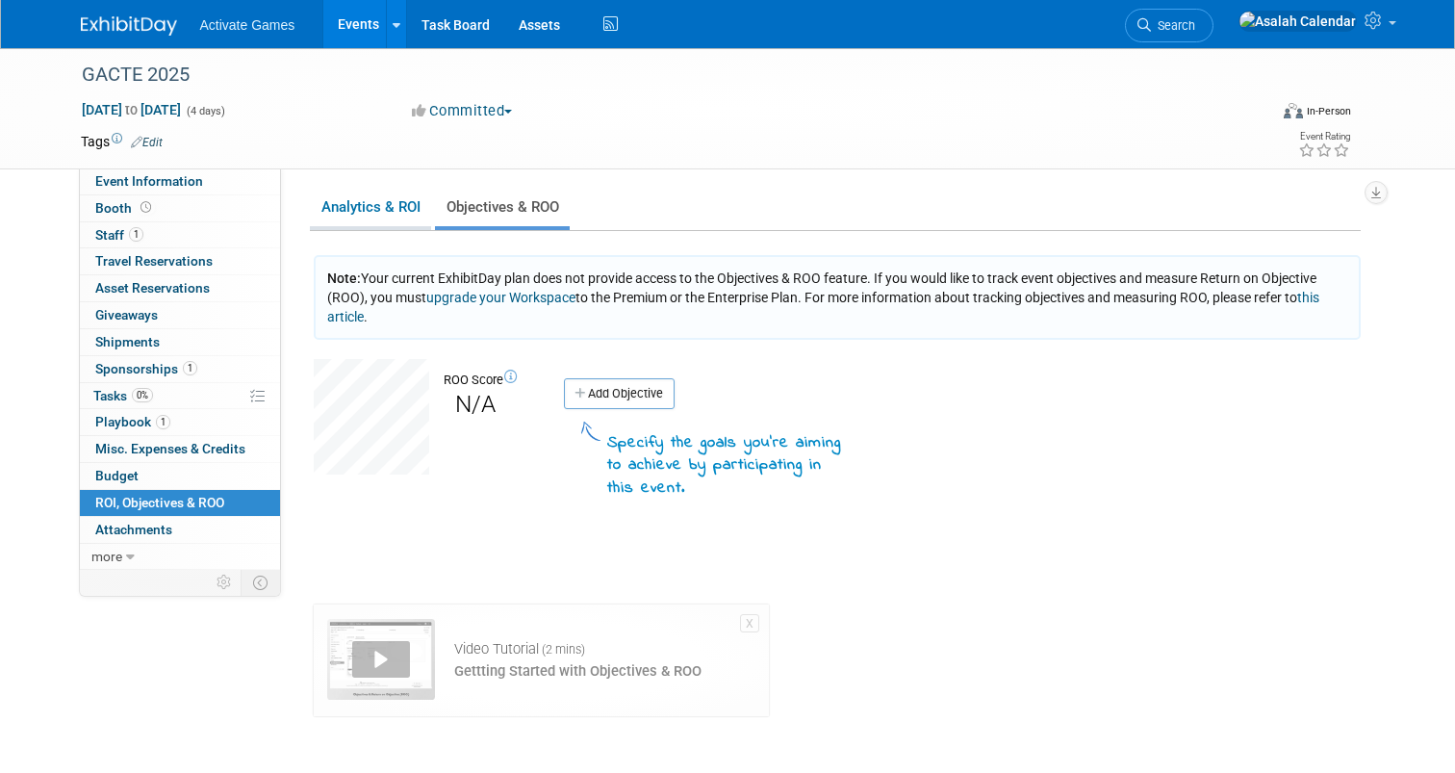
click at [360, 207] on link "Analytics & ROI" at bounding box center [370, 208] width 121 height 38
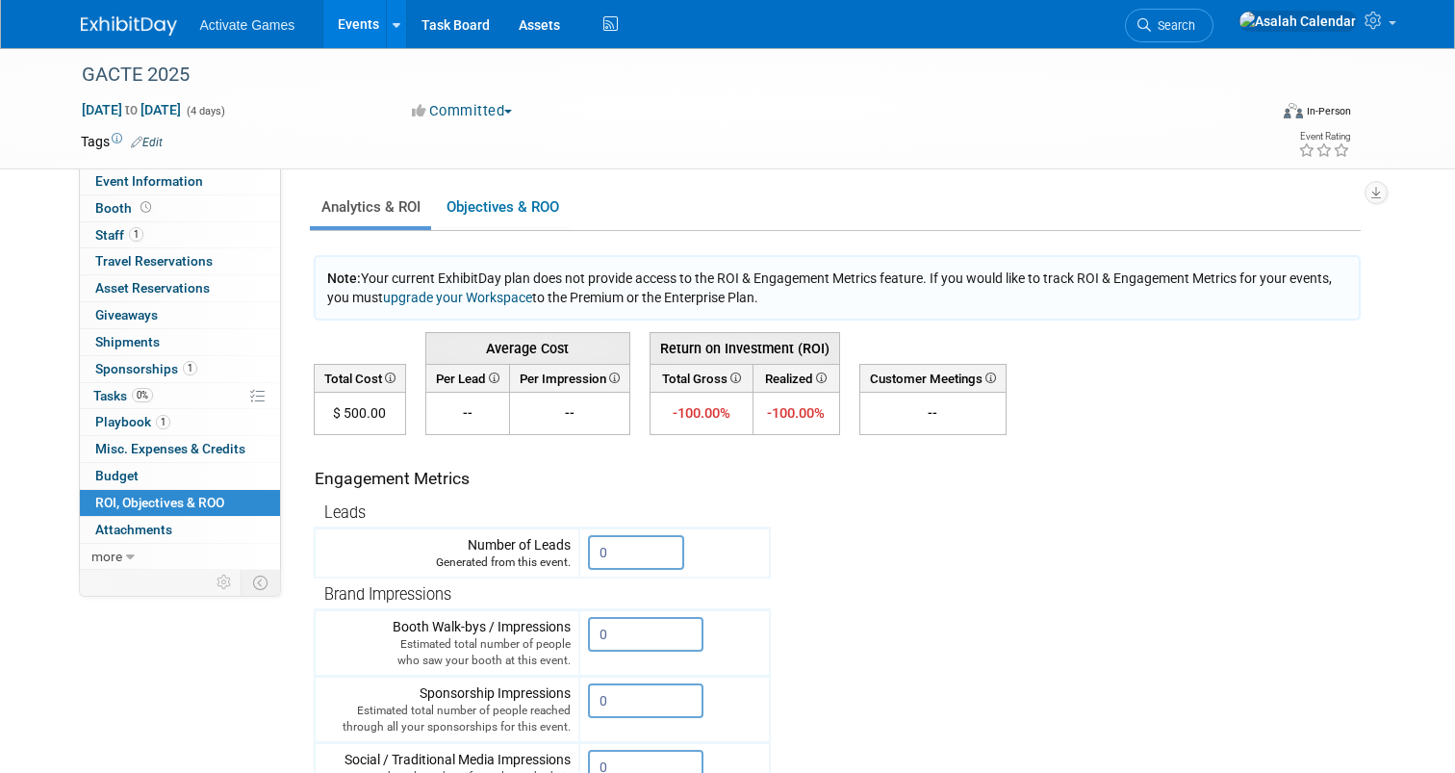
click at [811, 241] on div "Analytics & ROI Objectives & ROO 0 Note: Your current ExhibitDay plan does not …" at bounding box center [835, 697] width 1051 height 1021
click at [816, 241] on div "Analytics & ROI Objectives & ROO 0 Note: Your current ExhibitDay plan does not …" at bounding box center [835, 697] width 1051 height 1021
click at [157, 535] on span "Attachments 0" at bounding box center [133, 529] width 77 height 15
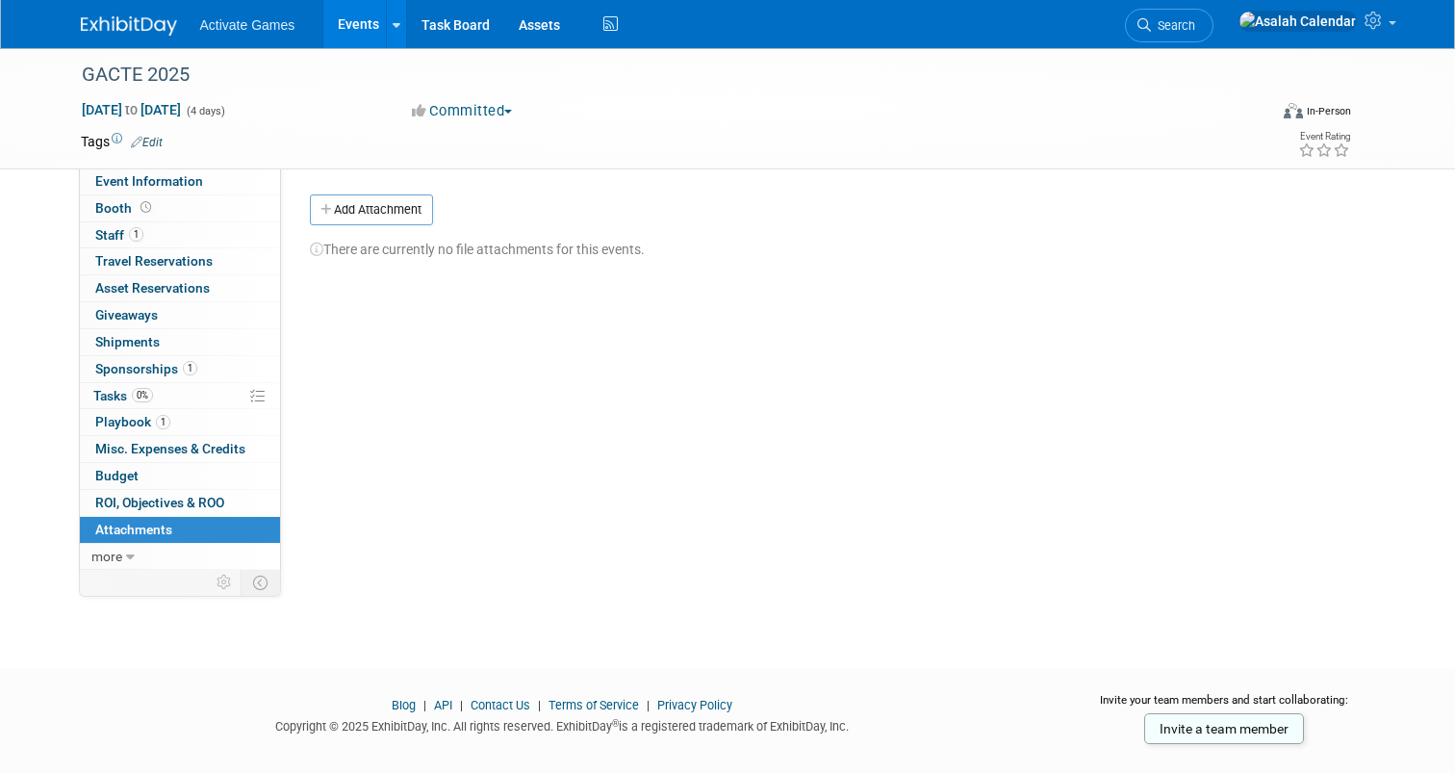
click at [392, 478] on div "Event Website: Edit Event Venue Name: Specify event venue name Event Venue Addr…" at bounding box center [828, 368] width 1094 height 401
click at [394, 214] on button "Add Attachment" at bounding box center [371, 209] width 123 height 31
click at [436, 402] on div "Event Website: Edit Event Venue Name: Specify event venue name Event Venue Addr…" at bounding box center [828, 368] width 1094 height 401
click at [123, 555] on link "more" at bounding box center [180, 557] width 200 height 26
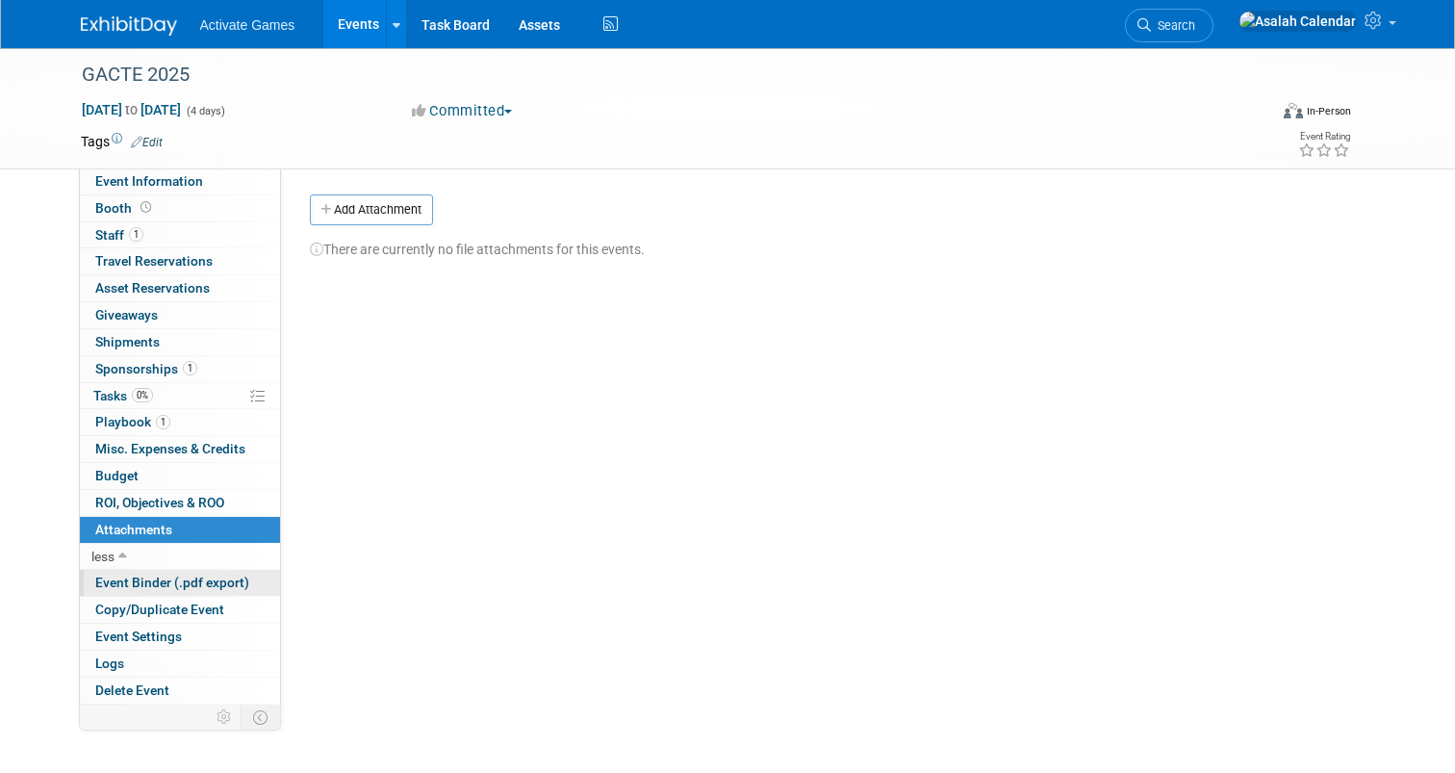
click at [155, 592] on link "Event Binder (.pdf export)" at bounding box center [180, 583] width 200 height 26
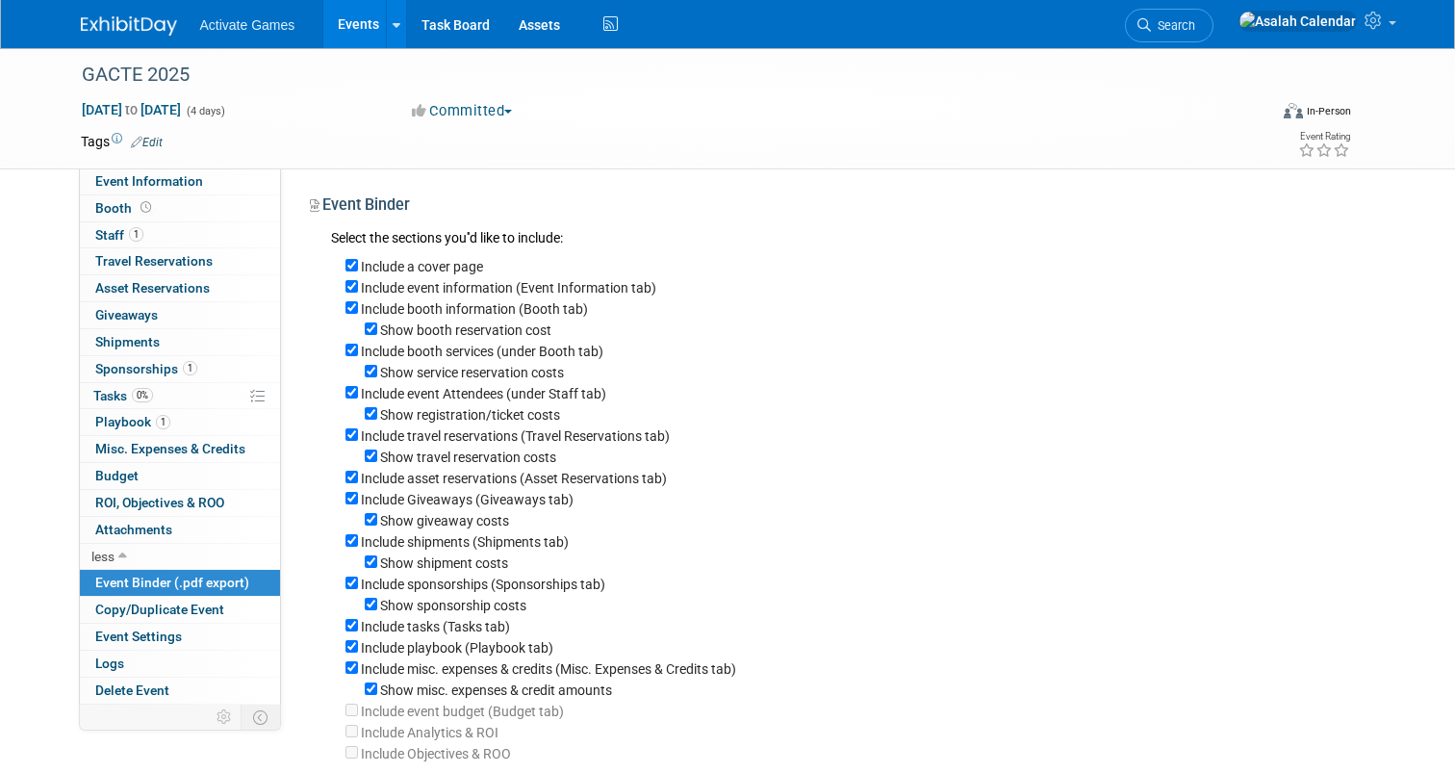
scroll to position [287, 0]
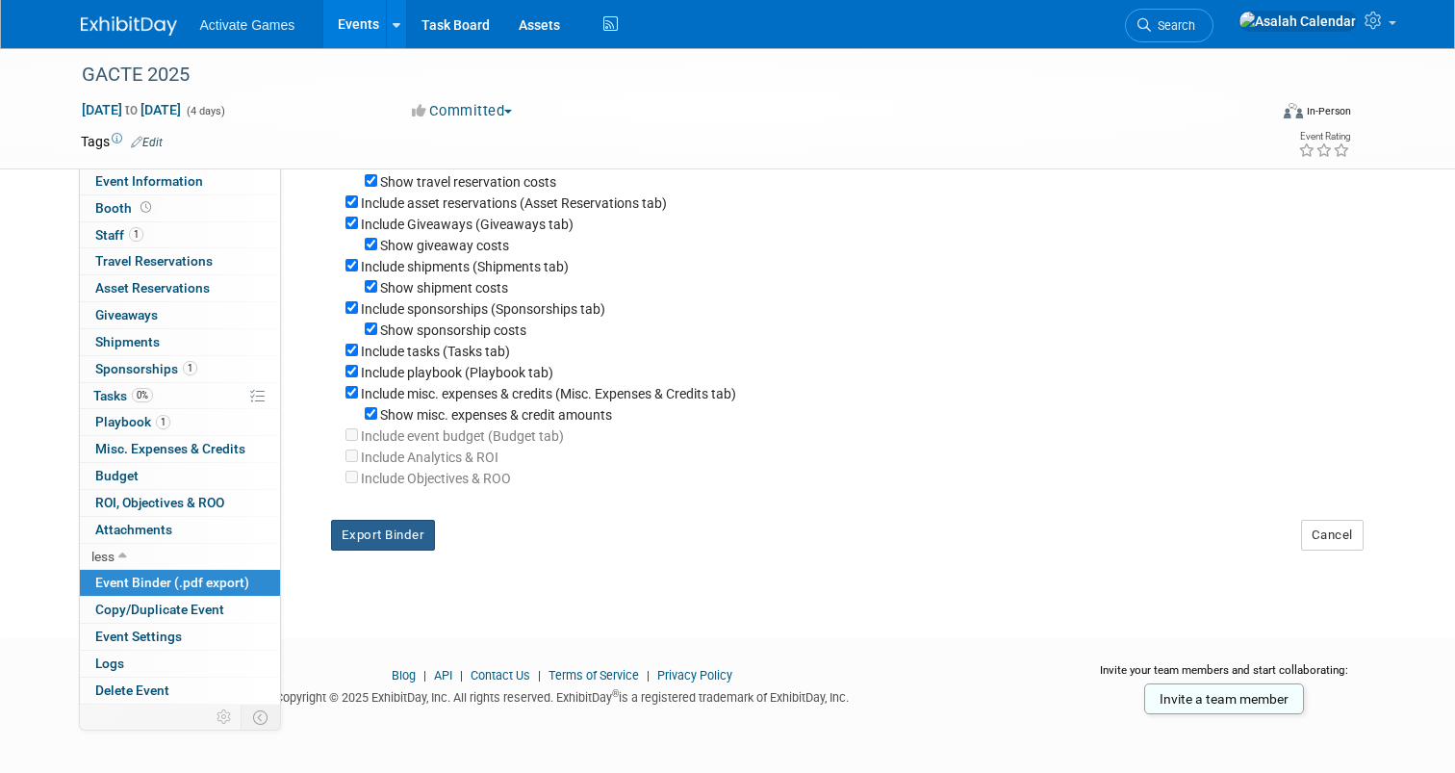
click at [387, 533] on button "Export Binder" at bounding box center [383, 535] width 105 height 31
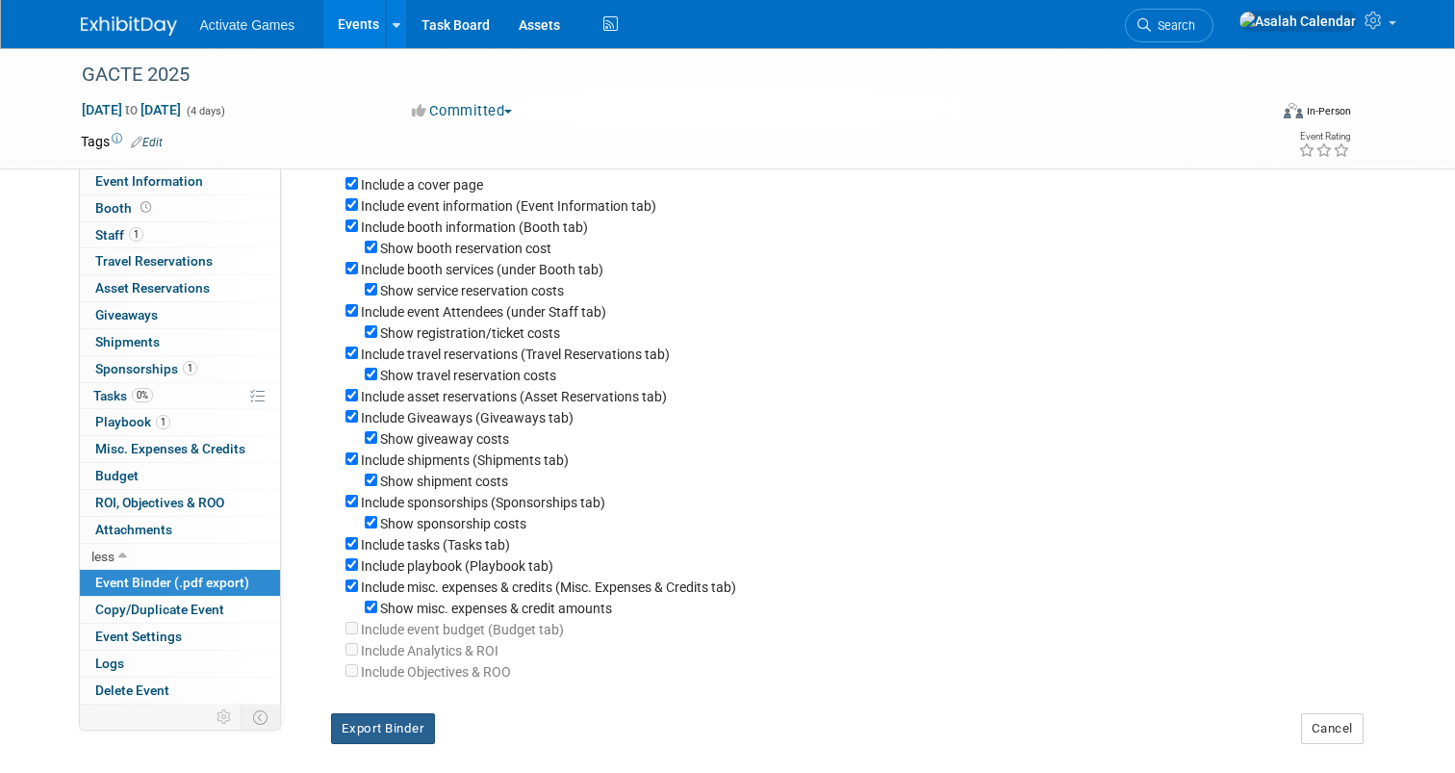
scroll to position [0, 0]
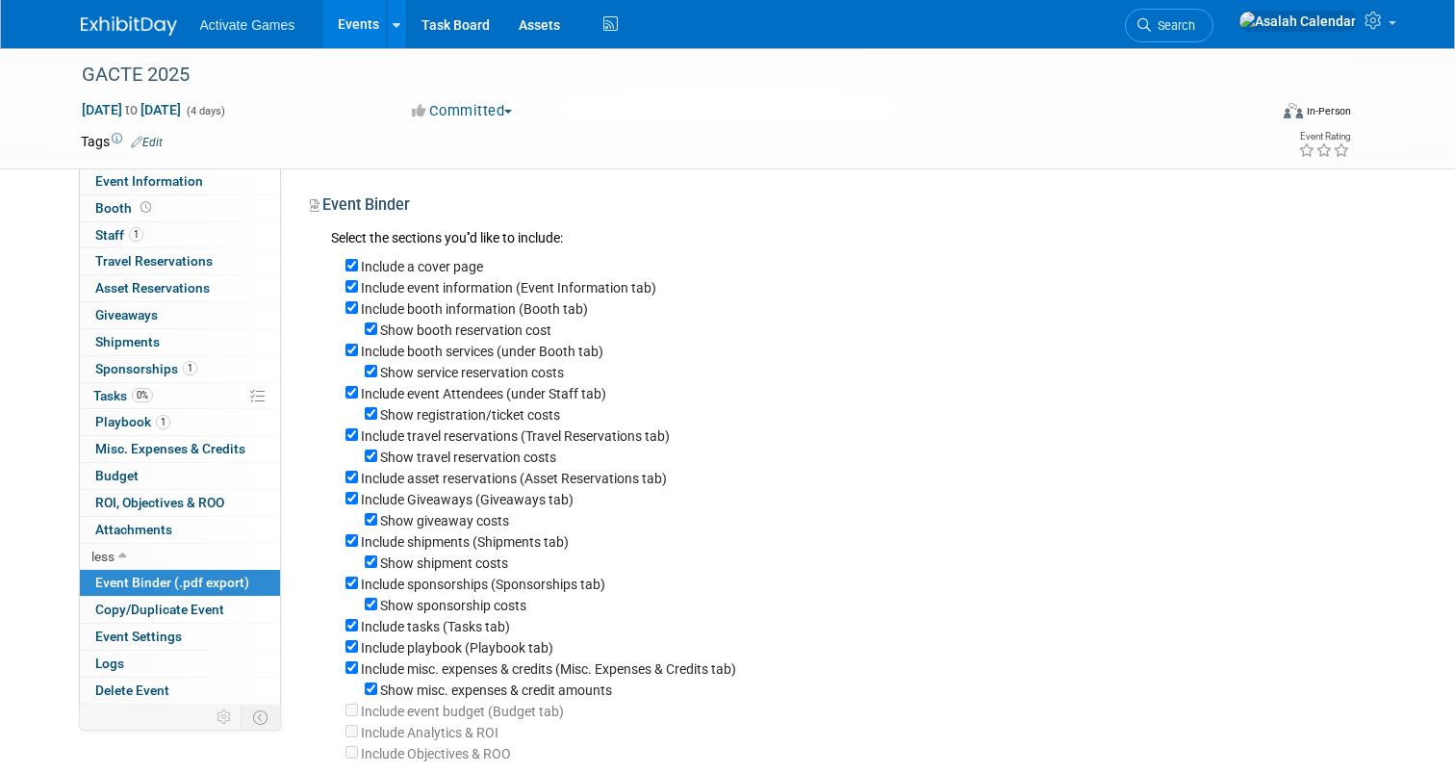
click at [652, 182] on div "Event Website: Edit Event Venue Name: Specify event venue name Event Venue Addr…" at bounding box center [828, 504] width 1094 height 672
click at [178, 601] on link "Copy/Duplicate Event" at bounding box center [180, 610] width 200 height 26
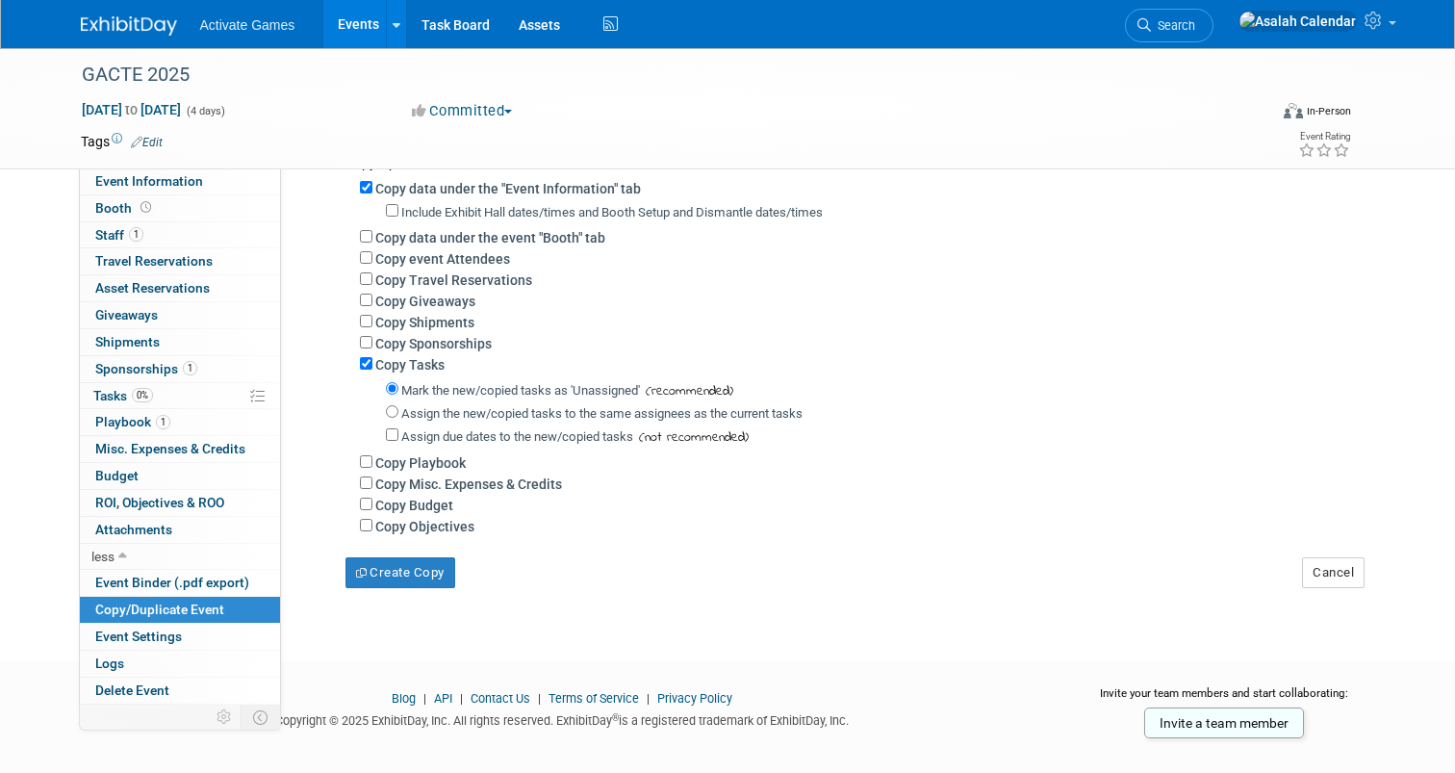
scroll to position [397, 0]
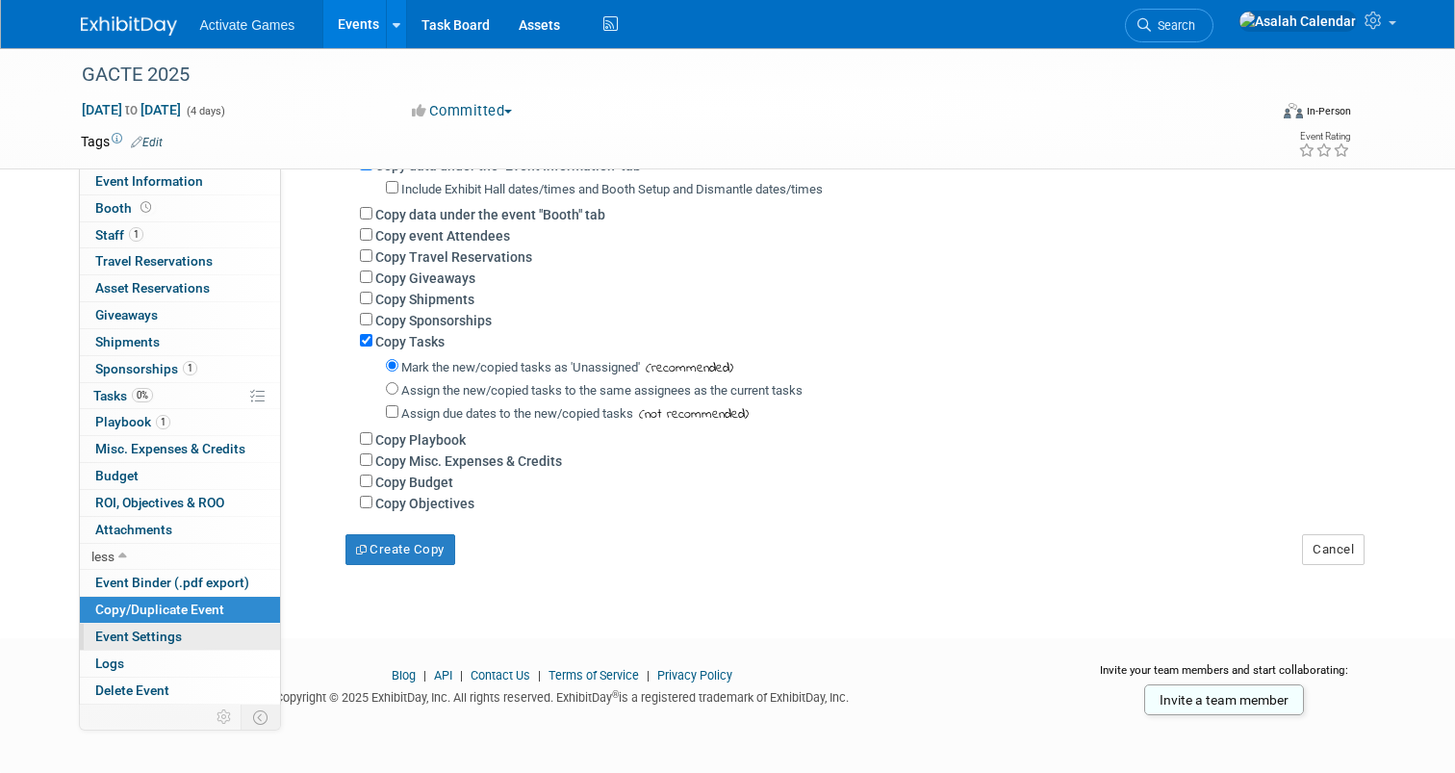
click at [180, 629] on link "Event Settings" at bounding box center [180, 637] width 200 height 26
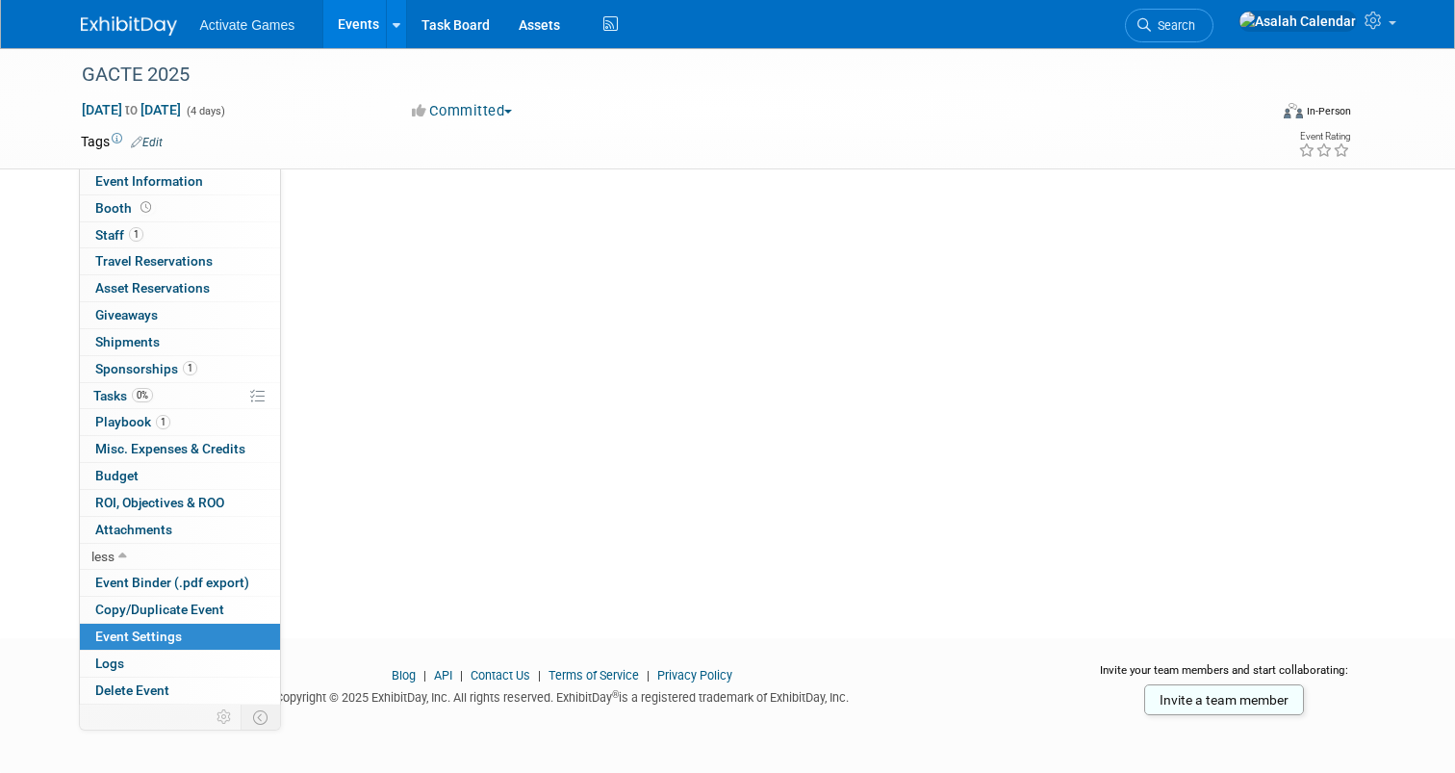
scroll to position [0, 0]
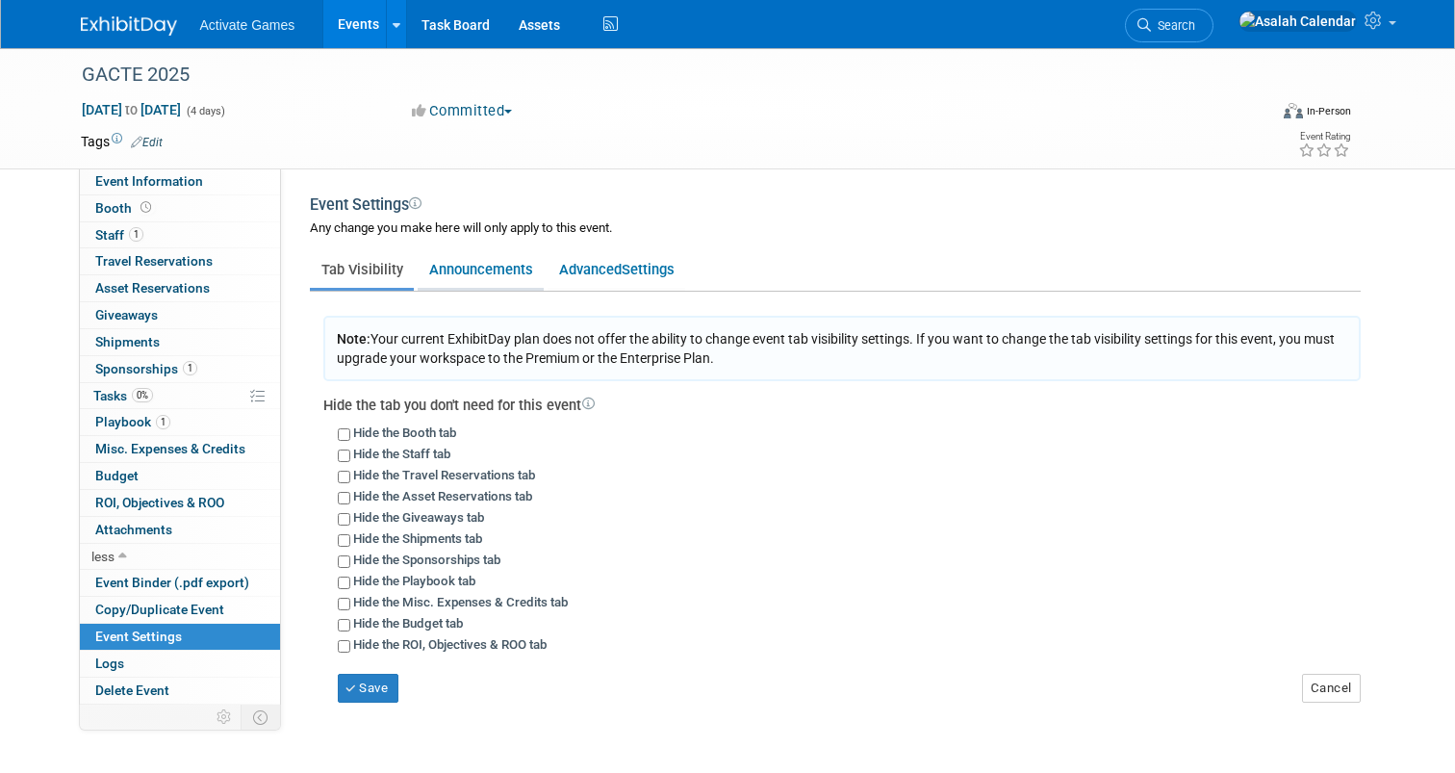
click at [500, 270] on link "Announcements" at bounding box center [481, 269] width 126 height 37
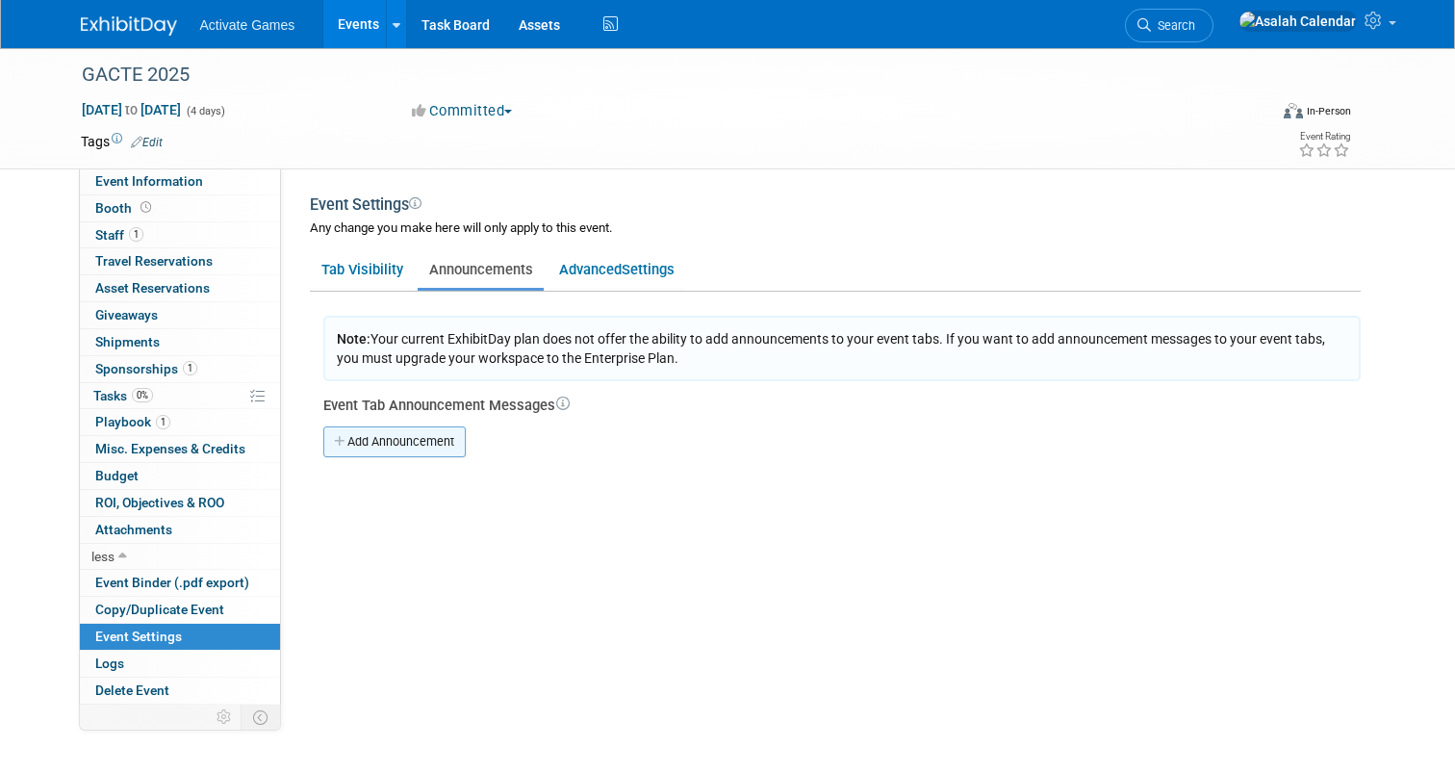
click at [425, 449] on link "Add Announcement" at bounding box center [394, 441] width 142 height 31
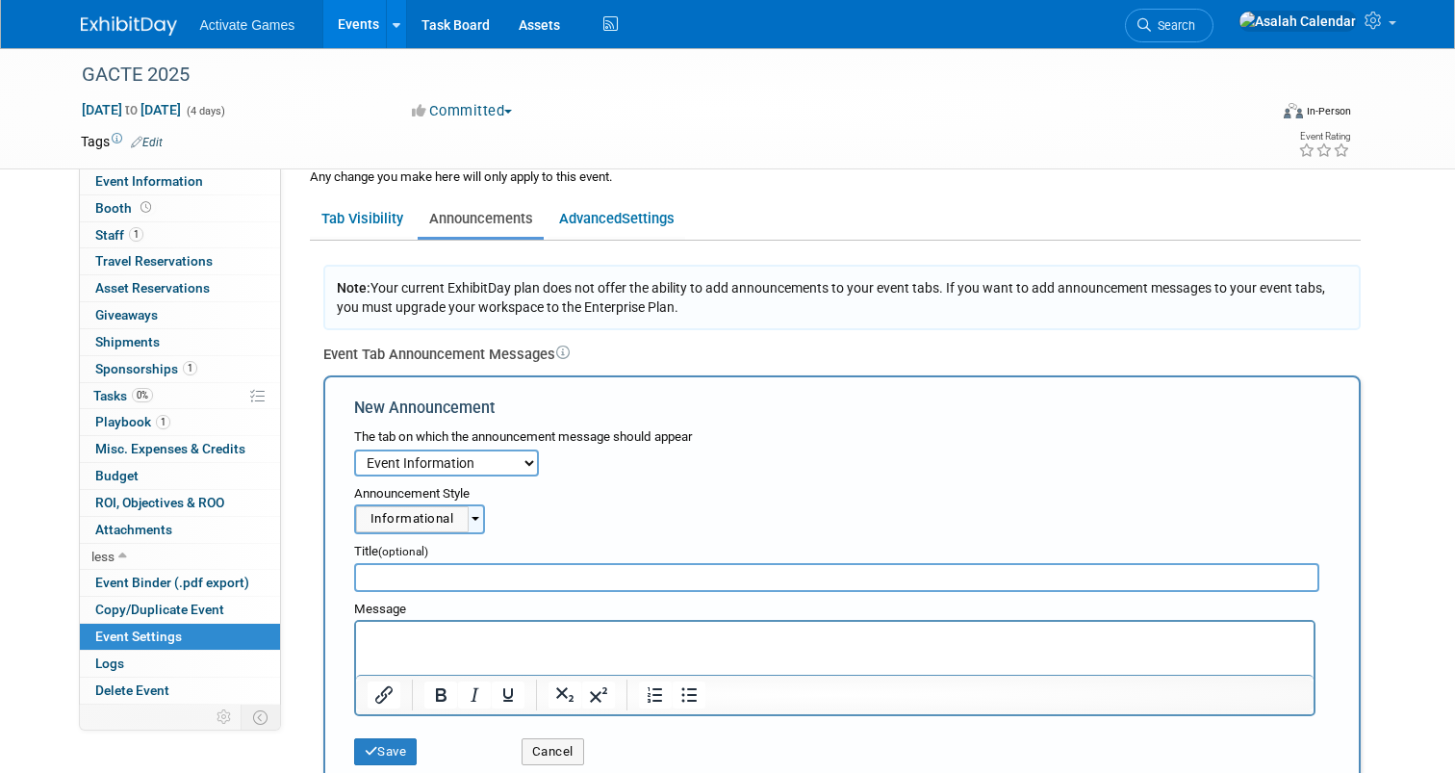
scroll to position [199, 0]
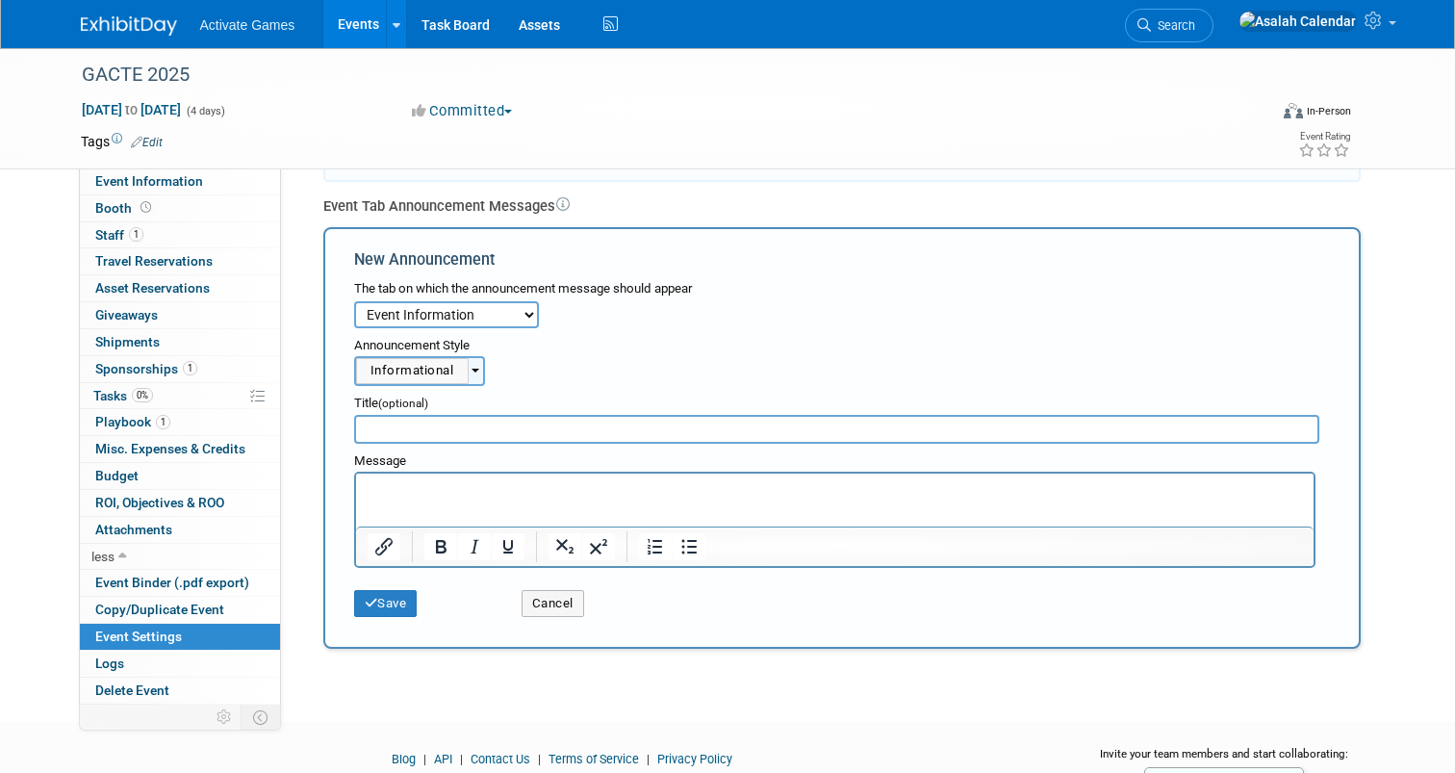
click at [511, 312] on select "Event Information Booth Staff Travel Reservations Asset Reservations Giveaways …" at bounding box center [446, 314] width 185 height 27
click at [675, 343] on div "Announcement Style" at bounding box center [842, 341] width 976 height 27
click at [474, 363] on button "Informational" at bounding box center [419, 371] width 131 height 30
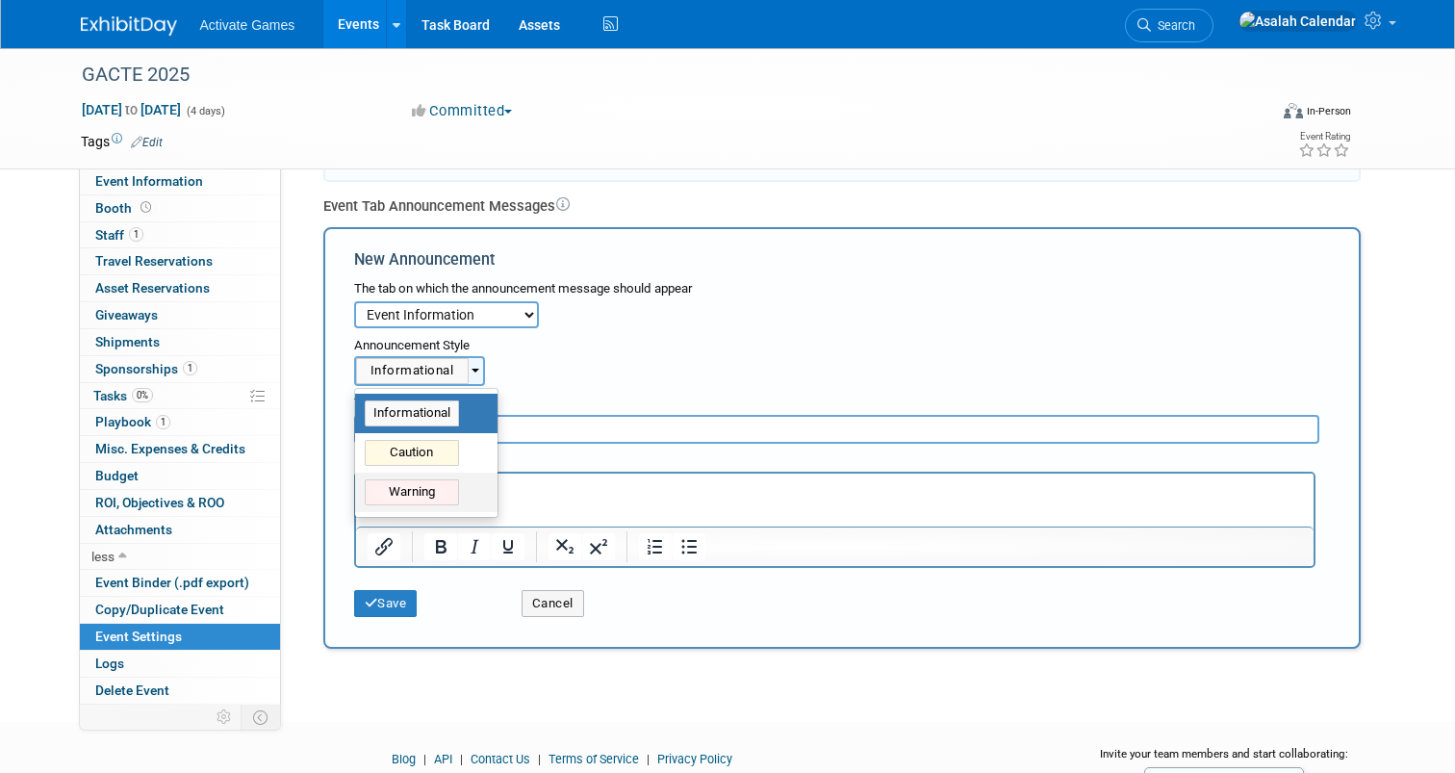
click at [457, 473] on link "Warning" at bounding box center [426, 492] width 142 height 39
click at [464, 464] on label "Caution" at bounding box center [422, 453] width 114 height 32
click at [358, 456] on input "Caution" at bounding box center [352, 450] width 13 height 13
select select "2"
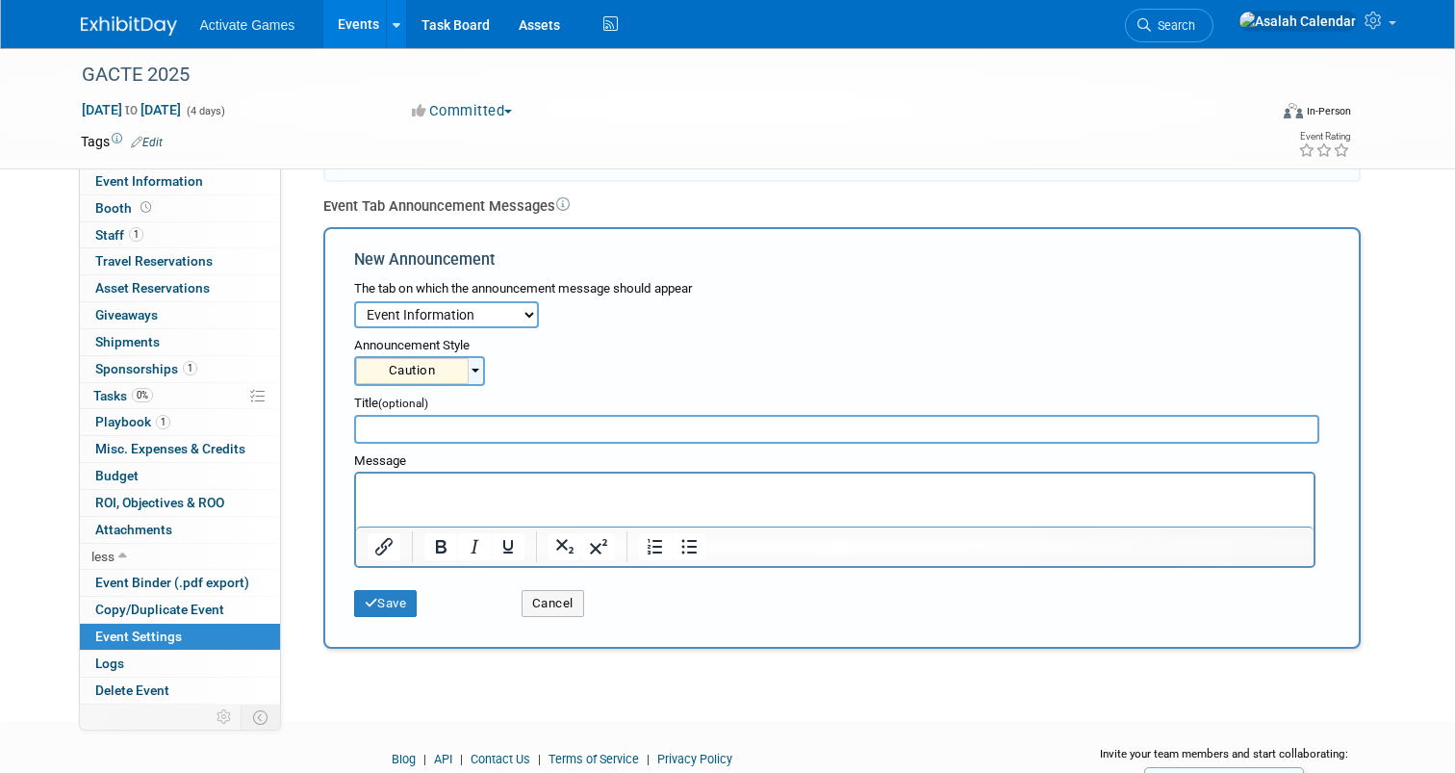
click at [483, 435] on input "text" at bounding box center [837, 429] width 966 height 29
type input "Test Announcement"
click at [506, 327] on select "Event Information Booth Staff Travel Reservations Asset Reservations Giveaways …" at bounding box center [446, 314] width 185 height 27
select select "2"
click at [354, 301] on select "Event Information Booth Staff Travel Reservations Asset Reservations Giveaways …" at bounding box center [446, 314] width 185 height 27
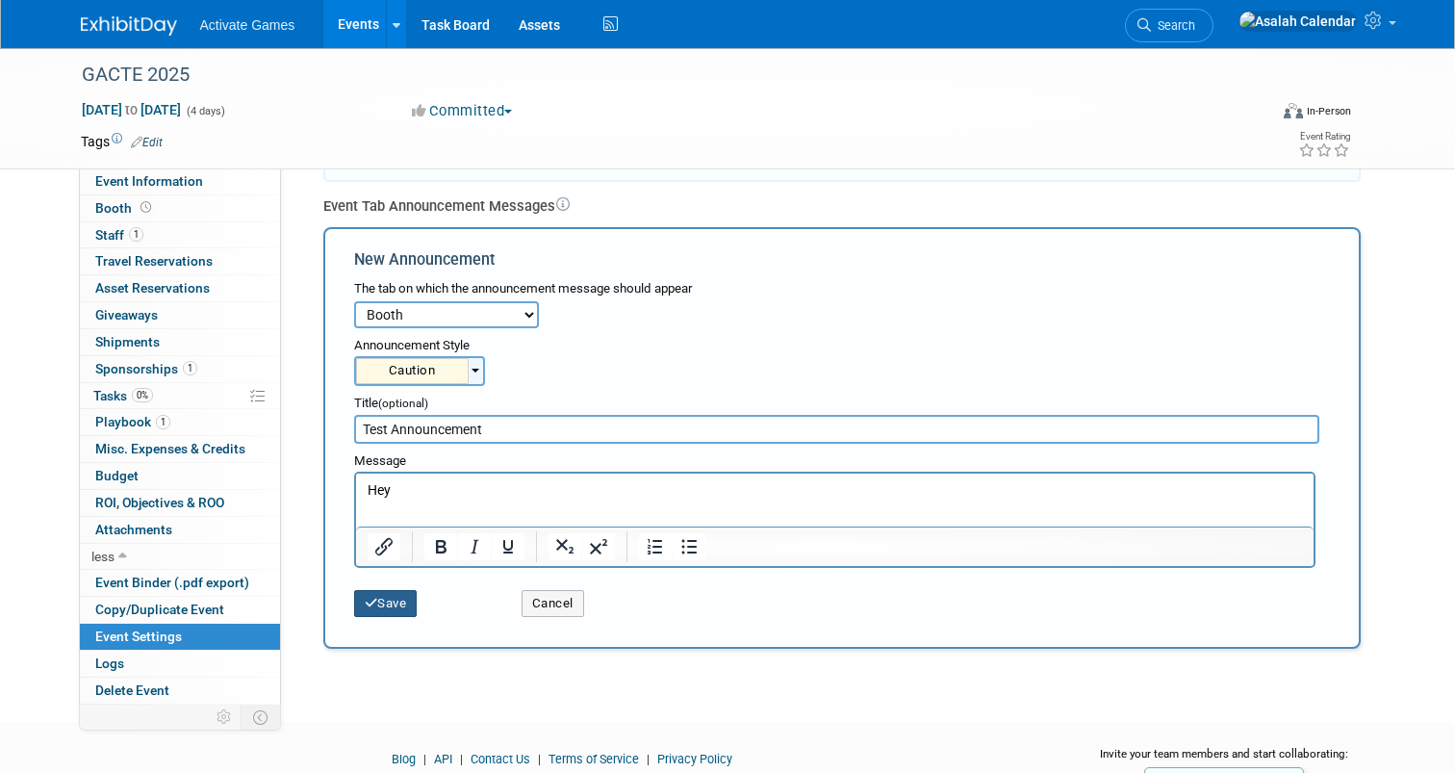
click at [393, 600] on button "Save" at bounding box center [386, 603] width 64 height 27
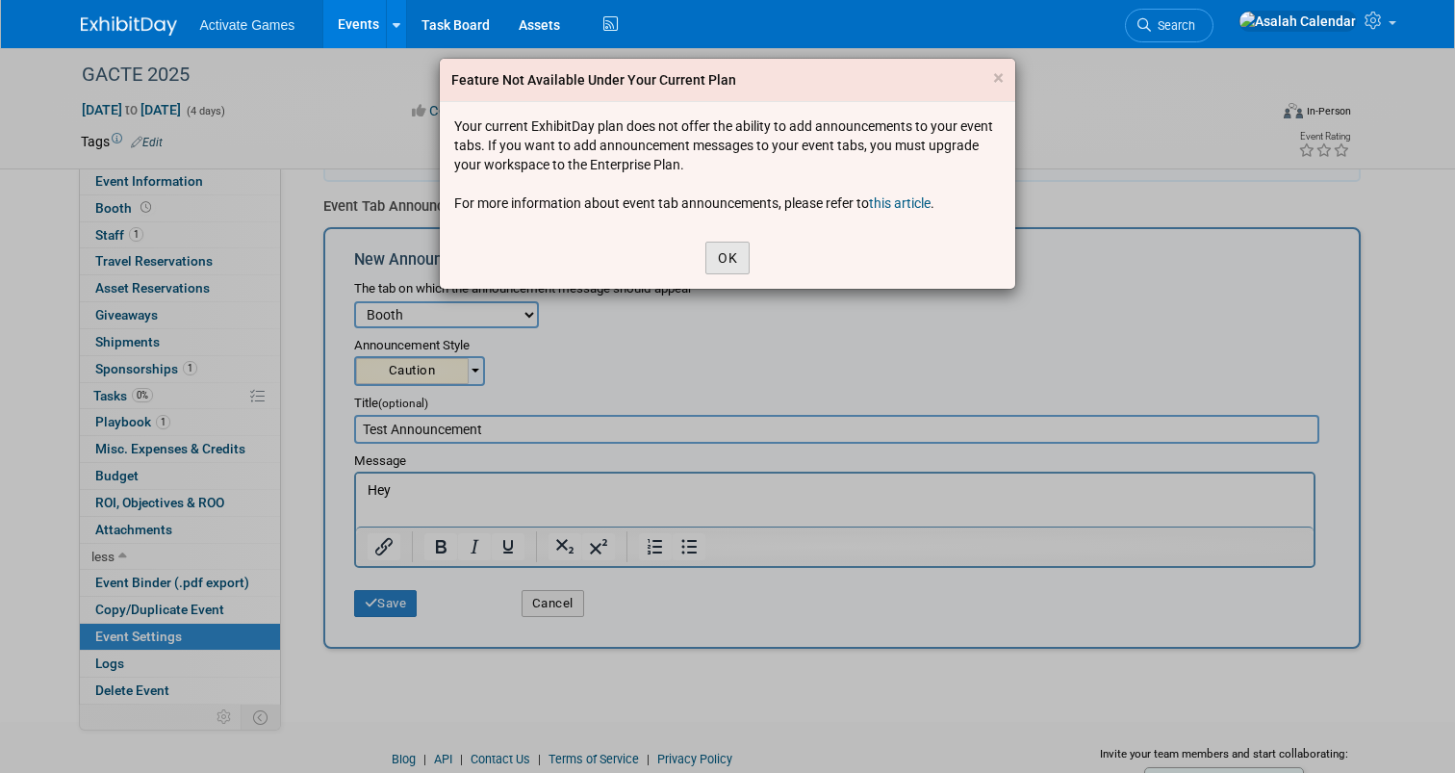
click at [736, 250] on button "OK" at bounding box center [728, 258] width 44 height 33
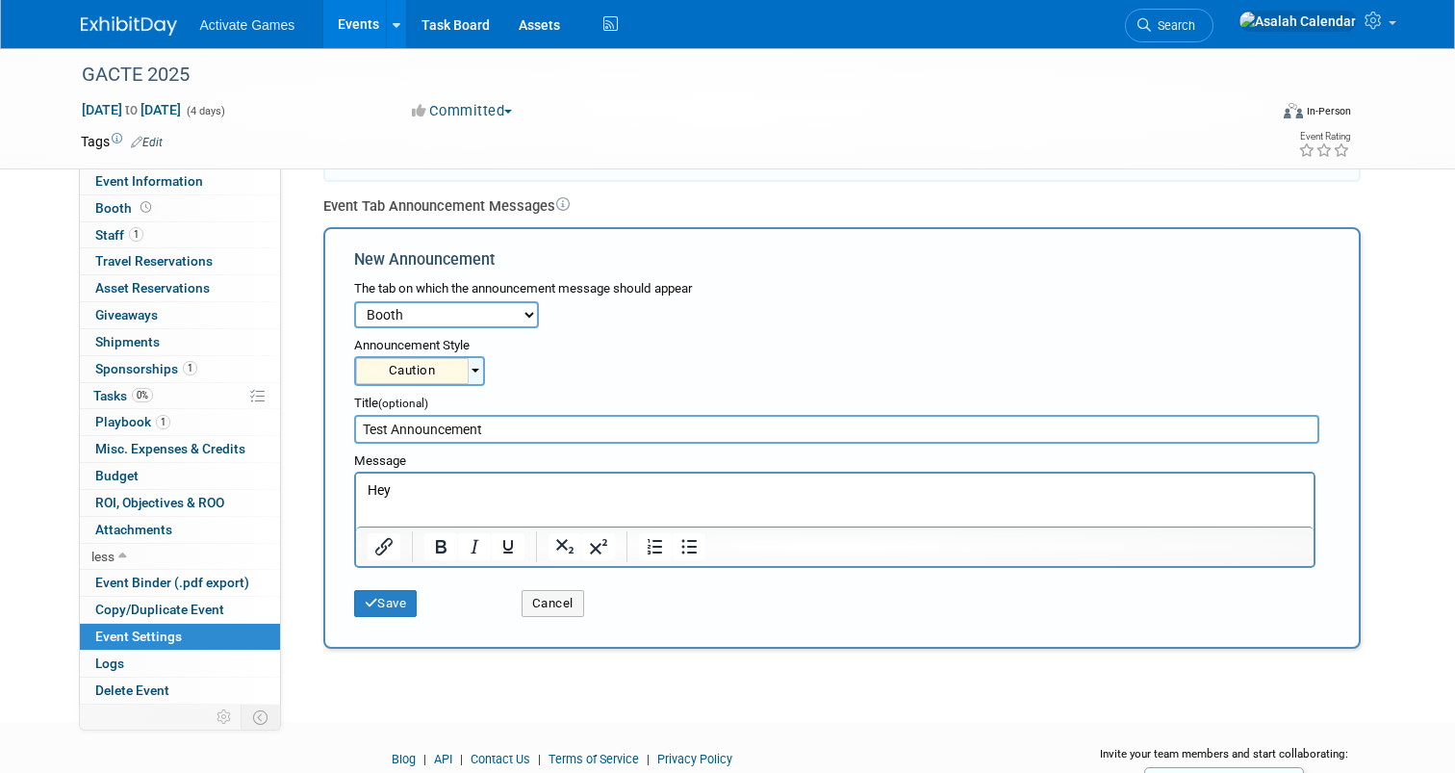
click at [745, 309] on div "The tab on which the announcement message should appear Event Information Booth…" at bounding box center [842, 299] width 976 height 57
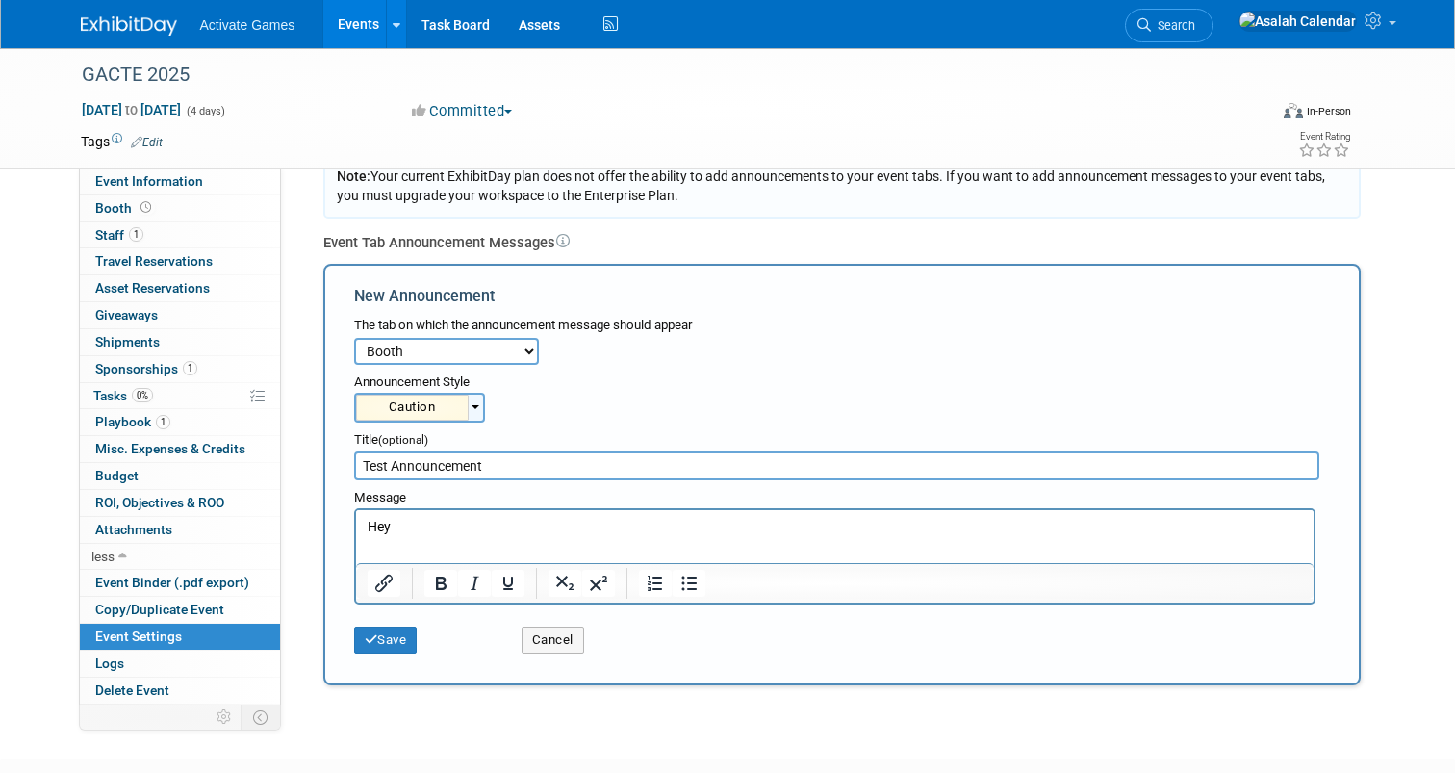
scroll to position [133, 0]
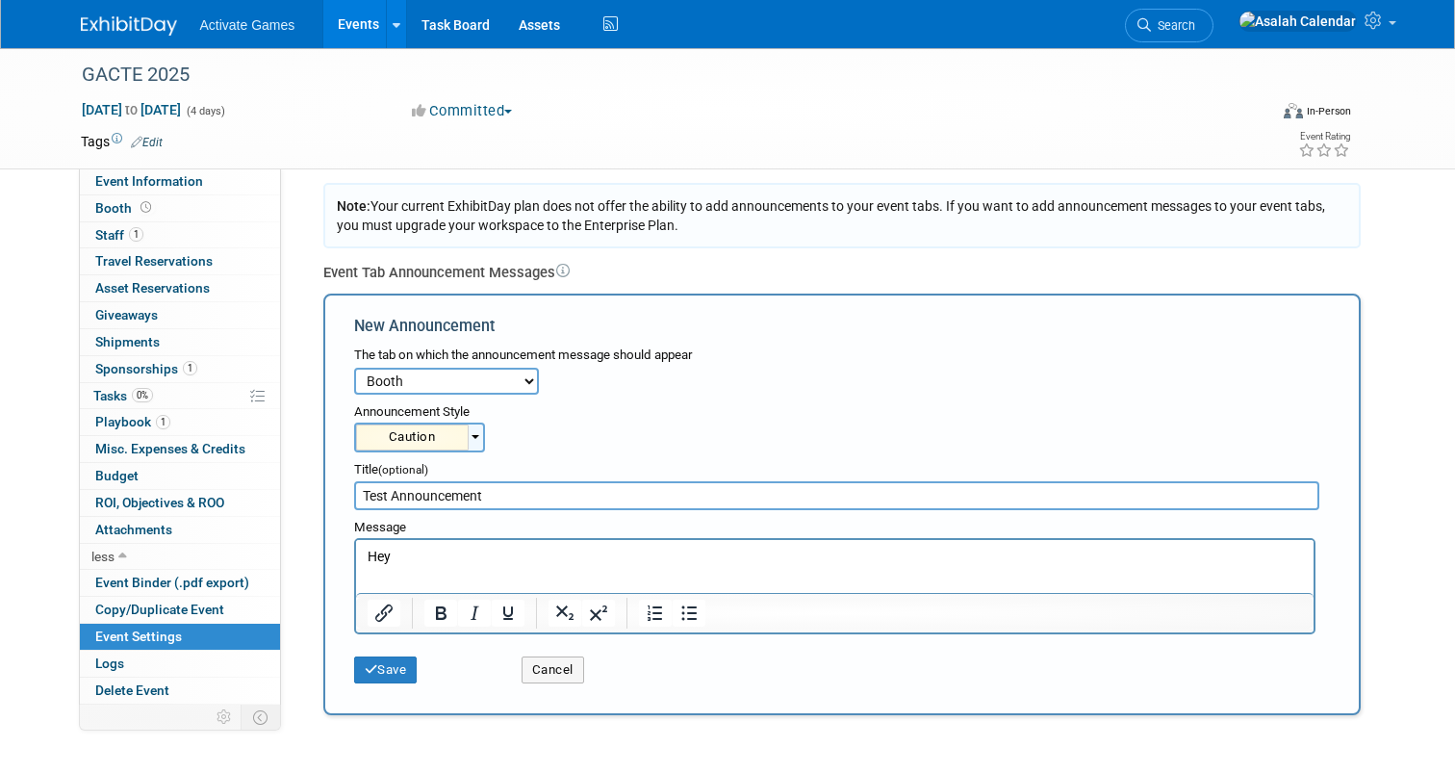
click at [565, 273] on icon at bounding box center [562, 271] width 13 height 13
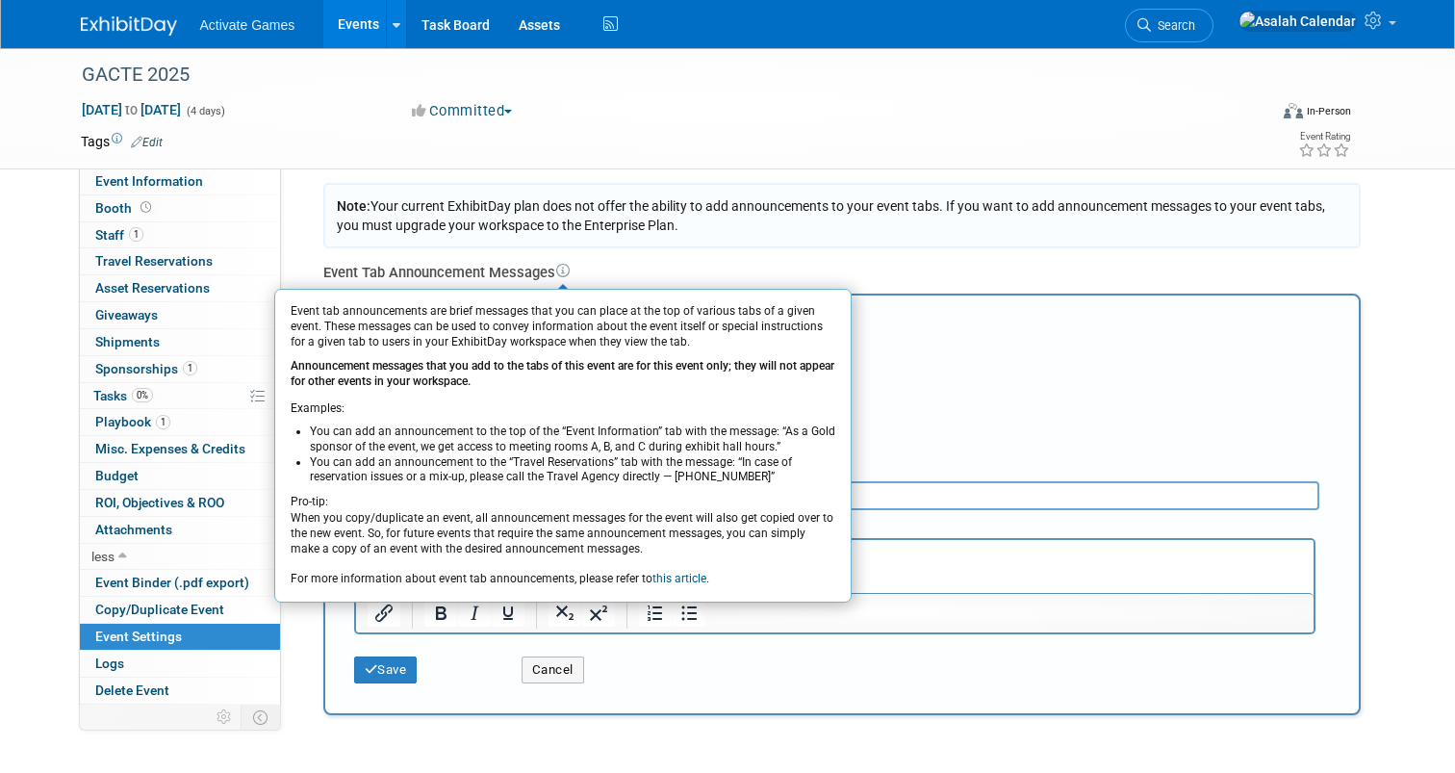
click at [735, 230] on div "Note: Your current ExhibitDay plan does not offer the ability to add announceme…" at bounding box center [842, 215] width 1038 height 65
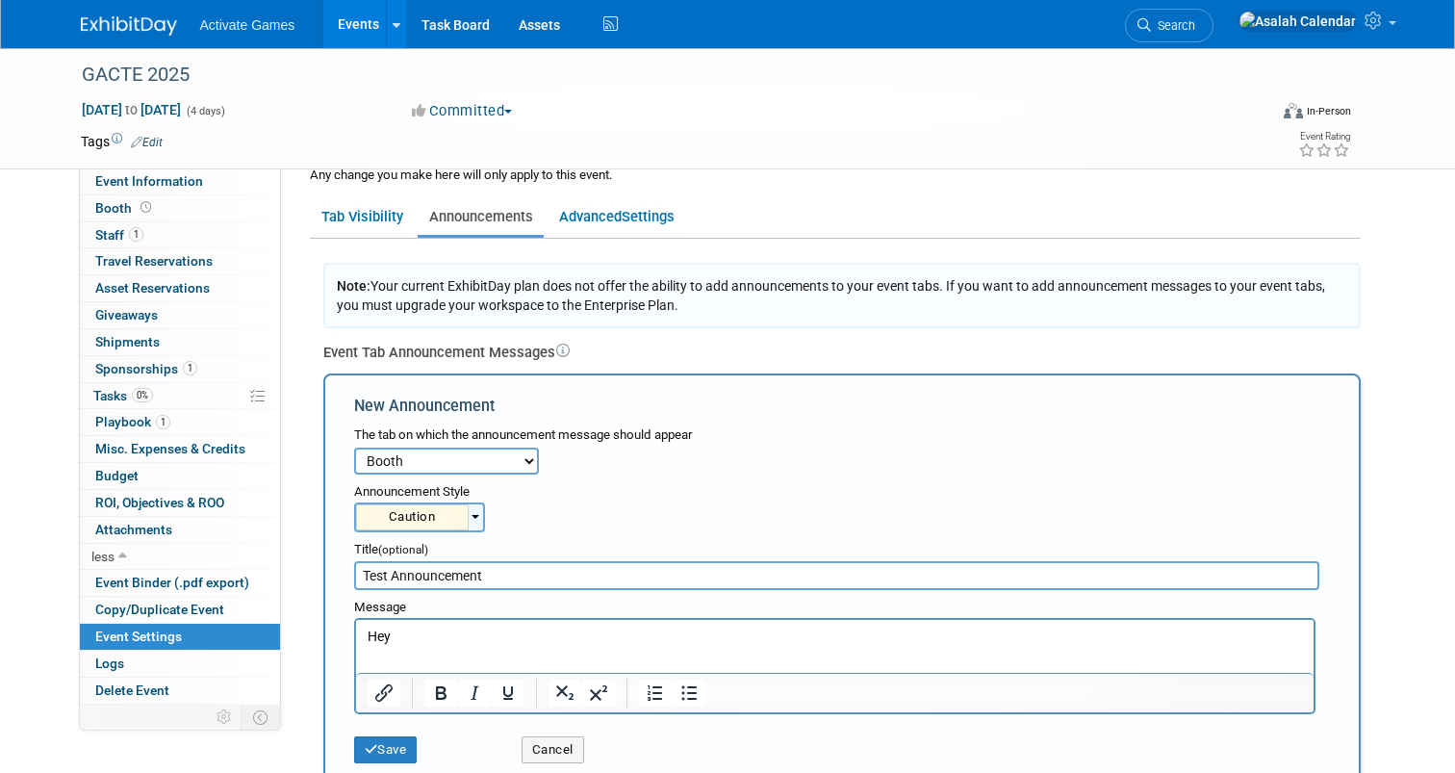
scroll to position [0, 0]
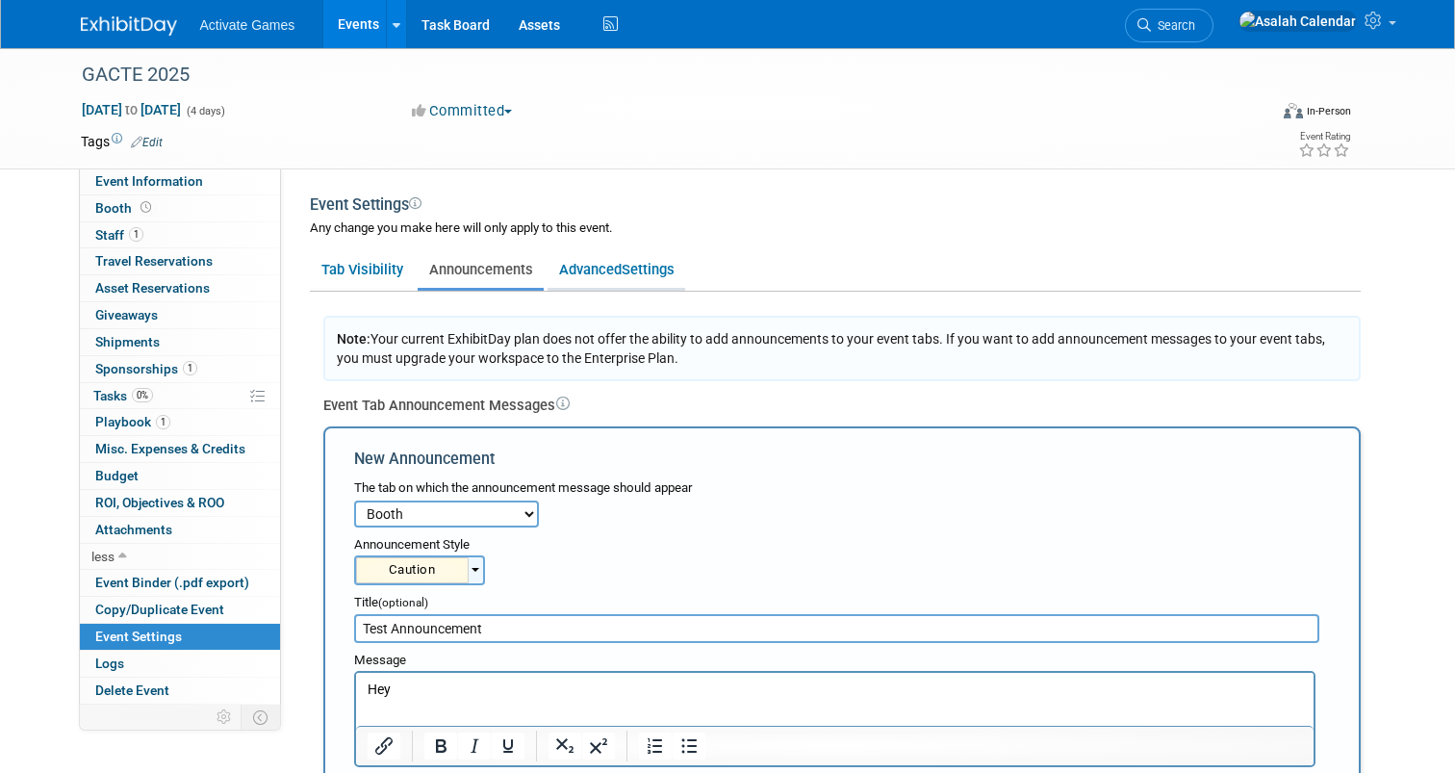
click at [637, 280] on link "Advanced Settings" at bounding box center [617, 269] width 138 height 37
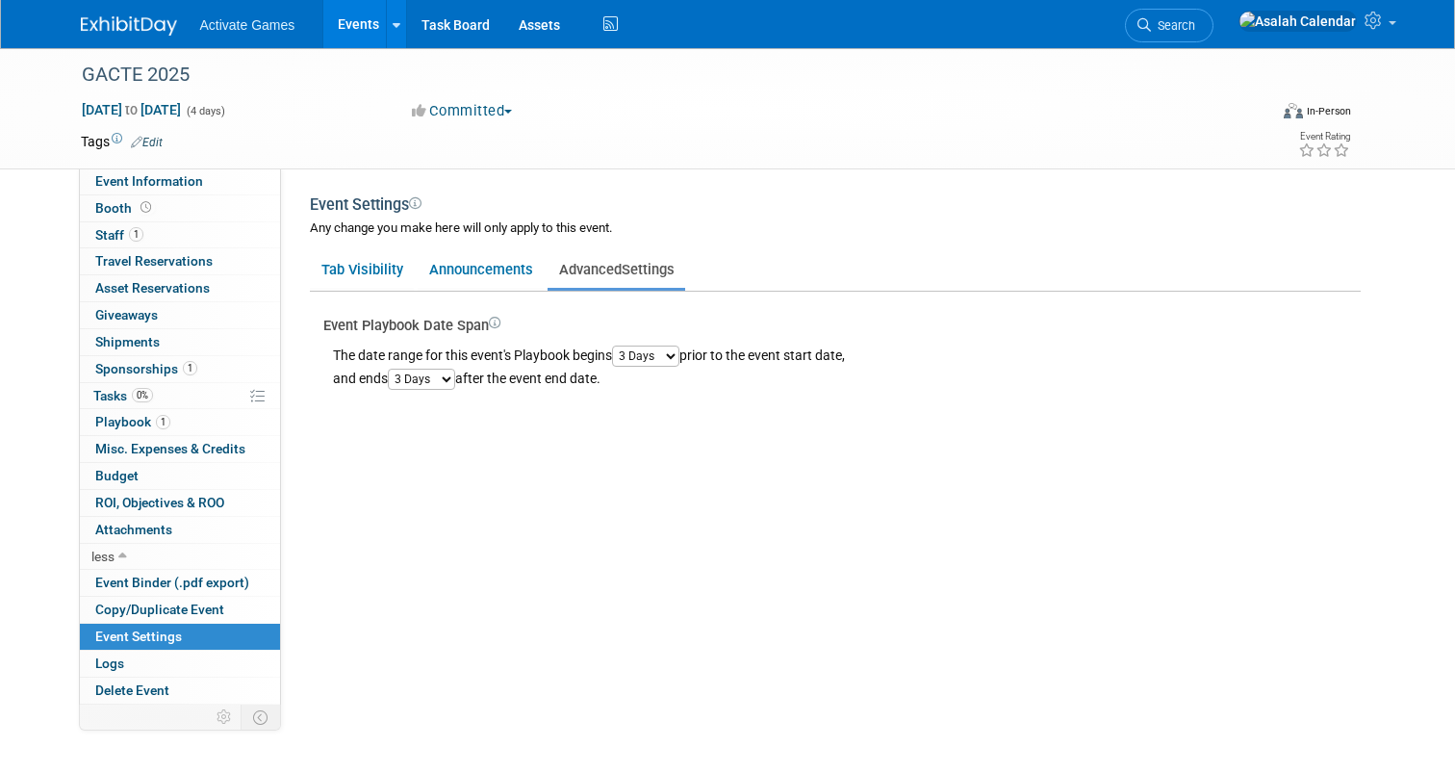
click at [519, 439] on div "Event Website: Edit Event Venue Name: Specify event venue name Event Venue Addr…" at bounding box center [828, 436] width 1094 height 536
click at [180, 658] on link "Logs" at bounding box center [180, 664] width 200 height 26
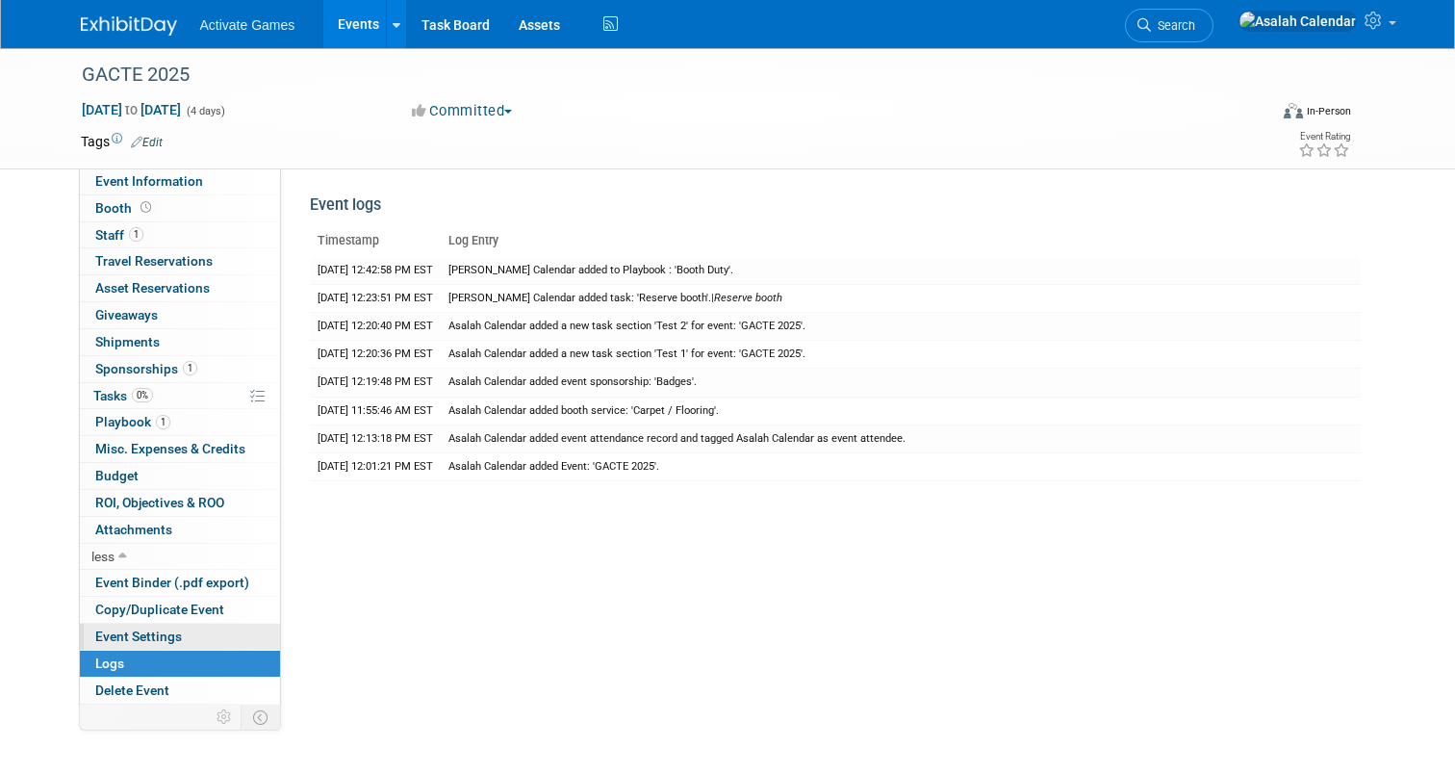
click at [212, 631] on link "Event Settings" at bounding box center [180, 637] width 200 height 26
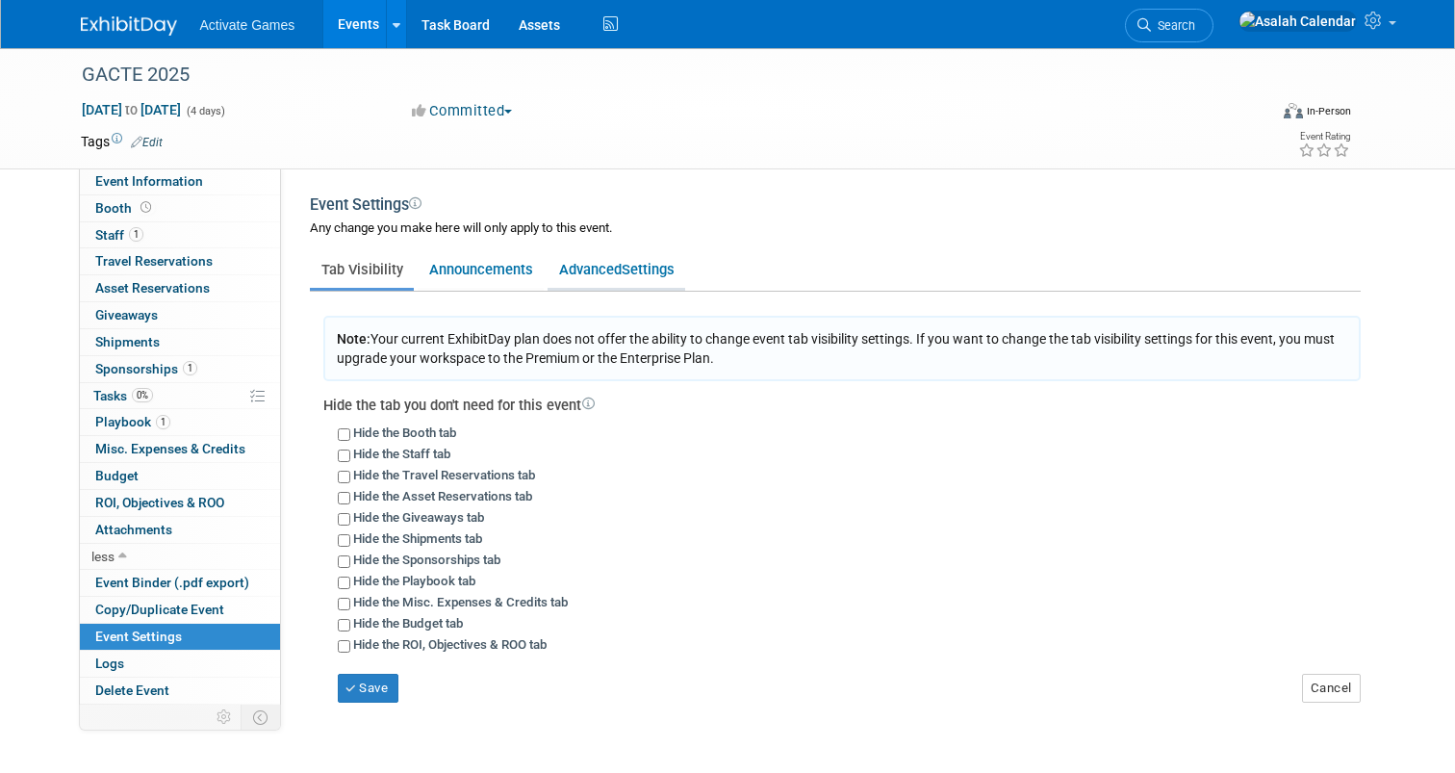
click at [591, 274] on link "Advanced Settings" at bounding box center [617, 269] width 138 height 37
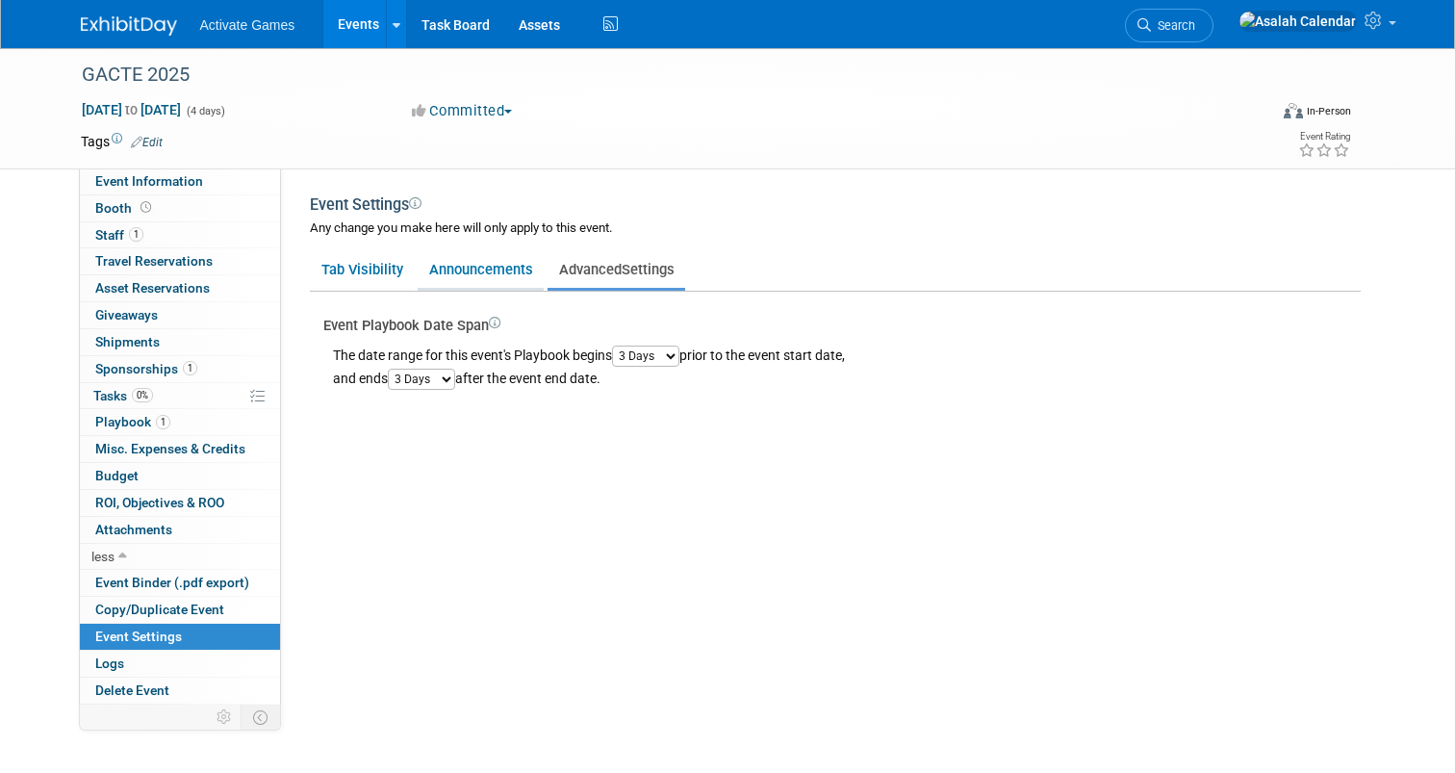
click at [477, 277] on link "Announcements" at bounding box center [481, 269] width 126 height 37
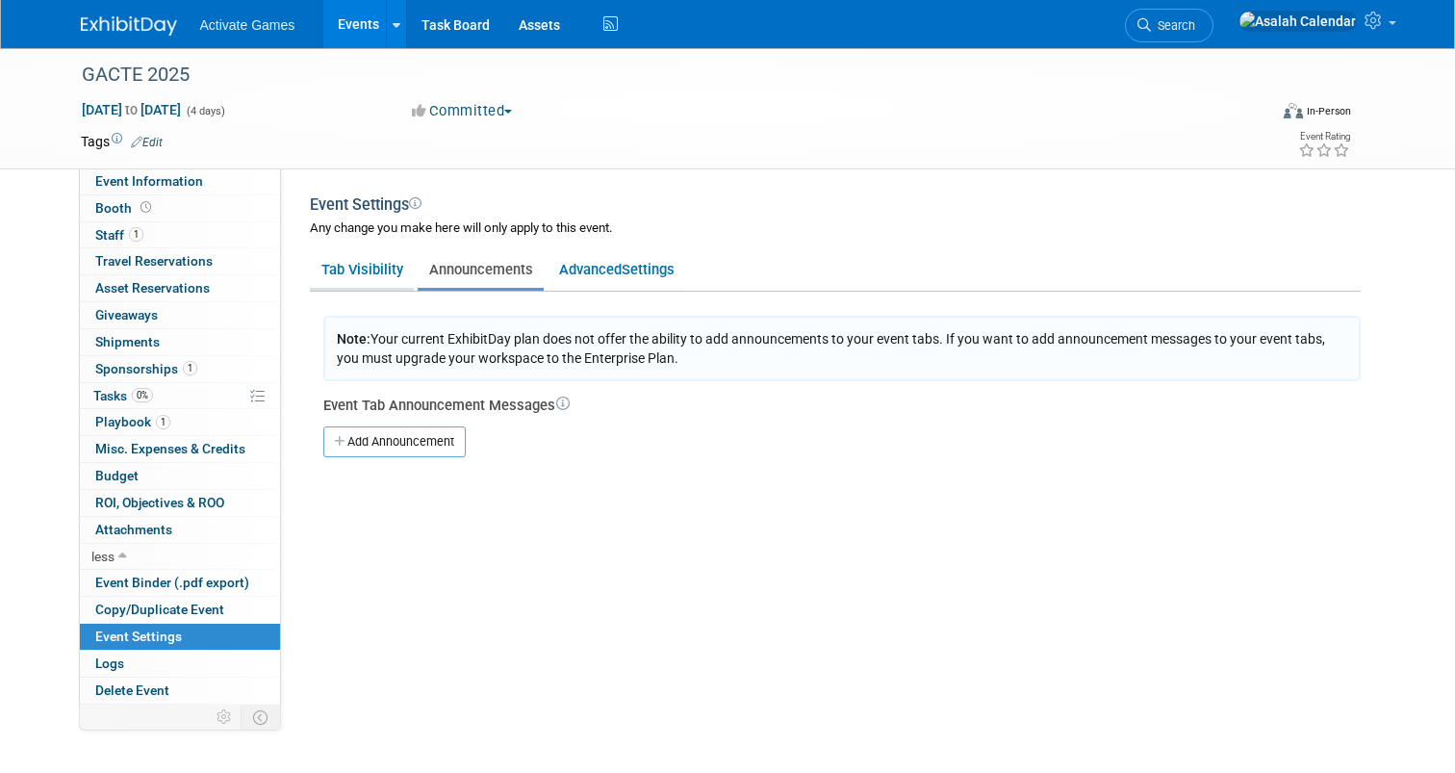
click at [368, 273] on link "Tab Visibility" at bounding box center [362, 269] width 104 height 37
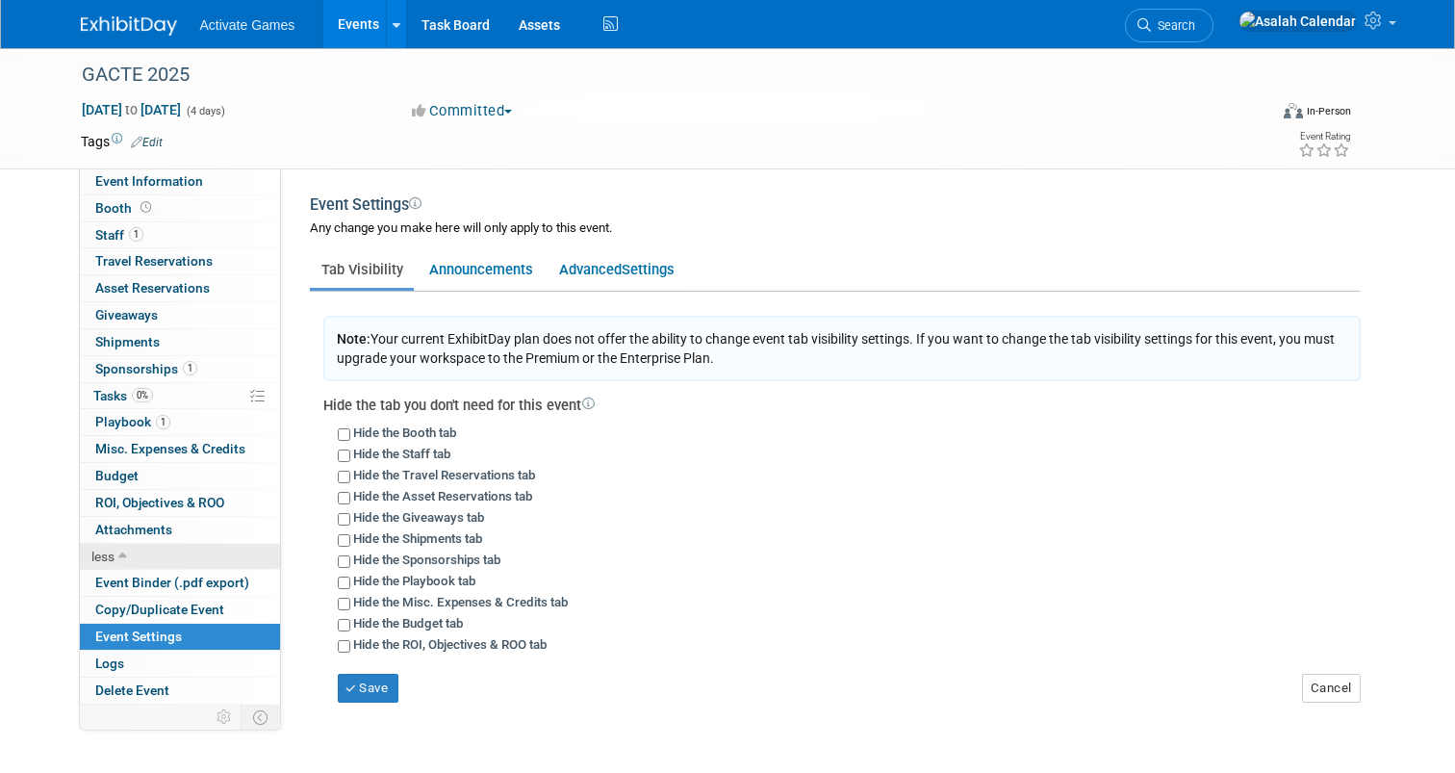
click at [132, 552] on link "less" at bounding box center [180, 557] width 200 height 26
